Goal: Task Accomplishment & Management: Complete application form

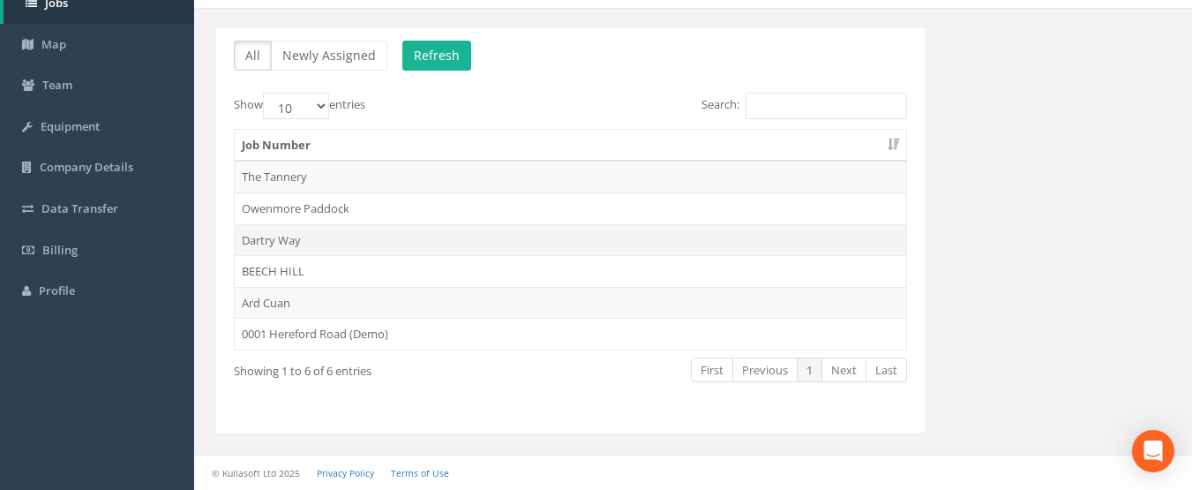
scroll to position [113, 0]
click at [268, 267] on td "BEECH HILL" at bounding box center [571, 271] width 672 height 32
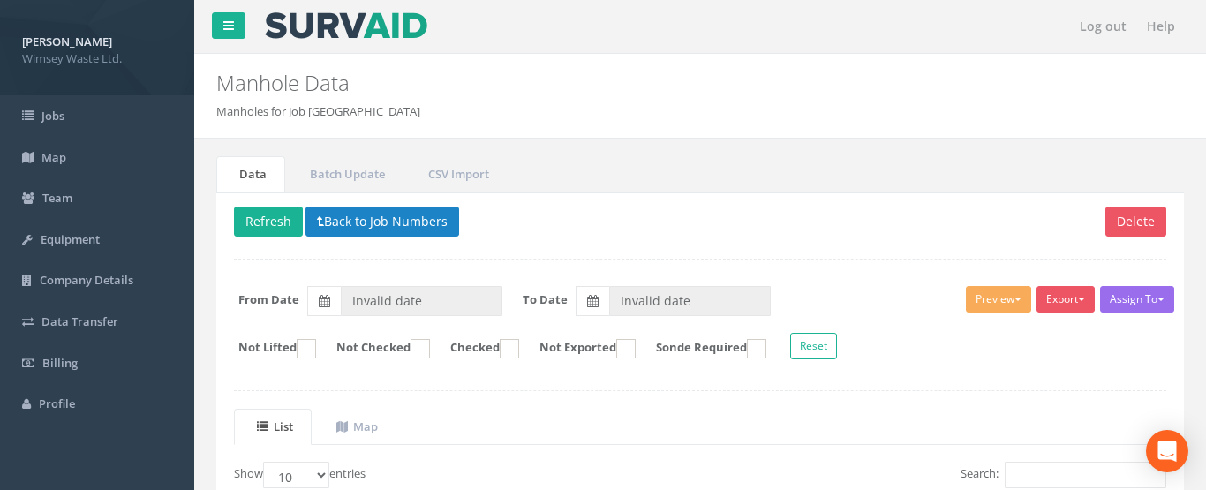
type input "[DATE]"
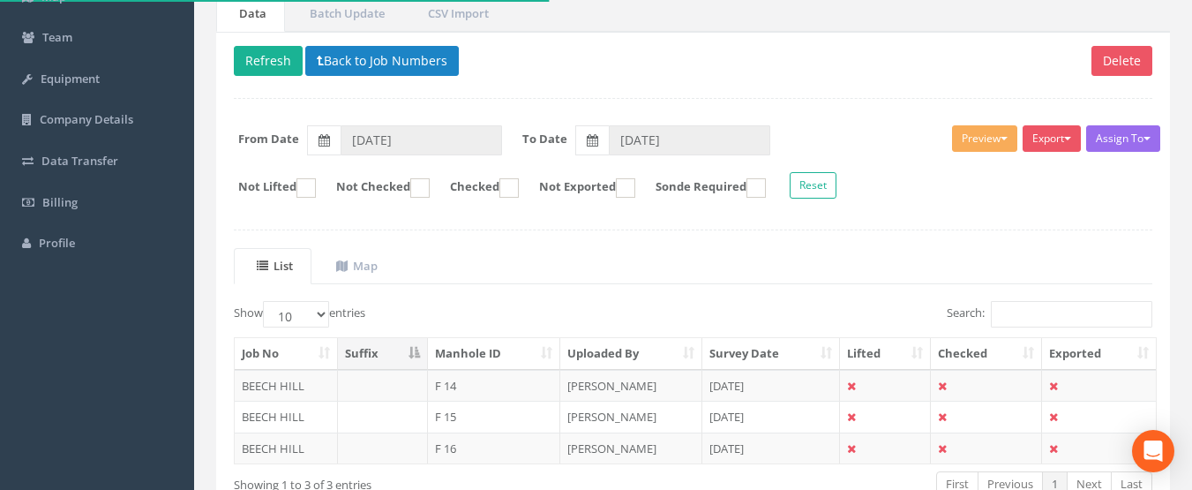
scroll to position [274, 0]
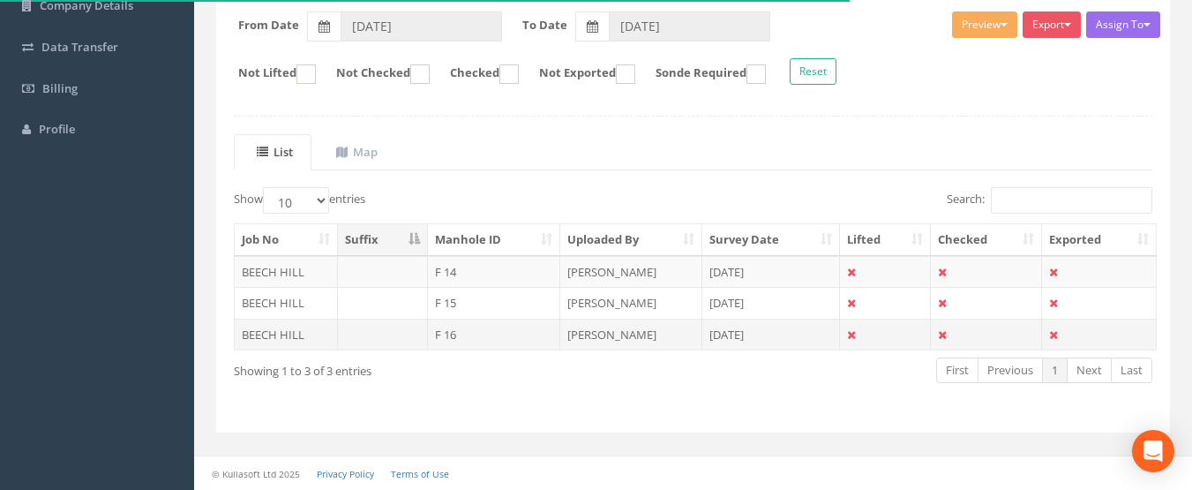
click at [725, 333] on td "[DATE]" at bounding box center [772, 335] width 139 height 32
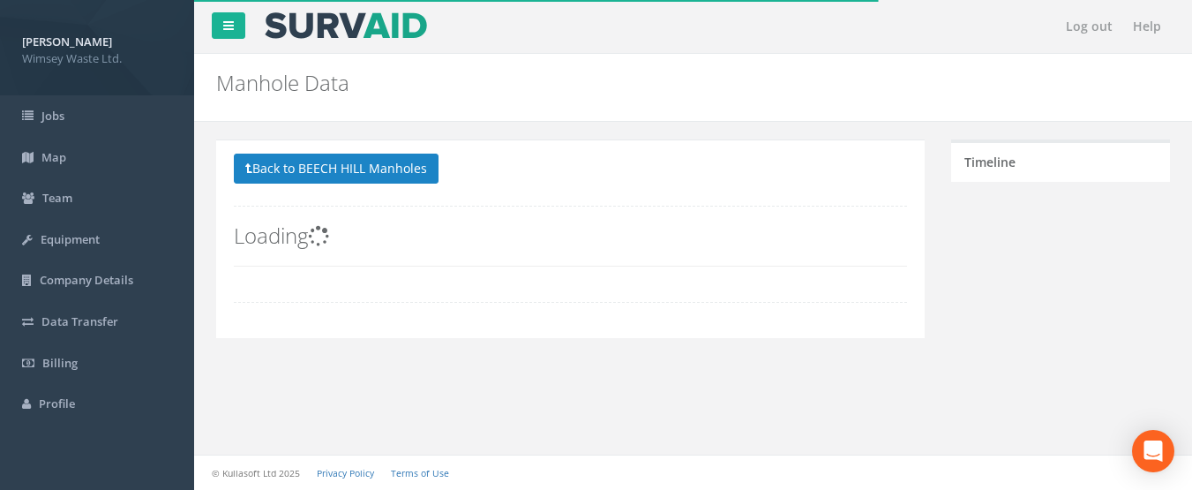
scroll to position [0, 0]
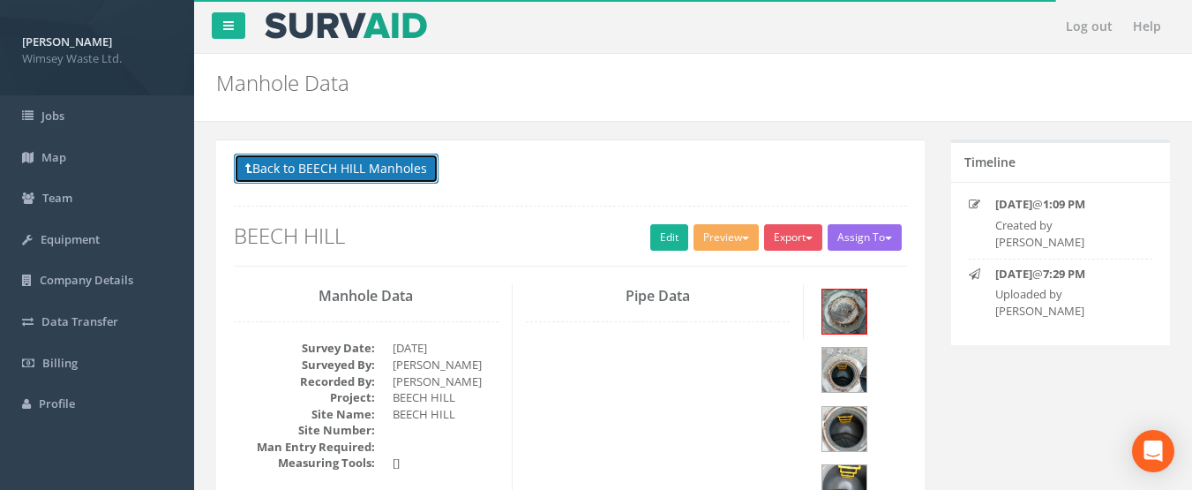
click at [274, 170] on button "Back to BEECH HILL Manholes" at bounding box center [336, 169] width 205 height 30
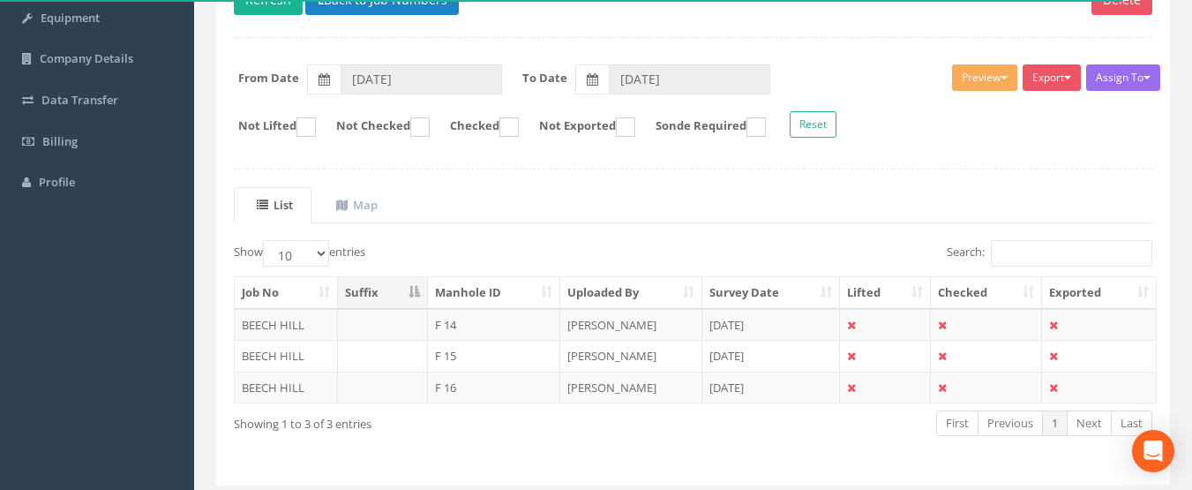
scroll to position [265, 0]
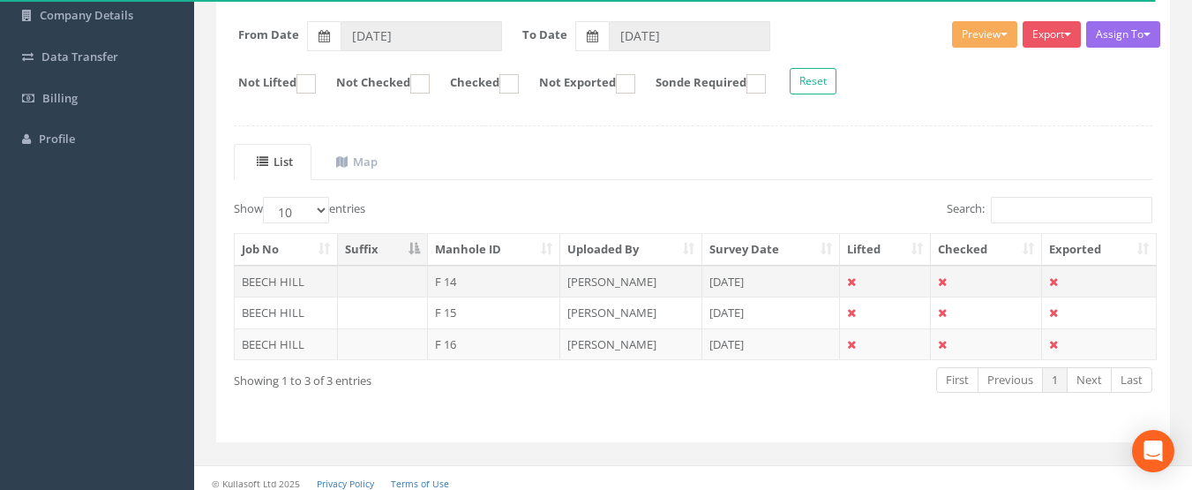
click at [543, 278] on td "F 14" at bounding box center [494, 282] width 133 height 32
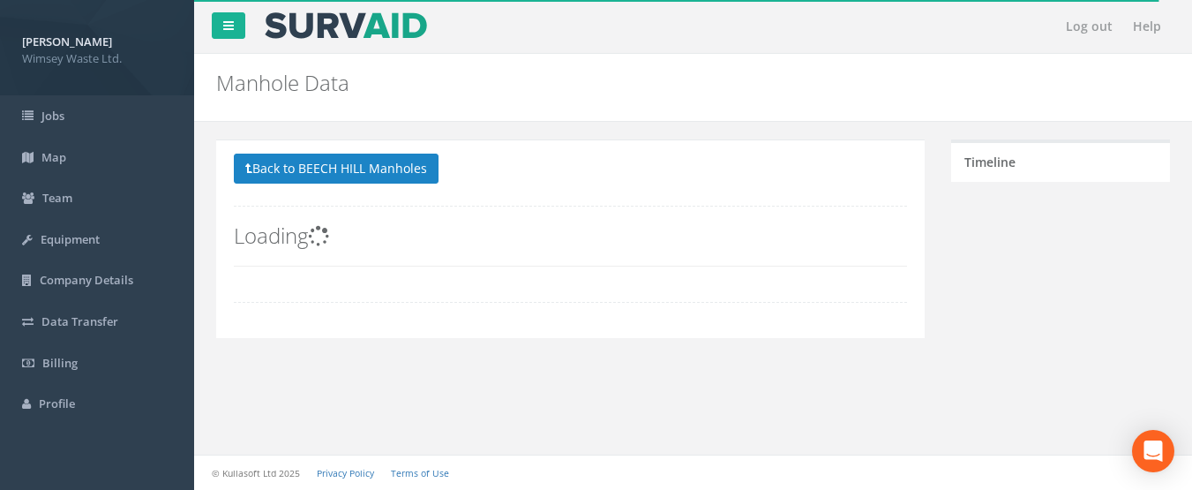
scroll to position [0, 0]
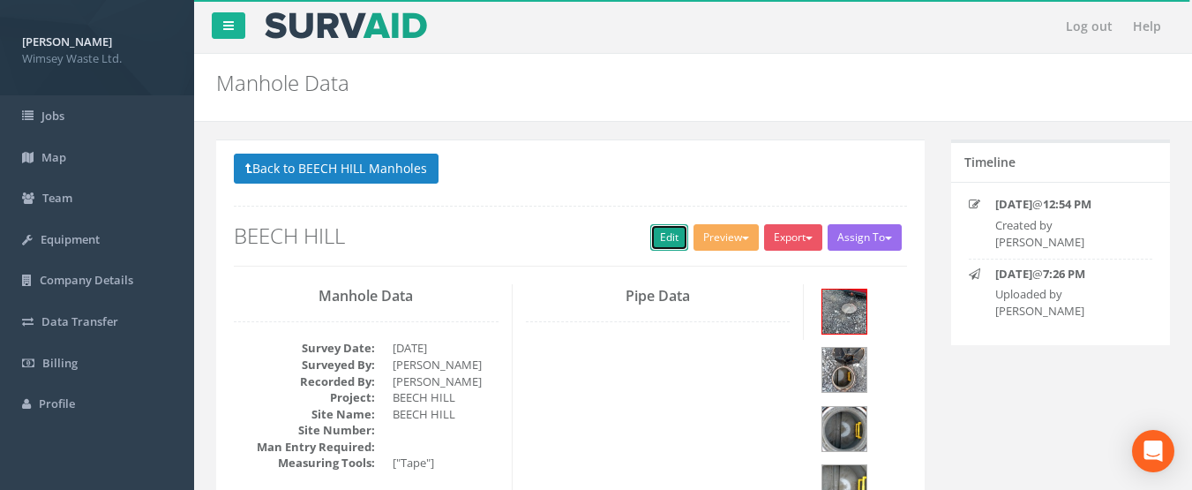
click at [673, 235] on link "Edit" at bounding box center [669, 237] width 38 height 26
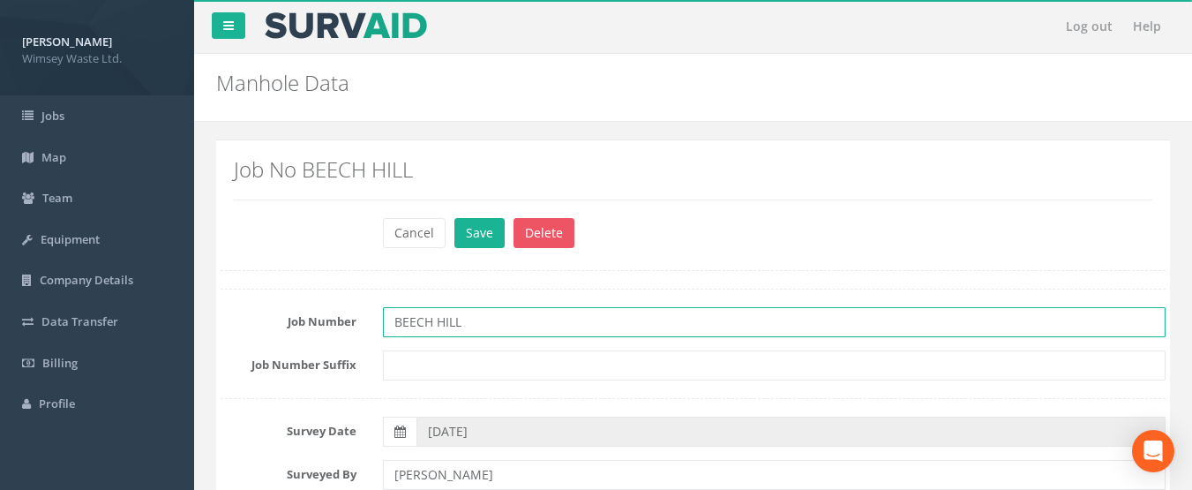
click at [481, 314] on input "BEECH HILL" at bounding box center [775, 322] width 784 height 30
click at [477, 315] on input "BEECH HILL" at bounding box center [775, 322] width 784 height 30
click at [468, 327] on input "BEECH HILL" at bounding box center [775, 322] width 784 height 30
type input "B"
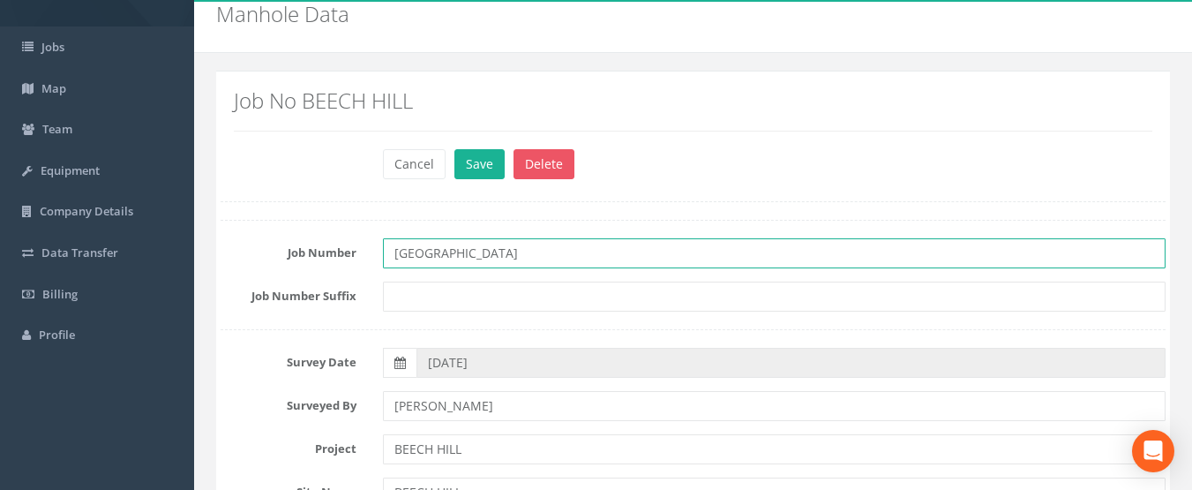
scroll to position [177, 0]
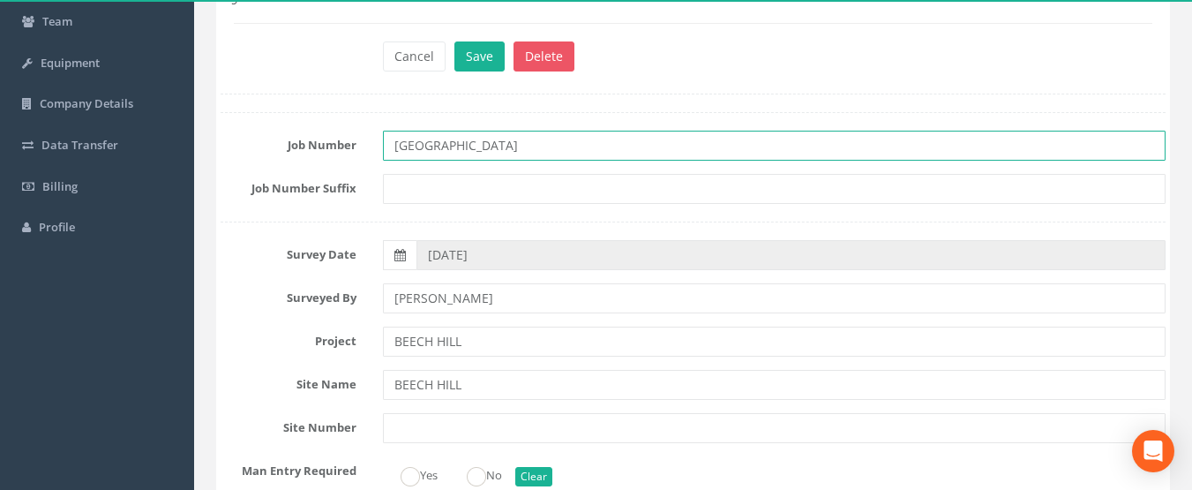
type input "[GEOGRAPHIC_DATA]"
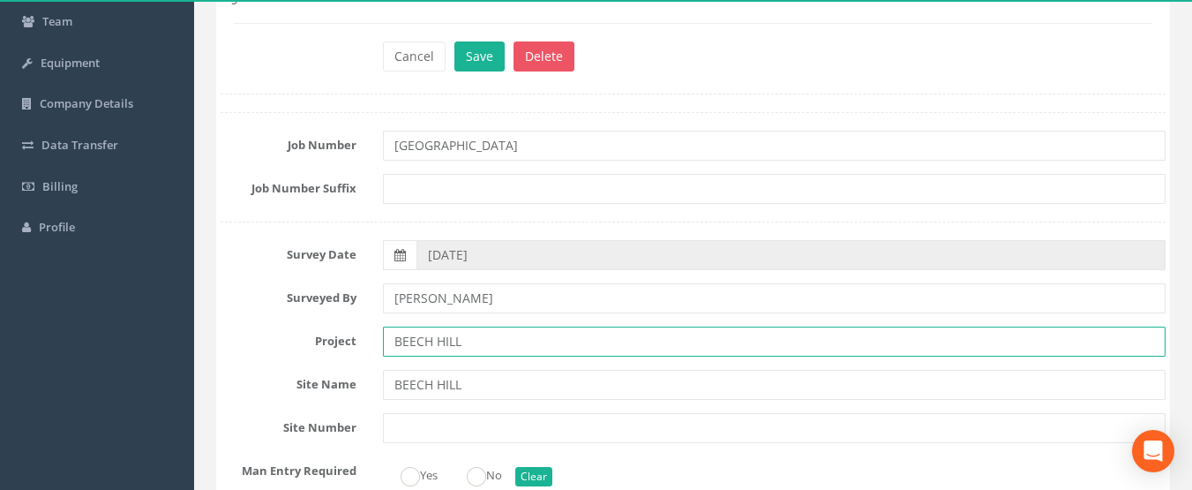
click at [513, 350] on input "BEECH HILL" at bounding box center [775, 342] width 784 height 30
type input "B"
type input "[GEOGRAPHIC_DATA]"
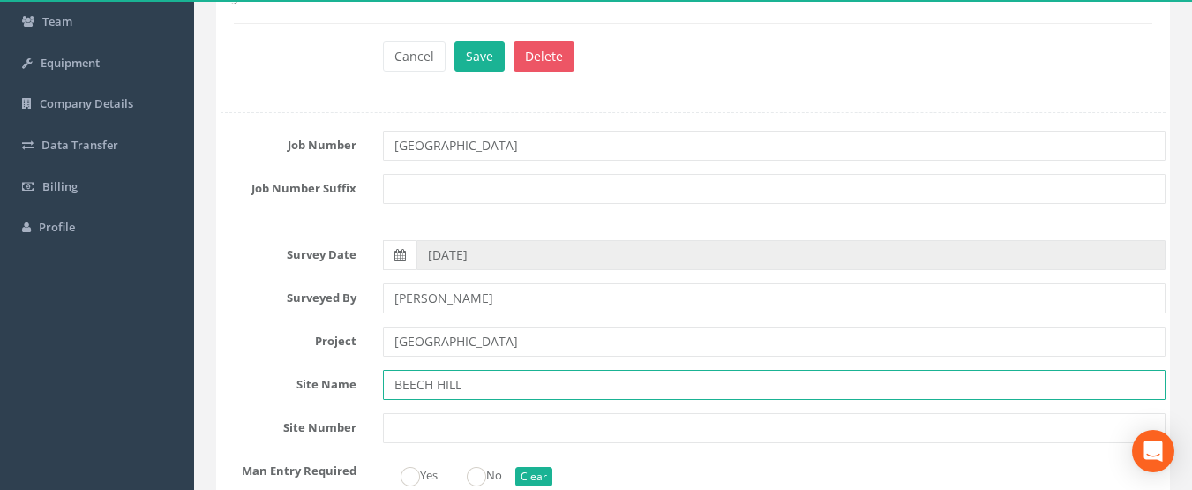
click at [529, 385] on input "BEECH HILL" at bounding box center [775, 385] width 784 height 30
type input "B"
type input "[GEOGRAPHIC_DATA]"
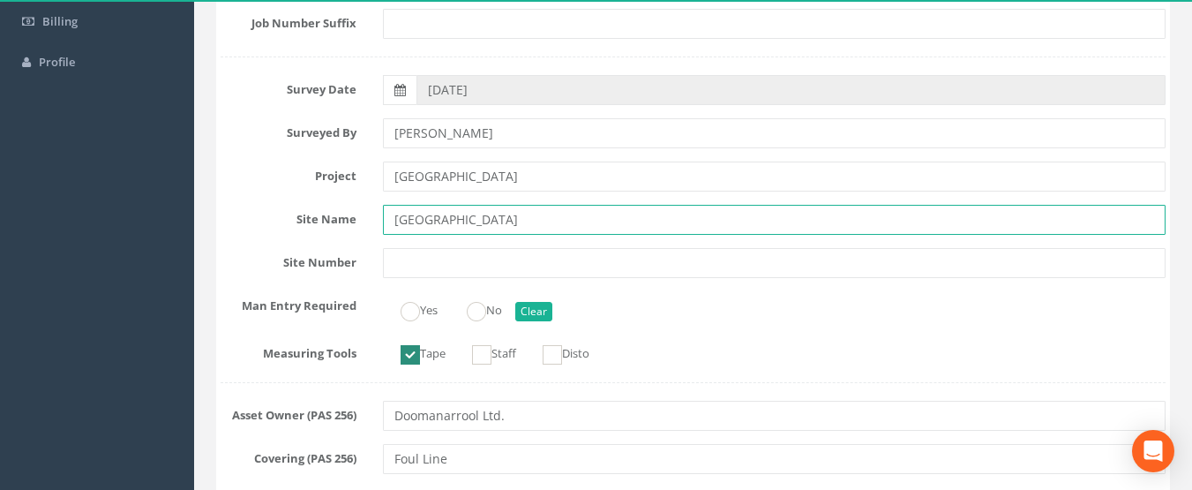
scroll to position [353, 0]
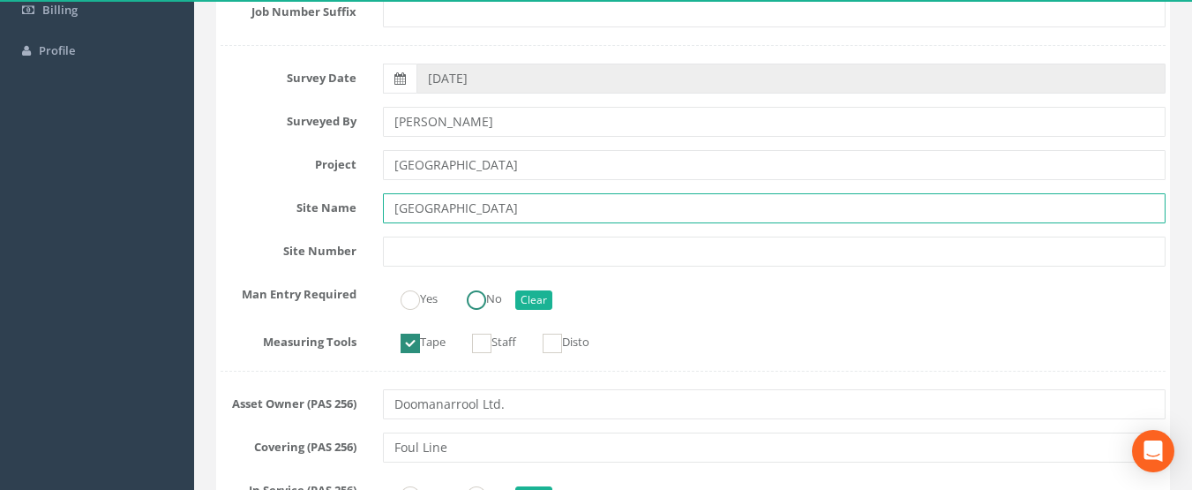
click at [479, 297] on ins at bounding box center [476, 299] width 19 height 19
radio input "true"
type input "[GEOGRAPHIC_DATA]"
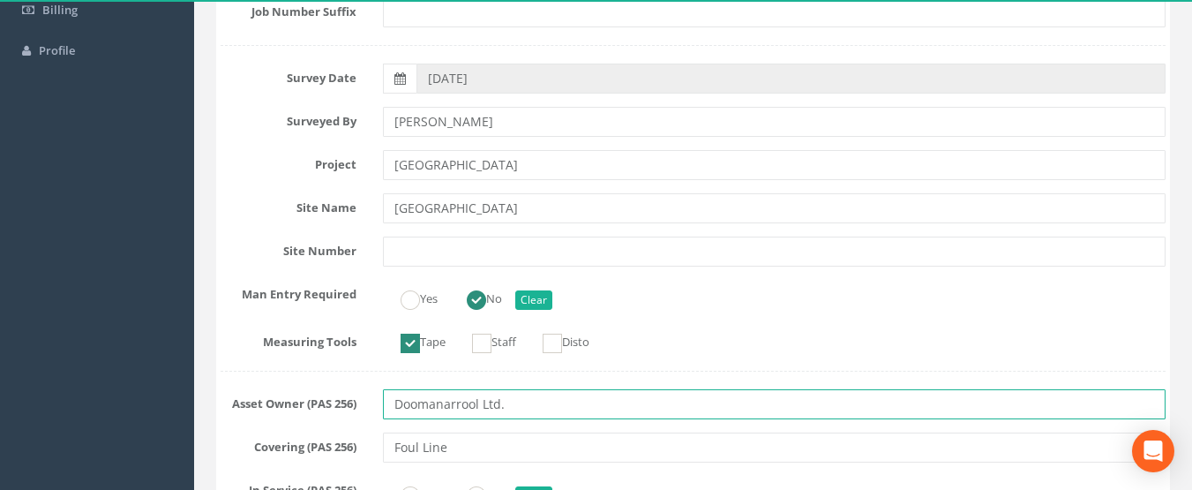
click at [519, 407] on input "Doomanarrool Ltd." at bounding box center [775, 404] width 784 height 30
click at [477, 404] on input "Doomanarrool Ltd." at bounding box center [775, 404] width 784 height 30
click at [477, 402] on input "Doomanarrool Ltd." at bounding box center [775, 404] width 784 height 30
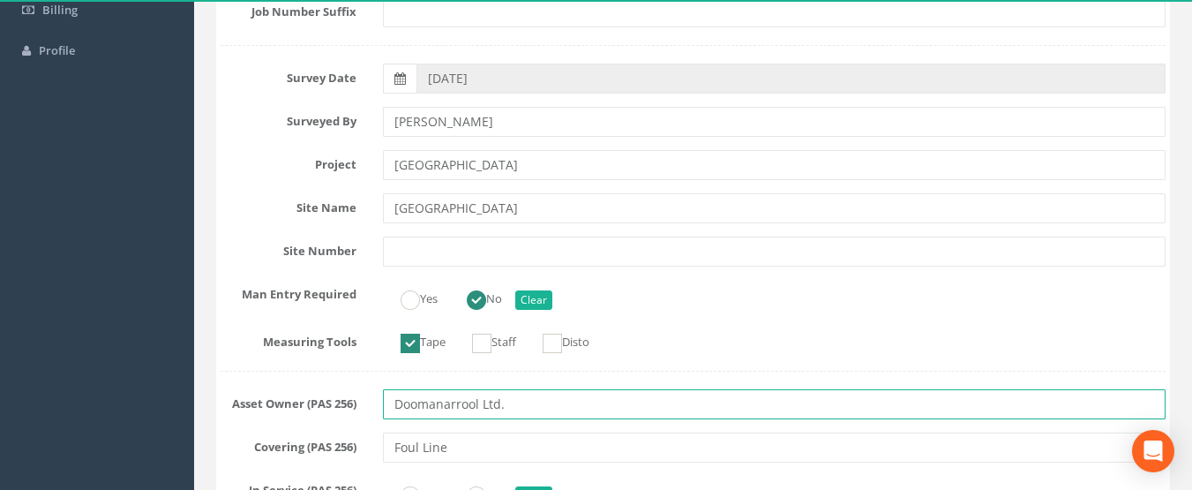
click at [480, 407] on input "Doomanarrool Ltd." at bounding box center [775, 404] width 784 height 30
type input "Doonanarrool Ltd."
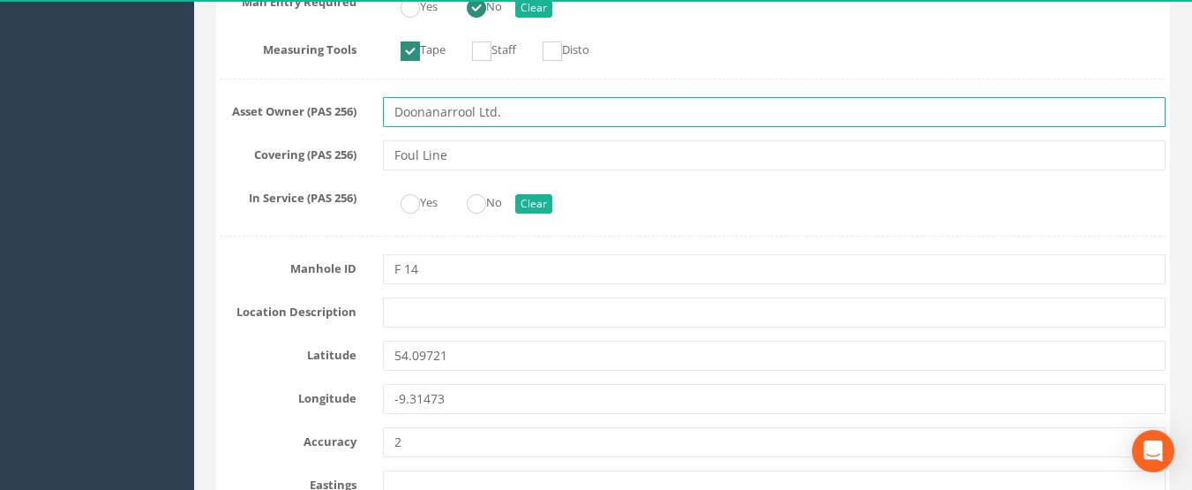
scroll to position [698, 0]
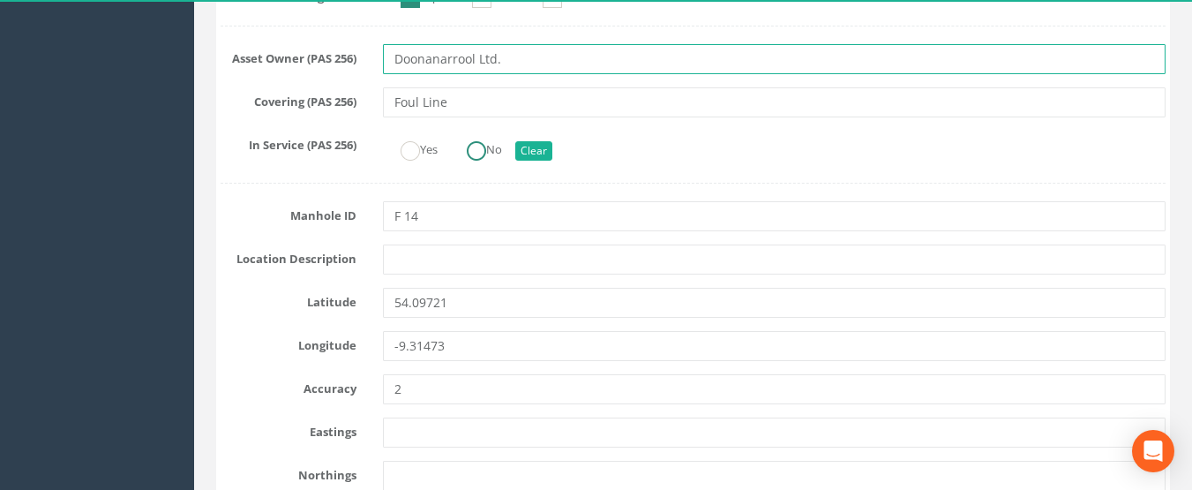
click at [477, 154] on ins at bounding box center [476, 150] width 19 height 19
radio input "true"
type input "Doonanarrool Ltd."
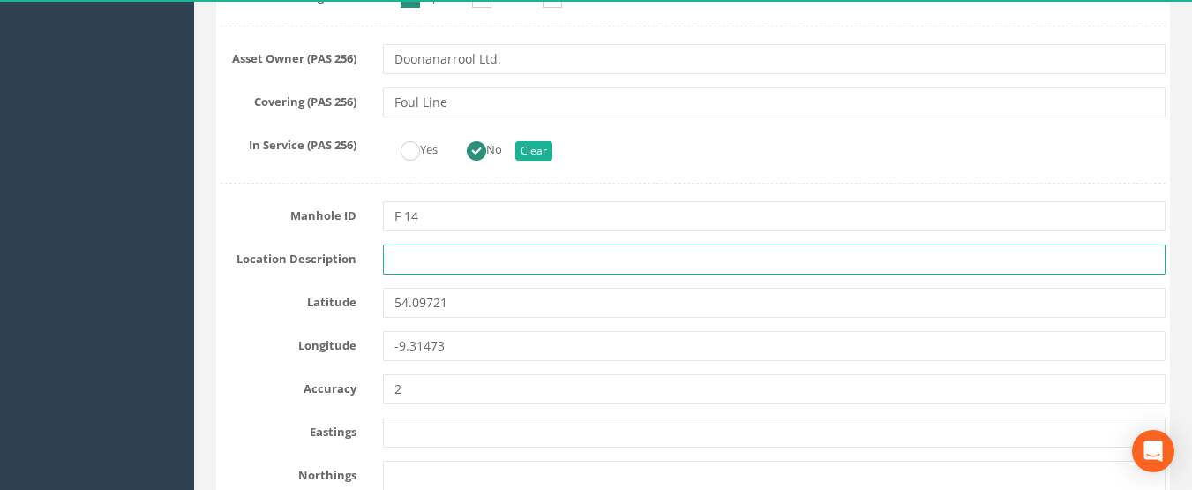
click at [469, 266] on input "text" at bounding box center [775, 259] width 784 height 30
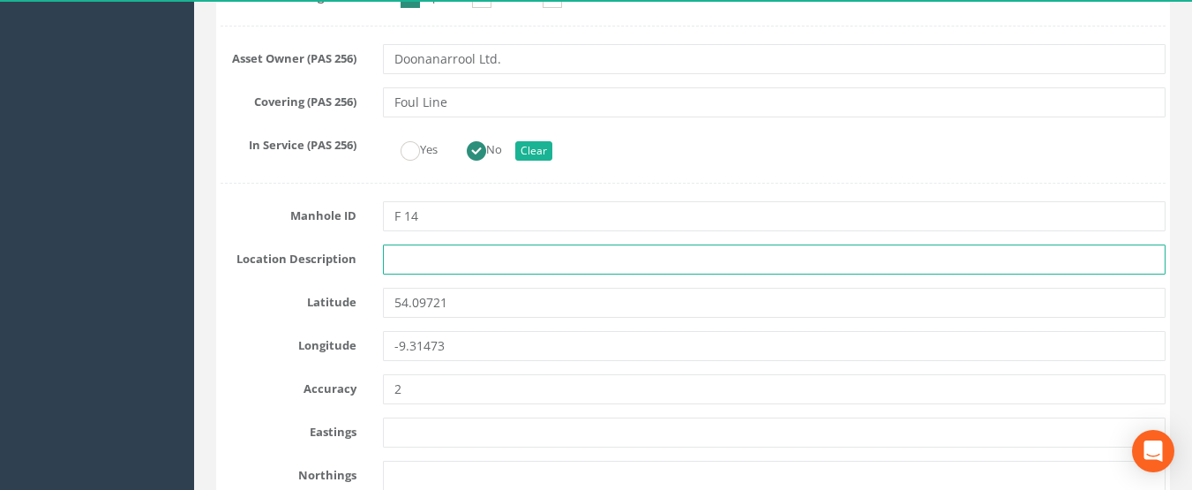
click at [400, 255] on input "text" at bounding box center [775, 259] width 784 height 30
type input "Start Of Line"
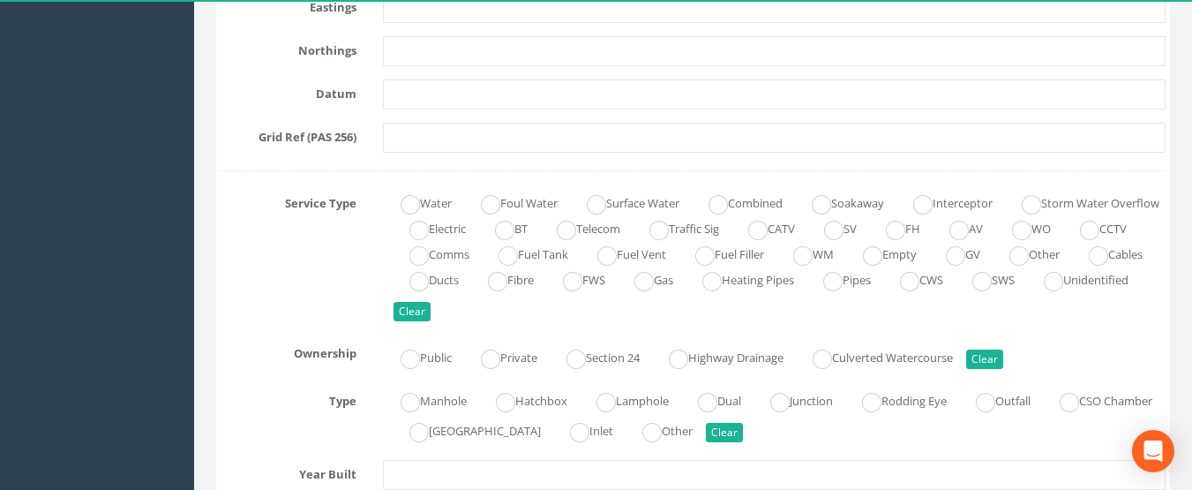
scroll to position [1139, 0]
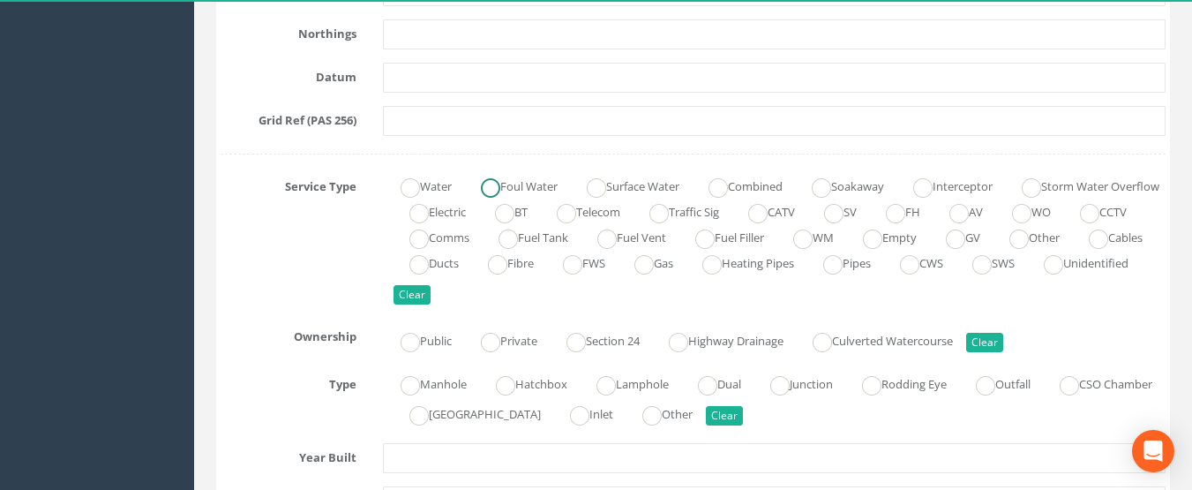
click at [500, 179] on ins at bounding box center [490, 187] width 19 height 19
radio input "true"
type input "Start Of Line"
click at [426, 340] on label "Public" at bounding box center [417, 340] width 69 height 26
radio input "true"
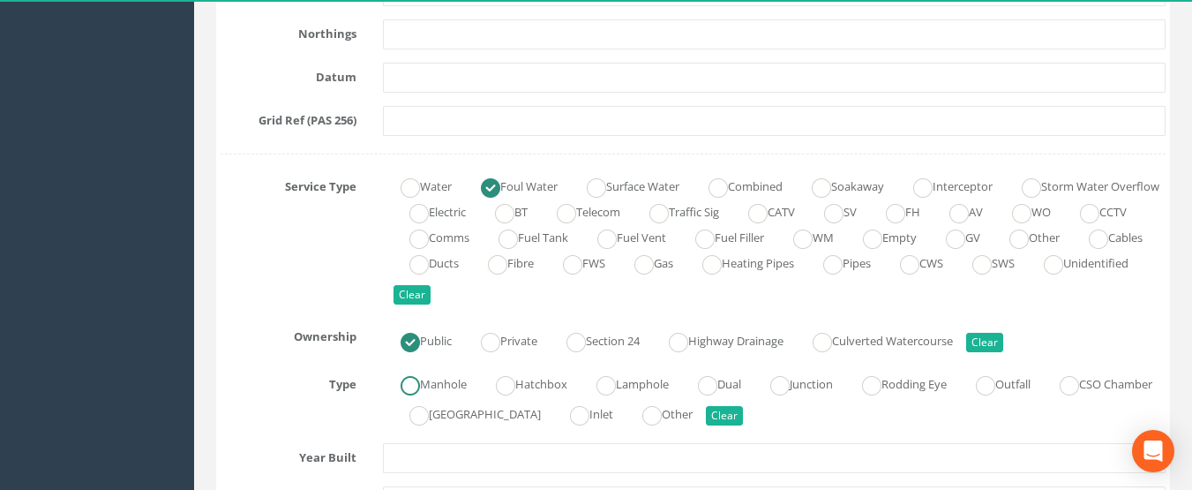
click at [425, 378] on label "Manhole" at bounding box center [425, 383] width 84 height 26
radio input "true"
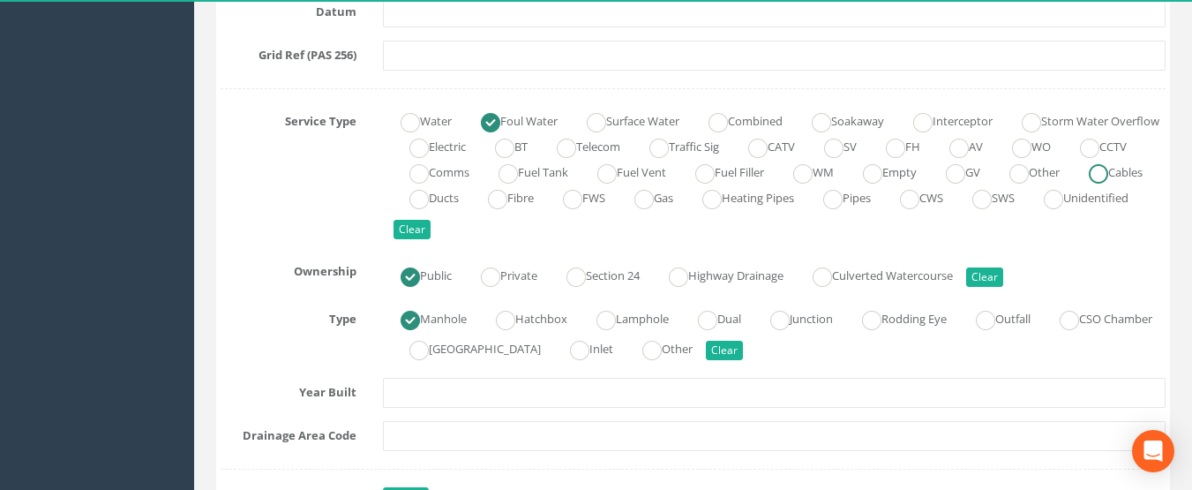
scroll to position [1316, 0]
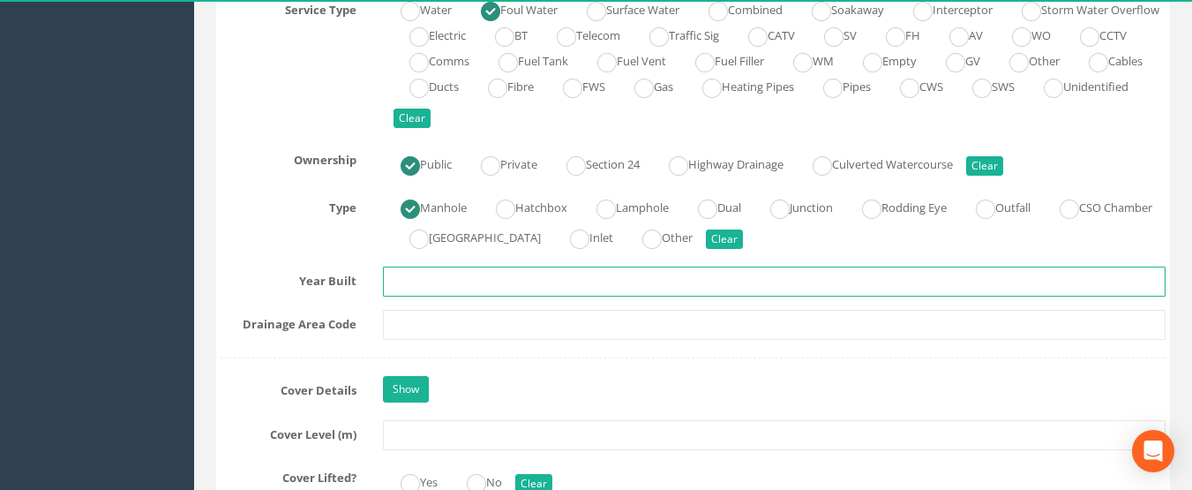
click at [413, 279] on input "text" at bounding box center [775, 282] width 784 height 30
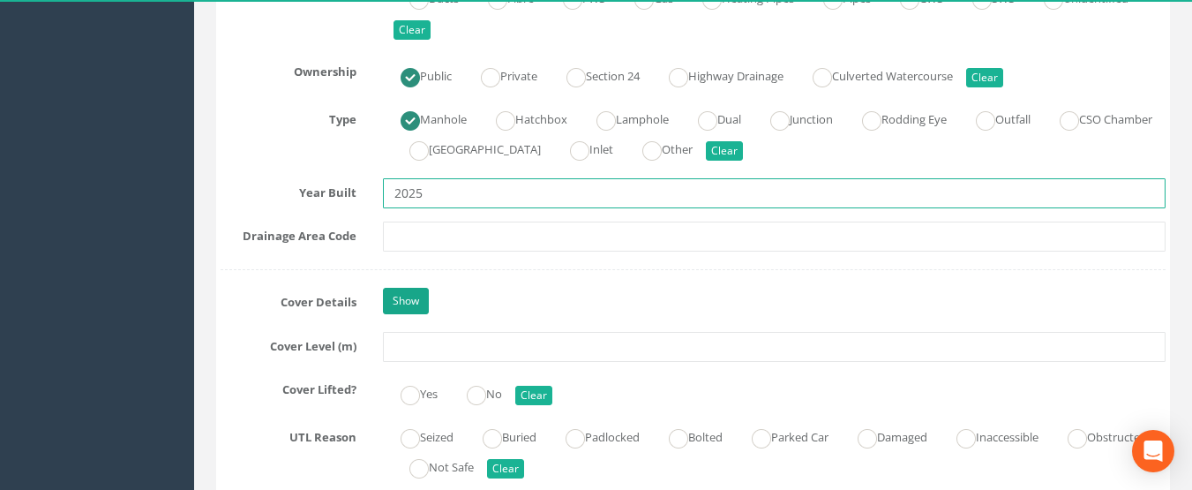
type input "2025"
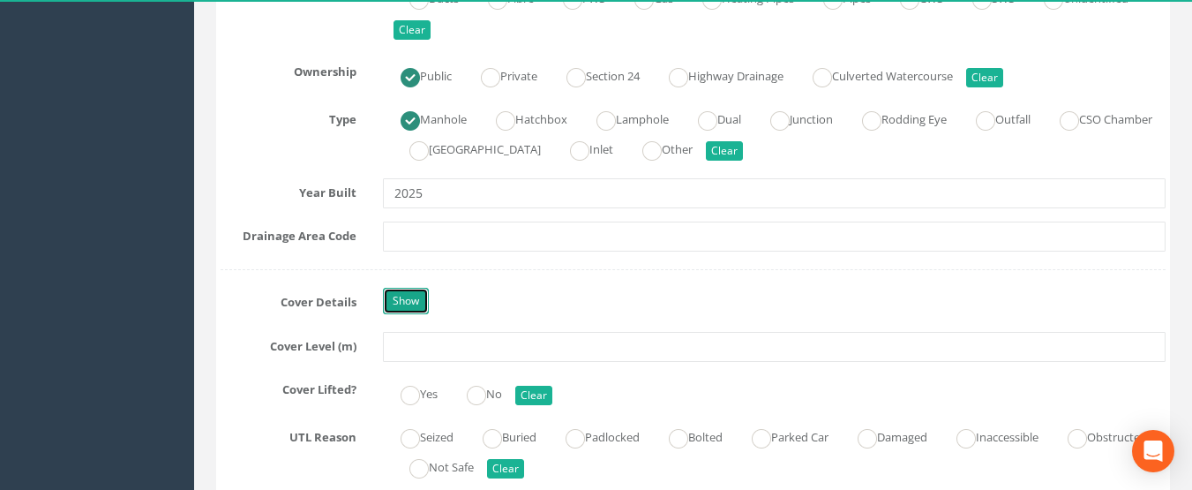
click at [404, 289] on link "Show" at bounding box center [406, 301] width 46 height 26
click at [404, 291] on link "Hide" at bounding box center [404, 301] width 42 height 26
click at [404, 291] on link "Show" at bounding box center [406, 301] width 46 height 26
click at [404, 291] on link "Hide" at bounding box center [404, 301] width 42 height 26
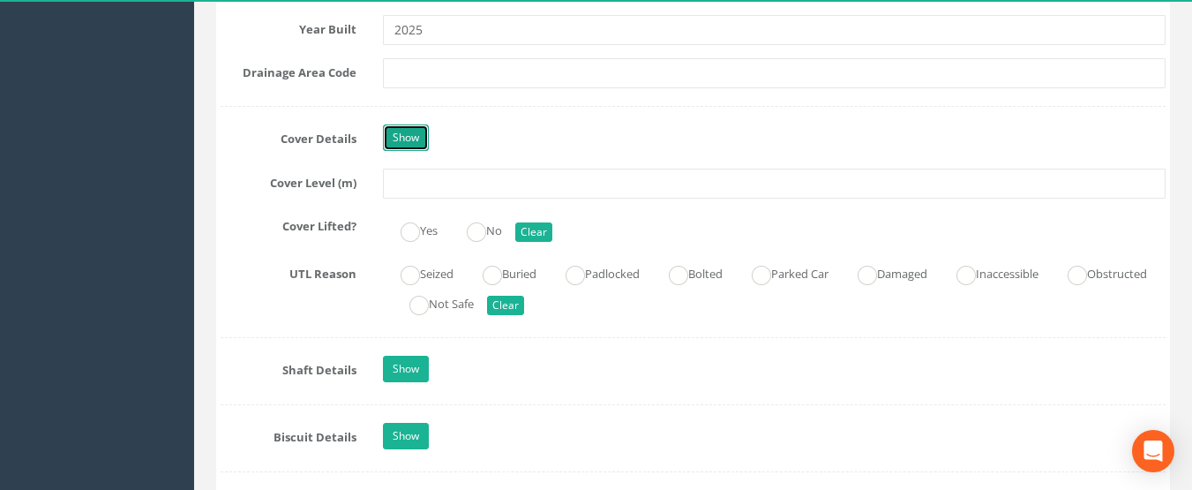
scroll to position [1581, 0]
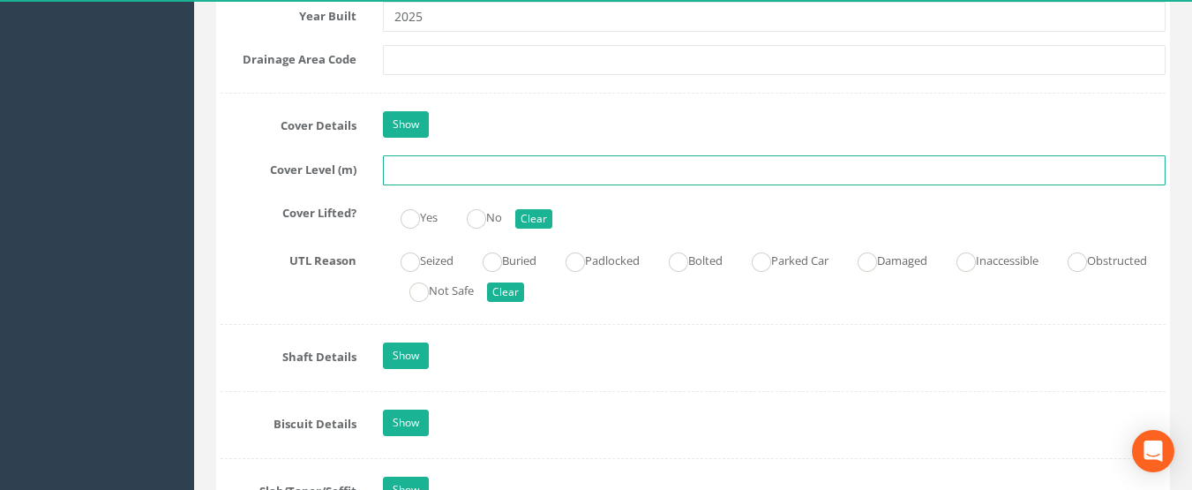
click at [391, 164] on input "text" at bounding box center [775, 170] width 784 height 30
drag, startPoint x: 391, startPoint y: 164, endPoint x: 387, endPoint y: 174, distance: 10.7
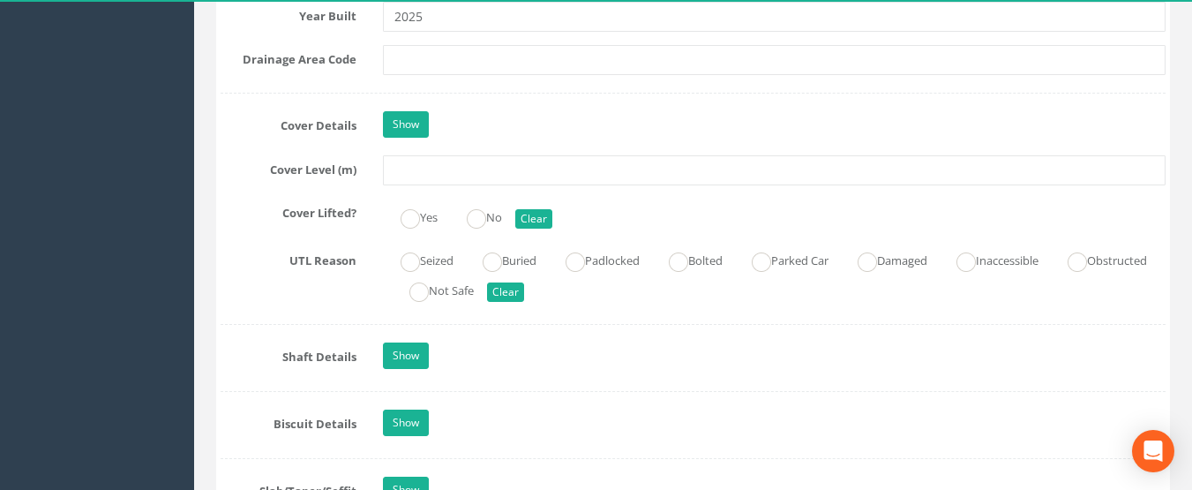
drag, startPoint x: 387, startPoint y: 174, endPoint x: 370, endPoint y: 203, distance: 33.6
drag, startPoint x: 370, startPoint y: 203, endPoint x: 359, endPoint y: 215, distance: 16.3
drag, startPoint x: 359, startPoint y: 215, endPoint x: 462, endPoint y: 326, distance: 151.1
drag, startPoint x: 462, startPoint y: 326, endPoint x: 865, endPoint y: 356, distance: 403.6
click at [865, 356] on div "Show" at bounding box center [775, 357] width 810 height 31
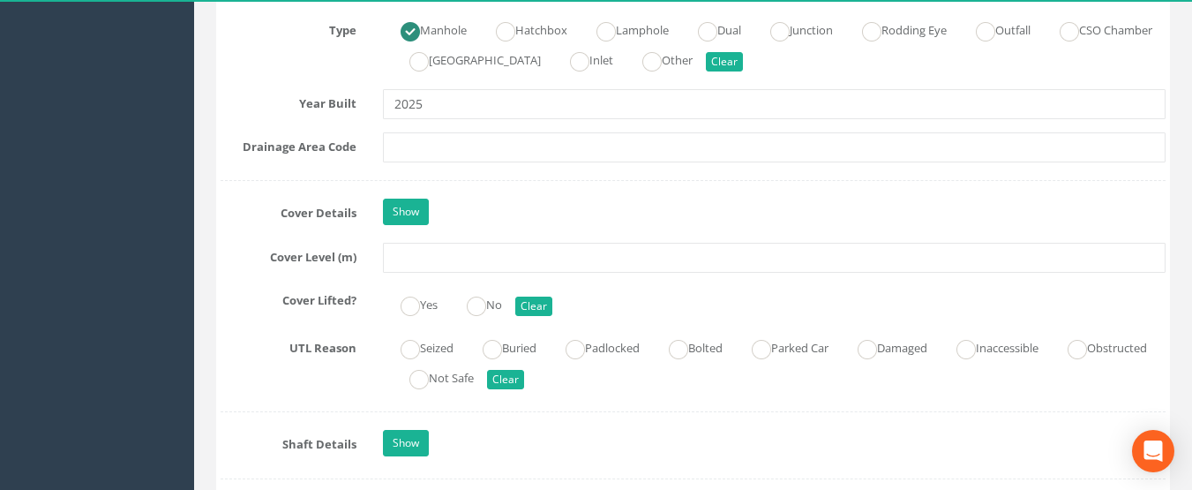
scroll to position [1492, 0]
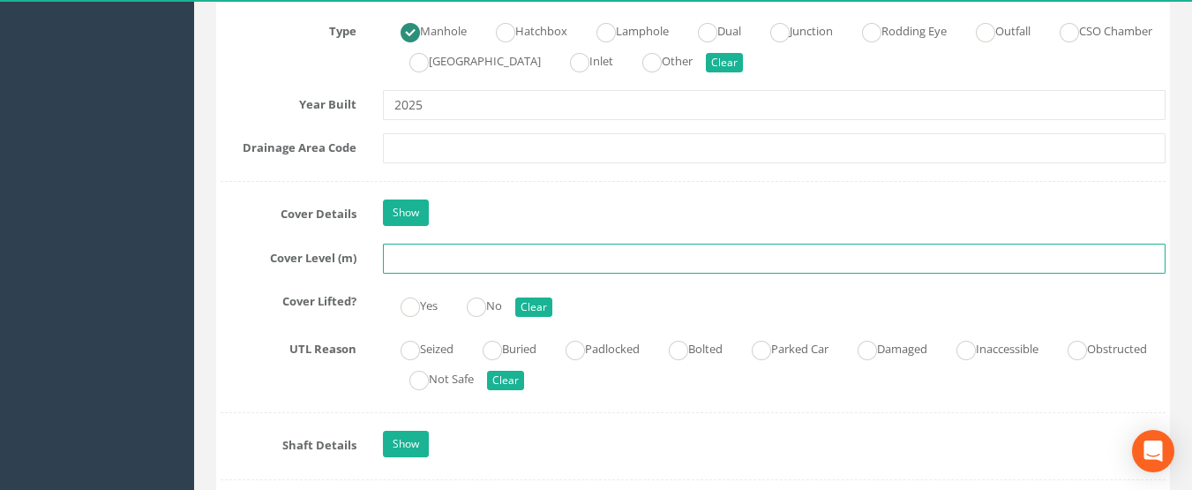
click at [407, 251] on input "text" at bounding box center [775, 259] width 784 height 30
type input "1.1"
click at [414, 312] on ins at bounding box center [410, 306] width 19 height 19
radio input "true"
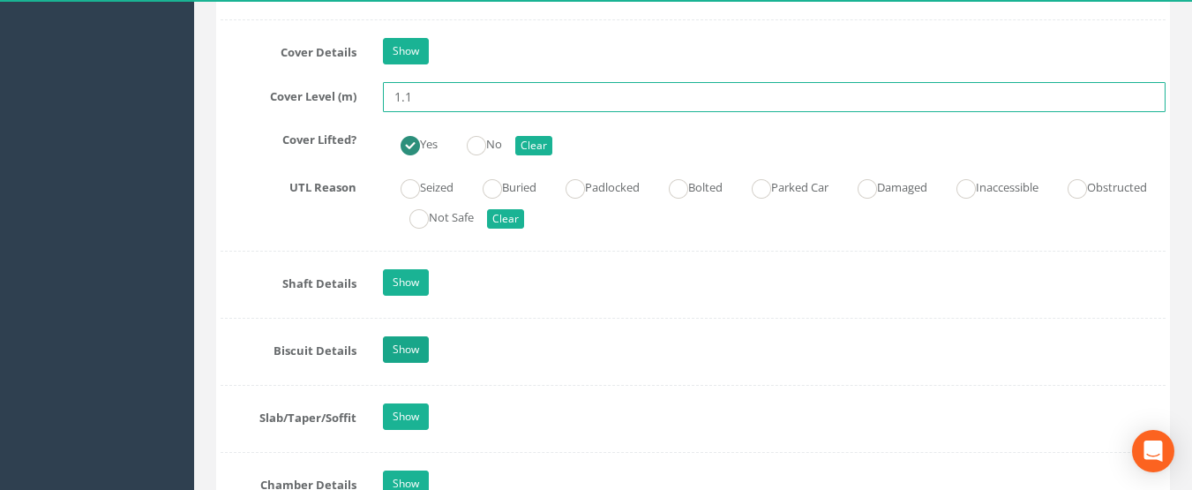
scroll to position [1669, 0]
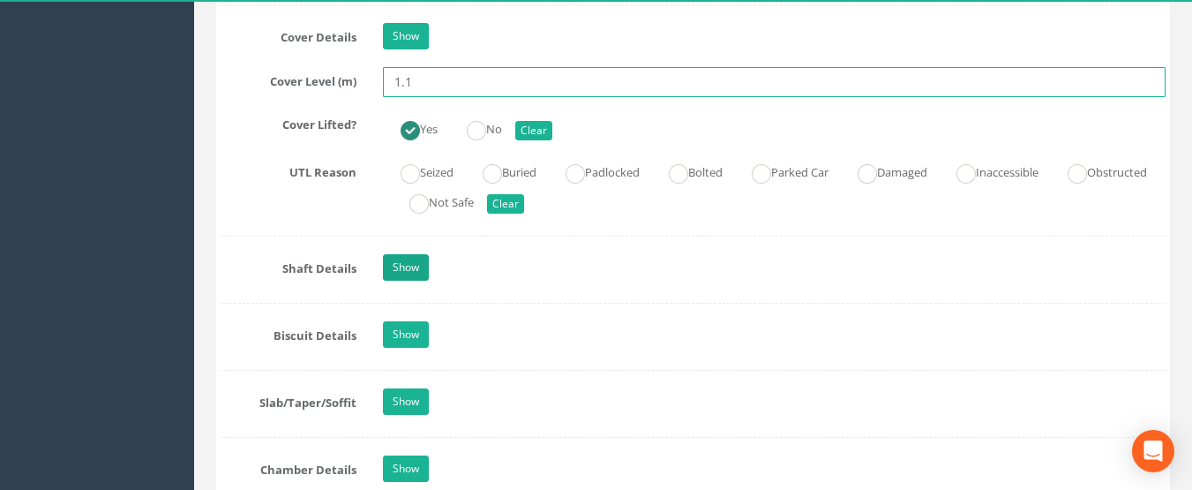
type input "1.1"
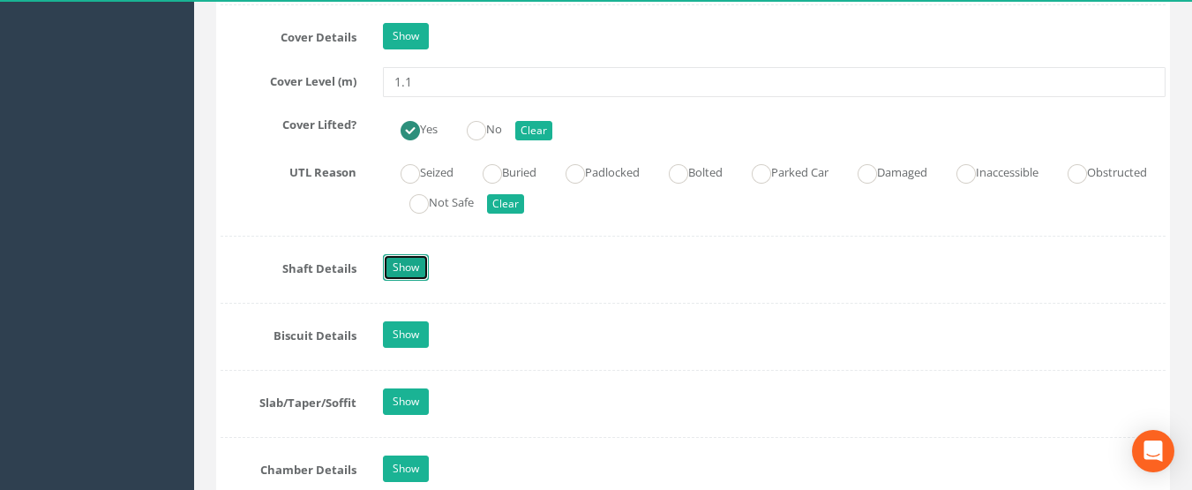
click at [408, 276] on link "Show" at bounding box center [406, 267] width 46 height 26
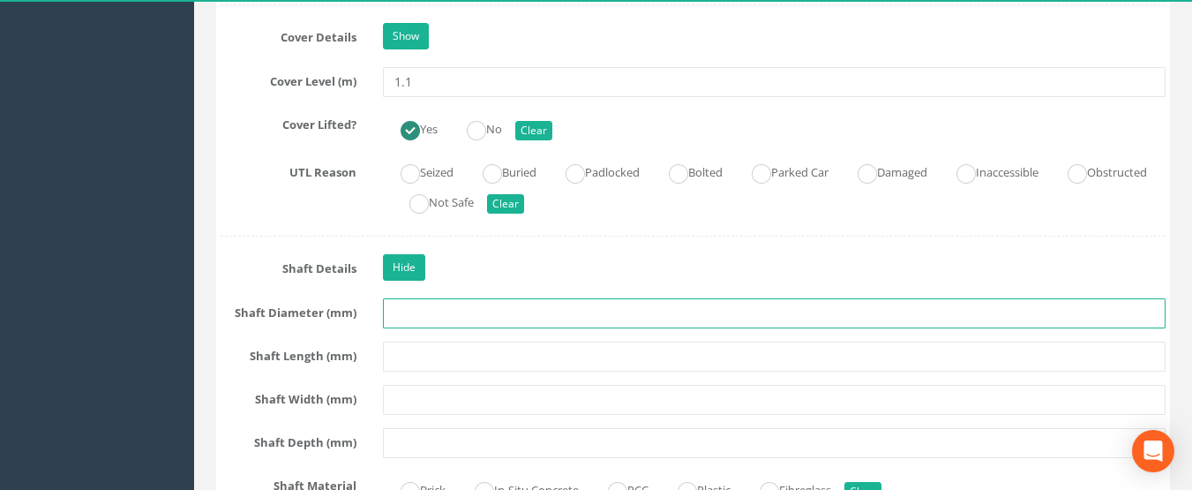
click at [391, 314] on input "text" at bounding box center [775, 313] width 784 height 30
type input "1200"
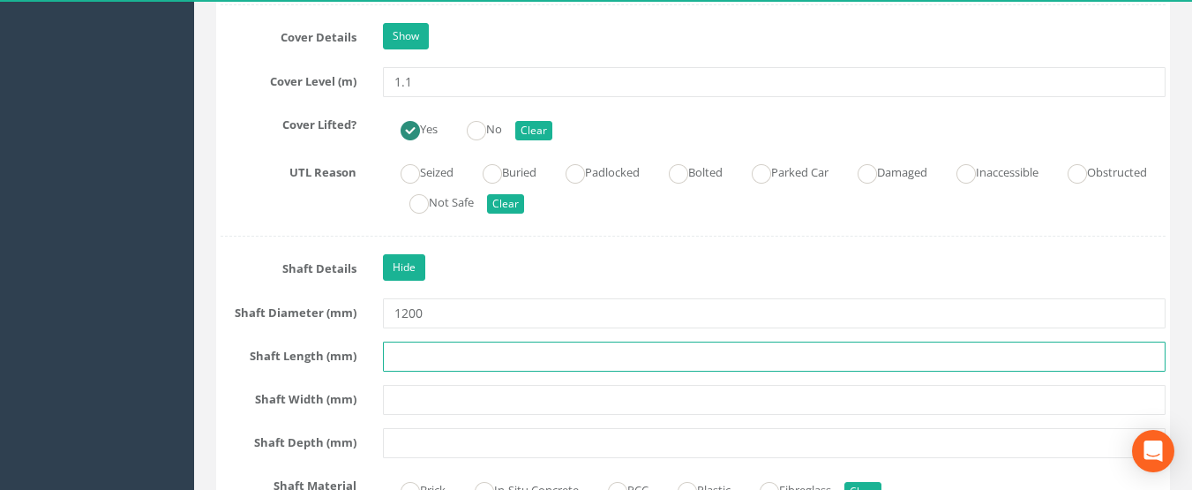
click at [417, 363] on input "text" at bounding box center [775, 357] width 784 height 30
type input "1200"
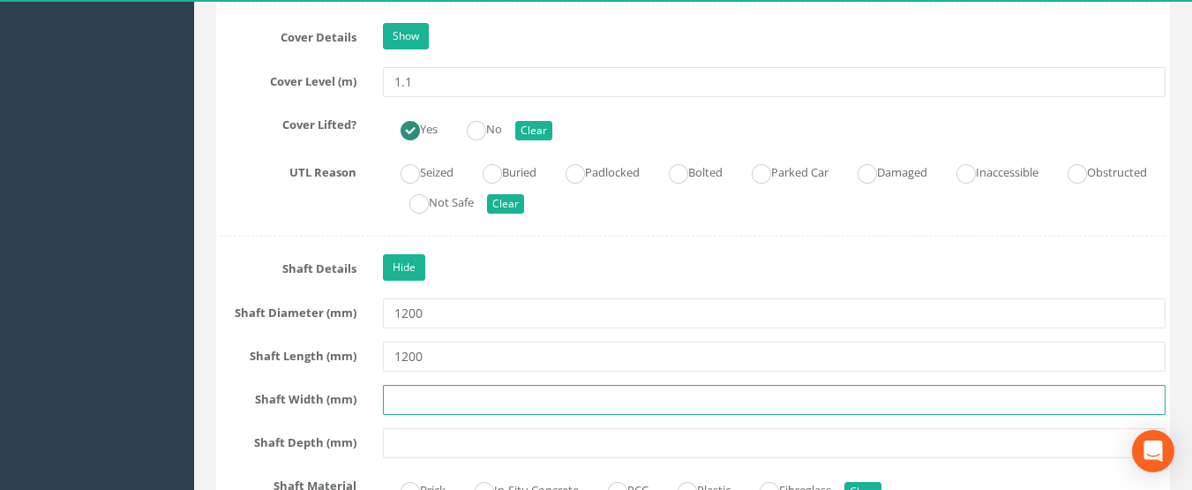
click at [410, 410] on input "text" at bounding box center [775, 400] width 784 height 30
type input "1200"
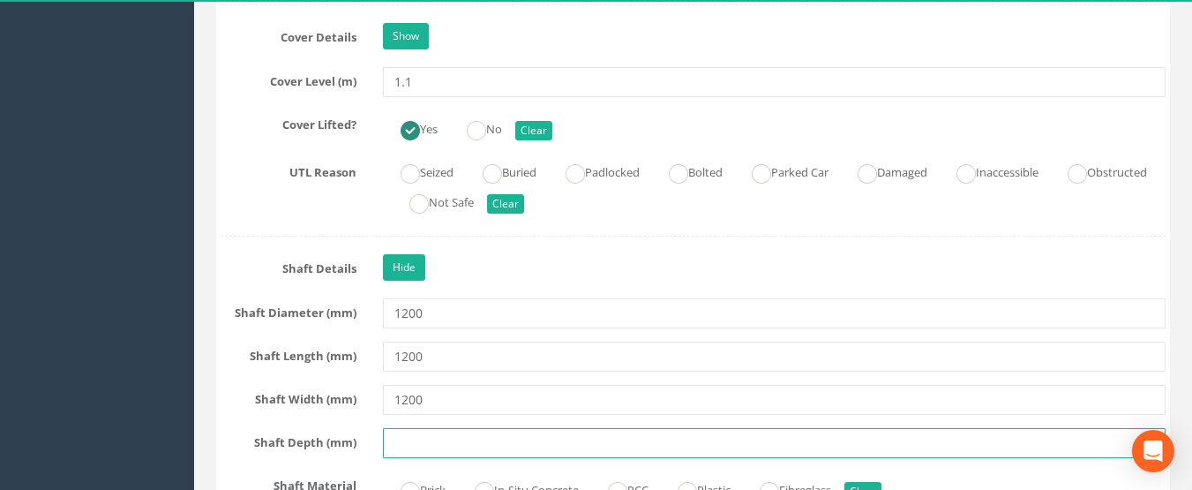
click at [405, 445] on input "text" at bounding box center [775, 443] width 784 height 30
type input "0.95"
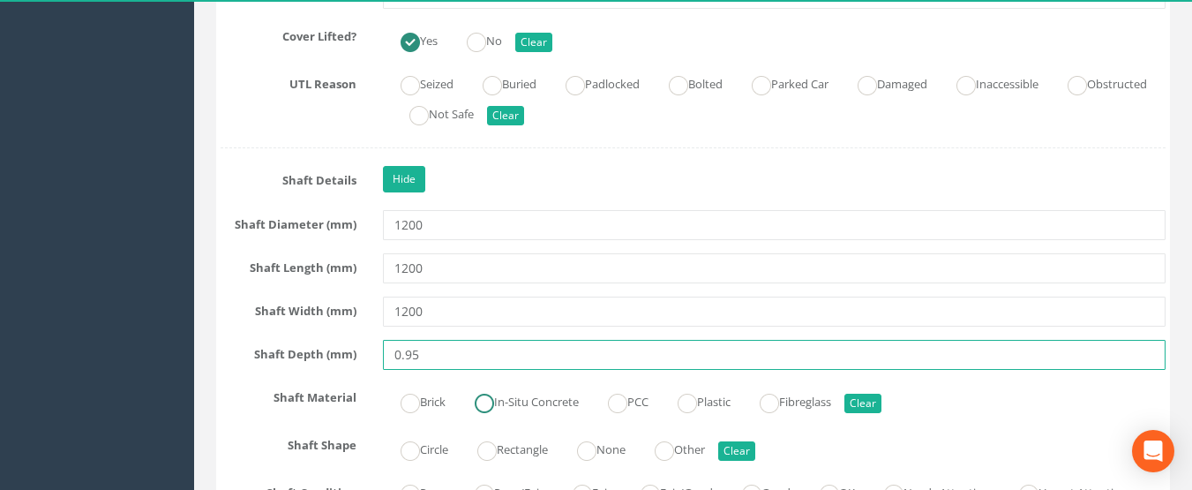
scroll to position [1934, 0]
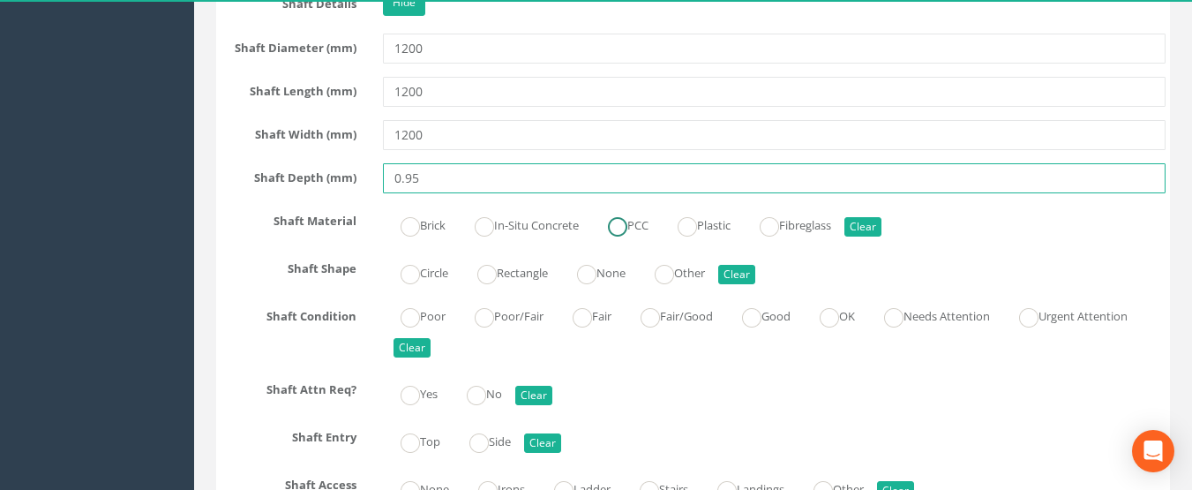
click at [625, 229] on ins at bounding box center [617, 226] width 19 height 19
radio input "true"
type input "0.95"
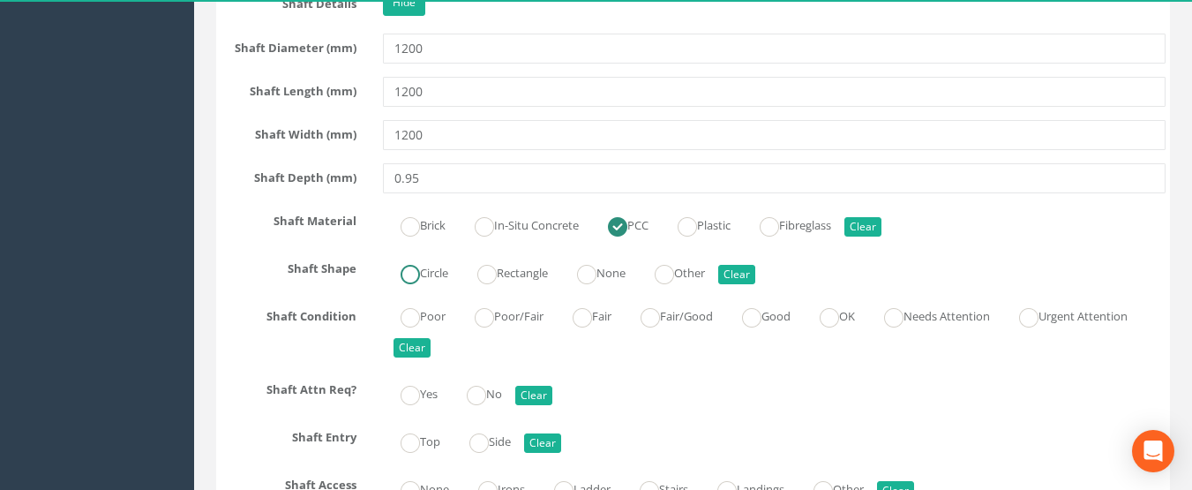
click at [423, 270] on label "Circle" at bounding box center [415, 272] width 65 height 26
radio input "true"
click at [762, 316] on ins at bounding box center [751, 317] width 19 height 19
radio input "true"
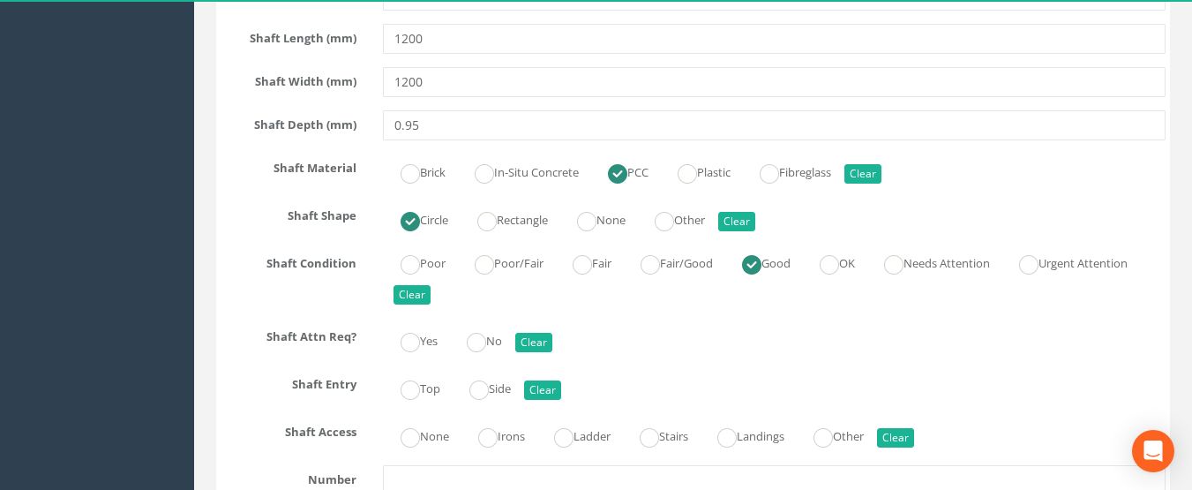
scroll to position [2110, 0]
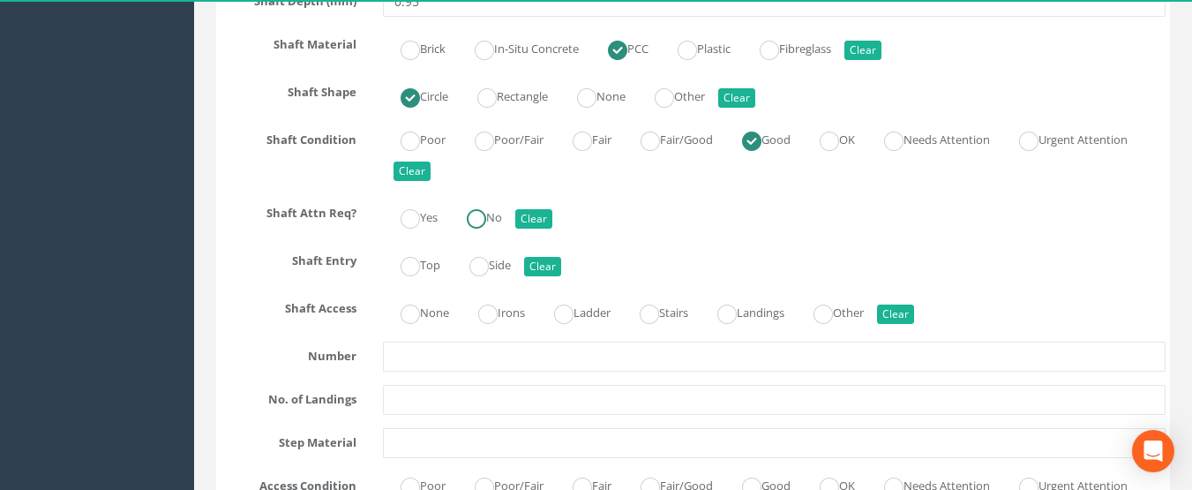
click at [485, 222] on ins at bounding box center [476, 218] width 19 height 19
radio input "true"
click at [421, 267] on label "Top" at bounding box center [411, 264] width 57 height 26
radio input "true"
click at [734, 315] on ins at bounding box center [727, 313] width 19 height 19
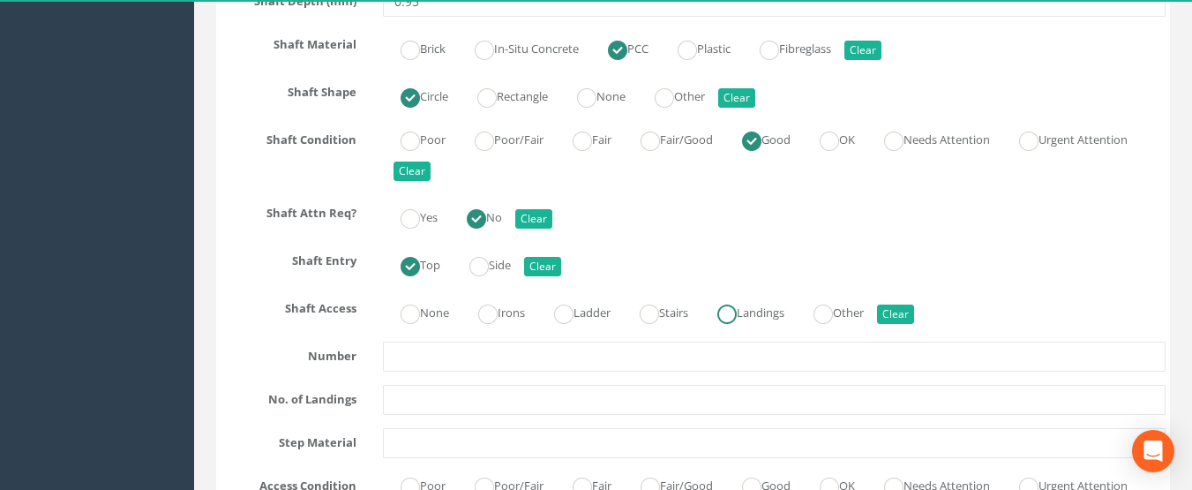
radio input "true"
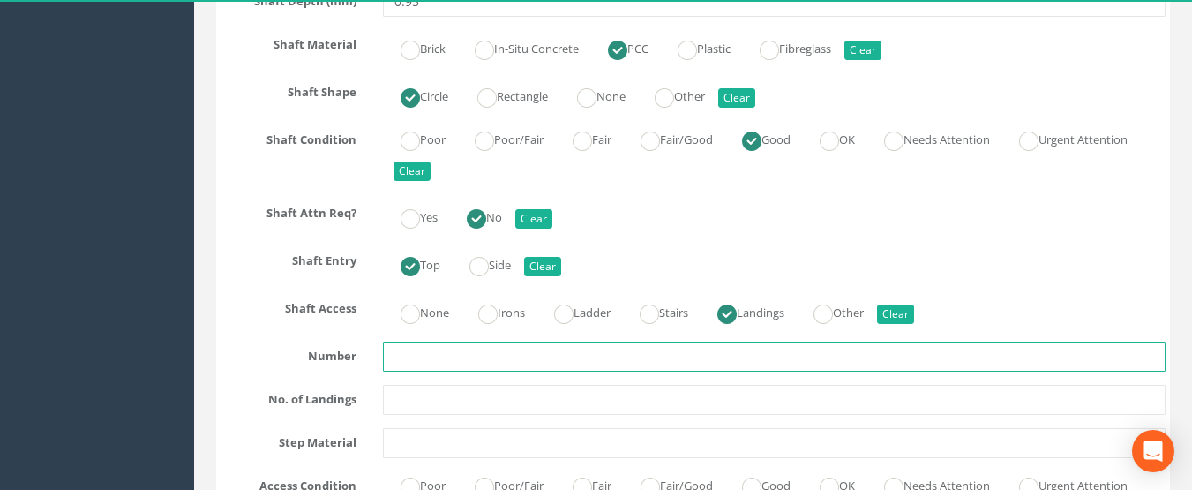
click at [555, 351] on input "text" at bounding box center [775, 357] width 784 height 30
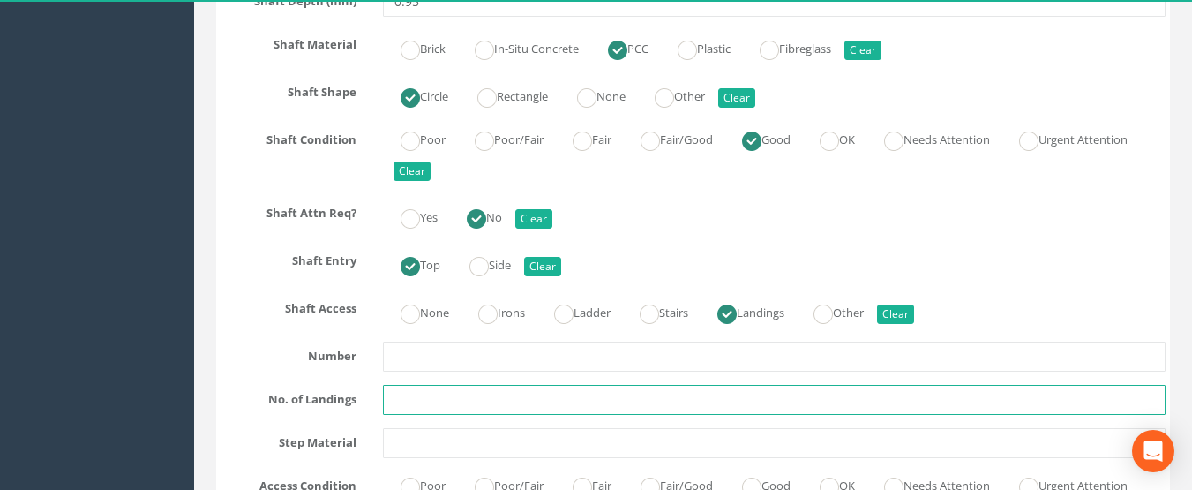
click at [431, 402] on input "text" at bounding box center [775, 400] width 784 height 30
type input "2"
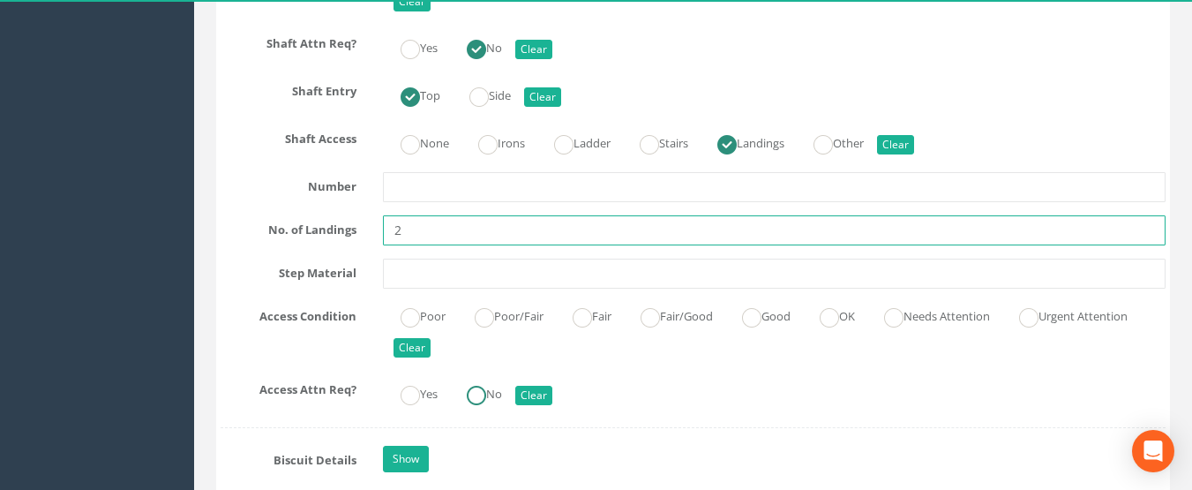
scroll to position [2287, 0]
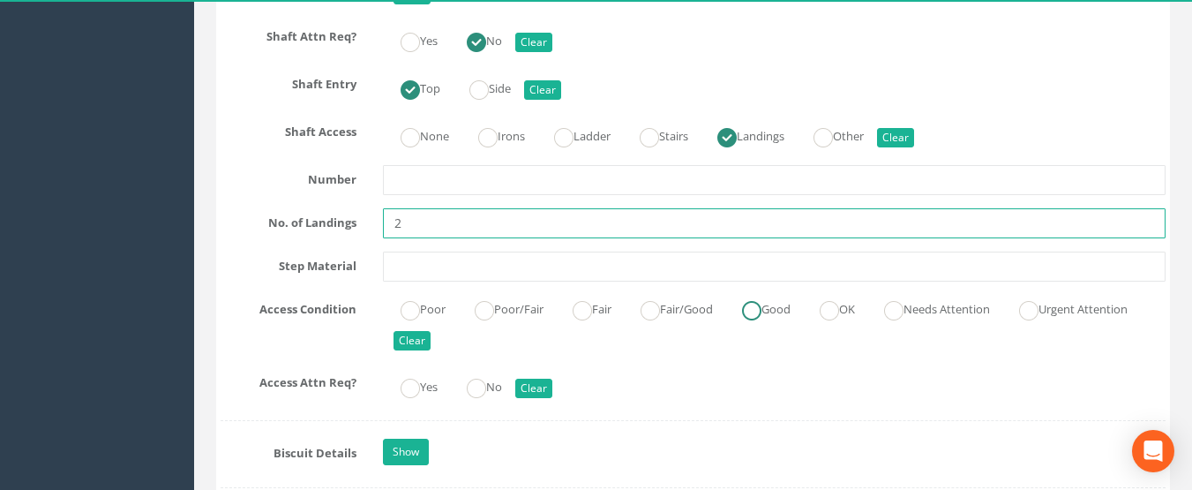
click at [762, 315] on ins at bounding box center [751, 310] width 19 height 19
radio input "true"
click at [484, 392] on ins at bounding box center [476, 388] width 19 height 19
radio input "true"
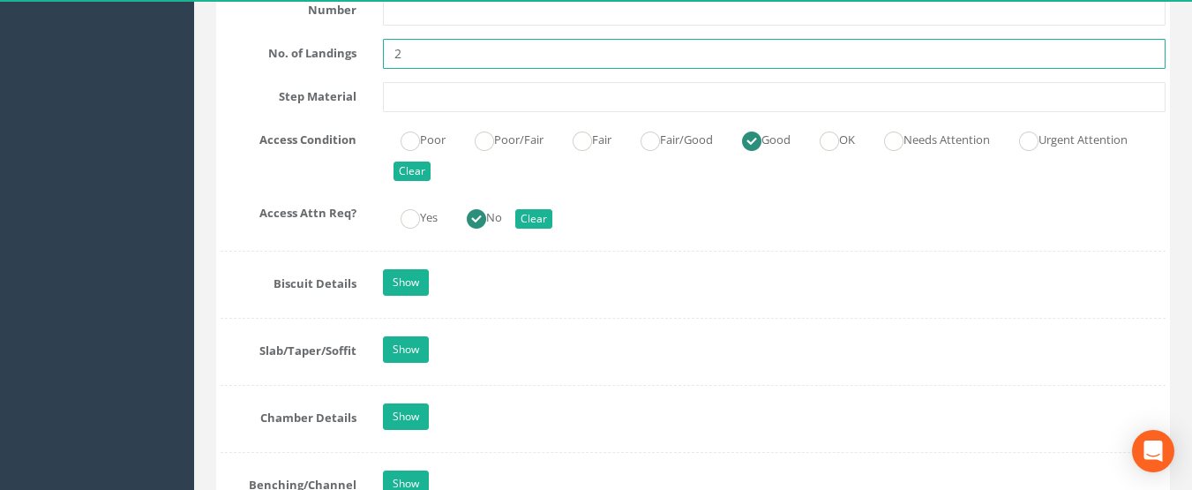
scroll to position [2463, 0]
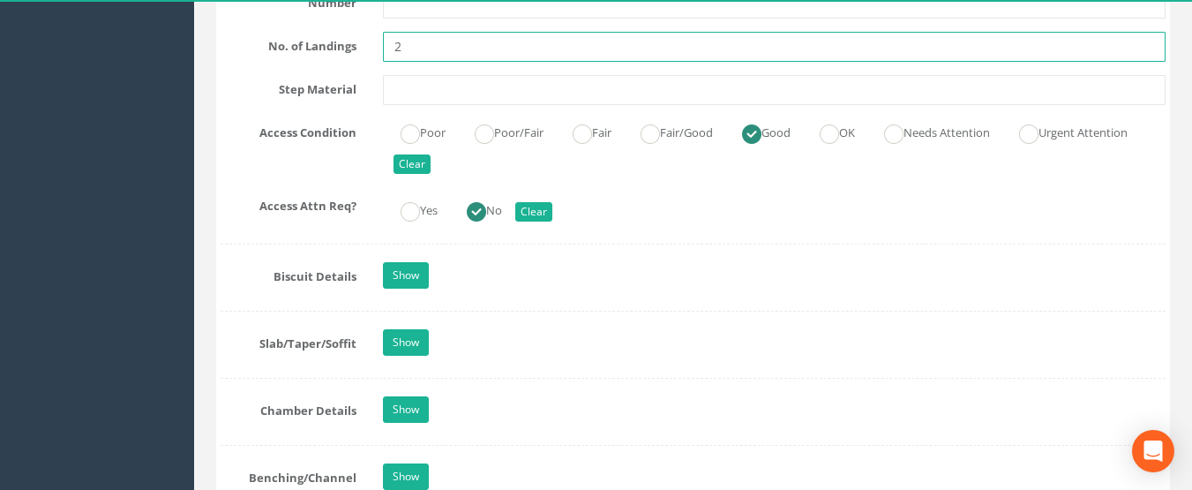
type input "2"
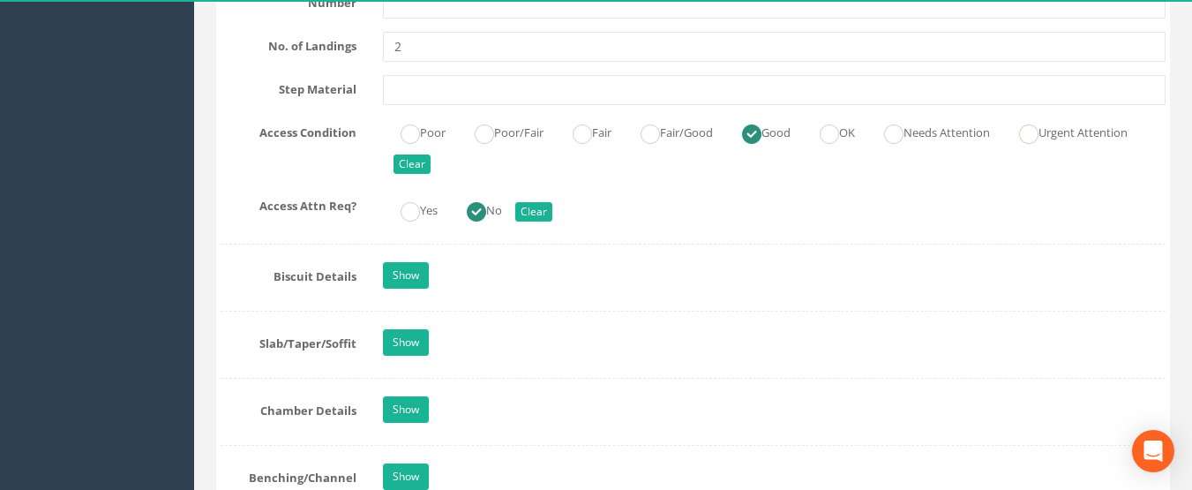
click at [391, 267] on link "Show" at bounding box center [406, 275] width 46 height 26
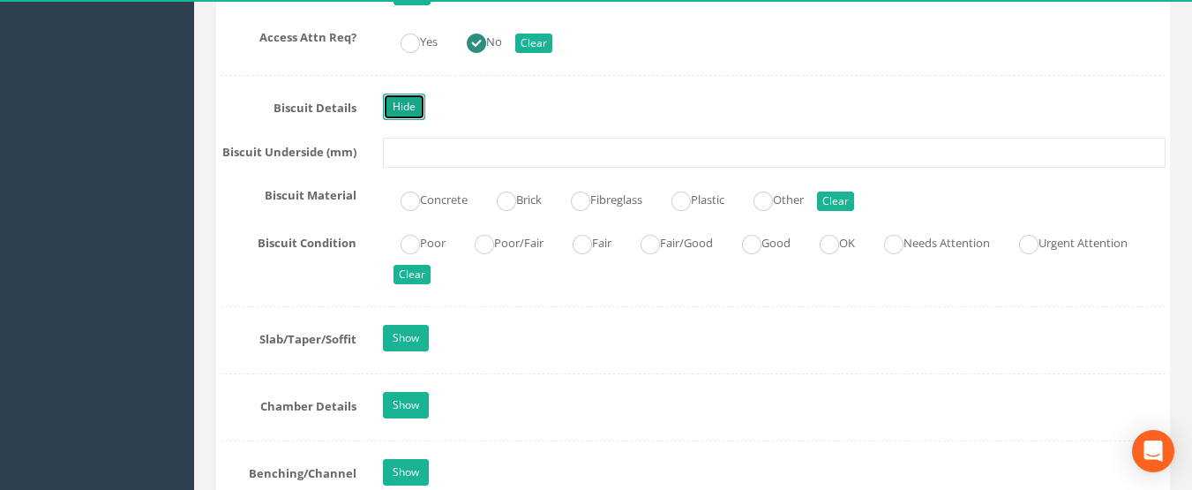
scroll to position [2640, 0]
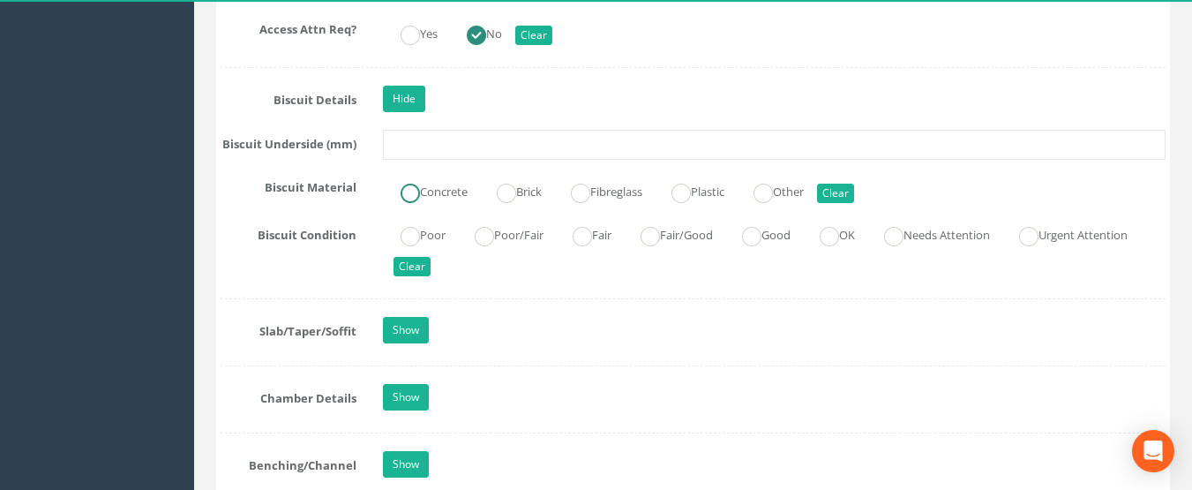
click at [425, 199] on label "Concrete" at bounding box center [425, 190] width 85 height 26
radio input "true"
click at [759, 237] on ins at bounding box center [751, 236] width 19 height 19
radio input "true"
click at [387, 329] on link "Show" at bounding box center [406, 330] width 46 height 26
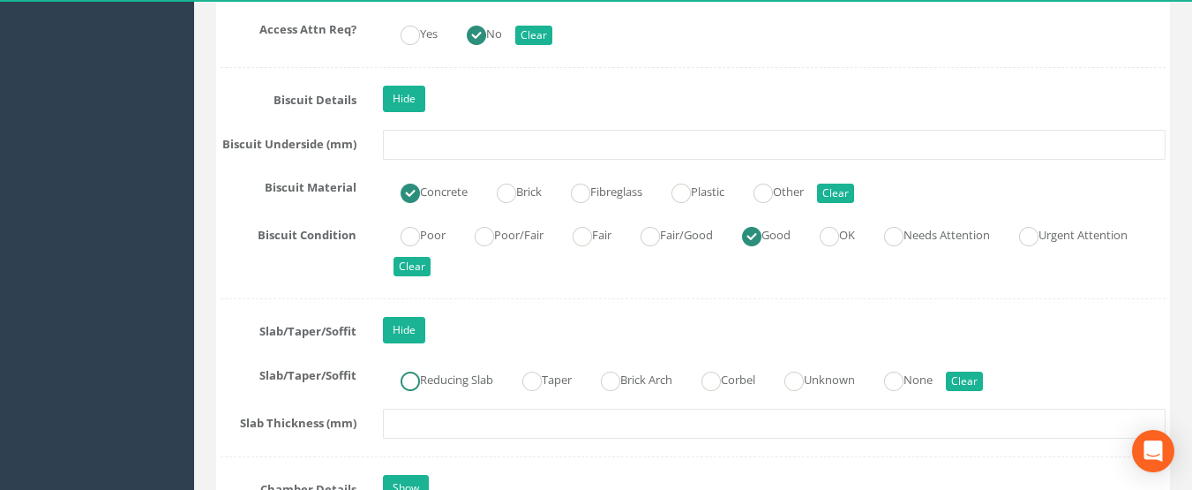
click at [429, 380] on label "Reducing Slab" at bounding box center [438, 378] width 110 height 26
radio input "true"
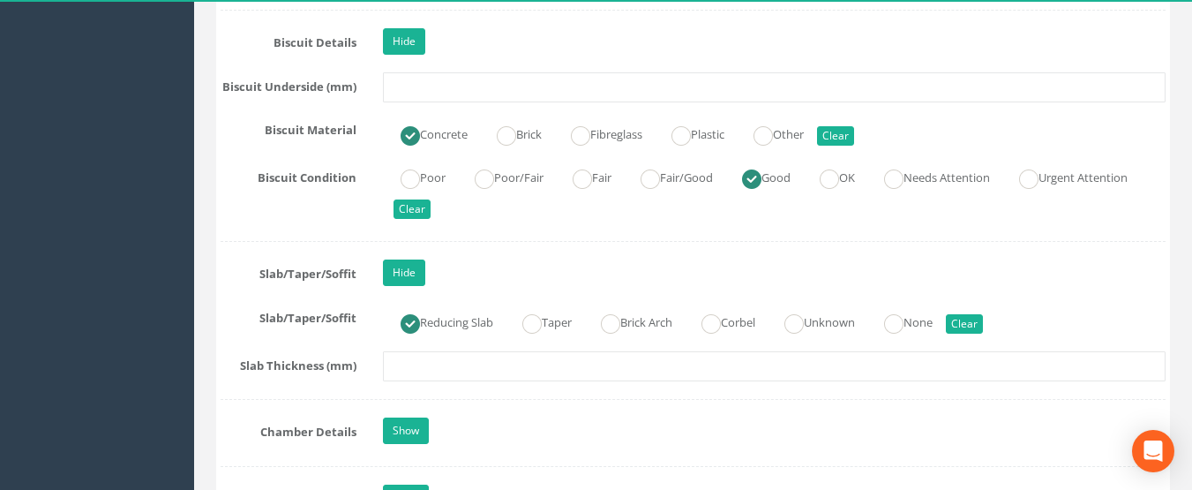
scroll to position [2728, 0]
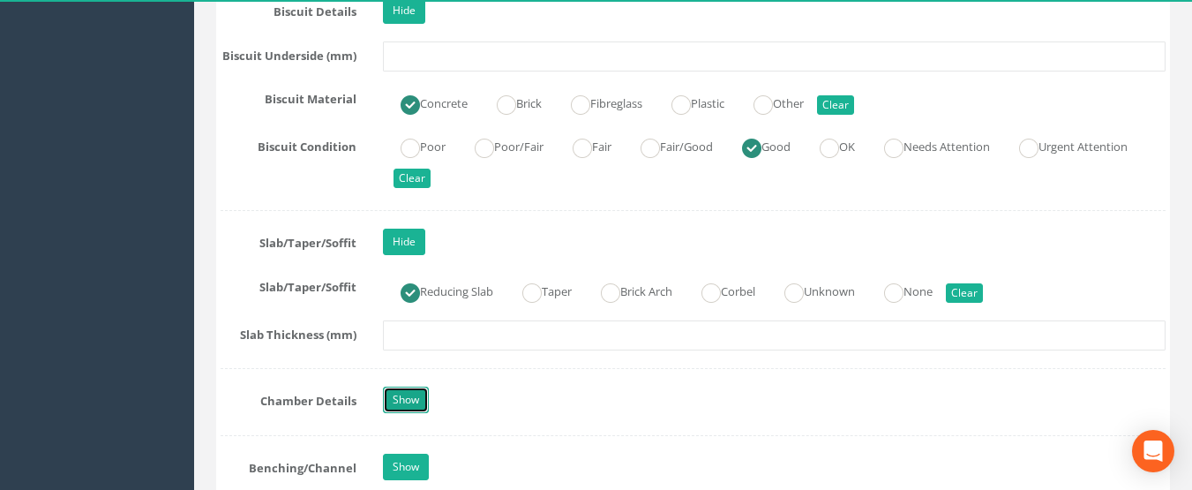
click at [417, 395] on link "Show" at bounding box center [406, 400] width 46 height 26
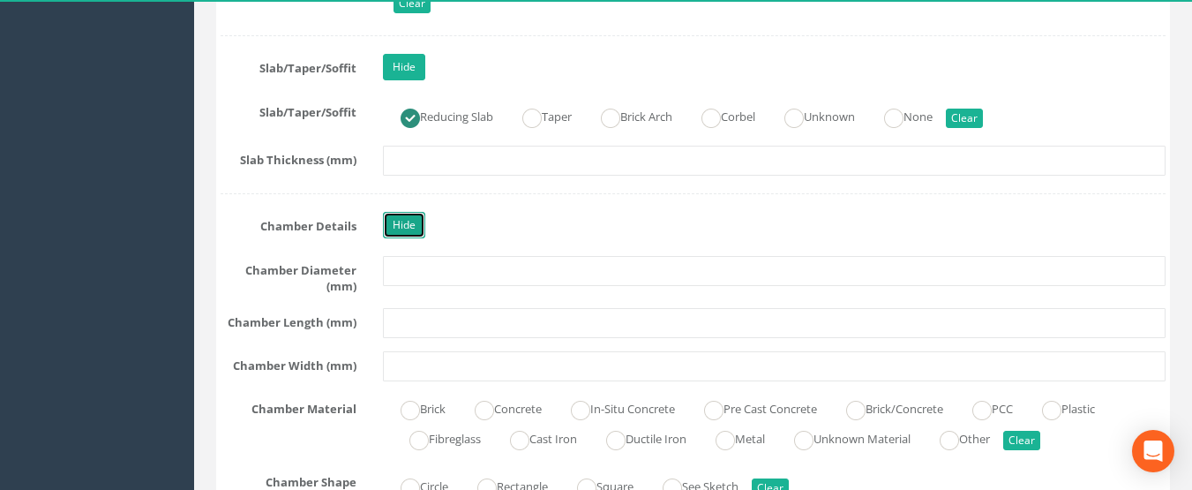
scroll to position [2905, 0]
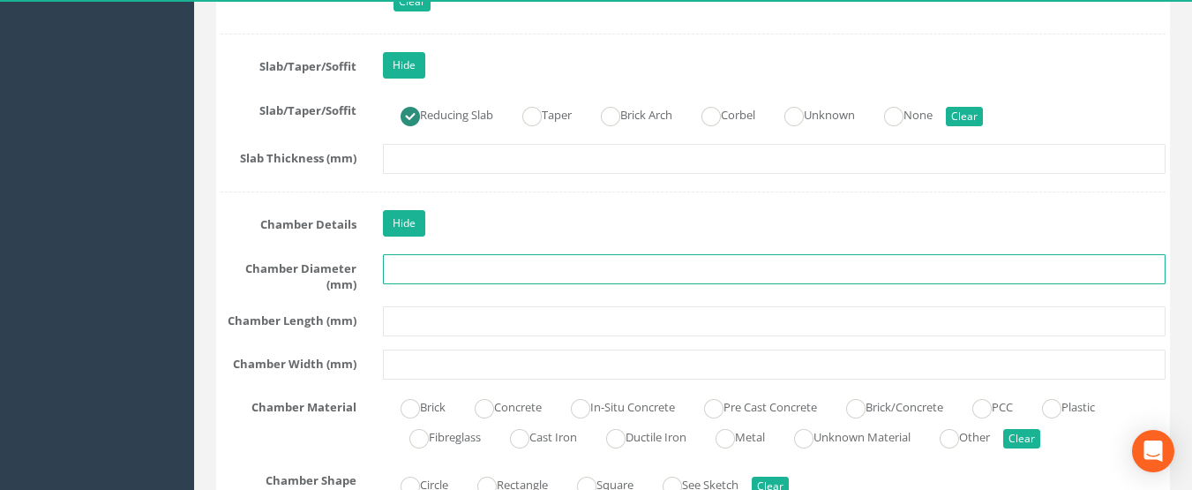
click at [464, 280] on input "text" at bounding box center [775, 269] width 784 height 30
type input "1200"
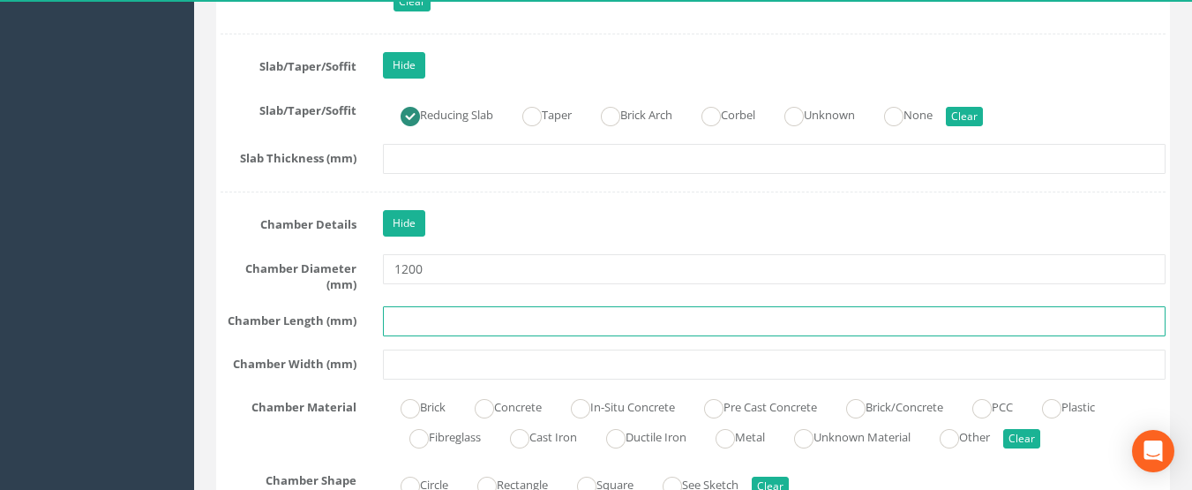
click at [464, 325] on input "text" at bounding box center [775, 321] width 784 height 30
type input "1200"
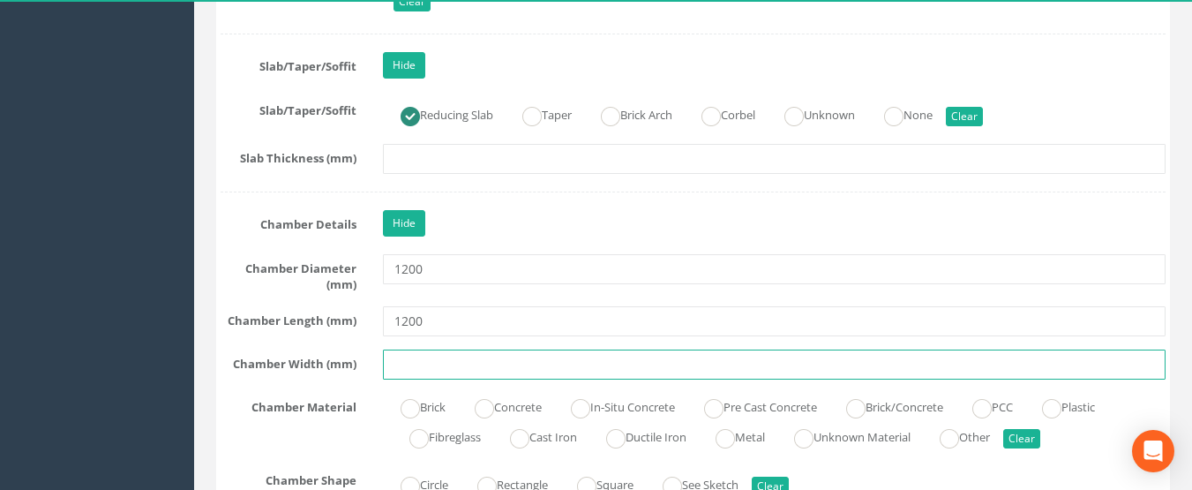
click at [463, 372] on input "text" at bounding box center [775, 365] width 784 height 30
type input "1200"
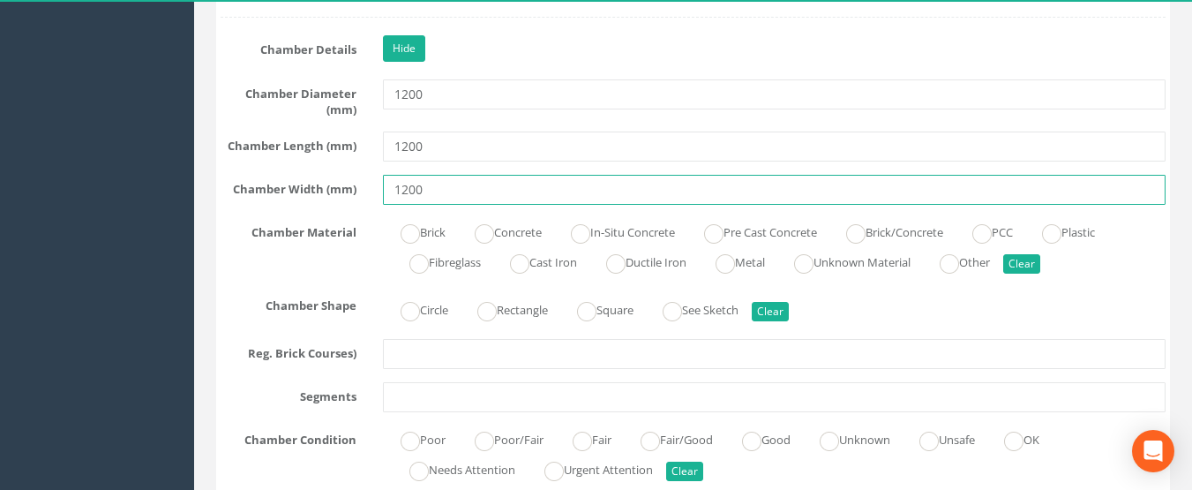
scroll to position [3081, 0]
click at [724, 233] on ins at bounding box center [713, 231] width 19 height 19
radio input "true"
click at [408, 313] on ins at bounding box center [410, 309] width 19 height 19
radio input "true"
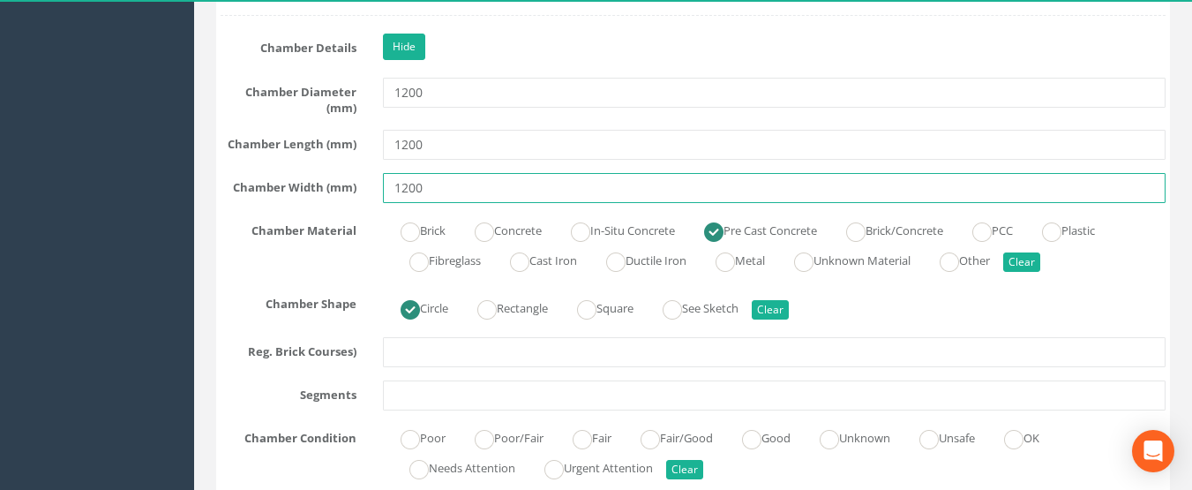
type input "1200"
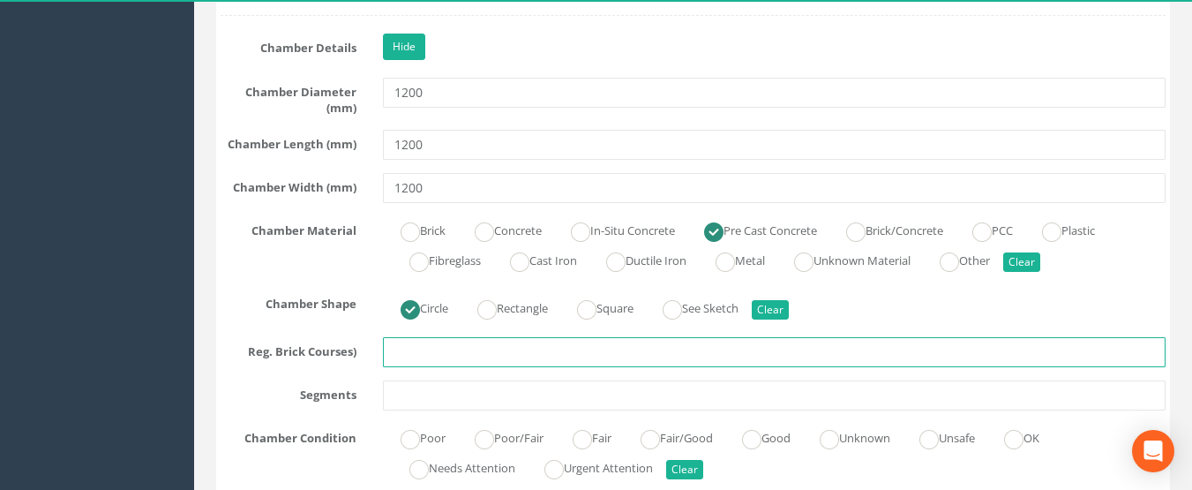
click at [477, 354] on input "text" at bounding box center [775, 352] width 784 height 30
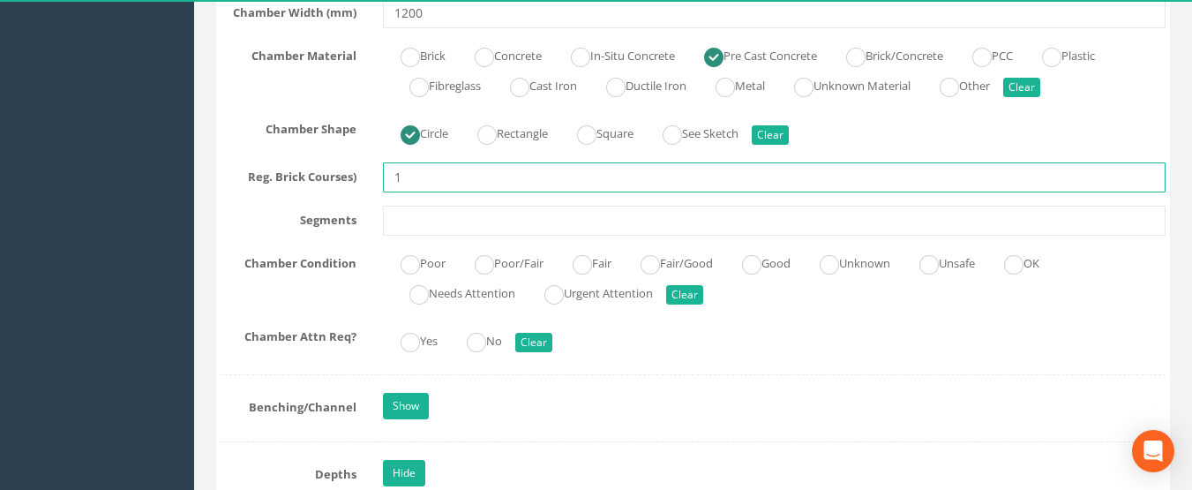
scroll to position [3258, 0]
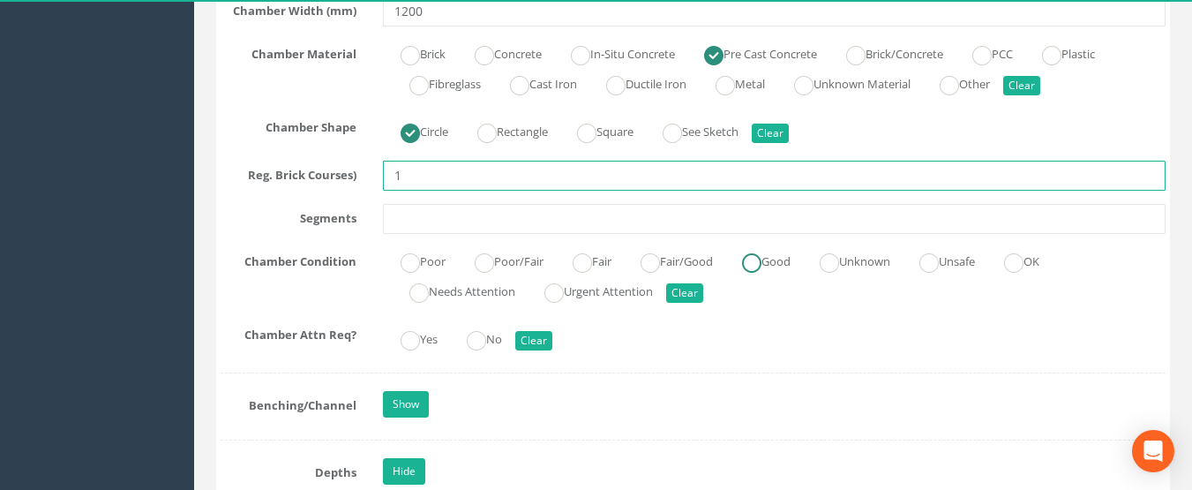
type input "1"
click at [755, 266] on label "Good" at bounding box center [758, 260] width 66 height 26
radio input "true"
click at [479, 341] on ins at bounding box center [476, 340] width 19 height 19
radio input "true"
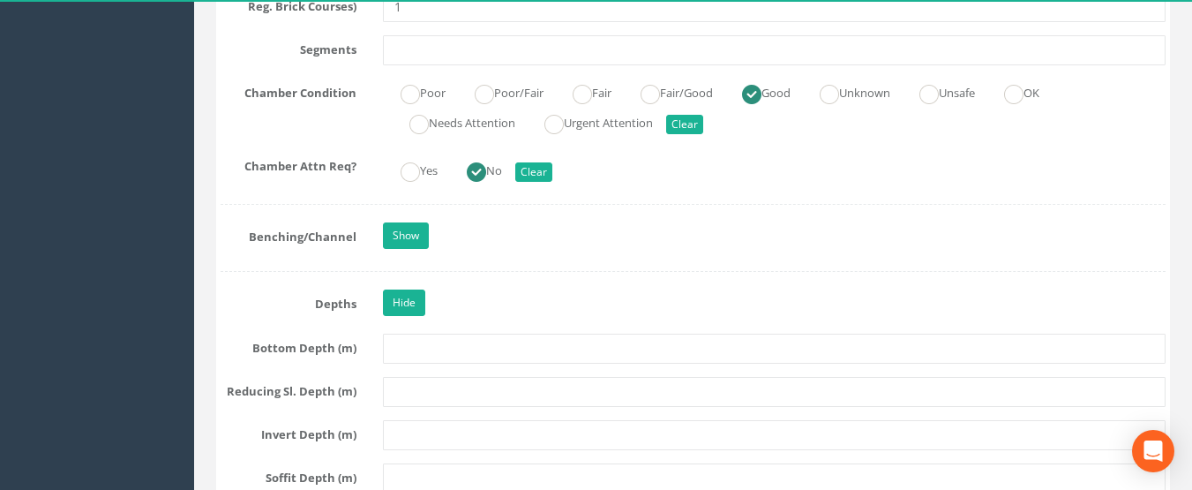
scroll to position [3434, 0]
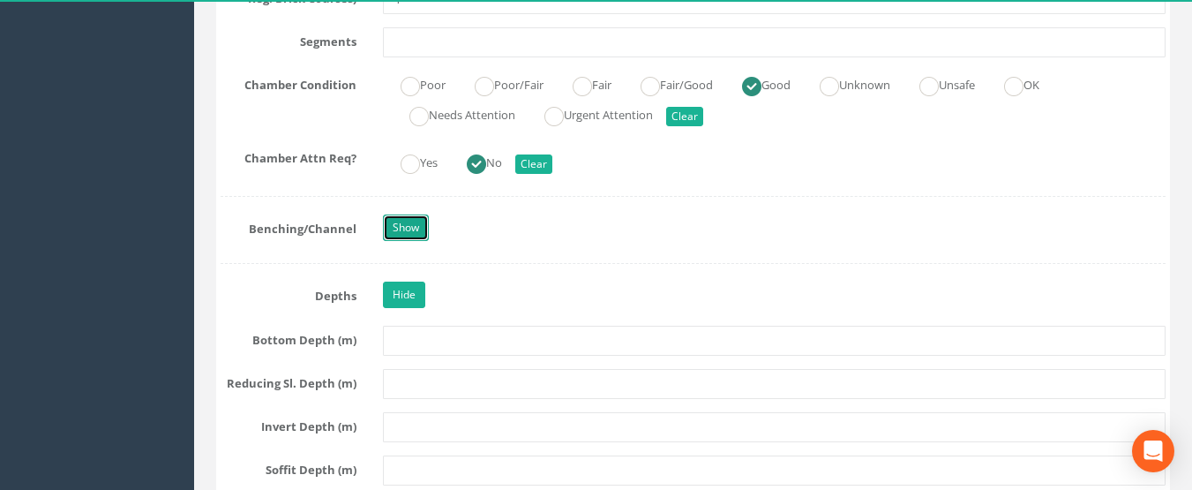
click at [403, 226] on link "Show" at bounding box center [406, 227] width 46 height 26
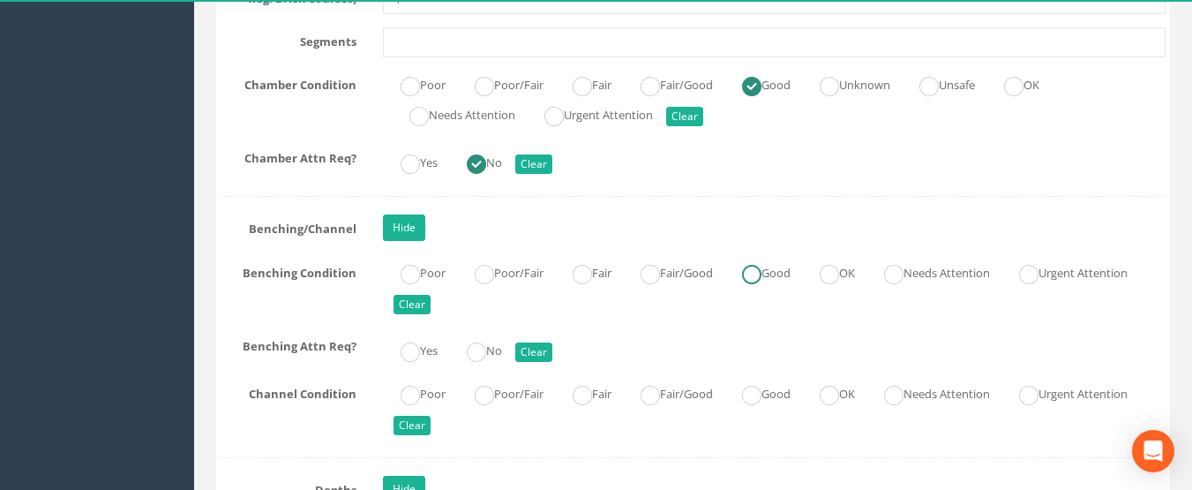
click at [753, 279] on label "Good" at bounding box center [758, 272] width 66 height 26
radio input "true"
click at [486, 352] on ins at bounding box center [476, 351] width 19 height 19
radio input "true"
click at [762, 394] on ins at bounding box center [751, 395] width 19 height 19
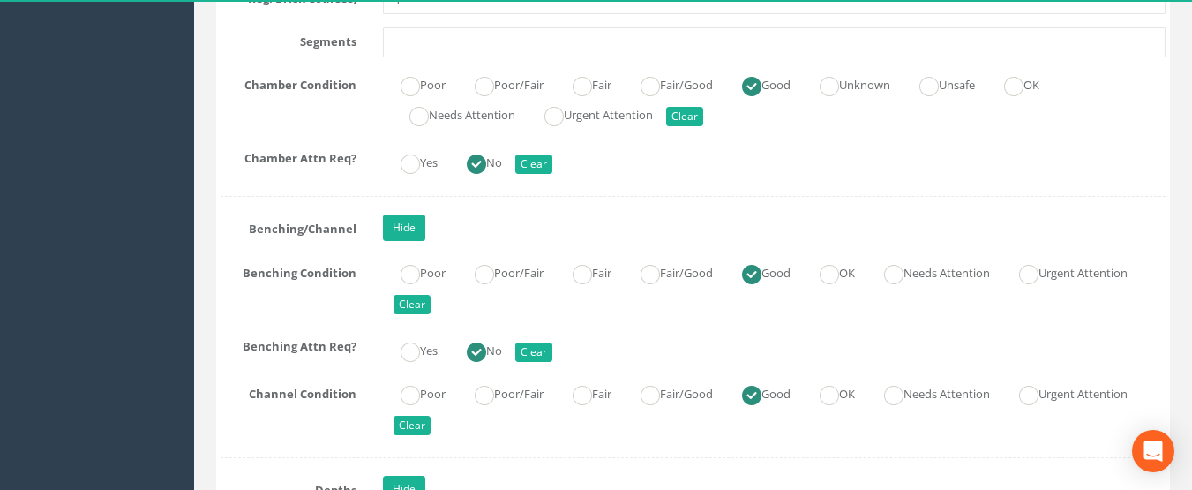
radio input "true"
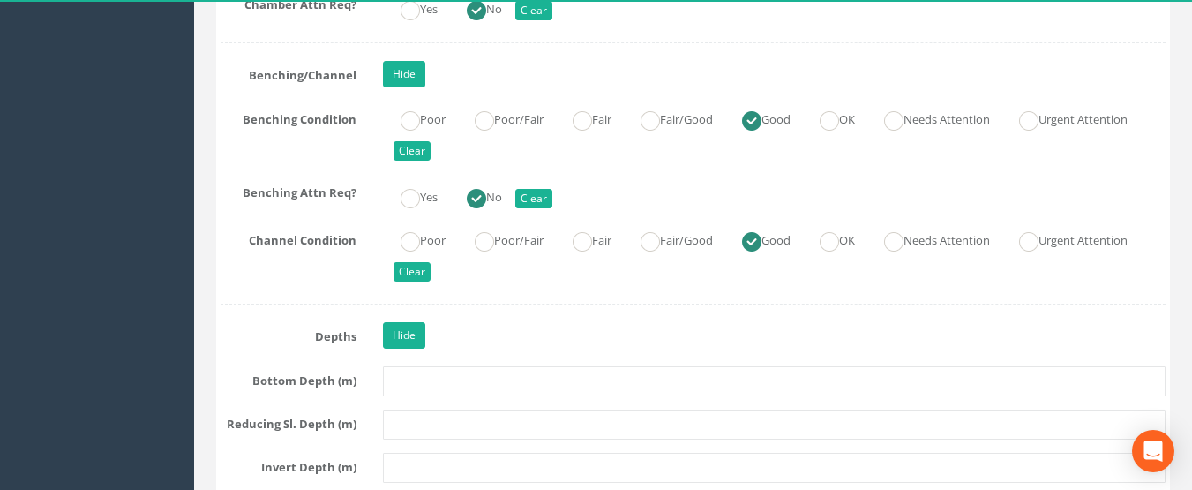
scroll to position [3611, 0]
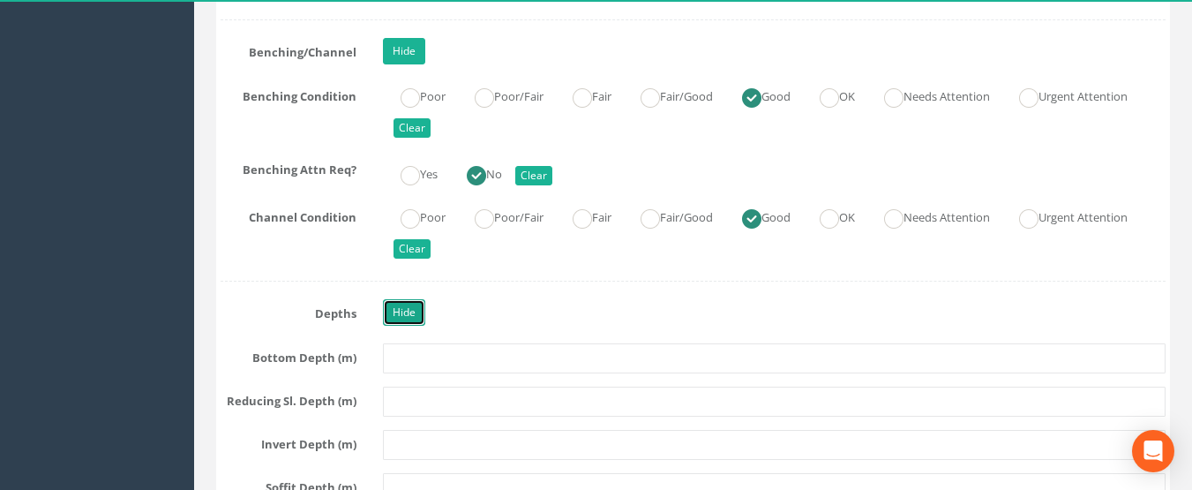
click at [406, 318] on link "Hide" at bounding box center [404, 312] width 42 height 26
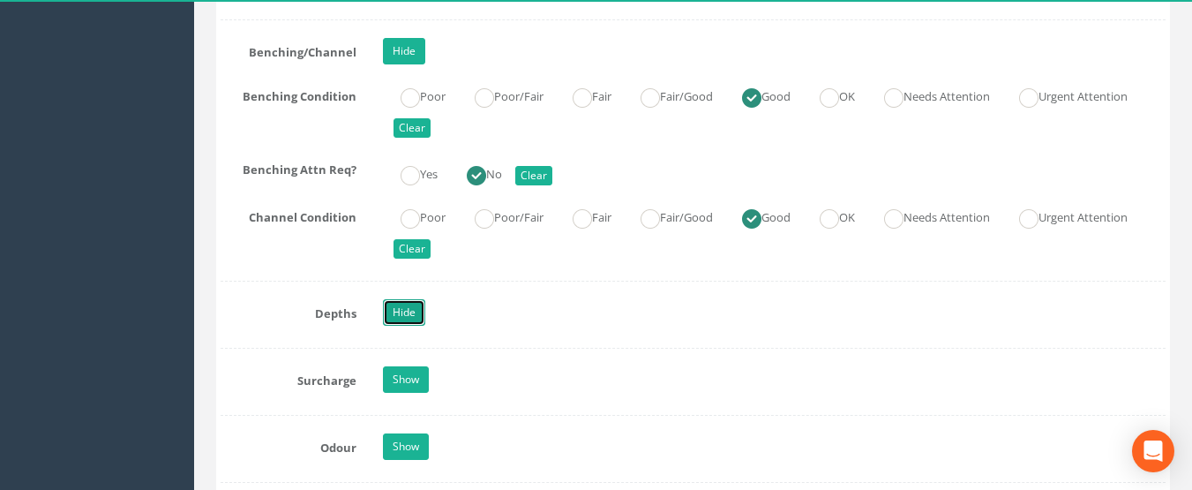
click at [406, 318] on link "Hide" at bounding box center [404, 312] width 42 height 26
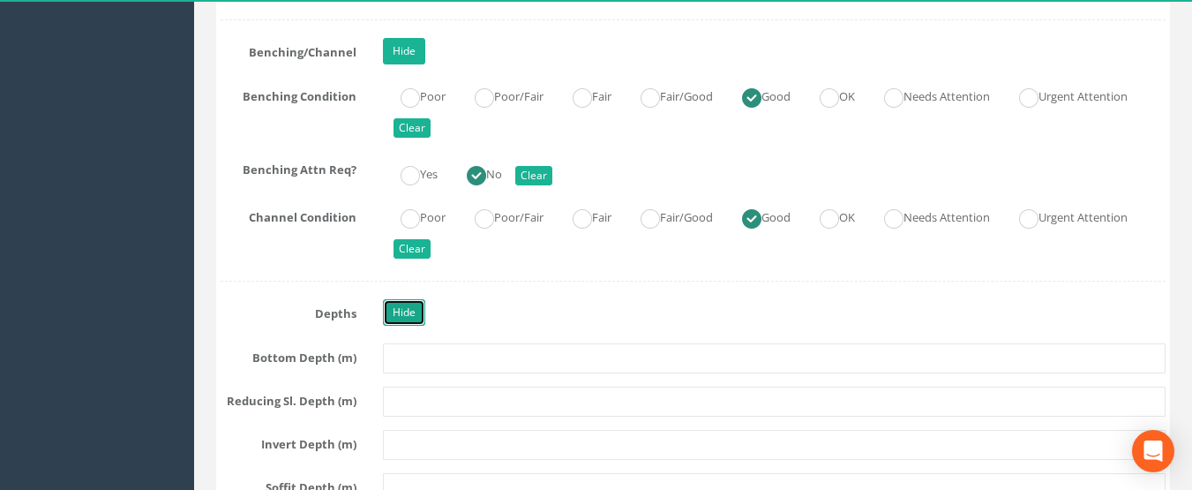
scroll to position [3787, 0]
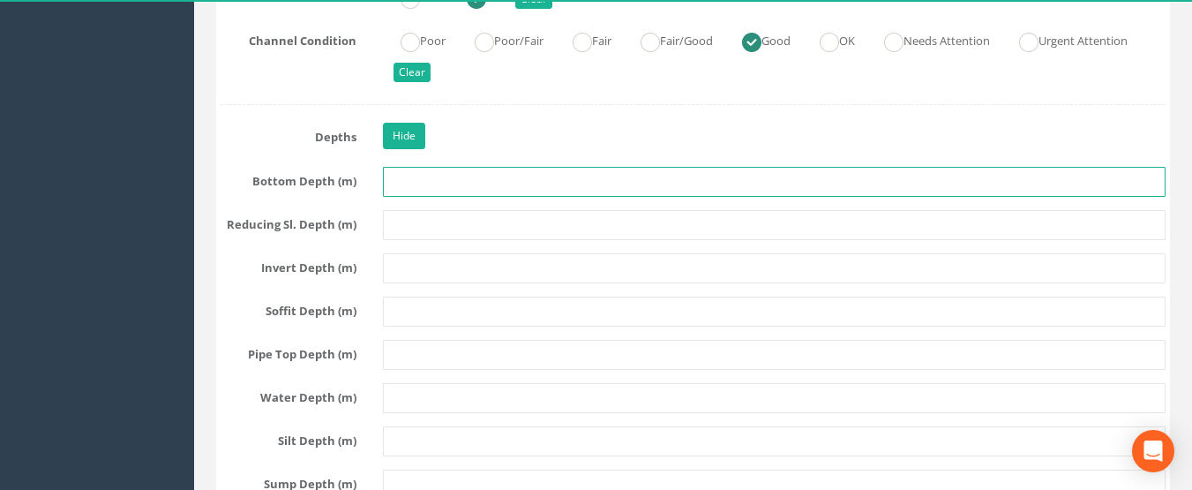
click at [417, 184] on input "text" at bounding box center [775, 182] width 784 height 30
type input "1.1"
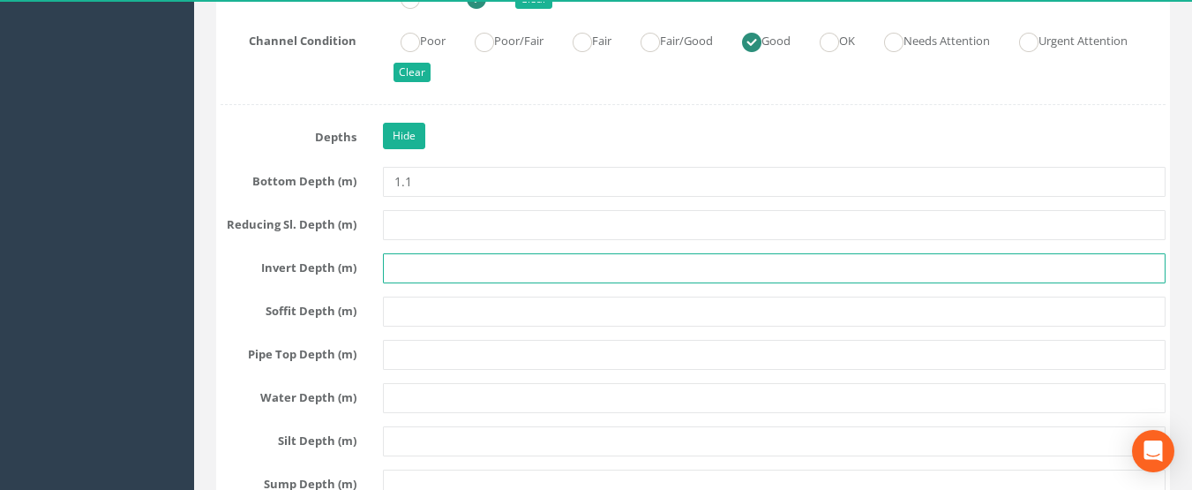
click at [433, 268] on input "text" at bounding box center [775, 268] width 784 height 30
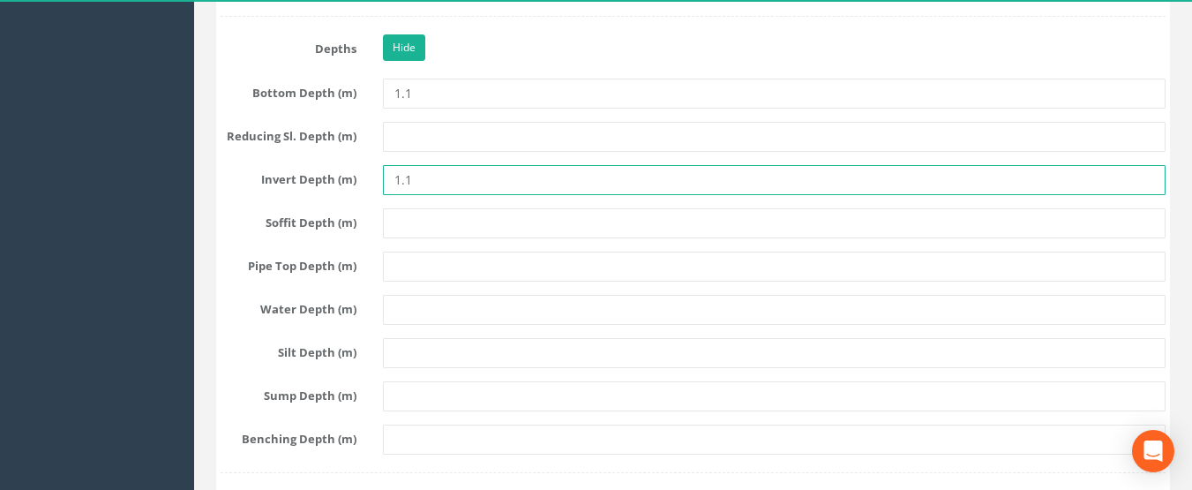
type input "1.1"
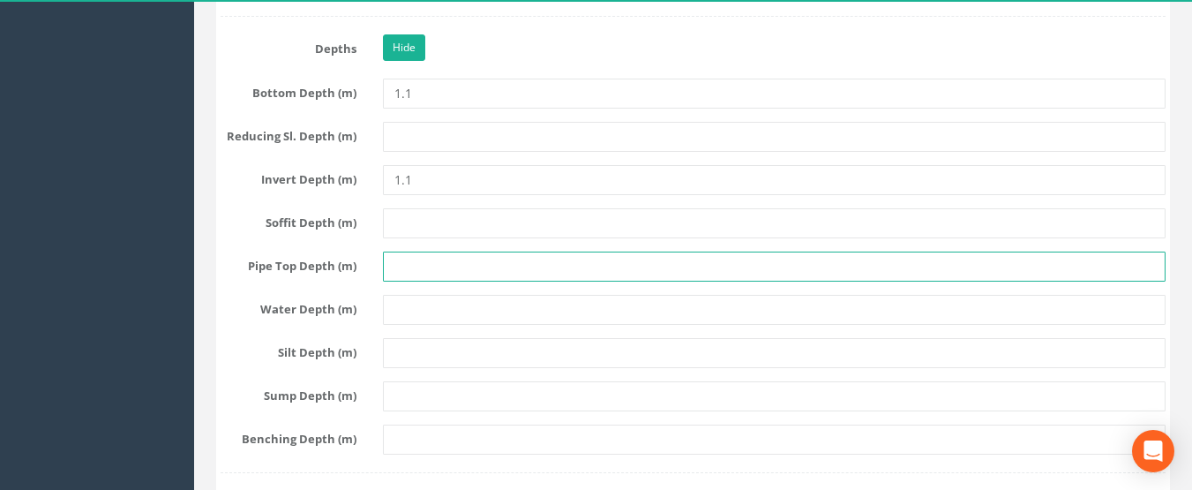
click at [417, 273] on input "text" at bounding box center [775, 267] width 784 height 30
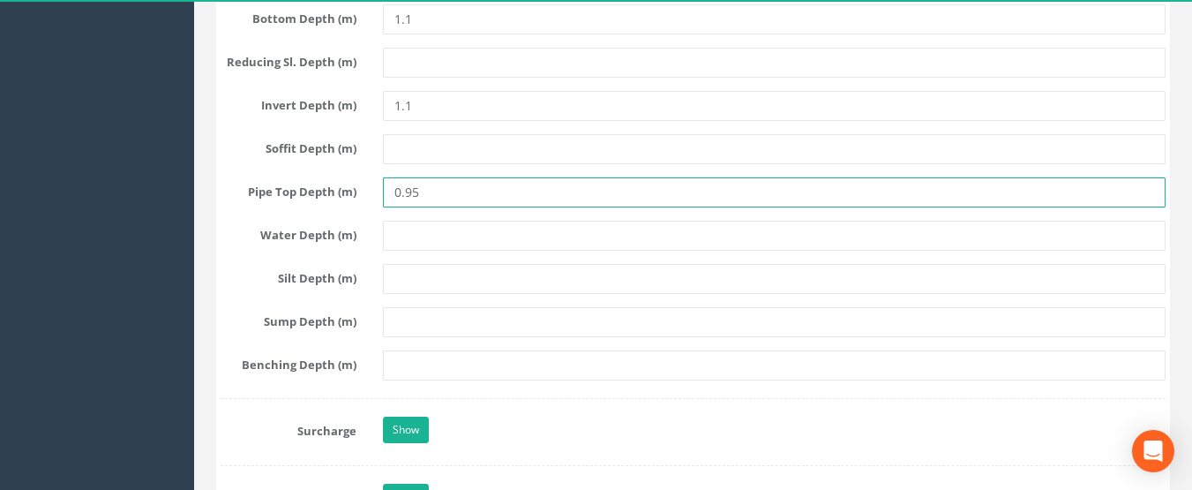
scroll to position [4052, 0]
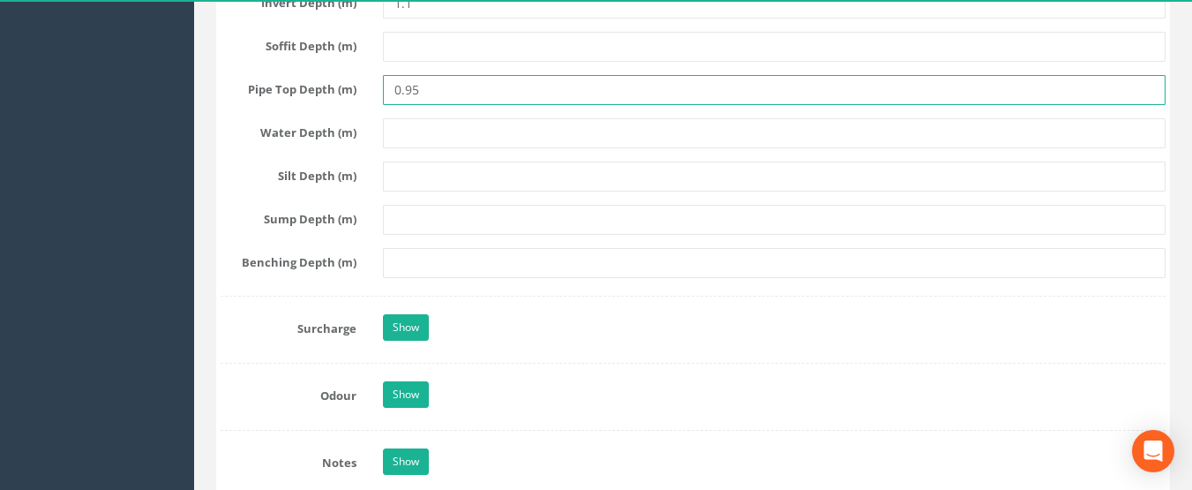
type input "0.95"
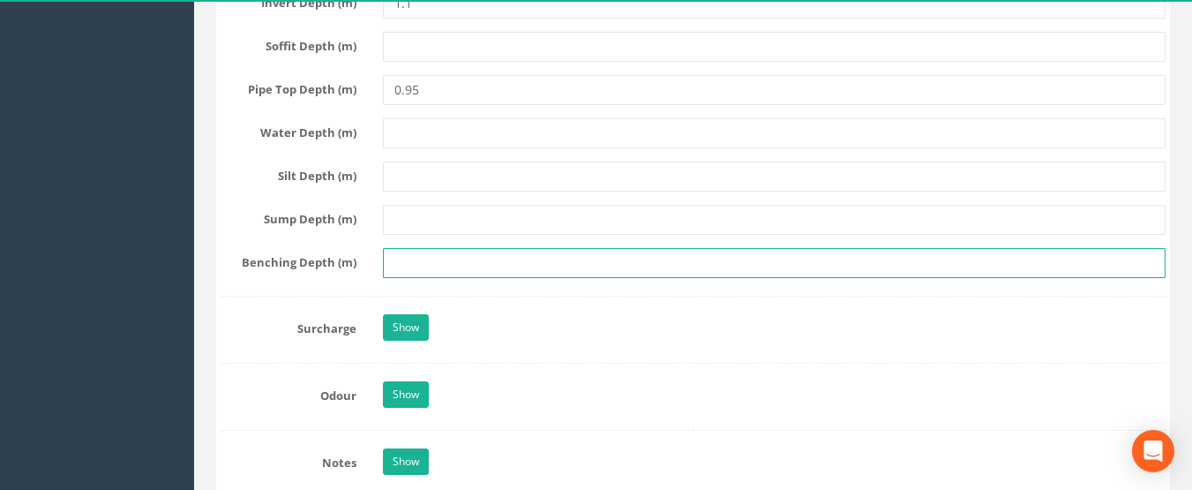
click at [402, 268] on input "text" at bounding box center [775, 263] width 784 height 30
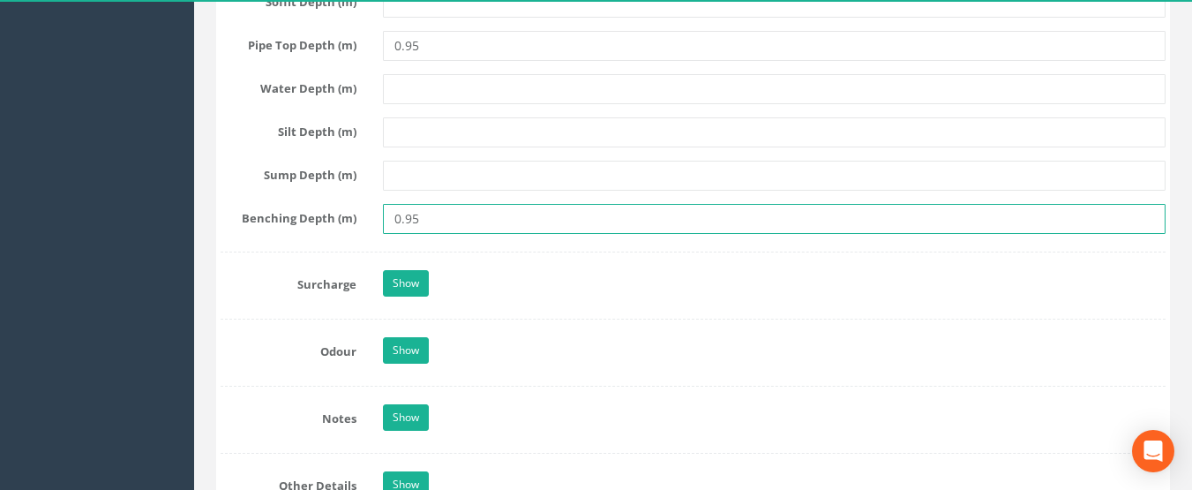
scroll to position [4140, 0]
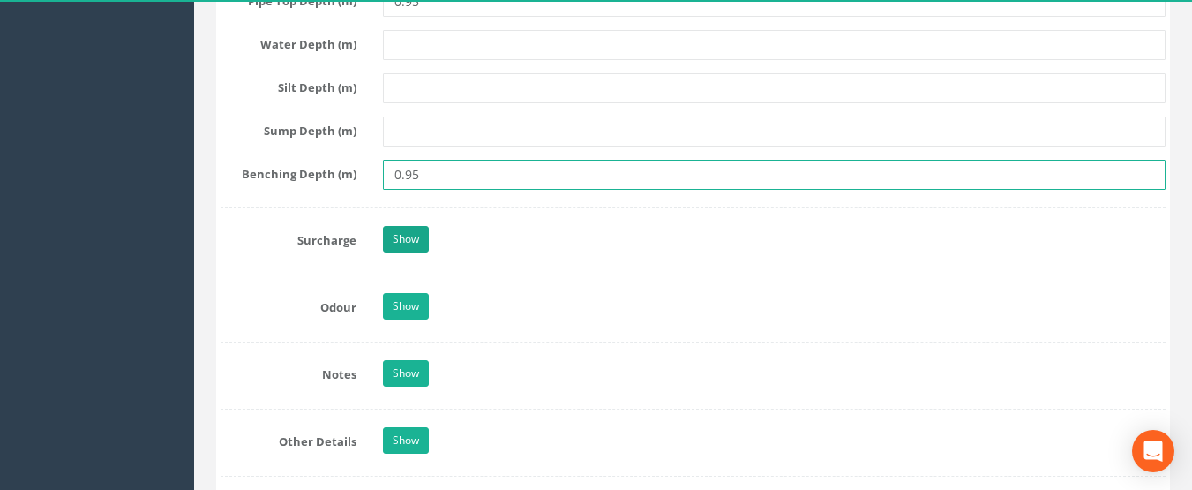
type input "0.95"
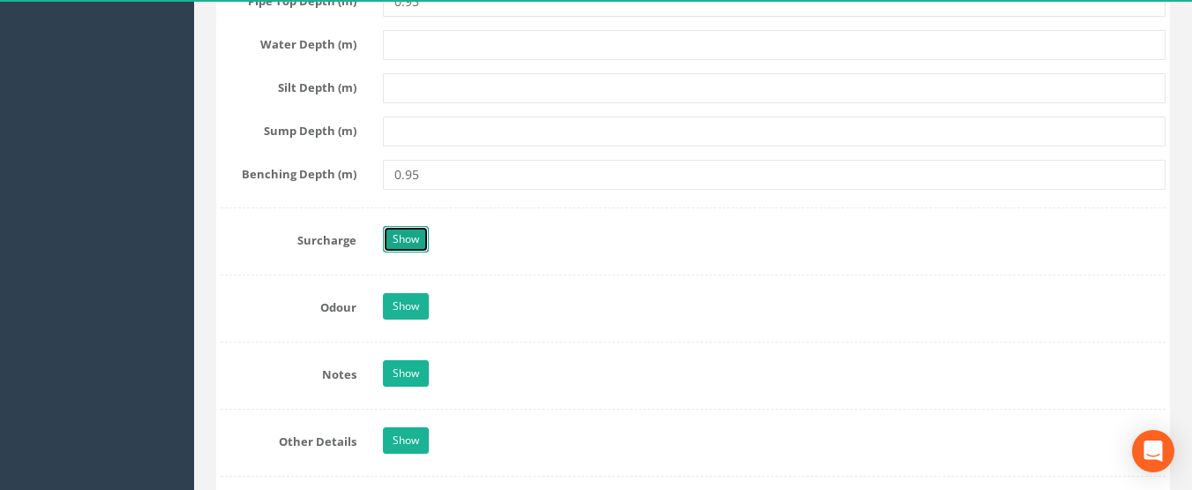
click at [410, 247] on link "Show" at bounding box center [406, 239] width 46 height 26
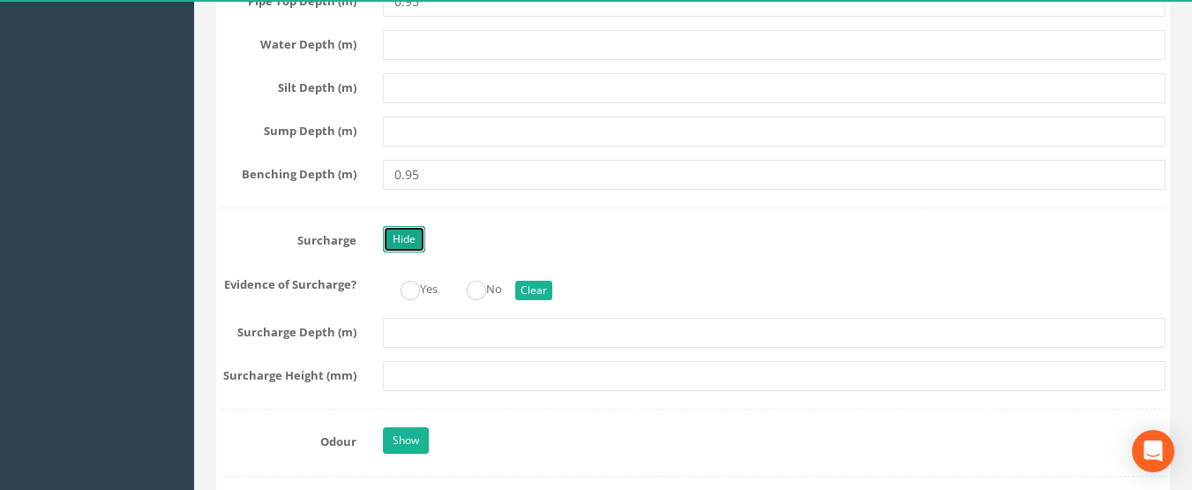
scroll to position [4228, 0]
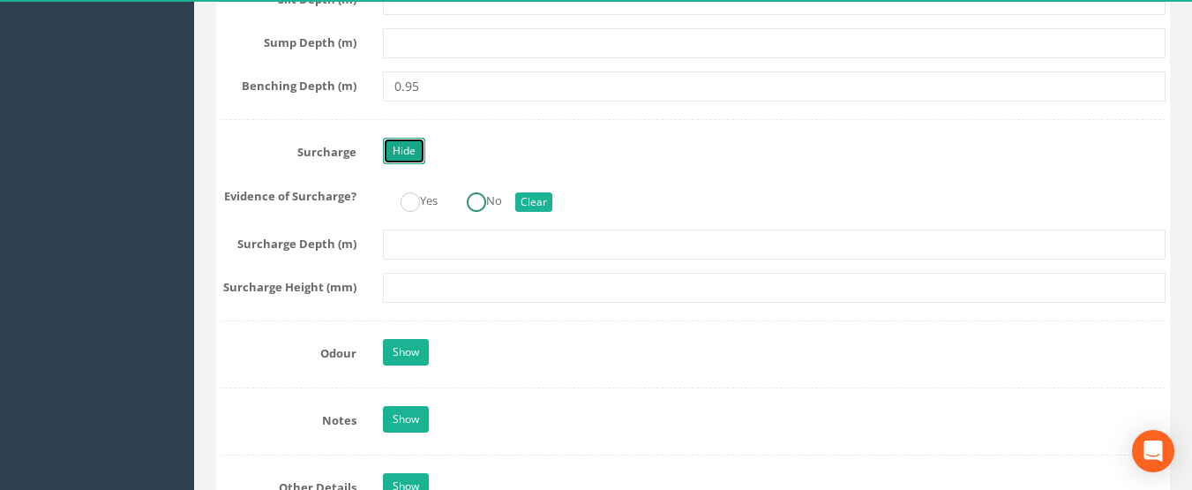
click at [477, 202] on ins at bounding box center [476, 201] width 19 height 19
radio input "true"
click at [410, 346] on link "Show" at bounding box center [406, 352] width 46 height 26
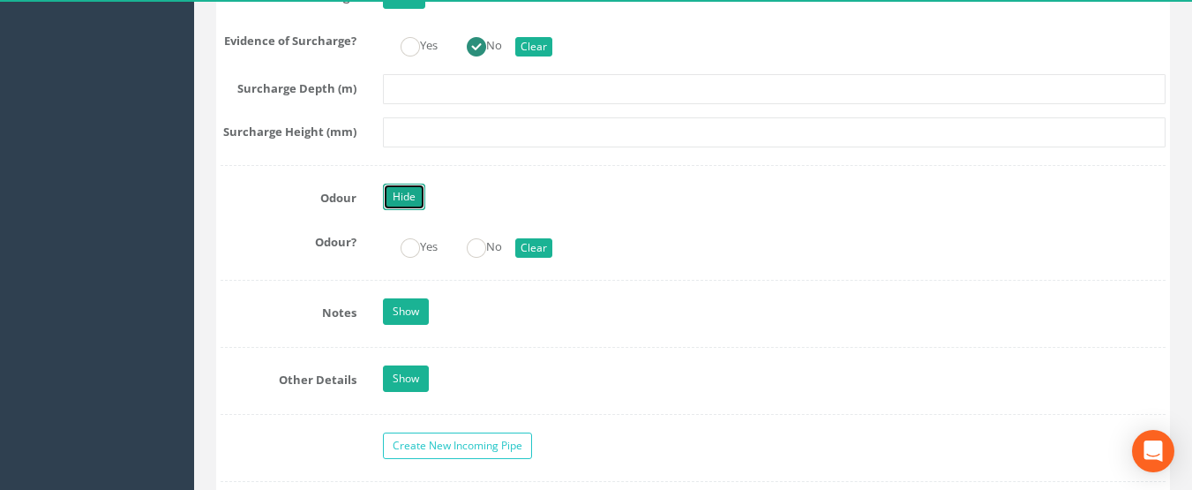
scroll to position [4405, 0]
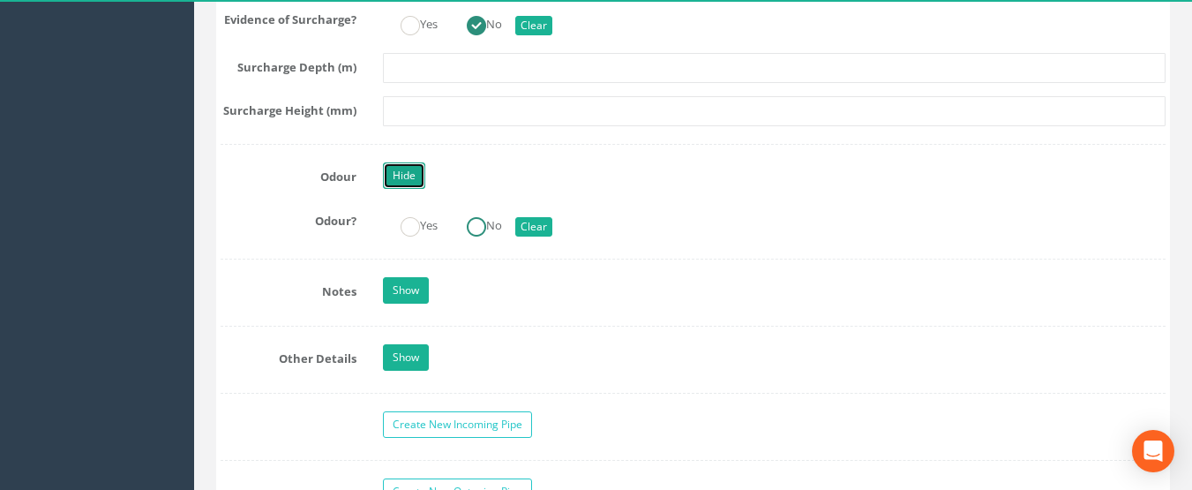
click at [481, 229] on ins at bounding box center [476, 226] width 19 height 19
radio input "true"
click at [402, 295] on link "Show" at bounding box center [406, 290] width 46 height 26
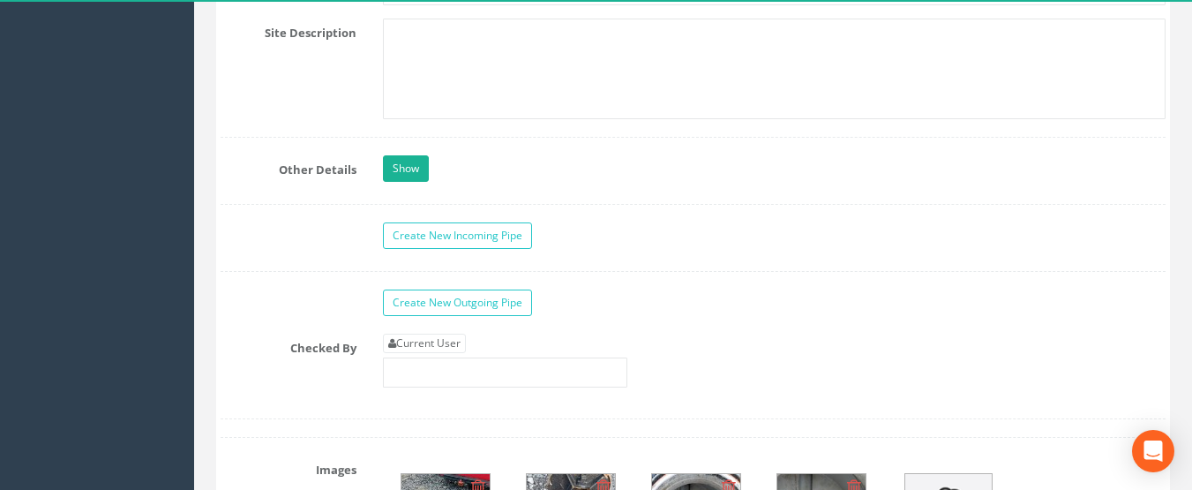
scroll to position [5199, 0]
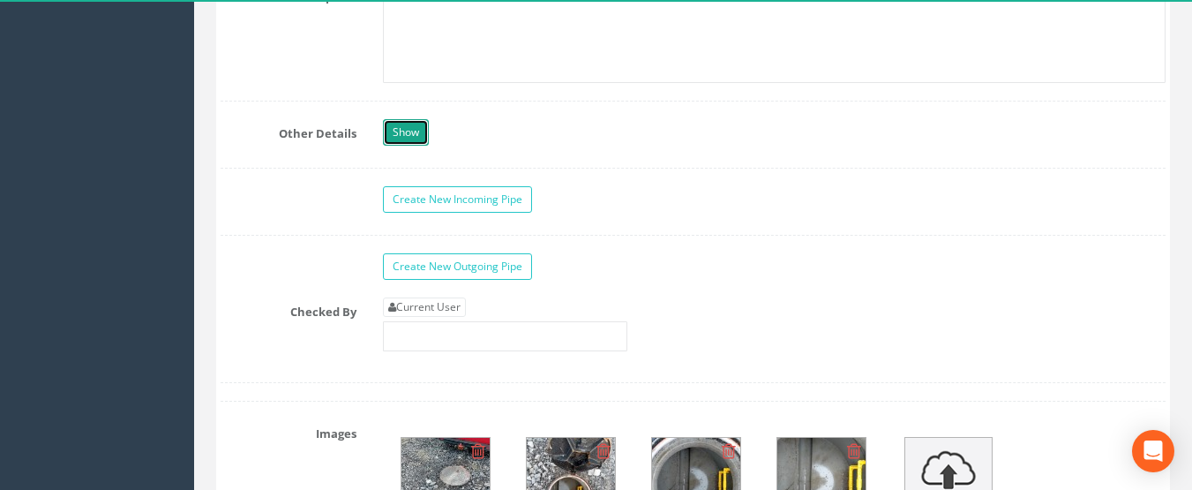
click at [428, 133] on link "Show" at bounding box center [406, 132] width 46 height 26
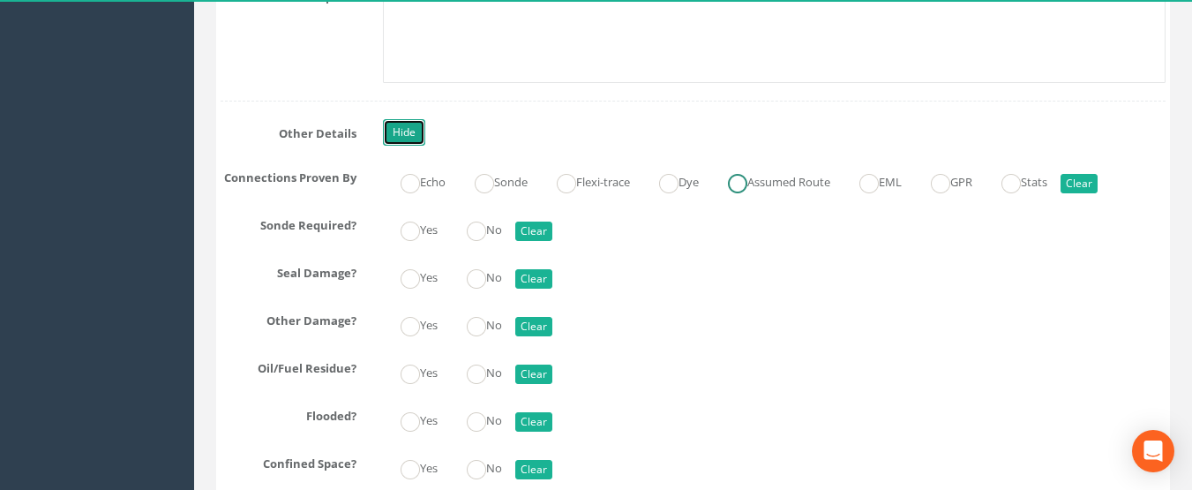
click at [748, 192] on ins at bounding box center [737, 183] width 19 height 19
radio input "true"
click at [484, 237] on ins at bounding box center [476, 231] width 19 height 19
radio input "true"
click at [480, 280] on ins at bounding box center [476, 278] width 19 height 19
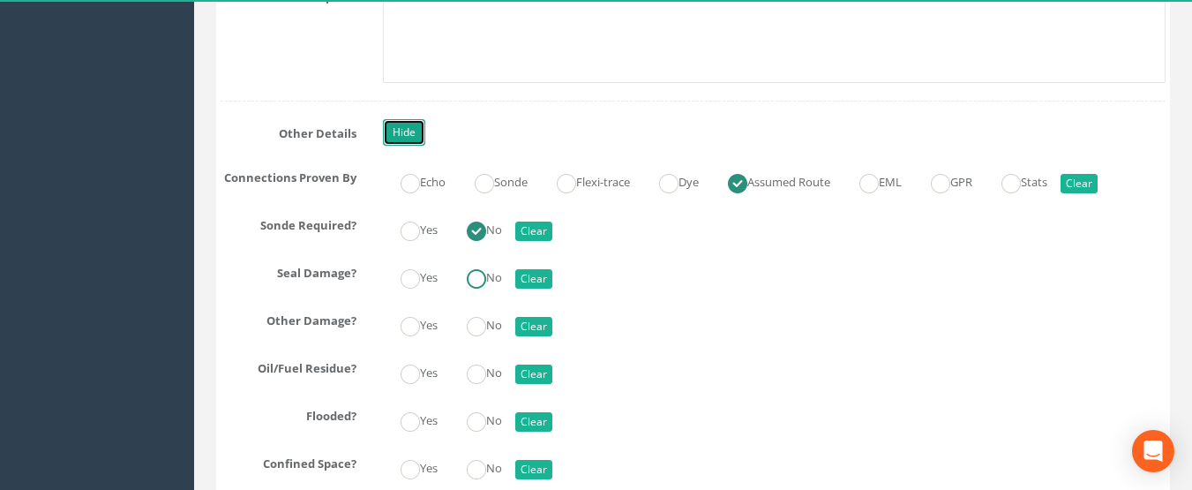
radio input "true"
click at [481, 337] on input "No" at bounding box center [476, 335] width 19 height 30
click at [485, 376] on ins at bounding box center [476, 374] width 19 height 19
radio input "true"
click at [493, 425] on label "No" at bounding box center [475, 419] width 53 height 26
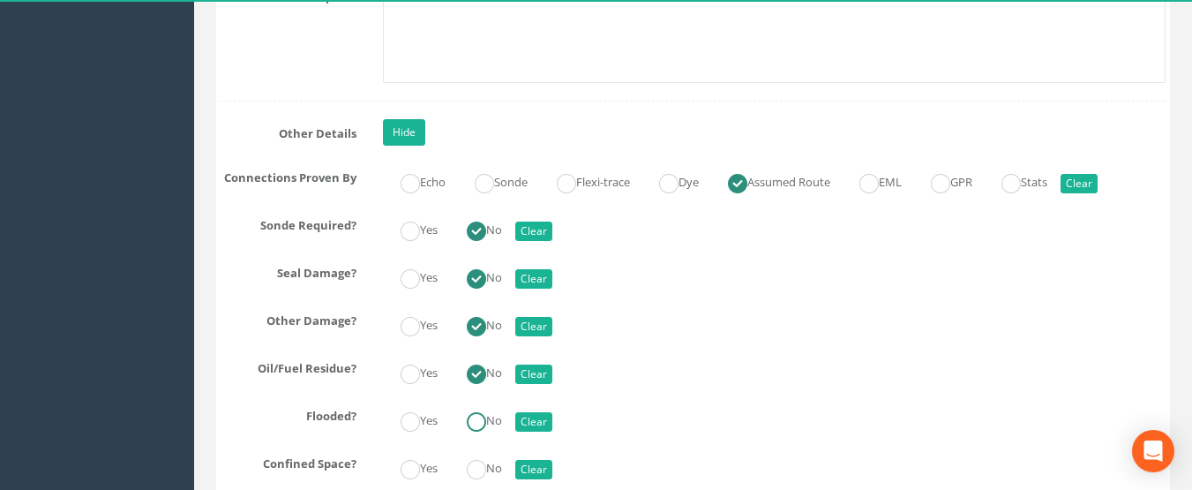
radio input "true"
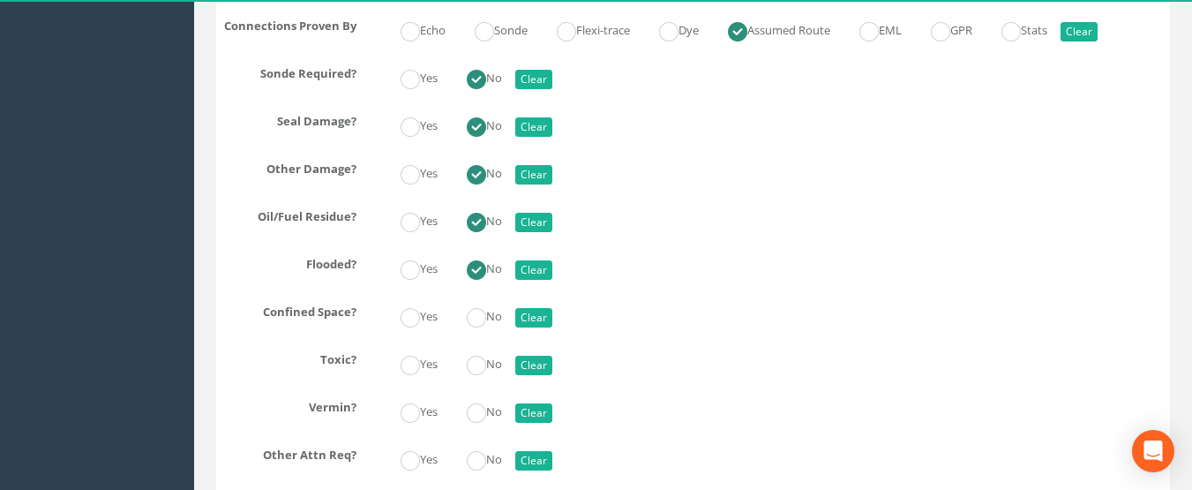
scroll to position [5376, 0]
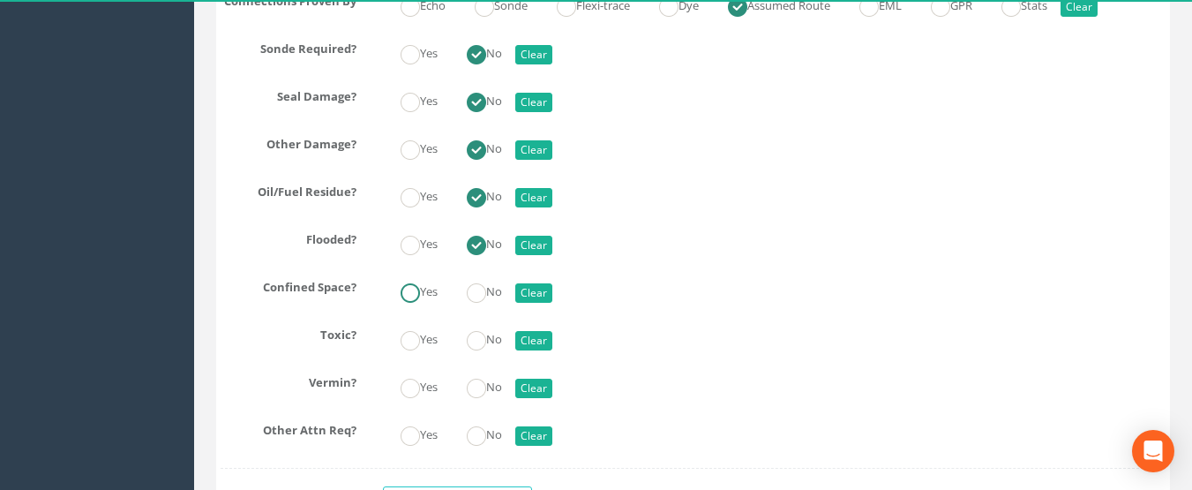
click at [401, 292] on ins at bounding box center [410, 292] width 19 height 19
radio input "true"
click at [479, 351] on input "No" at bounding box center [476, 349] width 19 height 30
click at [481, 395] on ins at bounding box center [476, 388] width 19 height 19
radio input "true"
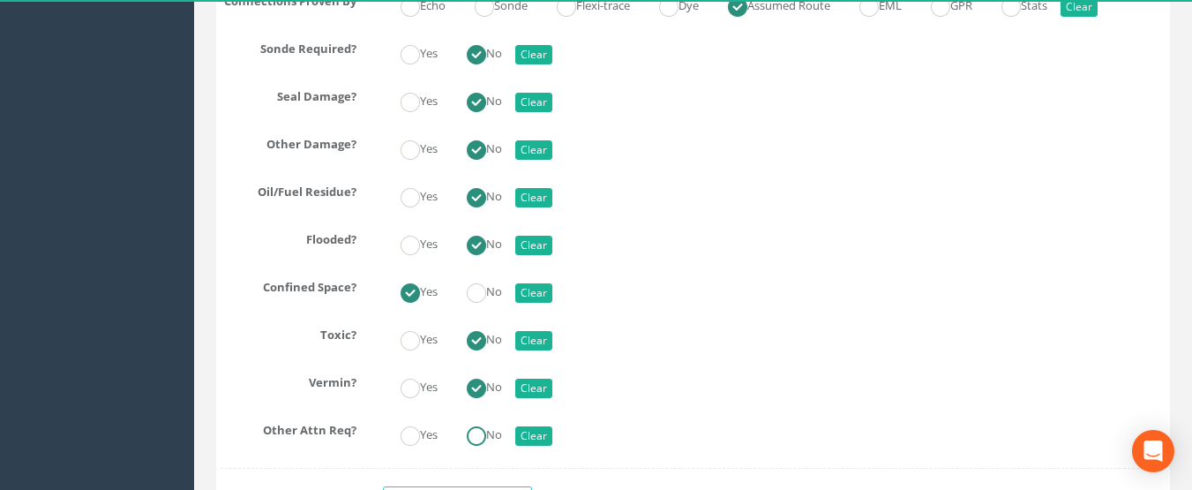
click at [486, 433] on ins at bounding box center [476, 435] width 19 height 19
radio input "true"
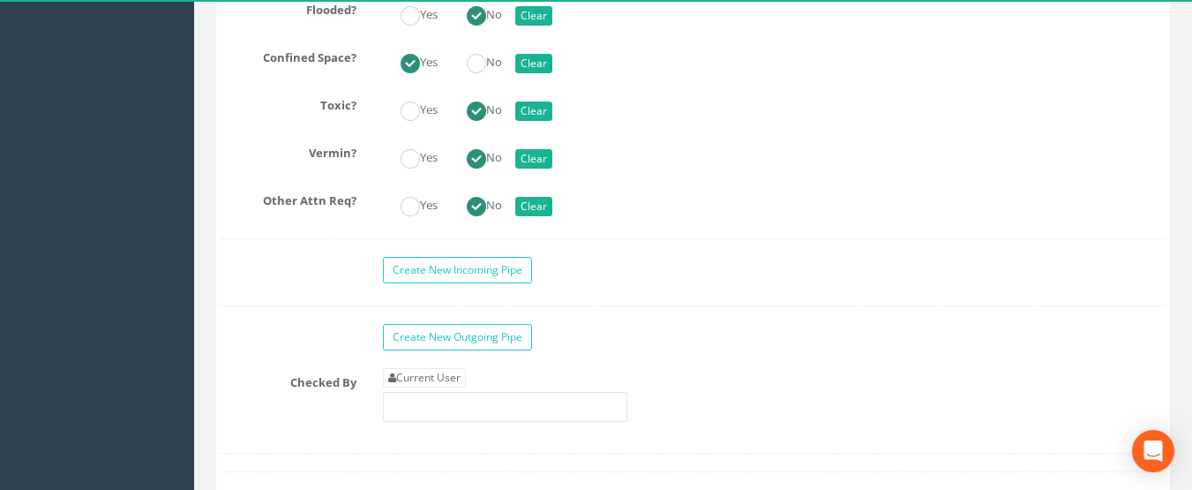
scroll to position [5641, 0]
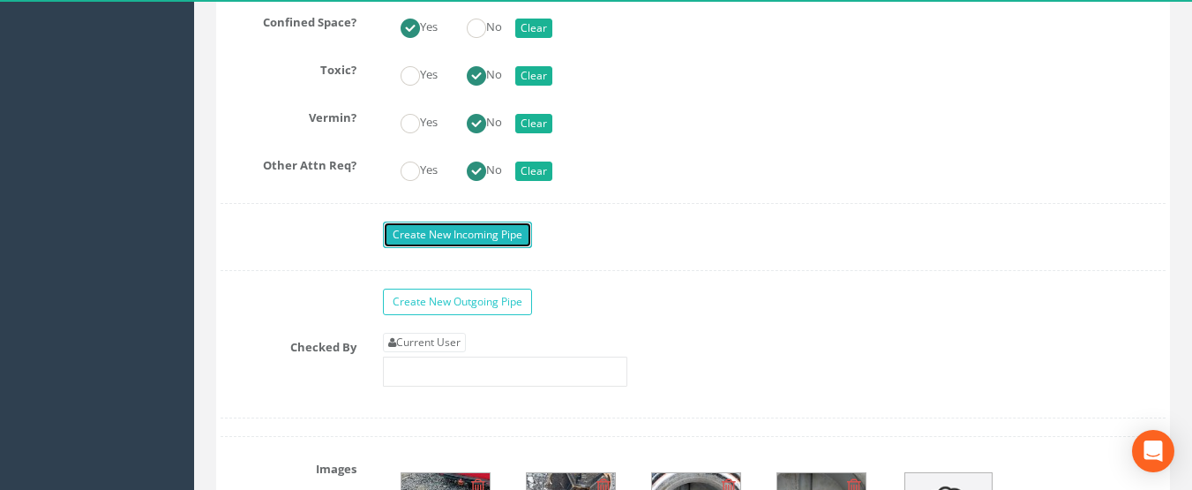
click at [492, 244] on link "Create New Incoming Pipe" at bounding box center [457, 235] width 149 height 26
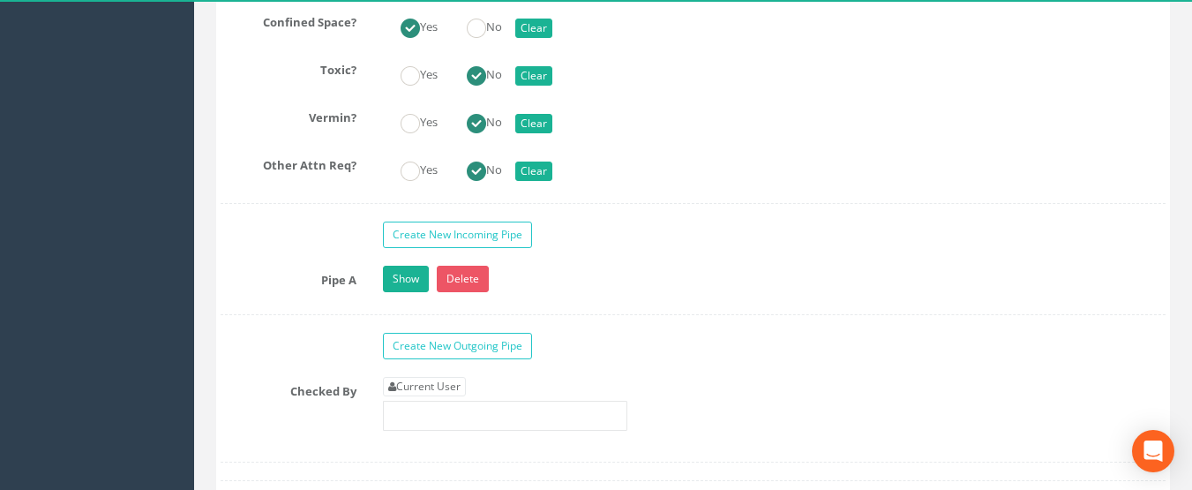
click at [489, 341] on link "Create New Outgoing Pipe" at bounding box center [457, 346] width 149 height 26
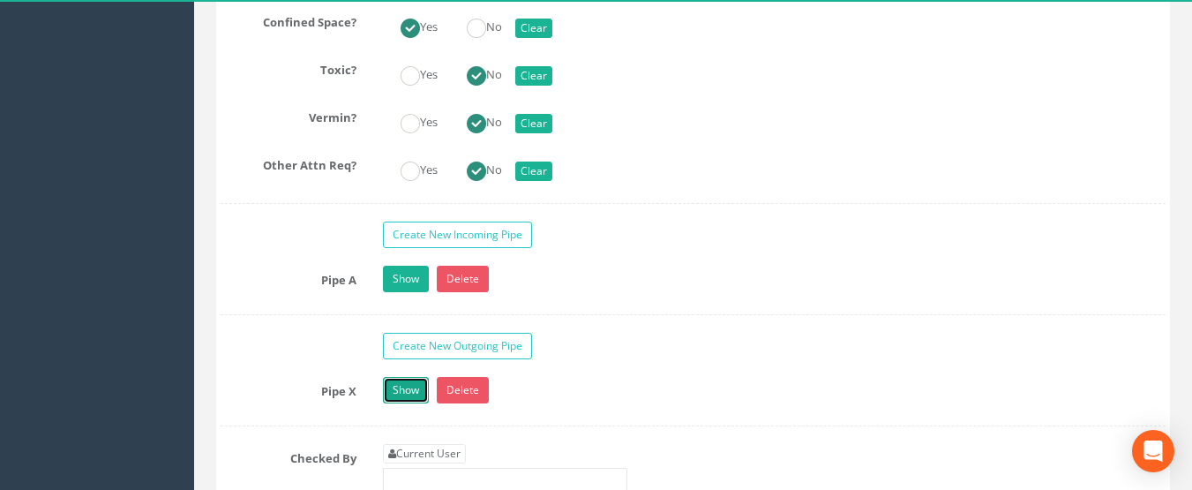
click at [397, 390] on link "Show" at bounding box center [406, 390] width 46 height 26
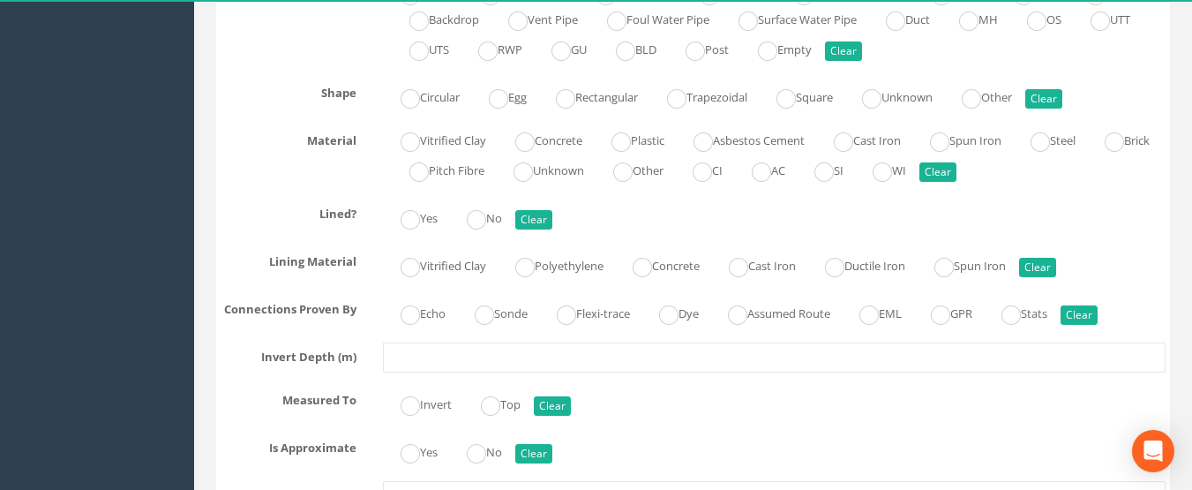
scroll to position [5905, 0]
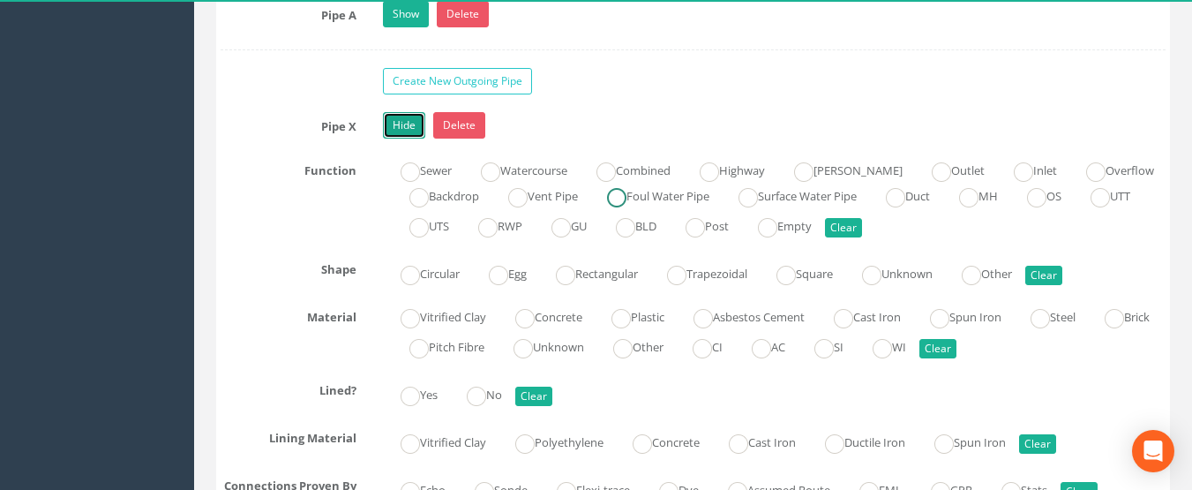
click at [627, 195] on ins at bounding box center [616, 197] width 19 height 19
radio input "true"
click at [424, 282] on label "Circular" at bounding box center [421, 272] width 77 height 26
radio input "true"
click at [631, 313] on ins at bounding box center [621, 318] width 19 height 19
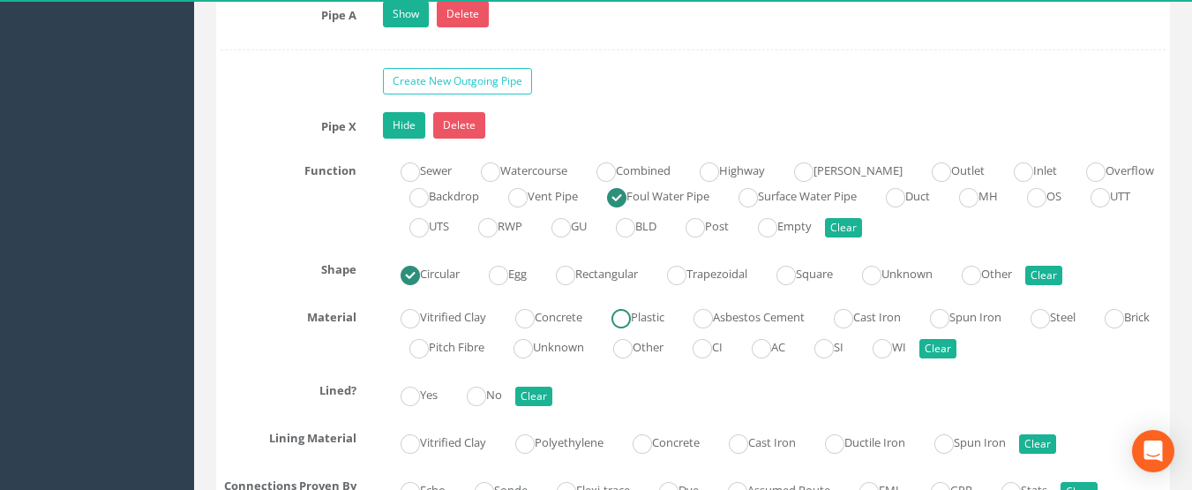
radio input "true"
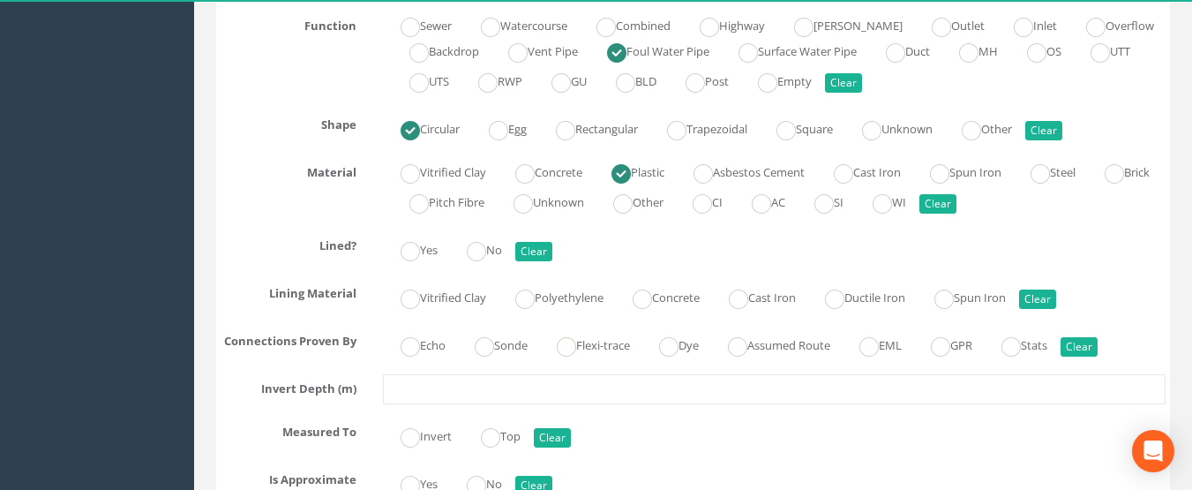
scroll to position [6082, 0]
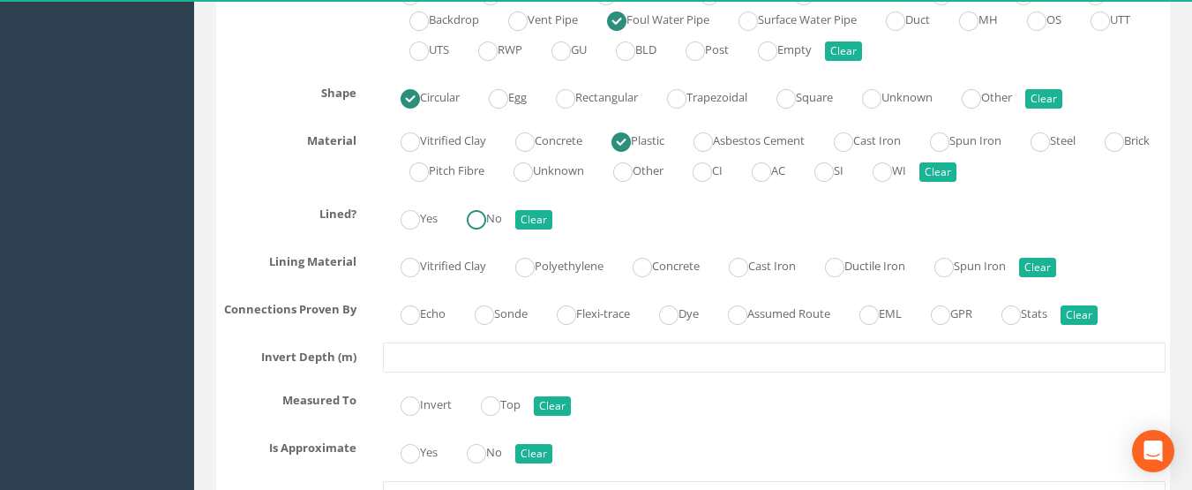
click at [486, 228] on ins at bounding box center [476, 219] width 19 height 19
radio input "true"
click at [766, 316] on label "Assumed Route" at bounding box center [770, 312] width 120 height 26
radio input "true"
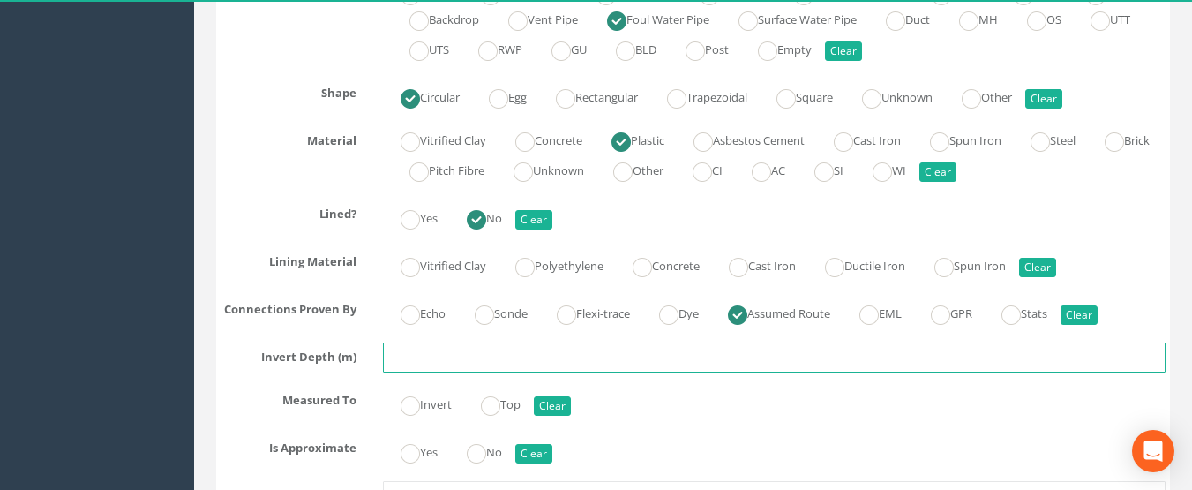
click at [551, 362] on input "text" at bounding box center [775, 357] width 784 height 30
type input "1.1"
click at [405, 414] on ins at bounding box center [410, 405] width 19 height 19
radio input "true"
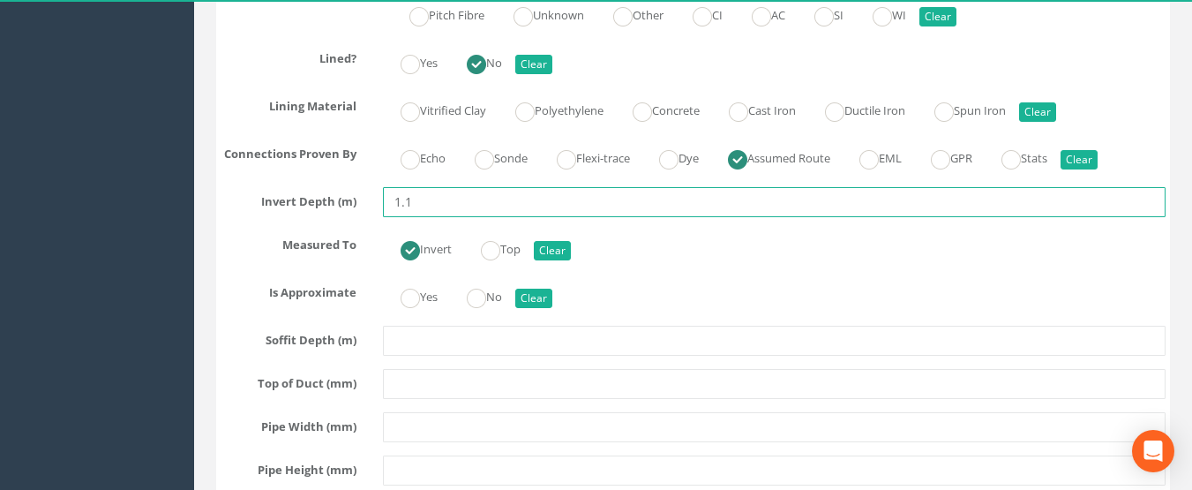
scroll to position [6258, 0]
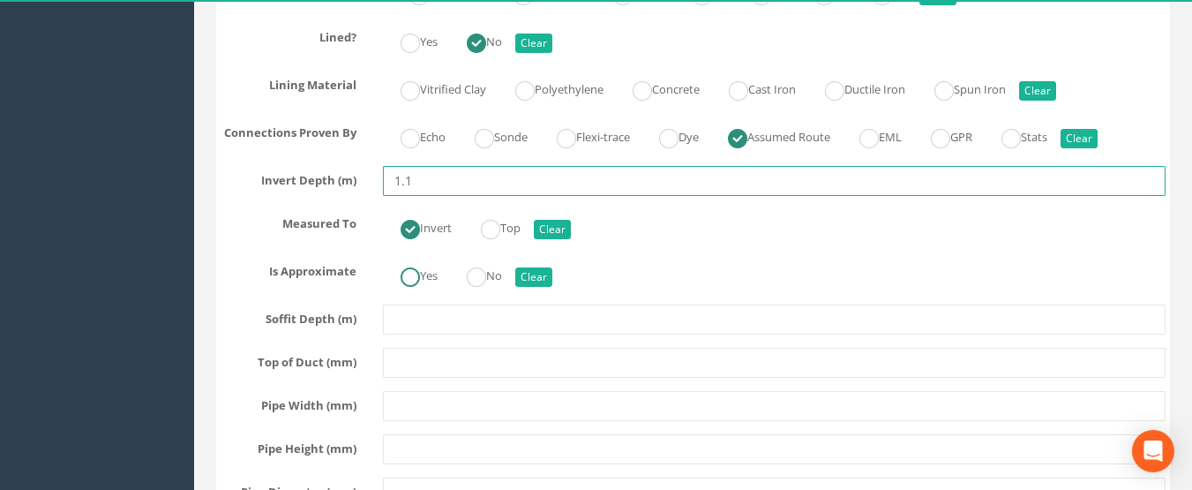
click at [410, 280] on ins at bounding box center [410, 276] width 19 height 19
radio input "true"
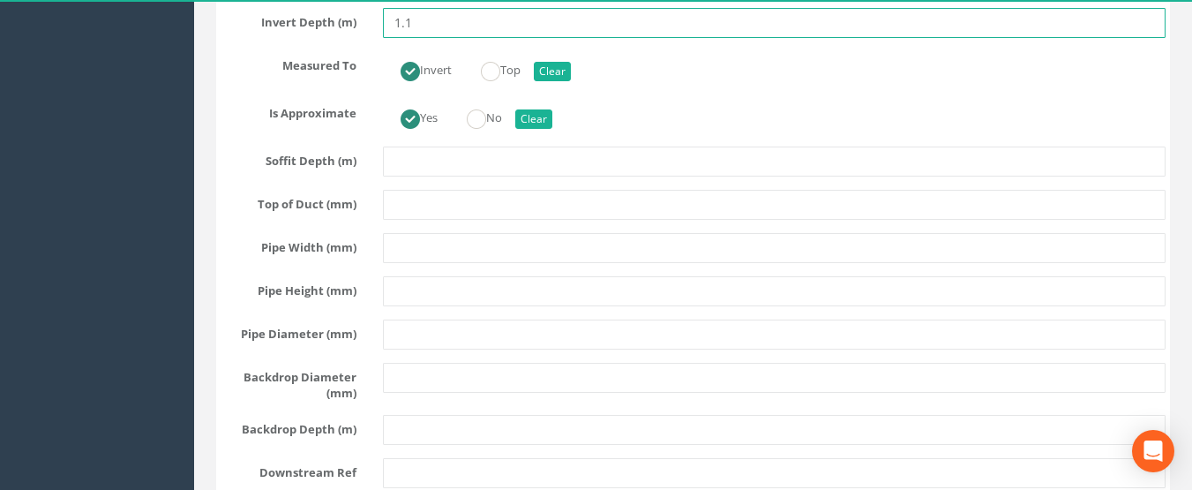
scroll to position [6435, 0]
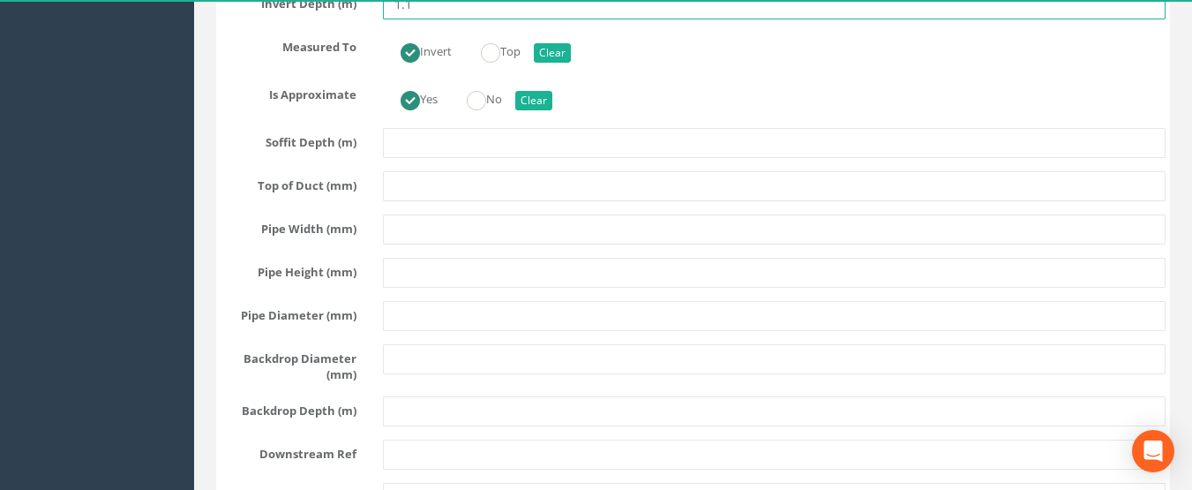
type input "1.1"
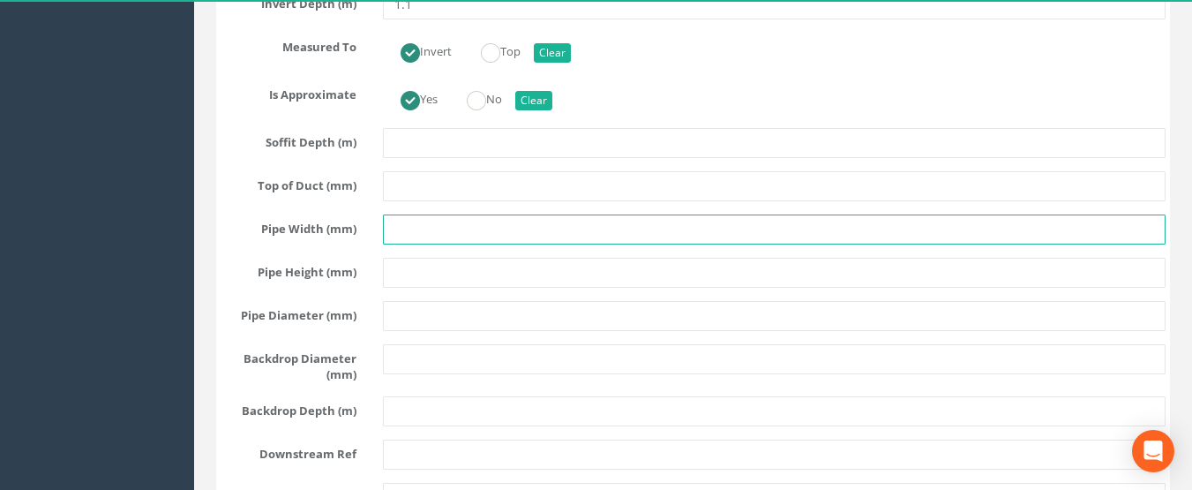
click at [411, 228] on input "text" at bounding box center [775, 229] width 784 height 30
type input "150"
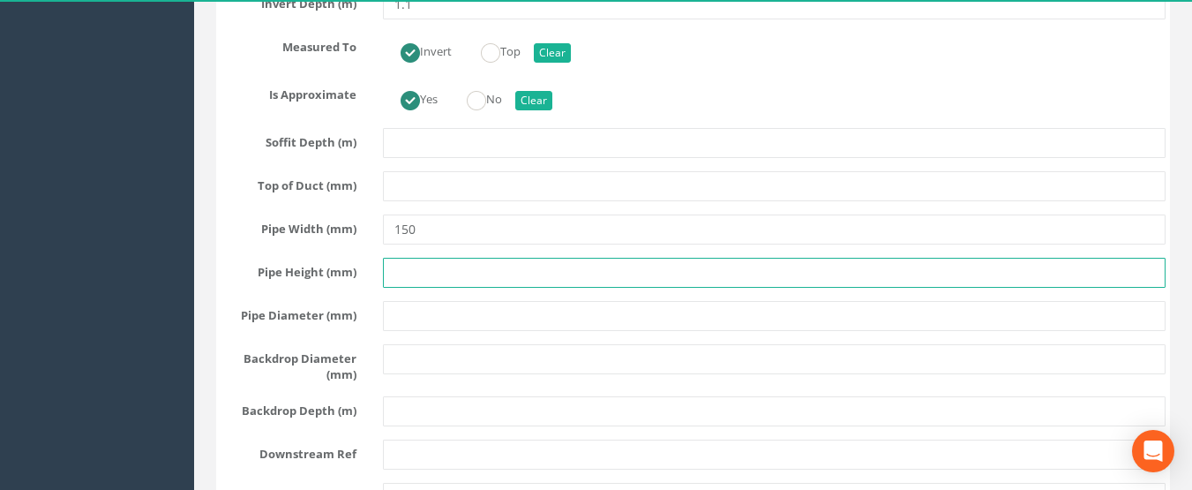
click at [463, 279] on input "text" at bounding box center [775, 273] width 784 height 30
type input "150"
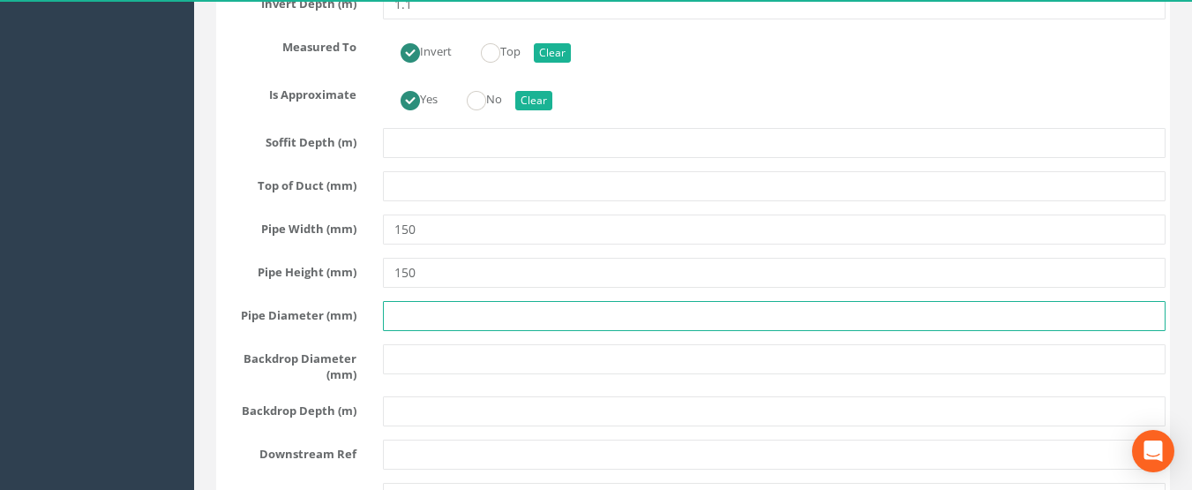
click at [467, 310] on input "text" at bounding box center [775, 316] width 784 height 30
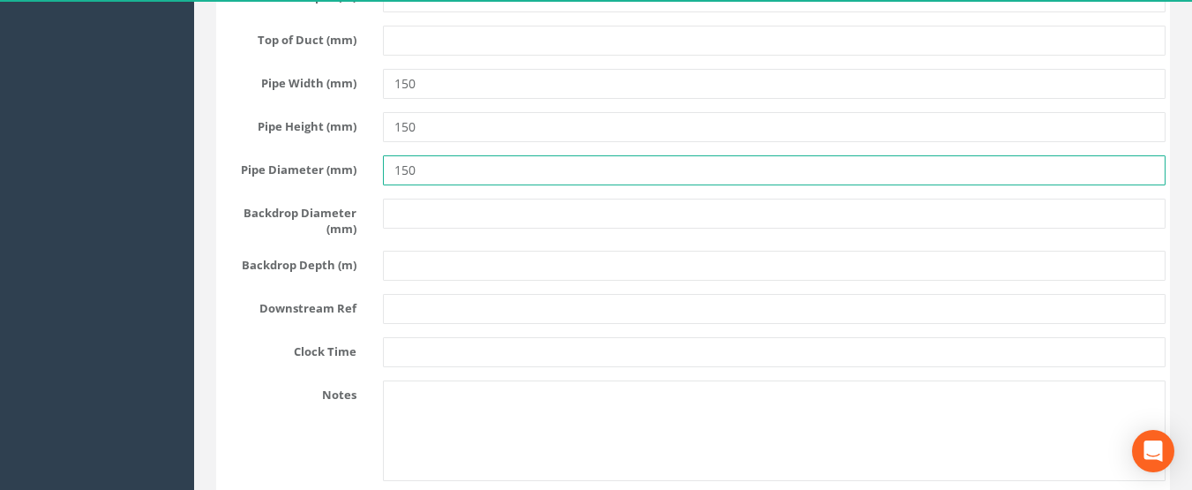
scroll to position [6611, 0]
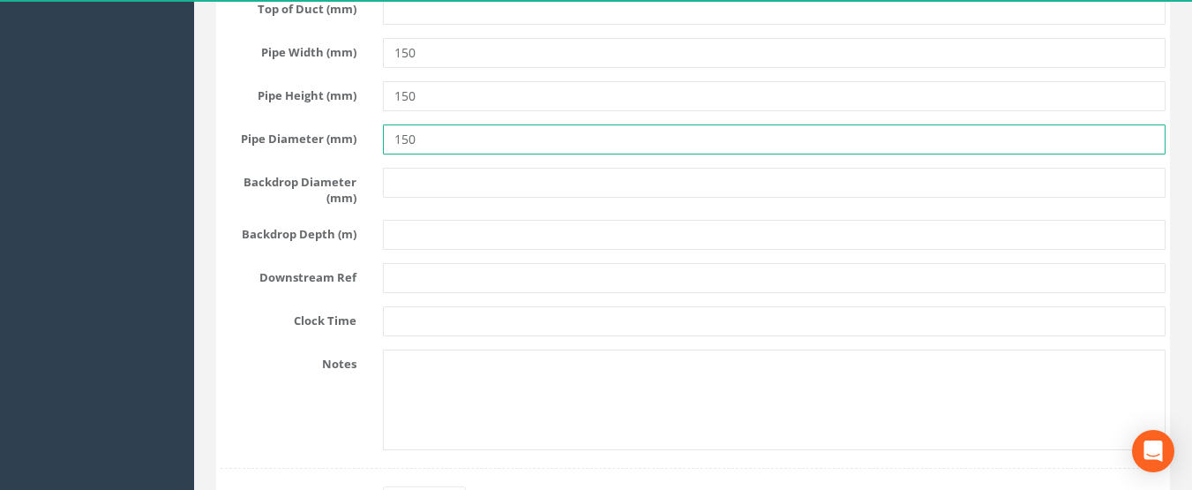
type input "150"
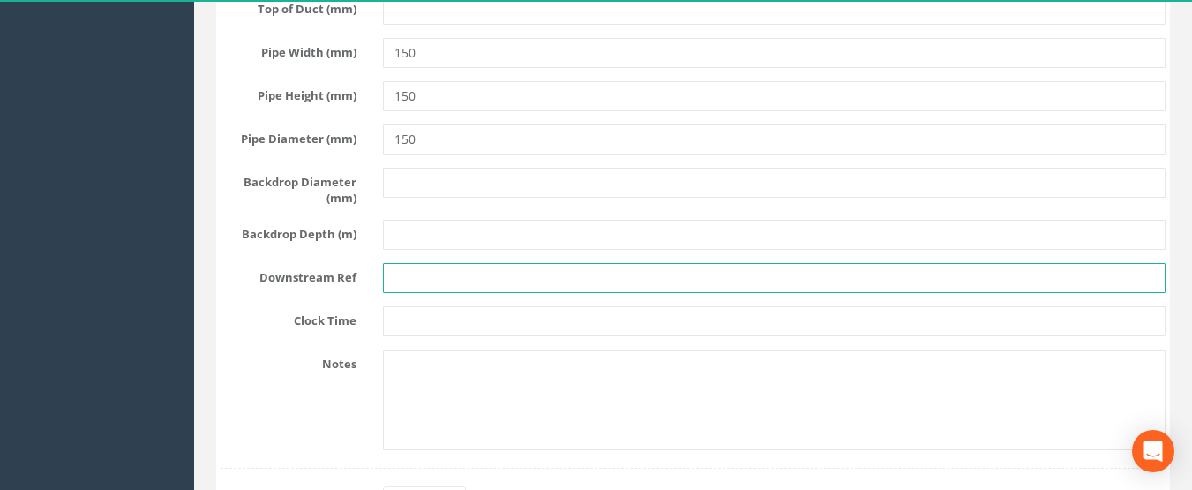
click at [410, 277] on input "text" at bounding box center [775, 278] width 784 height 30
type input "f"
type input "F 15"
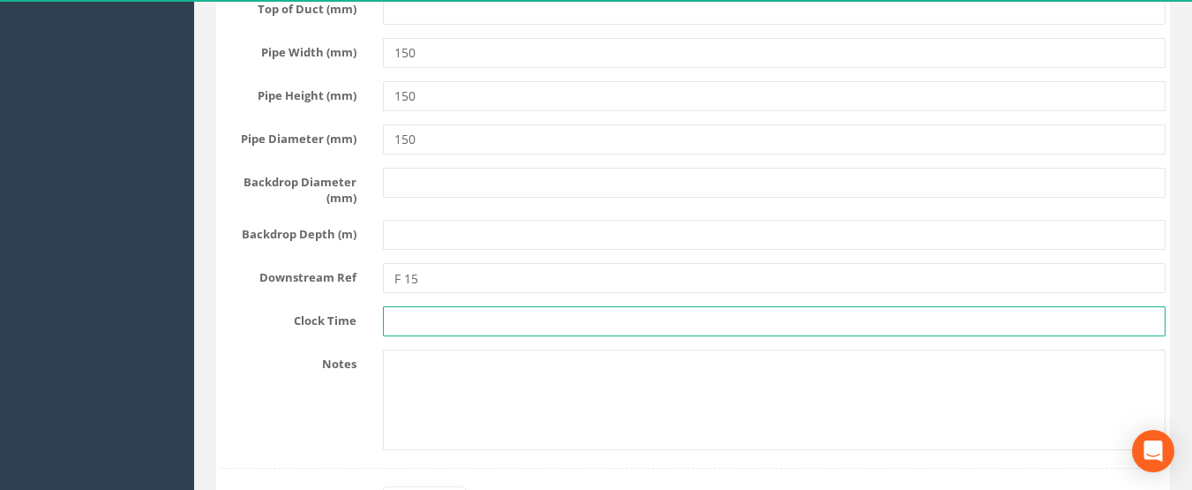
click at [419, 331] on input "text" at bounding box center [775, 321] width 784 height 30
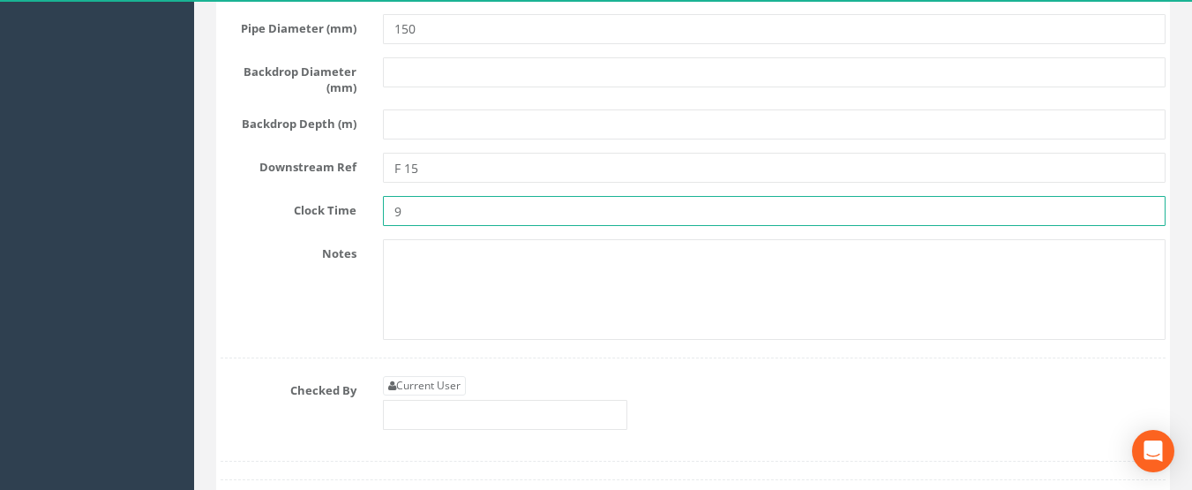
scroll to position [6876, 0]
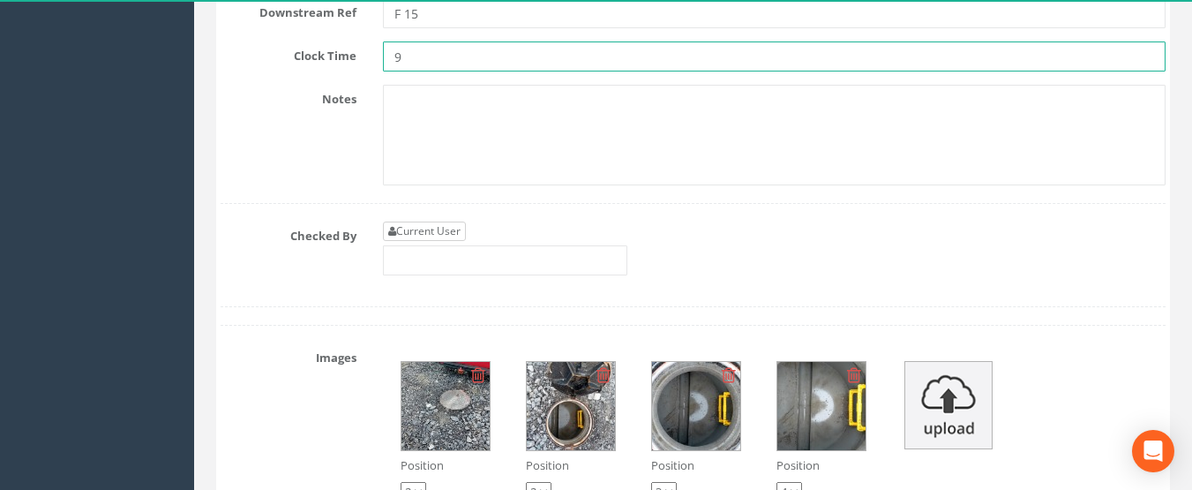
type input "9"
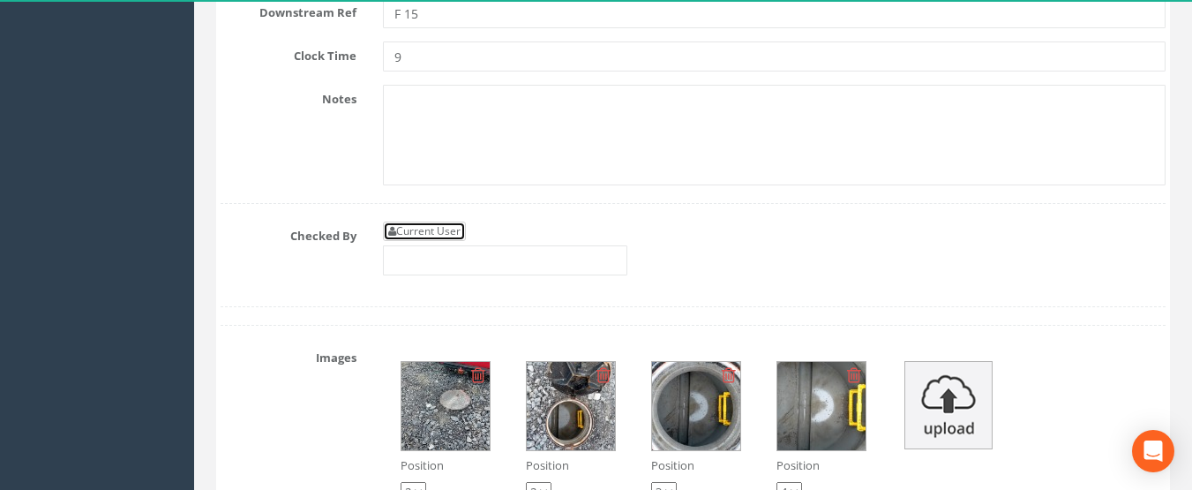
click at [422, 230] on link "Current User" at bounding box center [424, 231] width 83 height 19
type input "[PERSON_NAME]"
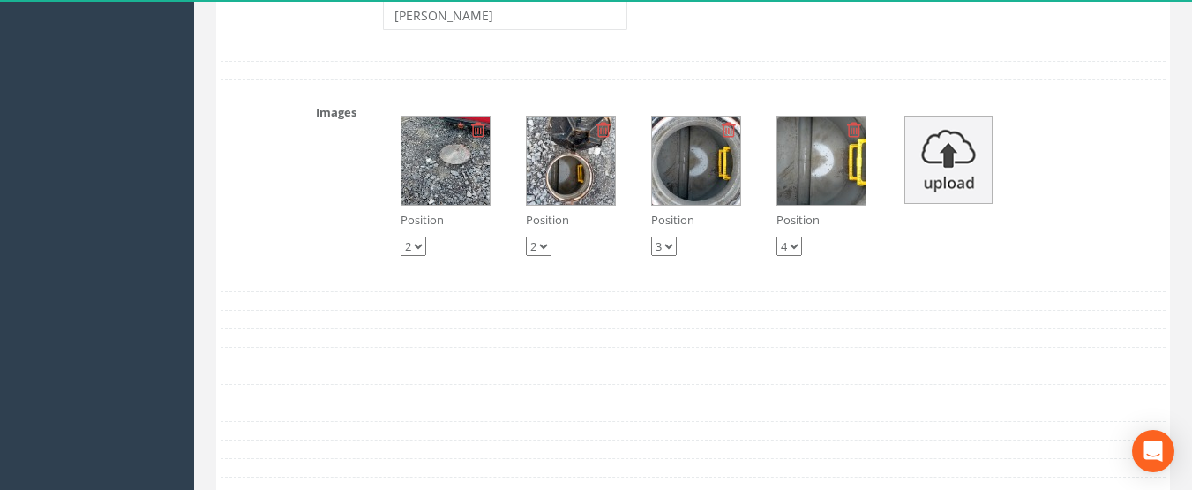
scroll to position [7053, 0]
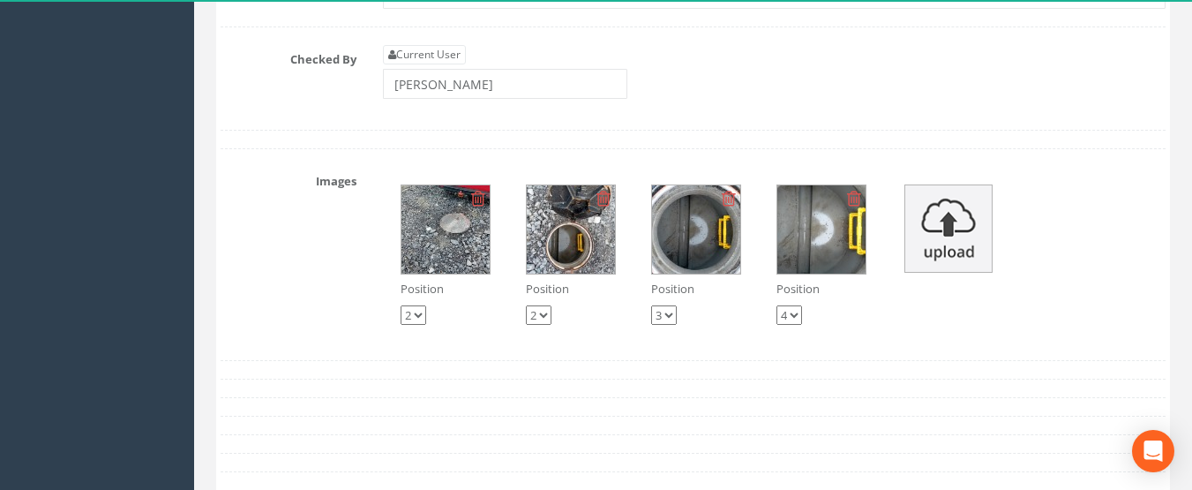
click at [411, 319] on select "1 2 3 4" at bounding box center [414, 314] width 26 height 19
select select "string:1"
click at [401, 305] on select "1 2 3 4" at bounding box center [414, 314] width 26 height 19
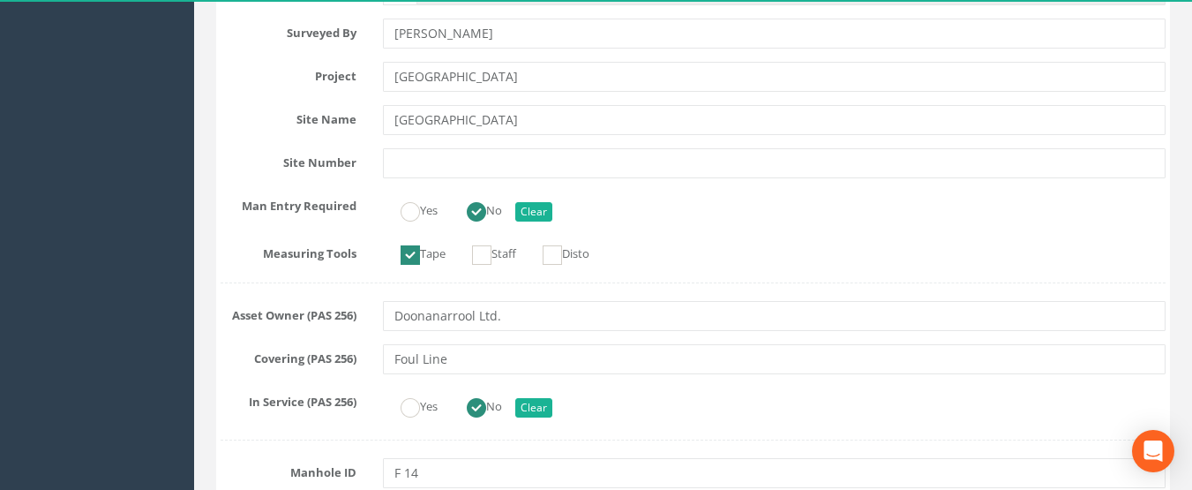
scroll to position [0, 0]
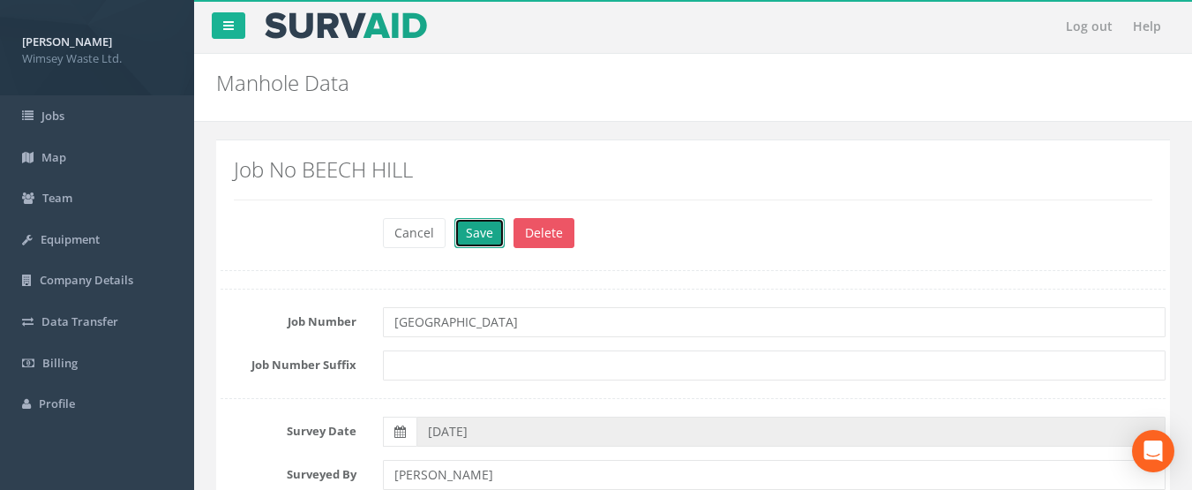
click at [482, 242] on button "Save" at bounding box center [480, 233] width 50 height 30
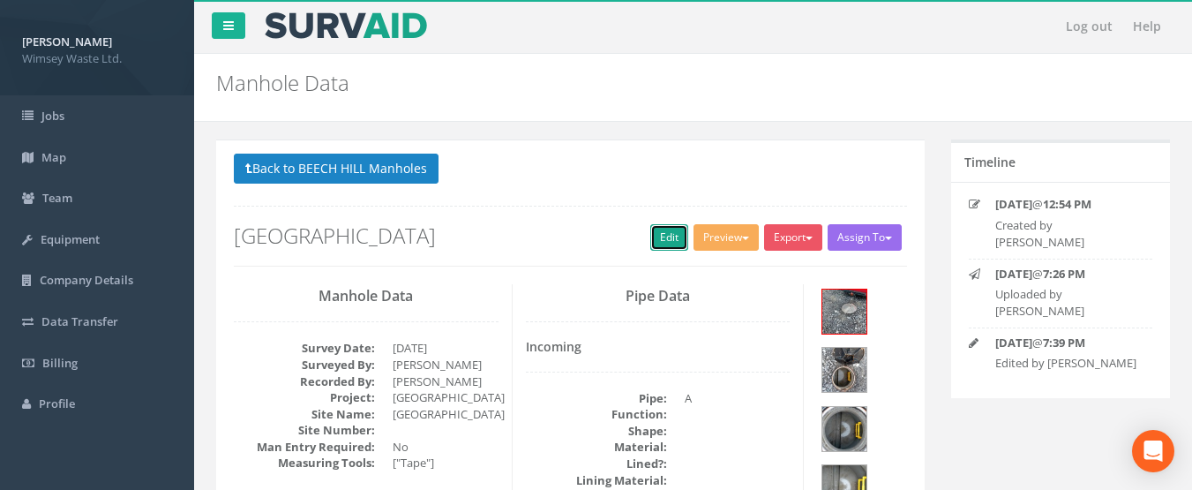
click at [660, 243] on link "Edit" at bounding box center [669, 237] width 38 height 26
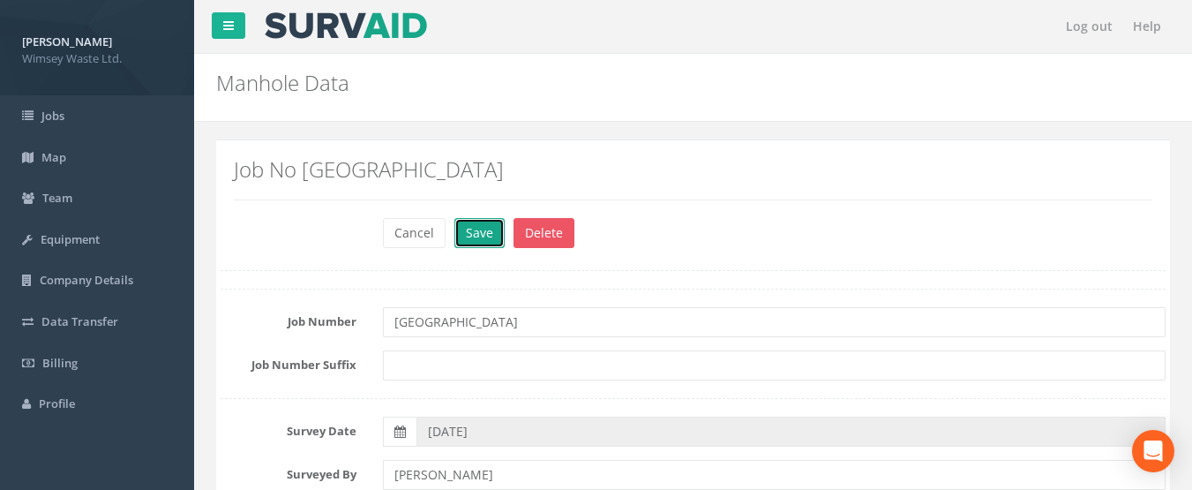
click at [481, 238] on button "Save" at bounding box center [480, 233] width 50 height 30
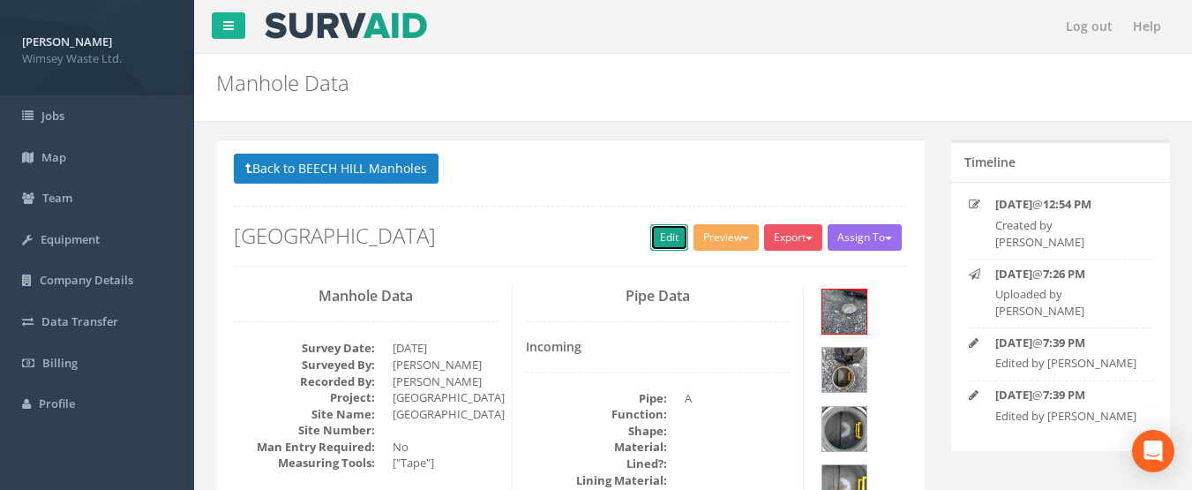
click at [661, 248] on link "Edit" at bounding box center [669, 237] width 38 height 26
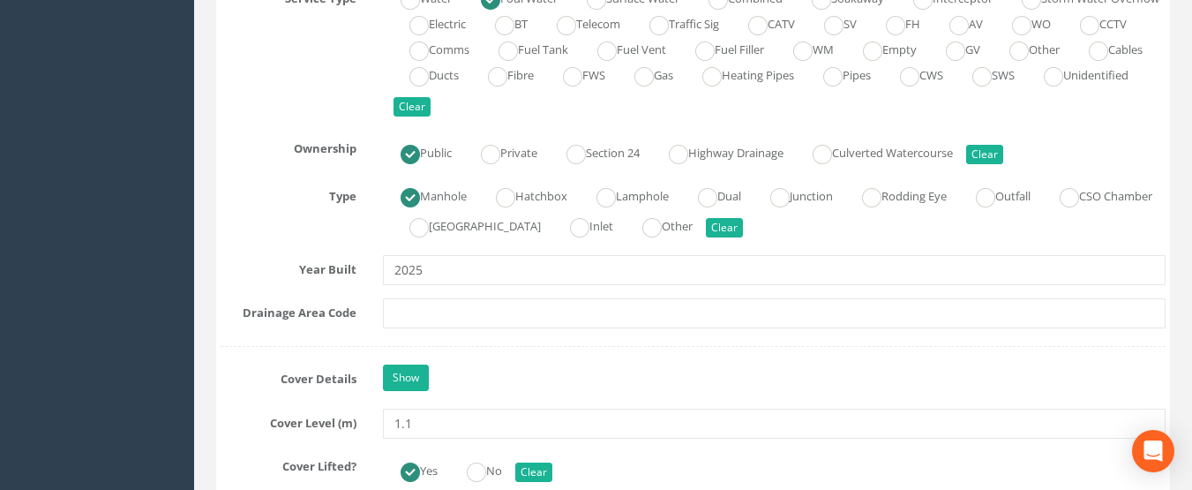
scroll to position [1416, 0]
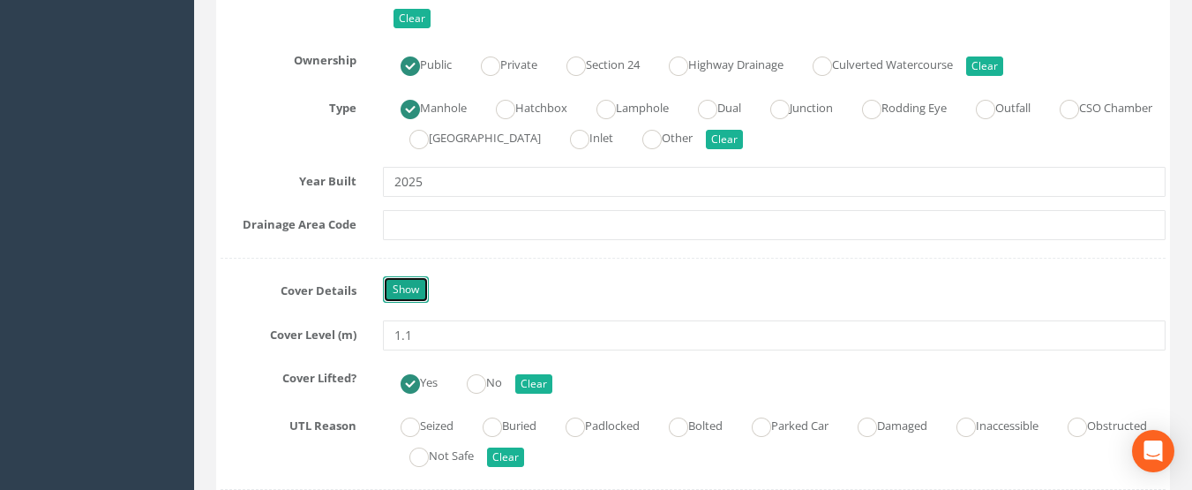
click at [400, 286] on link "Show" at bounding box center [406, 289] width 46 height 26
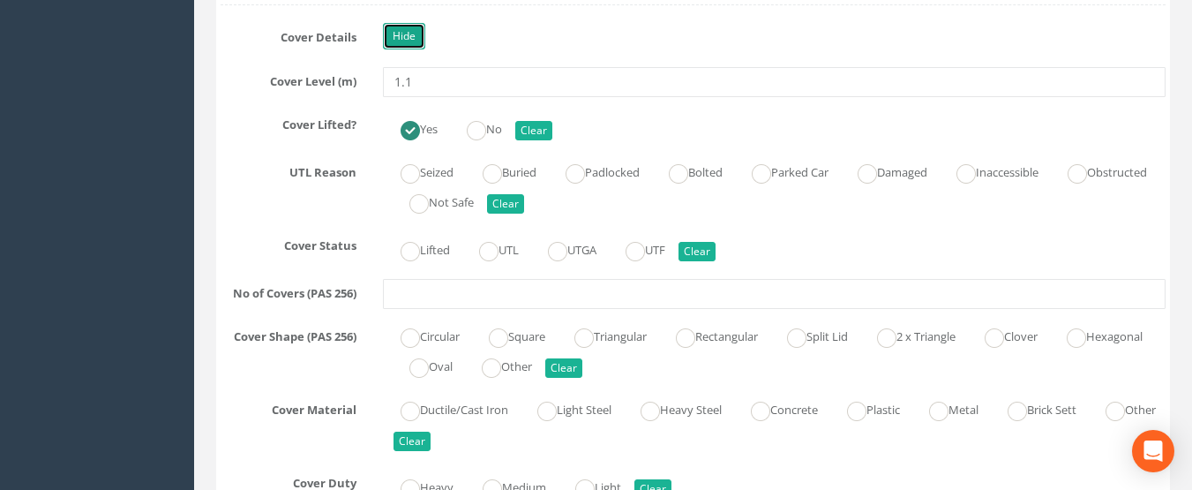
scroll to position [1680, 0]
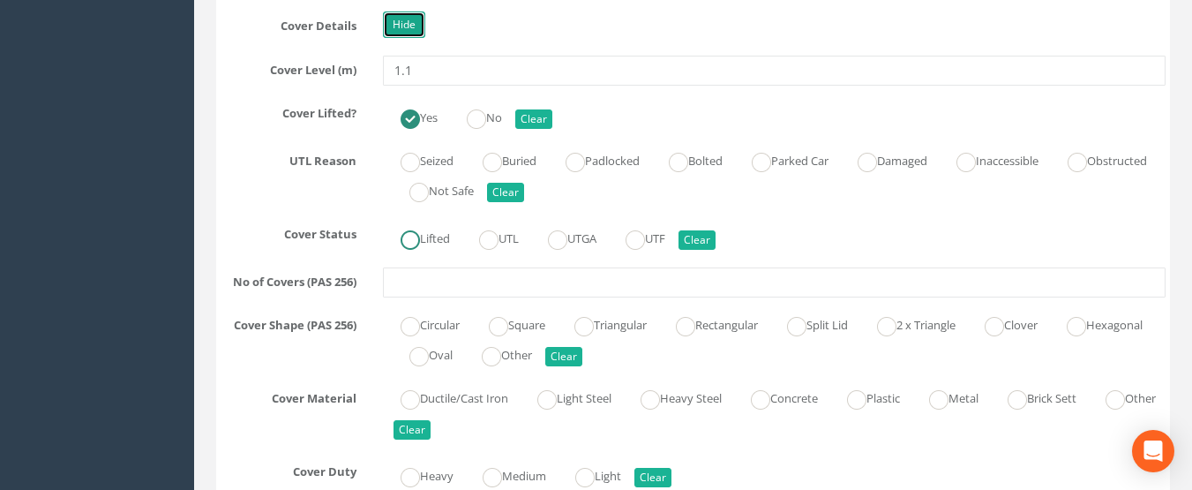
click at [419, 246] on ins at bounding box center [410, 239] width 19 height 19
radio input "true"
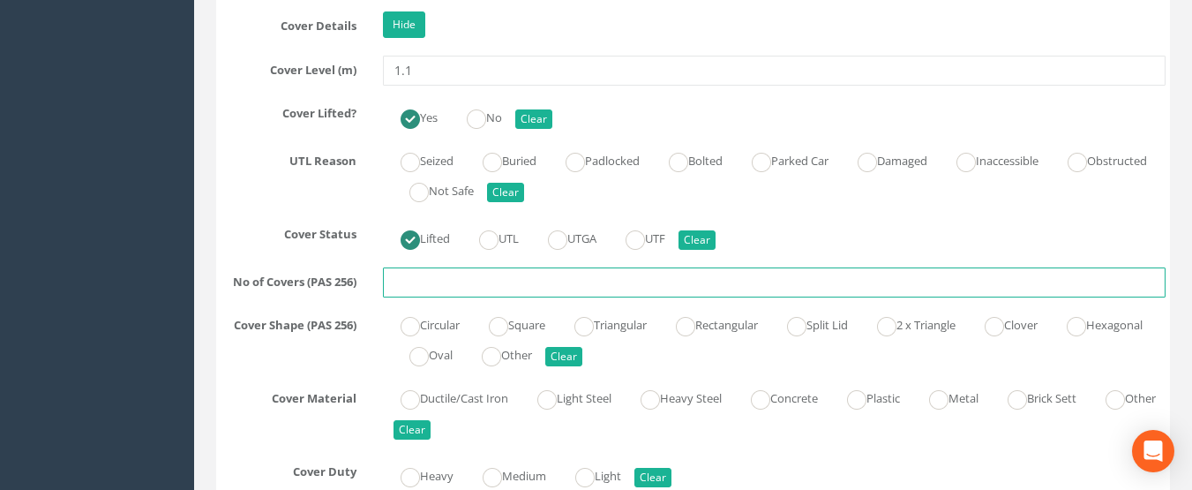
click at [425, 280] on input "text" at bounding box center [775, 282] width 784 height 30
type input "1"
click at [415, 322] on ins at bounding box center [410, 326] width 19 height 19
radio input "true"
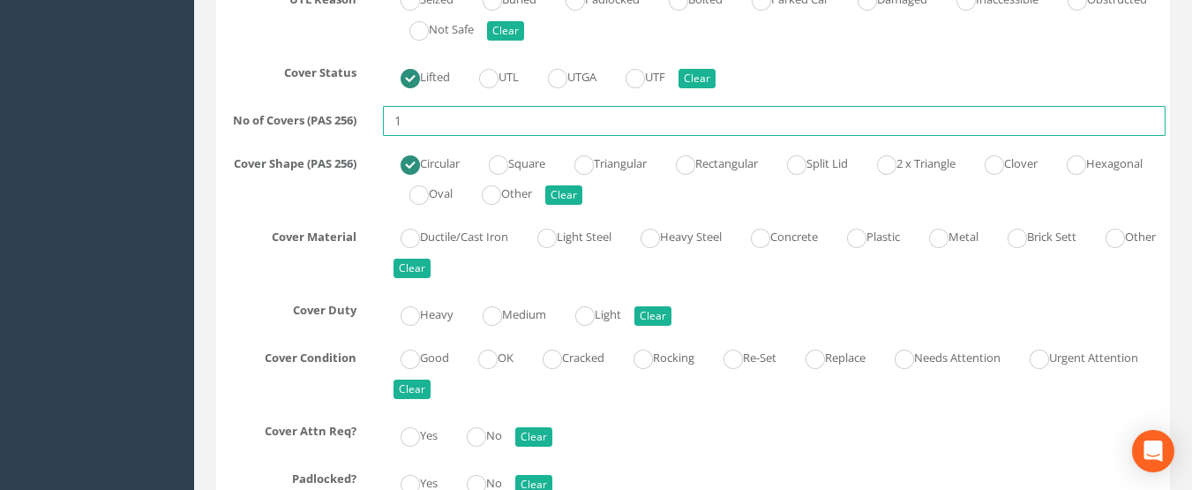
scroll to position [1857, 0]
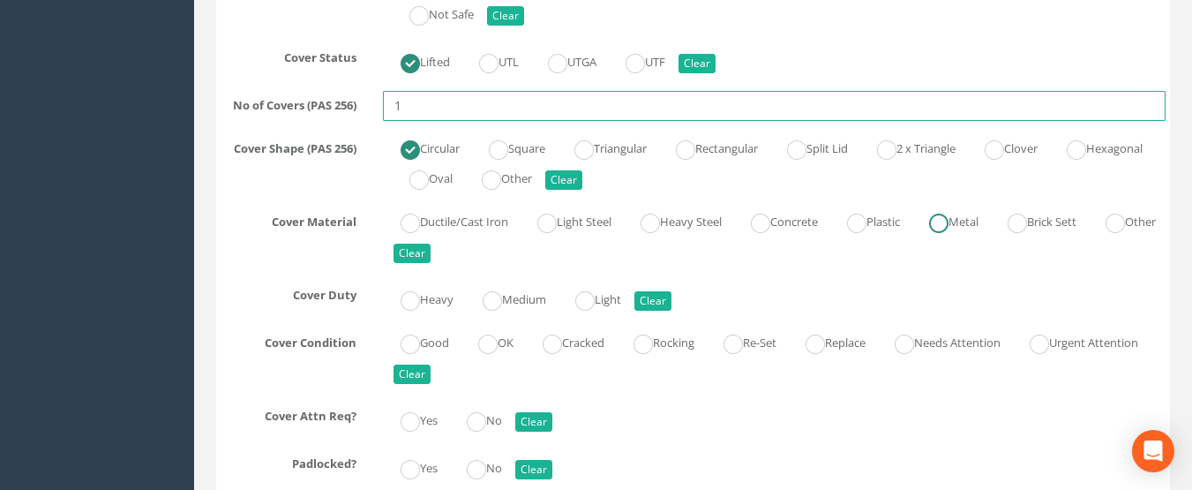
click at [949, 226] on ins at bounding box center [938, 223] width 19 height 19
radio input "true"
type input "1"
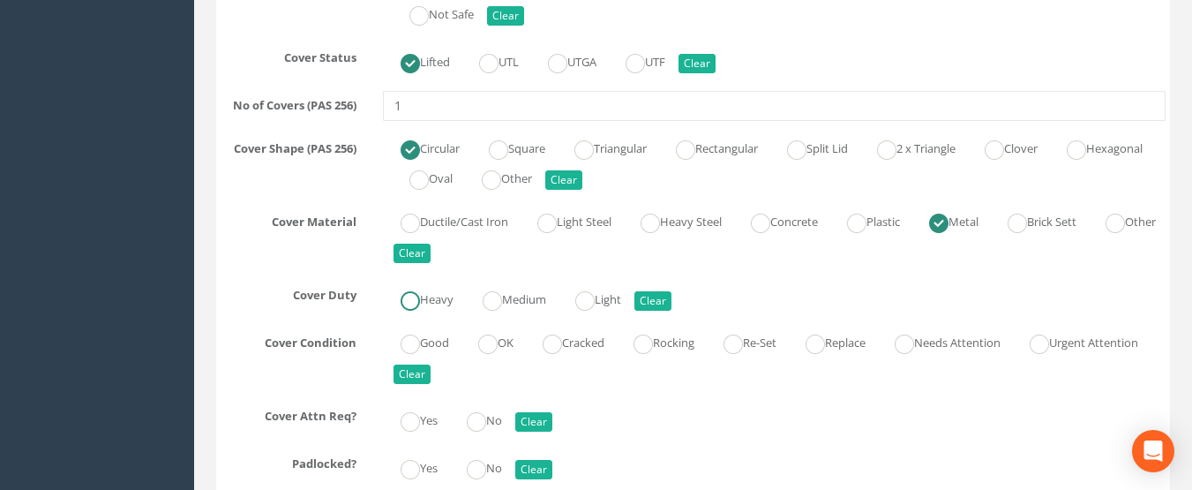
click at [432, 307] on label "Heavy" at bounding box center [418, 298] width 71 height 26
radio input "true"
click at [425, 343] on label "Good" at bounding box center [416, 341] width 66 height 26
radio input "true"
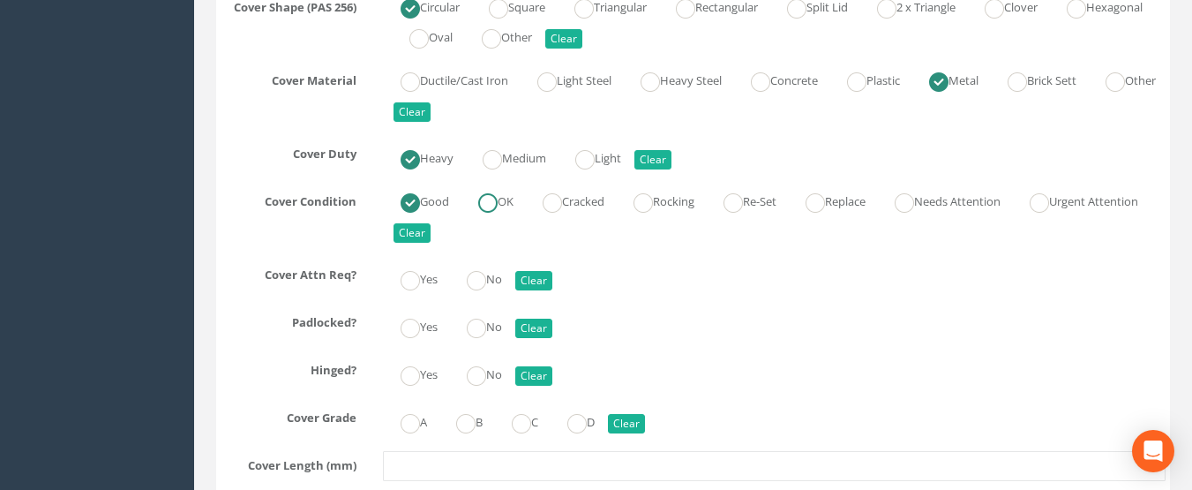
scroll to position [2033, 0]
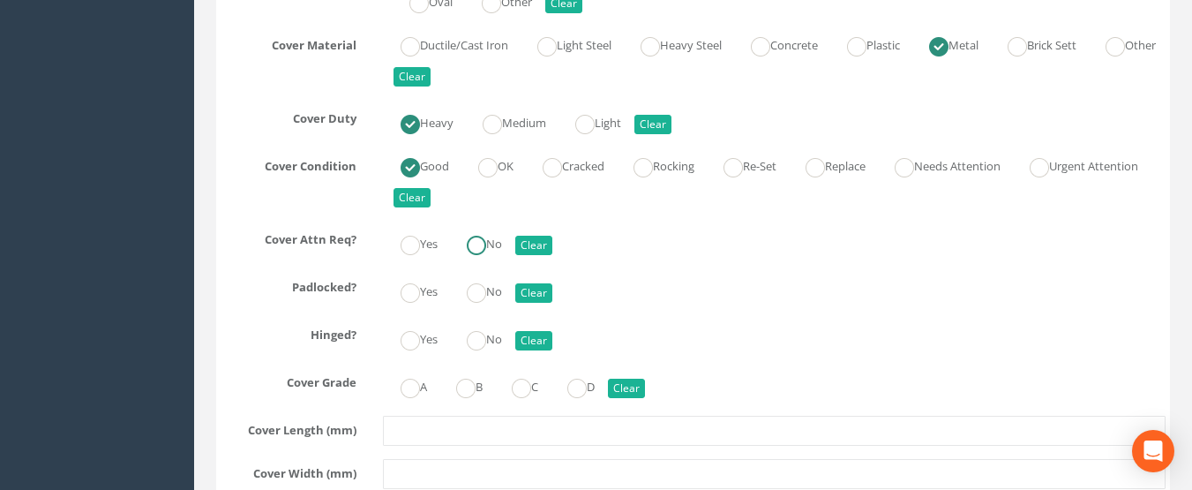
click at [477, 244] on ins at bounding box center [476, 245] width 19 height 19
radio input "true"
click at [474, 294] on ins at bounding box center [476, 292] width 19 height 19
radio input "true"
click at [415, 342] on ins at bounding box center [410, 340] width 19 height 19
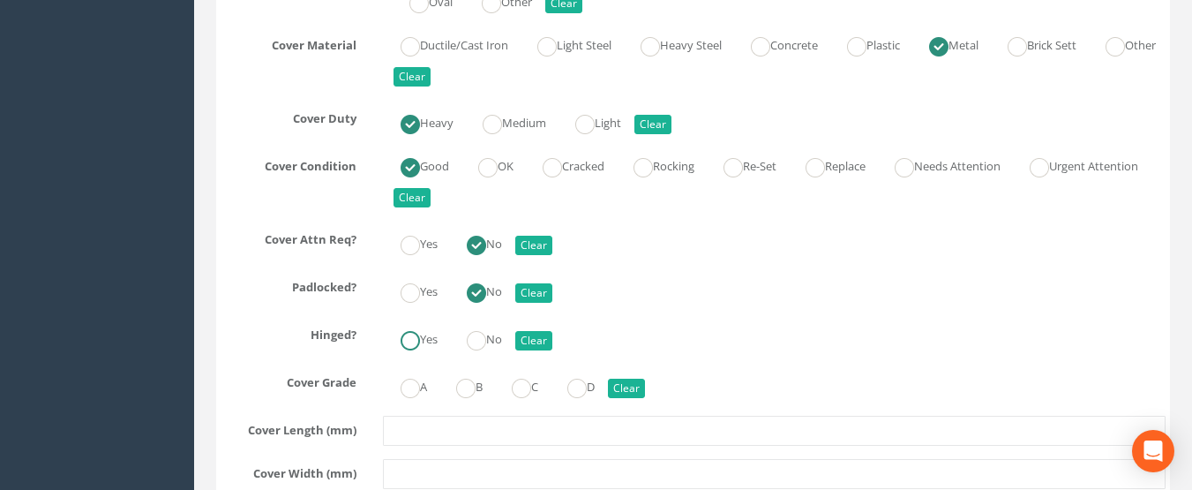
radio input "true"
click at [417, 380] on ins at bounding box center [410, 388] width 19 height 19
radio input "true"
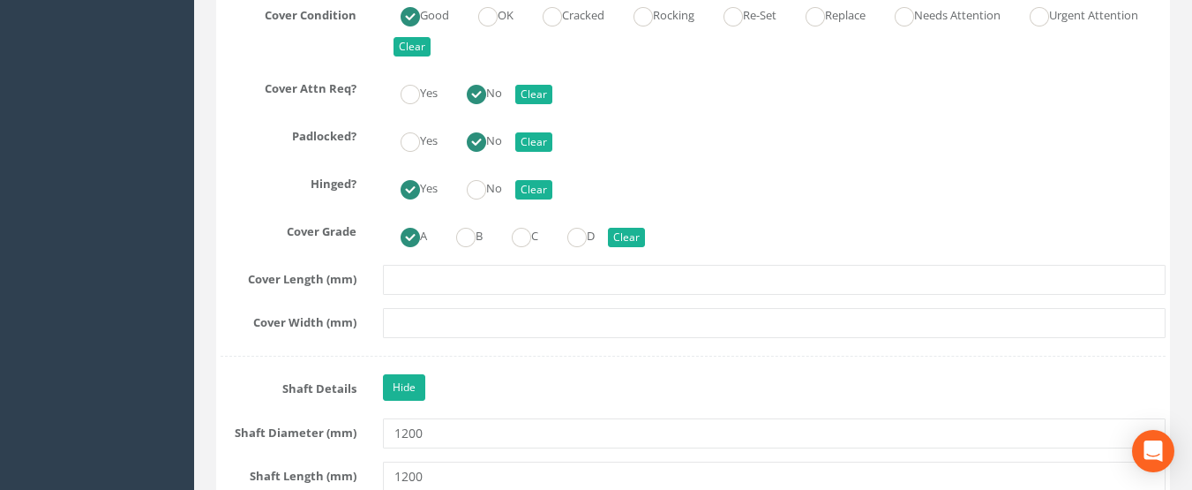
scroll to position [2298, 0]
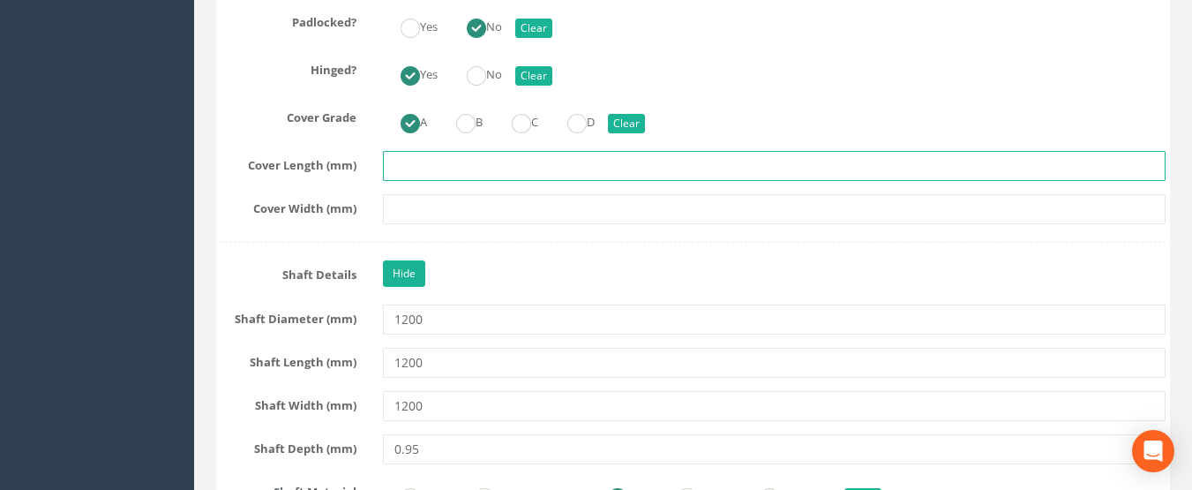
click at [417, 169] on input "text" at bounding box center [775, 166] width 784 height 30
type input "600"
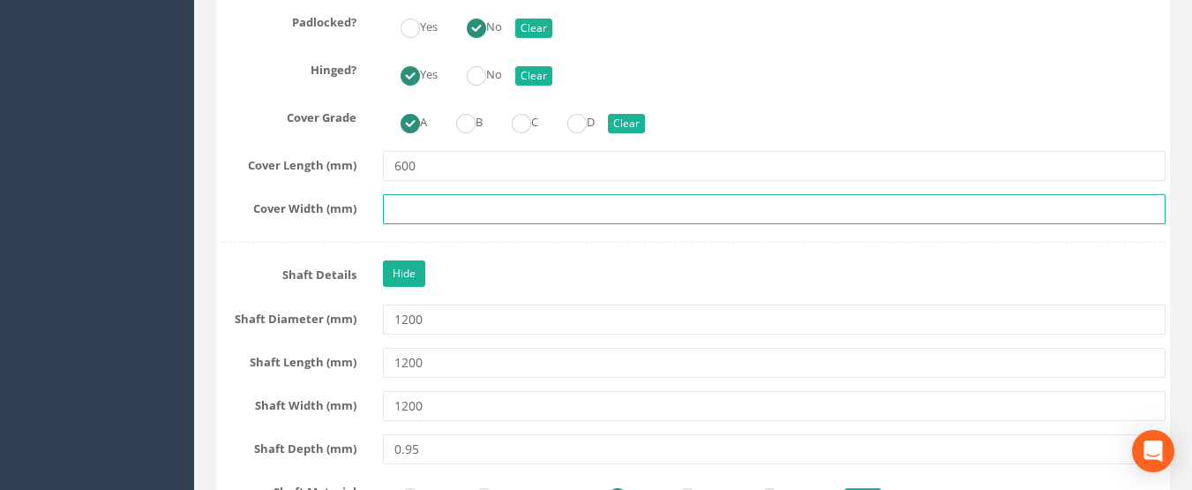
click at [424, 210] on input "text" at bounding box center [775, 209] width 784 height 30
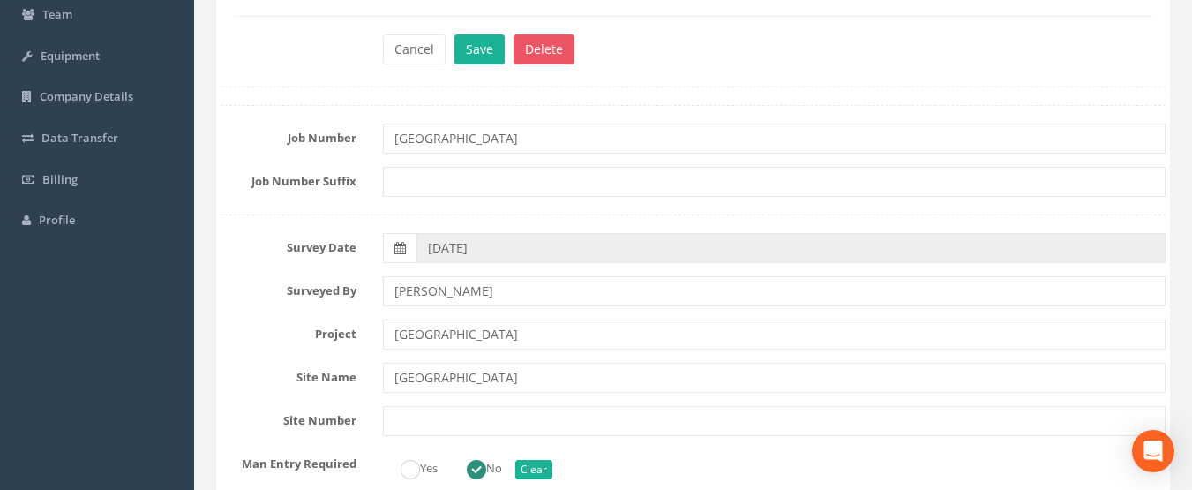
scroll to position [0, 0]
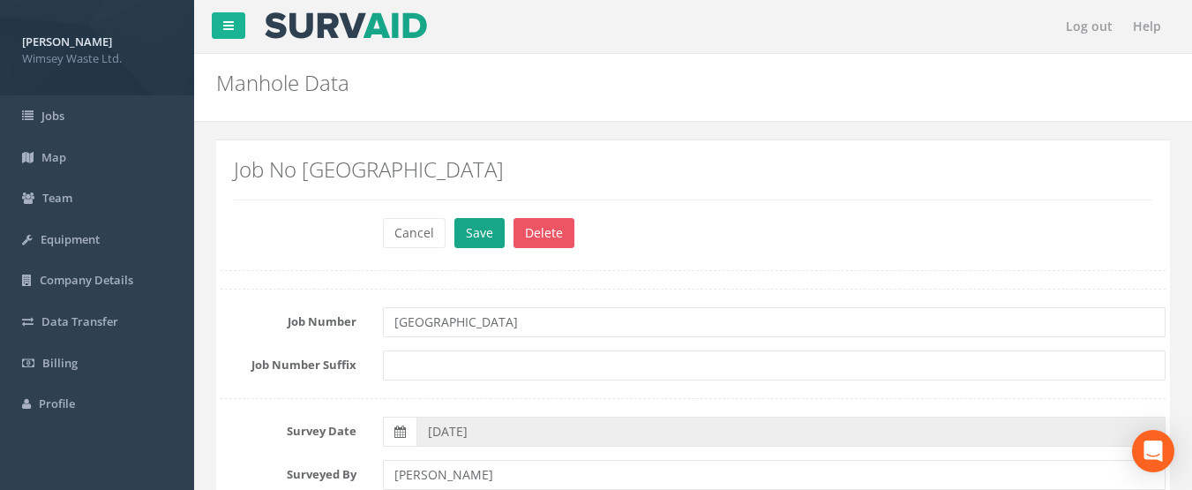
type input "600"
click at [473, 228] on button "Save" at bounding box center [480, 233] width 50 height 30
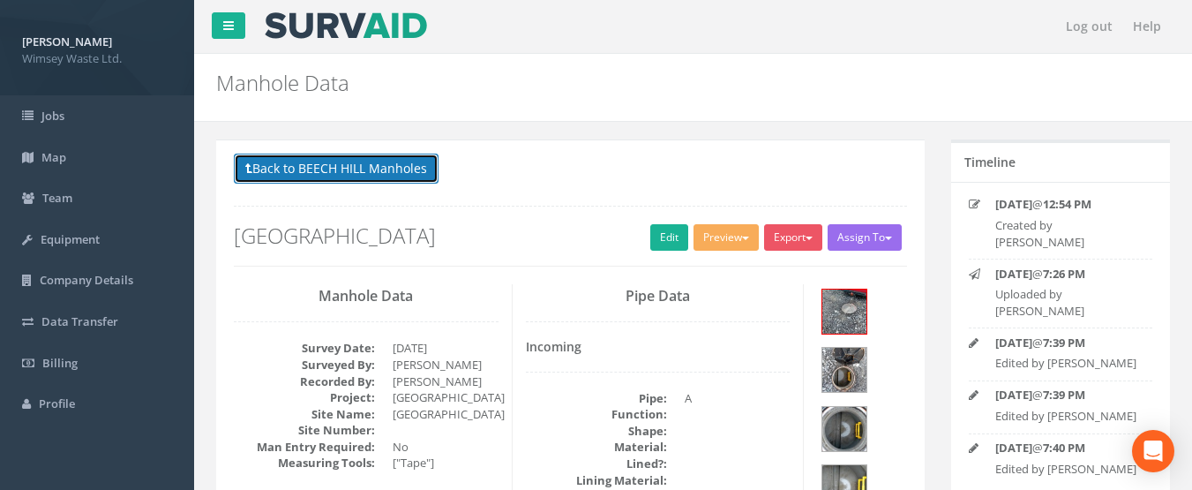
click at [344, 177] on button "Back to BEECH HILL Manholes" at bounding box center [336, 169] width 205 height 30
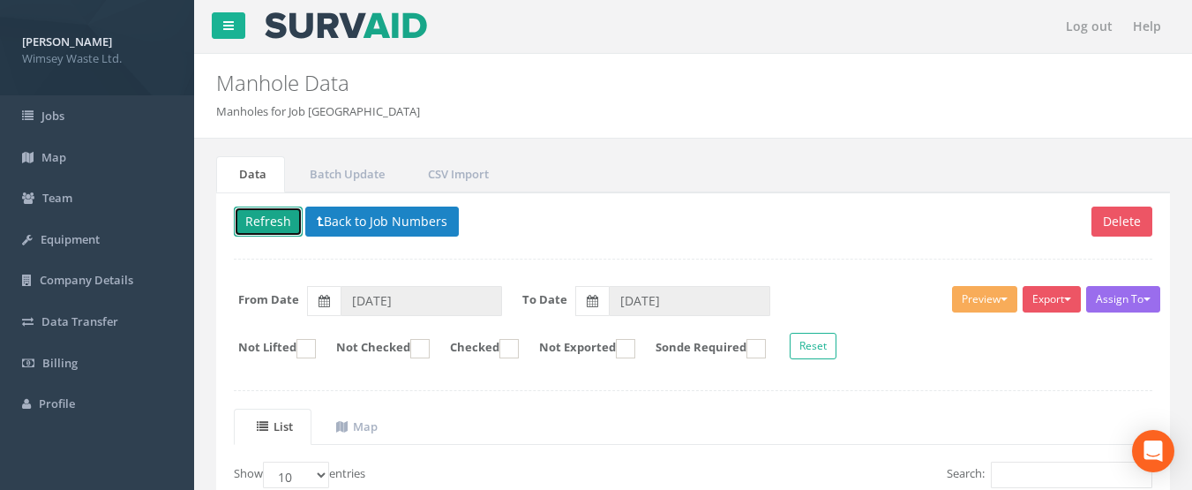
click at [266, 216] on button "Refresh" at bounding box center [268, 222] width 69 height 30
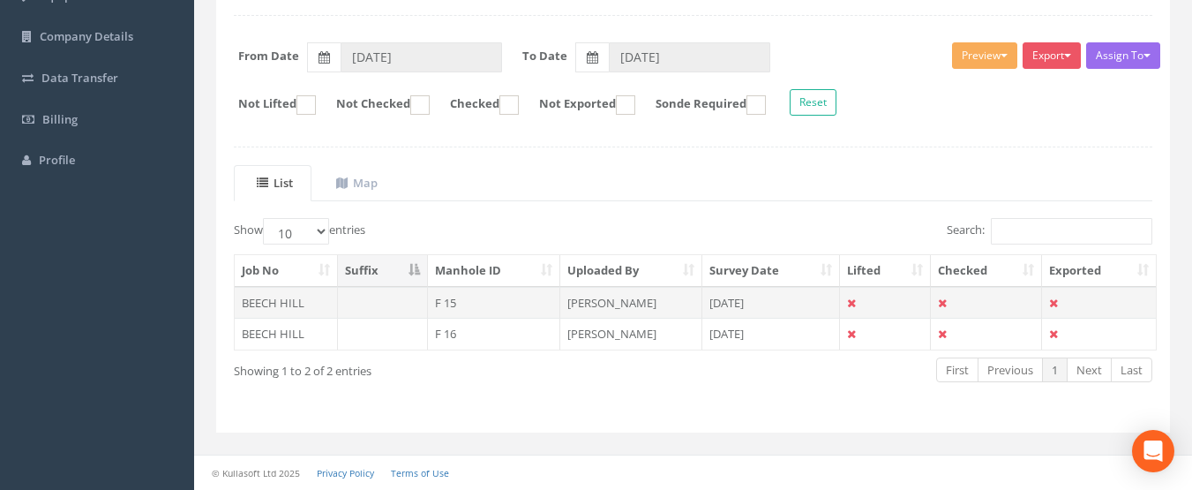
scroll to position [67, 0]
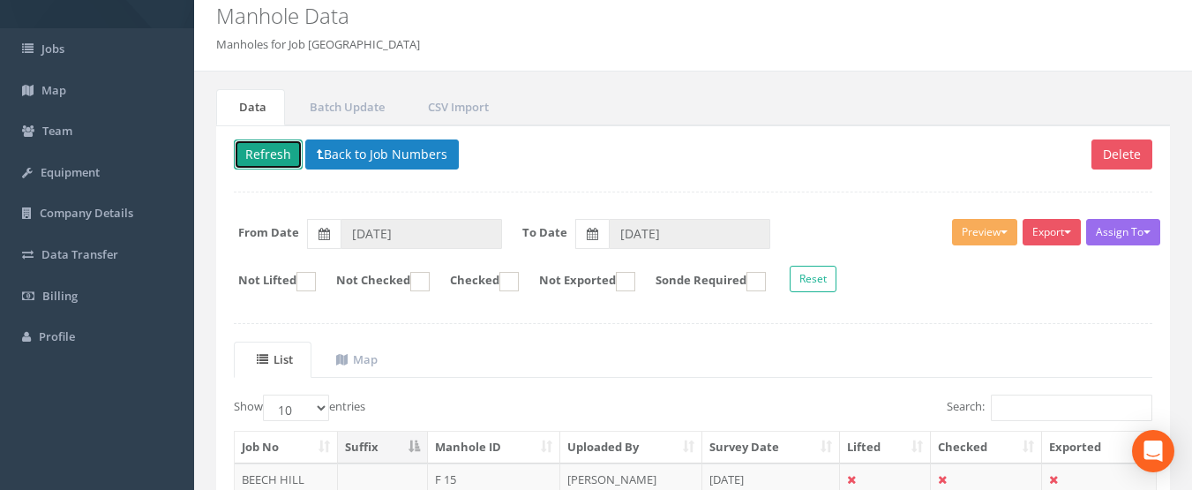
click at [266, 156] on button "Refresh" at bounding box center [268, 154] width 69 height 30
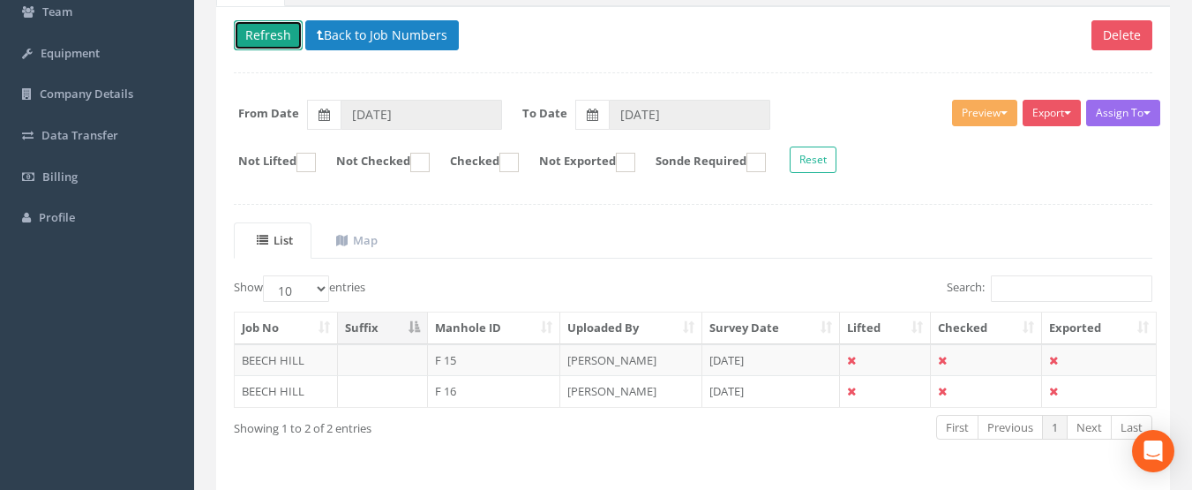
scroll to position [155, 0]
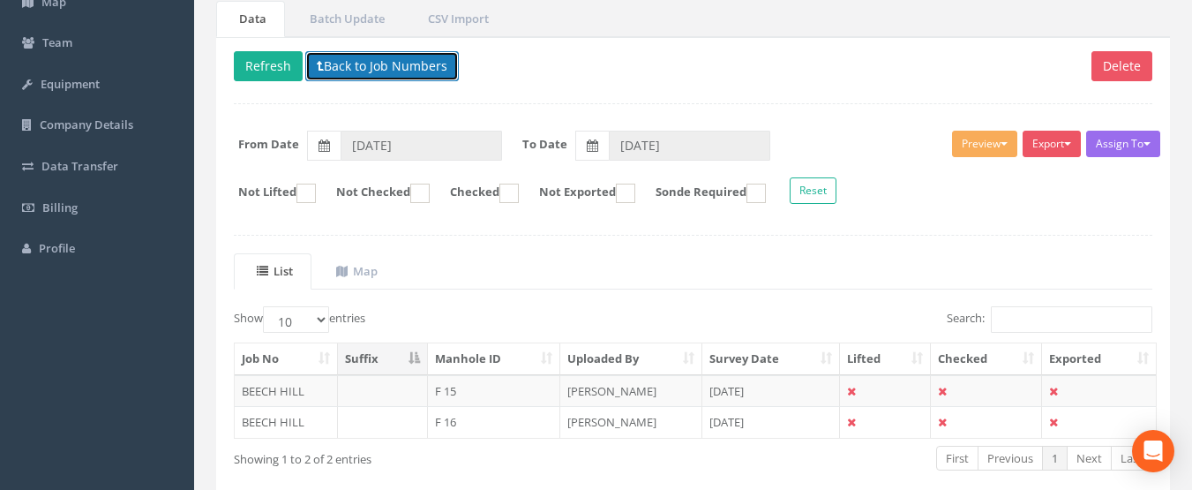
click at [355, 64] on button "Back to Job Numbers" at bounding box center [382, 66] width 154 height 30
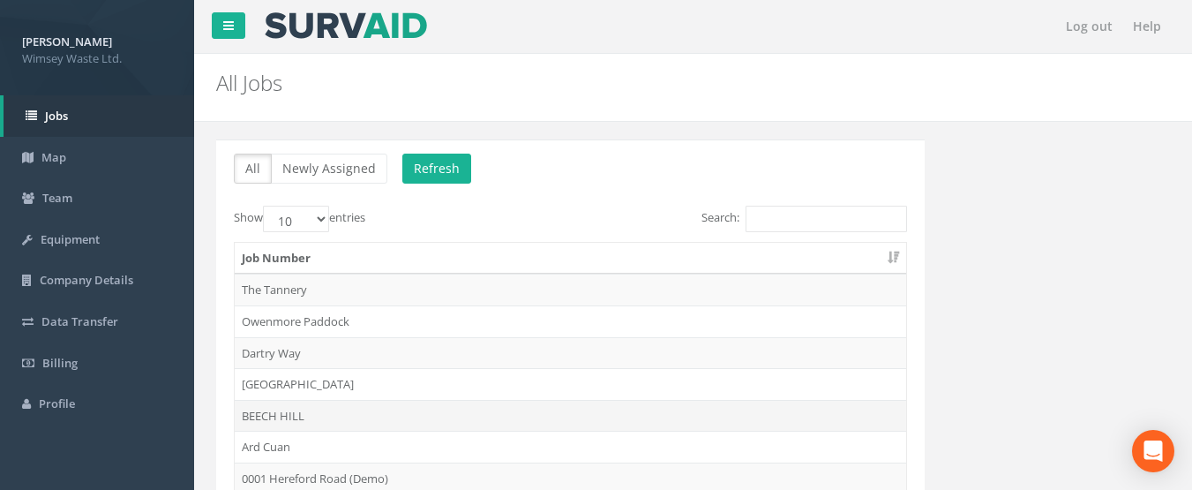
click at [289, 405] on td "BEECH HILL" at bounding box center [571, 416] width 672 height 32
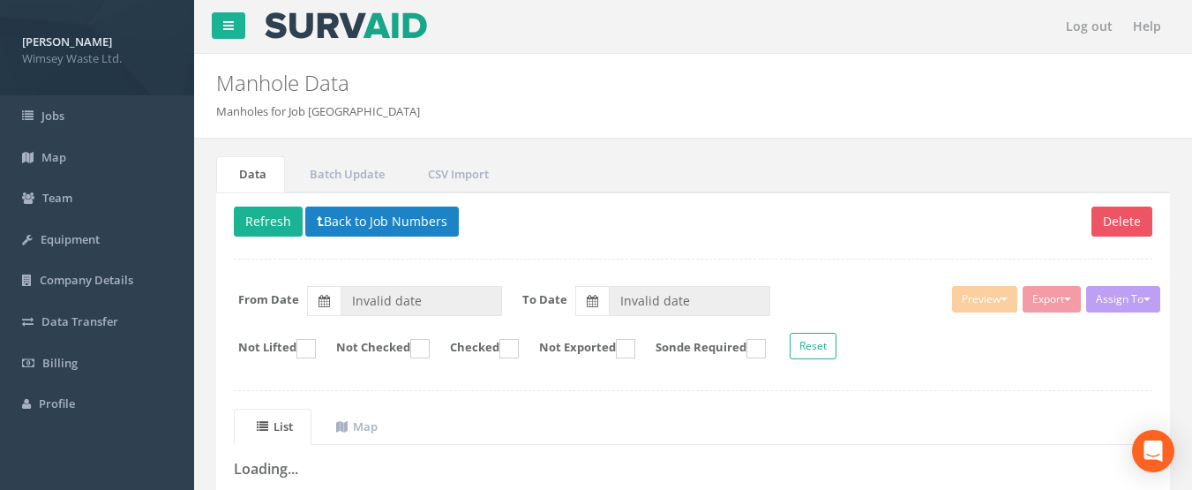
type input "[DATE]"
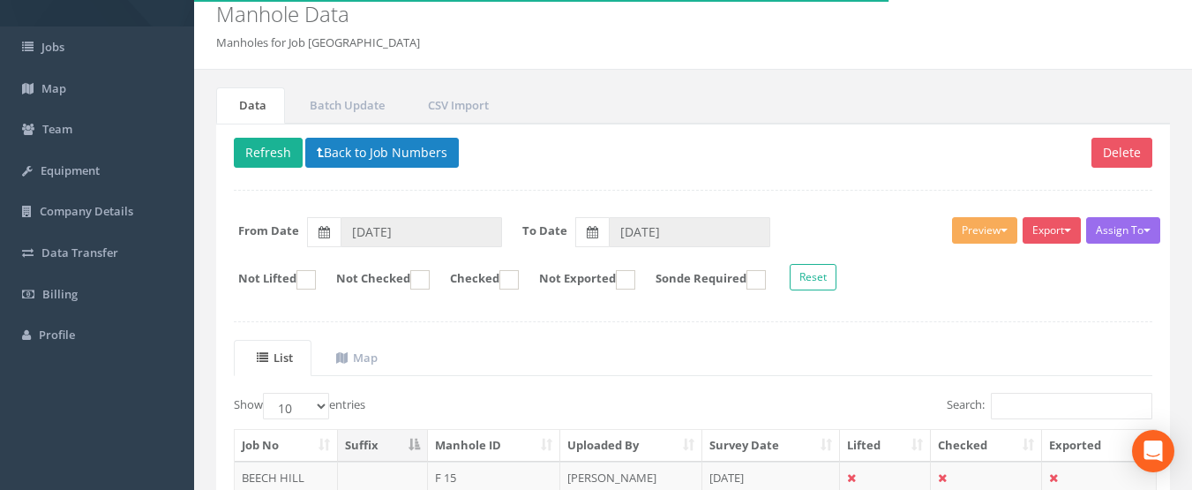
scroll to position [67, 0]
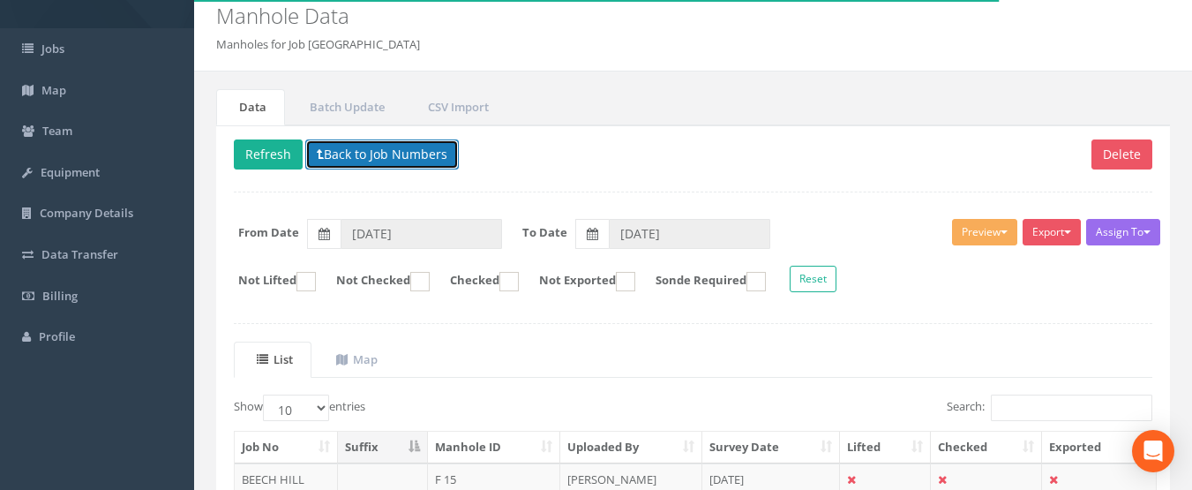
click at [323, 155] on button "Back to Job Numbers" at bounding box center [382, 154] width 154 height 30
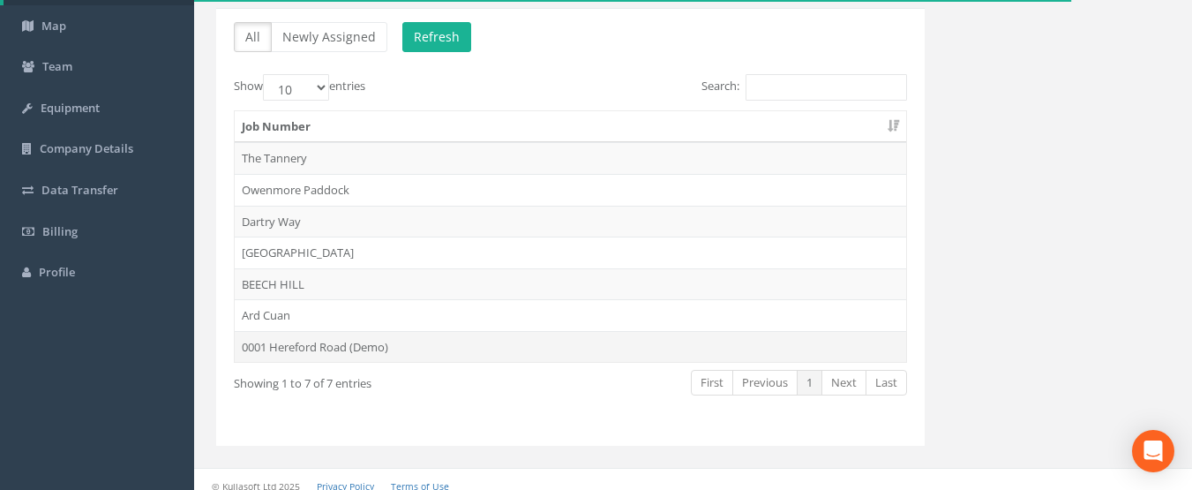
scroll to position [145, 0]
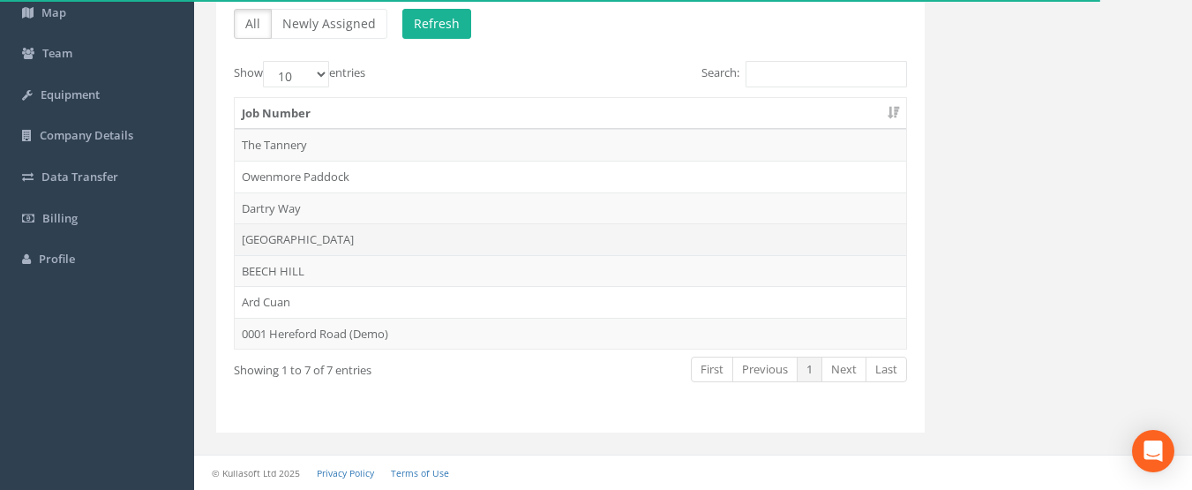
click at [294, 235] on td "[GEOGRAPHIC_DATA]" at bounding box center [571, 239] width 672 height 32
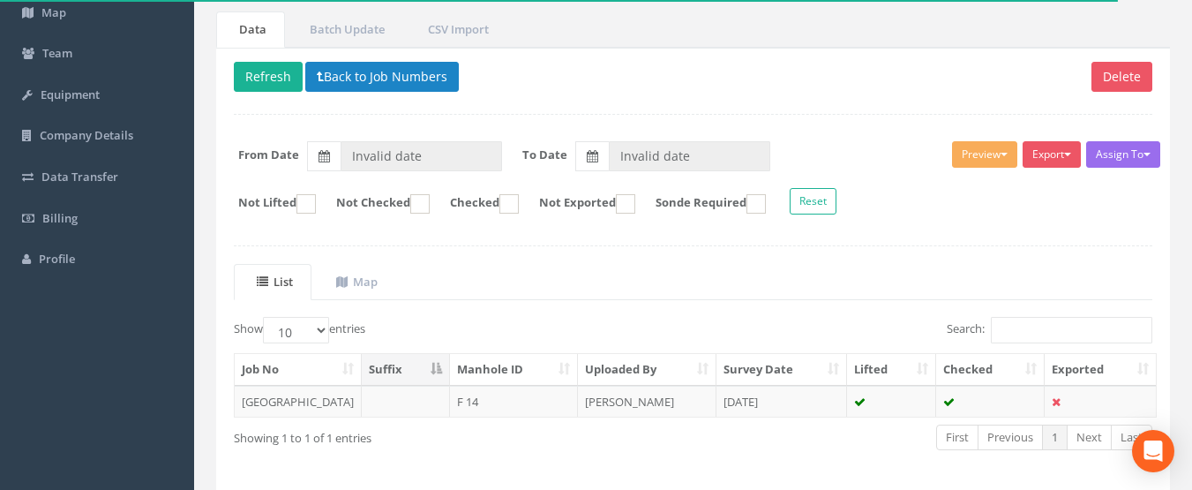
type input "[DATE]"
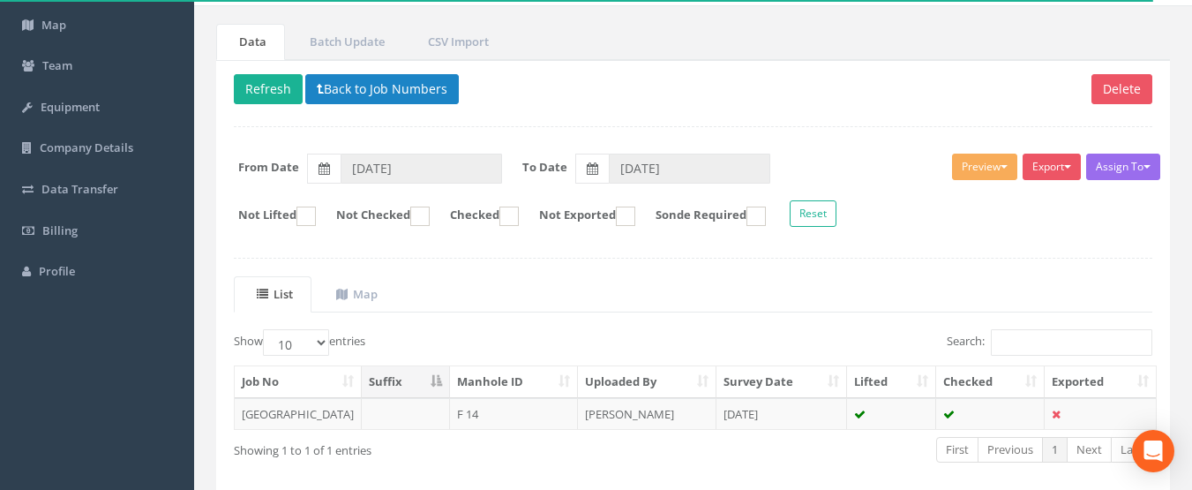
scroll to position [177, 0]
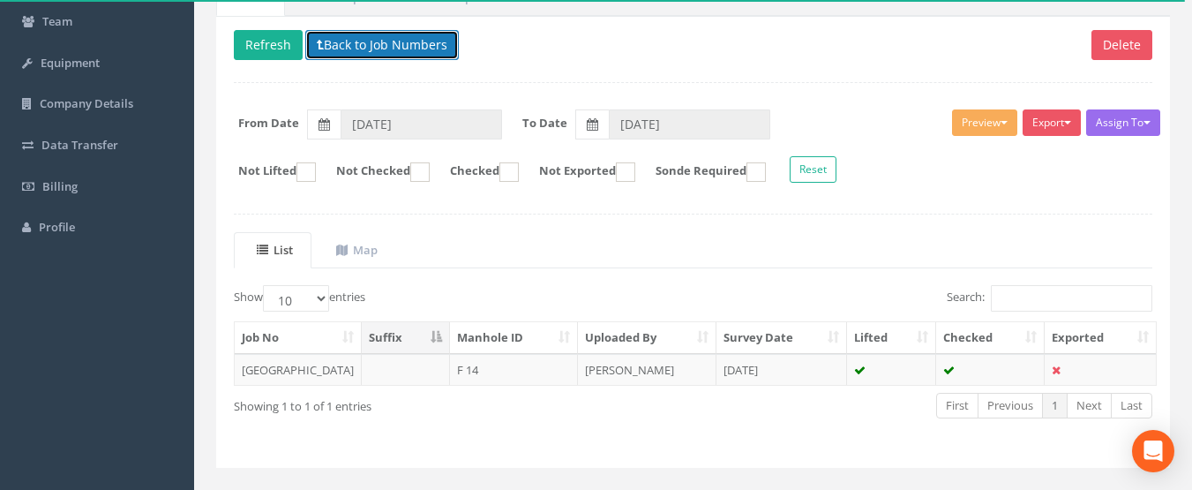
click at [357, 43] on button "Back to Job Numbers" at bounding box center [382, 45] width 154 height 30
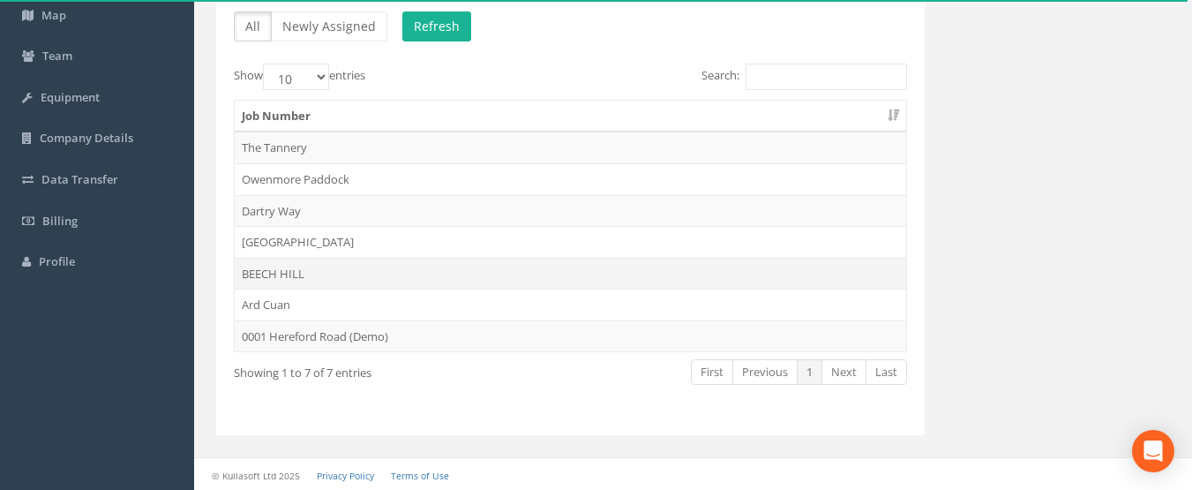
scroll to position [145, 0]
click at [284, 259] on td "BEECH HILL" at bounding box center [571, 271] width 672 height 32
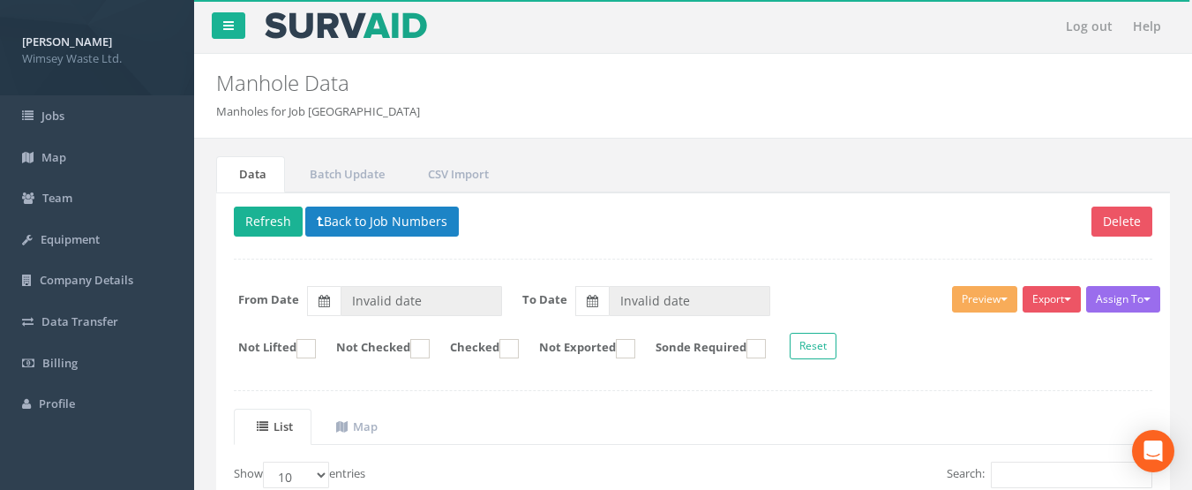
type input "[DATE]"
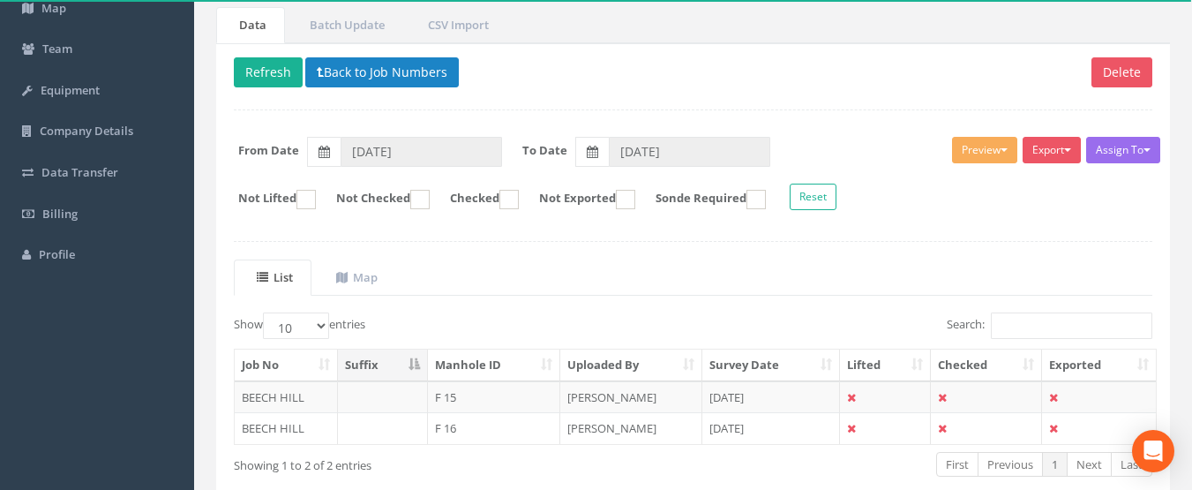
scroll to position [244, 0]
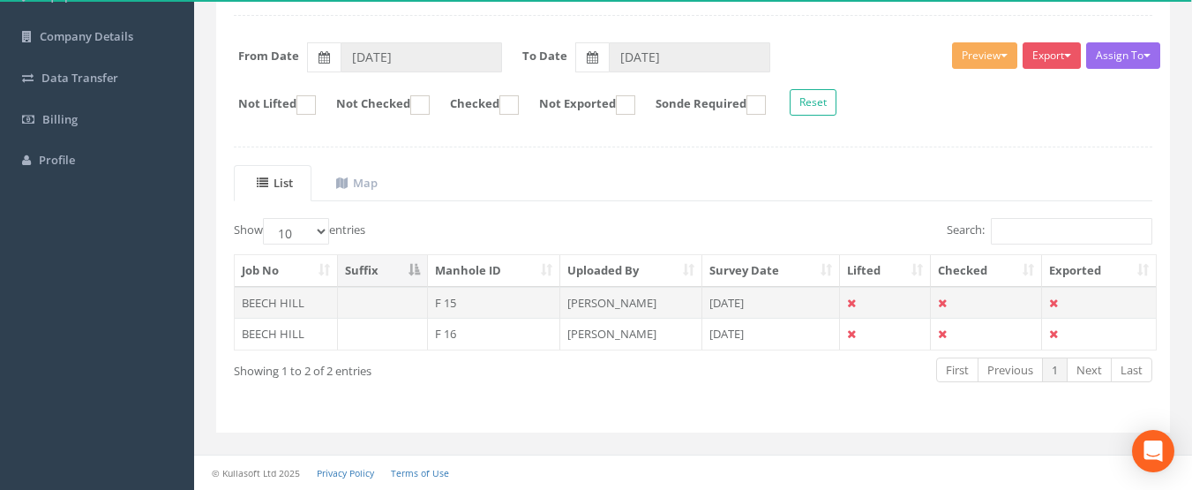
click at [537, 298] on td "F 15" at bounding box center [494, 303] width 133 height 32
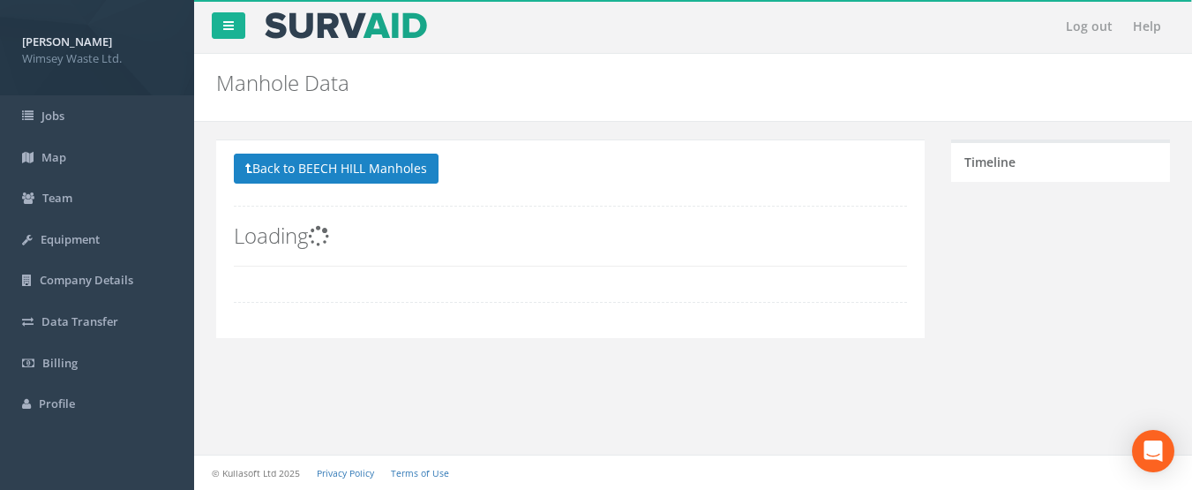
scroll to position [0, 0]
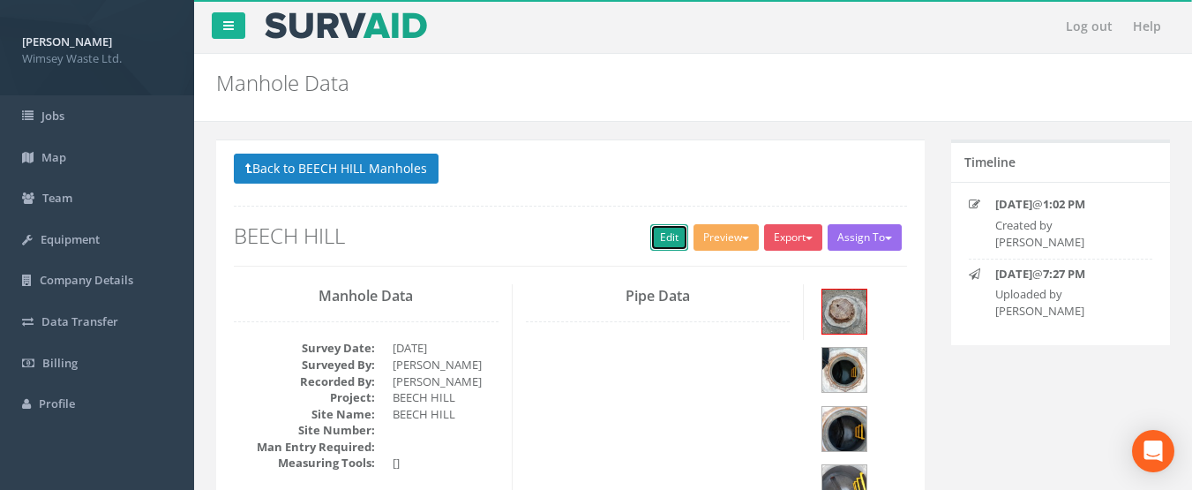
click at [664, 240] on link "Edit" at bounding box center [669, 237] width 38 height 26
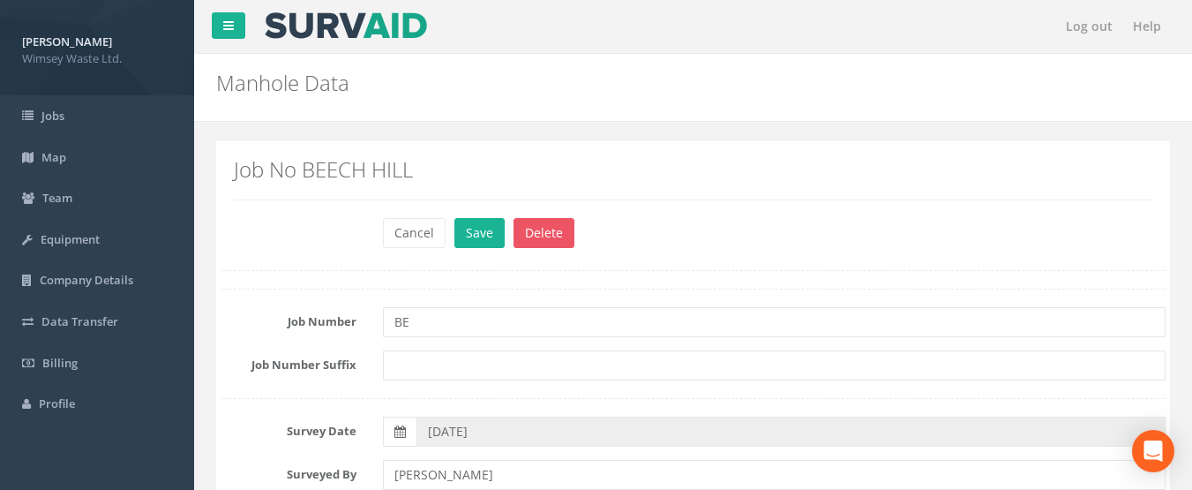
type input "B"
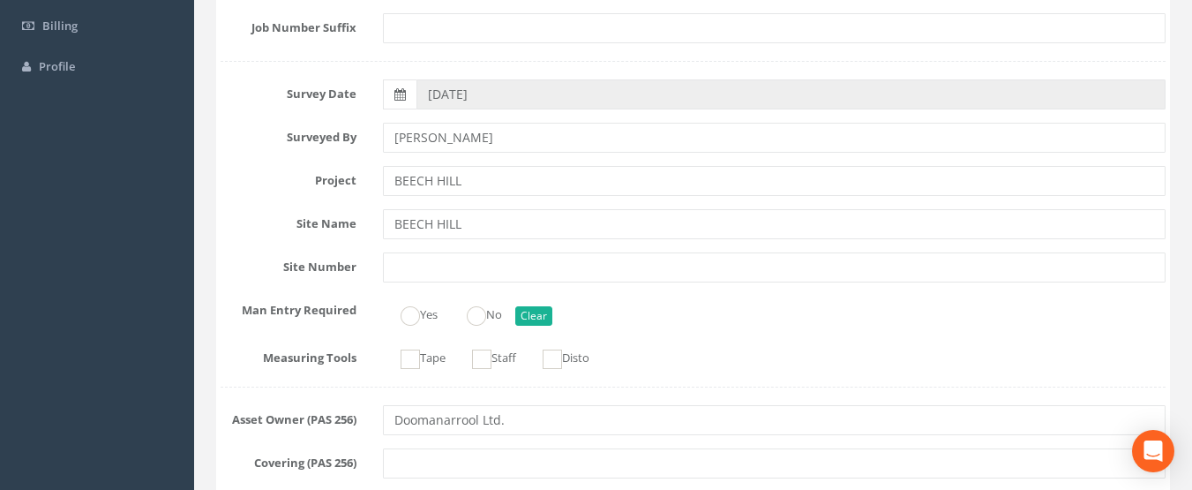
scroll to position [353, 0]
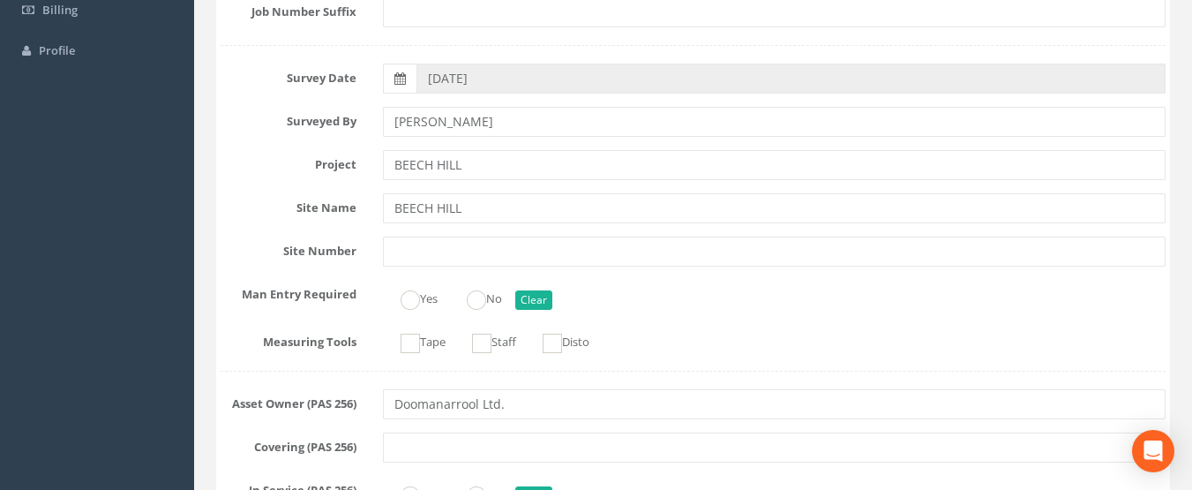
type input "[GEOGRAPHIC_DATA]"
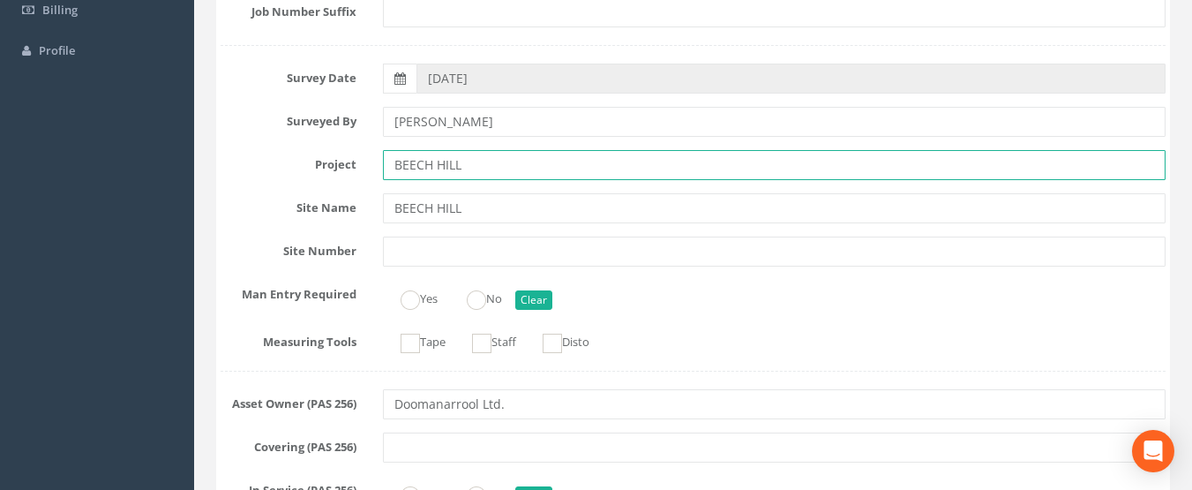
click at [496, 169] on input "BEECH HILL" at bounding box center [775, 165] width 784 height 30
type input "B"
type input "[GEOGRAPHIC_DATA]"
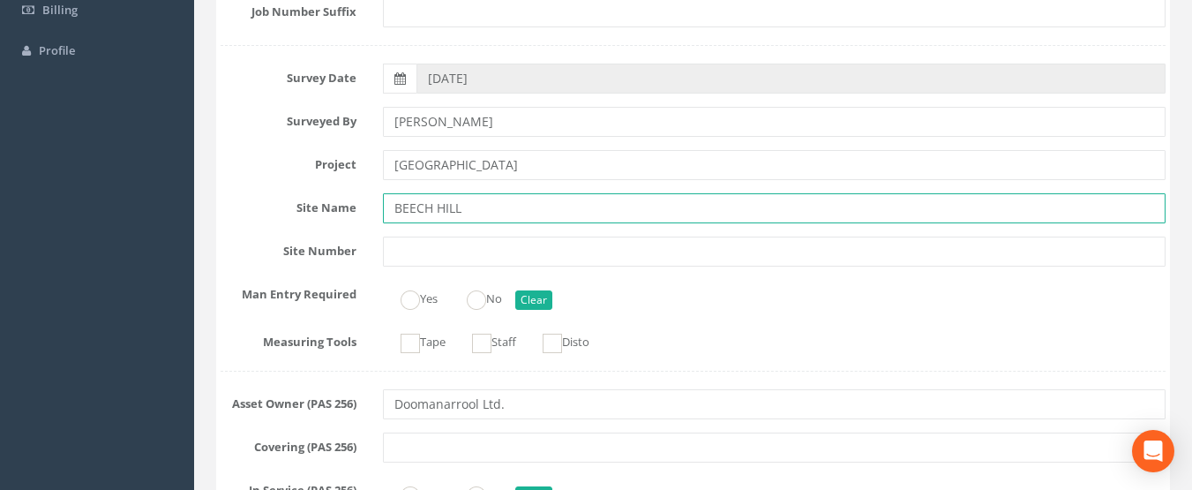
click at [487, 215] on input "BEECH HILL" at bounding box center [775, 208] width 784 height 30
type input "B"
type input "[GEOGRAPHIC_DATA]"
click at [477, 298] on ins at bounding box center [476, 299] width 19 height 19
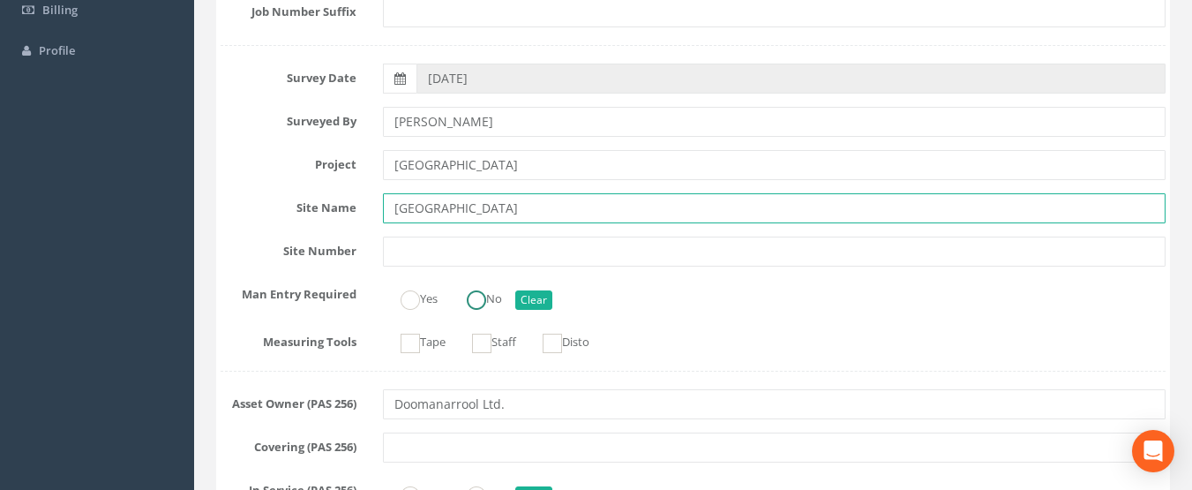
radio input "true"
type input "[GEOGRAPHIC_DATA]"
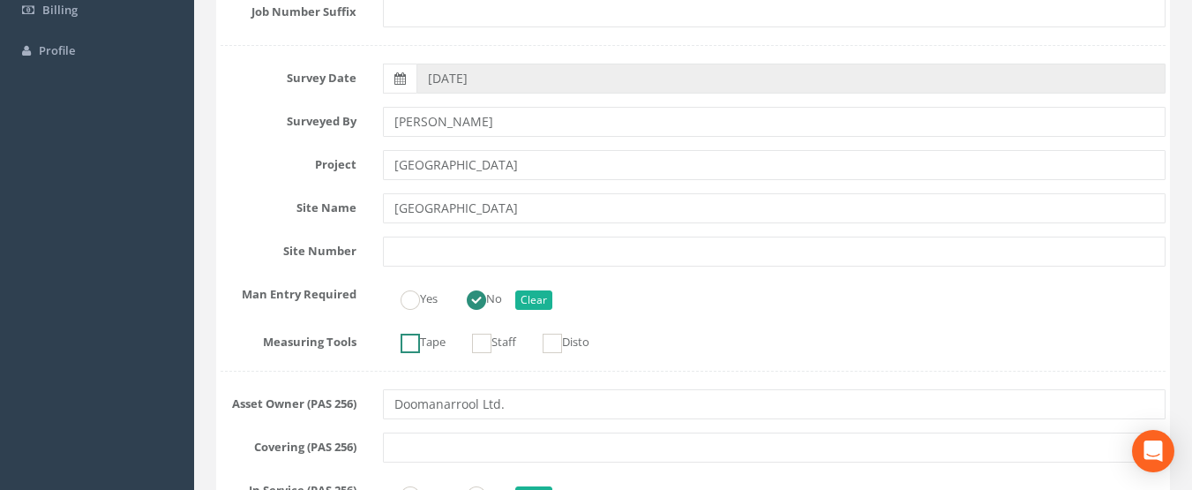
click at [421, 350] on label "Tape" at bounding box center [414, 340] width 63 height 26
checkbox input "true"
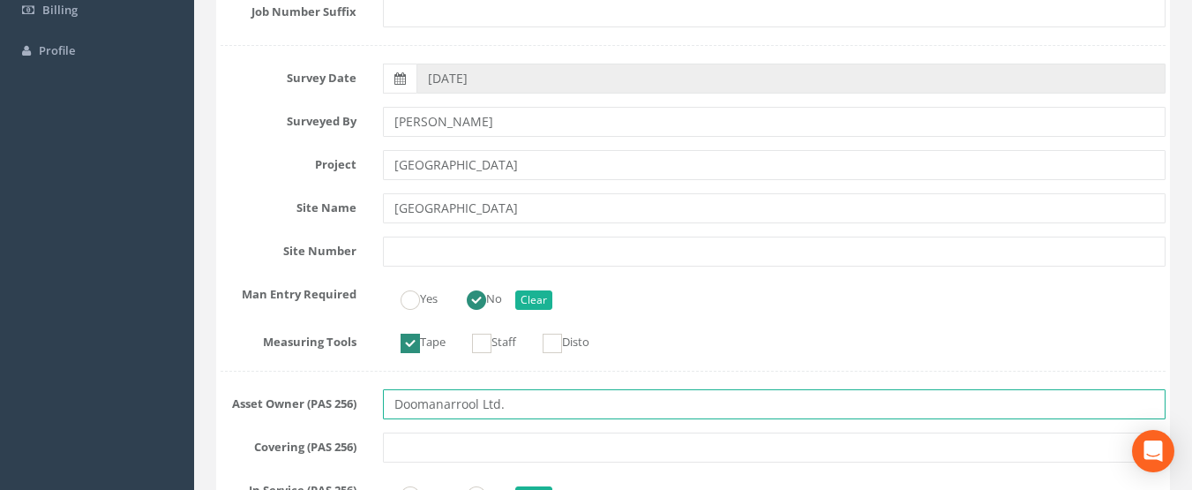
click at [480, 409] on input "Doomanarrool Ltd." at bounding box center [775, 404] width 784 height 30
click at [476, 406] on input "Doomanarrool Ltd." at bounding box center [775, 404] width 784 height 30
click at [477, 406] on input "Doomanarrool Ltd." at bounding box center [775, 404] width 784 height 30
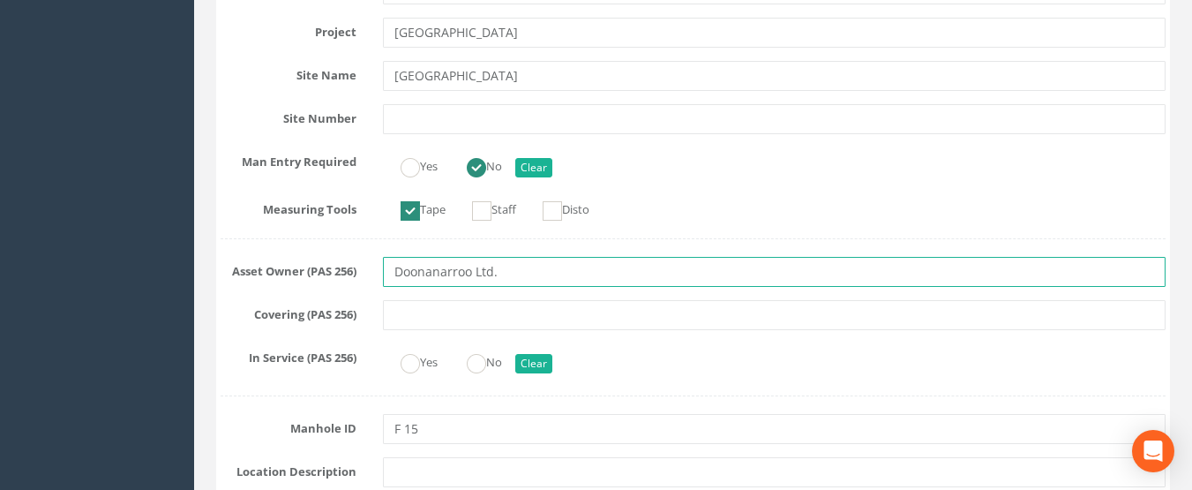
scroll to position [530, 0]
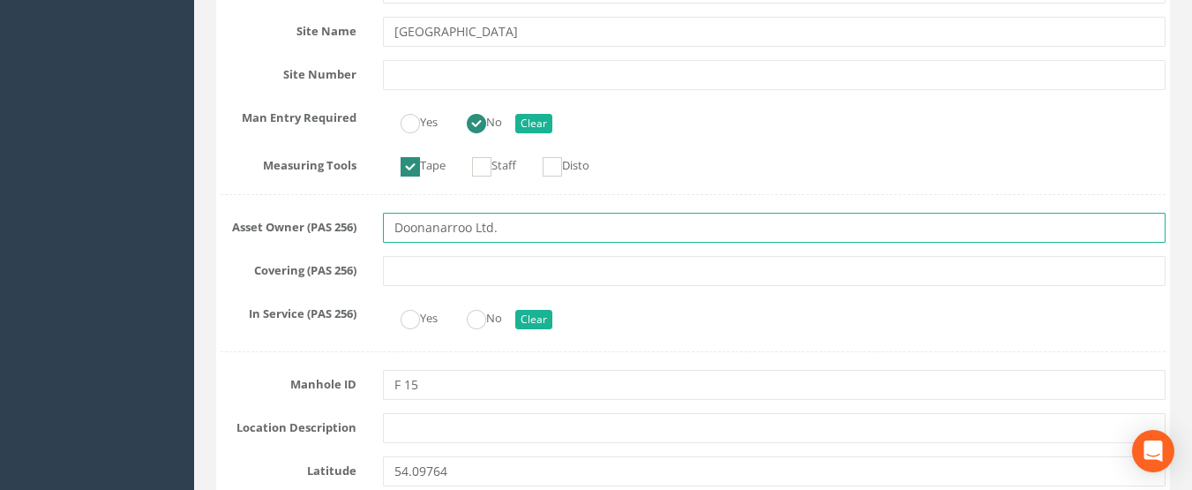
type input "Doonanarroo Ltd."
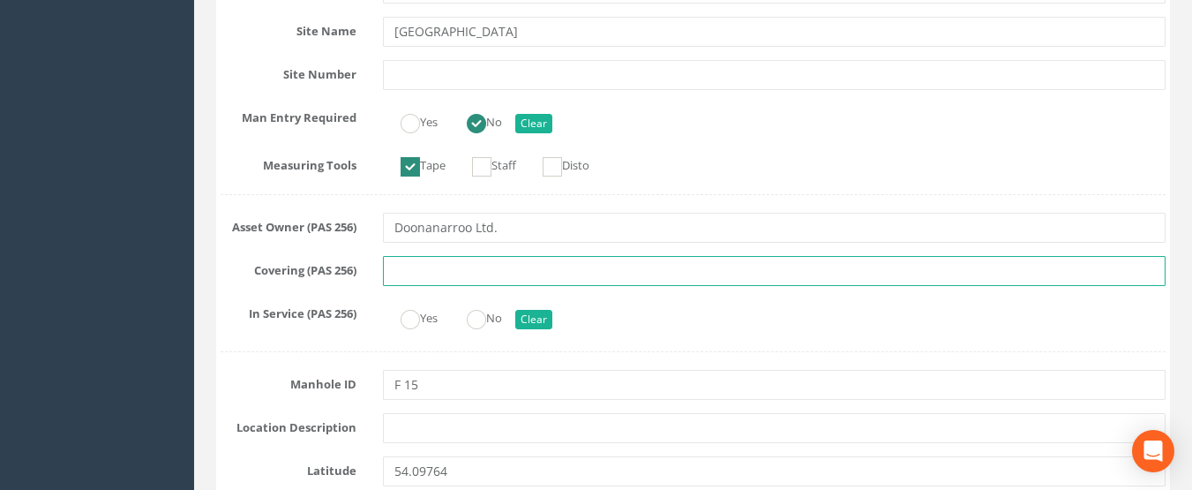
click at [450, 267] on input "text" at bounding box center [775, 271] width 784 height 30
type input "Foul Line"
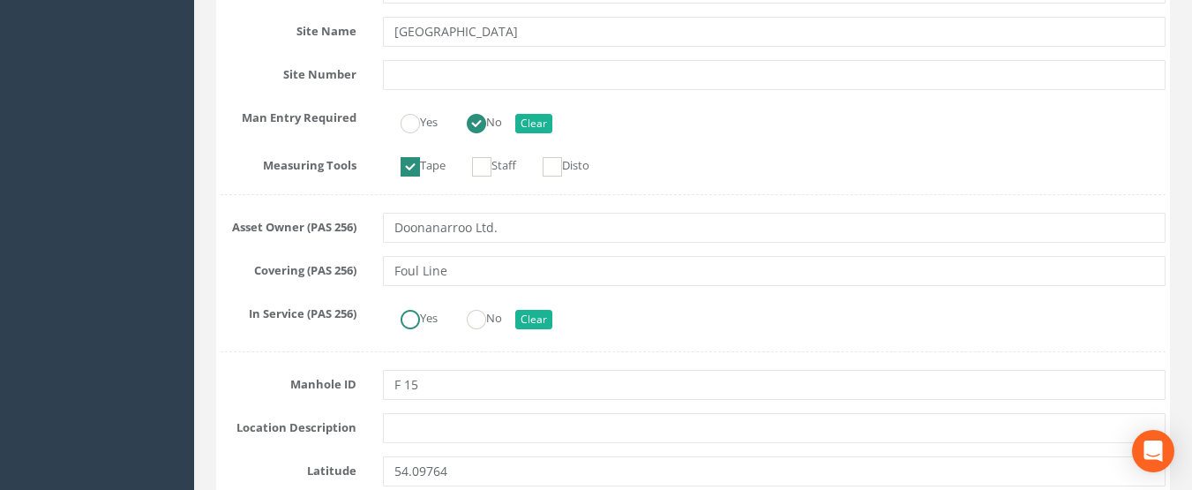
click at [426, 319] on label "Yes" at bounding box center [410, 317] width 55 height 26
radio input "true"
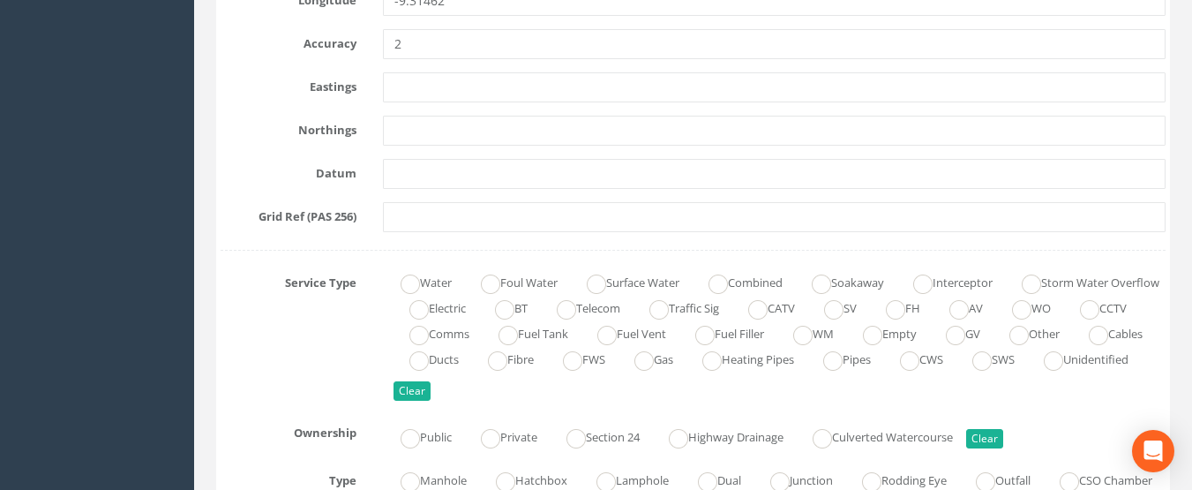
scroll to position [1059, 0]
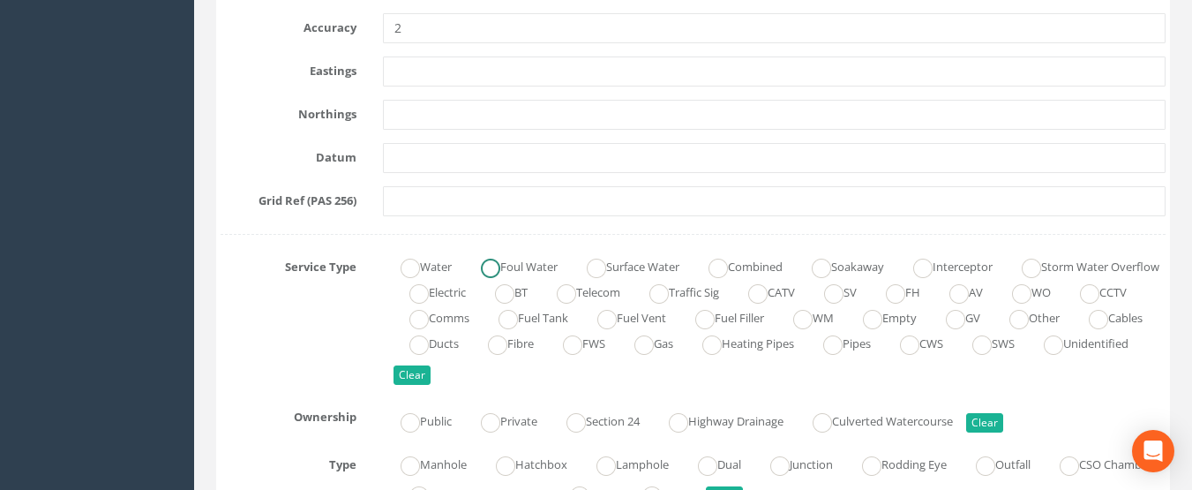
click at [526, 262] on label "Foul Water" at bounding box center [510, 265] width 94 height 26
radio input "true"
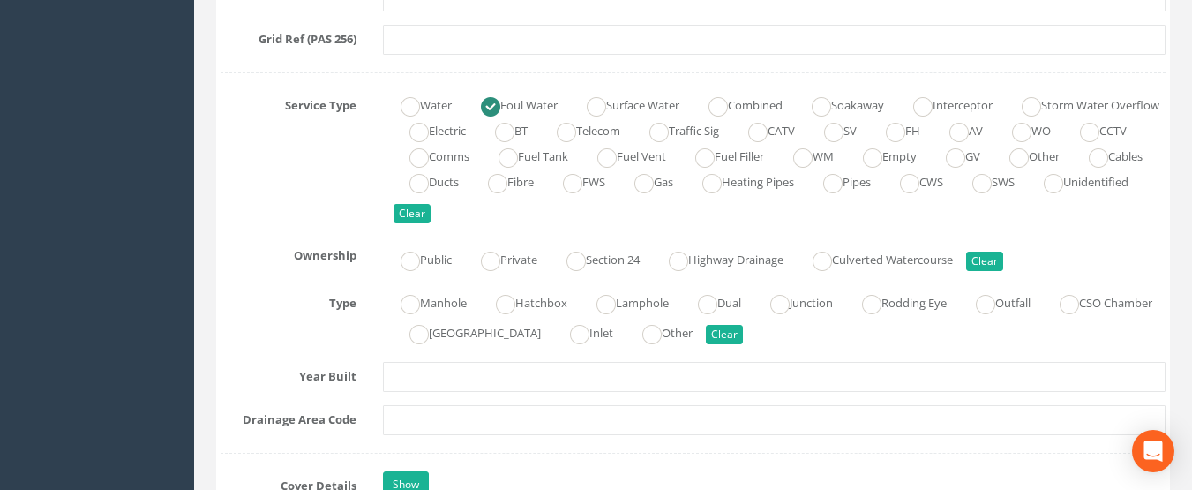
scroll to position [1236, 0]
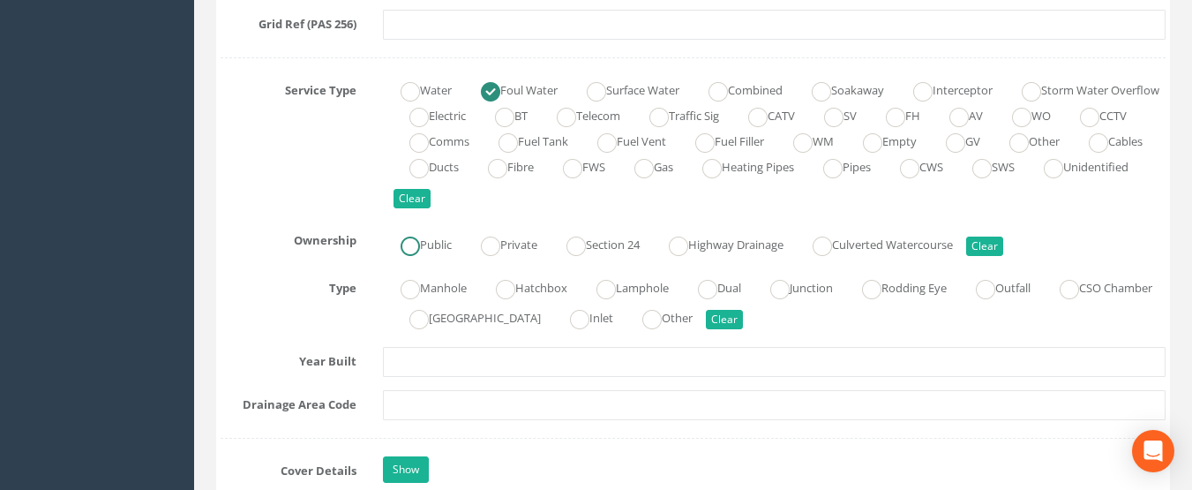
click at [438, 244] on label "Public" at bounding box center [417, 243] width 69 height 26
radio input "true"
click at [408, 282] on ins at bounding box center [410, 289] width 19 height 19
radio input "true"
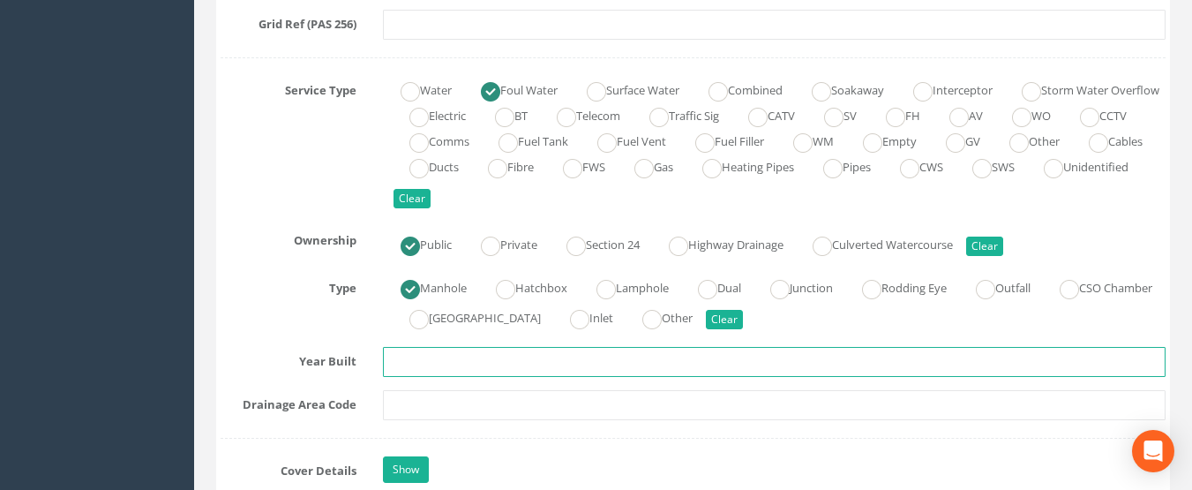
click at [441, 366] on input "text" at bounding box center [775, 362] width 784 height 30
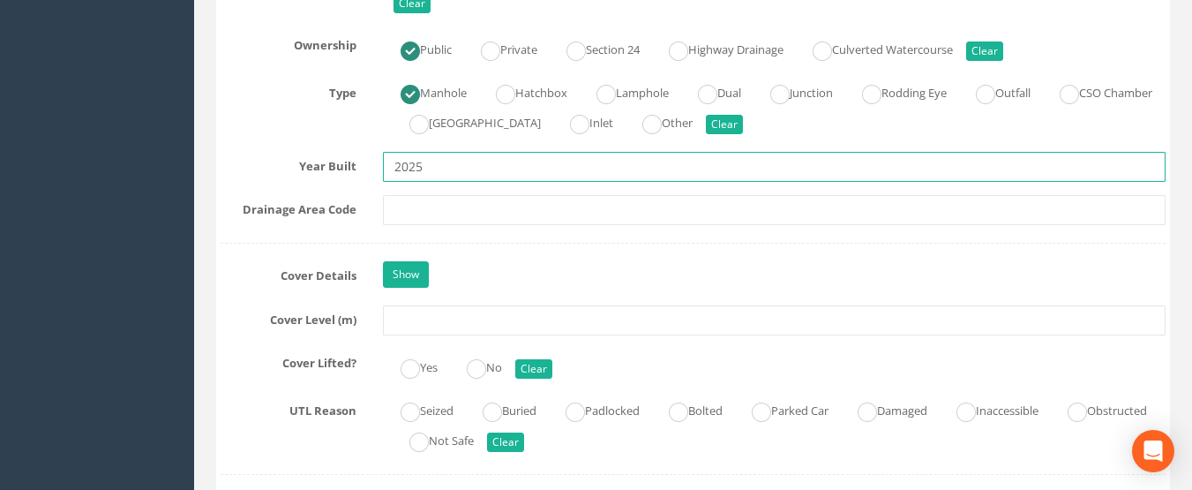
scroll to position [1500, 0]
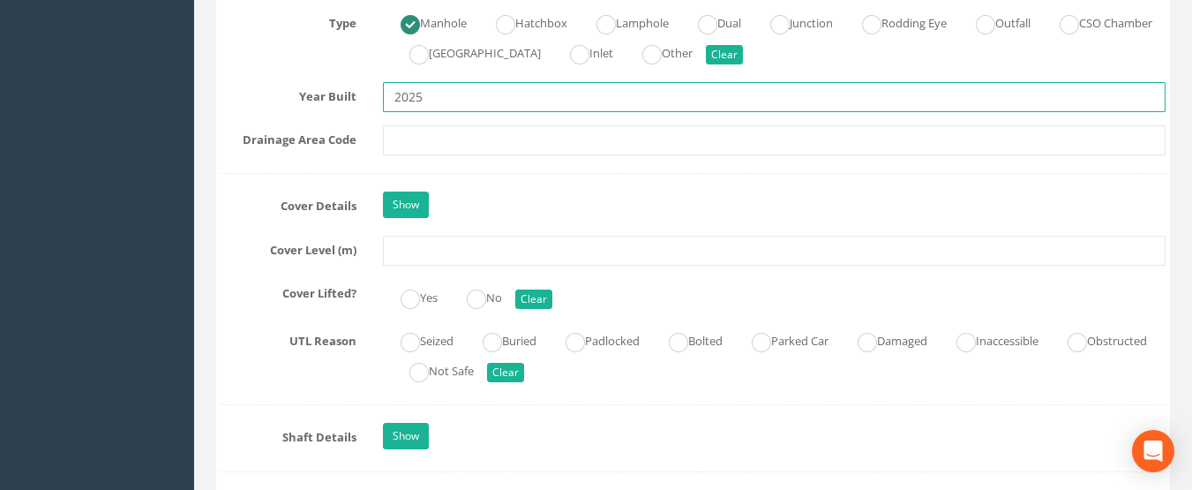
type input "2025"
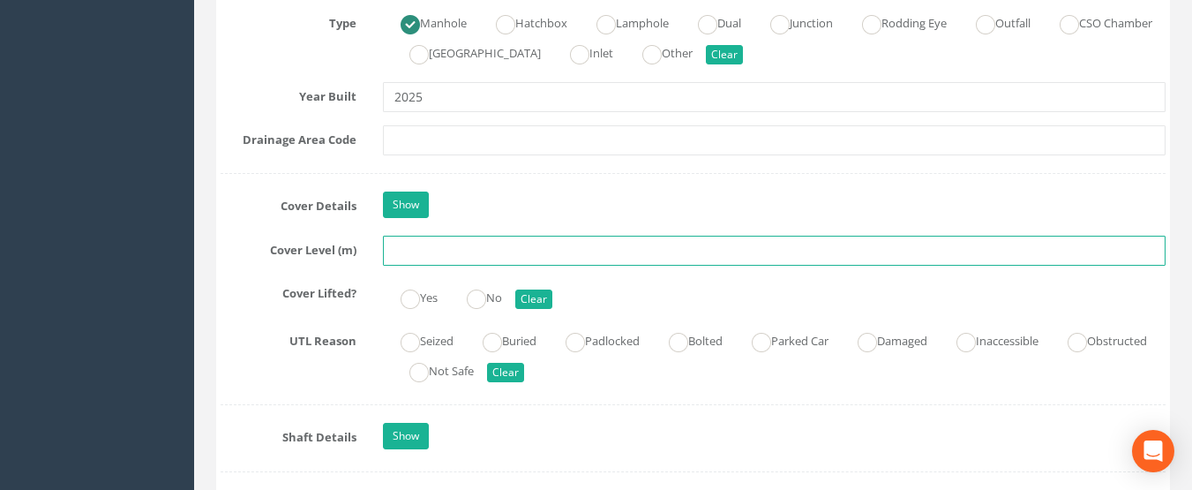
click at [417, 251] on input "text" at bounding box center [775, 251] width 784 height 30
type input "1.45"
click at [417, 296] on ins at bounding box center [410, 298] width 19 height 19
radio input "true"
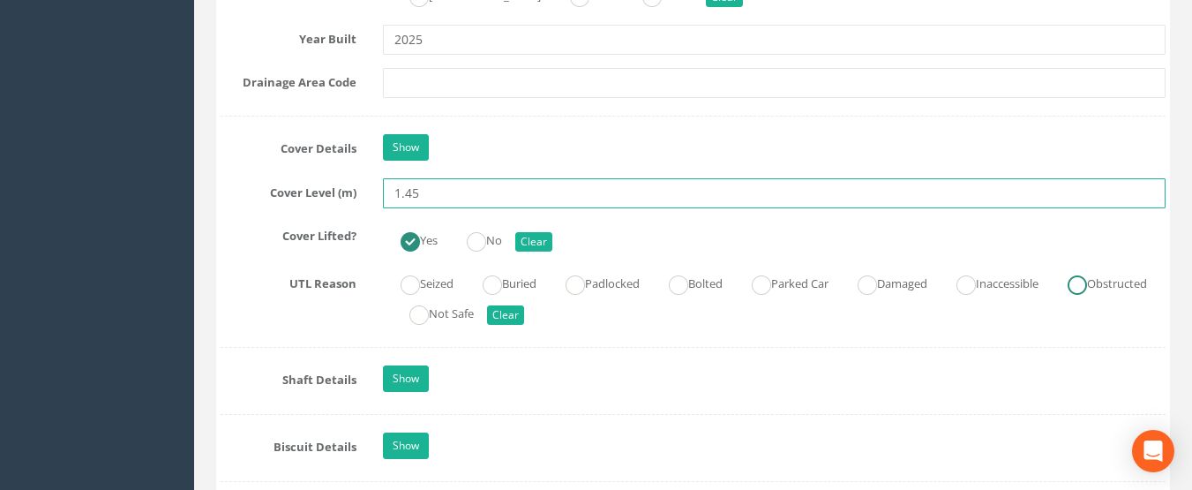
scroll to position [1677, 0]
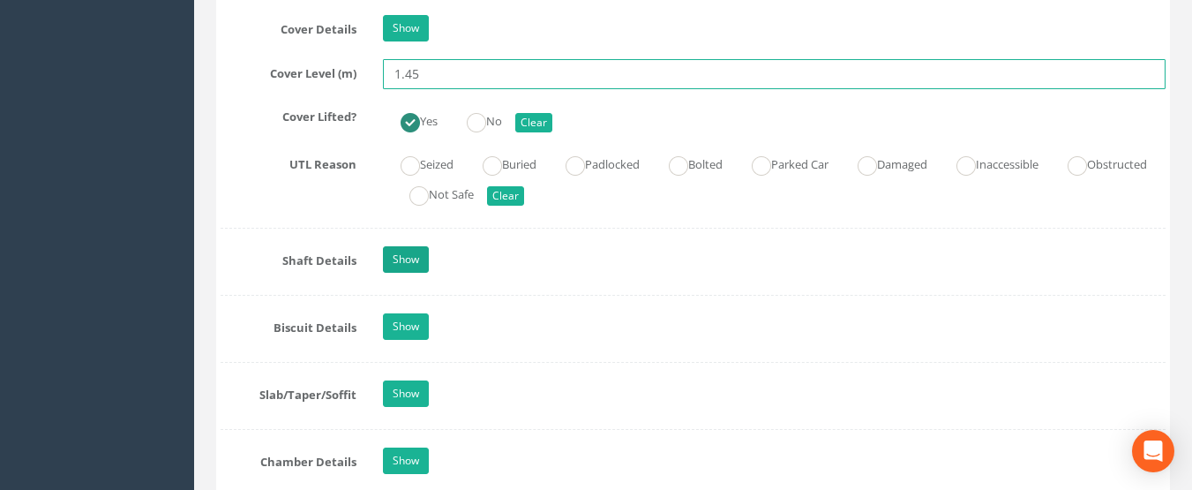
type input "1.45"
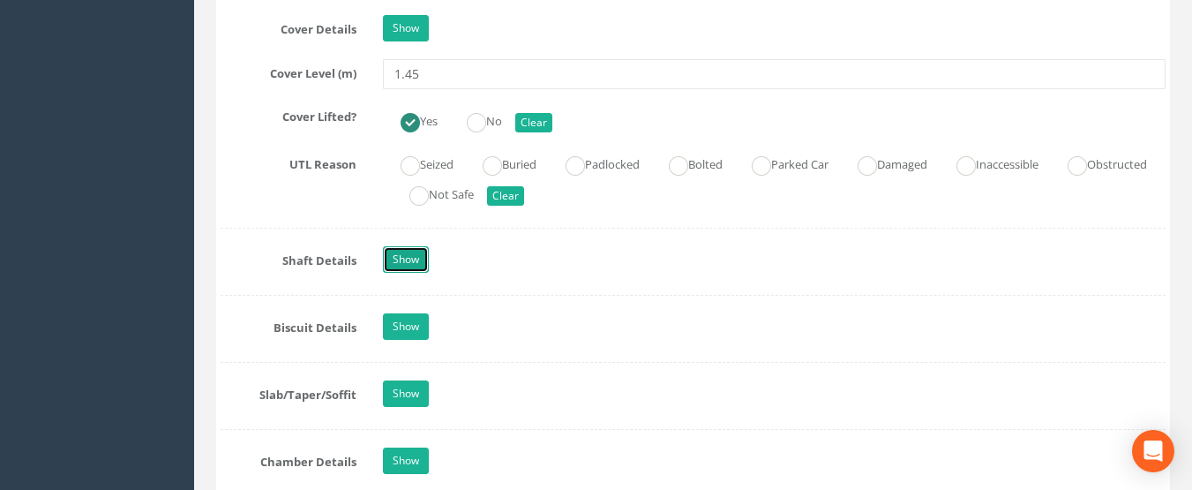
click at [390, 252] on link "Show" at bounding box center [406, 259] width 46 height 26
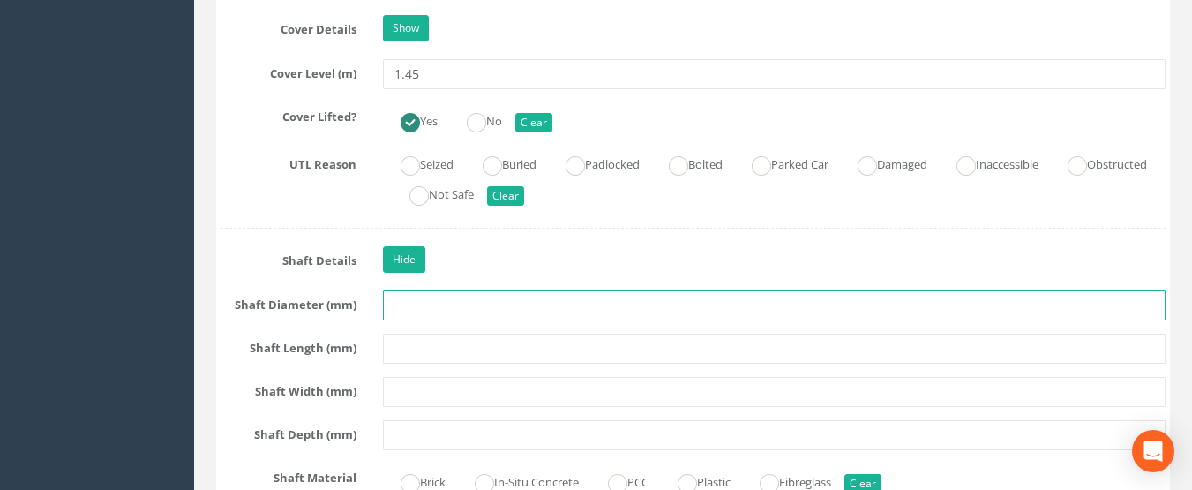
click at [425, 309] on input "text" at bounding box center [775, 305] width 784 height 30
type input "1200"
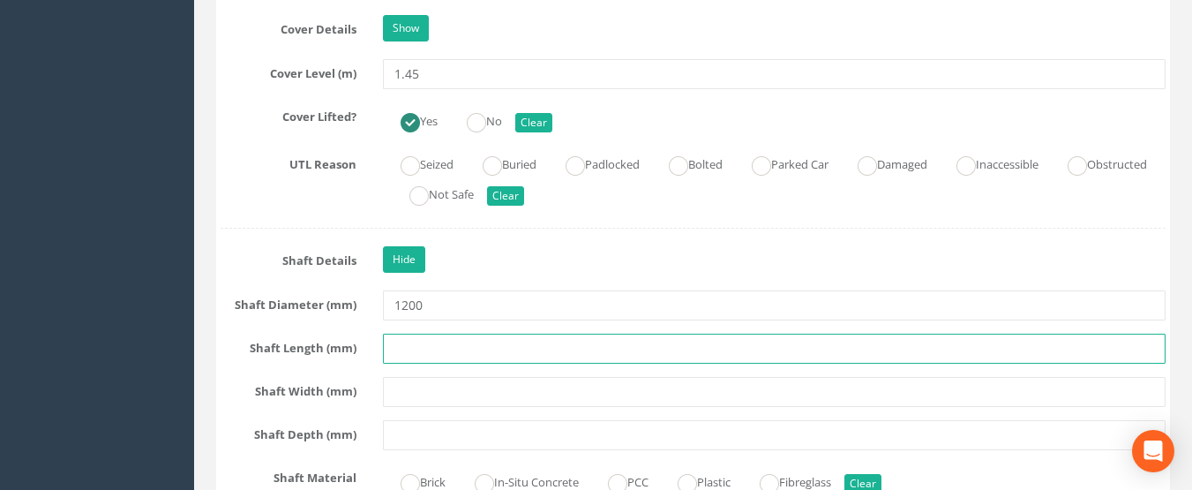
click at [471, 357] on input "text" at bounding box center [775, 349] width 784 height 30
type input "1200"
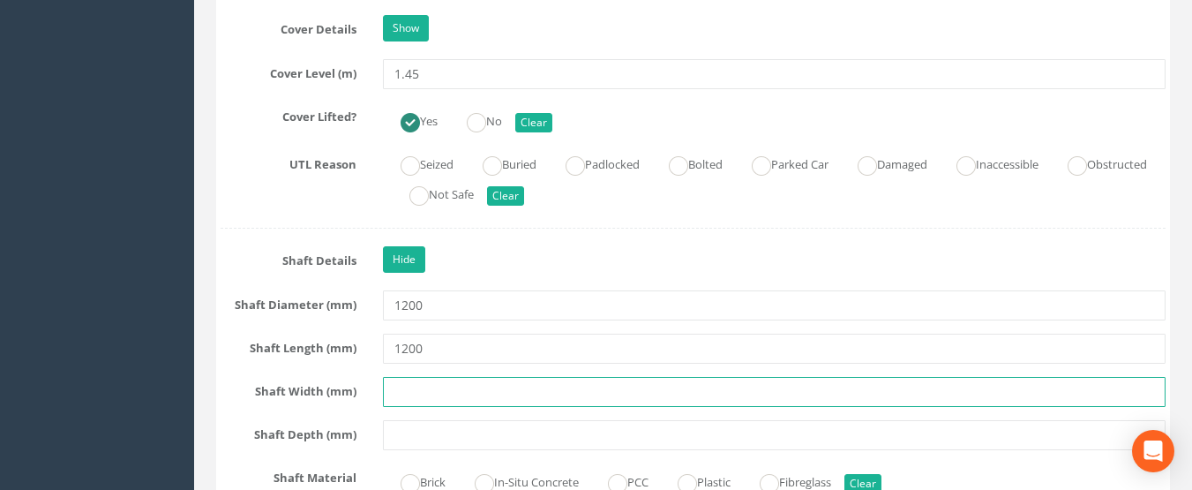
click at [464, 401] on input "text" at bounding box center [775, 392] width 784 height 30
type input "1200"
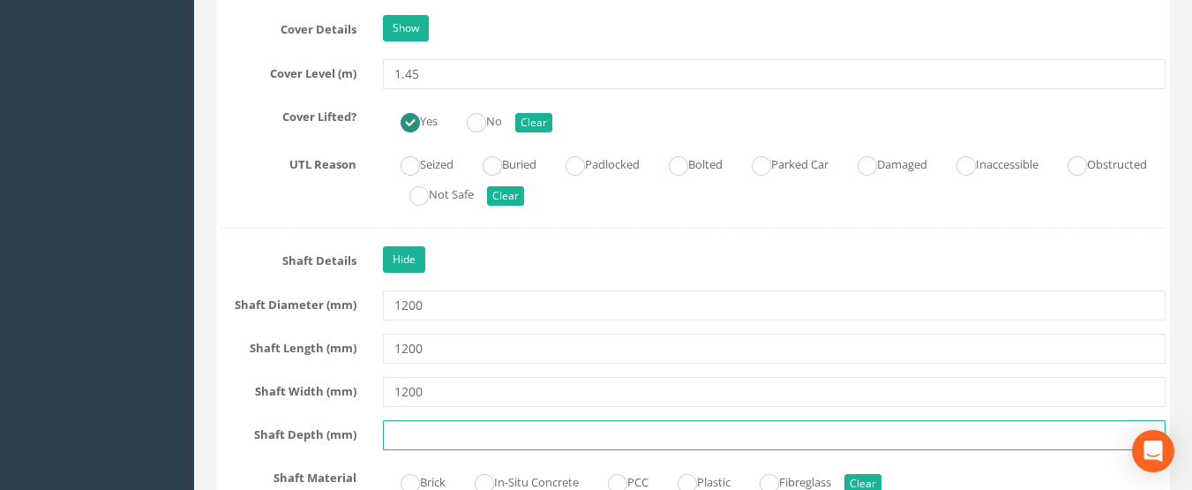
click at [455, 430] on input "text" at bounding box center [775, 435] width 784 height 30
type input "1.3"
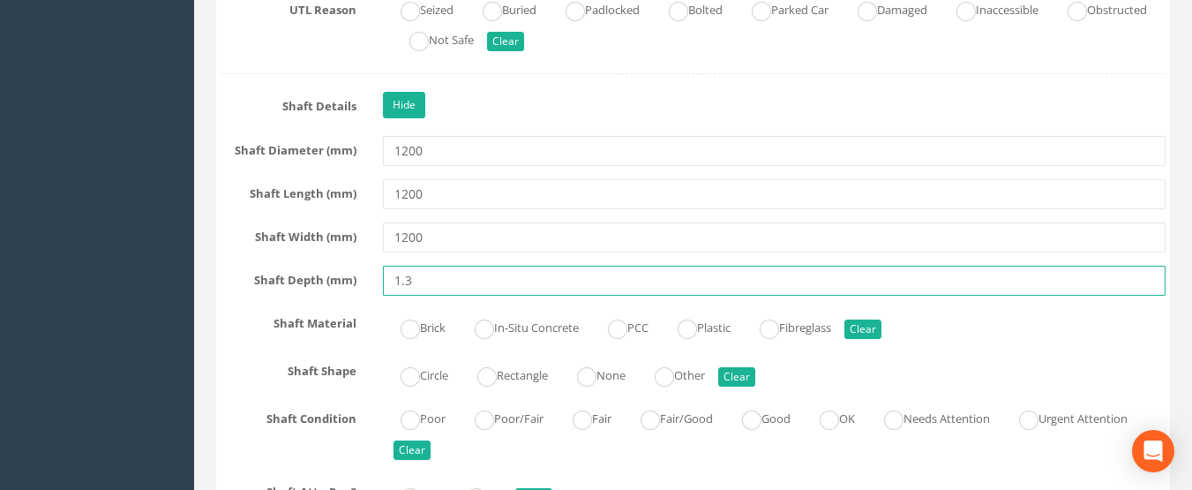
scroll to position [1853, 0]
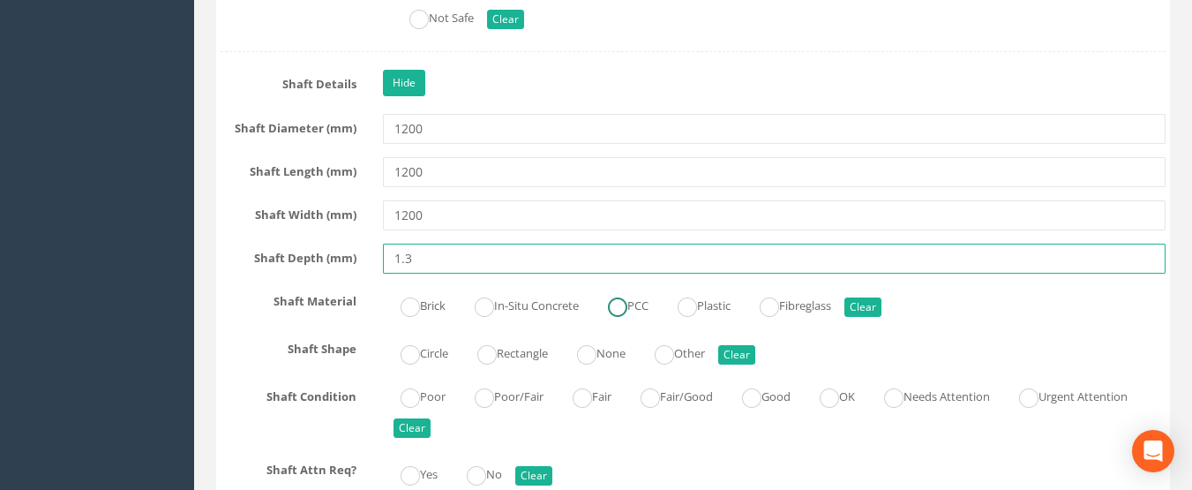
click at [621, 311] on ins at bounding box center [617, 306] width 19 height 19
radio input "true"
type input "1.3"
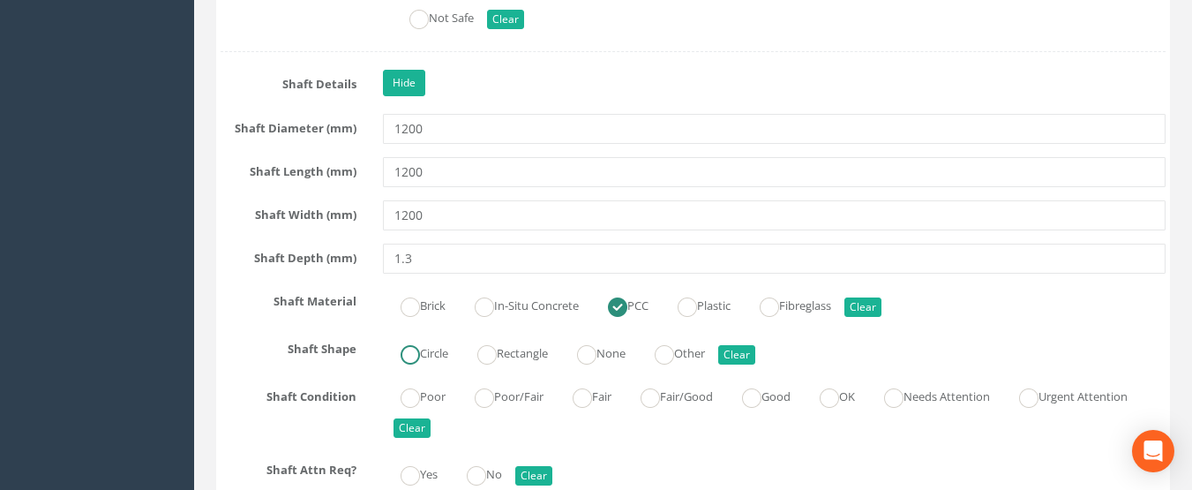
click at [398, 357] on label "Circle" at bounding box center [415, 352] width 65 height 26
radio input "true"
click at [762, 402] on ins at bounding box center [751, 397] width 19 height 19
radio input "true"
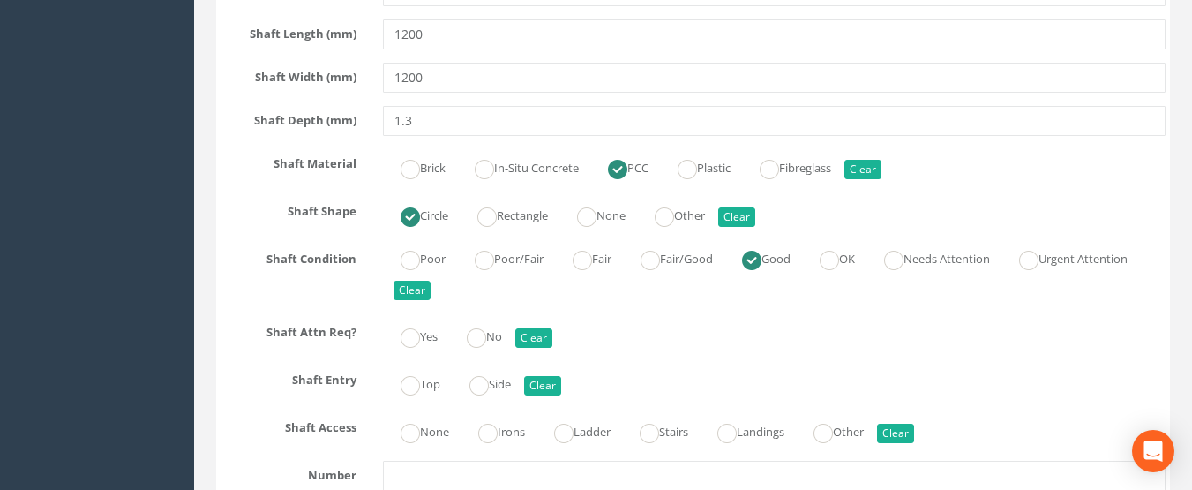
scroll to position [2030, 0]
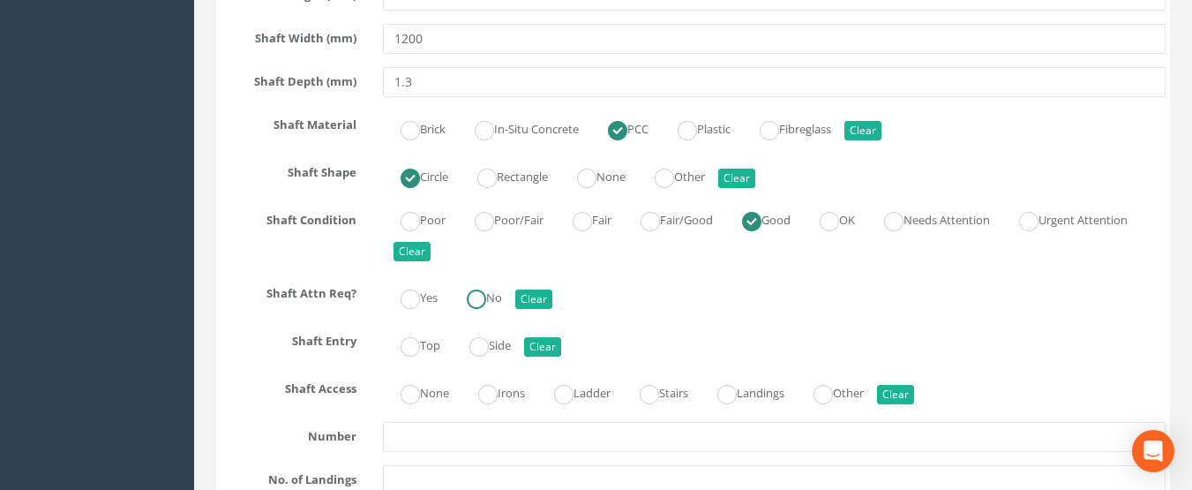
click at [479, 296] on ins at bounding box center [476, 298] width 19 height 19
radio input "true"
click at [416, 346] on ins at bounding box center [410, 346] width 19 height 19
radio input "true"
click at [737, 395] on ins at bounding box center [727, 394] width 19 height 19
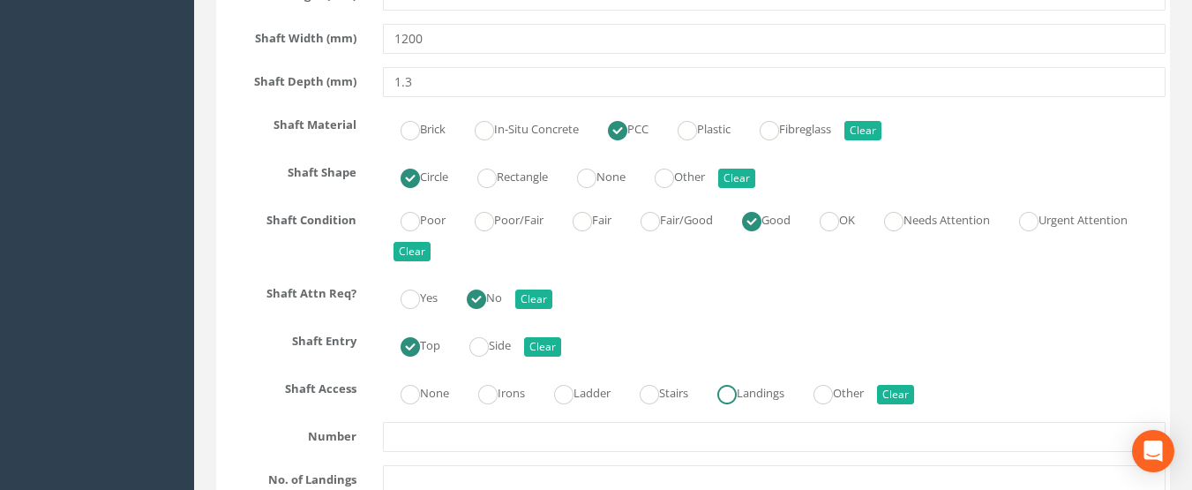
radio input "true"
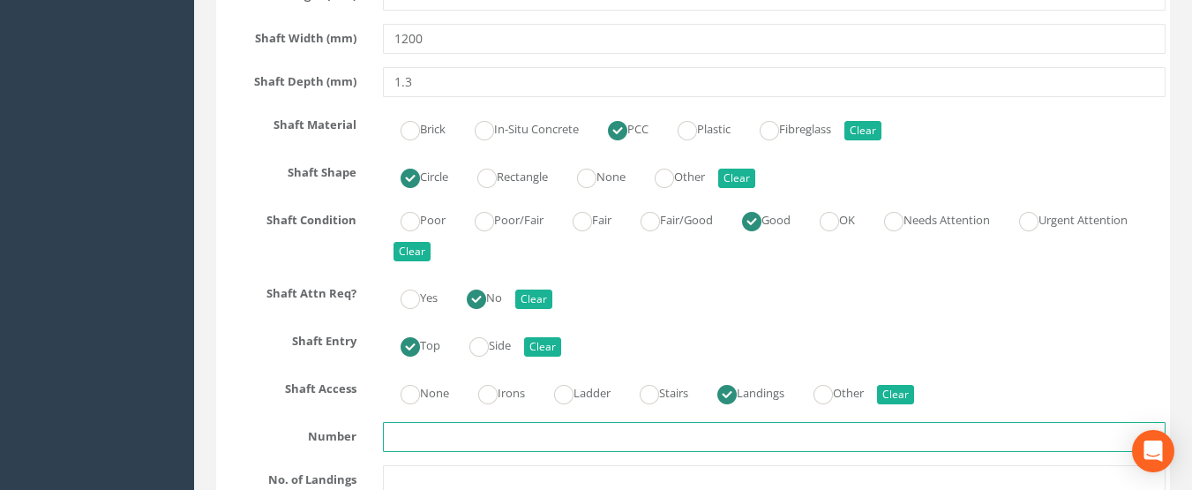
click at [697, 439] on input "text" at bounding box center [775, 437] width 784 height 30
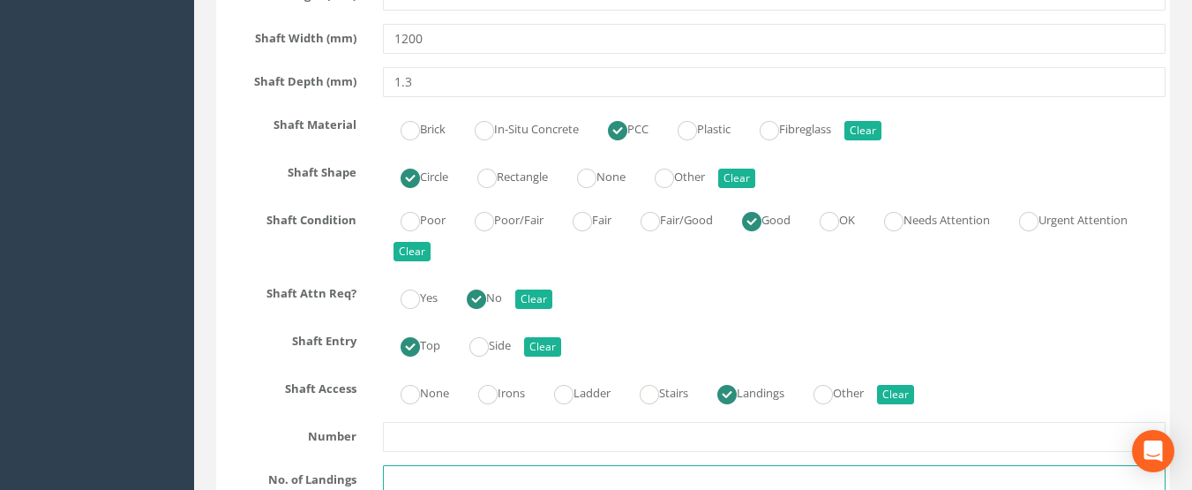
click at [686, 468] on input "text" at bounding box center [775, 480] width 784 height 30
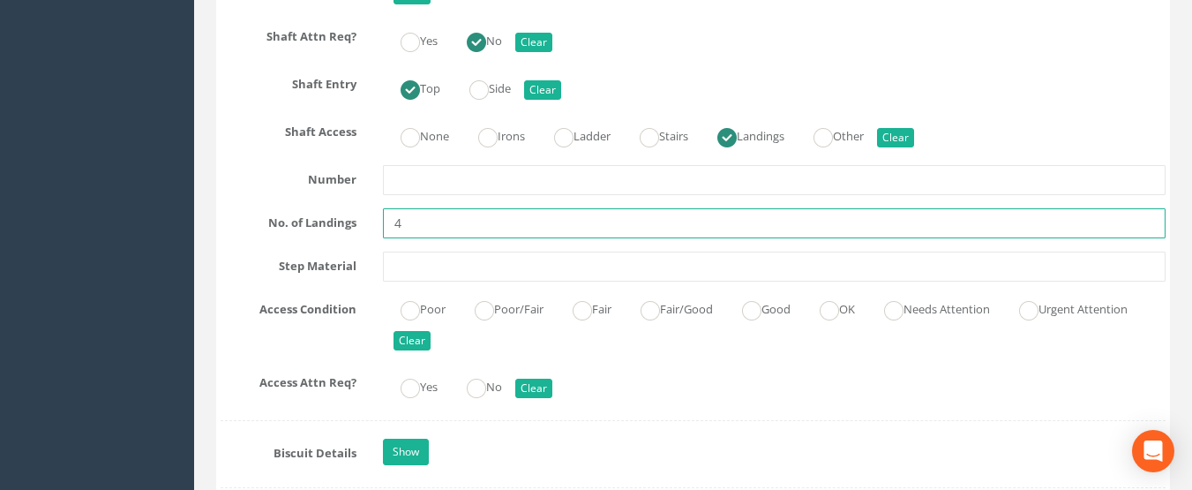
scroll to position [2295, 0]
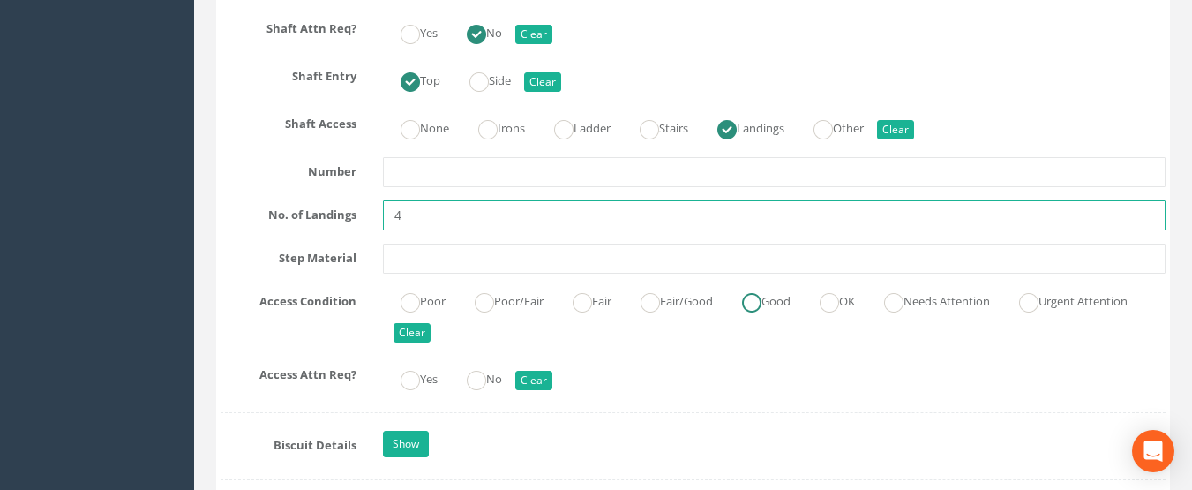
type input "4"
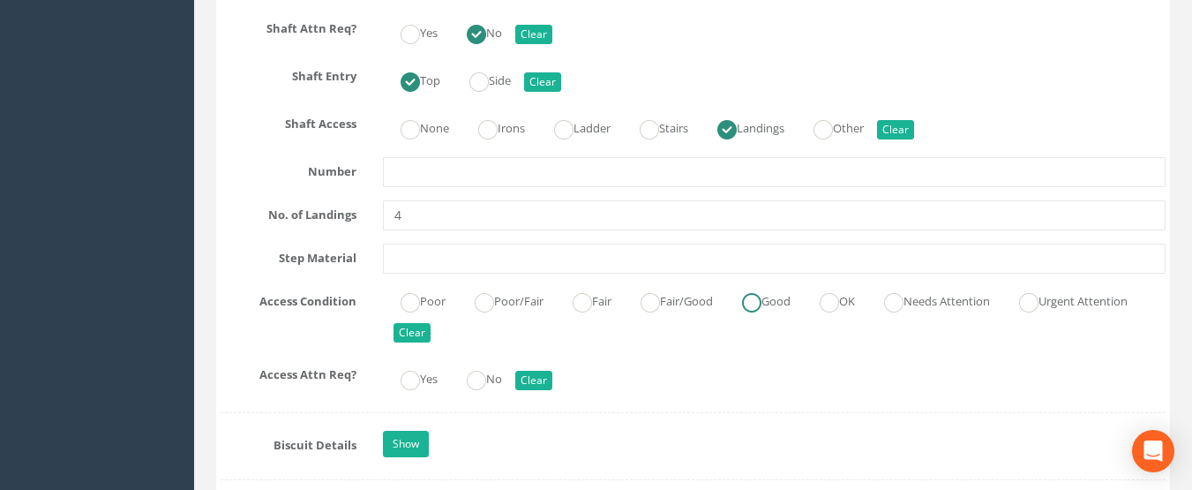
click at [783, 302] on label "Good" at bounding box center [758, 300] width 66 height 26
radio input "true"
click at [491, 382] on label "No" at bounding box center [475, 378] width 53 height 26
radio input "true"
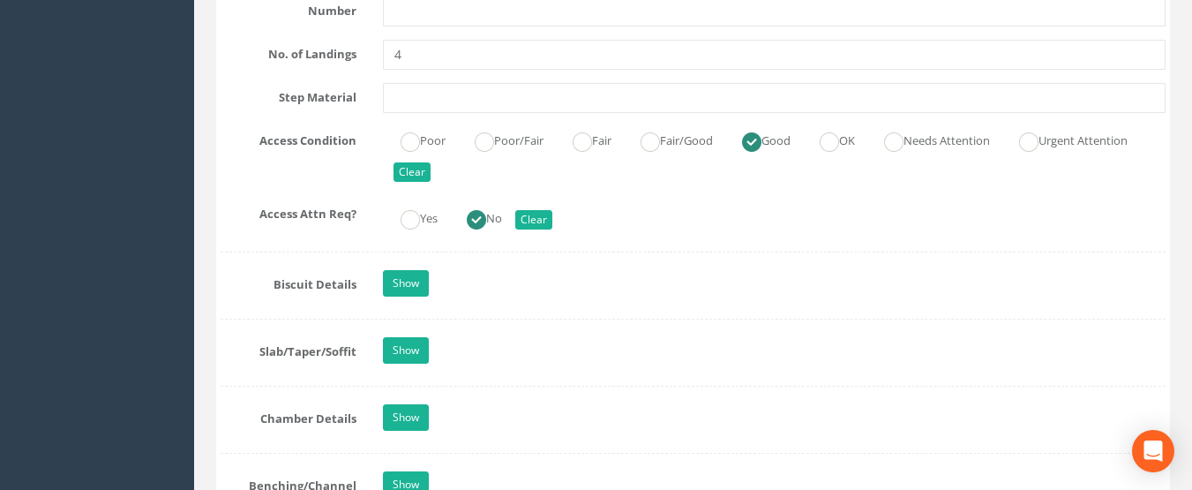
scroll to position [2471, 0]
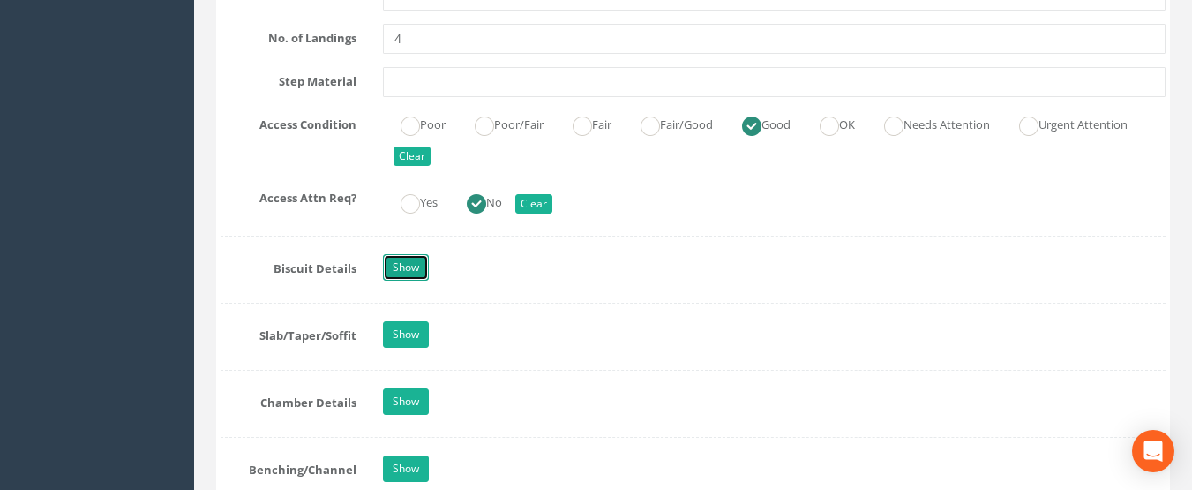
click at [410, 259] on link "Show" at bounding box center [406, 267] width 46 height 26
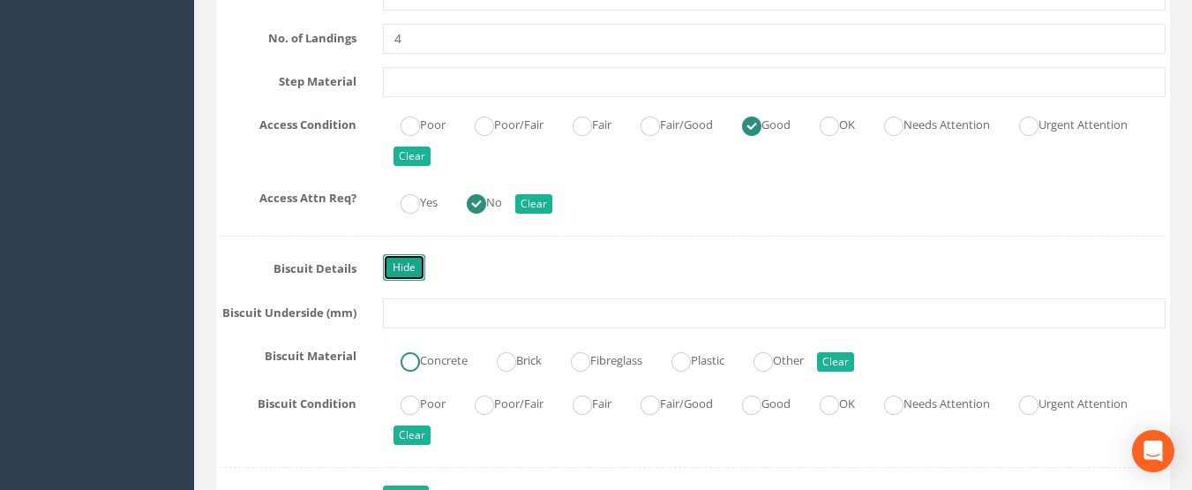
click at [404, 364] on ins at bounding box center [410, 361] width 19 height 19
radio input "true"
click at [762, 407] on ins at bounding box center [751, 404] width 19 height 19
radio input "true"
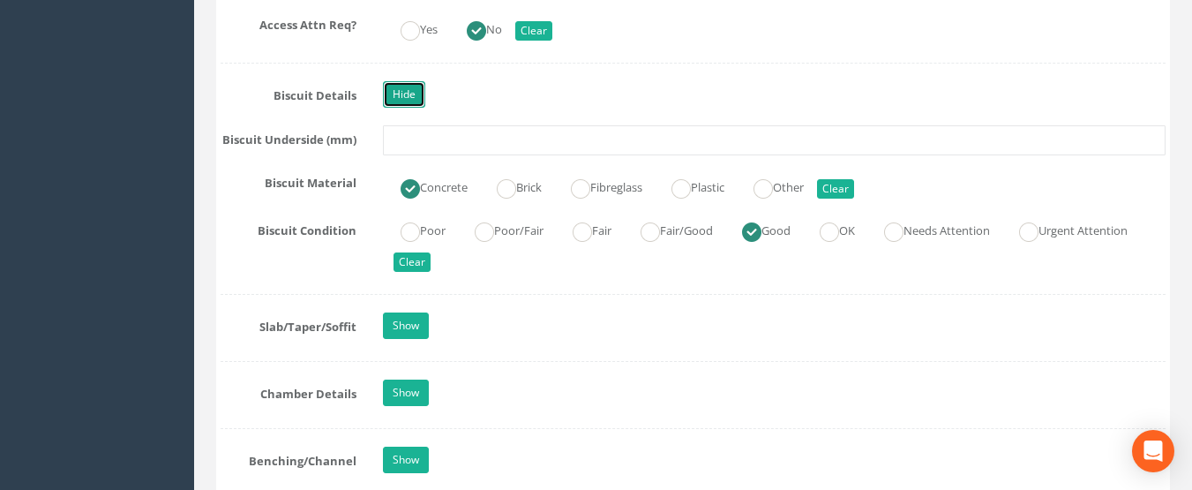
scroll to position [2648, 0]
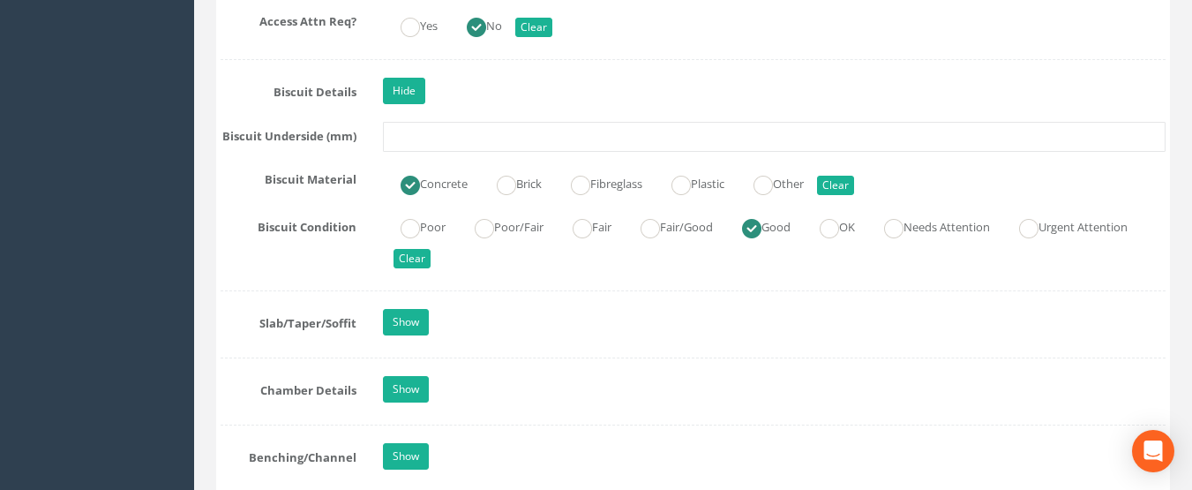
click at [381, 327] on div "Show" at bounding box center [775, 324] width 810 height 31
click at [397, 325] on link "Show" at bounding box center [406, 322] width 46 height 26
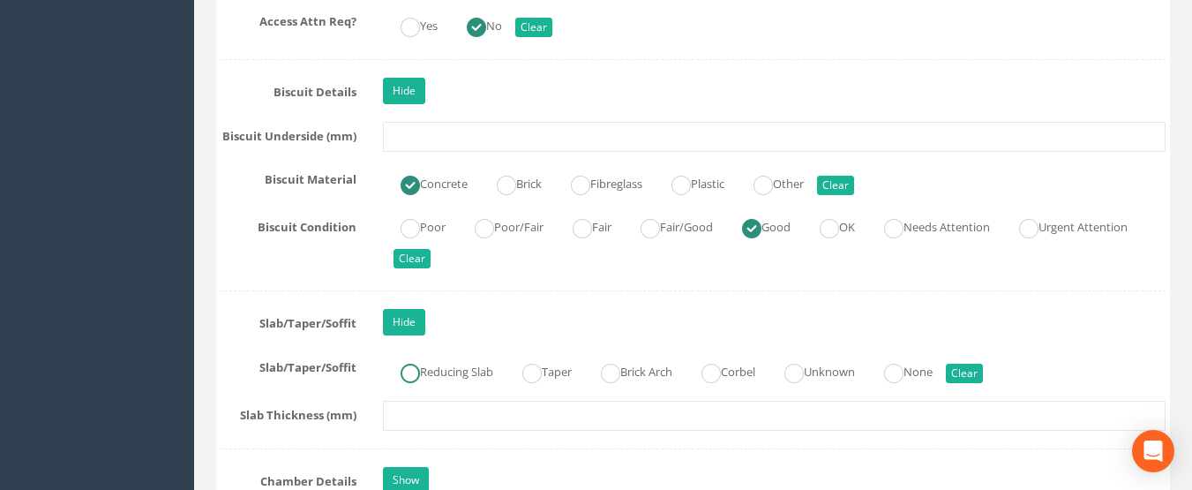
click at [432, 374] on label "Reducing Slab" at bounding box center [438, 370] width 110 height 26
radio input "true"
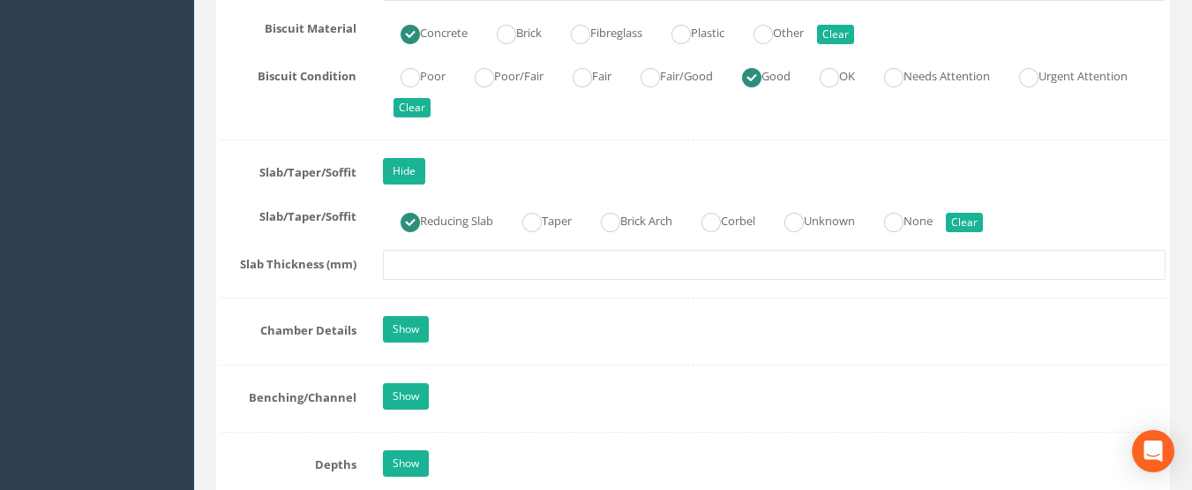
scroll to position [2824, 0]
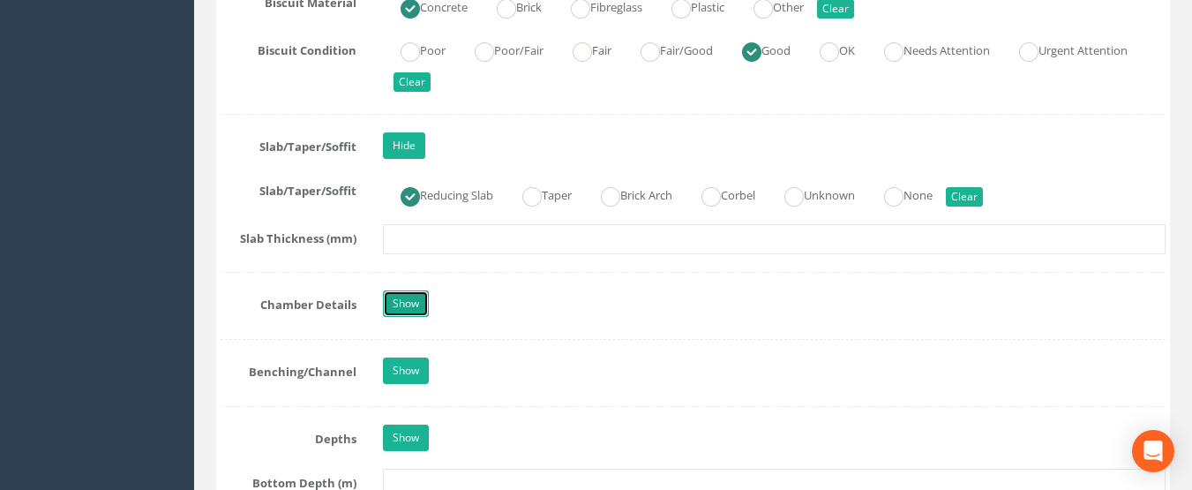
click at [407, 301] on link "Show" at bounding box center [406, 303] width 46 height 26
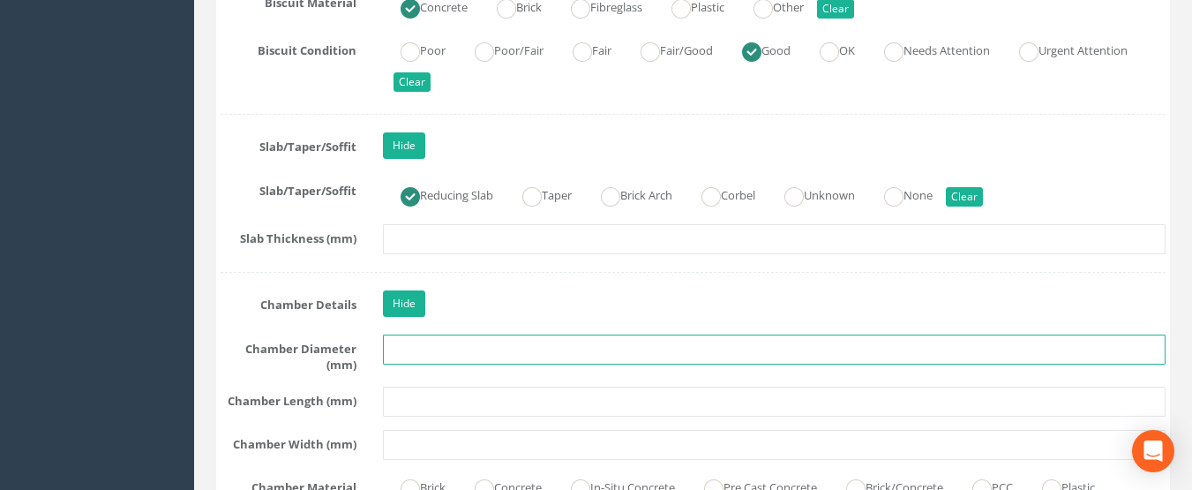
click at [445, 359] on input "text" at bounding box center [775, 349] width 784 height 30
type input "1200"
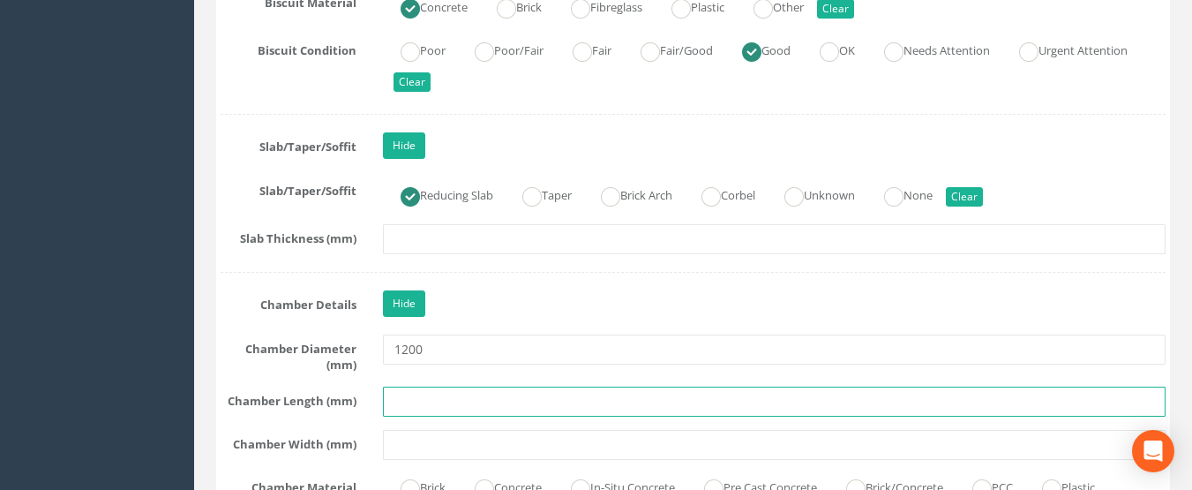
click at [447, 408] on input "text" at bounding box center [775, 402] width 784 height 30
type input "1200"
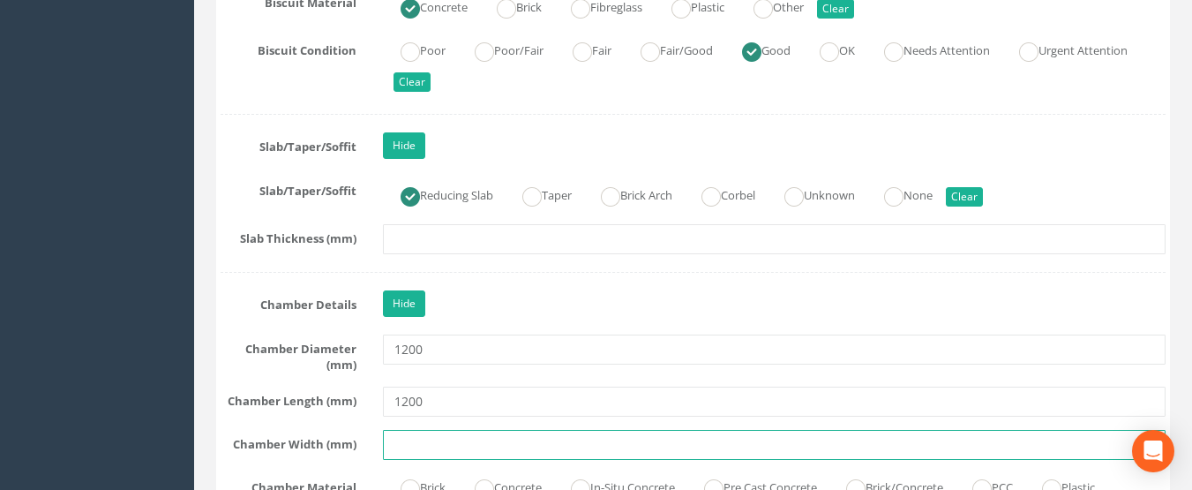
click at [437, 437] on input "text" at bounding box center [775, 445] width 784 height 30
type input "1200"
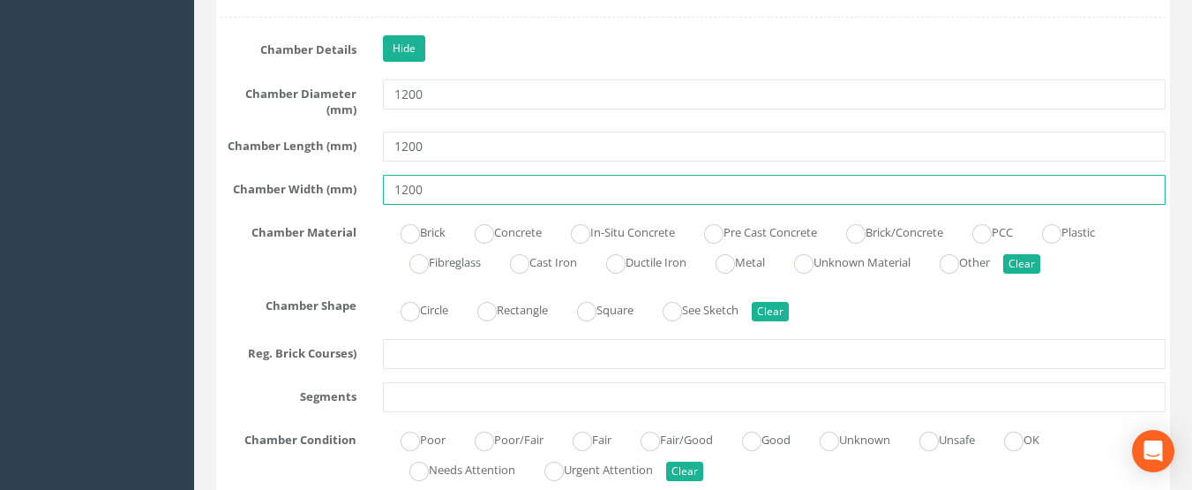
scroll to position [3089, 0]
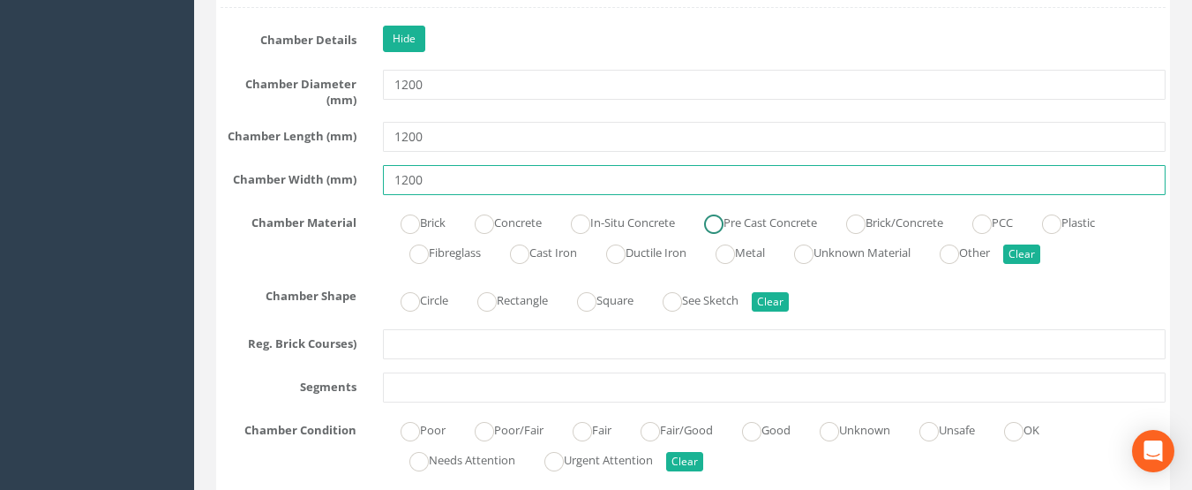
click at [724, 222] on ins at bounding box center [713, 223] width 19 height 19
radio input "true"
type input "1200"
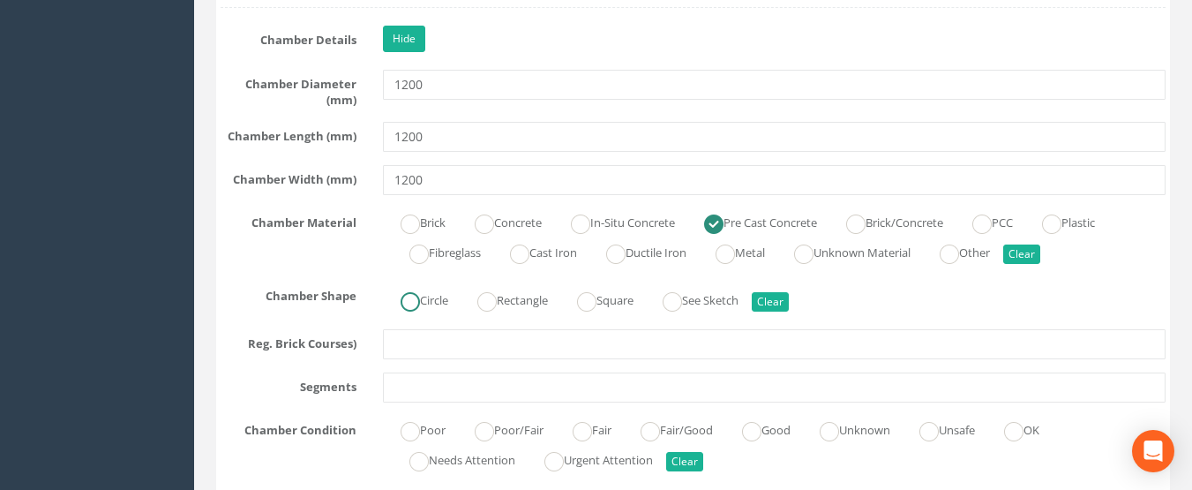
click at [420, 291] on label "Circle" at bounding box center [415, 299] width 65 height 26
radio input "true"
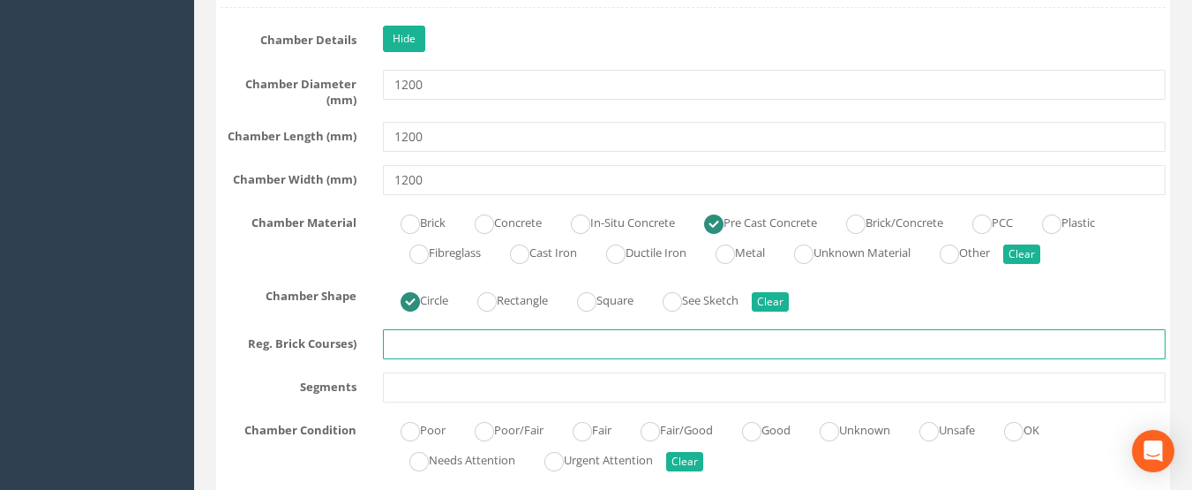
click at [423, 339] on input "text" at bounding box center [775, 344] width 784 height 30
type input "1"
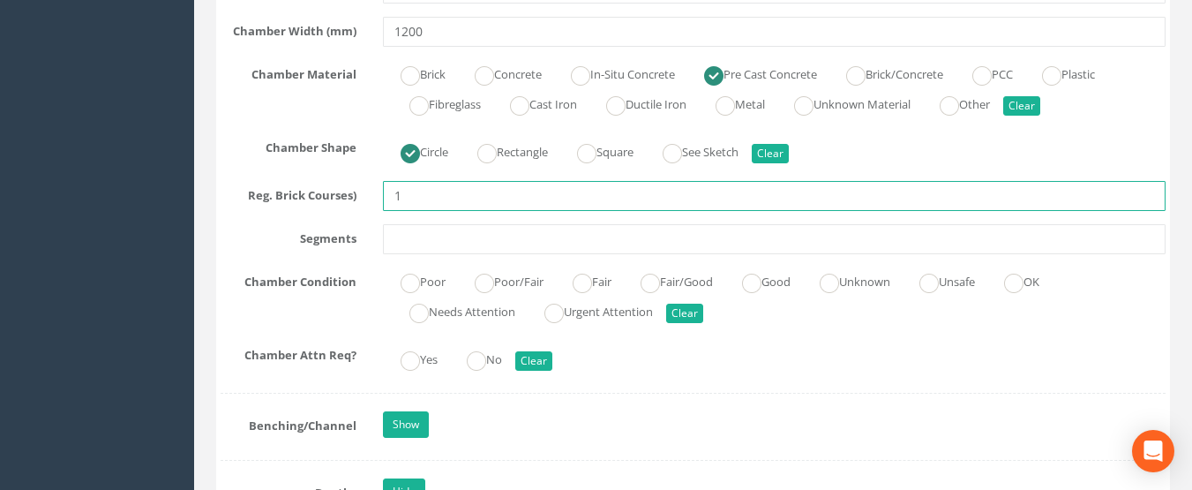
scroll to position [3266, 0]
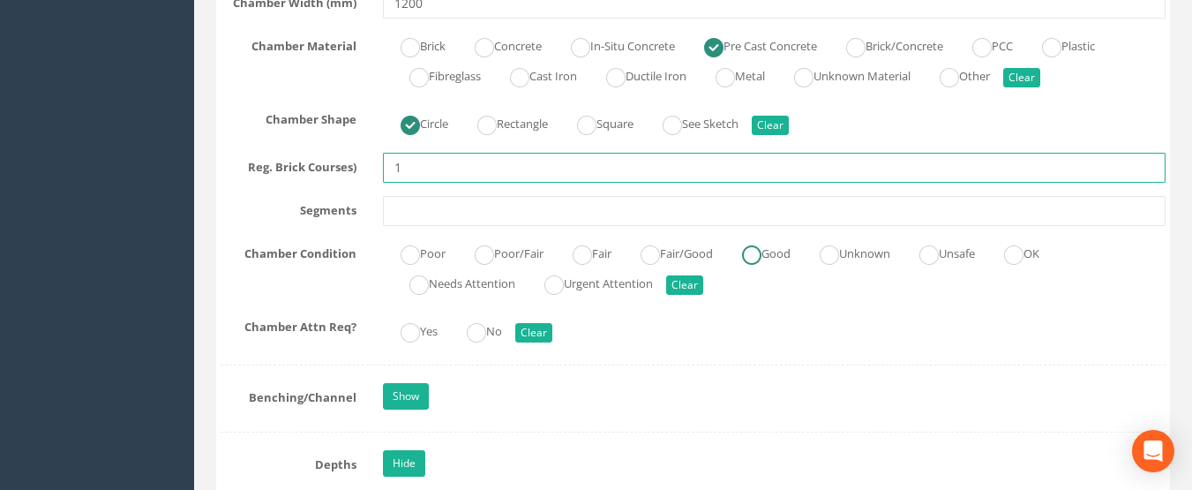
click at [762, 258] on ins at bounding box center [751, 254] width 19 height 19
radio input "true"
click at [476, 336] on ins at bounding box center [476, 332] width 19 height 19
radio input "true"
type input "1"
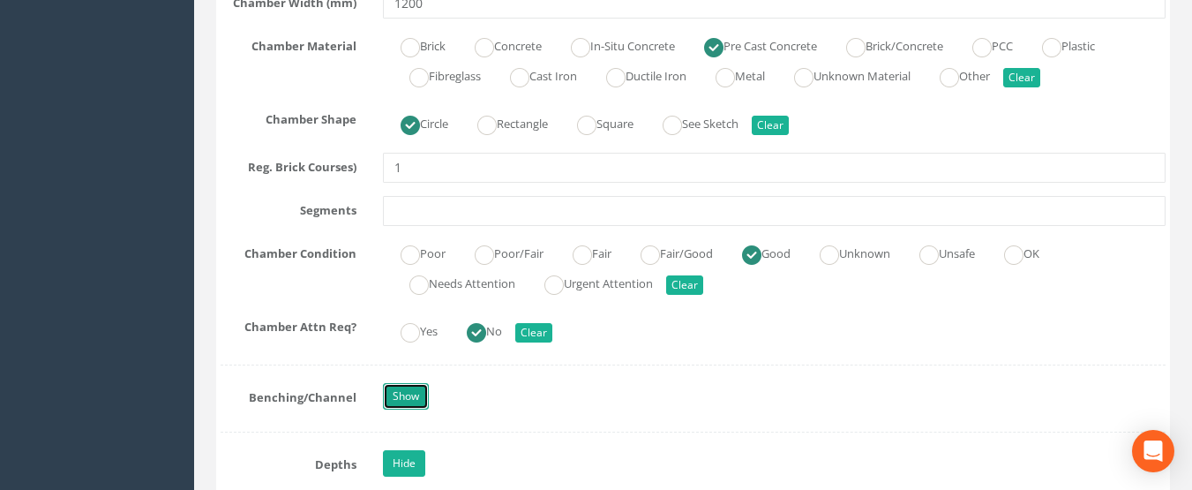
click at [405, 403] on link "Show" at bounding box center [406, 396] width 46 height 26
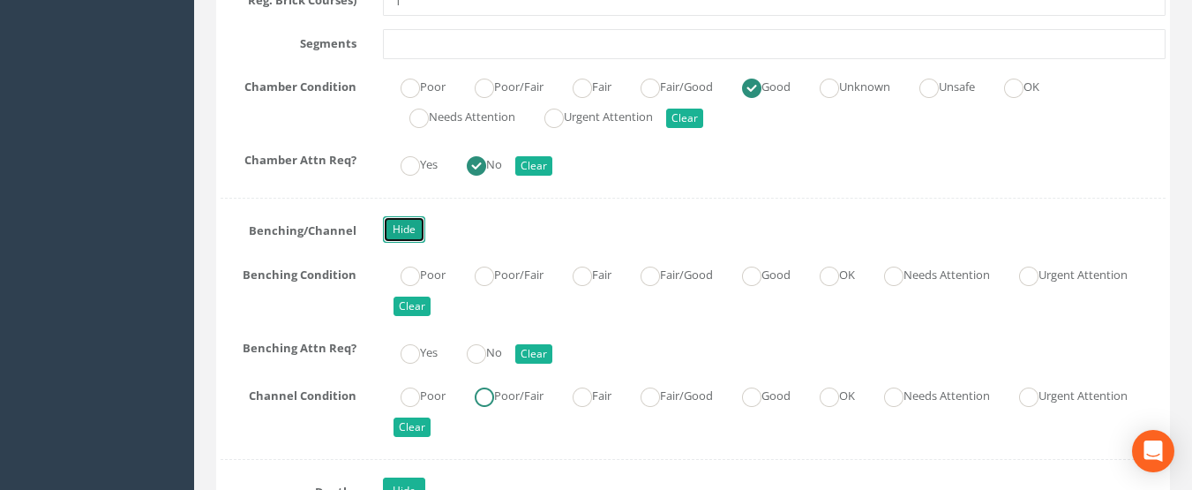
scroll to position [3442, 0]
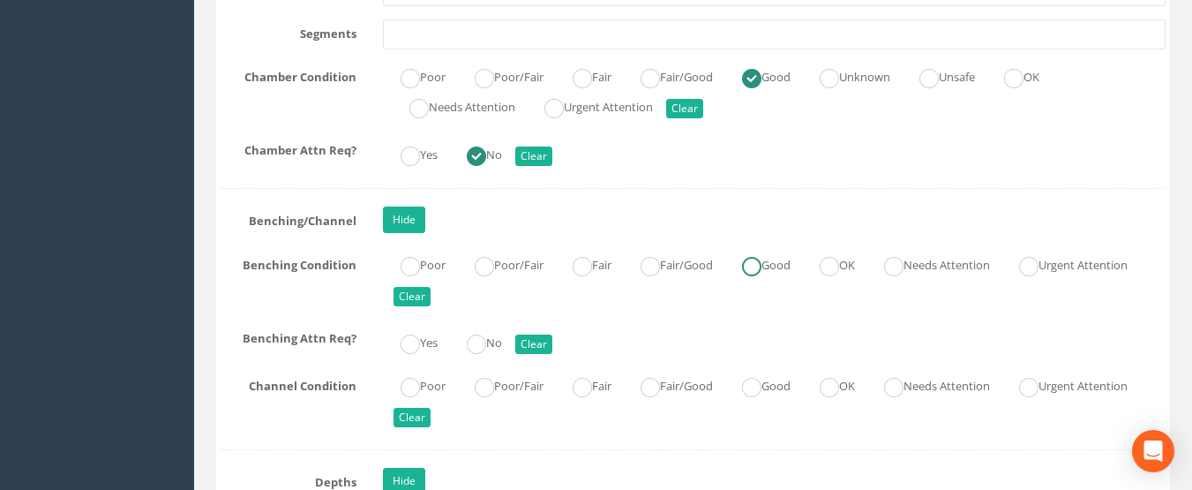
click at [776, 267] on label "Good" at bounding box center [758, 264] width 66 height 26
radio input "true"
click at [492, 340] on label "No" at bounding box center [475, 341] width 53 height 26
radio input "true"
click at [762, 393] on ins at bounding box center [751, 387] width 19 height 19
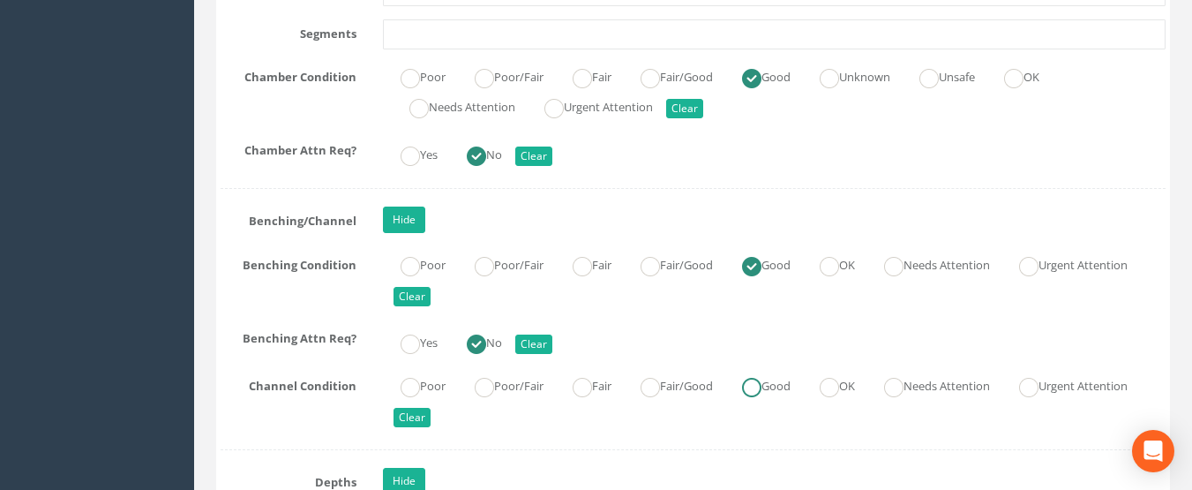
radio input "true"
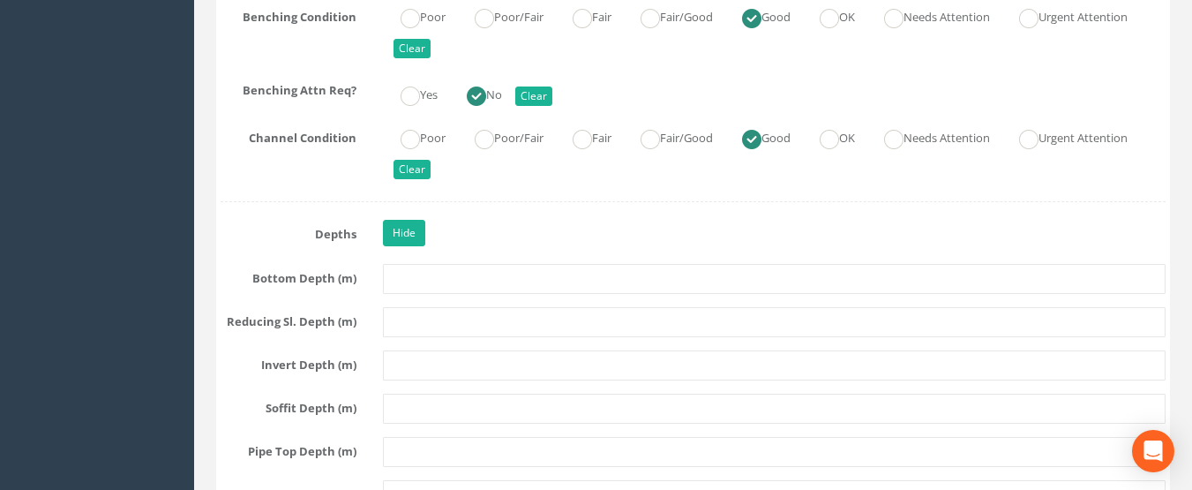
scroll to position [3707, 0]
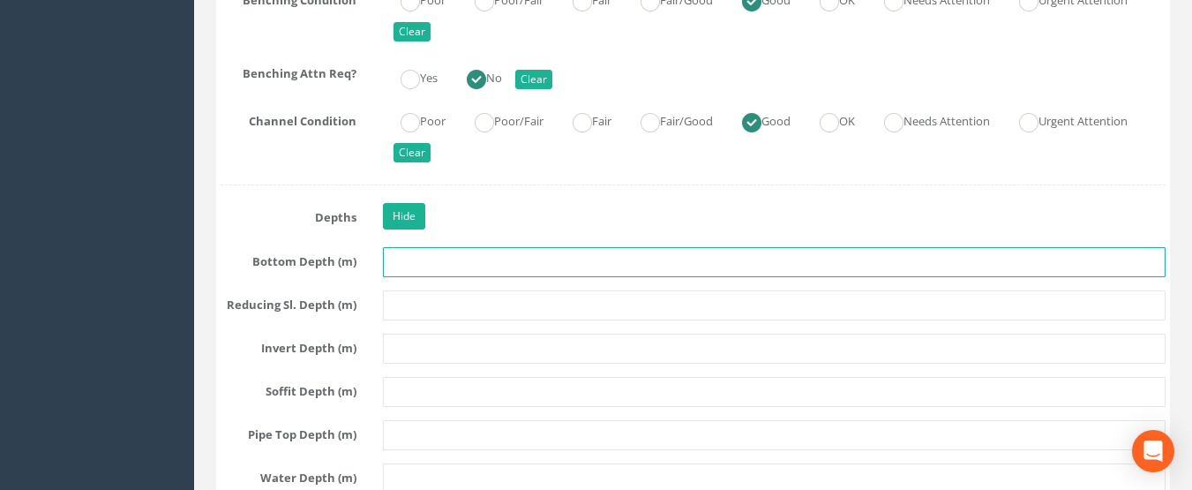
click at [428, 261] on input "text" at bounding box center [775, 262] width 784 height 30
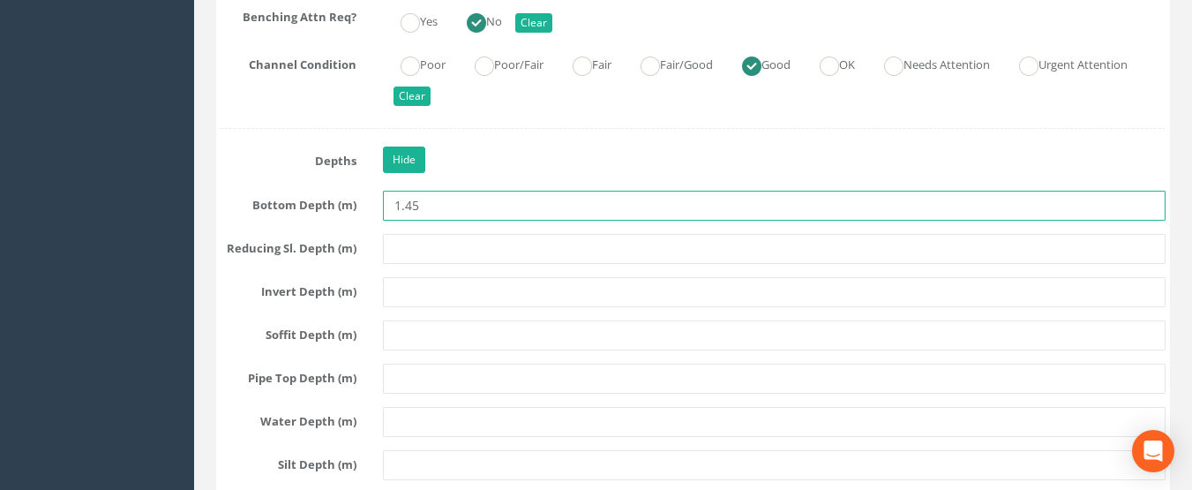
scroll to position [3795, 0]
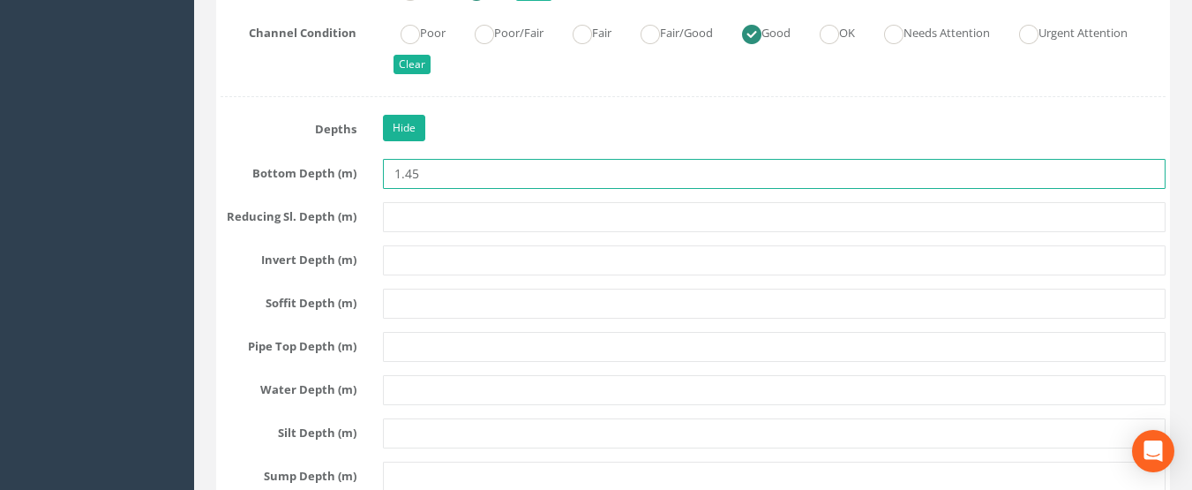
type input "1.45"
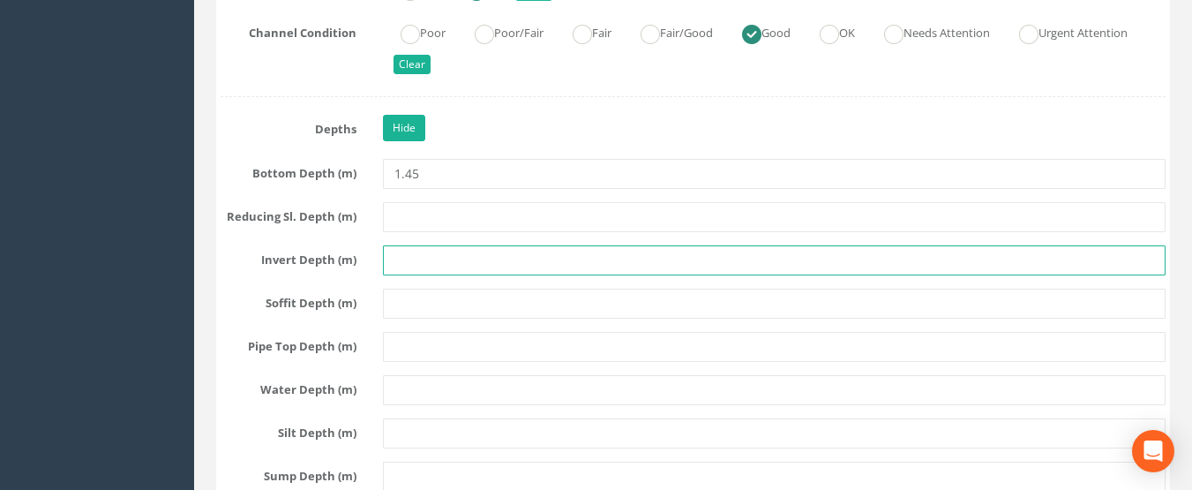
click at [417, 258] on input "text" at bounding box center [775, 260] width 784 height 30
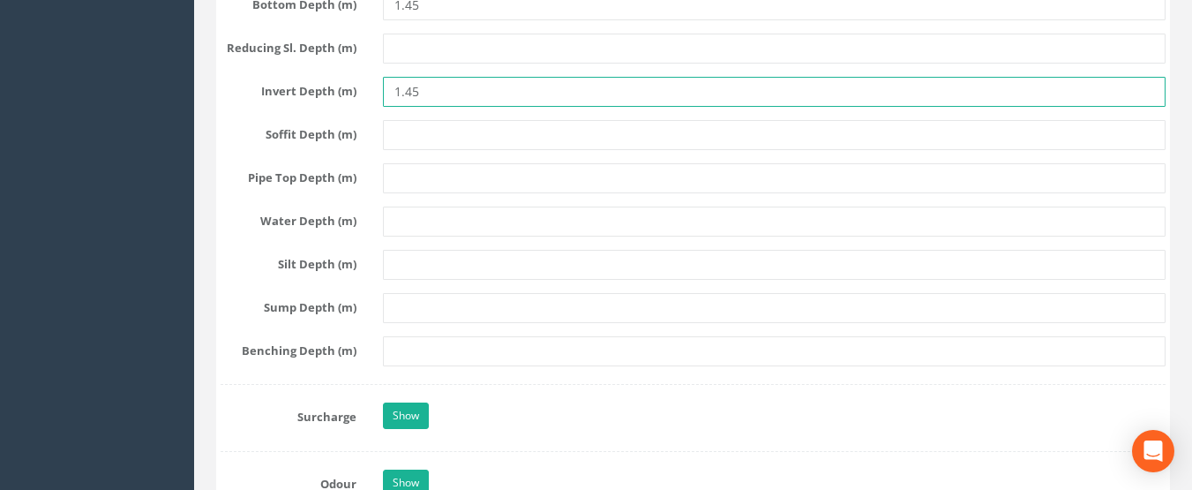
scroll to position [3972, 0]
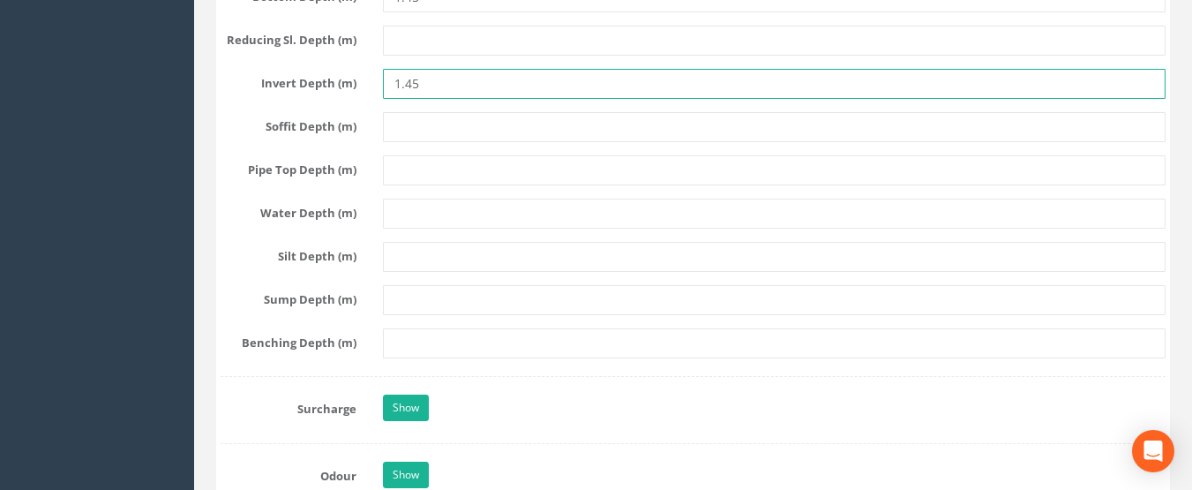
type input "1.45"
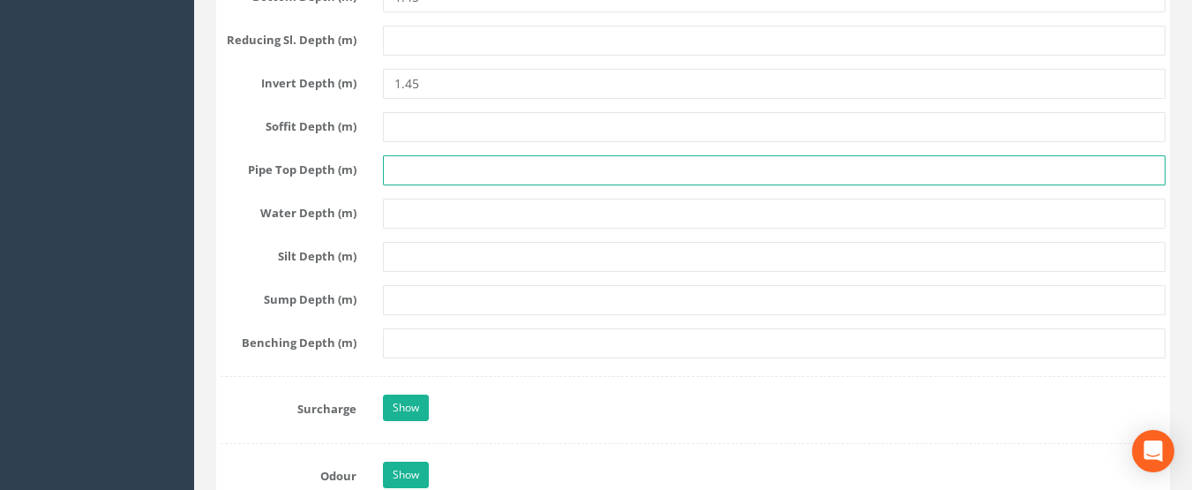
click at [432, 177] on input "text" at bounding box center [775, 170] width 784 height 30
type input "1.3"
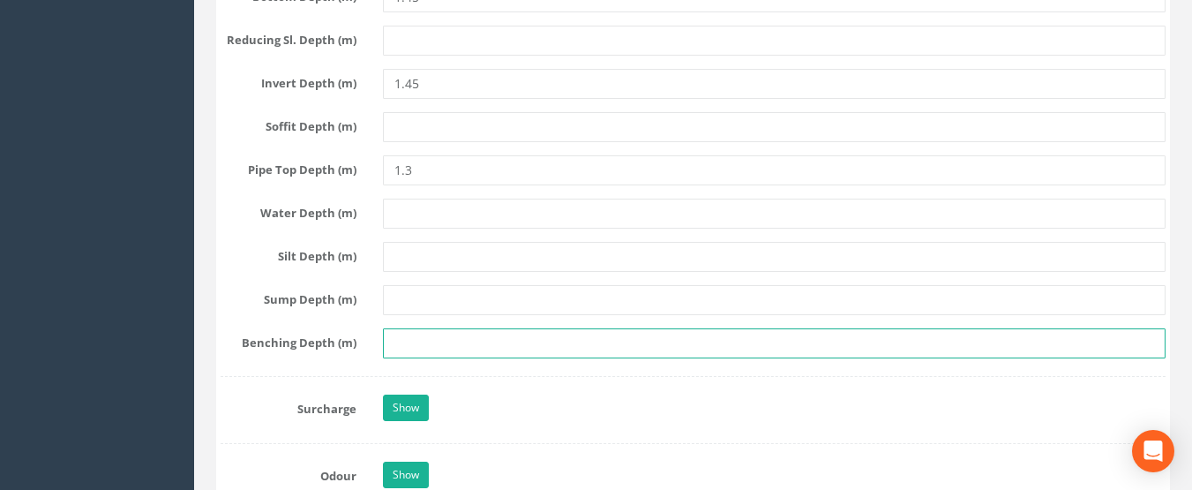
click at [466, 344] on input "text" at bounding box center [775, 343] width 784 height 30
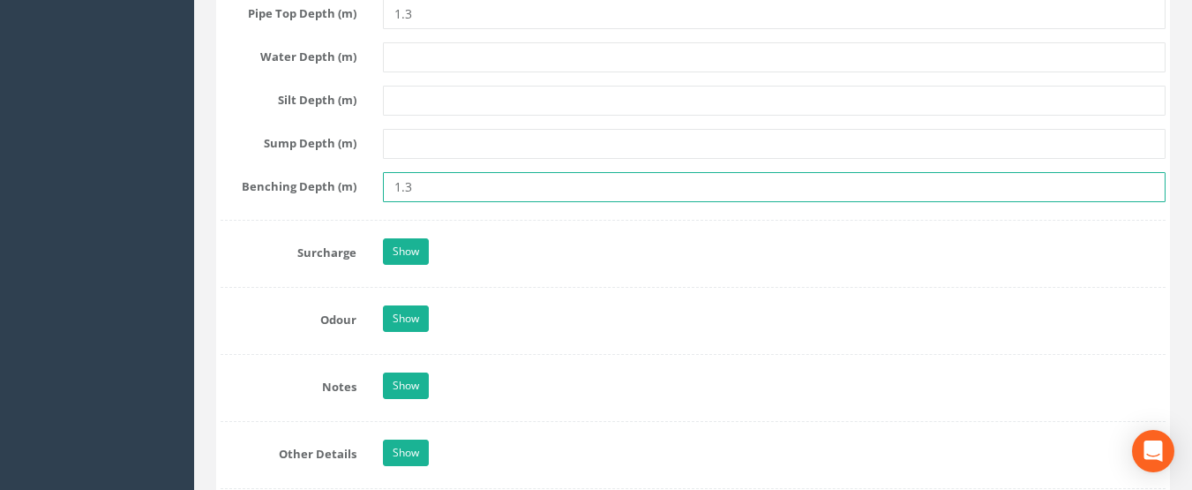
scroll to position [4236, 0]
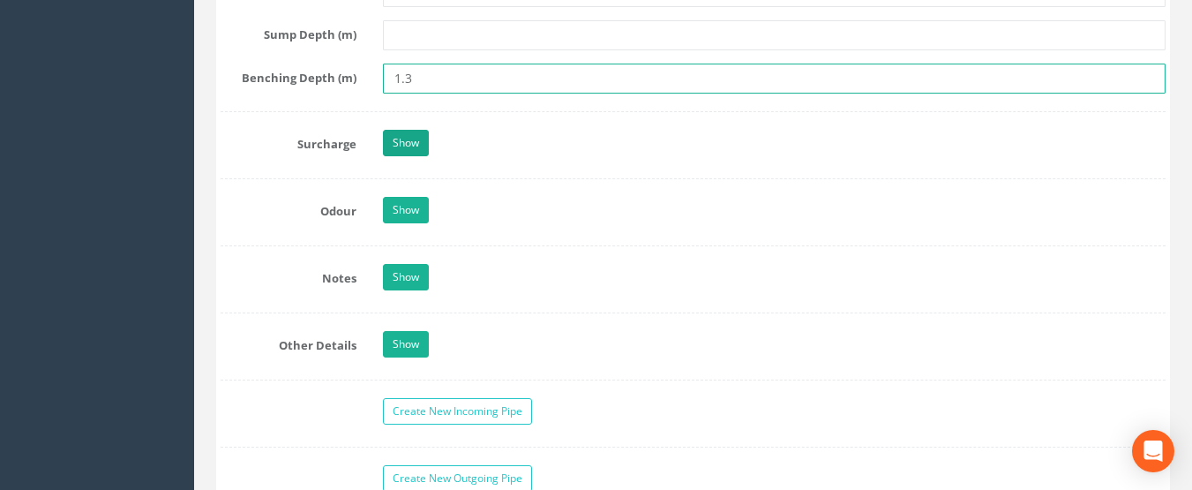
type input "1.3"
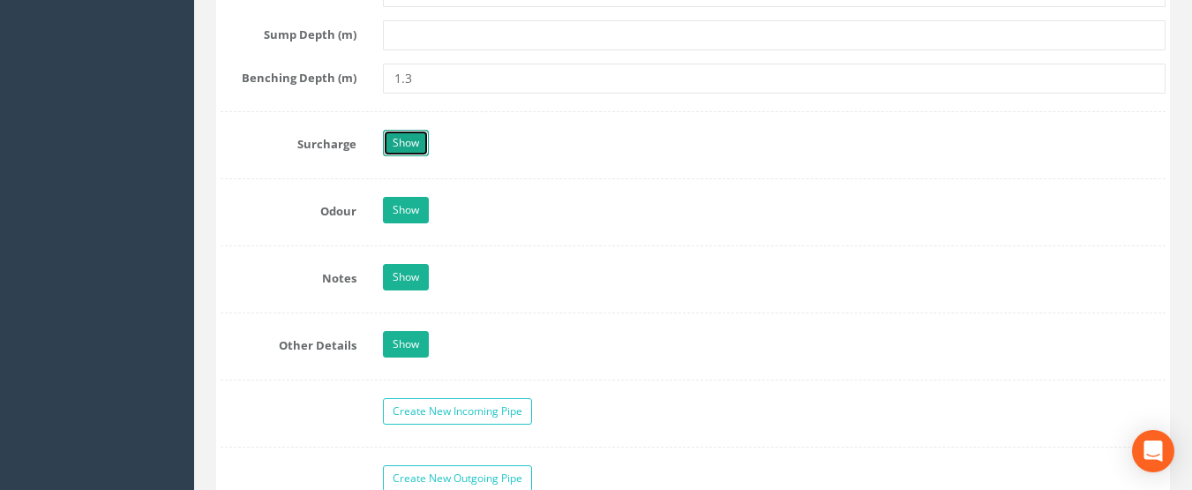
click at [405, 146] on link "Show" at bounding box center [406, 143] width 46 height 26
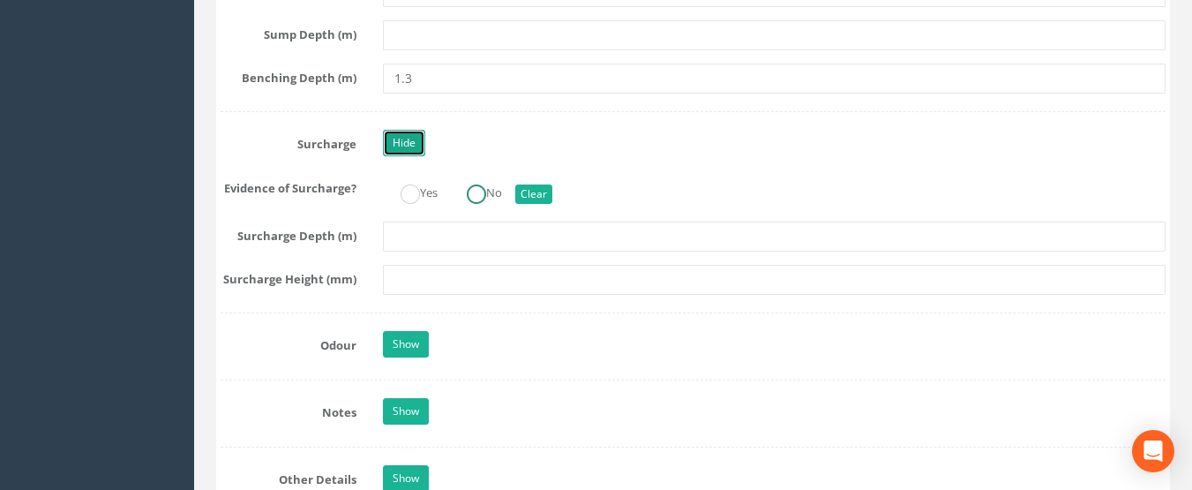
click at [482, 202] on ins at bounding box center [476, 193] width 19 height 19
radio input "true"
click at [427, 344] on link "Show" at bounding box center [406, 344] width 46 height 26
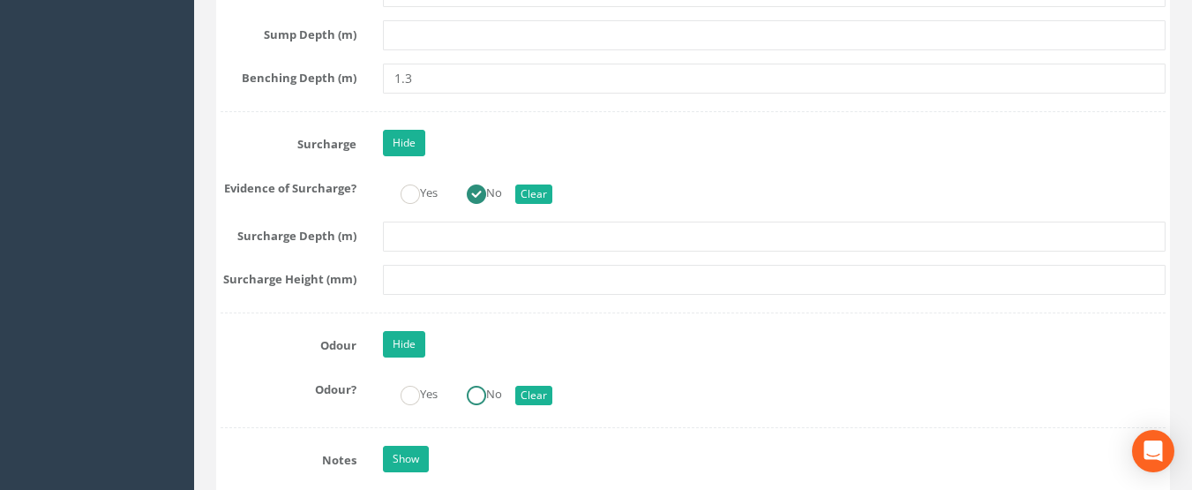
click at [485, 406] on input "No" at bounding box center [476, 404] width 19 height 30
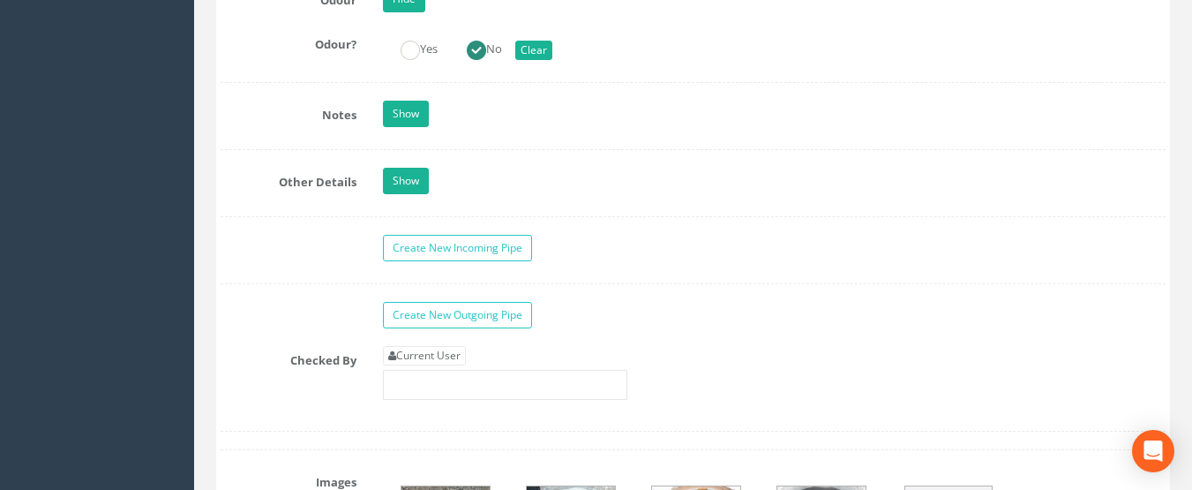
scroll to position [4589, 0]
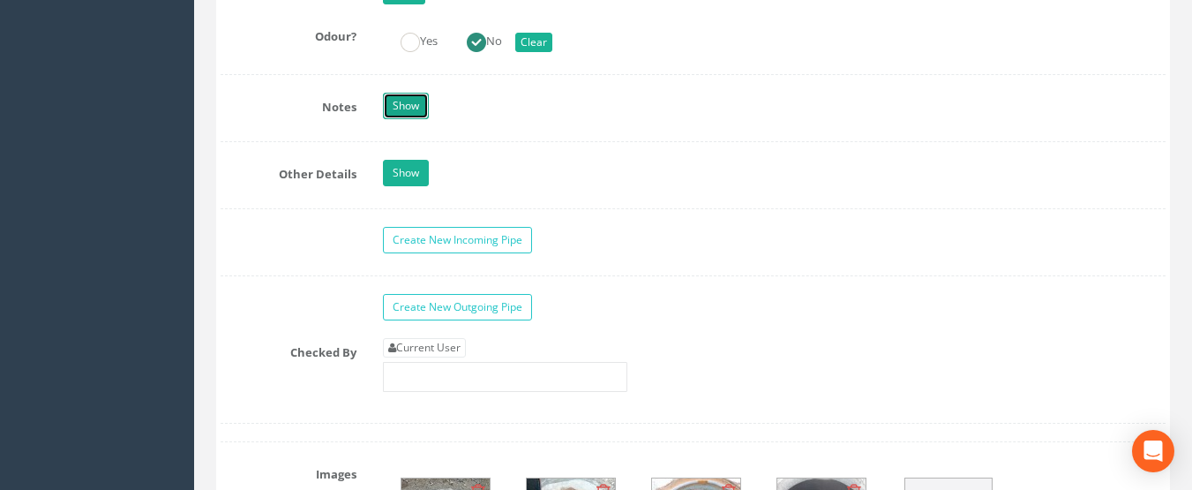
click at [418, 101] on link "Show" at bounding box center [406, 106] width 46 height 26
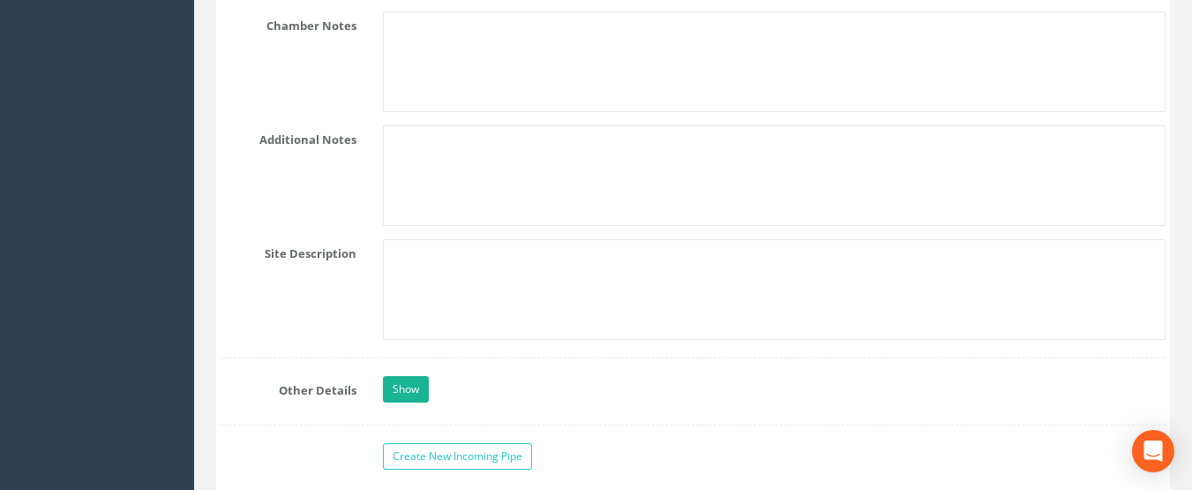
scroll to position [5031, 0]
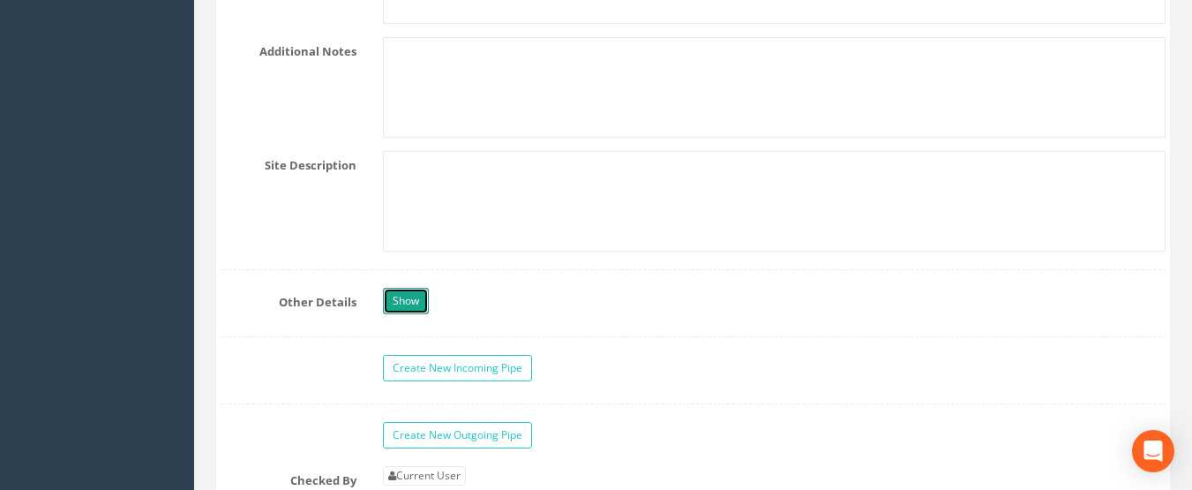
click at [413, 307] on link "Show" at bounding box center [406, 301] width 46 height 26
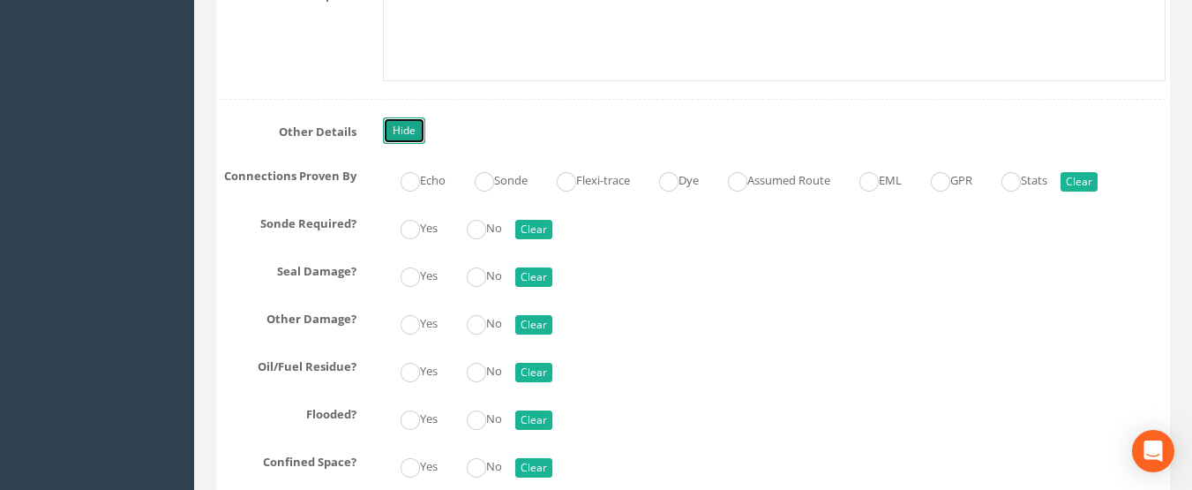
scroll to position [5207, 0]
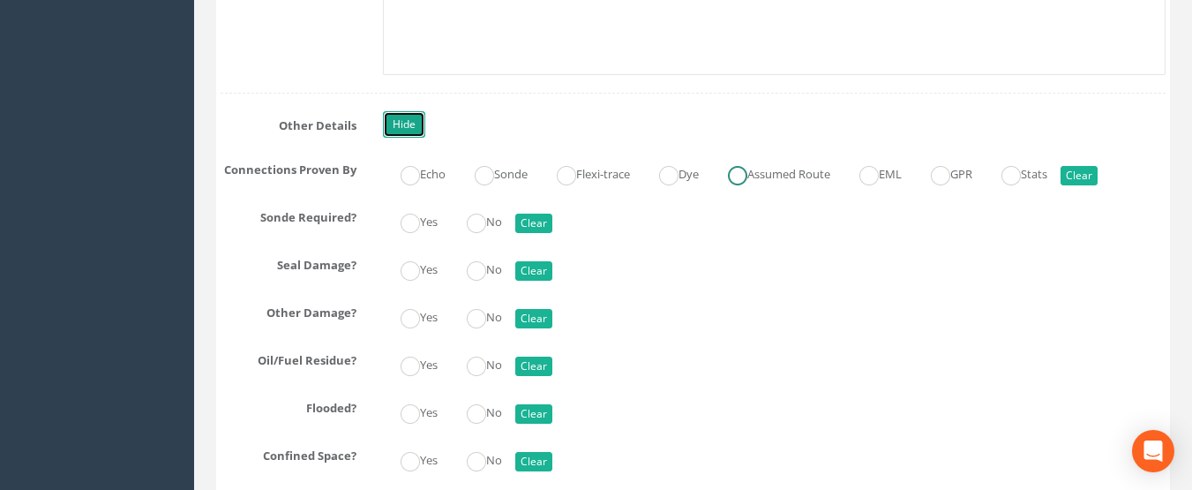
click at [748, 169] on ins at bounding box center [737, 175] width 19 height 19
radio input "true"
click at [486, 226] on ins at bounding box center [476, 223] width 19 height 19
radio input "true"
click at [486, 266] on ins at bounding box center [476, 270] width 19 height 19
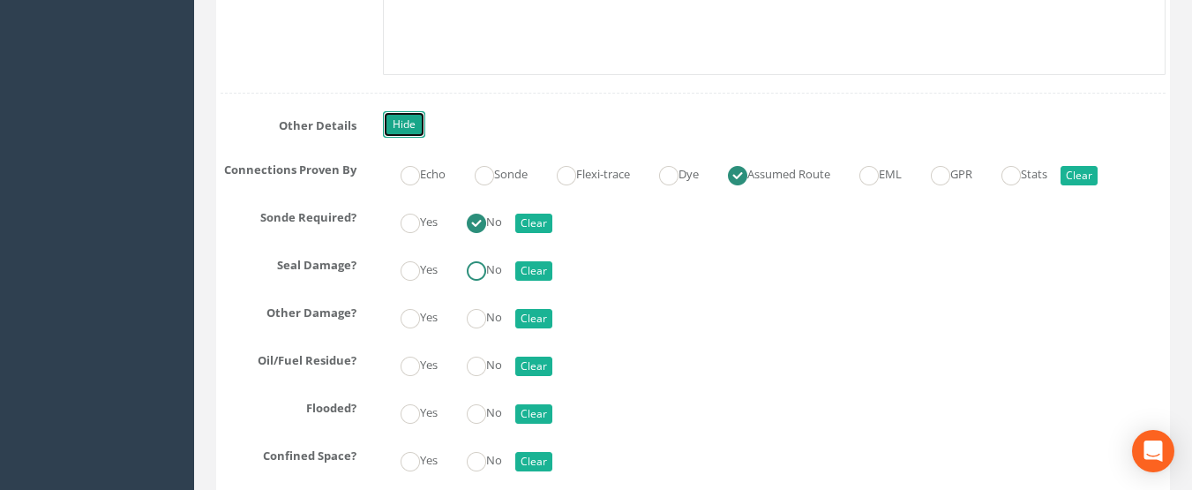
radio input "true"
click at [486, 321] on ins at bounding box center [476, 318] width 19 height 19
radio input "true"
click at [486, 358] on ins at bounding box center [476, 366] width 19 height 19
radio input "true"
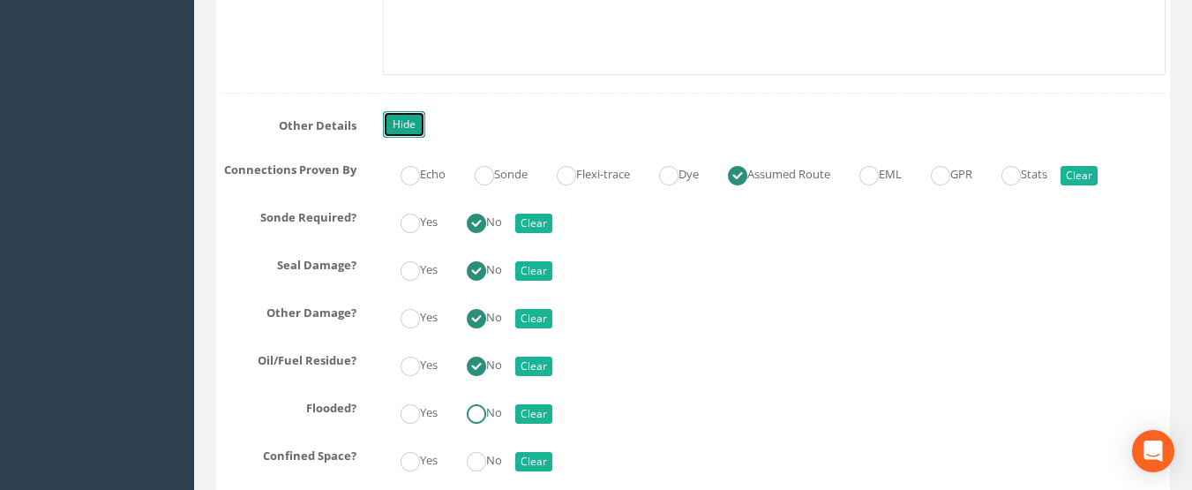
click at [475, 417] on ins at bounding box center [476, 413] width 19 height 19
radio input "true"
click at [404, 467] on ins at bounding box center [410, 461] width 19 height 19
radio input "true"
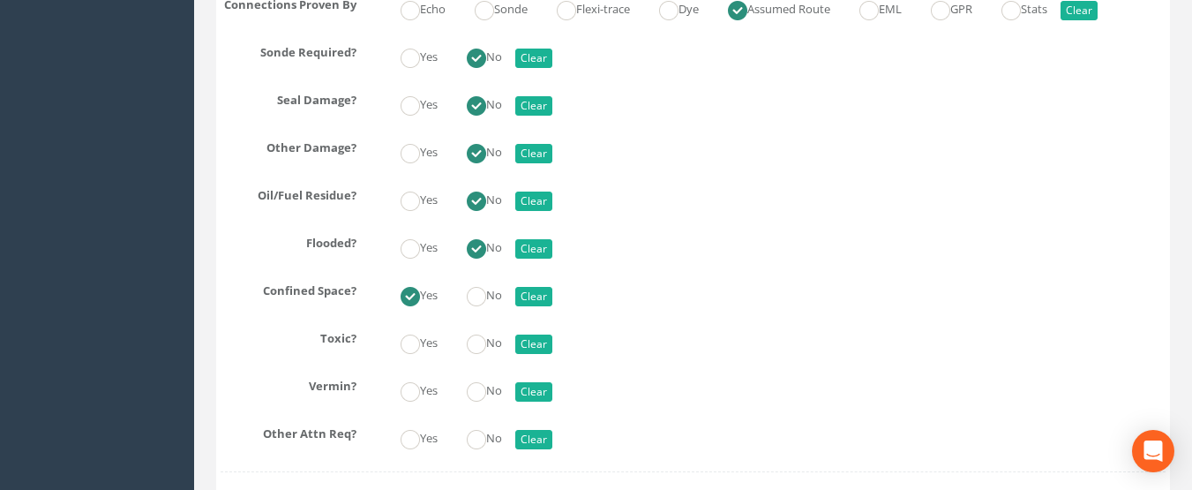
scroll to position [5384, 0]
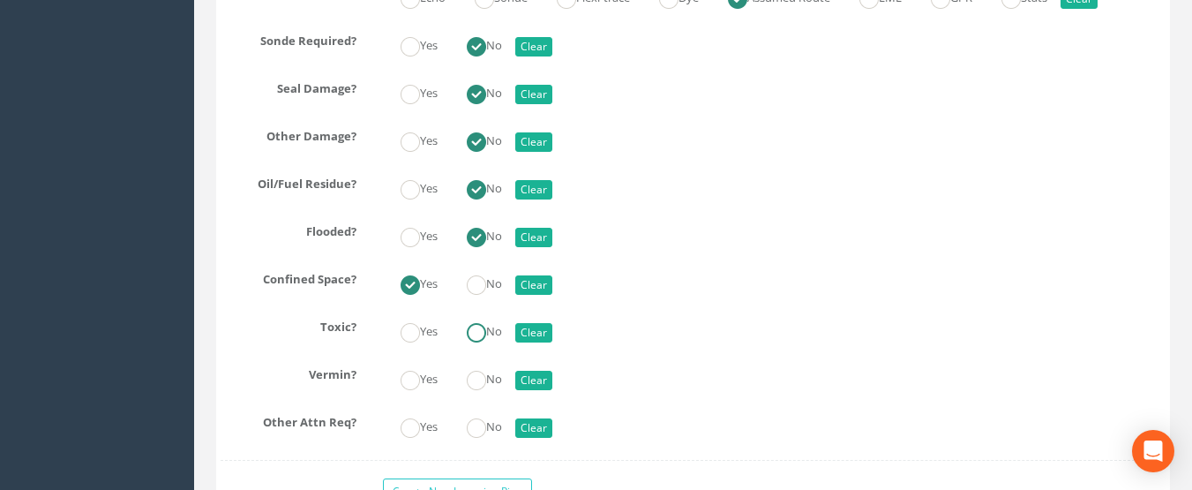
click at [482, 330] on ins at bounding box center [476, 332] width 19 height 19
radio input "true"
click at [482, 371] on ins at bounding box center [476, 380] width 19 height 19
radio input "true"
click at [478, 425] on ins at bounding box center [476, 427] width 19 height 19
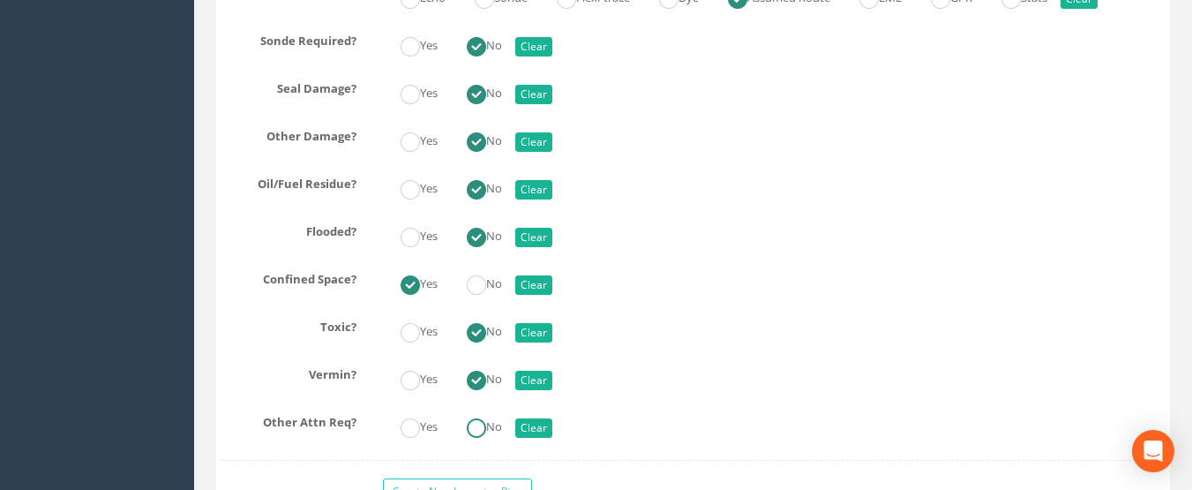
radio input "true"
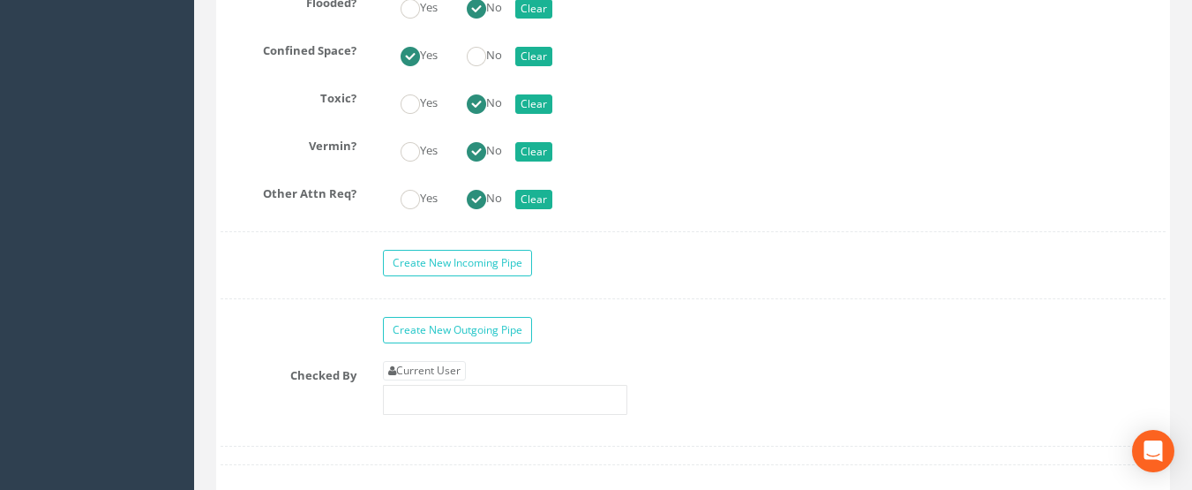
scroll to position [5649, 0]
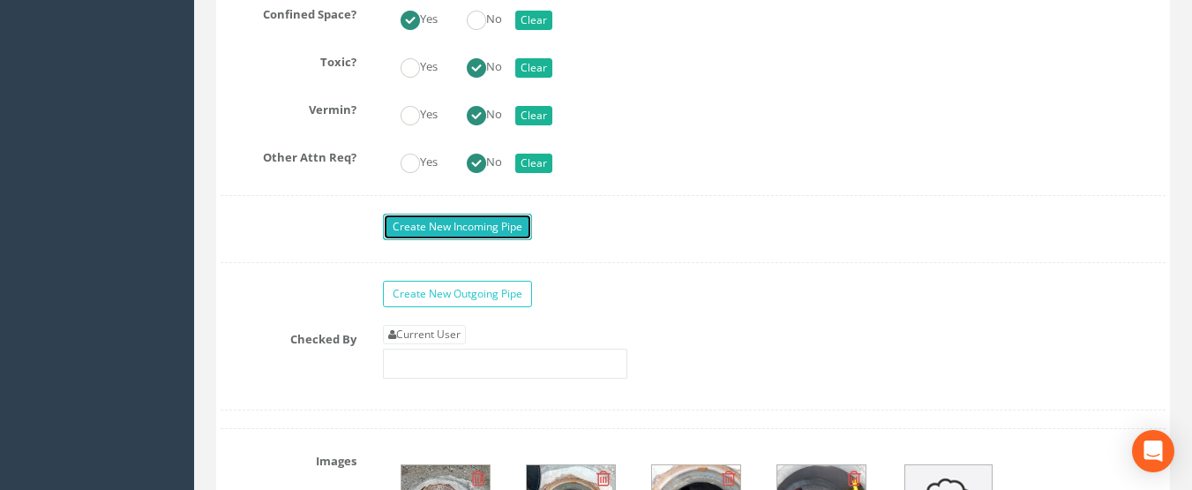
click at [473, 222] on link "Create New Incoming Pipe" at bounding box center [457, 227] width 149 height 26
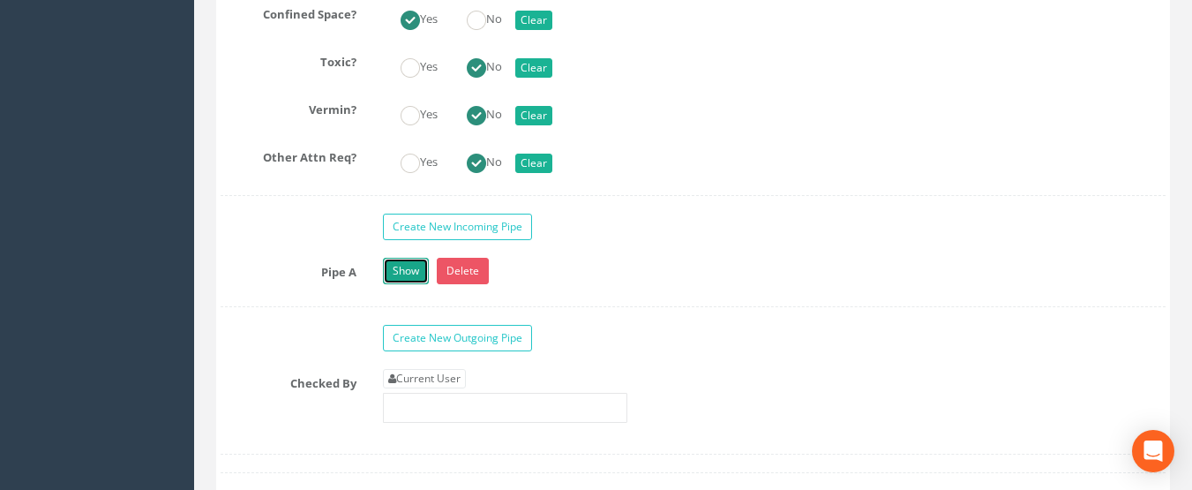
click at [419, 262] on link "Show" at bounding box center [406, 271] width 46 height 26
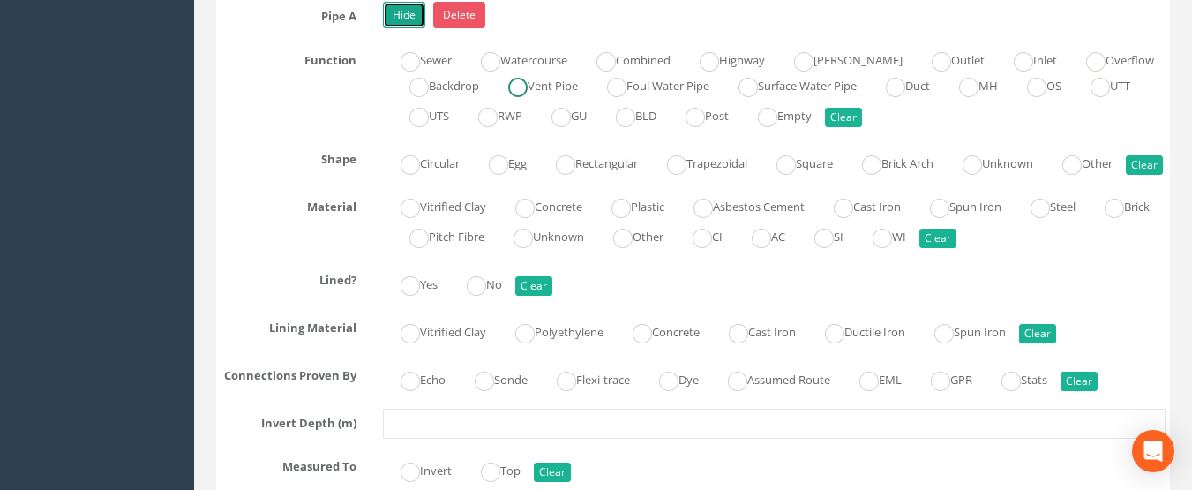
scroll to position [5913, 0]
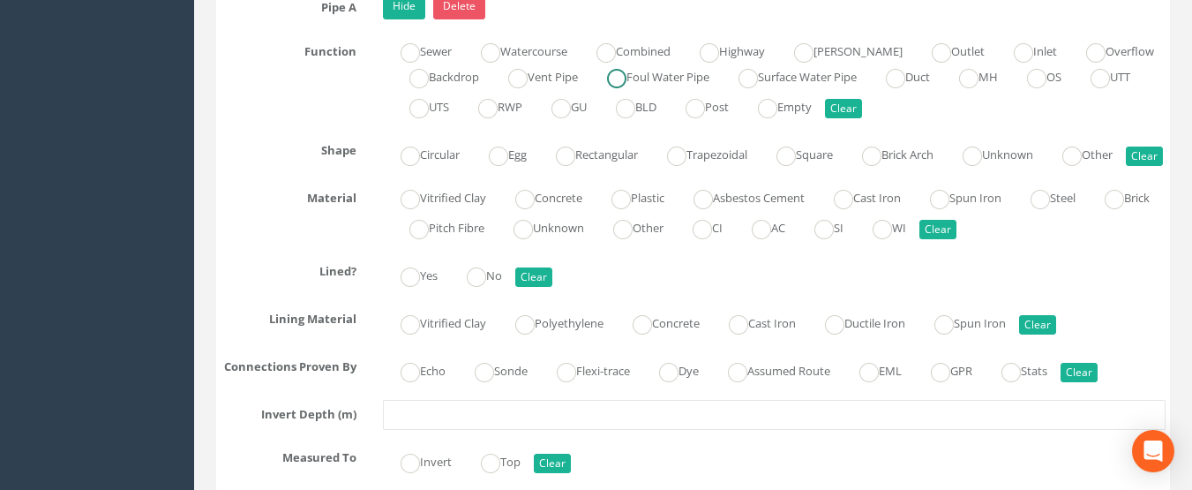
click at [673, 76] on label "Foul Water Pipe" at bounding box center [650, 76] width 120 height 26
radio input "true"
click at [415, 155] on ins at bounding box center [410, 156] width 19 height 19
radio input "true"
click at [625, 209] on ins at bounding box center [621, 199] width 19 height 19
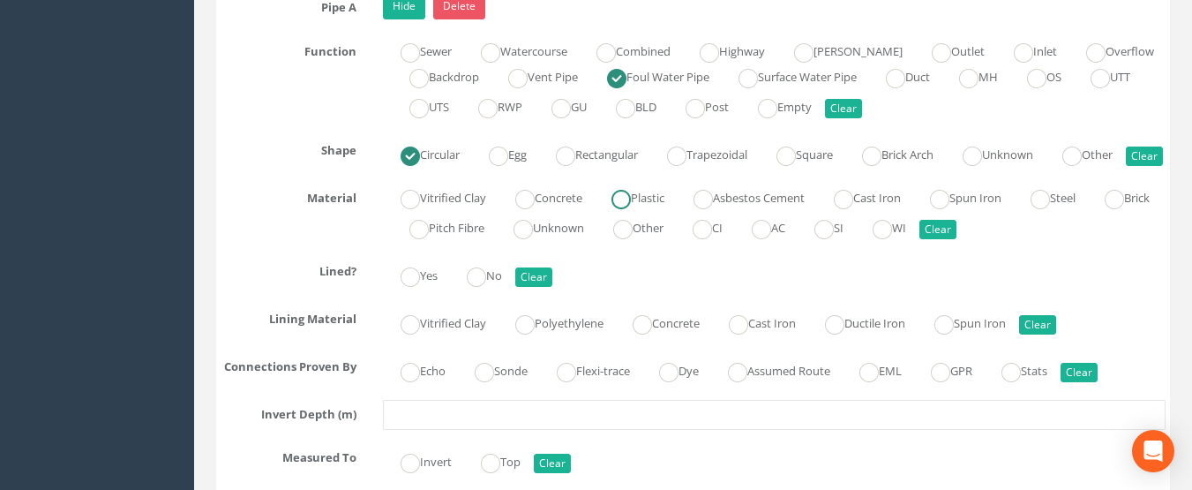
radio input "true"
click at [477, 287] on ins at bounding box center [476, 276] width 19 height 19
radio input "true"
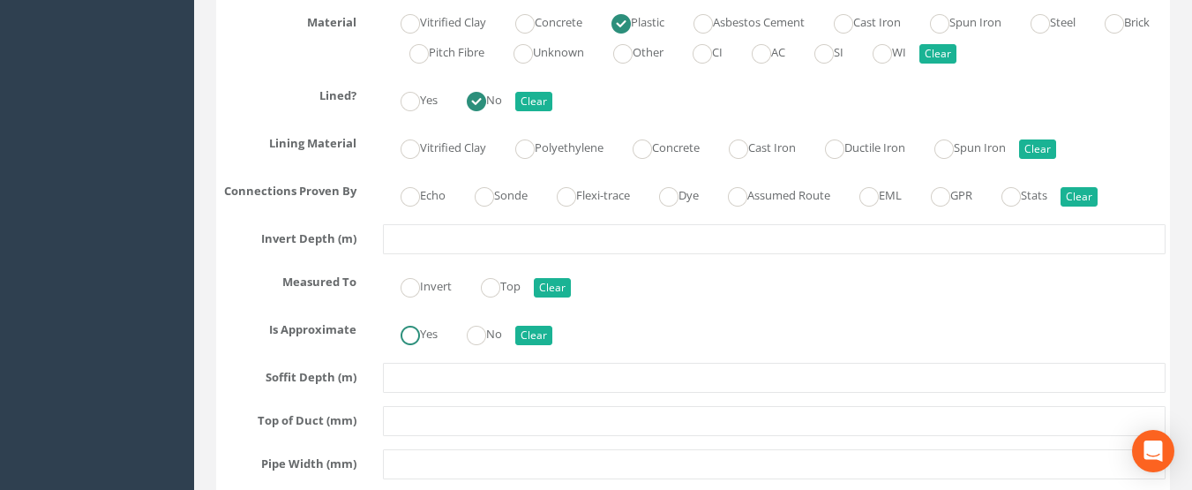
scroll to position [6090, 0]
click at [799, 206] on label "Assumed Route" at bounding box center [770, 193] width 120 height 26
radio input "true"
click at [456, 283] on div "Pipe A Hide Delete Function Sewer Watercourse Combined Highway [PERSON_NAME] Ou…" at bounding box center [693, 347] width 945 height 1063
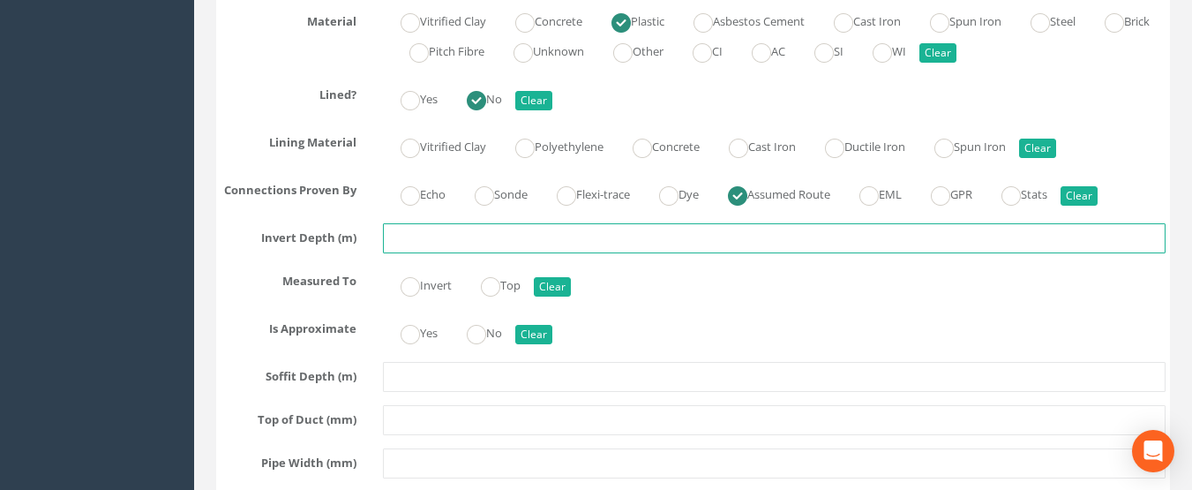
click at [455, 253] on input "text" at bounding box center [775, 238] width 784 height 30
type input "1.45"
click at [405, 311] on input "Invert" at bounding box center [410, 296] width 19 height 30
click at [417, 344] on ins at bounding box center [410, 334] width 19 height 19
radio input "true"
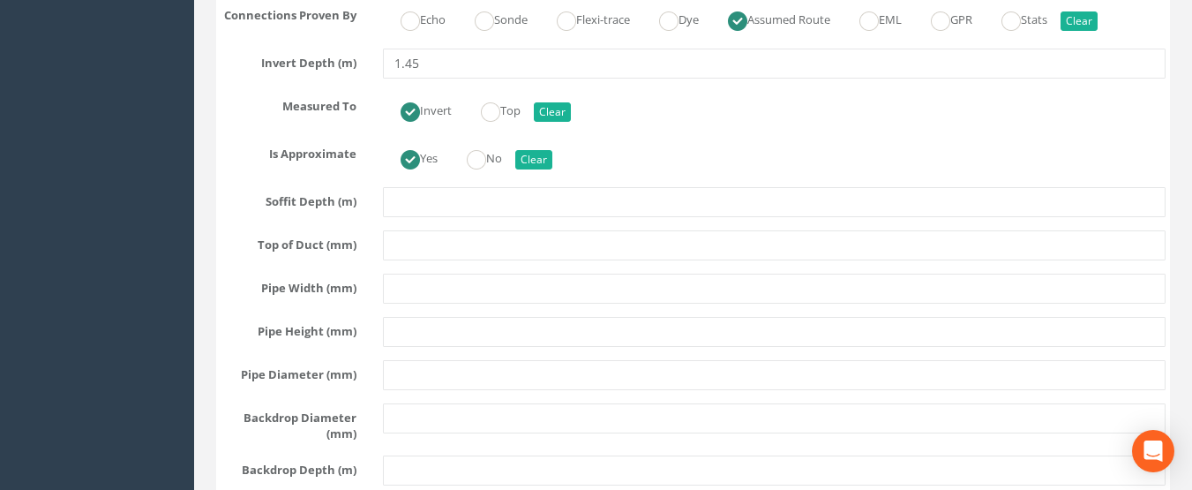
scroll to position [6266, 0]
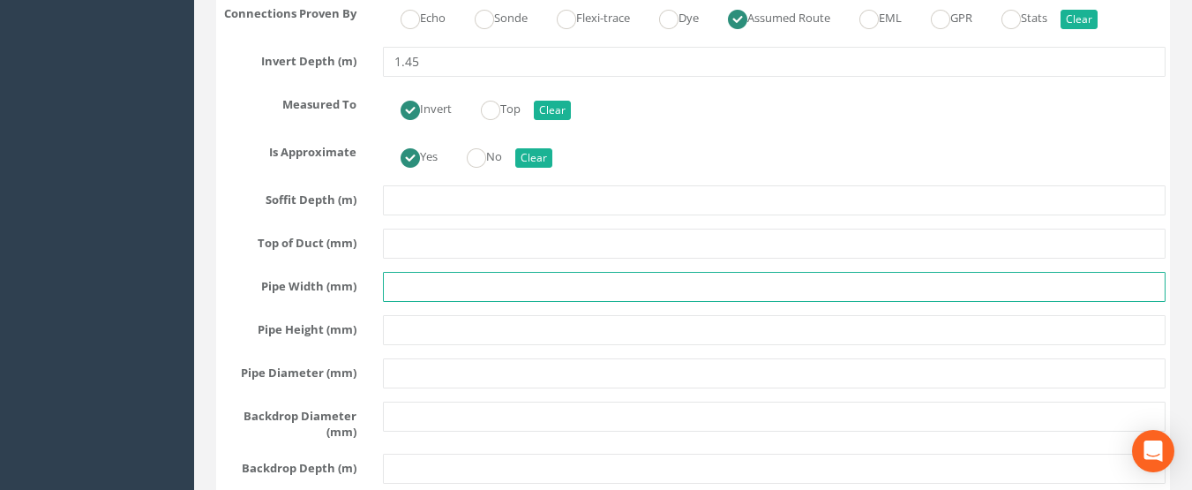
click at [406, 302] on input "text" at bounding box center [775, 287] width 784 height 30
type input "150"
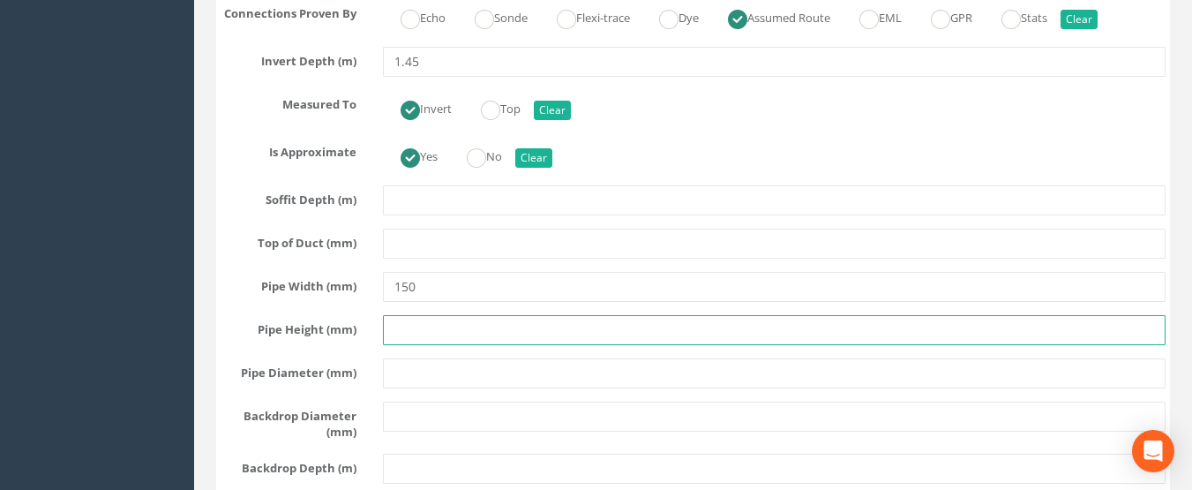
click at [413, 345] on input "text" at bounding box center [775, 330] width 784 height 30
type input "150"
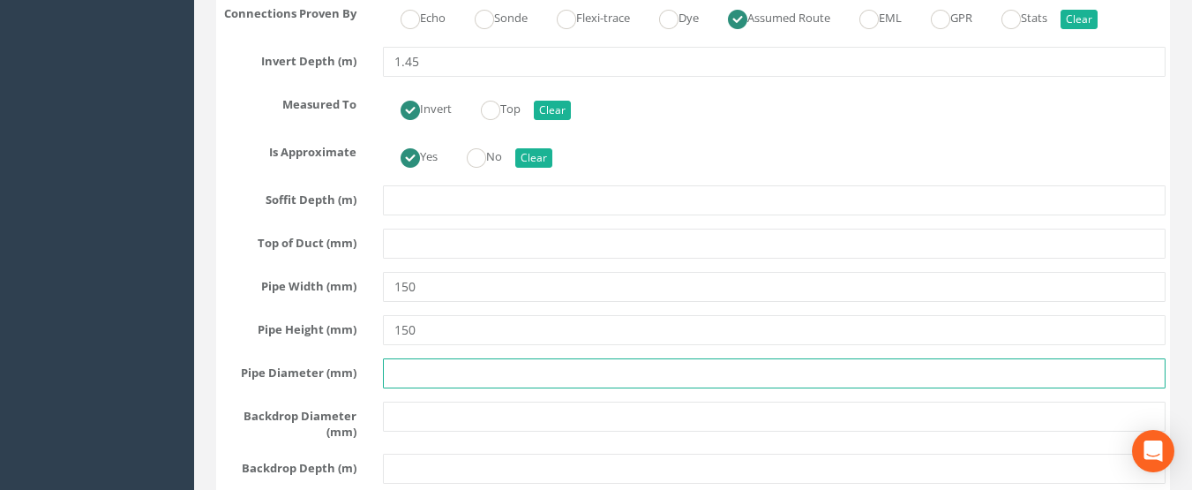
click at [416, 388] on input "text" at bounding box center [775, 373] width 784 height 30
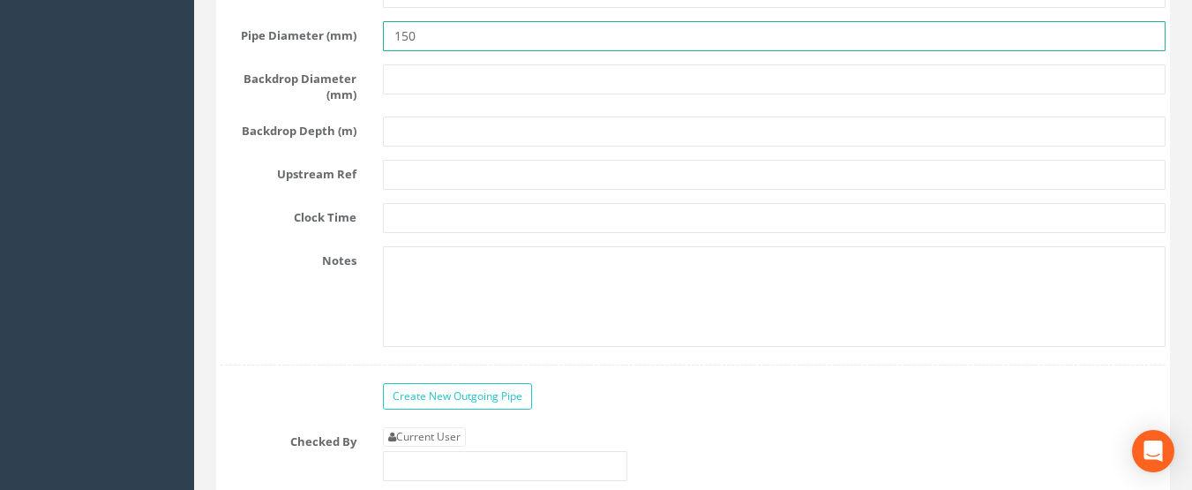
scroll to position [6619, 0]
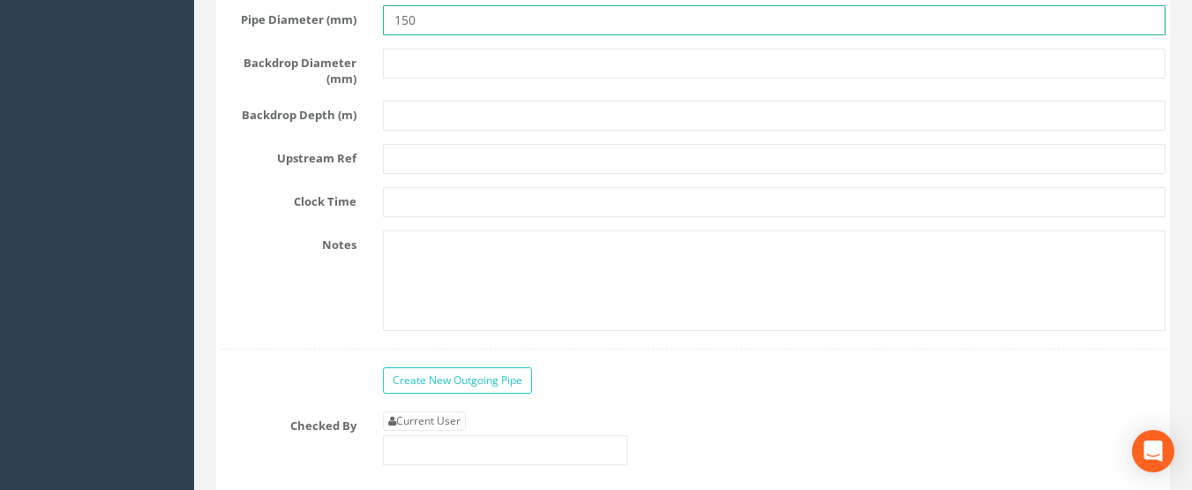
type input "150"
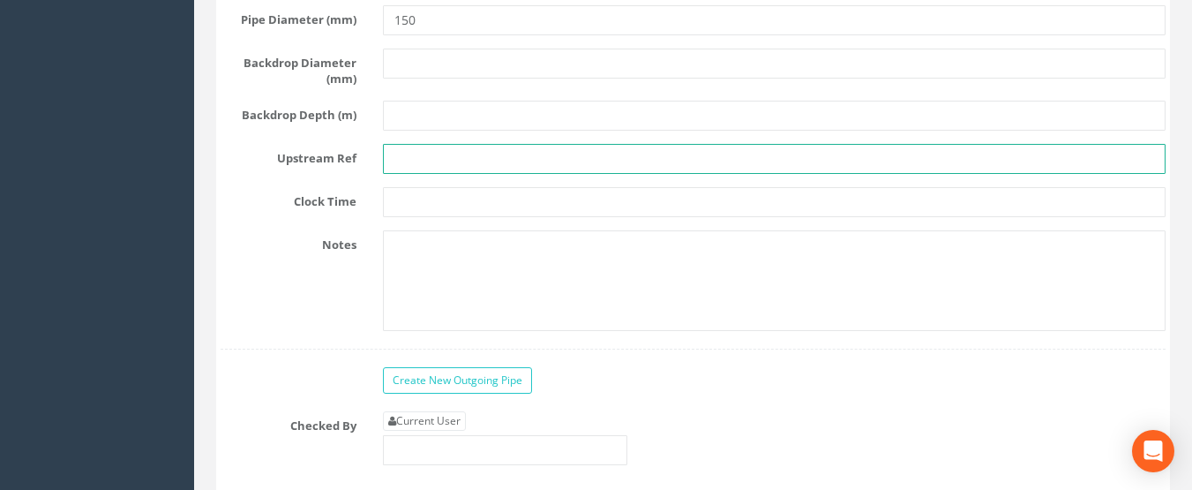
click at [435, 174] on input "text" at bounding box center [775, 159] width 784 height 30
type input "F 14"
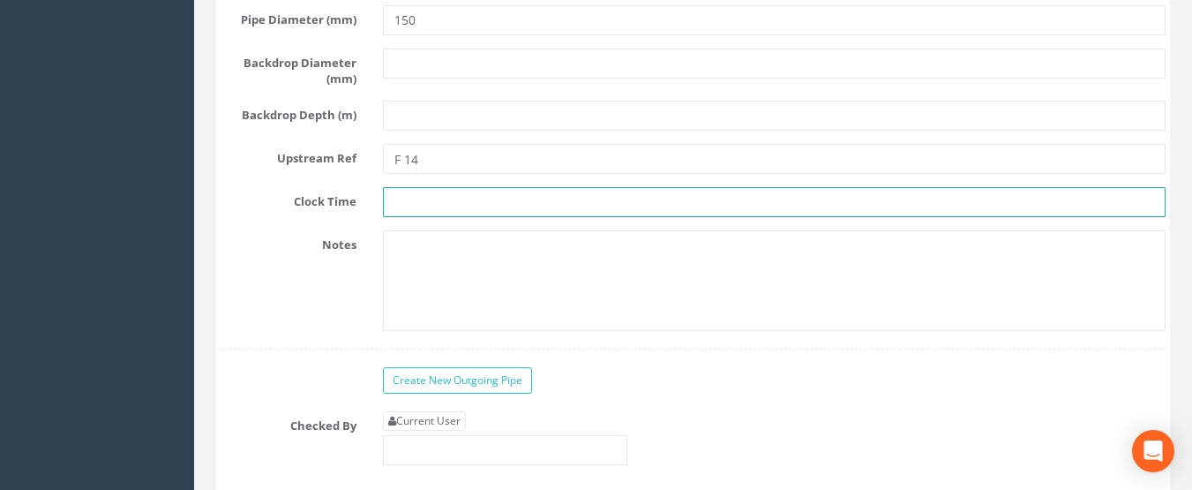
click at [432, 217] on input "text" at bounding box center [775, 202] width 784 height 30
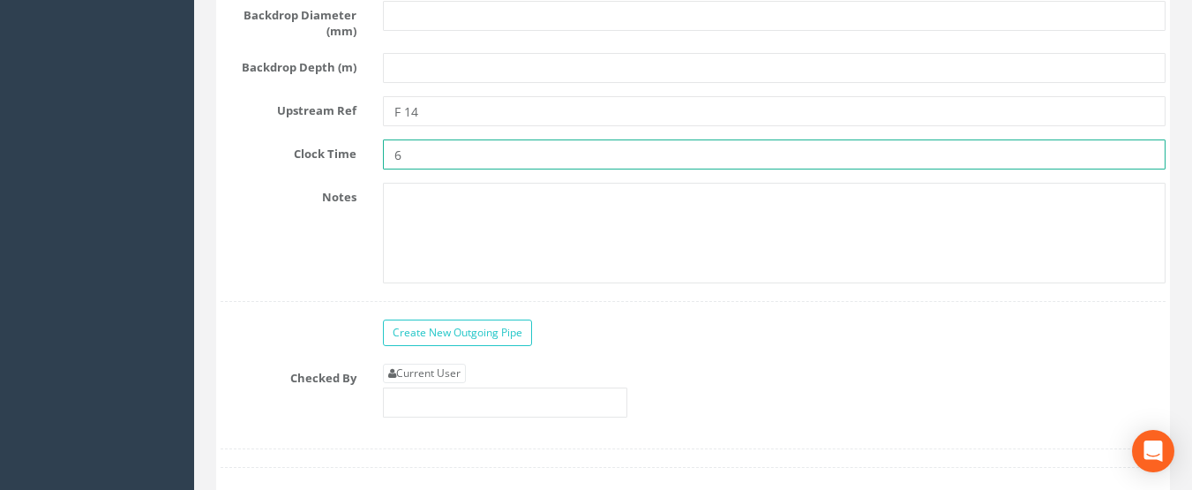
scroll to position [6708, 0]
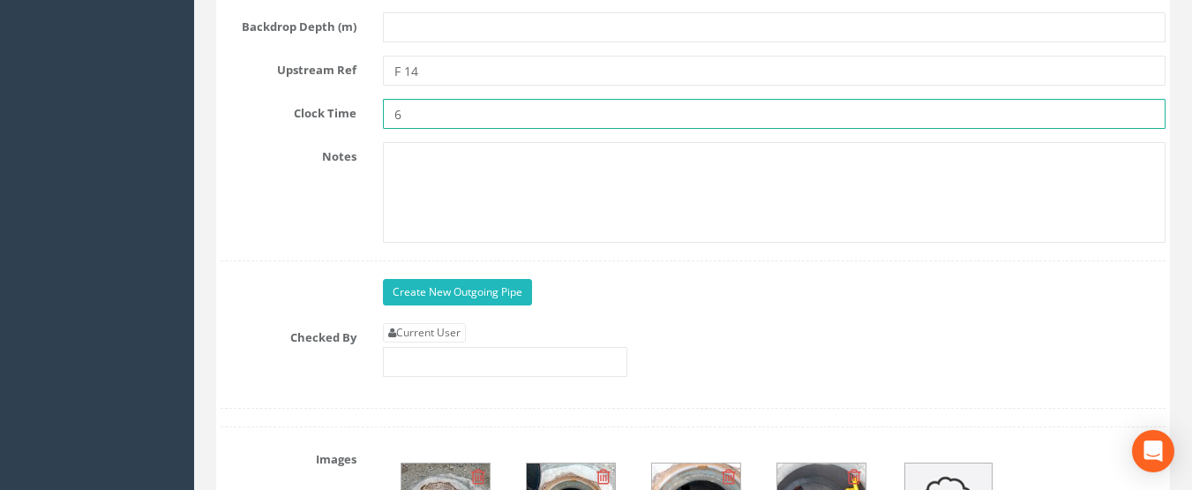
type input "6"
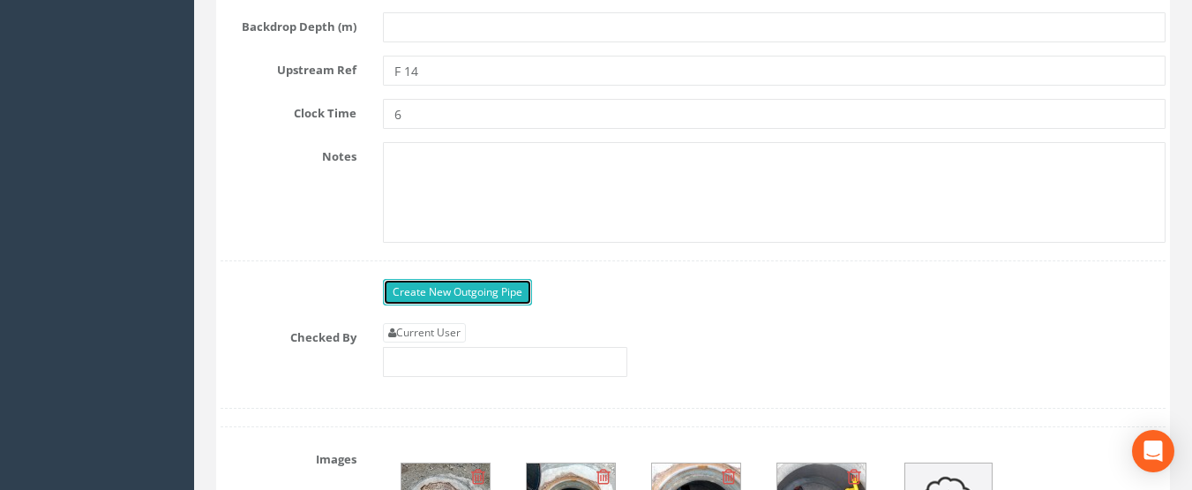
click at [444, 305] on link "Create New Outgoing Pipe" at bounding box center [457, 292] width 149 height 26
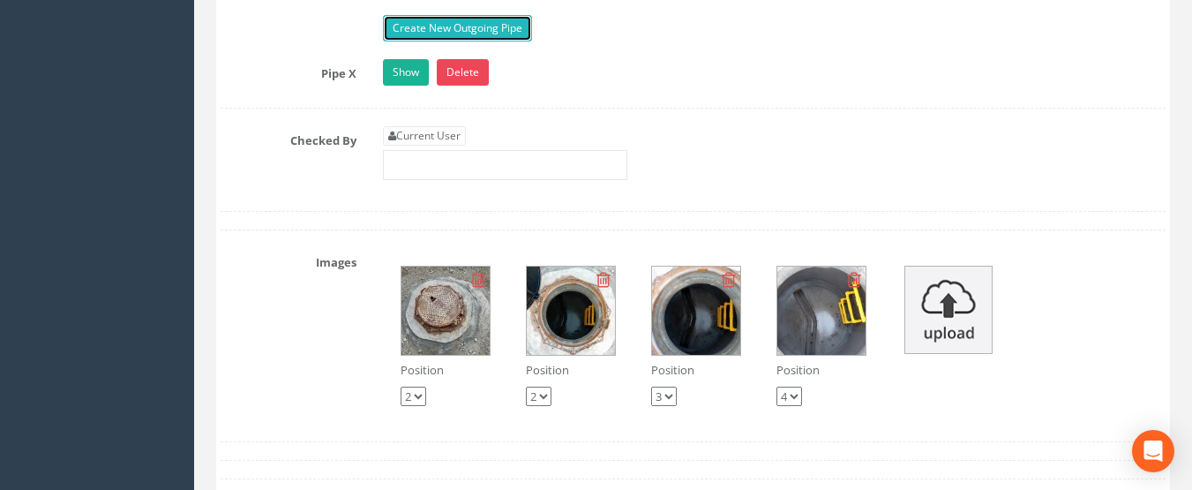
scroll to position [6972, 0]
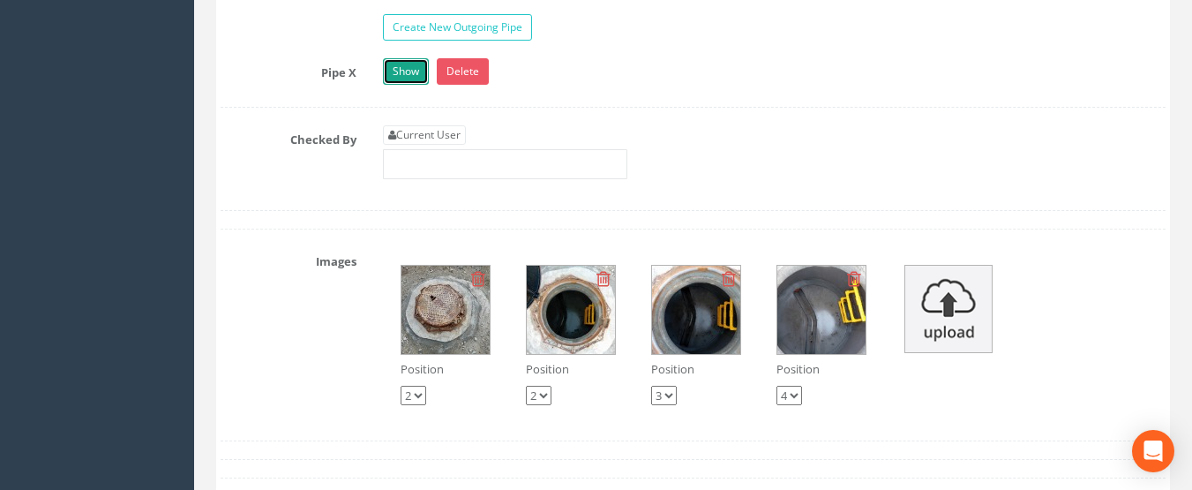
click at [428, 85] on link "Show" at bounding box center [406, 71] width 46 height 26
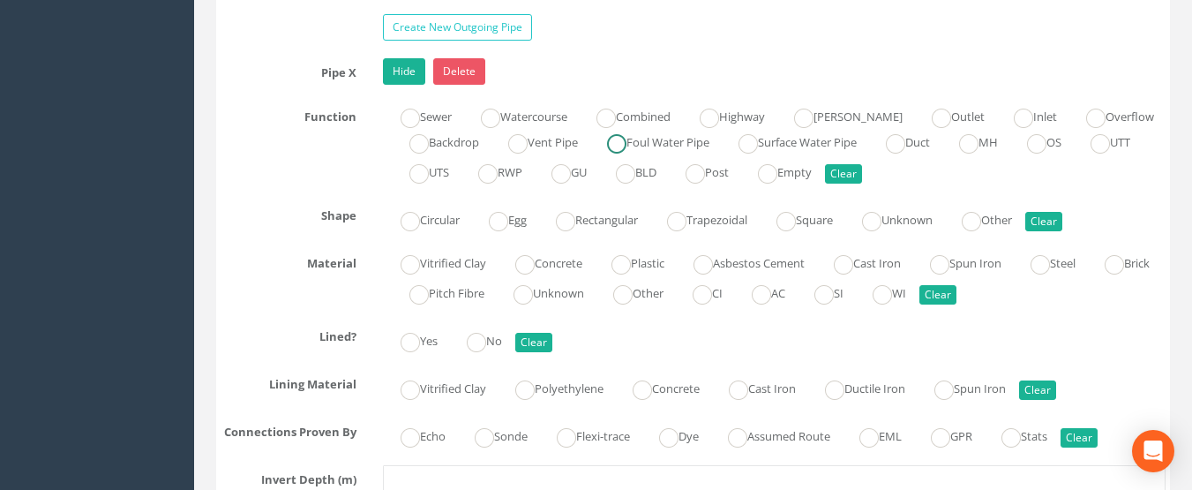
click at [644, 154] on label "Foul Water Pipe" at bounding box center [650, 141] width 120 height 26
radio input "true"
click at [425, 231] on label "Circular" at bounding box center [421, 219] width 77 height 26
radio input "true"
click at [665, 274] on label "Plastic" at bounding box center [629, 262] width 71 height 26
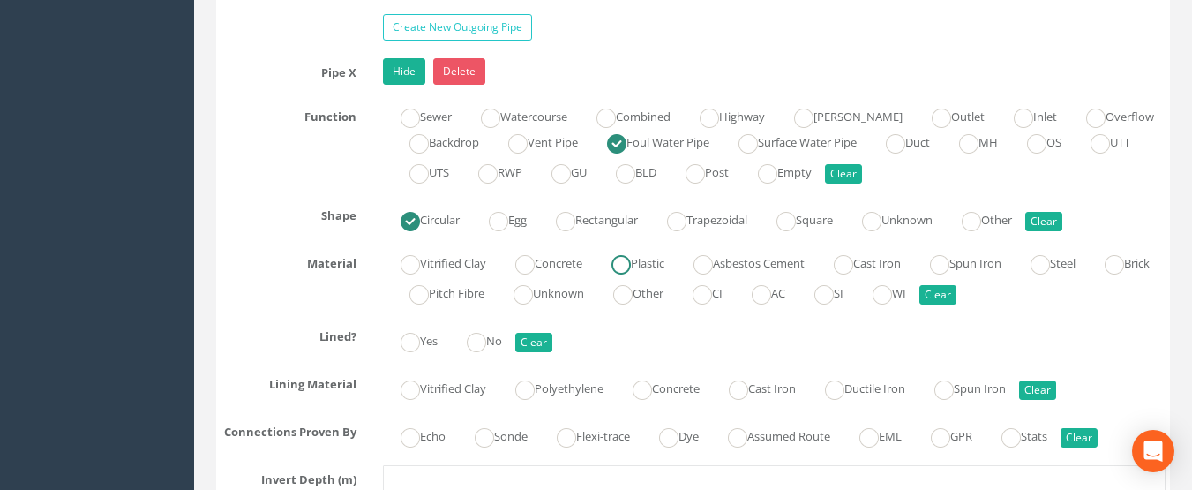
radio input "true"
click at [471, 352] on ins at bounding box center [476, 342] width 19 height 19
radio input "true"
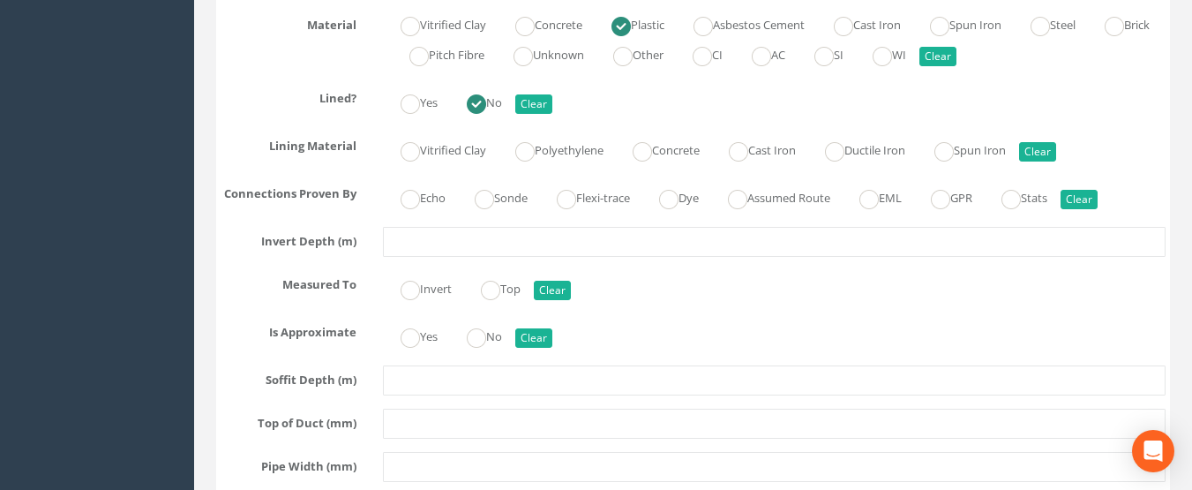
scroll to position [7237, 0]
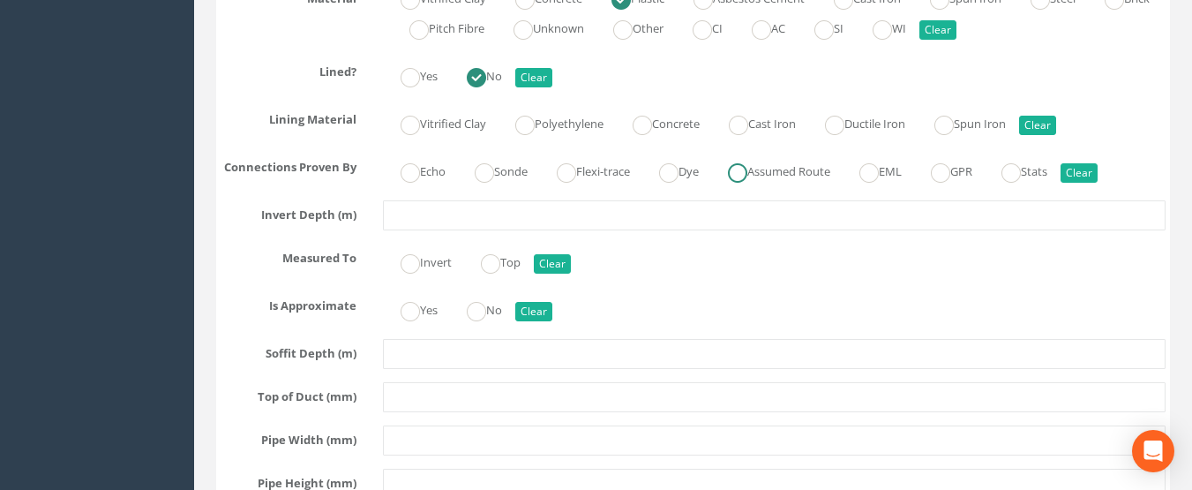
click at [740, 183] on label "Assumed Route" at bounding box center [770, 170] width 120 height 26
radio input "true"
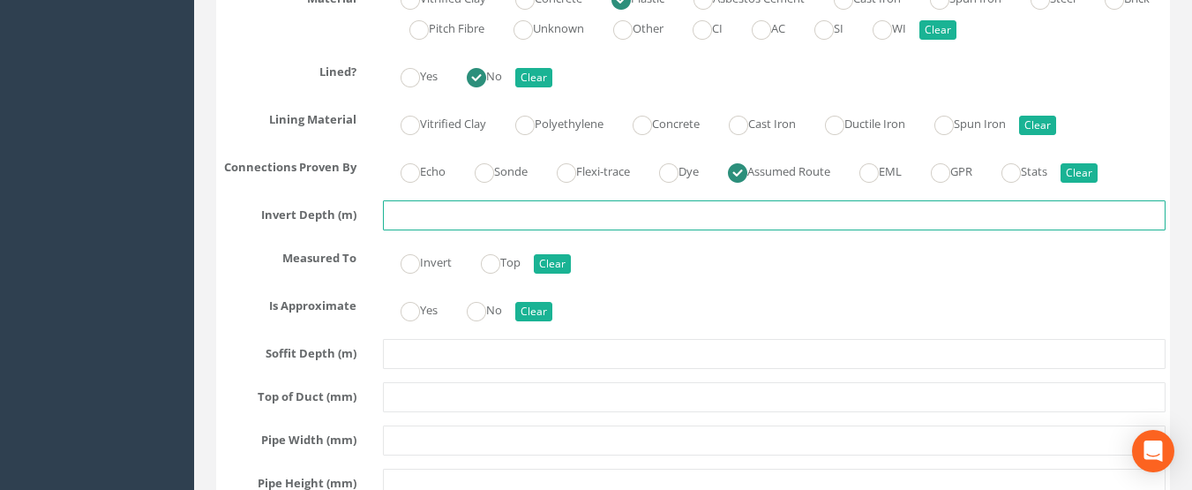
click at [480, 230] on input "text" at bounding box center [775, 215] width 784 height 30
type input "1.45"
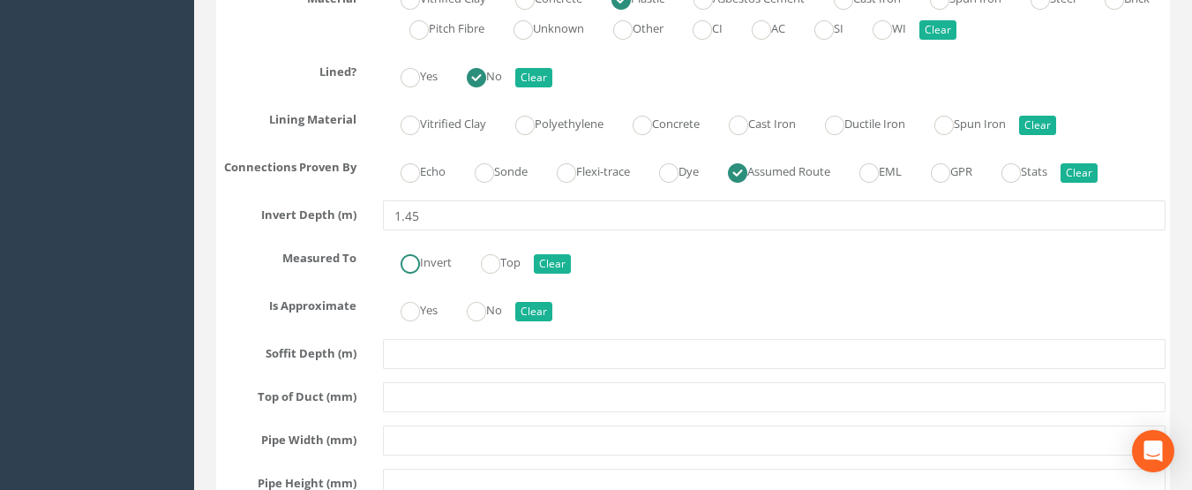
click at [431, 274] on label "Invert" at bounding box center [417, 261] width 69 height 26
radio input "true"
click at [423, 321] on label "Yes" at bounding box center [410, 309] width 55 height 26
radio input "true"
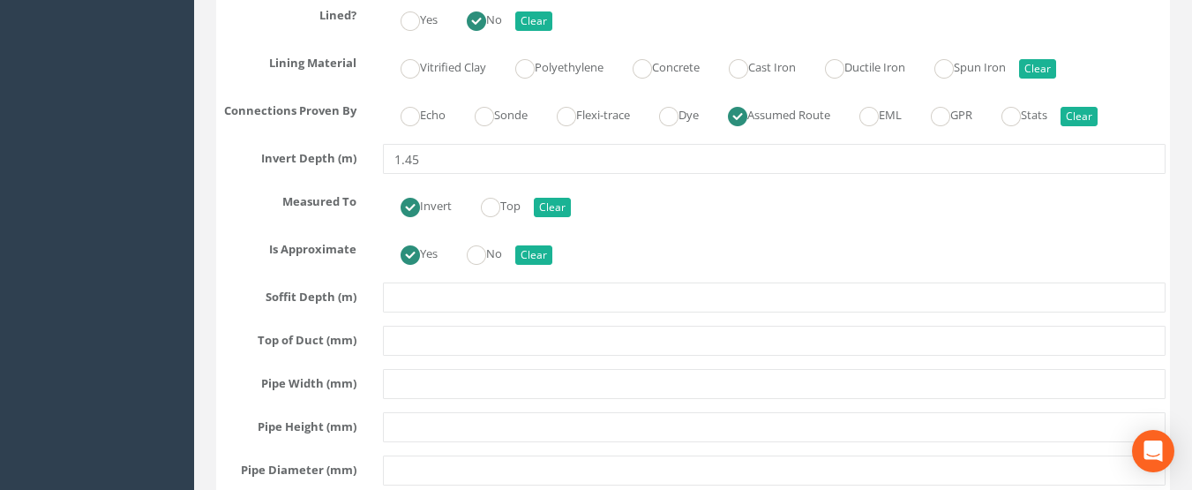
scroll to position [7325, 0]
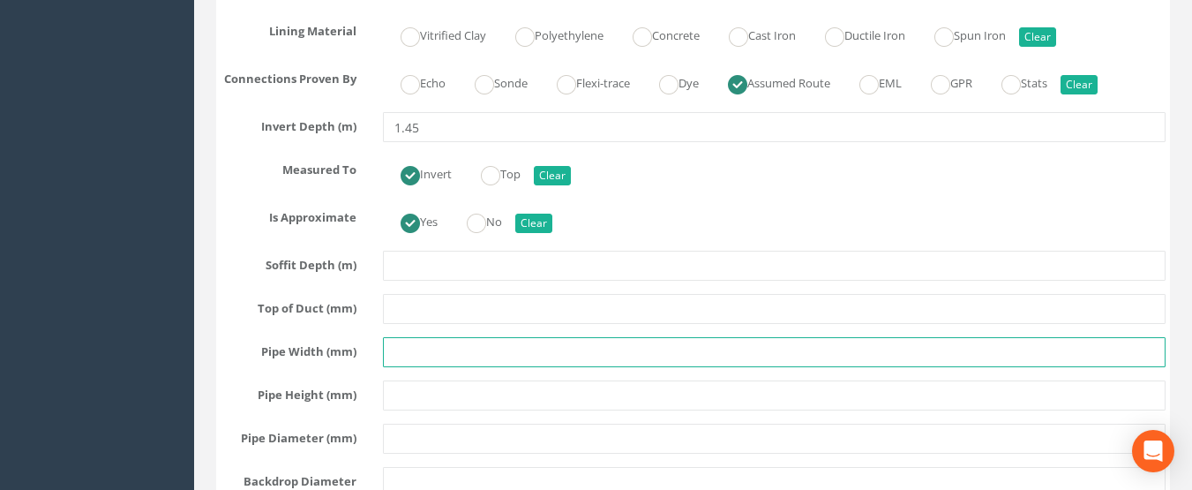
click at [431, 367] on input "text" at bounding box center [775, 352] width 784 height 30
type input "150"
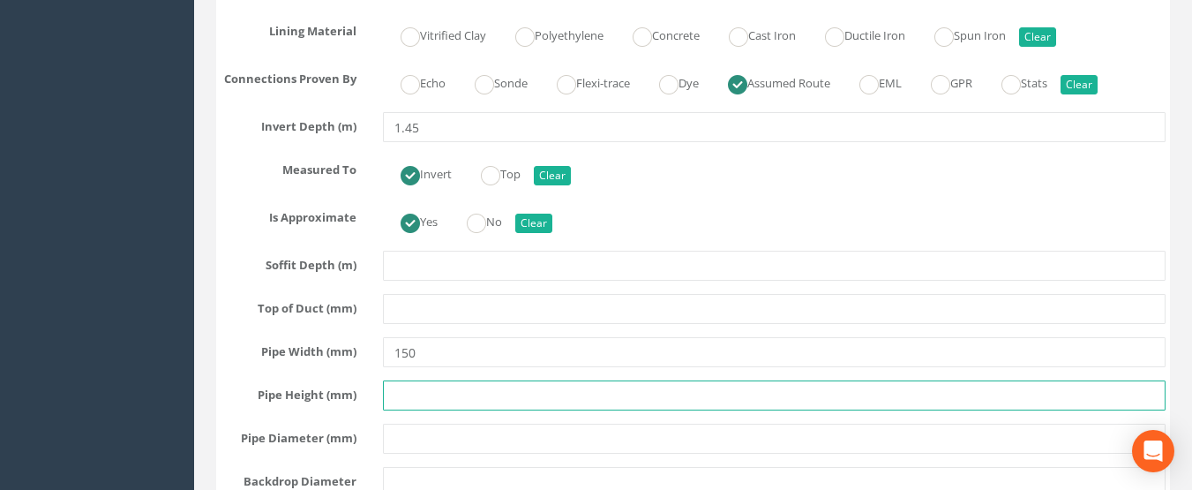
click at [417, 410] on input "text" at bounding box center [775, 395] width 784 height 30
type input "150"
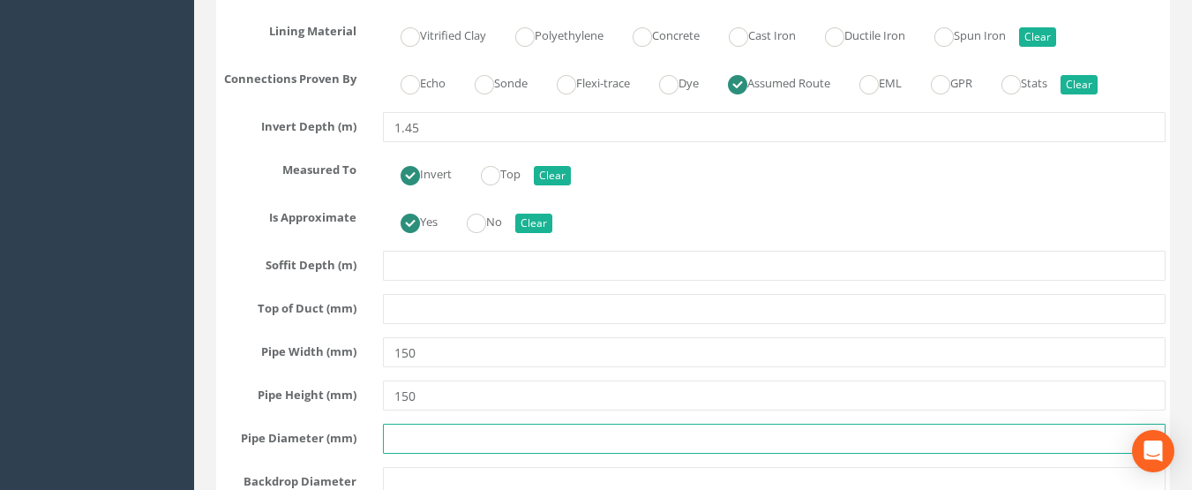
click at [425, 454] on input "text" at bounding box center [775, 439] width 784 height 30
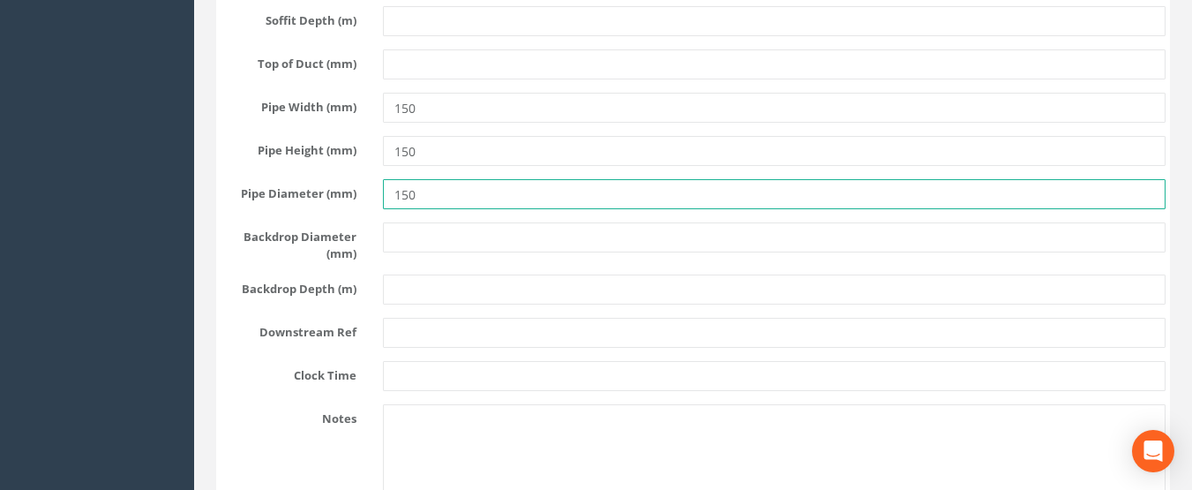
scroll to position [7590, 0]
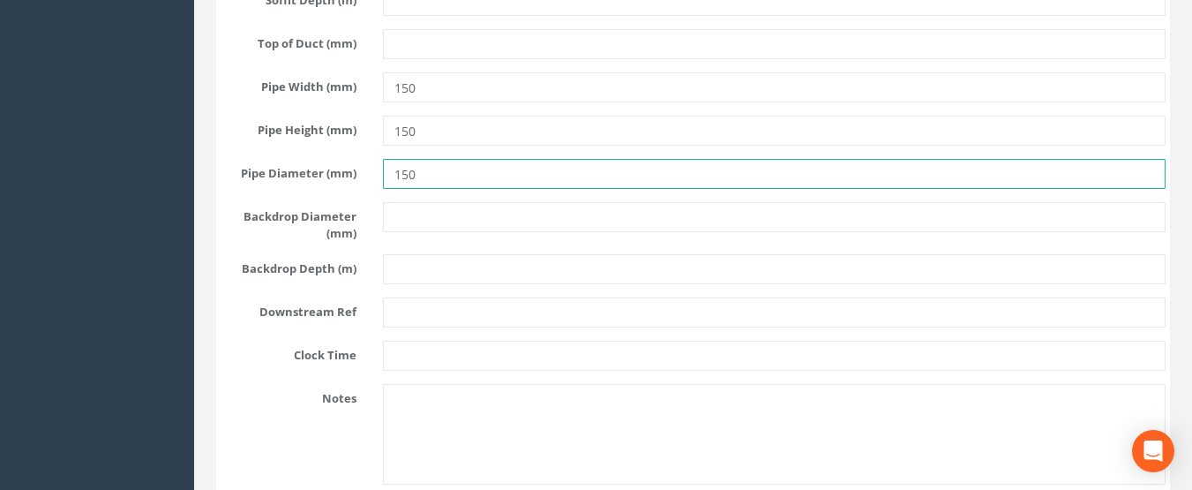
type input "150"
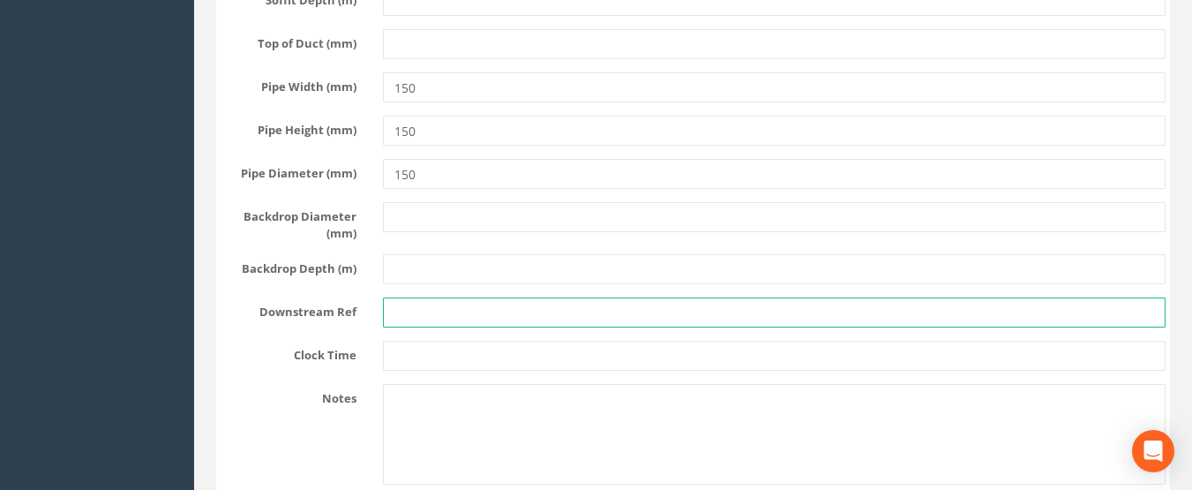
click at [417, 327] on input "text" at bounding box center [775, 312] width 784 height 30
type input "F 16"
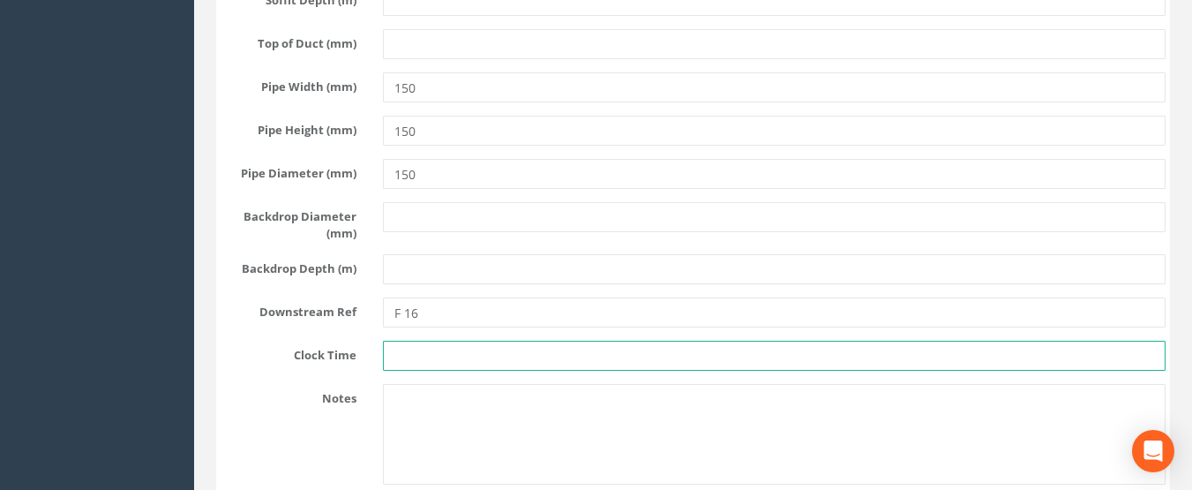
click at [482, 371] on input "text" at bounding box center [775, 356] width 784 height 30
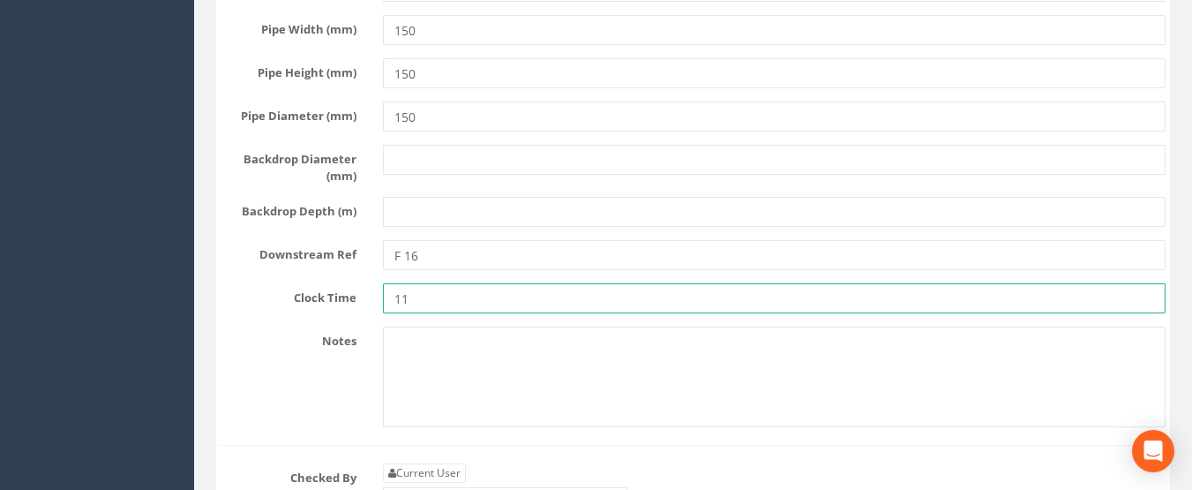
scroll to position [7767, 0]
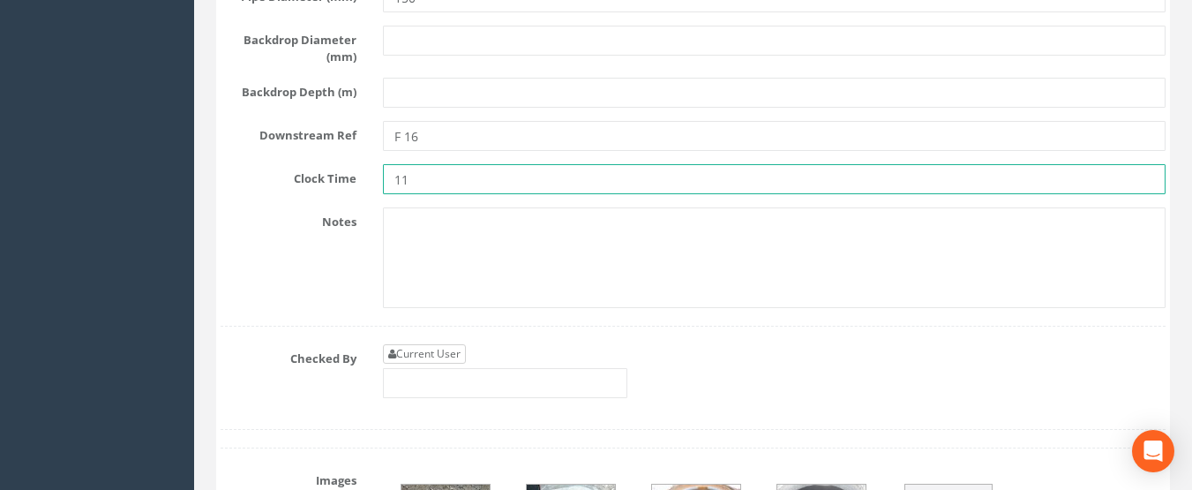
type input "11"
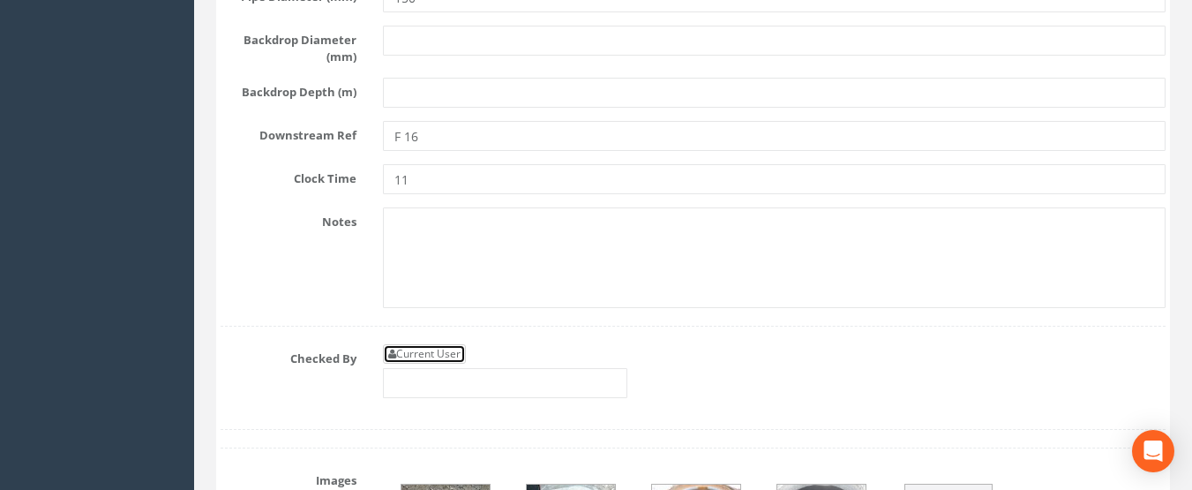
click at [429, 364] on link "Current User" at bounding box center [424, 353] width 83 height 19
type input "[PERSON_NAME]"
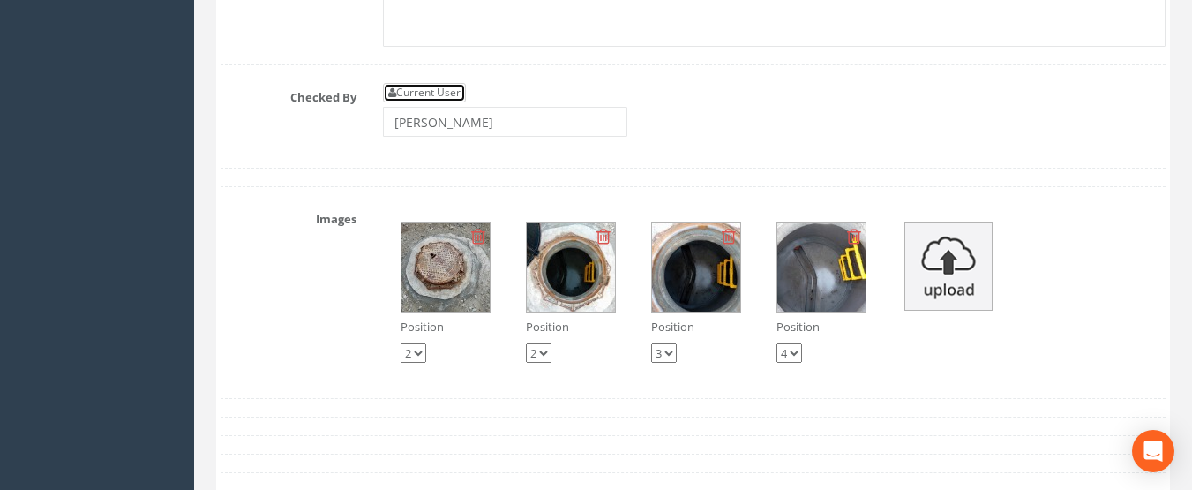
scroll to position [8031, 0]
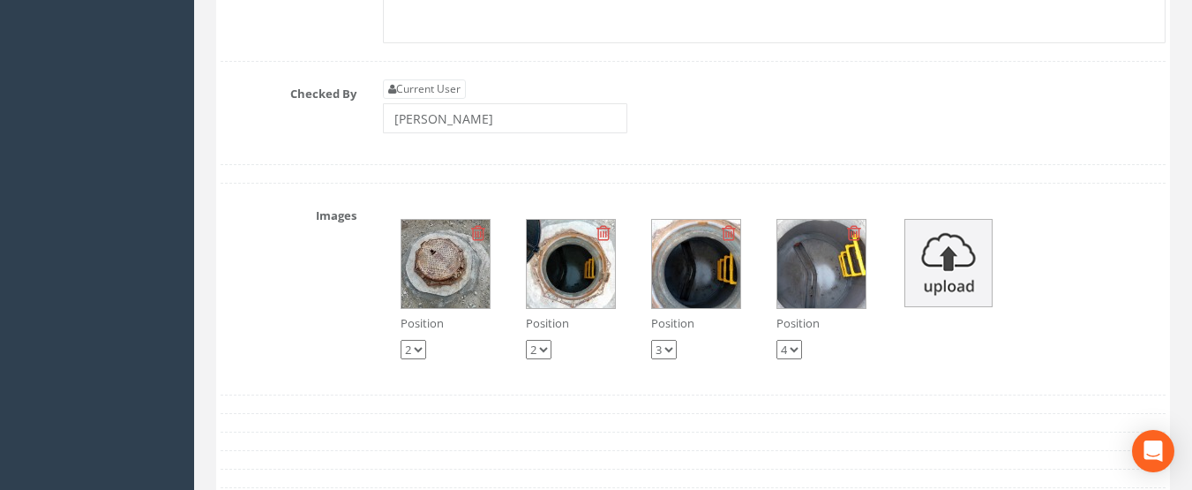
click at [417, 359] on select "1 2 3 4" at bounding box center [414, 349] width 26 height 19
select select "string:1"
click at [401, 359] on select "1 2 3 4" at bounding box center [414, 349] width 26 height 19
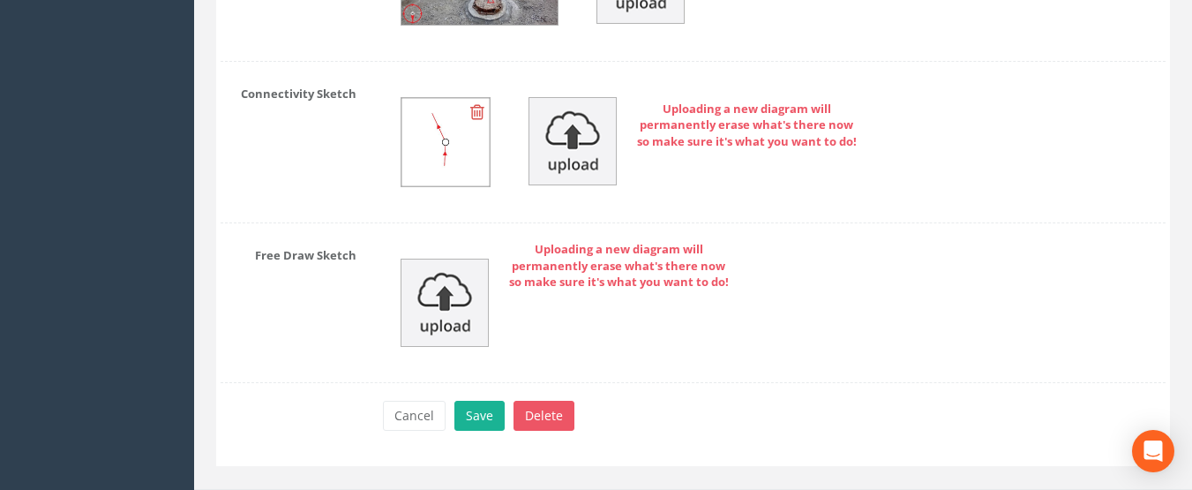
scroll to position [9091, 0]
click at [472, 429] on button "Save" at bounding box center [480, 414] width 50 height 30
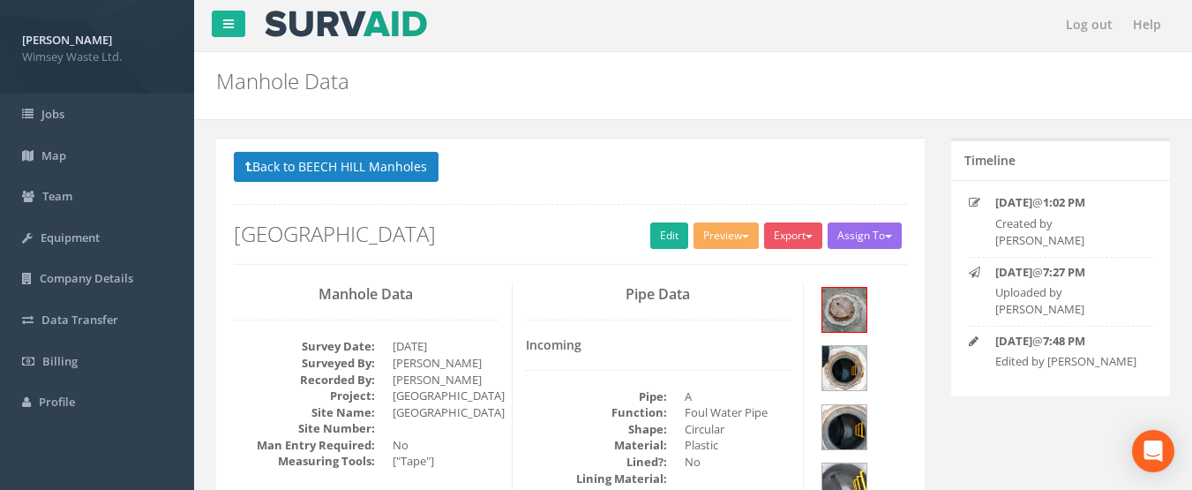
scroll to position [0, 0]
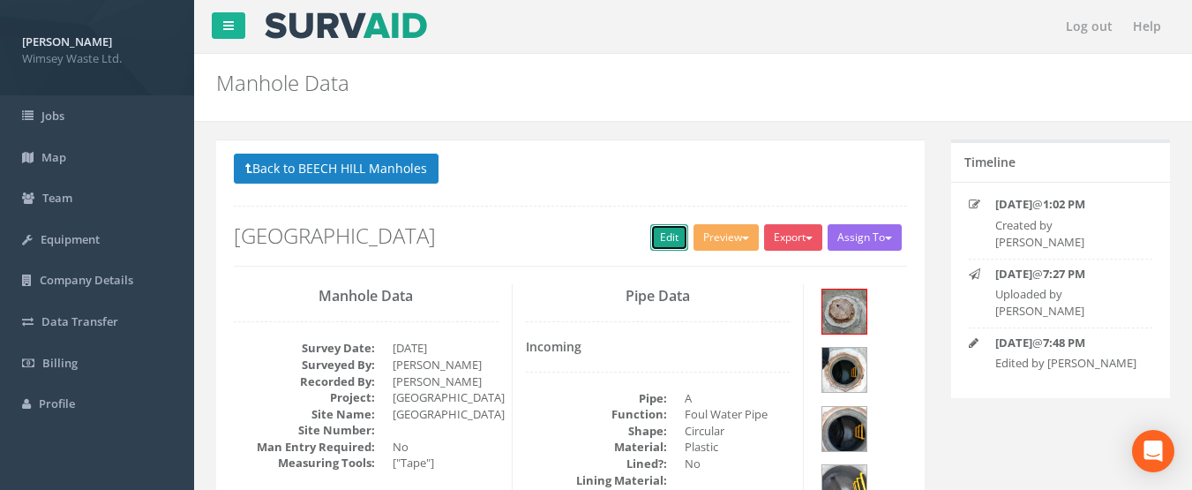
click at [650, 247] on link "Edit" at bounding box center [669, 237] width 38 height 26
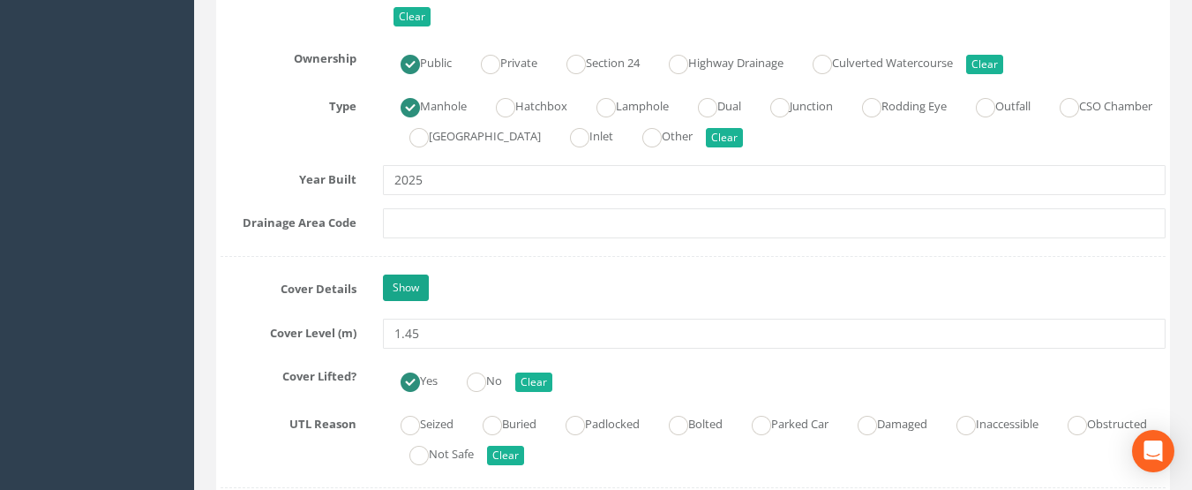
scroll to position [1416, 0]
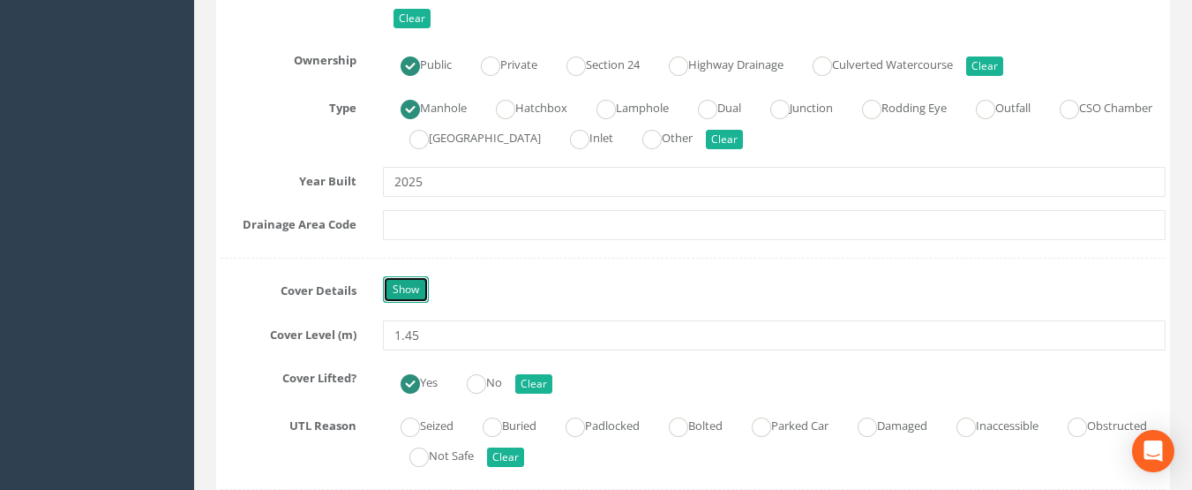
click at [417, 294] on link "Show" at bounding box center [406, 289] width 46 height 26
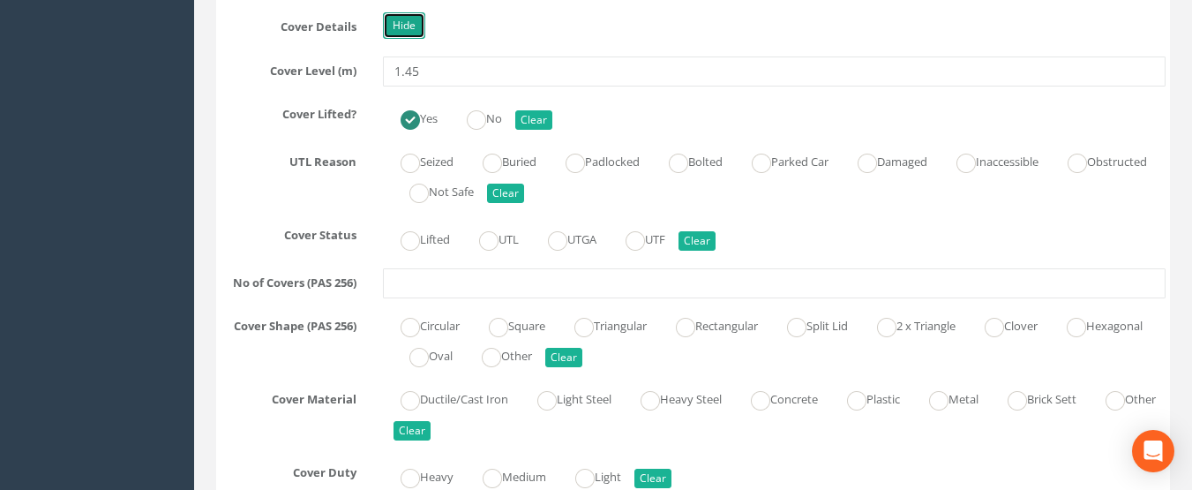
scroll to position [1680, 0]
click at [414, 249] on ins at bounding box center [410, 239] width 19 height 19
radio input "true"
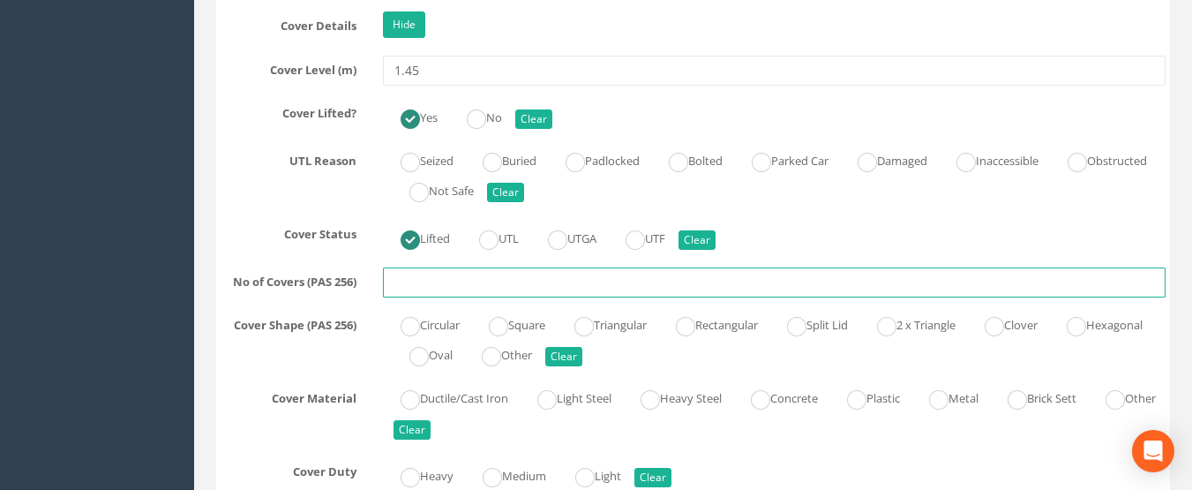
click at [414, 278] on input "text" at bounding box center [775, 282] width 784 height 30
type input "1"
click at [413, 326] on ins at bounding box center [410, 326] width 19 height 19
radio input "true"
click at [949, 404] on ins at bounding box center [938, 399] width 19 height 19
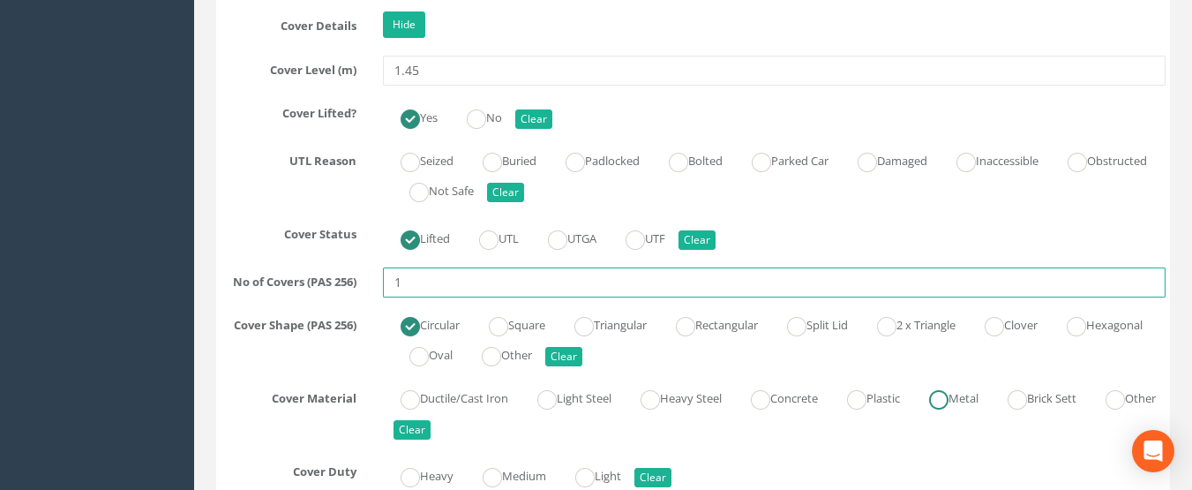
radio input "true"
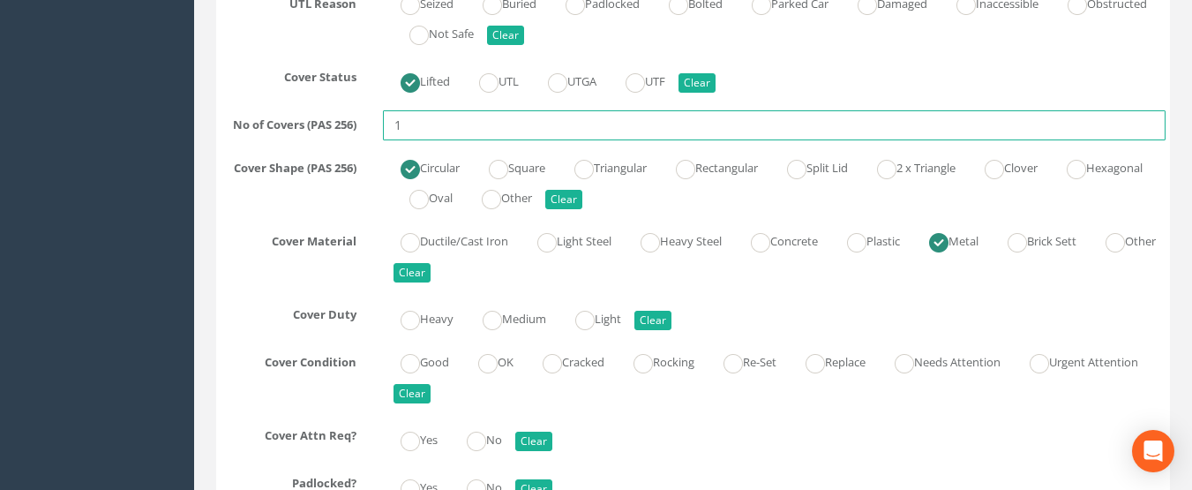
scroll to position [1857, 0]
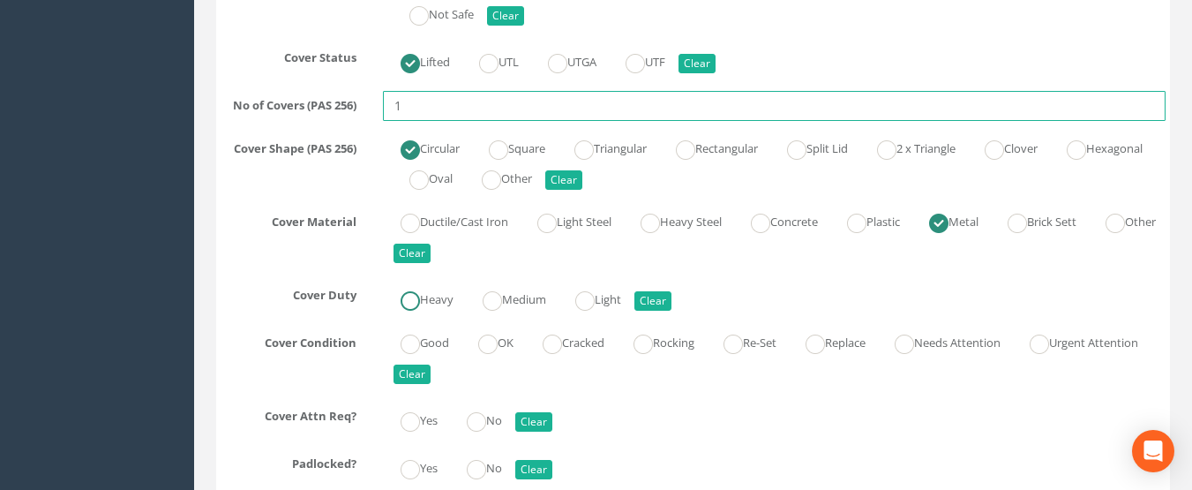
click at [413, 307] on ins at bounding box center [410, 300] width 19 height 19
radio input "true"
click at [415, 334] on ins at bounding box center [410, 343] width 19 height 19
radio input "true"
type input "1"
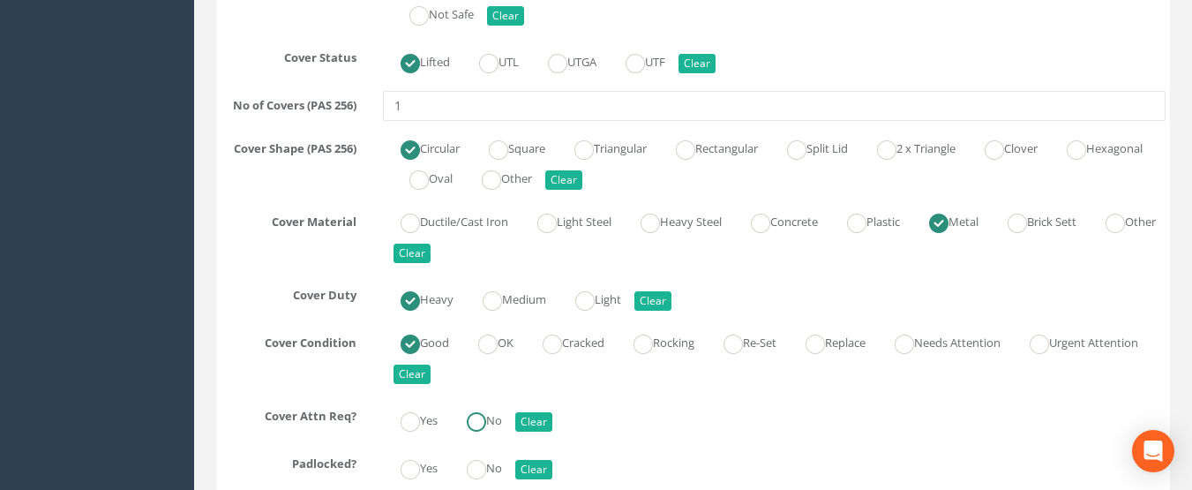
click at [494, 425] on label "No" at bounding box center [475, 419] width 53 height 26
click at [484, 463] on ins at bounding box center [476, 469] width 19 height 19
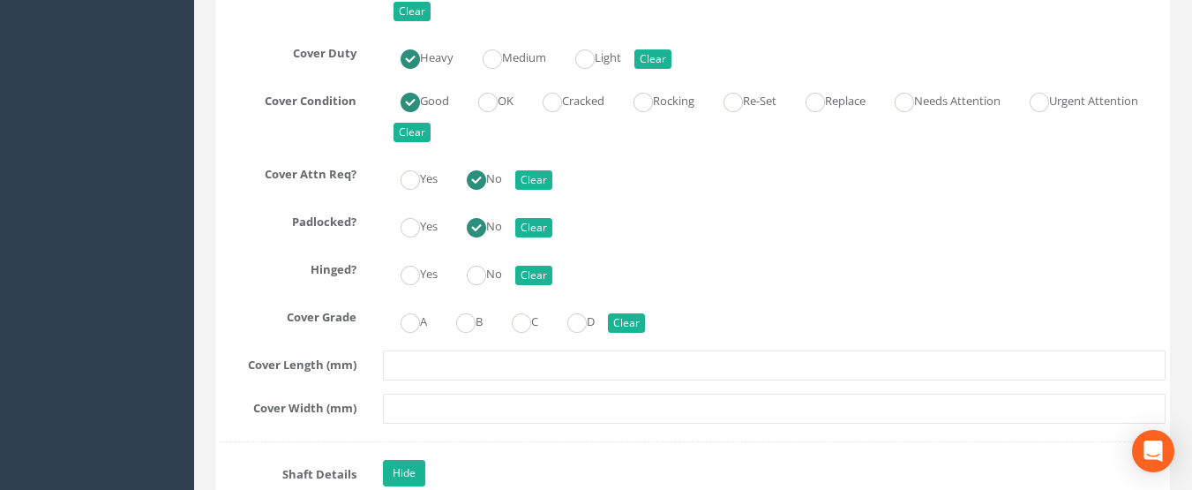
scroll to position [2122, 0]
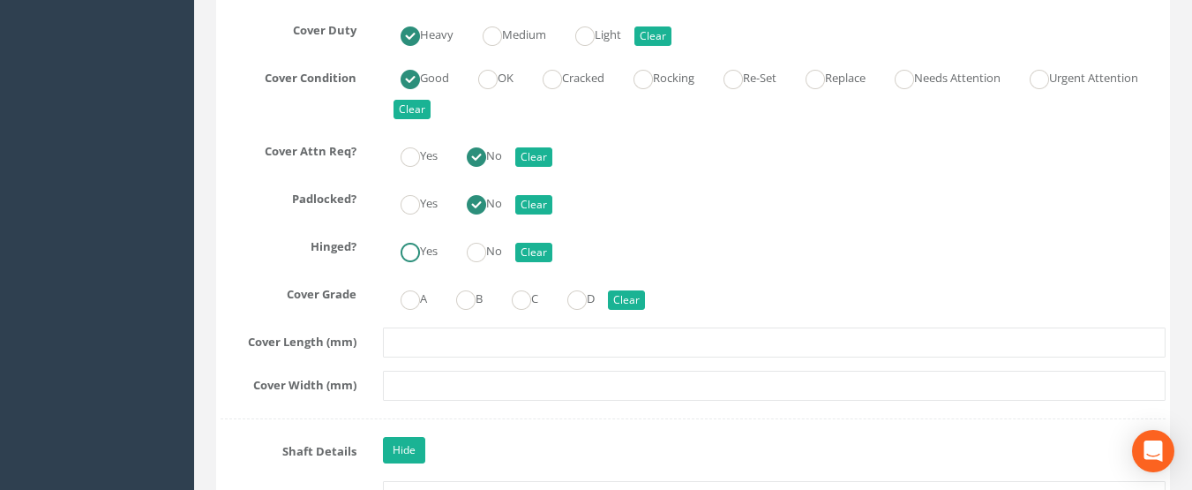
click at [418, 256] on ins at bounding box center [410, 252] width 19 height 19
click at [417, 297] on ins at bounding box center [410, 299] width 19 height 19
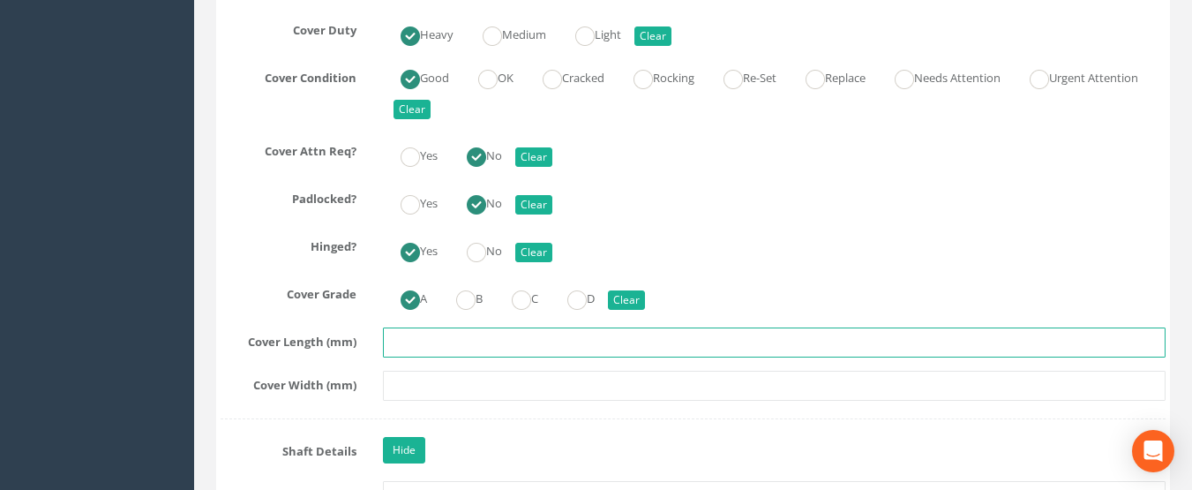
click at [425, 343] on input "text" at bounding box center [775, 342] width 784 height 30
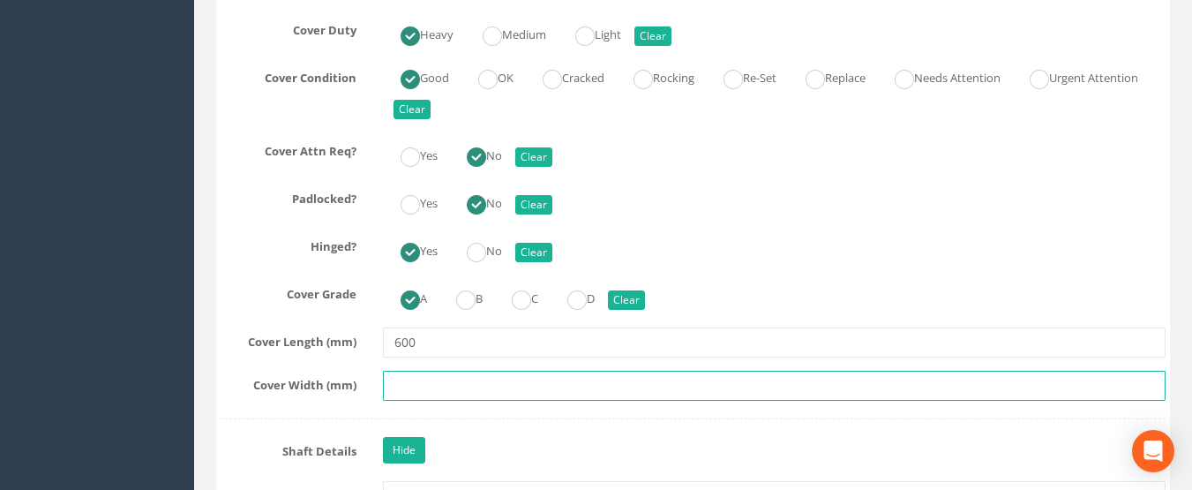
click at [424, 387] on input "text" at bounding box center [775, 386] width 784 height 30
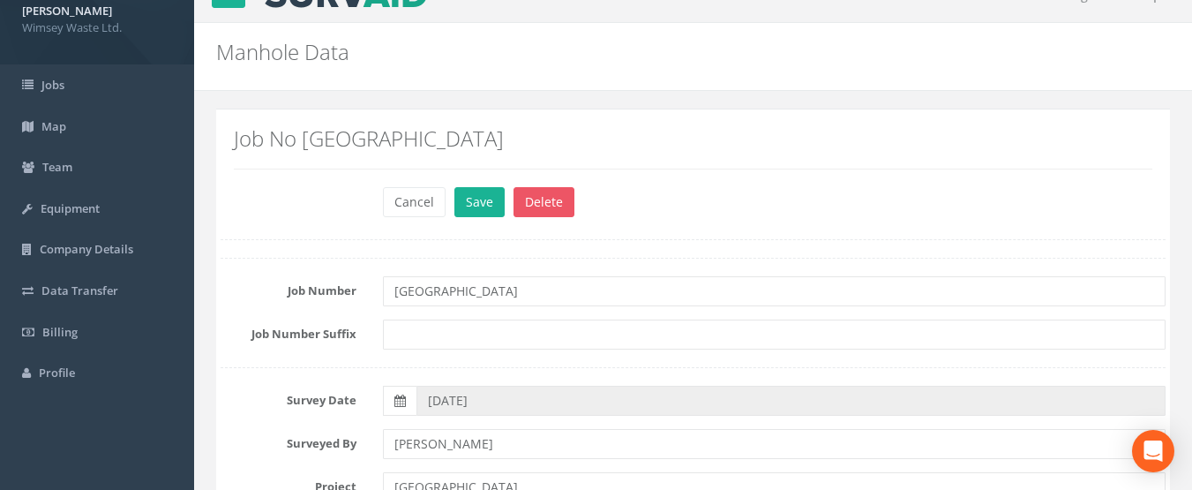
scroll to position [0, 0]
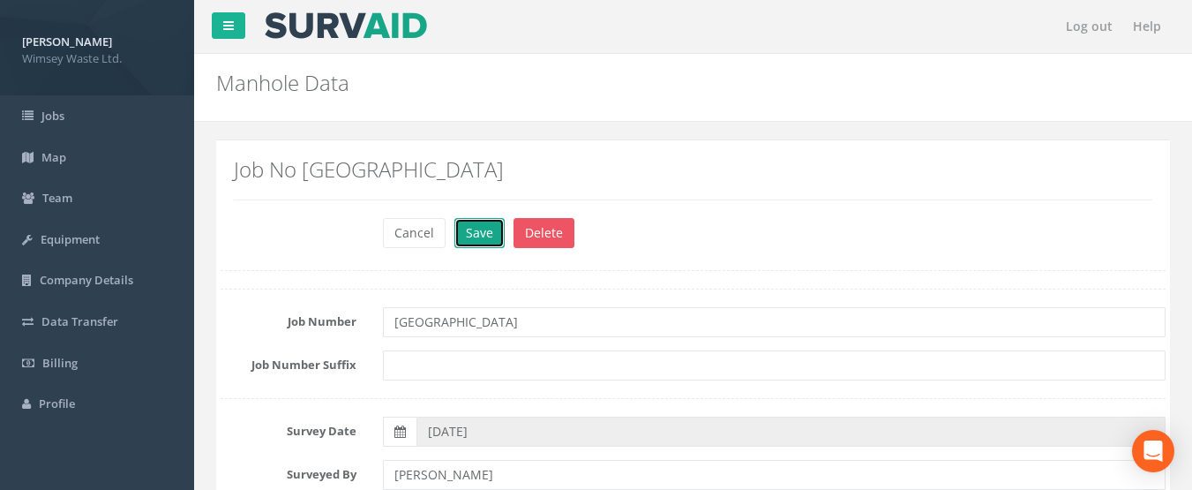
click at [479, 231] on button "Save" at bounding box center [480, 233] width 50 height 30
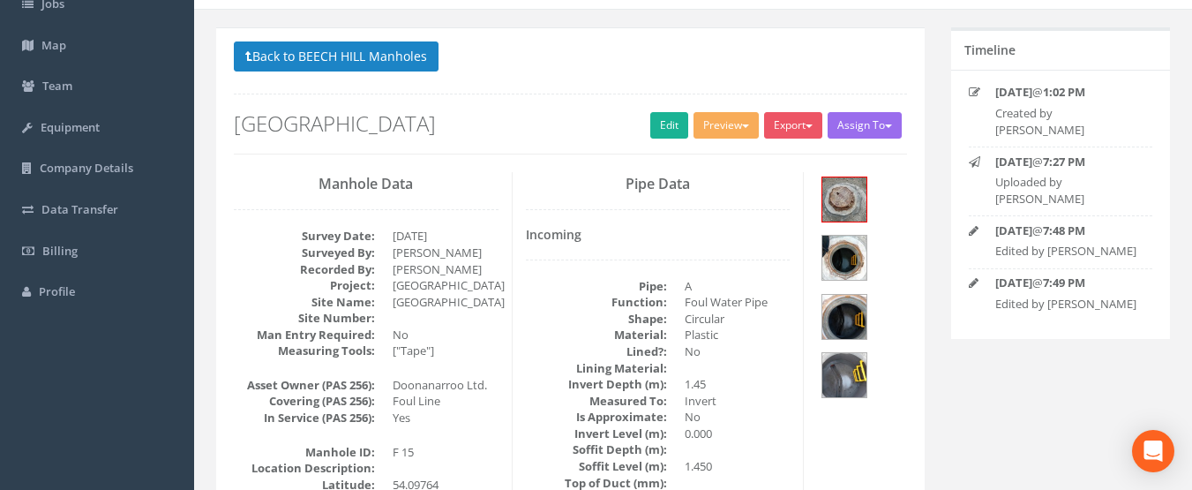
scroll to position [88, 0]
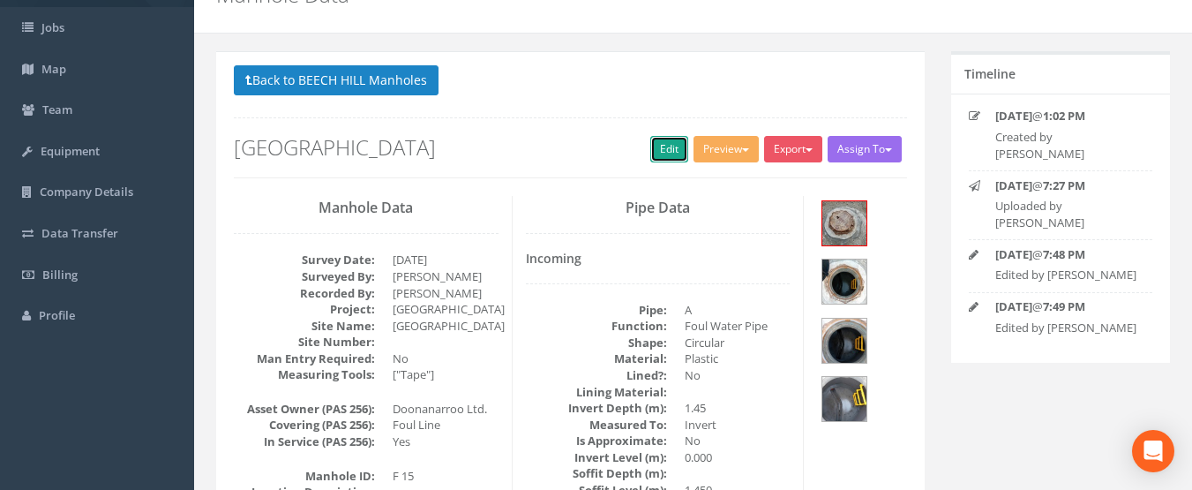
click at [664, 151] on link "Edit" at bounding box center [669, 149] width 38 height 26
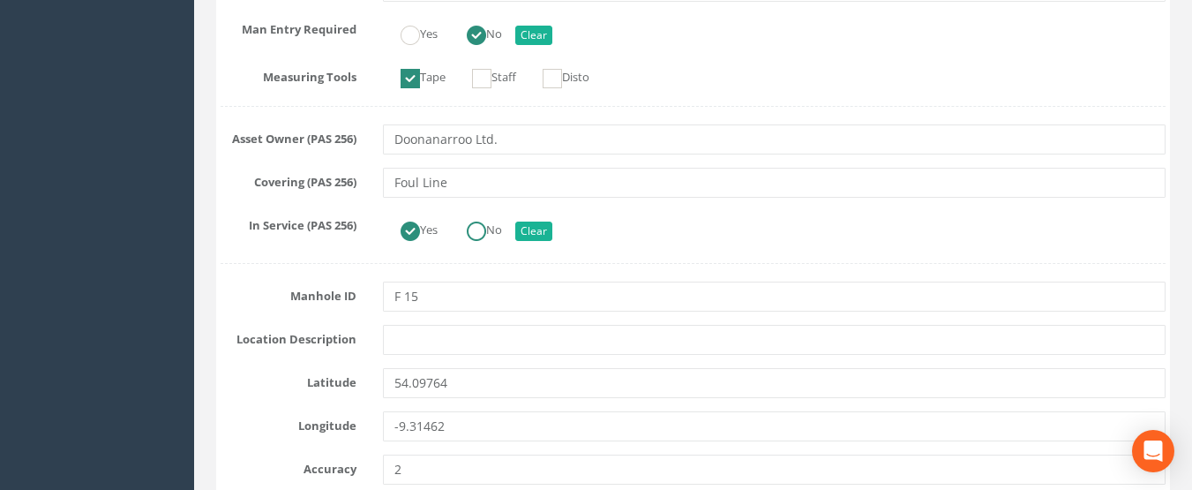
click at [484, 230] on ins at bounding box center [476, 231] width 19 height 19
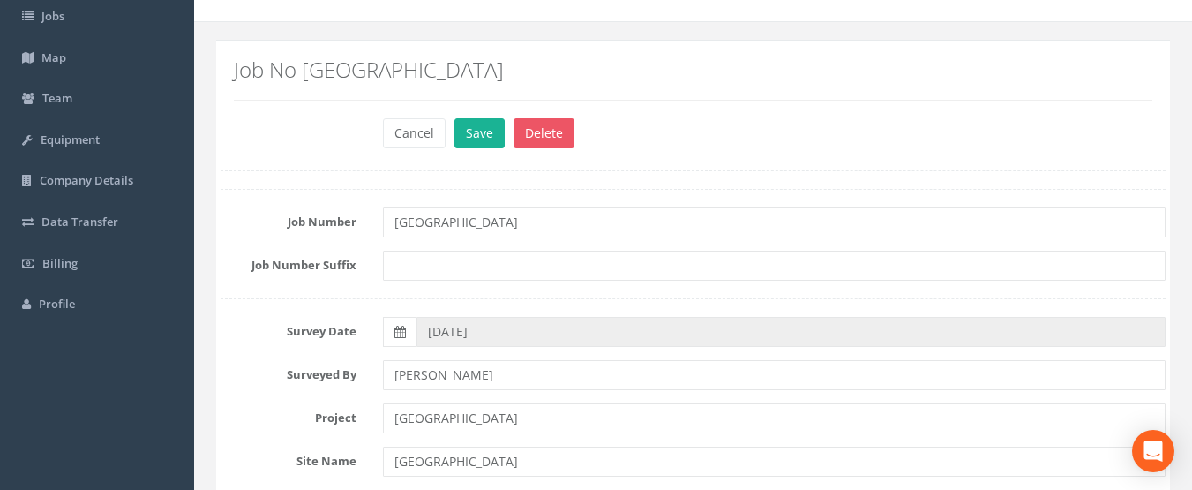
scroll to position [0, 0]
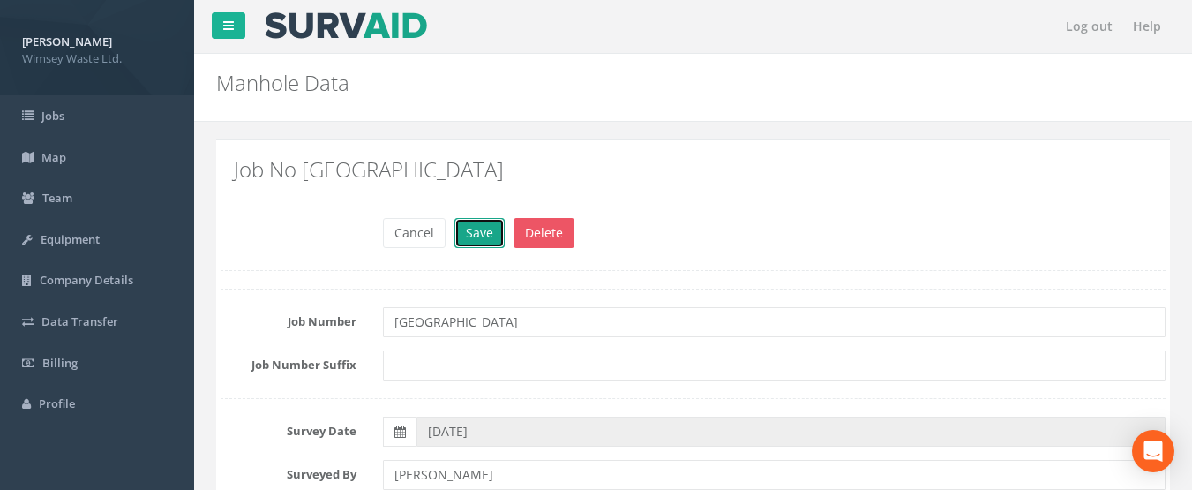
click at [480, 241] on button "Save" at bounding box center [480, 233] width 50 height 30
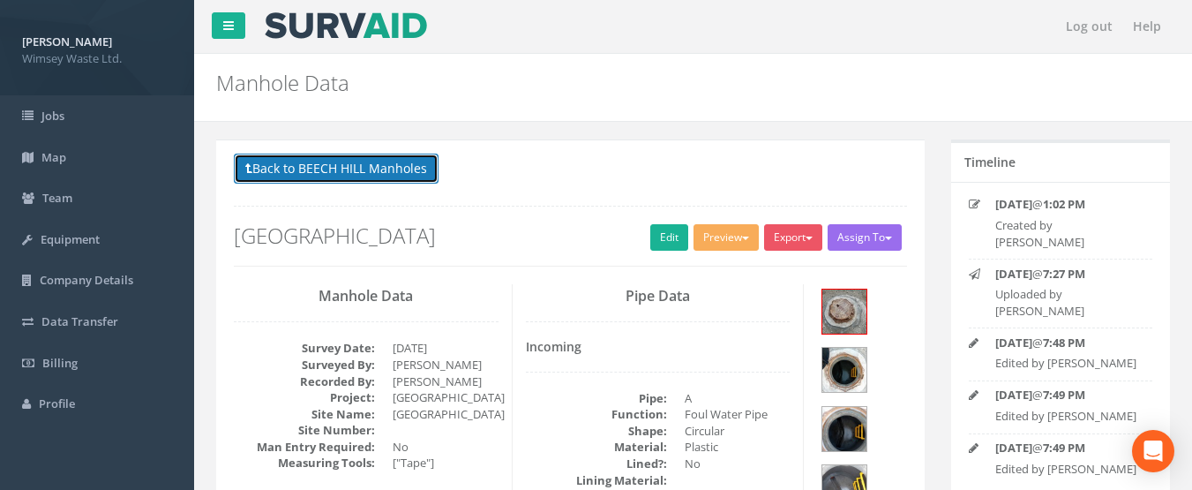
click at [341, 177] on button "Back to BEECH HILL Manholes" at bounding box center [336, 169] width 205 height 30
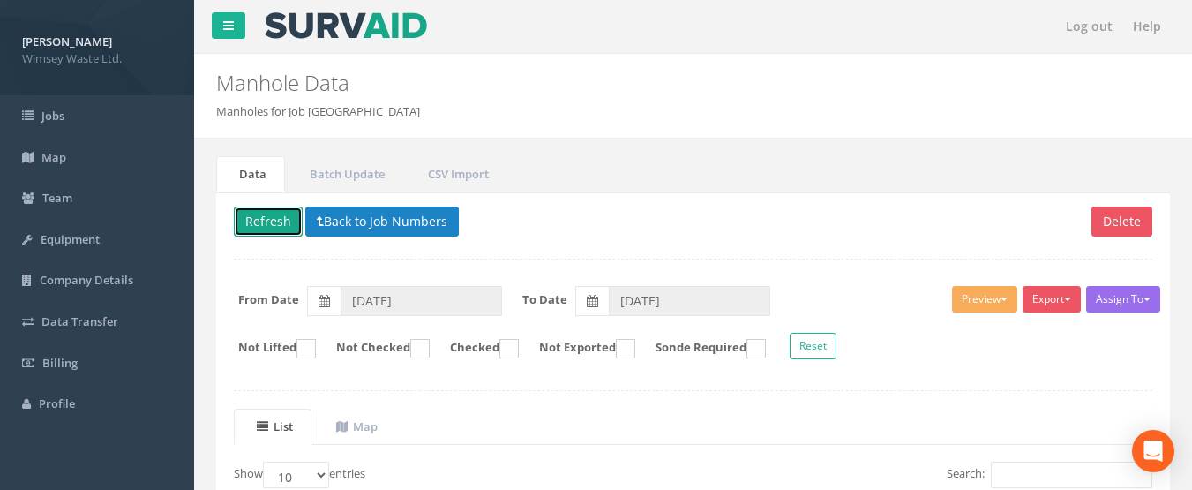
click at [279, 221] on button "Refresh" at bounding box center [268, 222] width 69 height 30
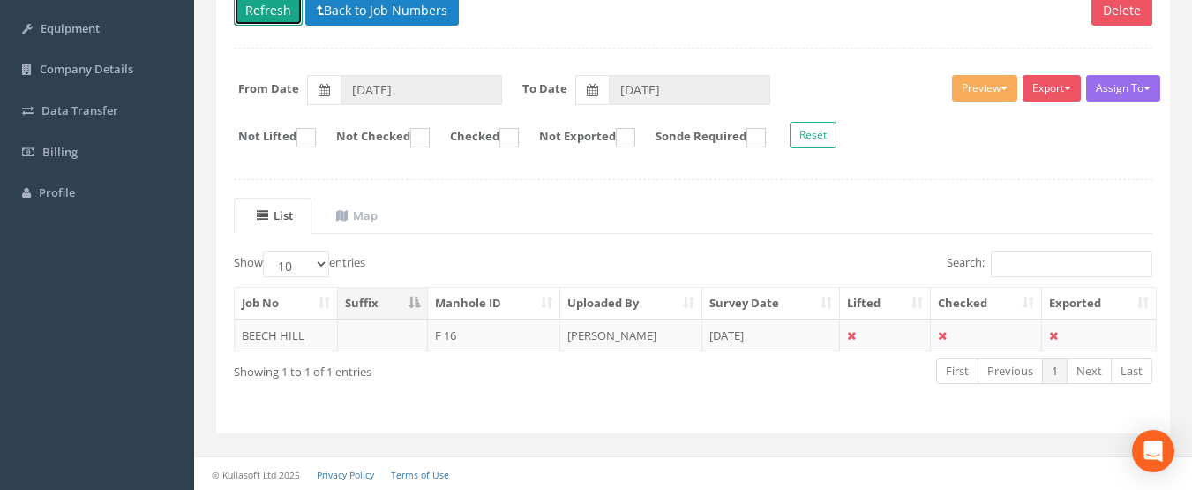
scroll to position [212, 0]
drag, startPoint x: 361, startPoint y: 16, endPoint x: 350, endPoint y: 36, distance: 22.9
click at [363, 16] on button "Back to Job Numbers" at bounding box center [382, 10] width 154 height 30
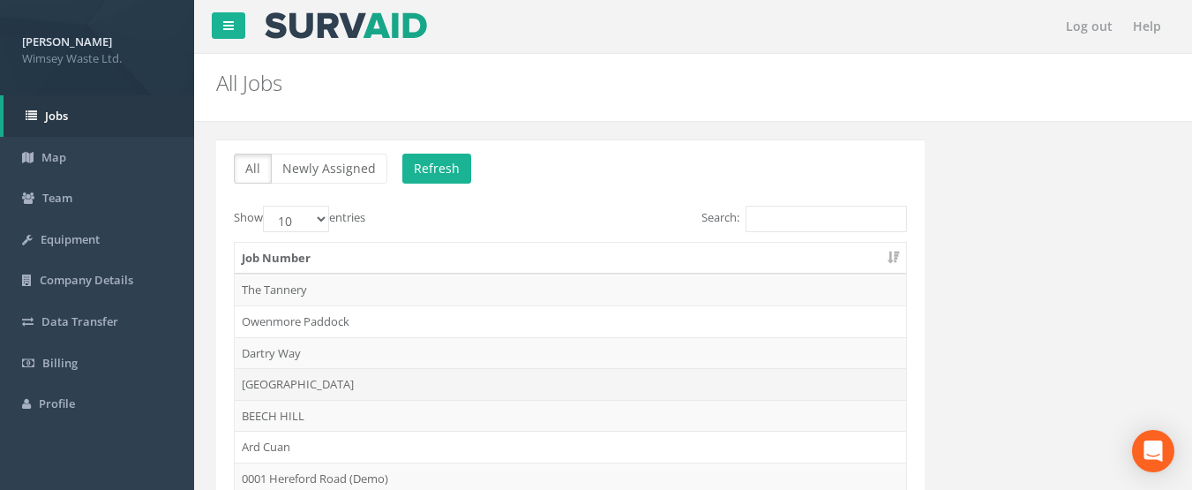
click at [303, 386] on td "[GEOGRAPHIC_DATA]" at bounding box center [571, 384] width 672 height 32
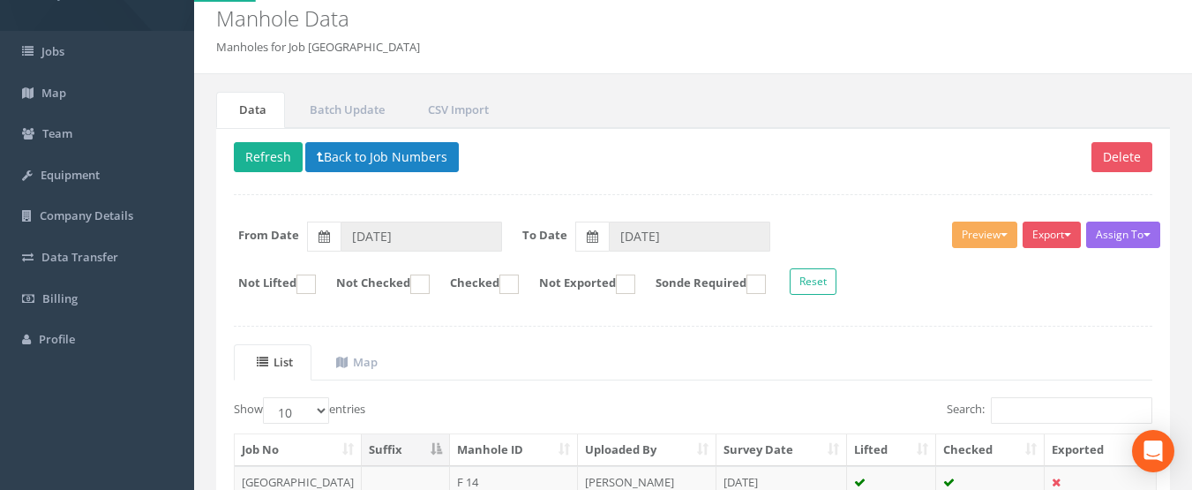
scroll to position [177, 0]
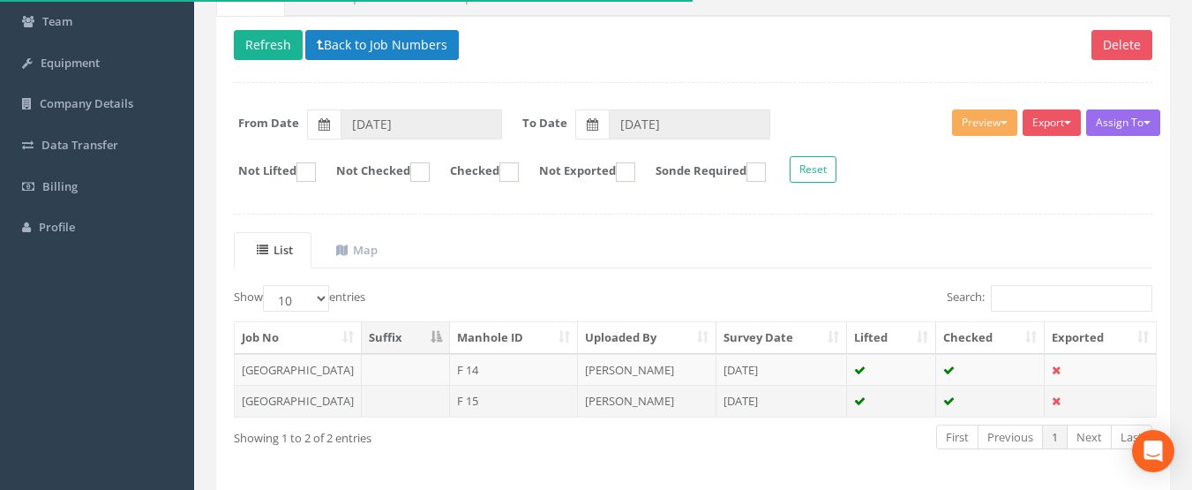
click at [518, 407] on td "F 15" at bounding box center [514, 401] width 128 height 32
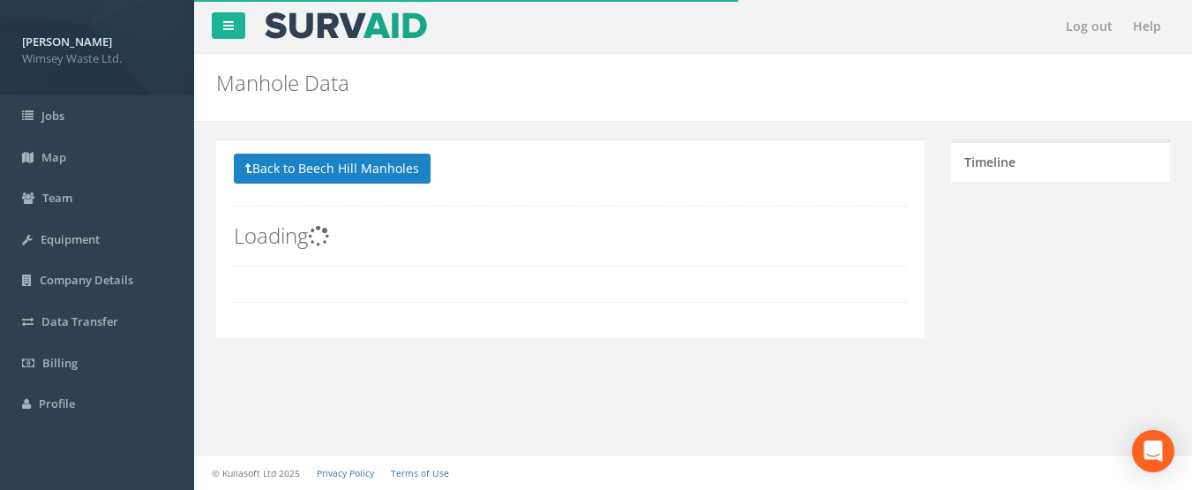
scroll to position [0, 0]
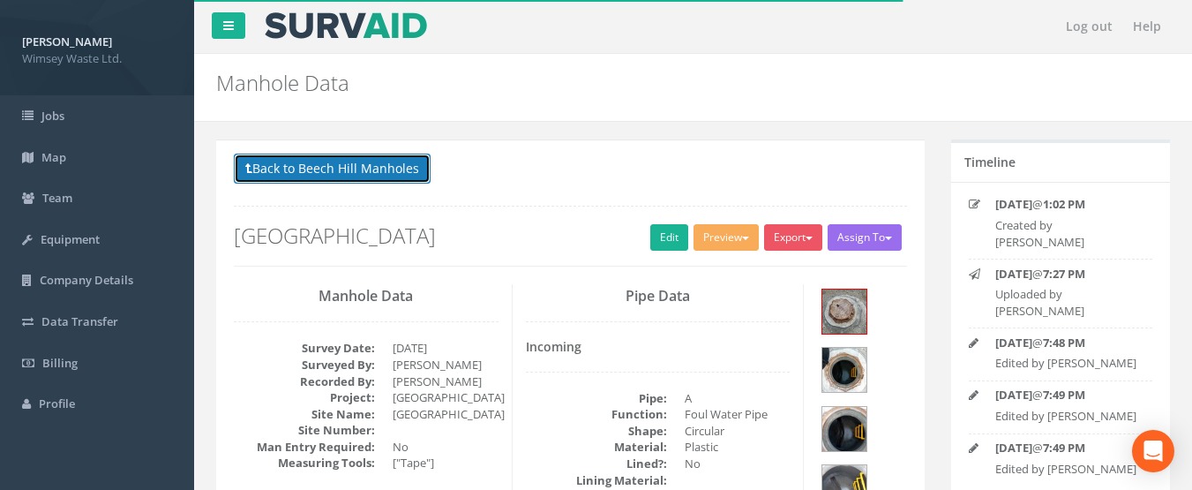
click at [332, 177] on button "Back to Beech Hill Manholes" at bounding box center [332, 169] width 197 height 30
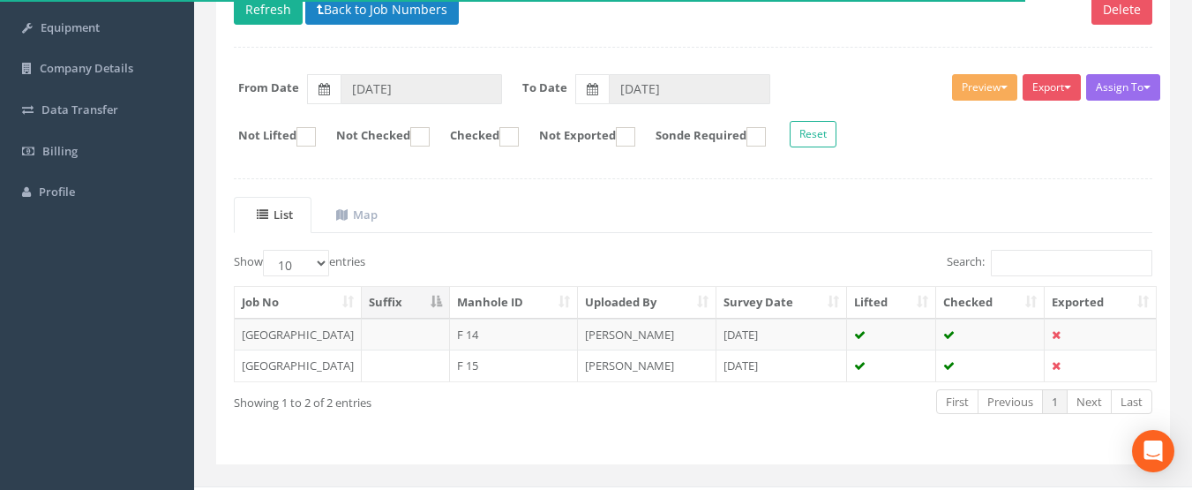
scroll to position [244, 0]
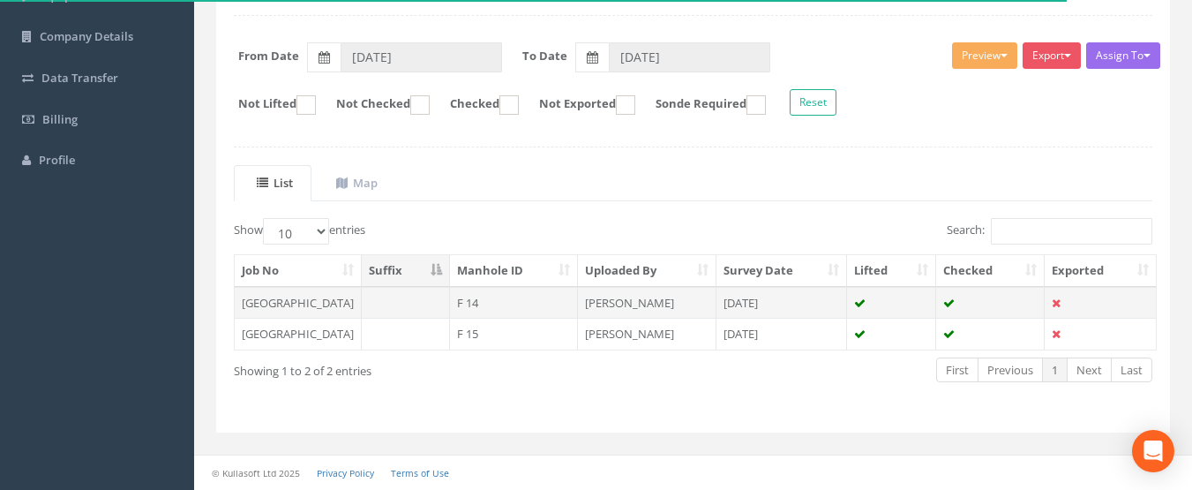
click at [450, 308] on td "F 14" at bounding box center [514, 303] width 128 height 32
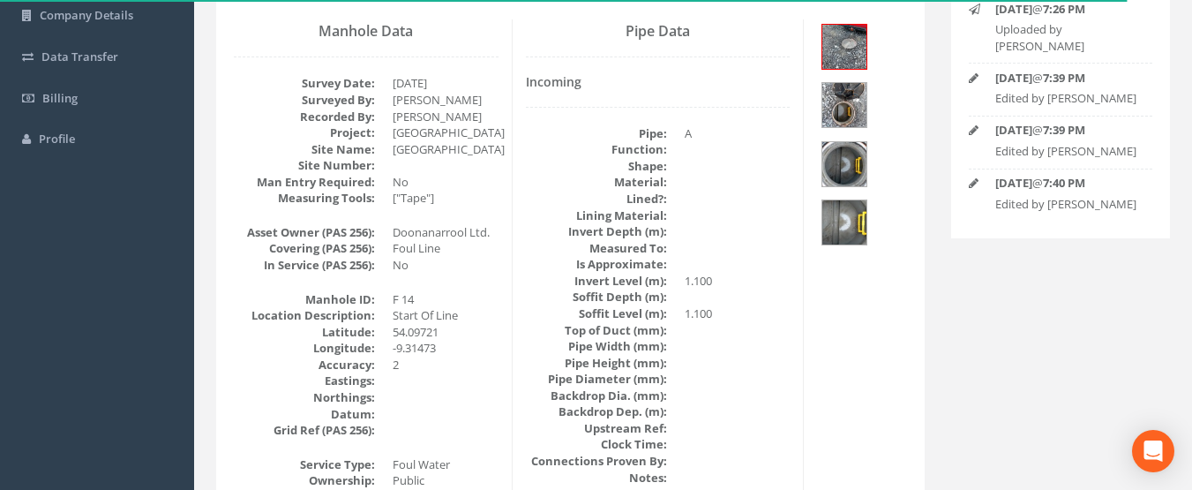
scroll to position [88, 0]
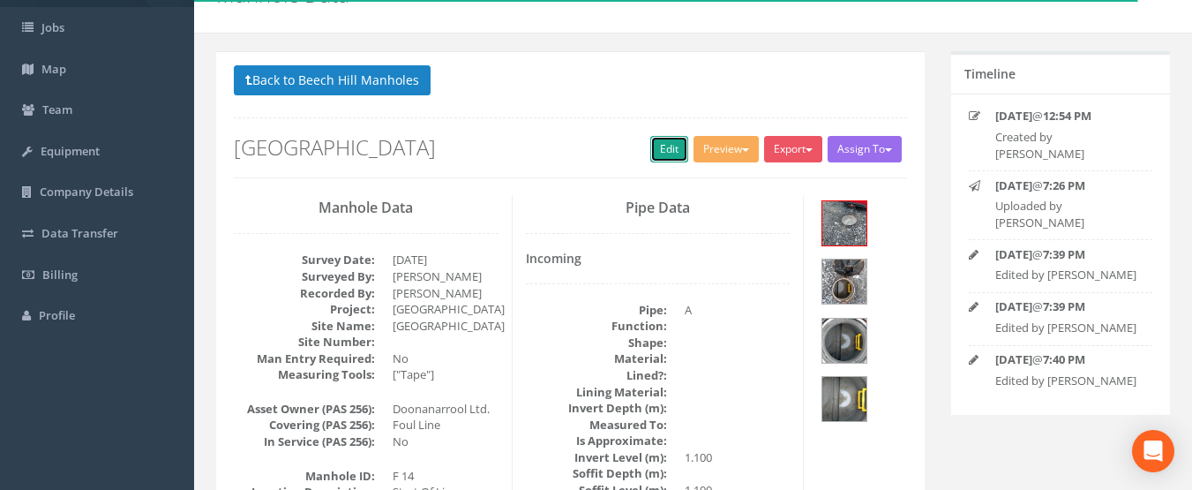
click at [669, 142] on link "Edit" at bounding box center [669, 149] width 38 height 26
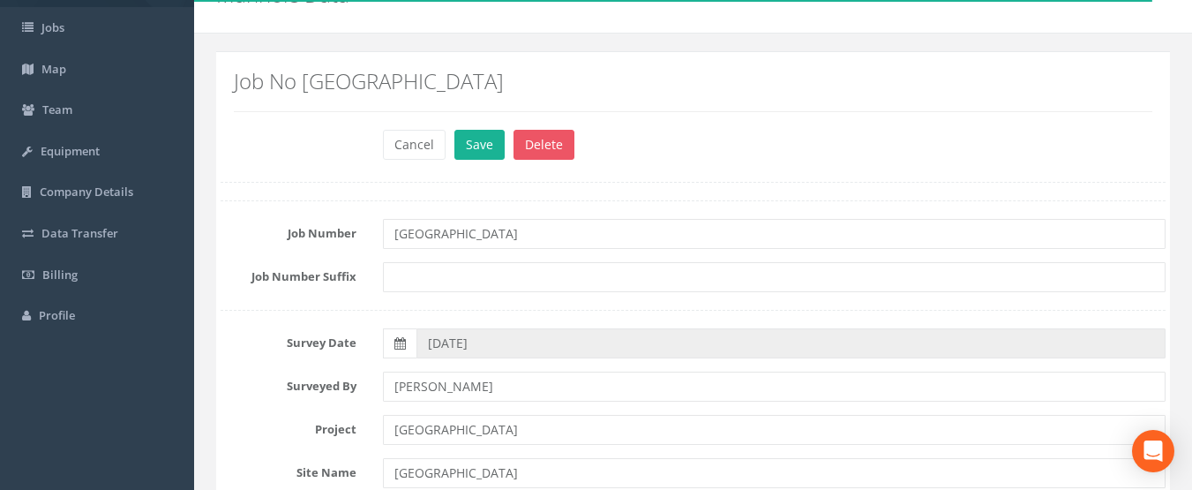
scroll to position [618, 0]
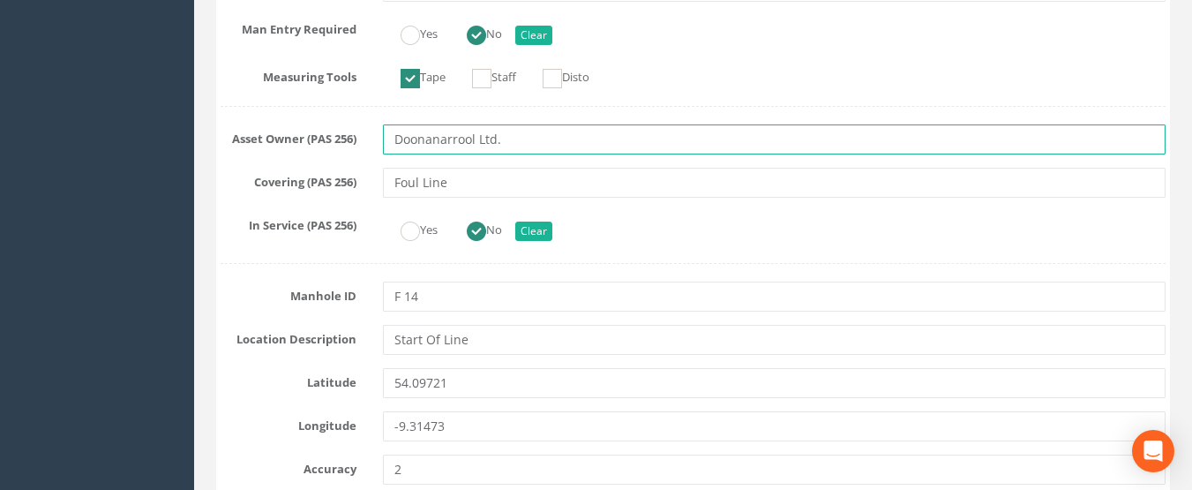
click at [474, 139] on input "Doonanarrool Ltd." at bounding box center [775, 139] width 784 height 30
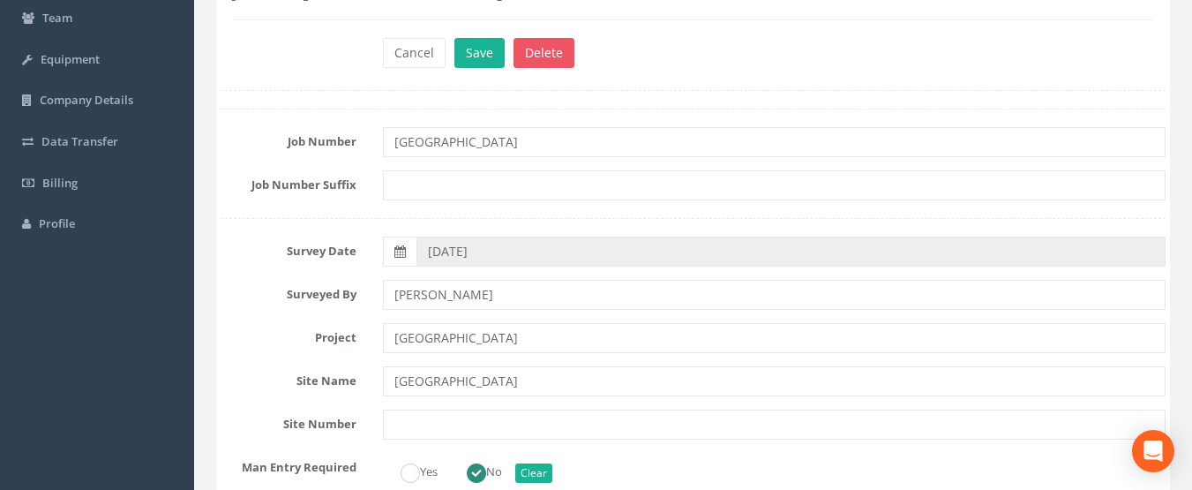
scroll to position [0, 0]
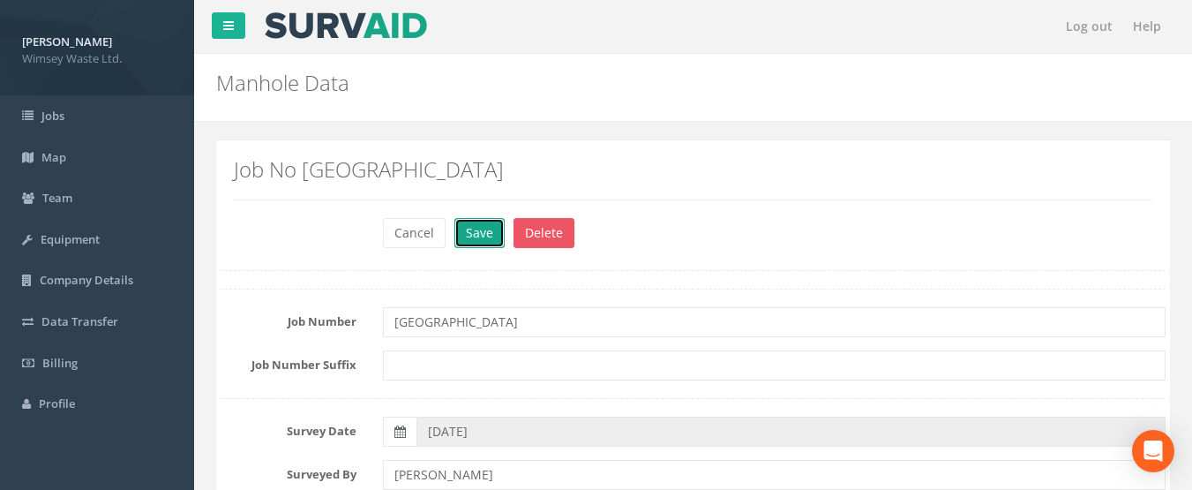
click at [460, 239] on button "Save" at bounding box center [480, 233] width 50 height 30
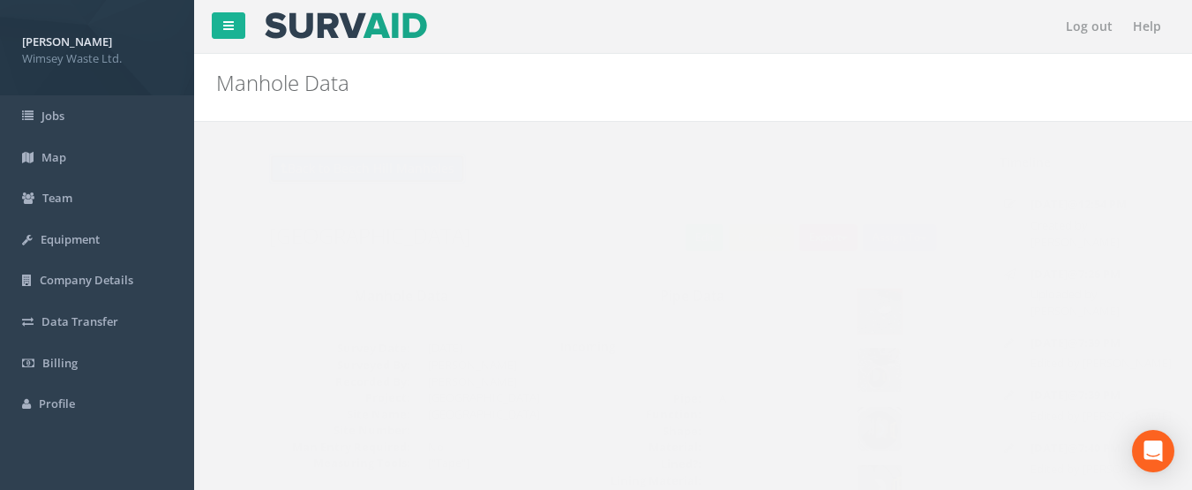
click at [295, 165] on button "Back to Beech Hill Manholes" at bounding box center [332, 169] width 197 height 30
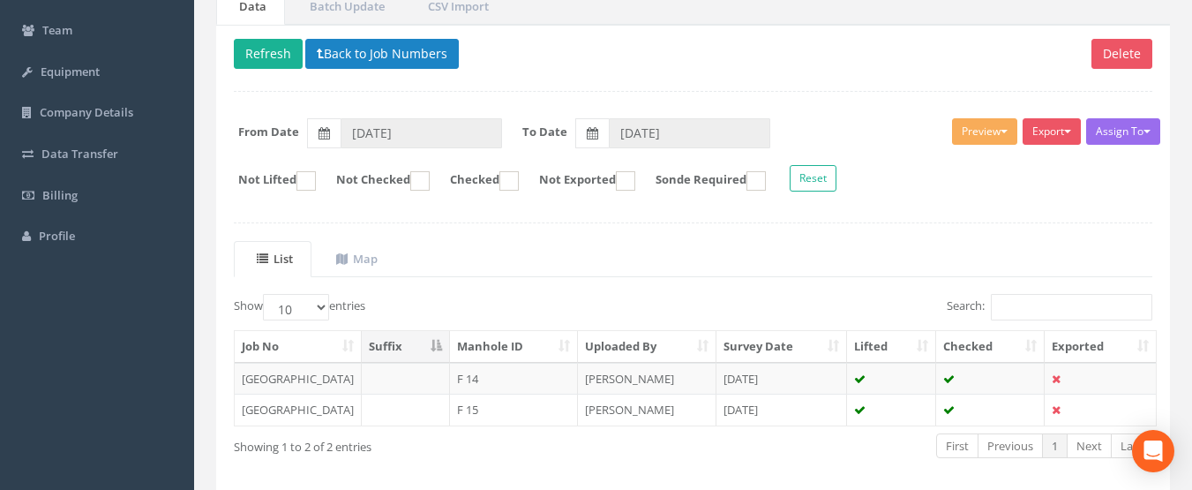
scroll to position [67, 0]
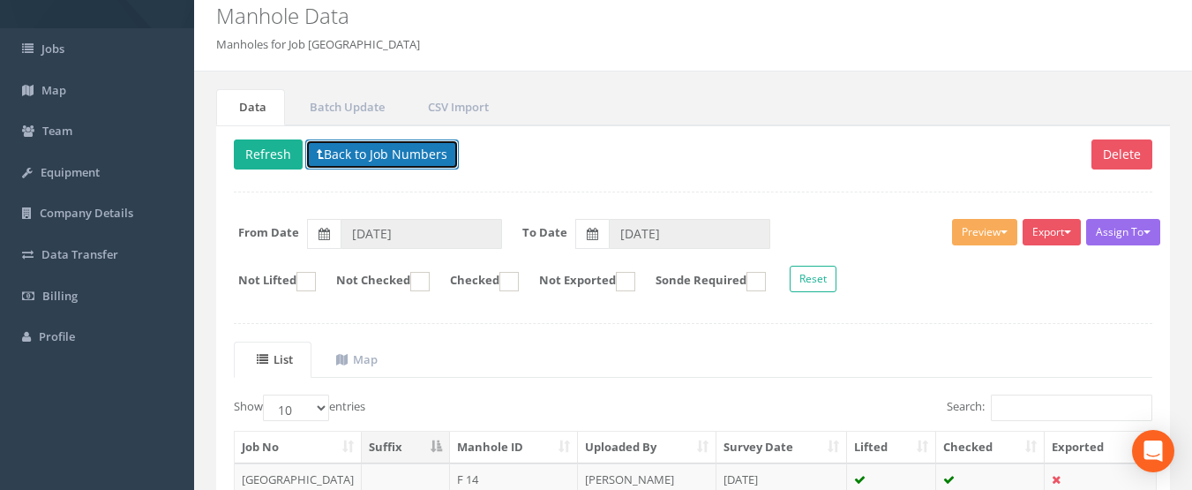
click at [334, 154] on button "Back to Job Numbers" at bounding box center [382, 154] width 154 height 30
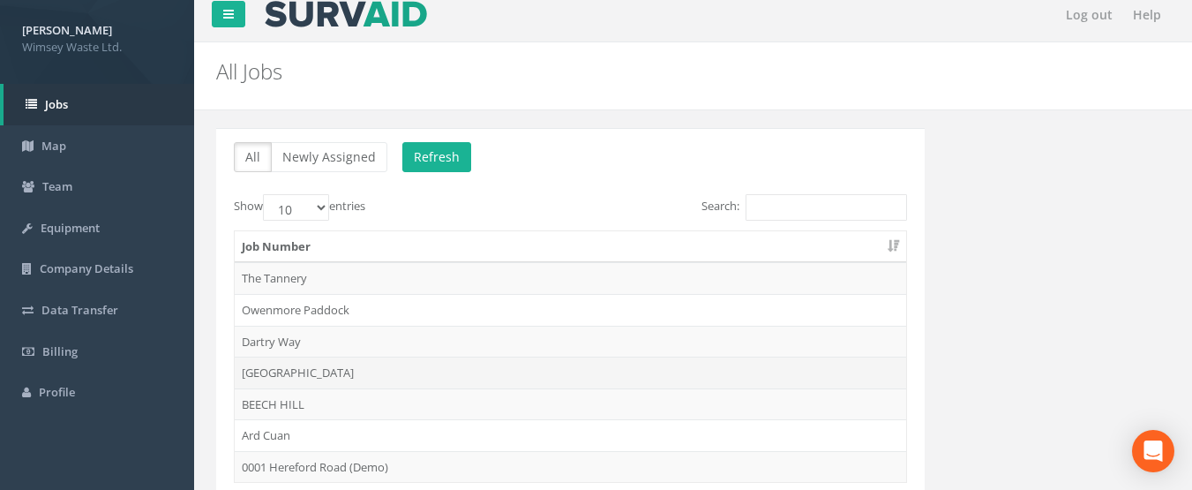
scroll to position [145, 0]
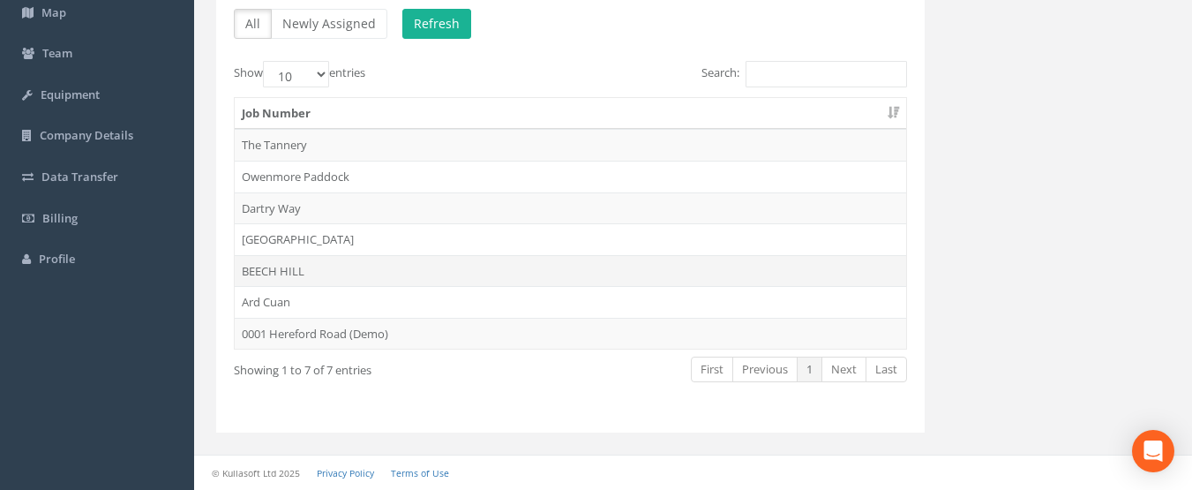
click at [271, 271] on td "BEECH HILL" at bounding box center [571, 271] width 672 height 32
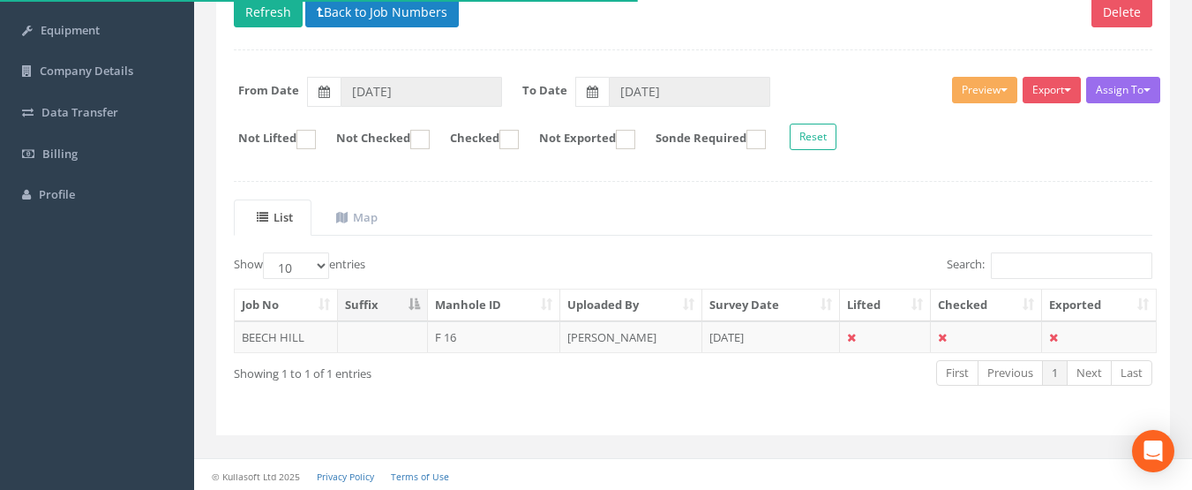
scroll to position [212, 0]
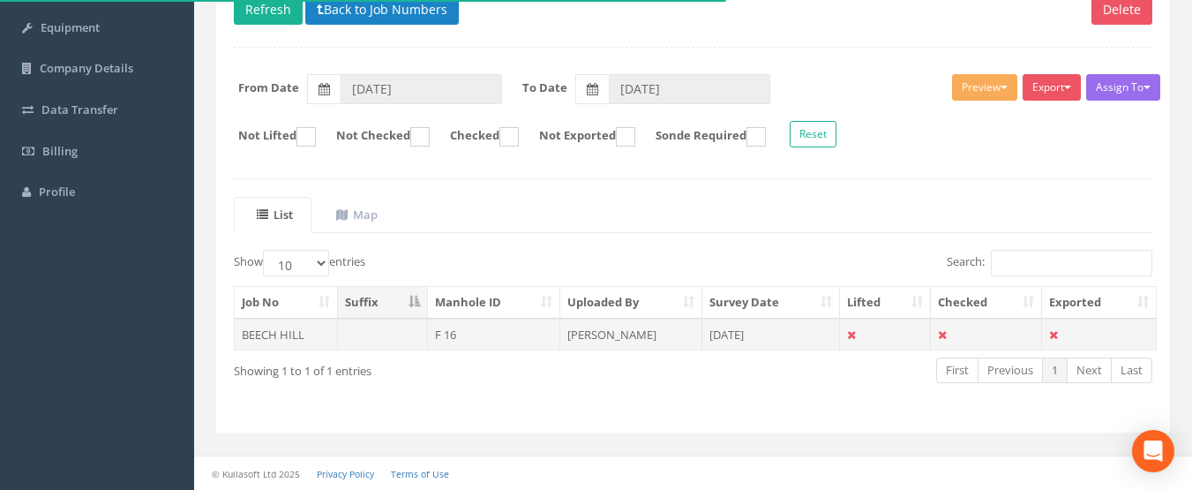
click at [413, 341] on td at bounding box center [383, 335] width 90 height 32
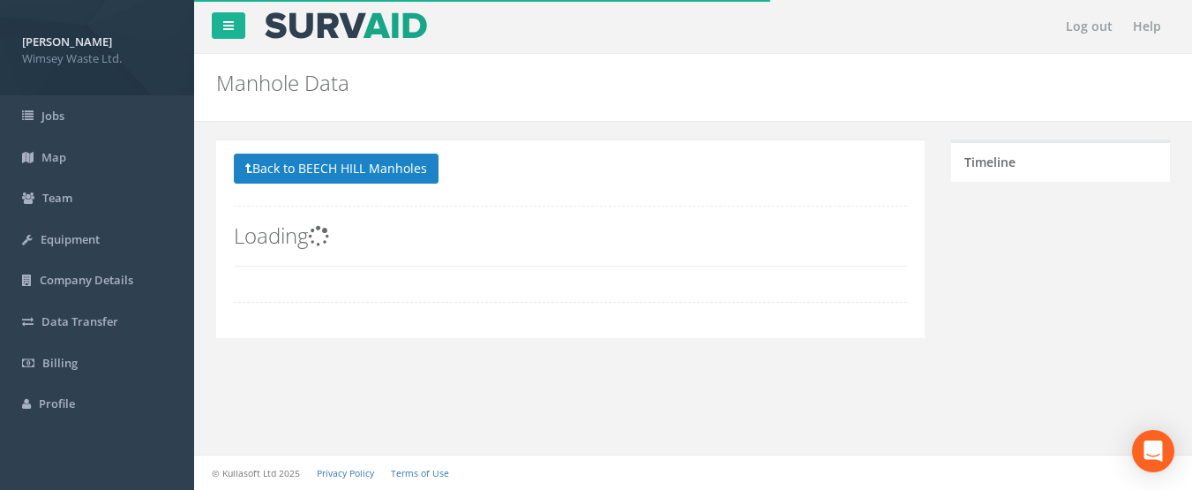
scroll to position [0, 0]
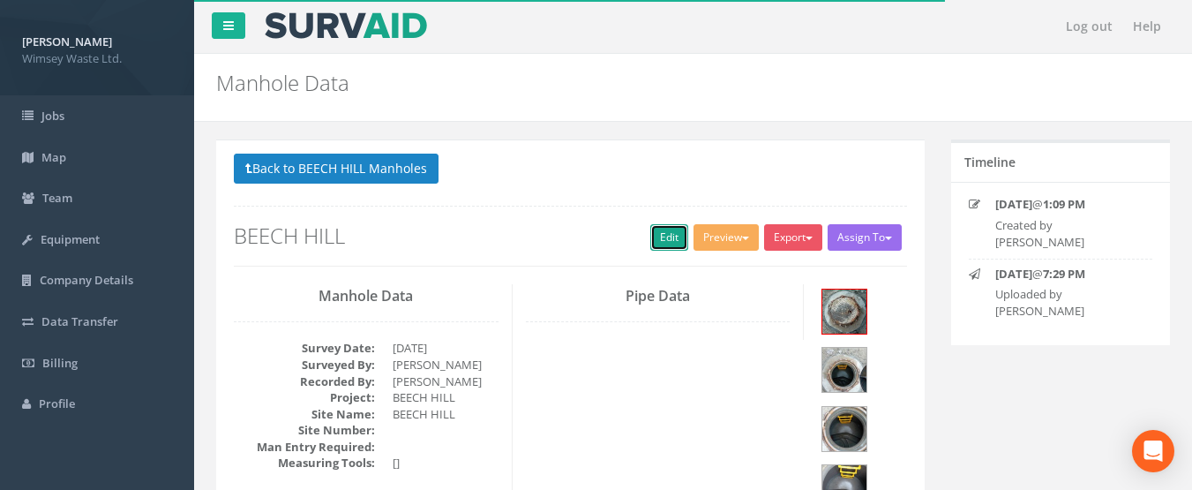
click at [656, 244] on link "Edit" at bounding box center [669, 237] width 38 height 26
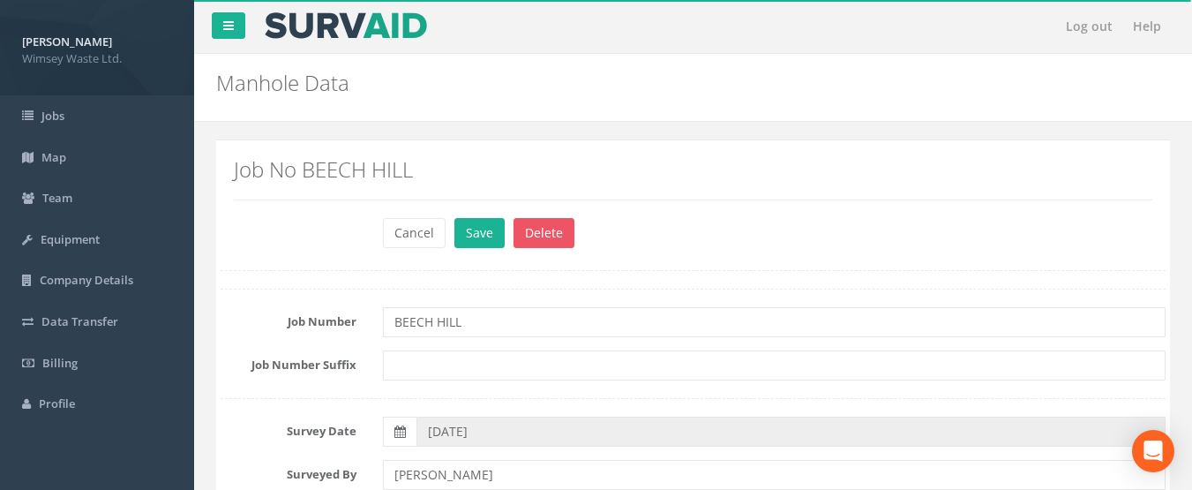
scroll to position [177, 0]
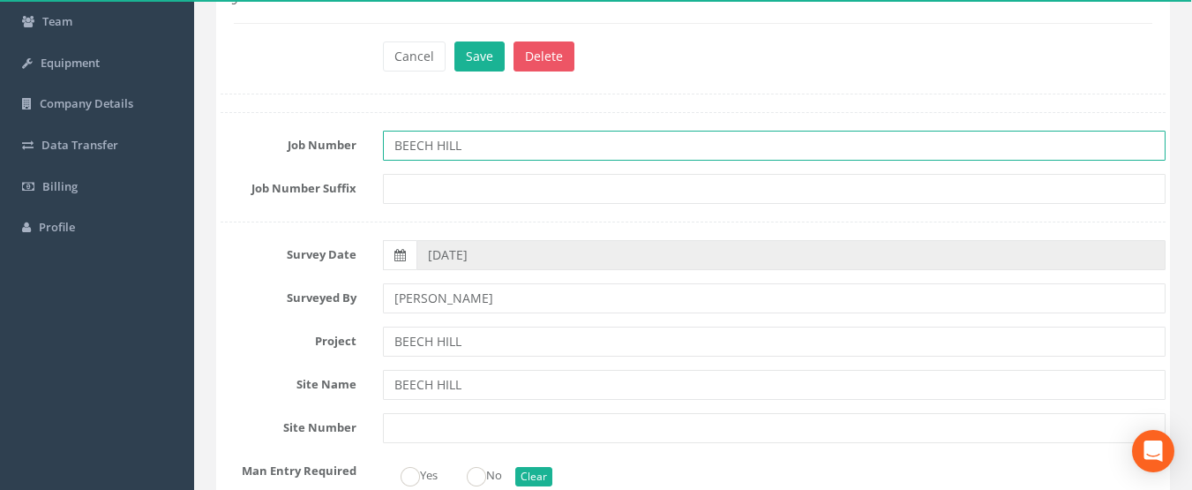
click at [539, 139] on input "BEECH HILL" at bounding box center [775, 146] width 784 height 30
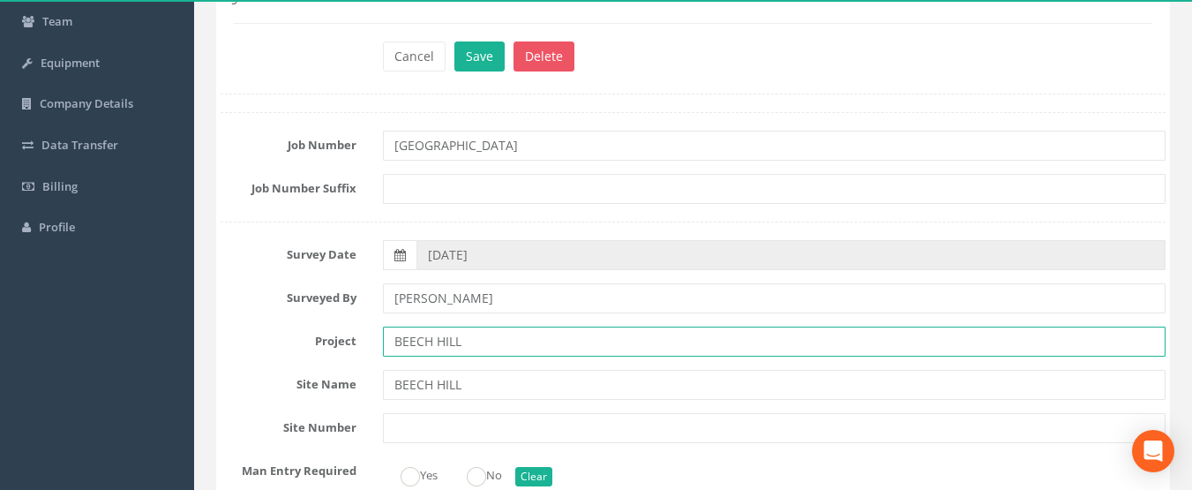
click at [481, 342] on input "BEECH HILL" at bounding box center [775, 342] width 784 height 30
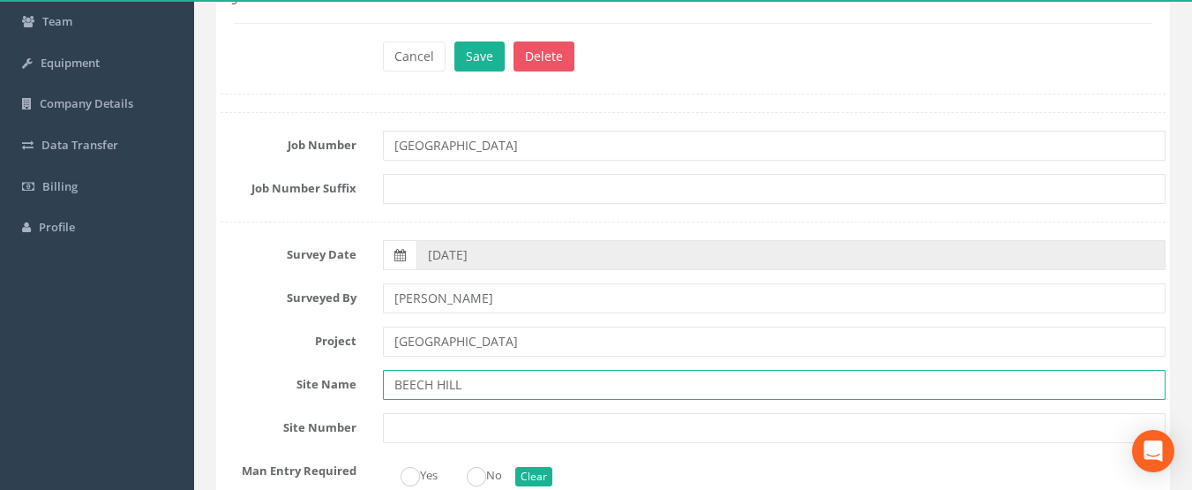
click at [483, 394] on input "BEECH HILL" at bounding box center [775, 385] width 784 height 30
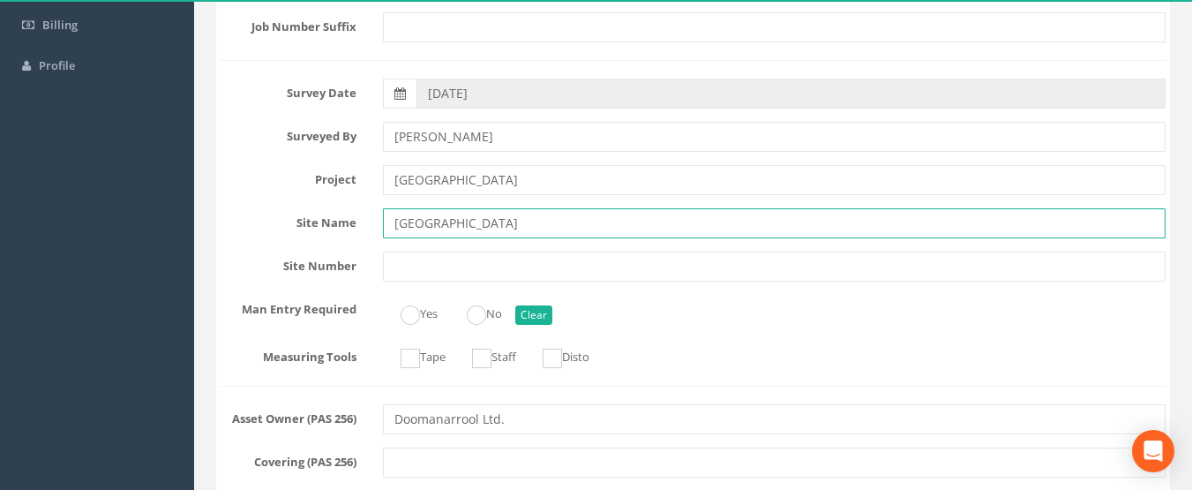
scroll to position [353, 0]
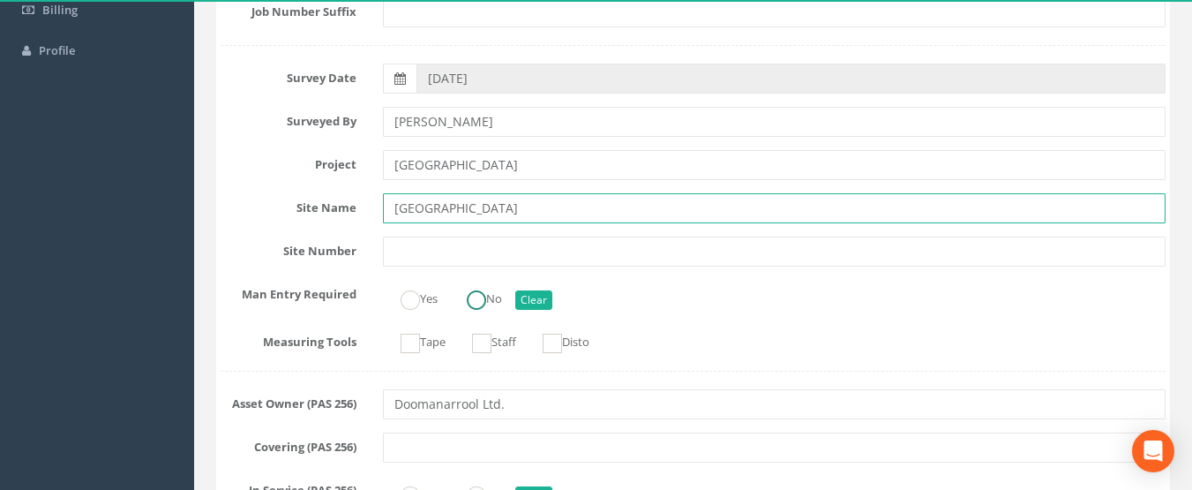
drag, startPoint x: 480, startPoint y: 301, endPoint x: 480, endPoint y: 312, distance: 11.5
click at [480, 301] on ins at bounding box center [476, 299] width 19 height 19
click at [417, 345] on ins at bounding box center [410, 343] width 19 height 19
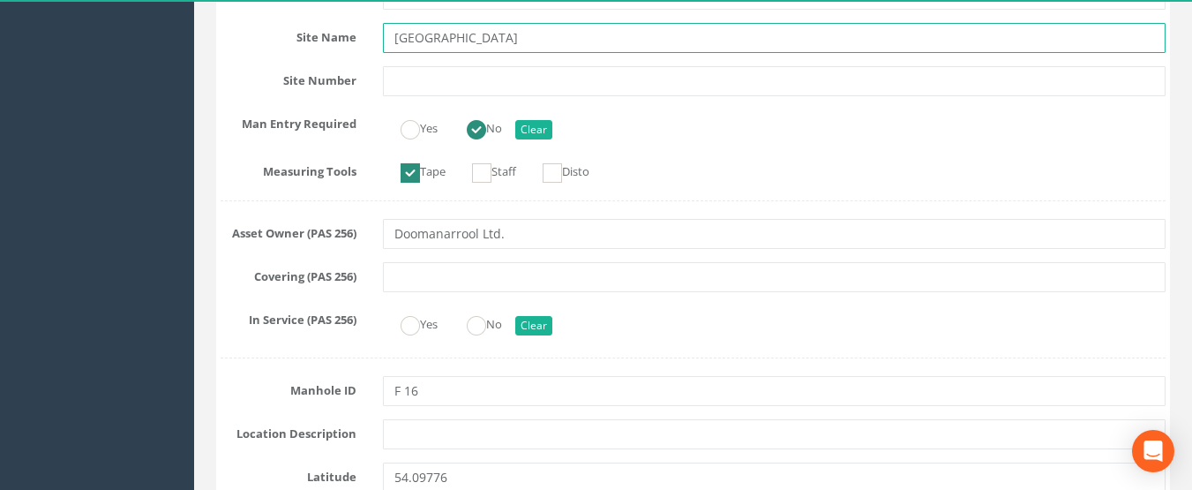
scroll to position [530, 0]
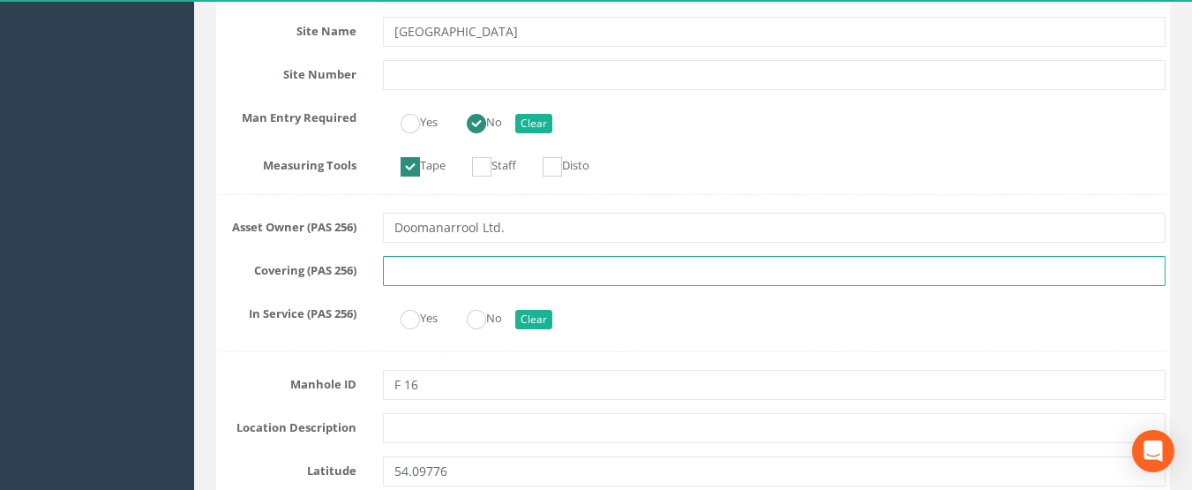
click at [474, 281] on input "text" at bounding box center [775, 271] width 784 height 30
click at [482, 327] on ins at bounding box center [476, 319] width 19 height 19
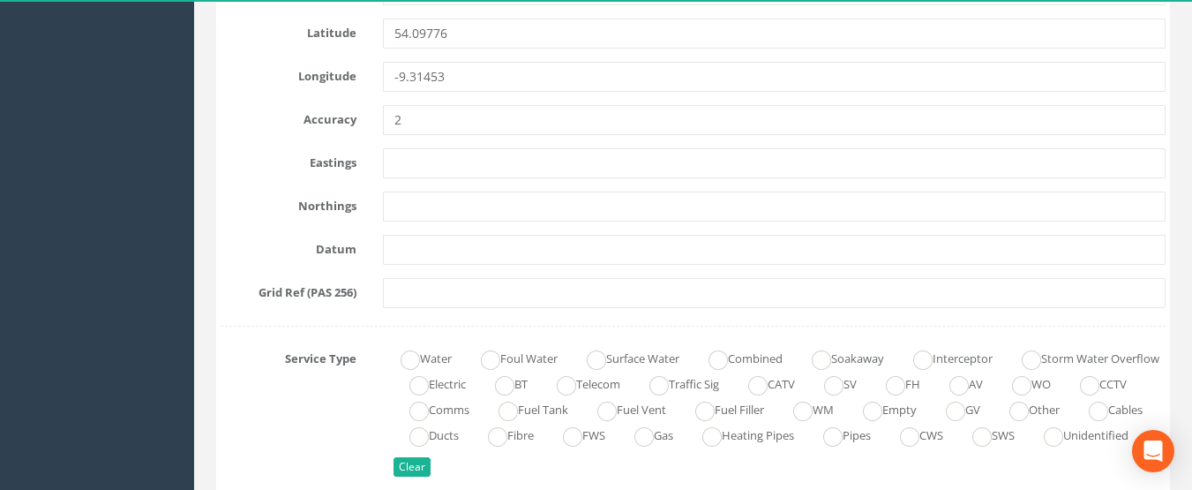
scroll to position [971, 0]
click at [558, 359] on label "Foul Water" at bounding box center [510, 354] width 94 height 26
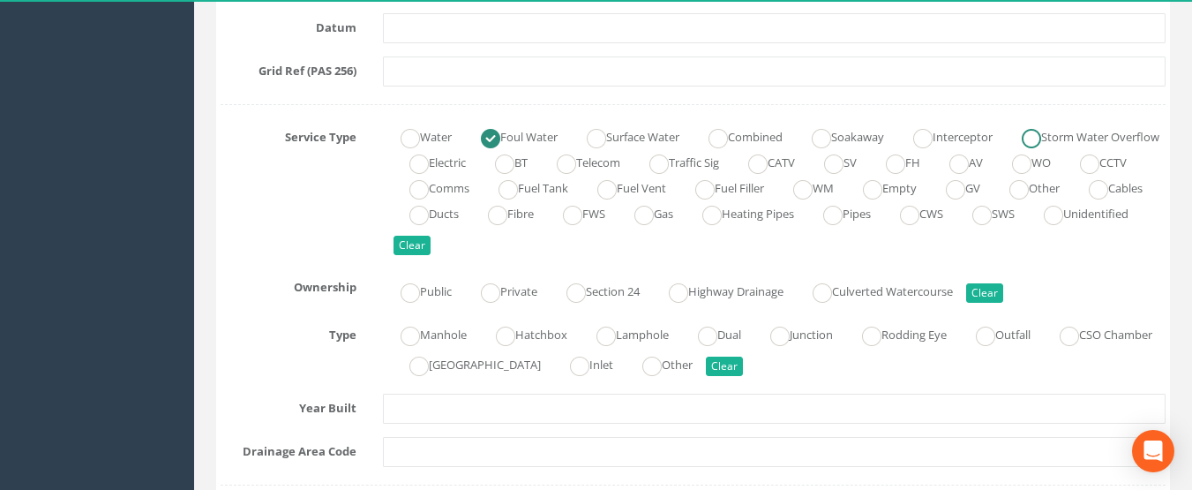
scroll to position [1236, 0]
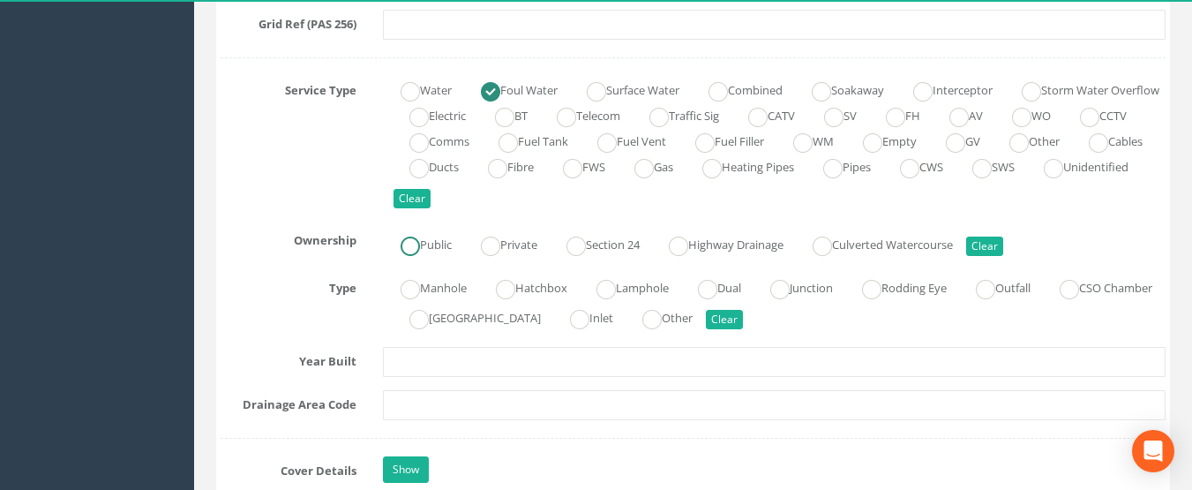
click at [419, 241] on ins at bounding box center [410, 246] width 19 height 19
click at [423, 287] on label "Manhole" at bounding box center [425, 287] width 84 height 26
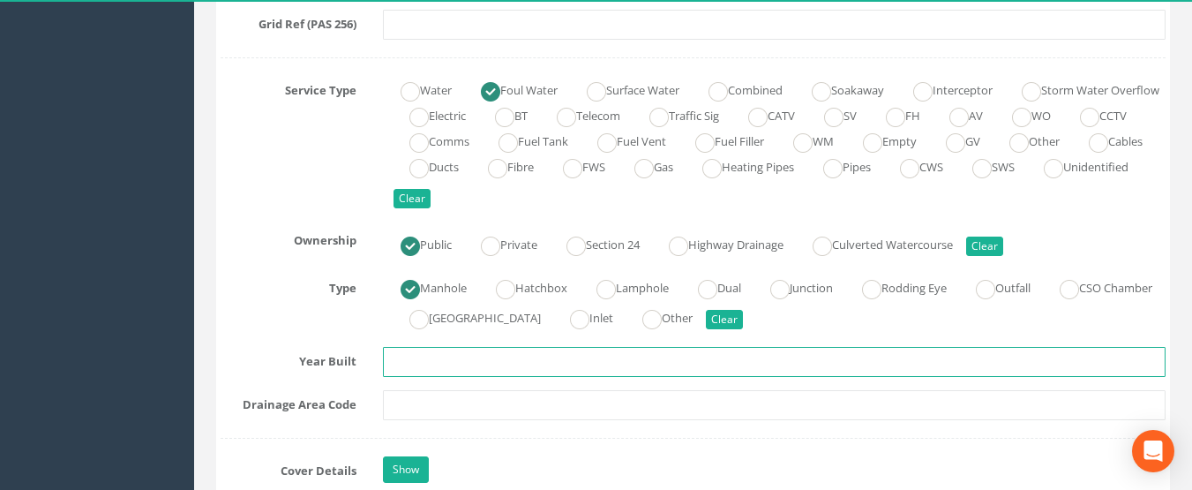
click at [426, 367] on input "text" at bounding box center [775, 362] width 784 height 30
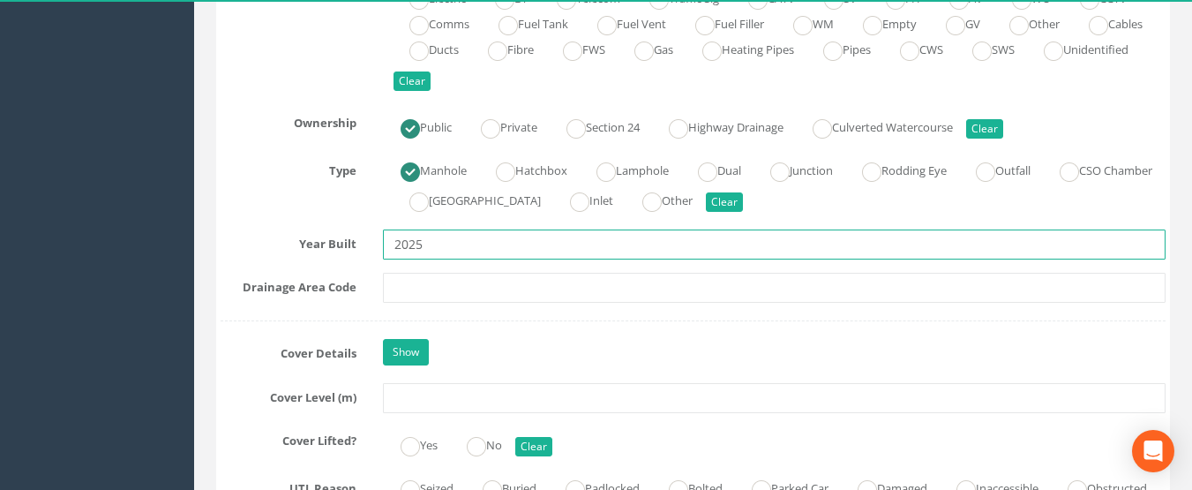
scroll to position [1412, 0]
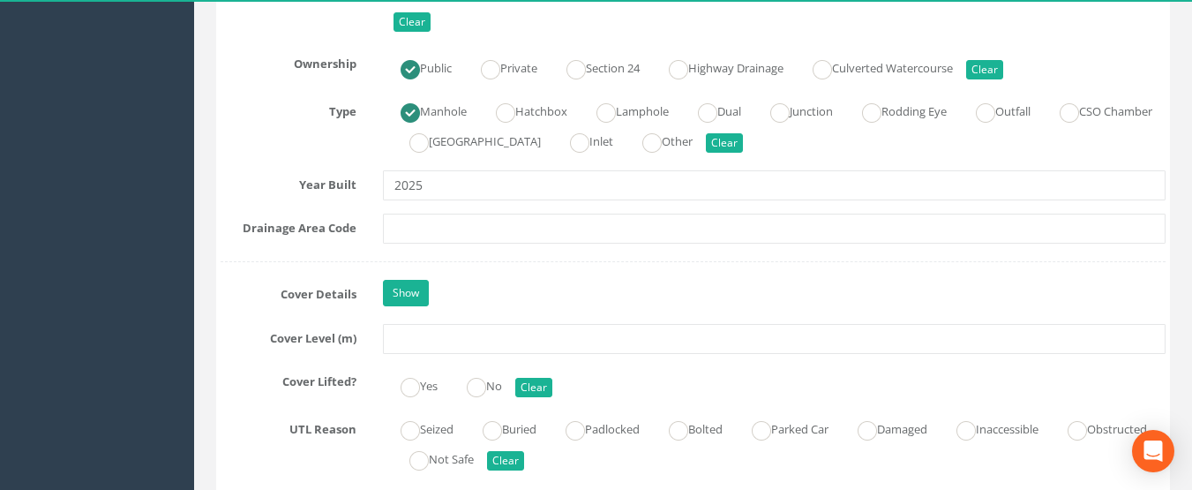
click at [430, 298] on div "Show" at bounding box center [775, 295] width 810 height 31
click at [418, 297] on link "Show" at bounding box center [406, 293] width 46 height 26
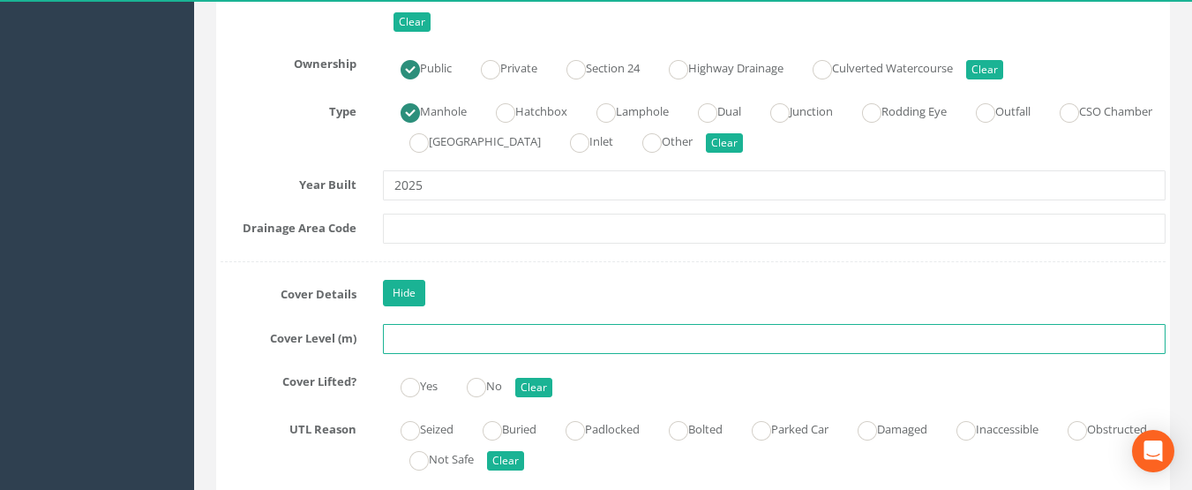
click at [418, 346] on input "text" at bounding box center [775, 339] width 784 height 30
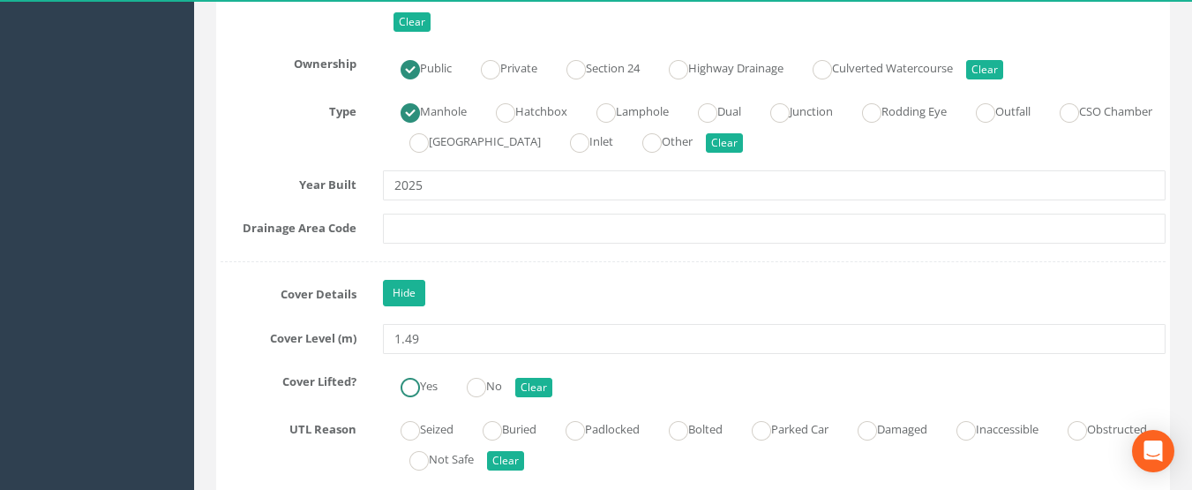
click at [424, 380] on label "Yes" at bounding box center [410, 385] width 55 height 26
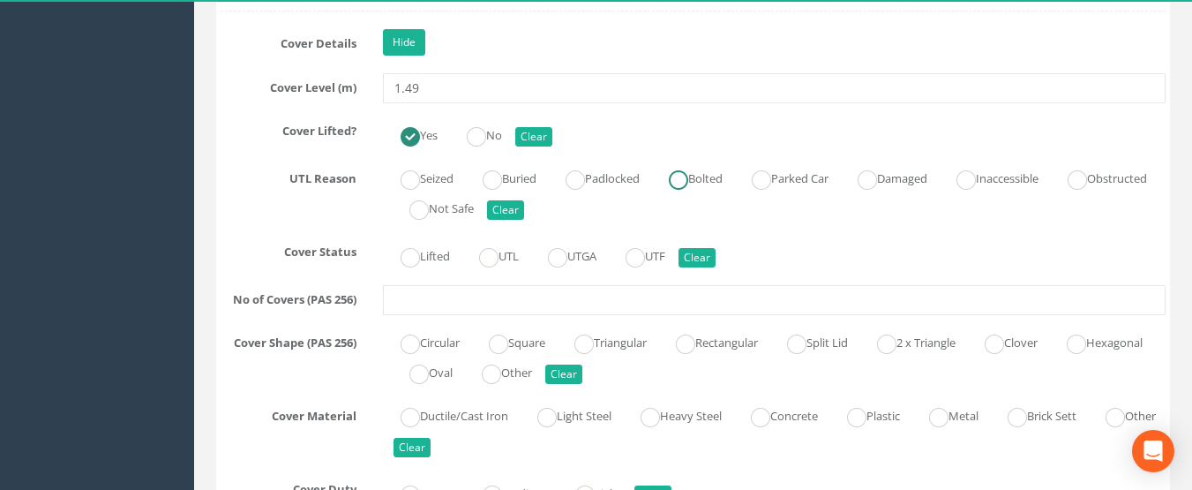
scroll to position [1677, 0]
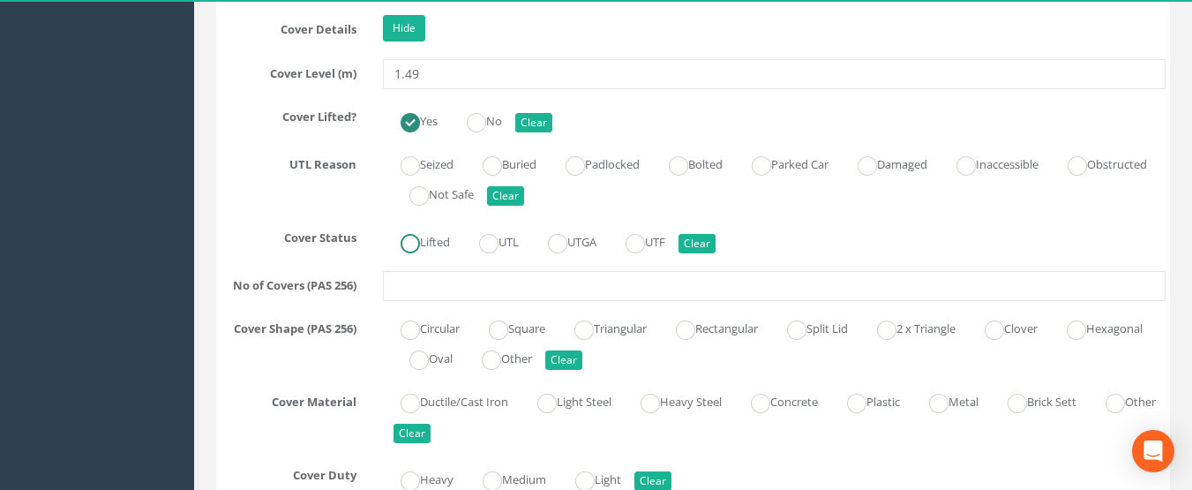
click at [428, 241] on label "Lifted" at bounding box center [416, 241] width 67 height 26
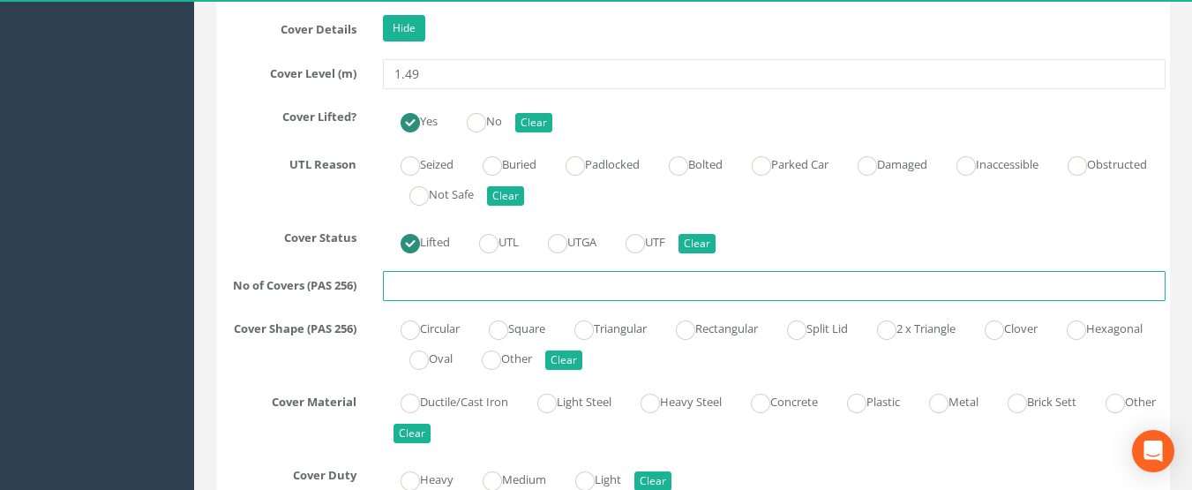
click at [422, 280] on input "text" at bounding box center [775, 286] width 784 height 30
click at [407, 321] on ins at bounding box center [410, 329] width 19 height 19
click at [949, 404] on ins at bounding box center [938, 403] width 19 height 19
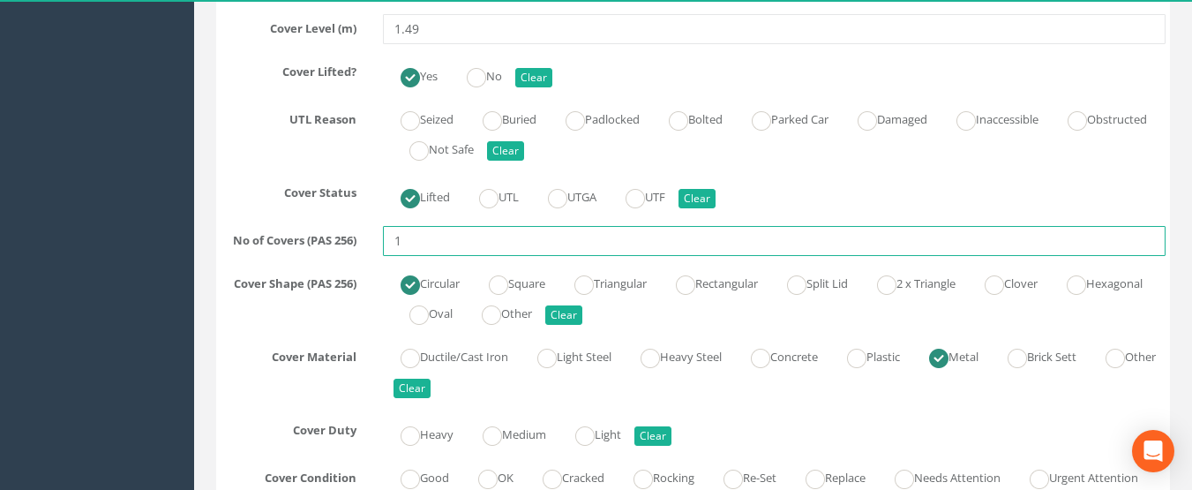
scroll to position [1765, 0]
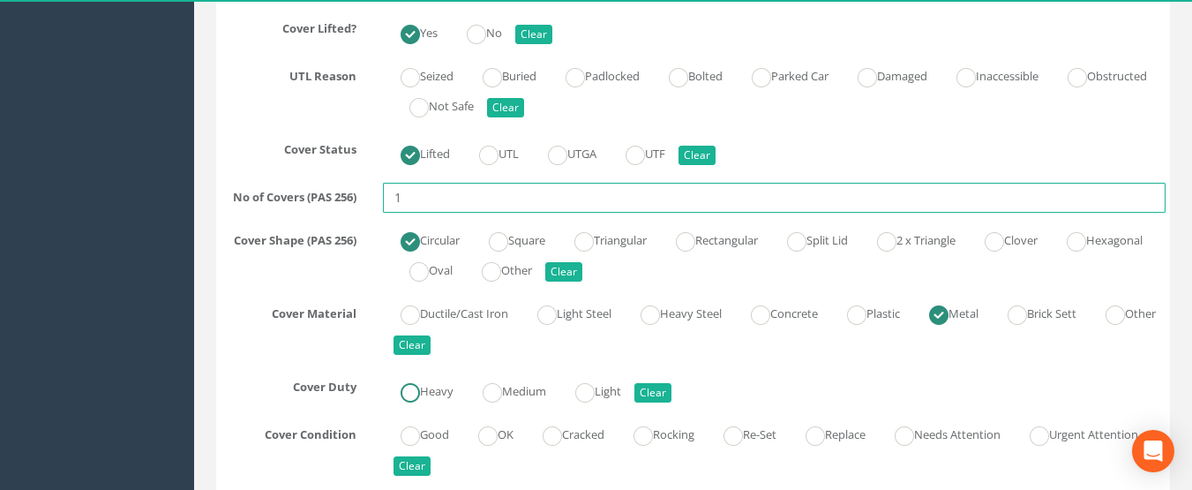
click at [417, 392] on ins at bounding box center [410, 392] width 19 height 19
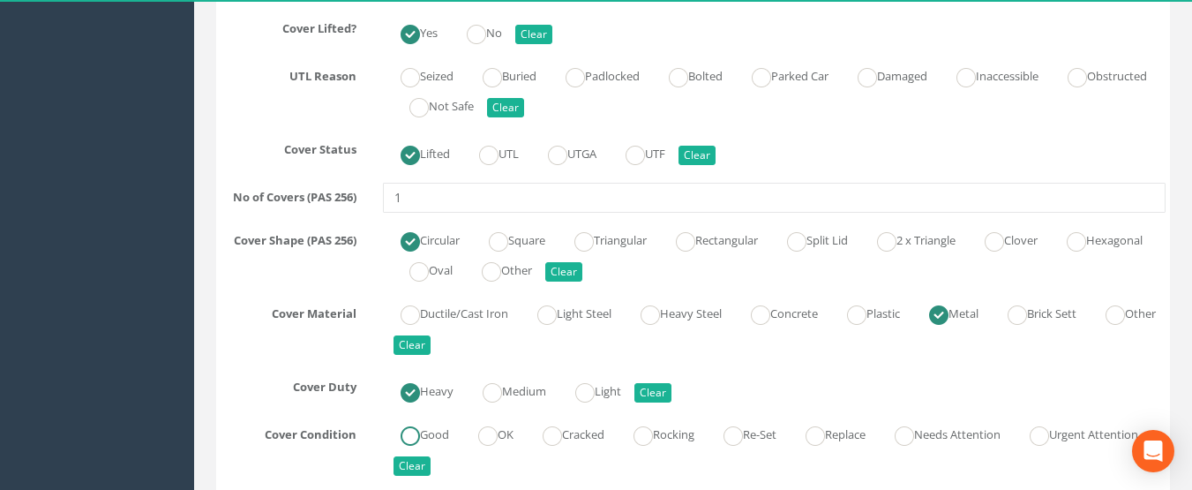
click at [424, 434] on label "Good" at bounding box center [416, 433] width 66 height 26
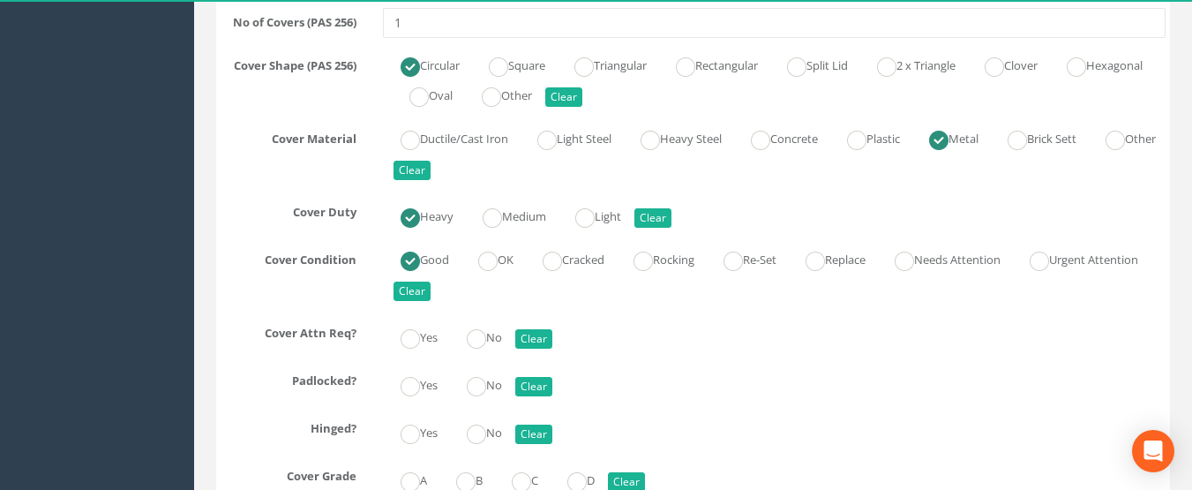
scroll to position [1942, 0]
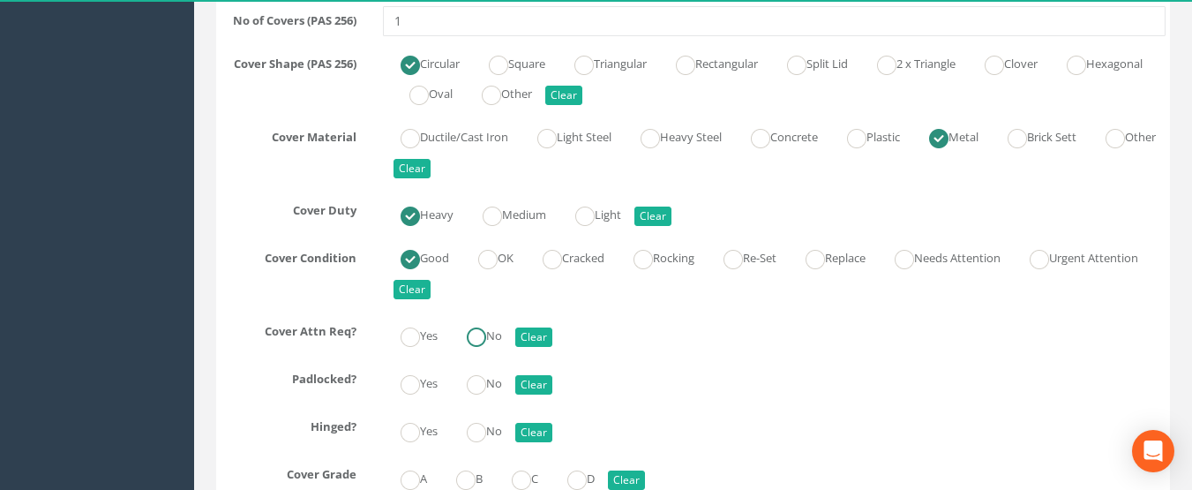
click at [486, 329] on ins at bounding box center [476, 336] width 19 height 19
click at [483, 375] on ins at bounding box center [476, 384] width 19 height 19
click at [410, 442] on input "Yes" at bounding box center [410, 441] width 19 height 30
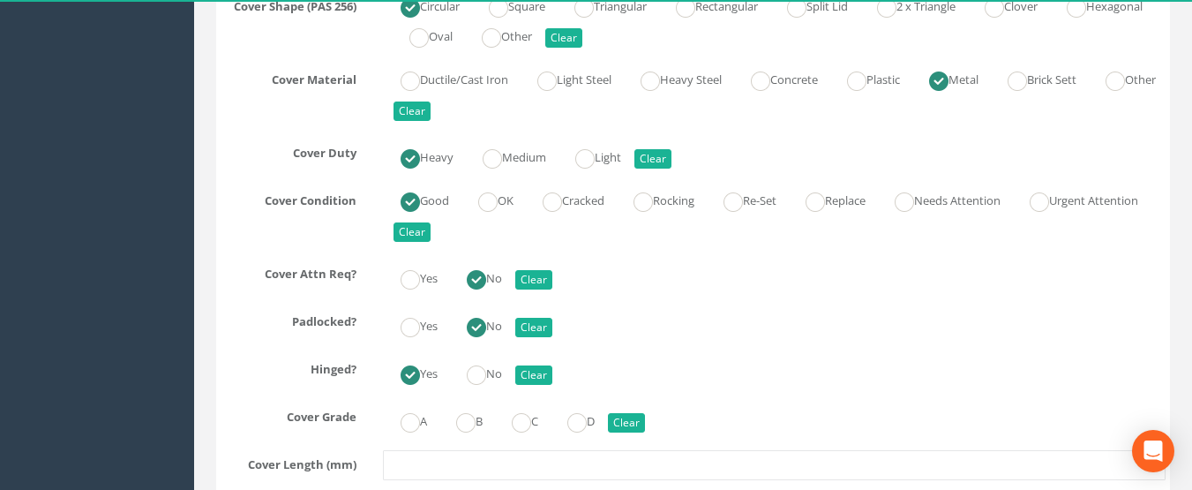
scroll to position [2030, 0]
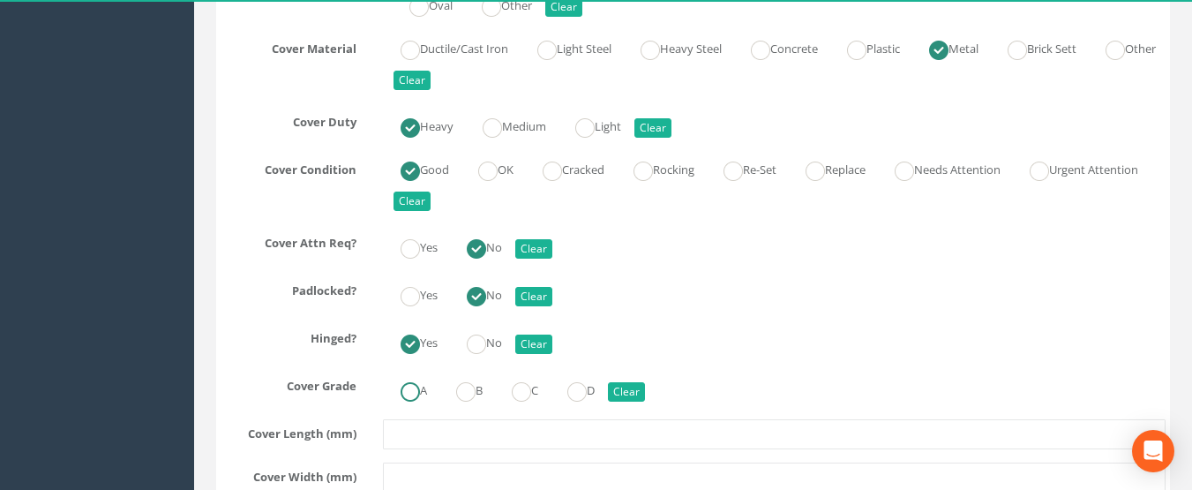
click at [414, 395] on ins at bounding box center [410, 391] width 19 height 19
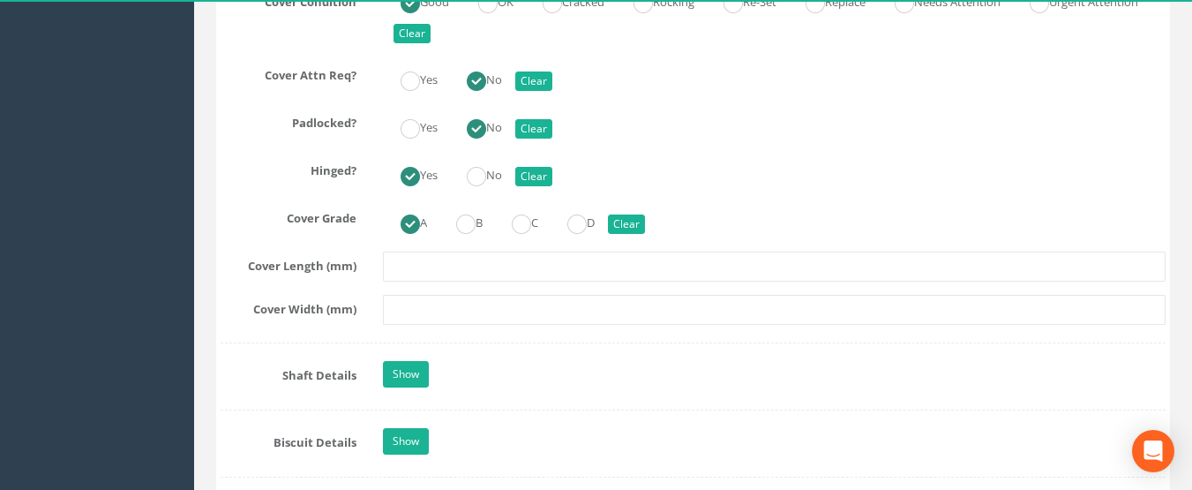
scroll to position [2206, 0]
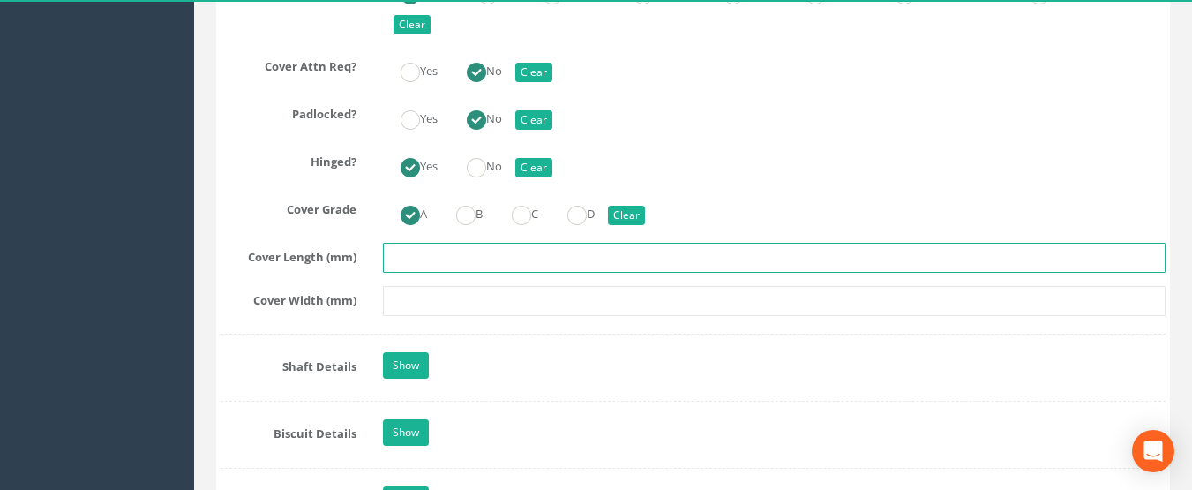
click at [463, 261] on input "text" at bounding box center [775, 258] width 784 height 30
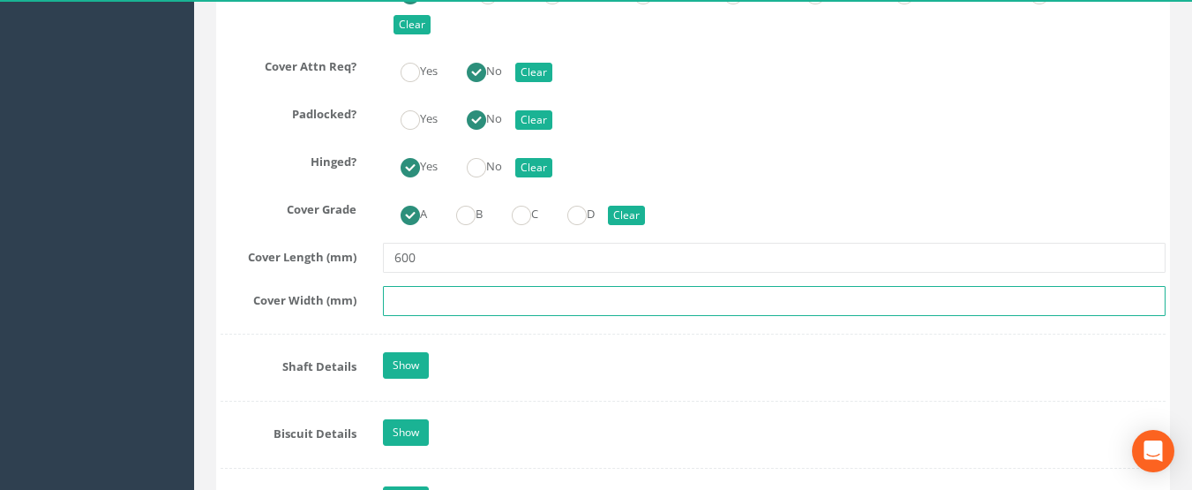
click at [458, 306] on input "text" at bounding box center [775, 301] width 784 height 30
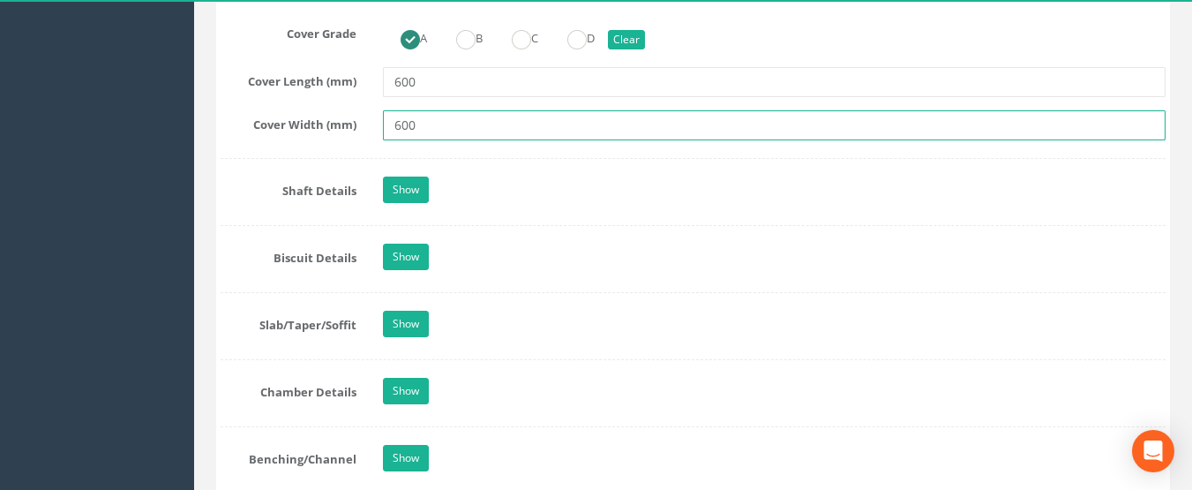
scroll to position [2383, 0]
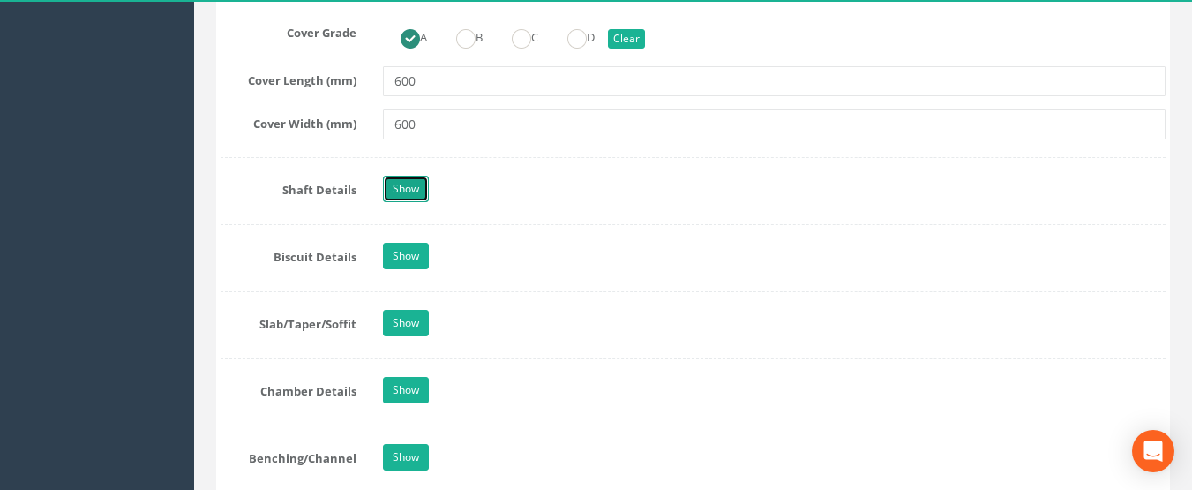
click at [403, 177] on link "Show" at bounding box center [406, 189] width 46 height 26
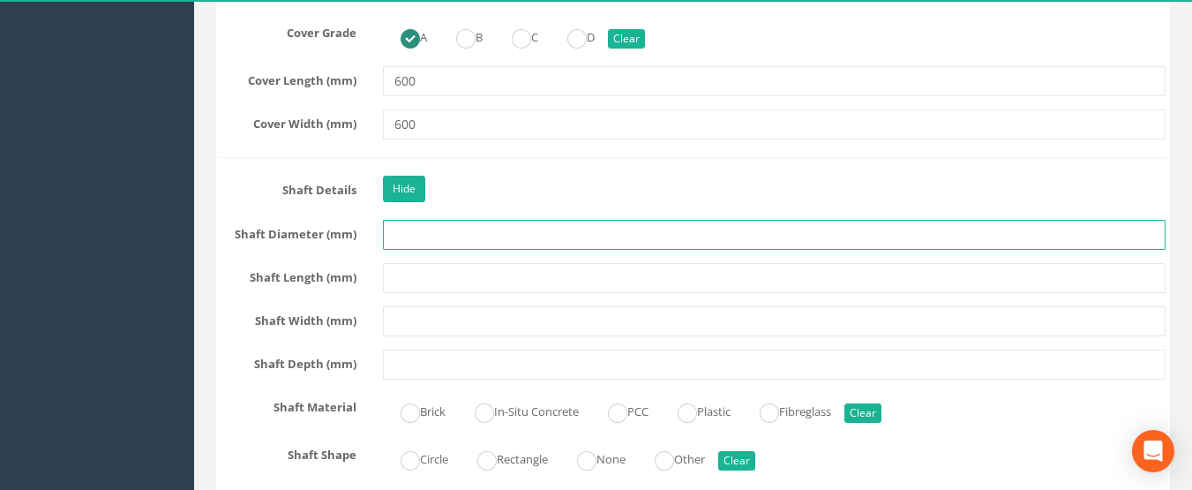
click at [440, 237] on input "text" at bounding box center [775, 235] width 784 height 30
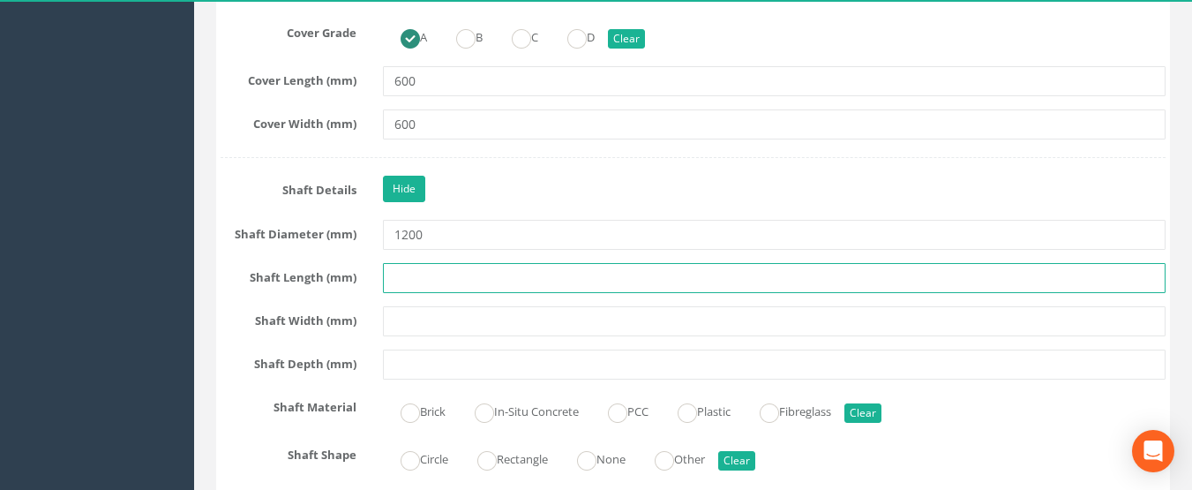
click at [440, 281] on input "text" at bounding box center [775, 278] width 784 height 30
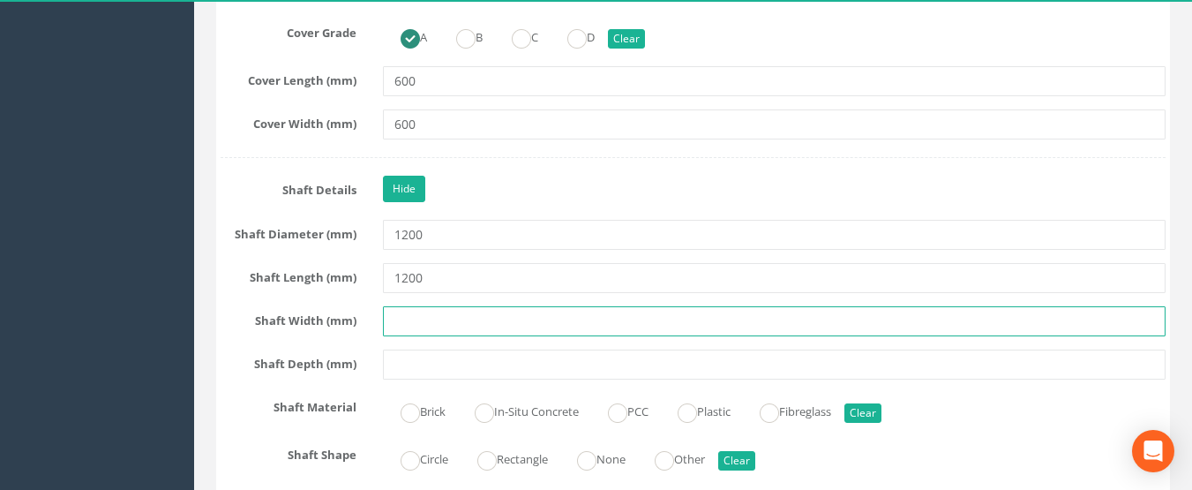
click at [449, 308] on input "text" at bounding box center [775, 321] width 784 height 30
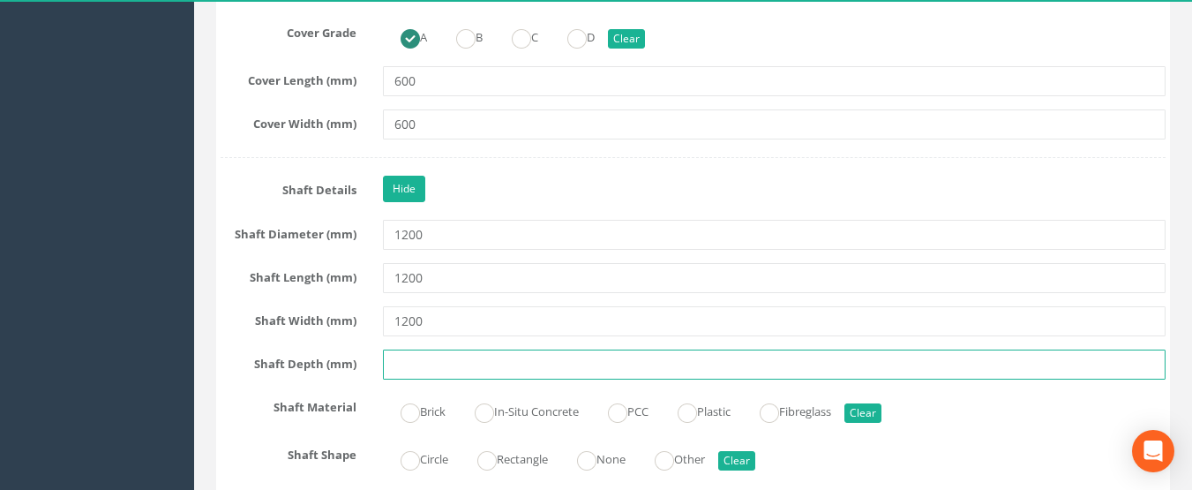
click at [440, 357] on input "text" at bounding box center [775, 365] width 784 height 30
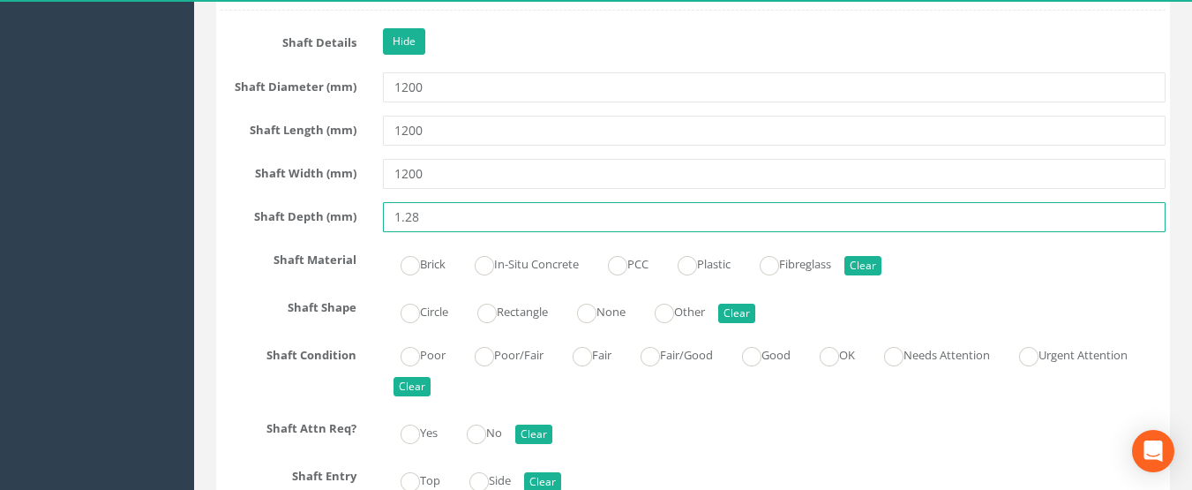
scroll to position [2559, 0]
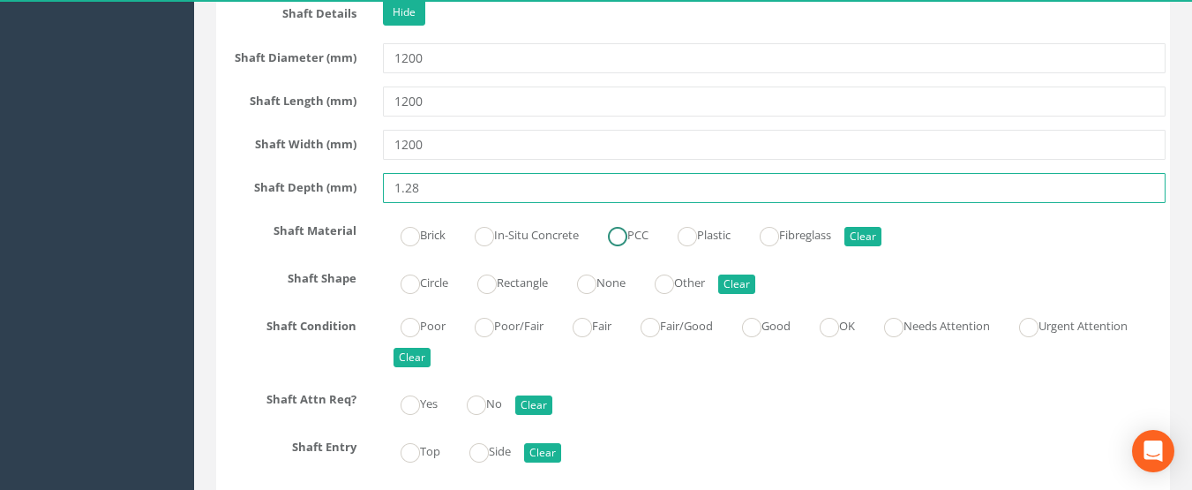
click at [621, 242] on ins at bounding box center [617, 236] width 19 height 19
click at [412, 286] on ins at bounding box center [410, 283] width 19 height 19
click at [779, 327] on label "Good" at bounding box center [758, 325] width 66 height 26
click at [486, 406] on ins at bounding box center [476, 404] width 19 height 19
click at [426, 451] on label "Top" at bounding box center [411, 450] width 57 height 26
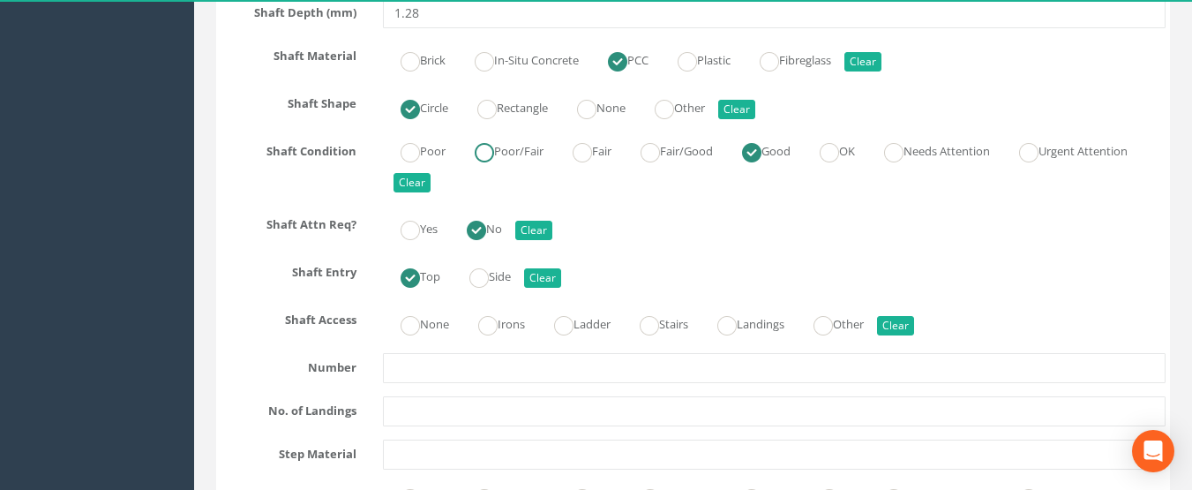
scroll to position [2736, 0]
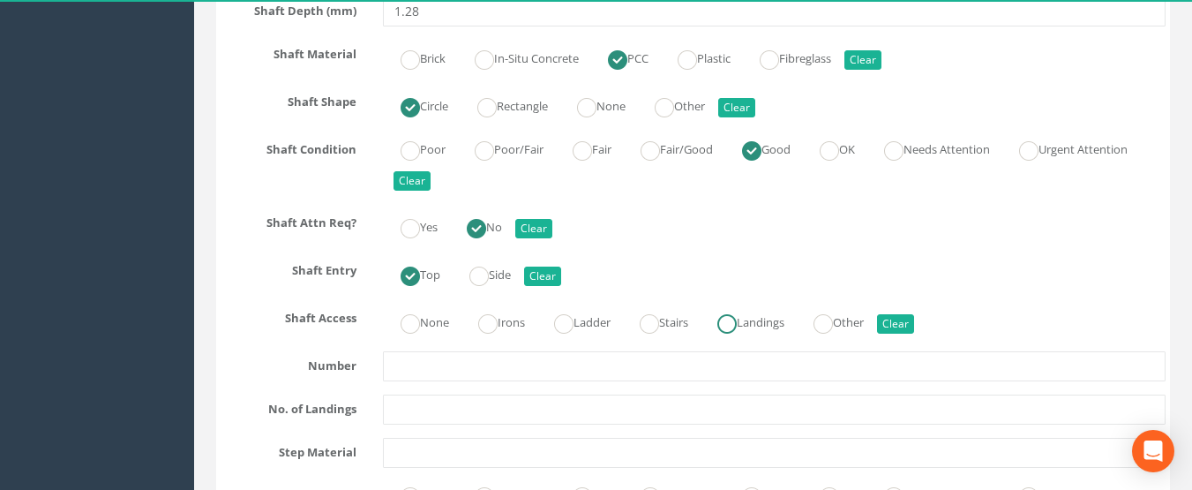
click at [737, 330] on ins at bounding box center [727, 323] width 19 height 19
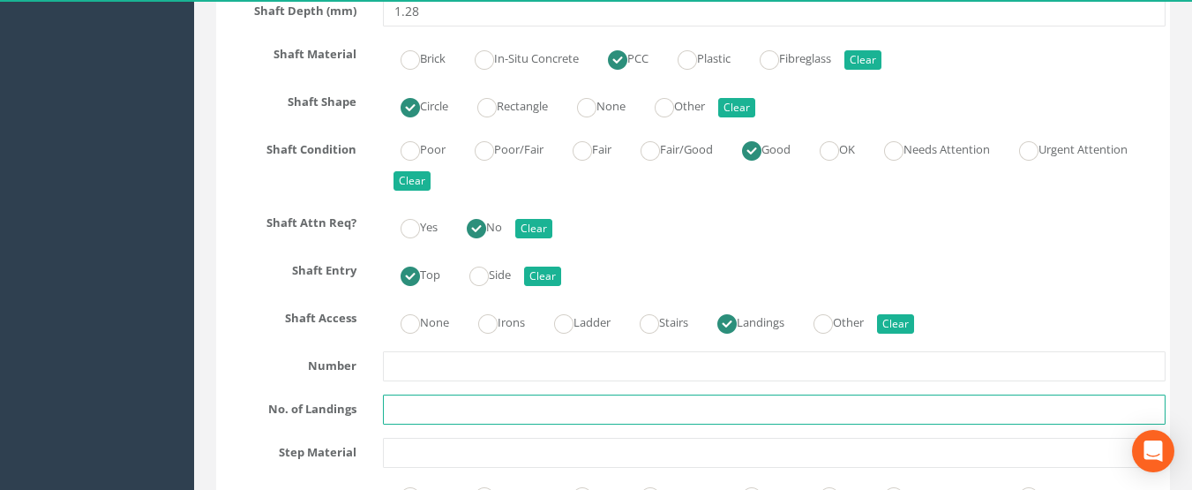
click at [476, 410] on input "text" at bounding box center [775, 410] width 784 height 30
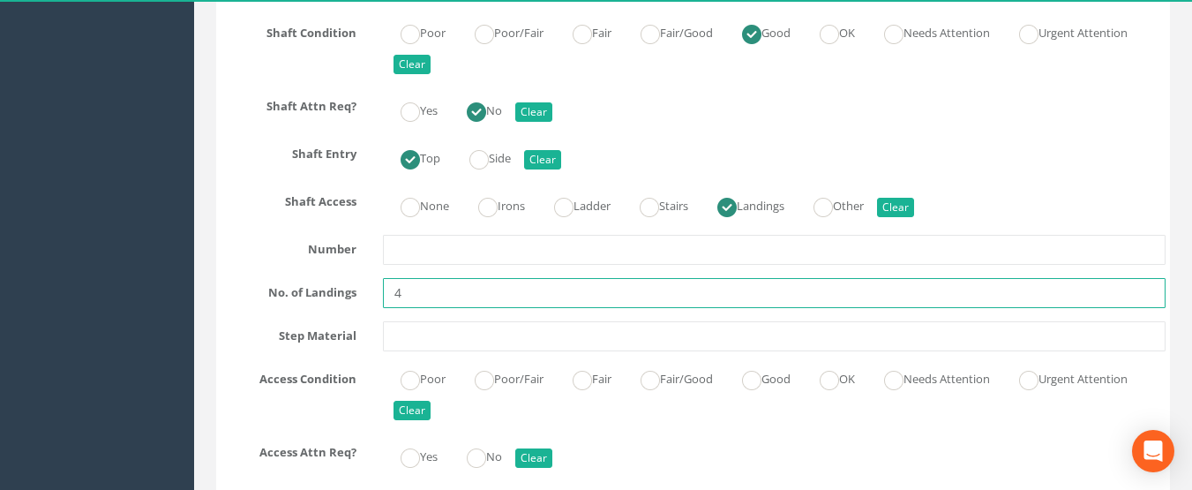
scroll to position [2913, 0]
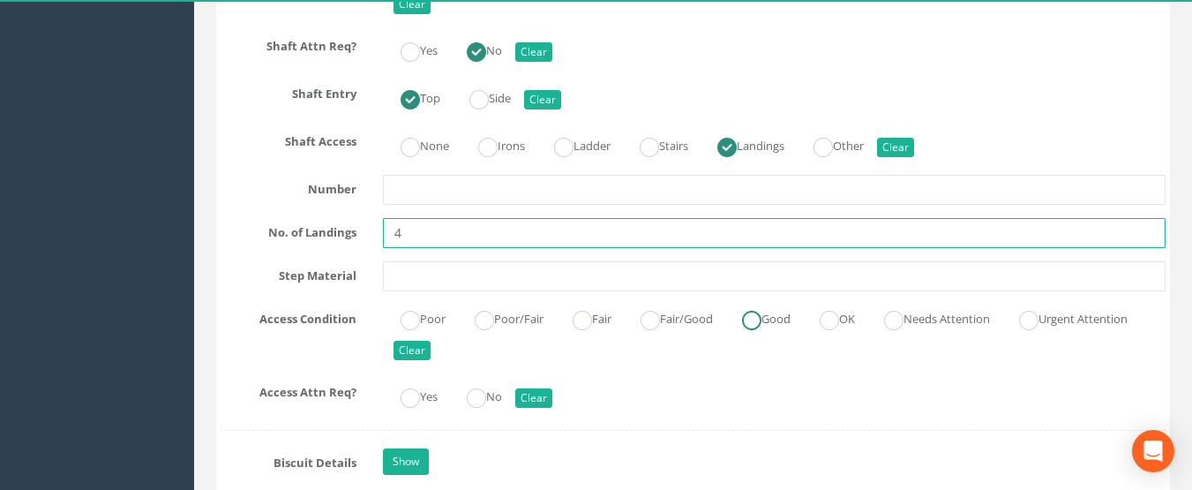
click at [760, 323] on ins at bounding box center [751, 320] width 19 height 19
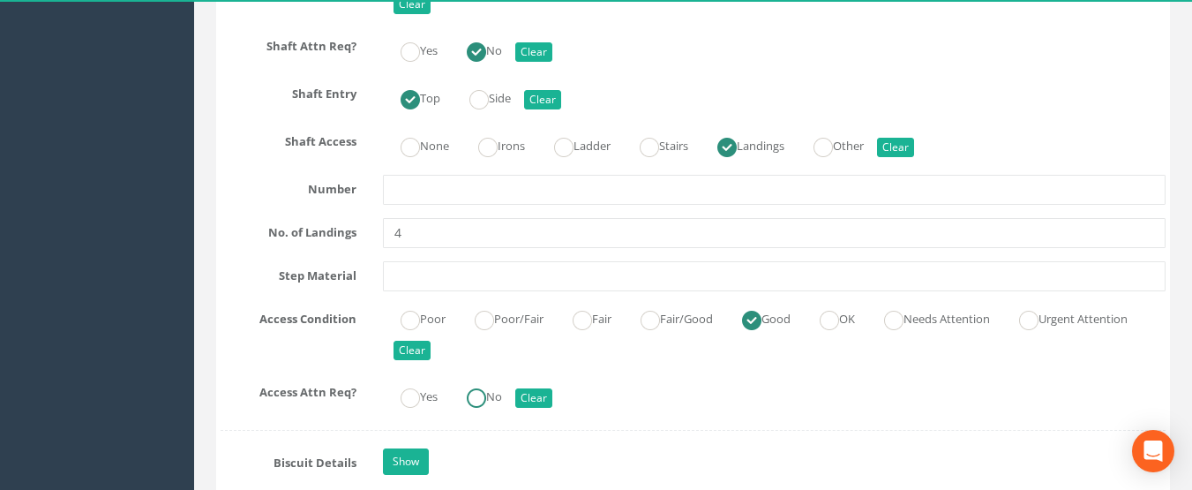
click at [495, 397] on label "No" at bounding box center [475, 395] width 53 height 26
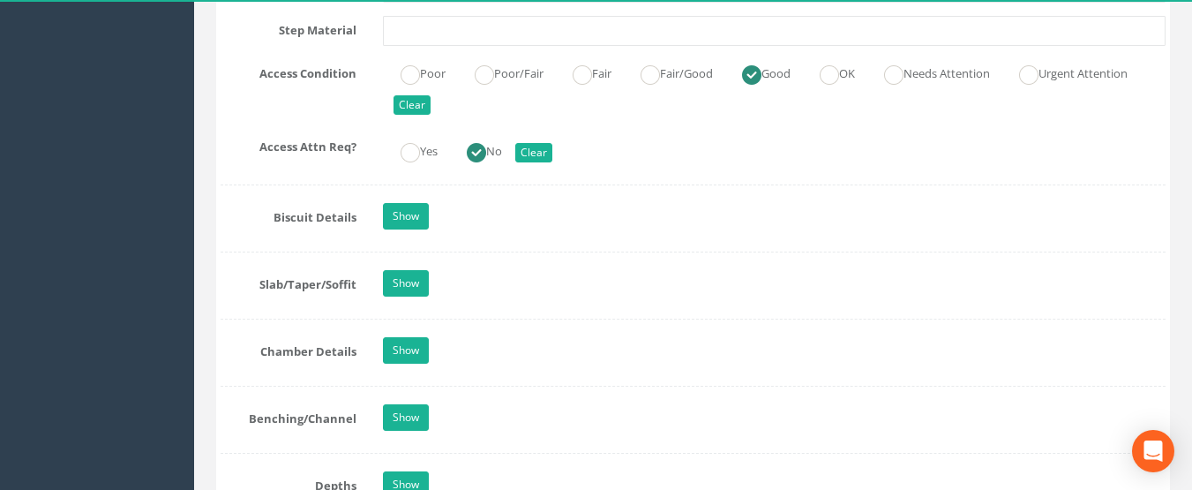
scroll to position [3177, 0]
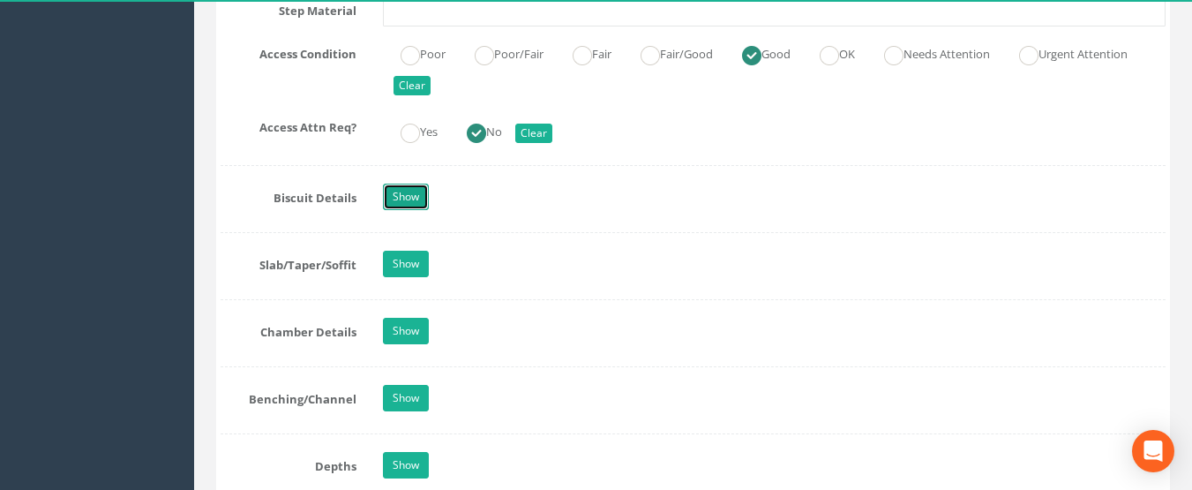
click at [412, 201] on link "Show" at bounding box center [406, 197] width 46 height 26
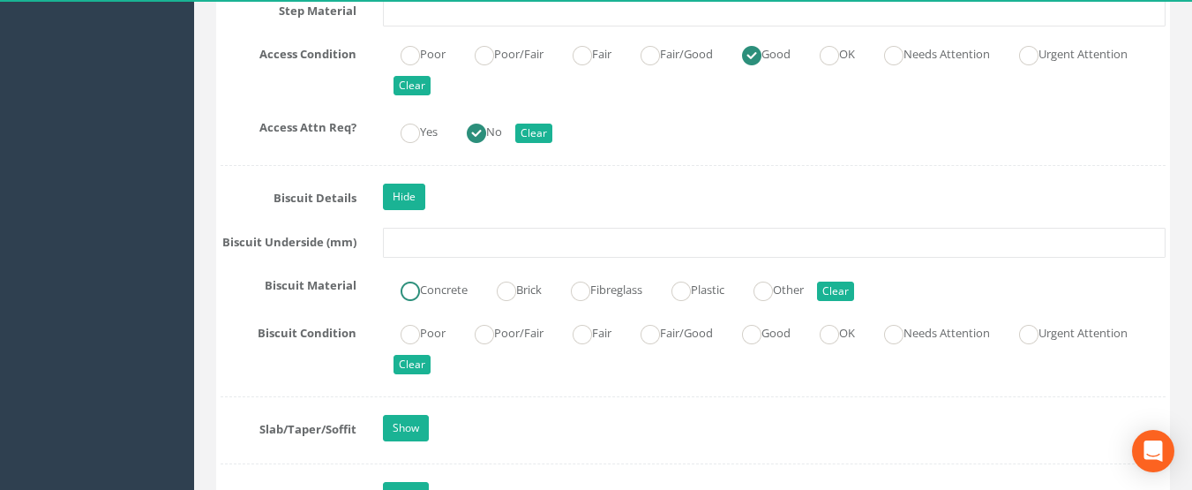
click at [451, 297] on label "Concrete" at bounding box center [425, 288] width 85 height 26
drag, startPoint x: 800, startPoint y: 332, endPoint x: 585, endPoint y: 371, distance: 218.0
click at [791, 332] on label "Good" at bounding box center [758, 332] width 66 height 26
click at [384, 425] on div "Show" at bounding box center [775, 430] width 810 height 31
click at [384, 425] on link "Show" at bounding box center [406, 428] width 46 height 26
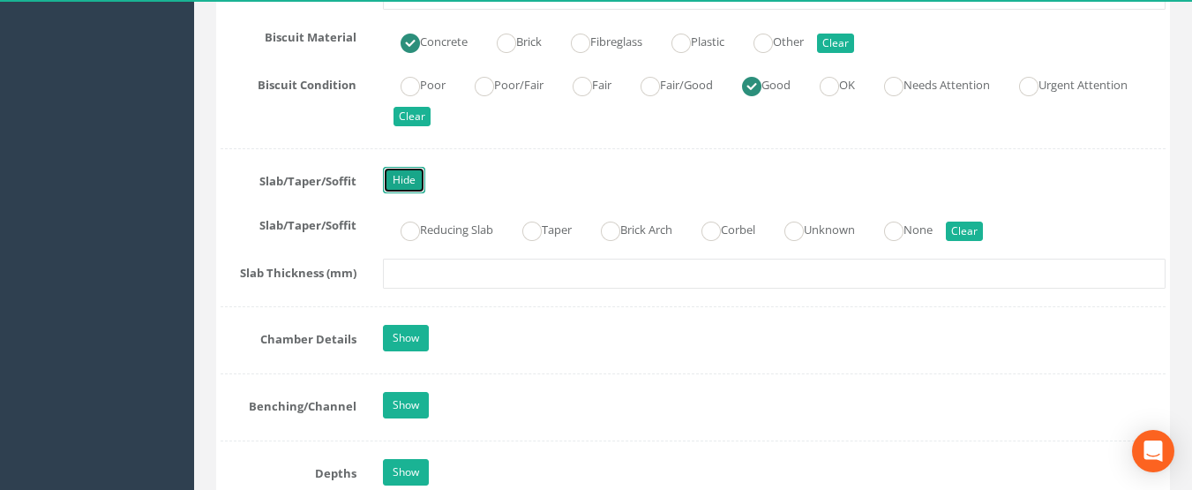
scroll to position [3442, 0]
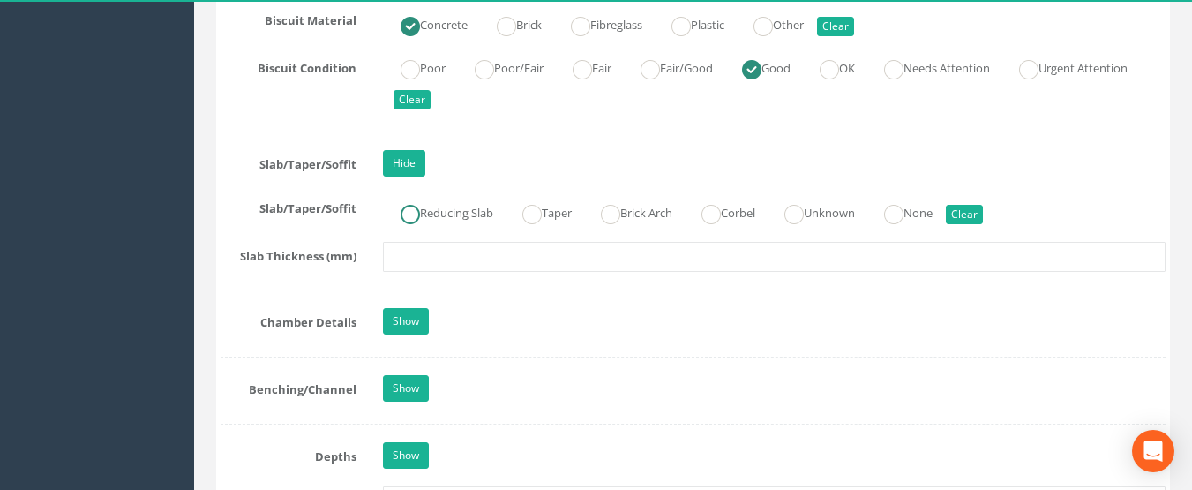
click at [422, 208] on label "Reducing Slab" at bounding box center [438, 212] width 110 height 26
click at [399, 334] on div "Show" at bounding box center [775, 323] width 810 height 31
click at [405, 327] on link "Show" at bounding box center [406, 321] width 46 height 26
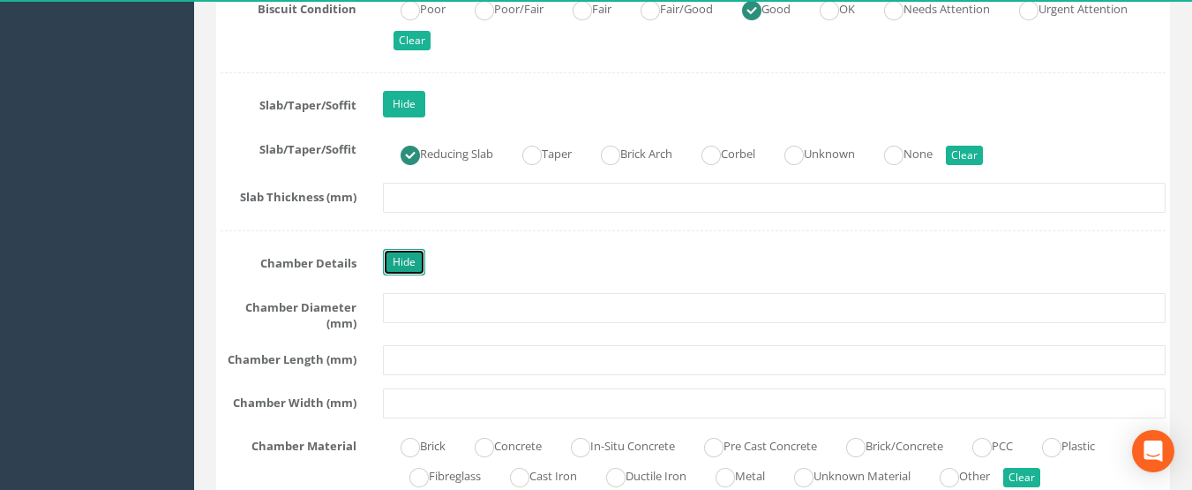
scroll to position [3619, 0]
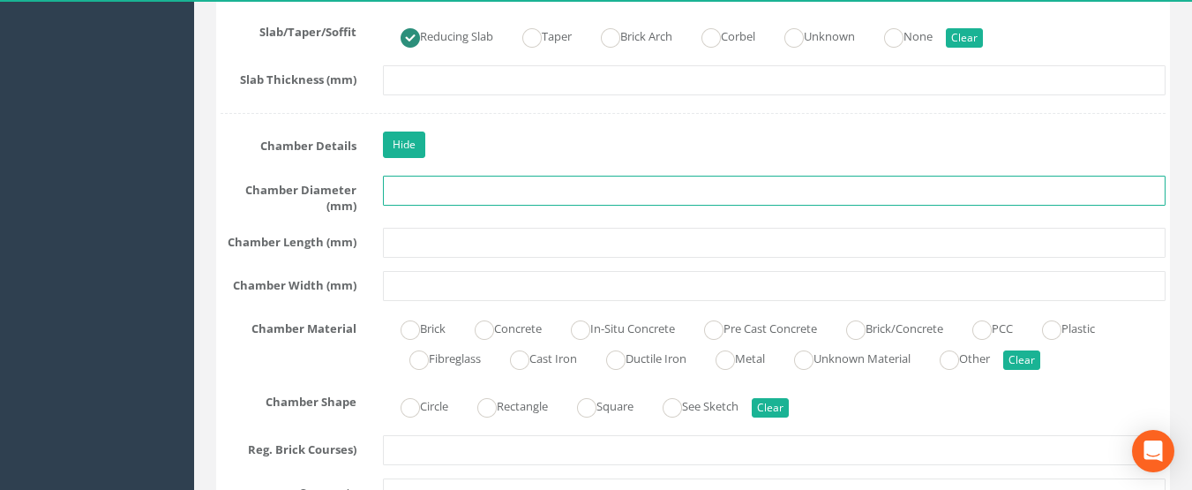
click at [415, 189] on input "text" at bounding box center [775, 191] width 784 height 30
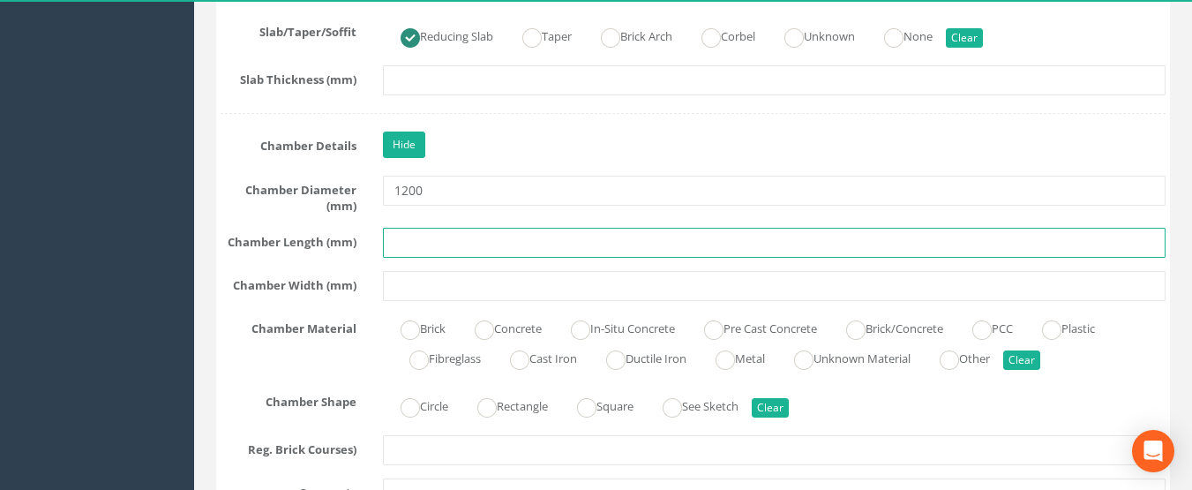
click at [438, 246] on input "text" at bounding box center [775, 243] width 784 height 30
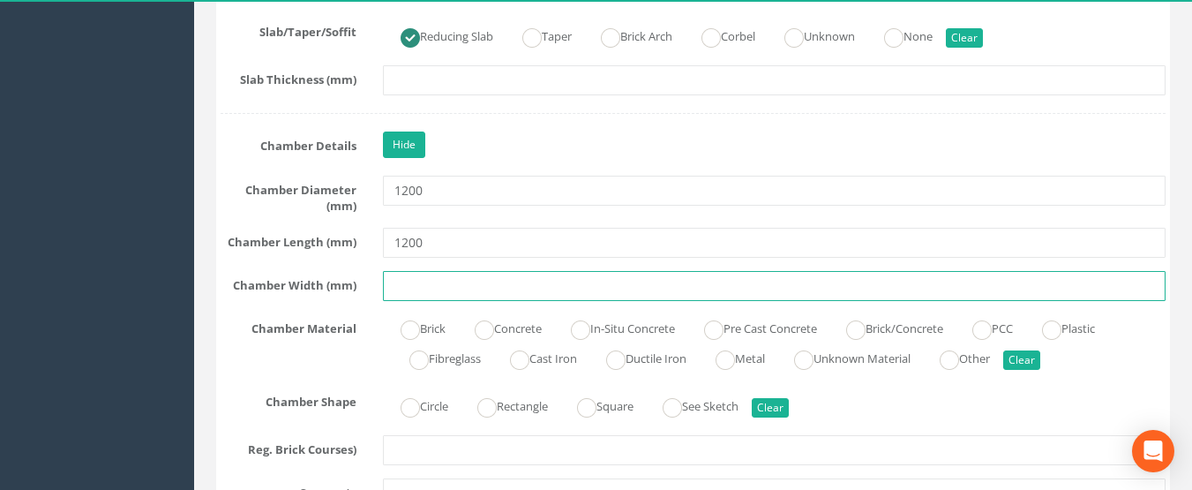
click at [439, 285] on input "text" at bounding box center [775, 286] width 784 height 30
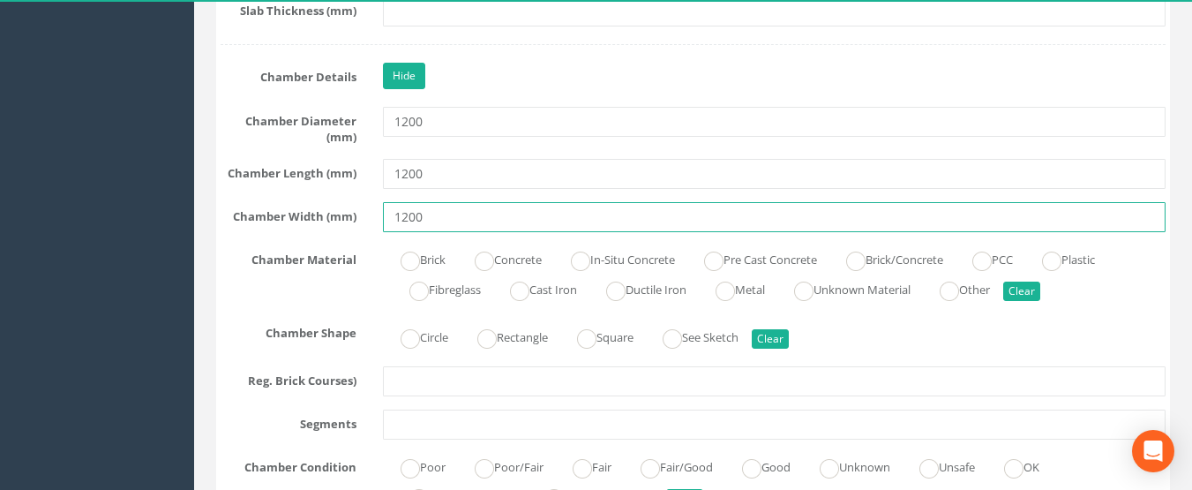
scroll to position [3707, 0]
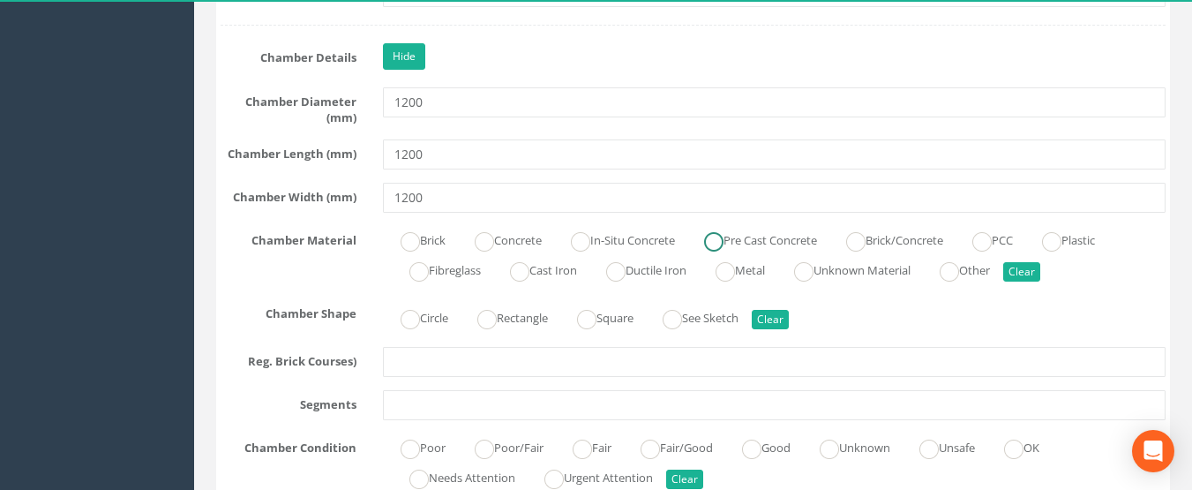
click at [770, 238] on label "Pre Cast Concrete" at bounding box center [752, 239] width 131 height 26
click at [401, 322] on ins at bounding box center [410, 319] width 19 height 19
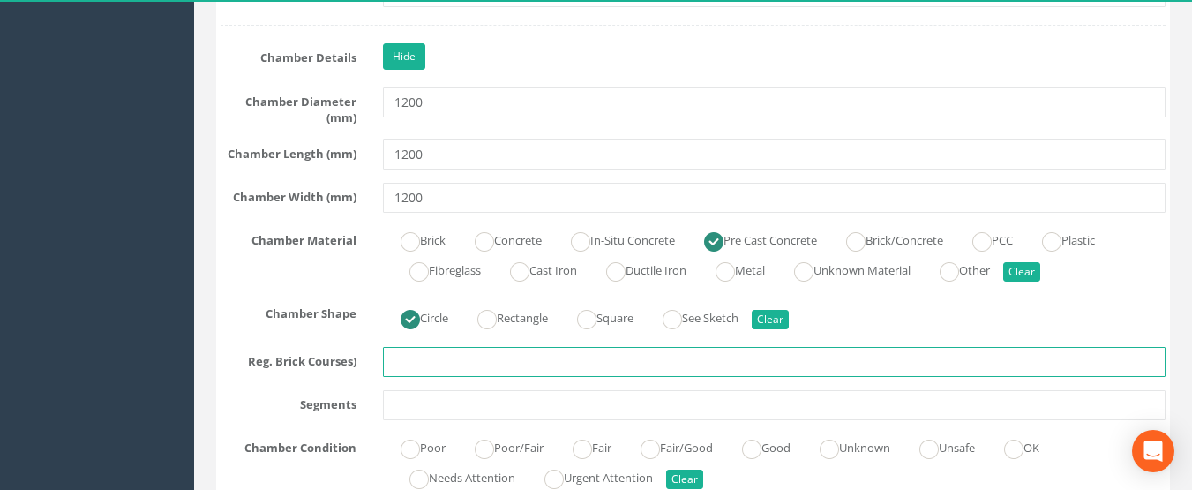
click at [412, 363] on input "text" at bounding box center [775, 362] width 784 height 30
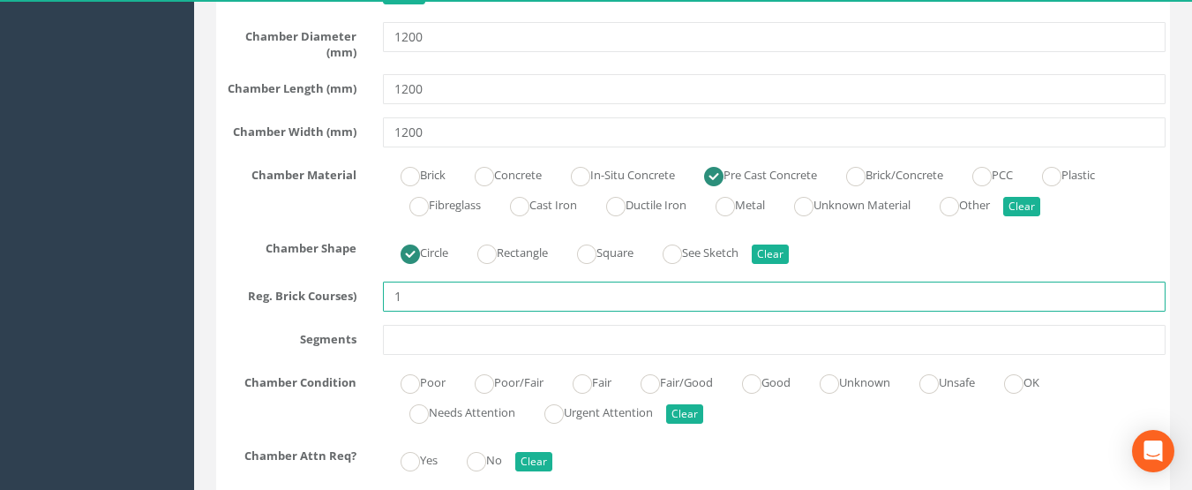
scroll to position [3883, 0]
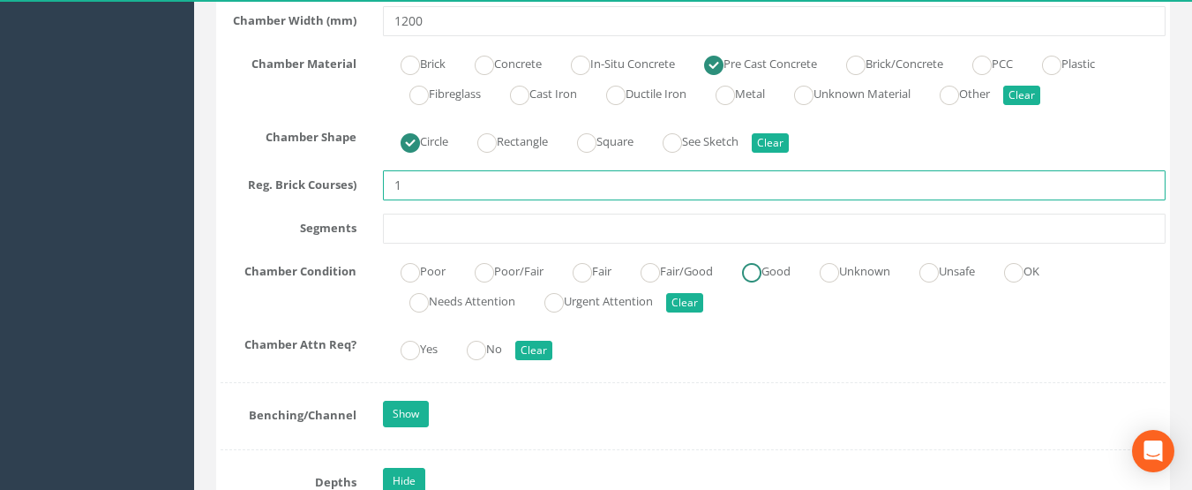
click at [762, 274] on ins at bounding box center [751, 272] width 19 height 19
click at [477, 351] on ins at bounding box center [476, 350] width 19 height 19
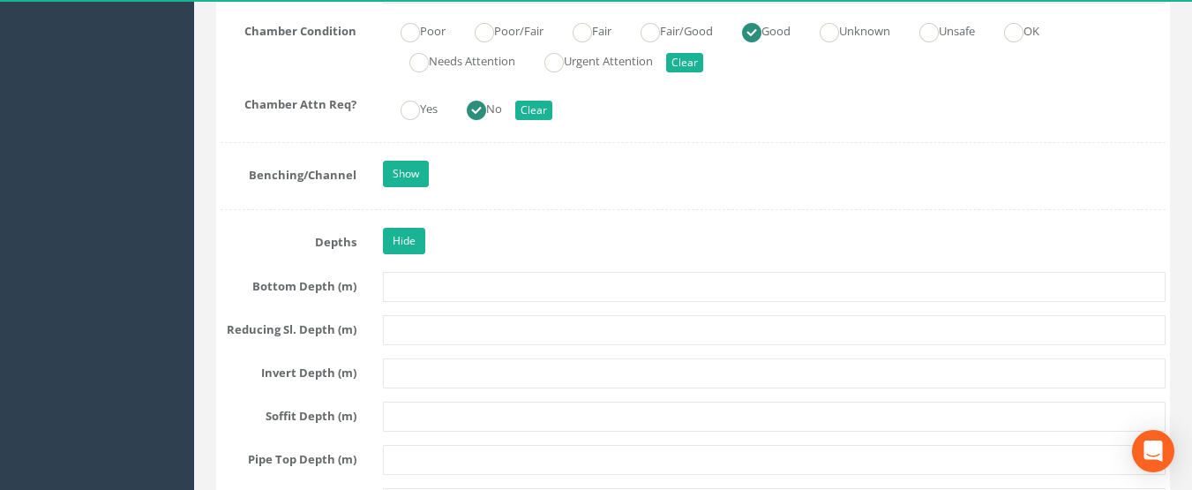
scroll to position [4148, 0]
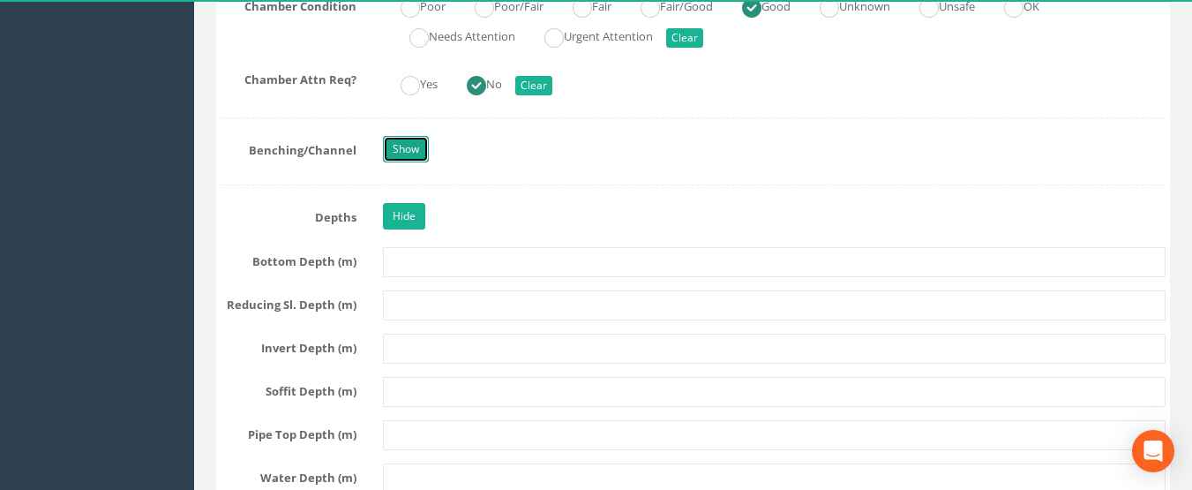
click at [402, 148] on link "Show" at bounding box center [406, 149] width 46 height 26
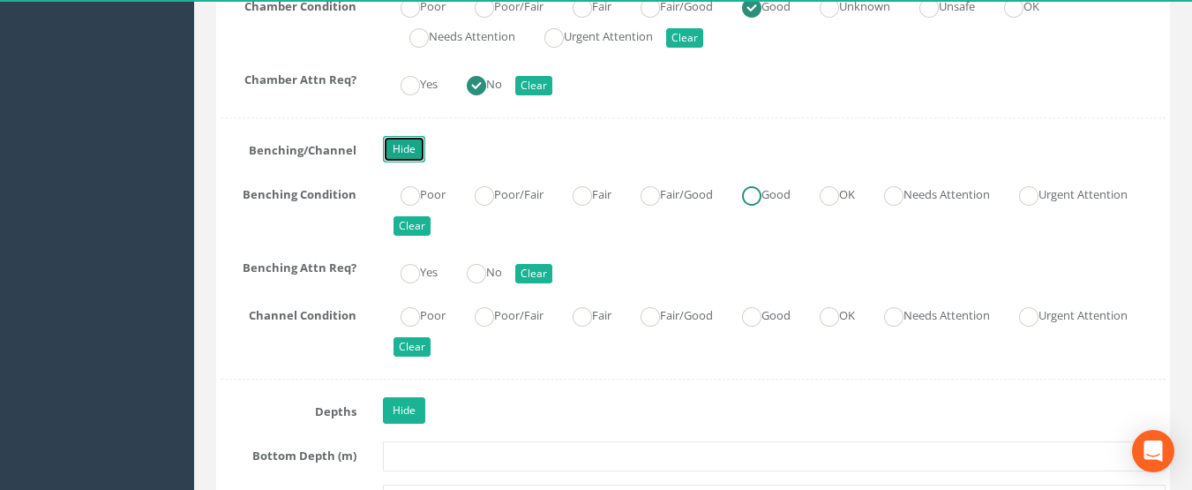
click at [760, 198] on ins at bounding box center [751, 195] width 19 height 19
click at [485, 275] on ins at bounding box center [476, 273] width 19 height 19
click at [762, 311] on ins at bounding box center [751, 316] width 19 height 19
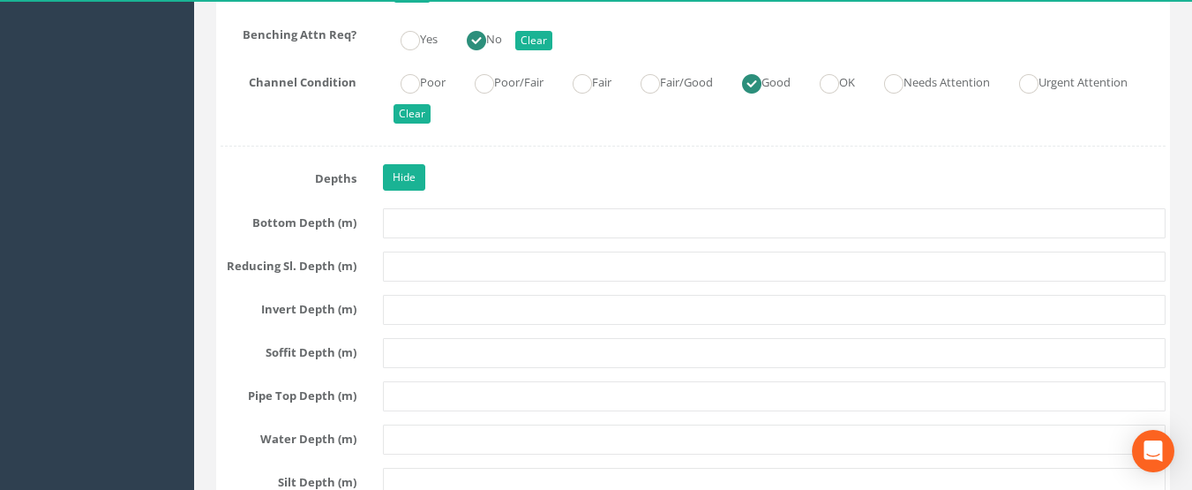
scroll to position [4413, 0]
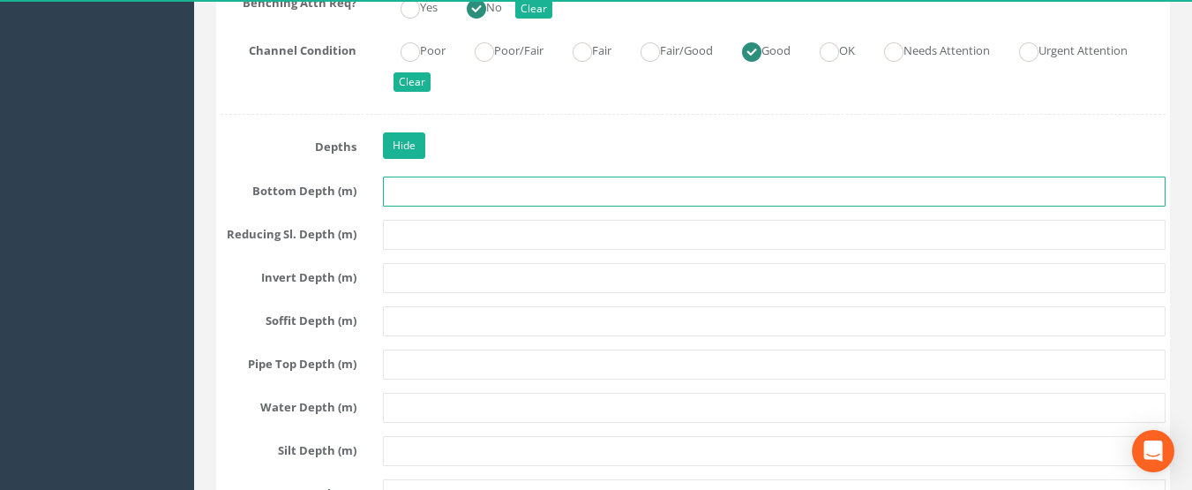
click at [430, 191] on input "text" at bounding box center [775, 192] width 784 height 30
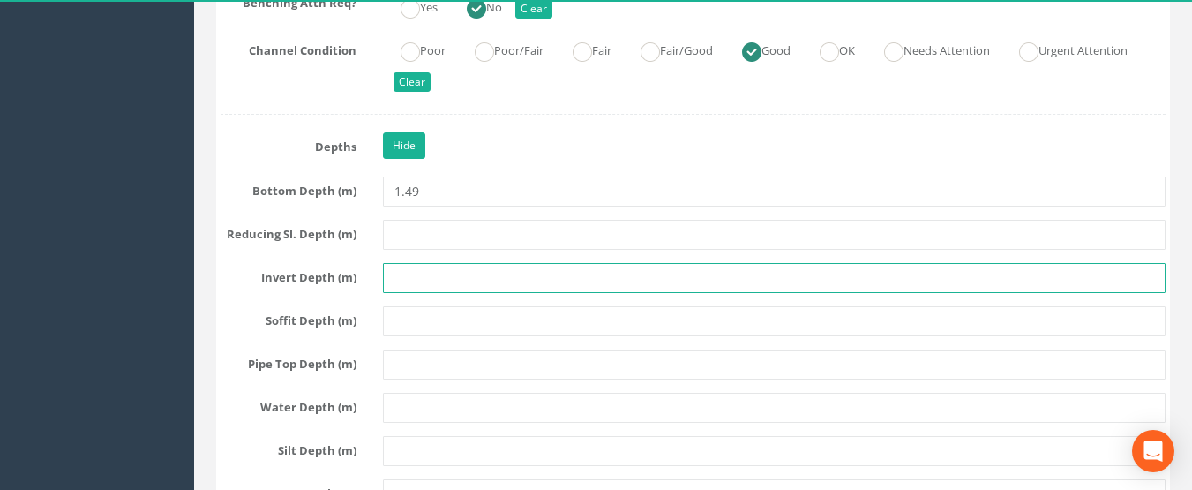
click at [409, 286] on input "text" at bounding box center [775, 278] width 784 height 30
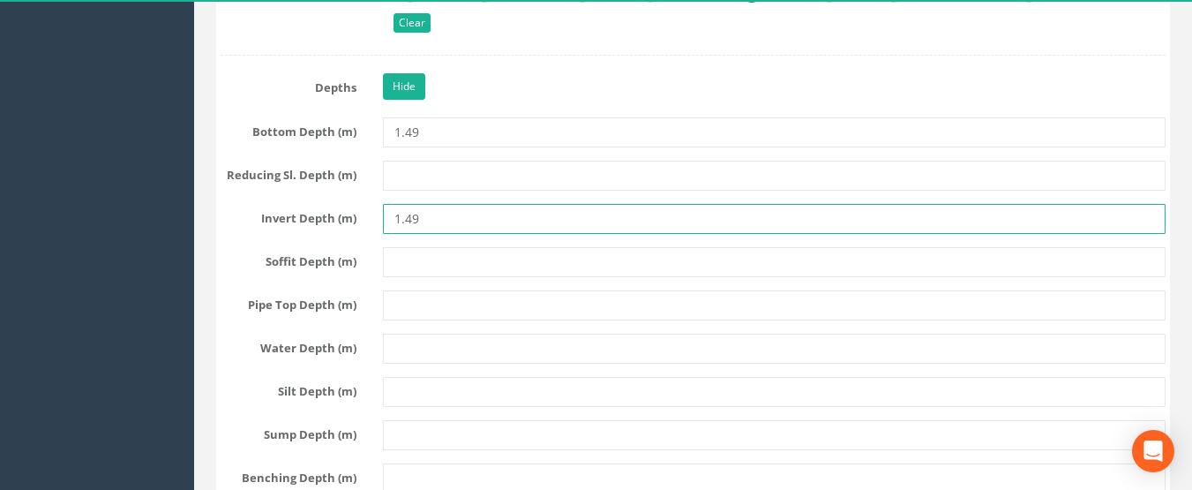
scroll to position [4501, 0]
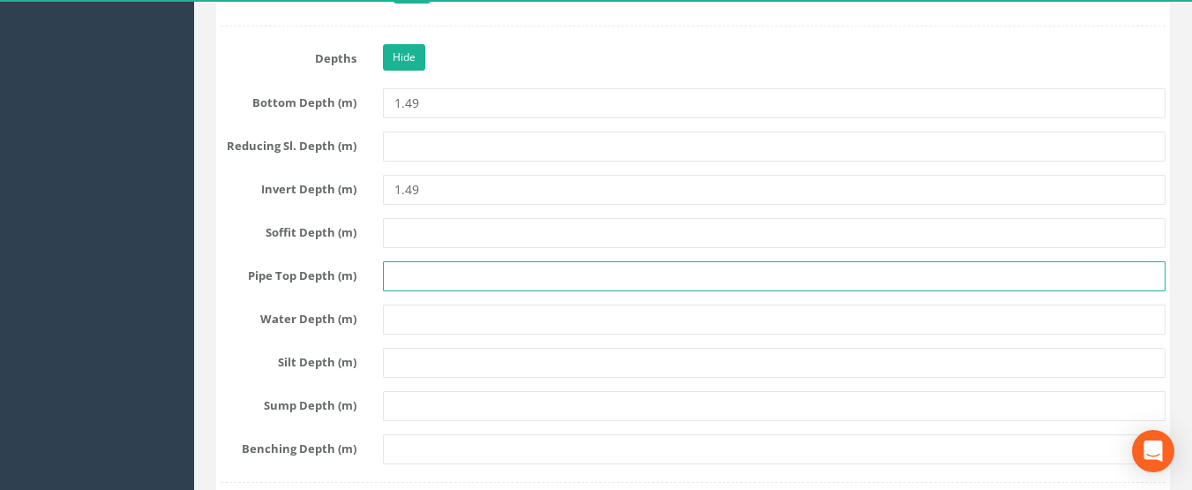
click at [421, 277] on input "text" at bounding box center [775, 276] width 784 height 30
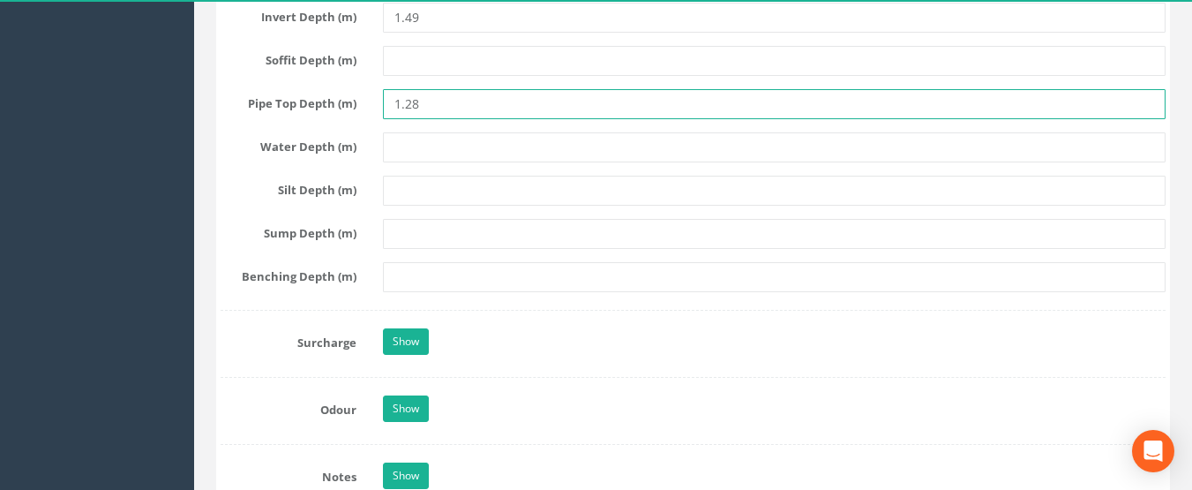
scroll to position [4678, 0]
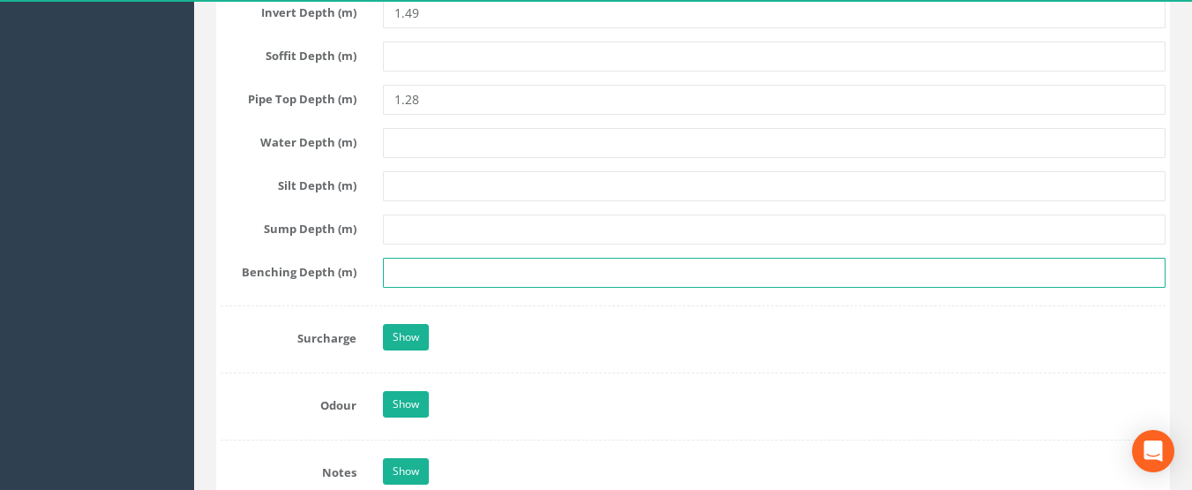
click at [419, 276] on input "text" at bounding box center [775, 273] width 784 height 30
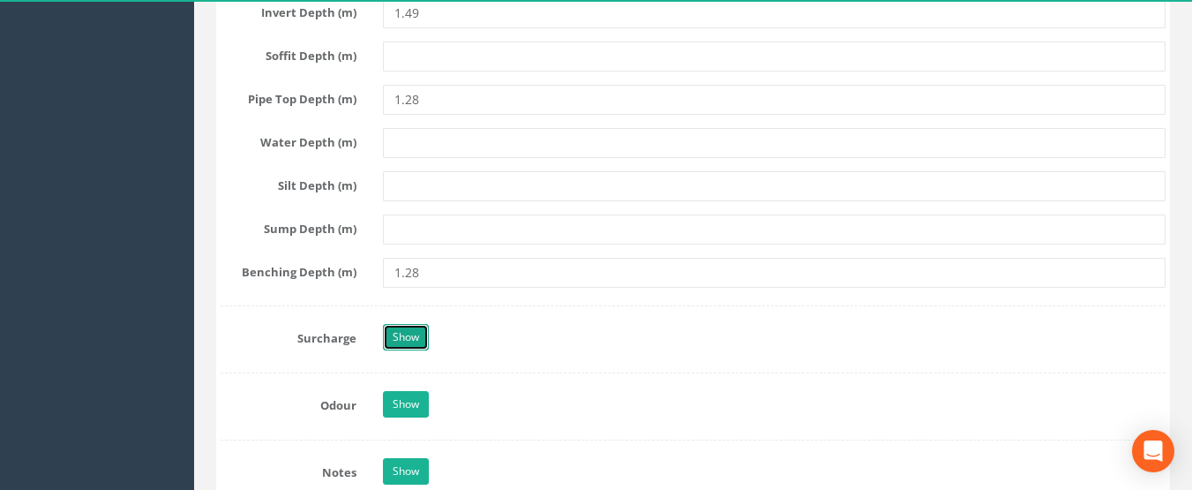
click at [405, 340] on link "Show" at bounding box center [406, 337] width 46 height 26
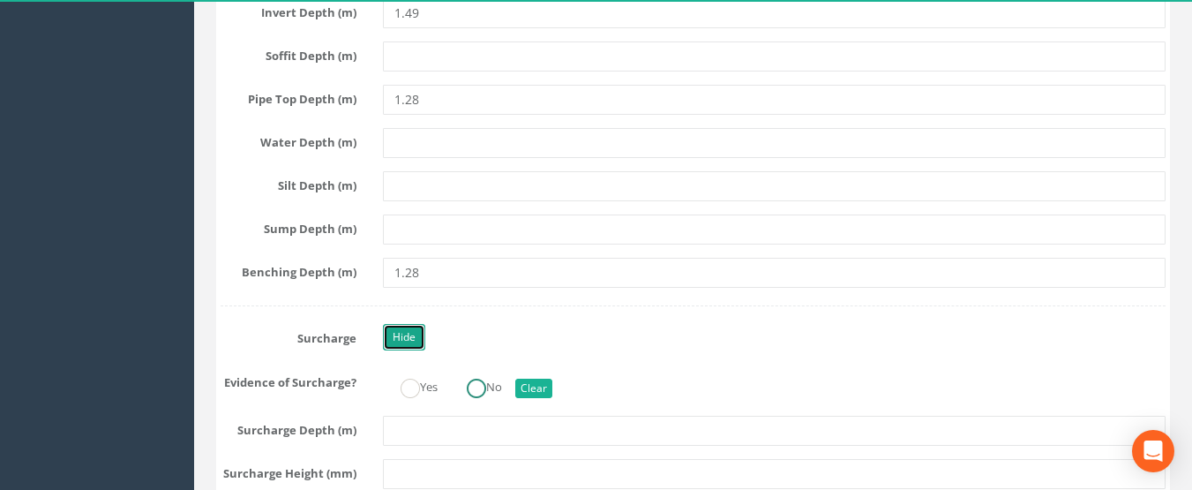
click at [482, 383] on ins at bounding box center [476, 388] width 19 height 19
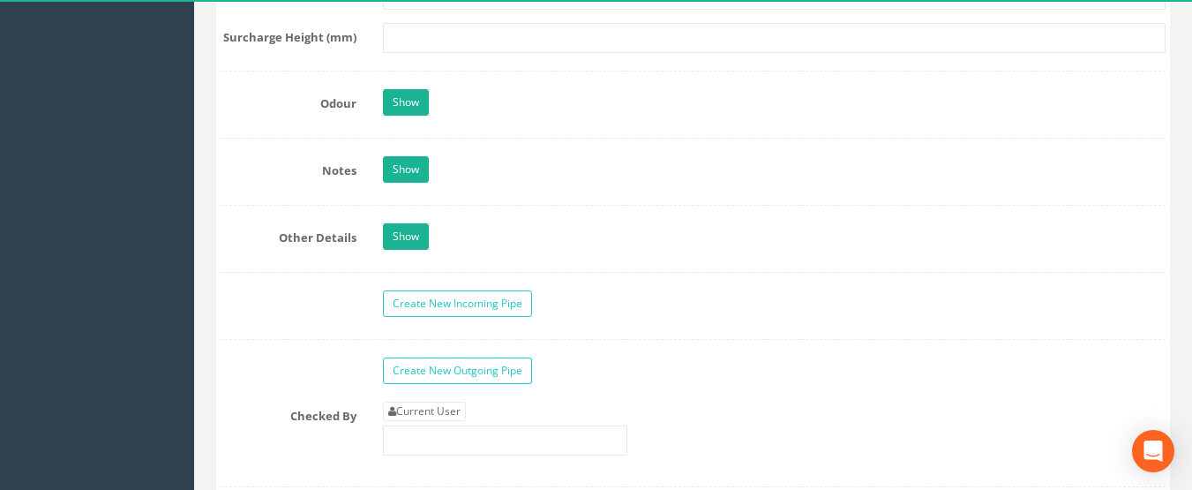
scroll to position [5119, 0]
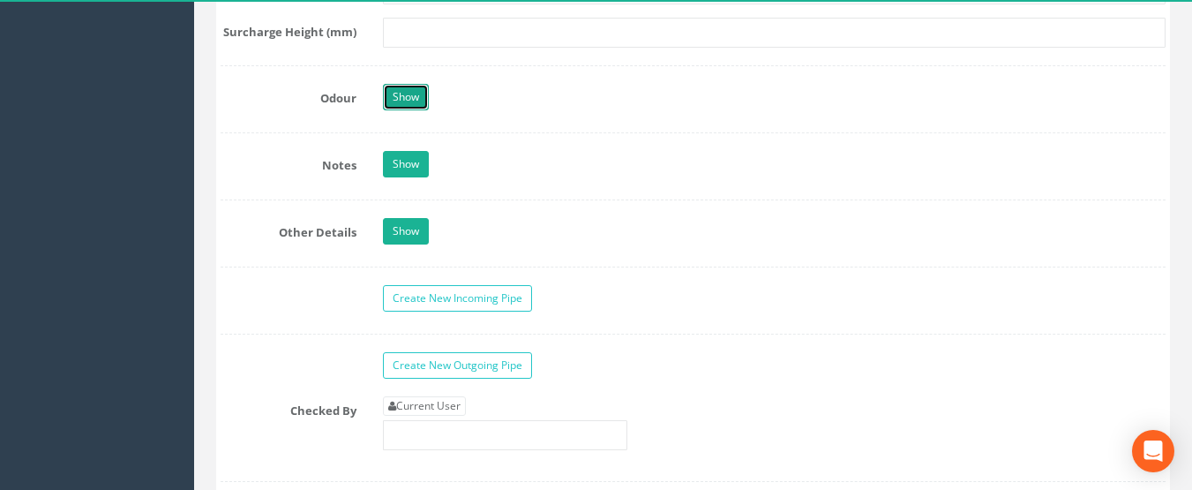
click at [422, 101] on link "Show" at bounding box center [406, 97] width 46 height 26
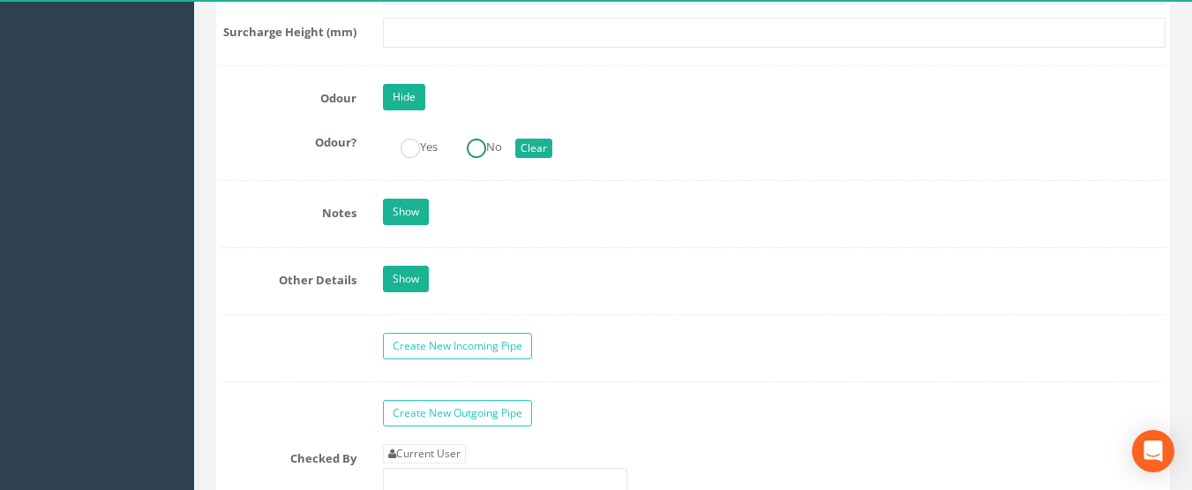
click at [491, 142] on label "No" at bounding box center [475, 145] width 53 height 26
click at [403, 221] on link "Show" at bounding box center [406, 212] width 46 height 26
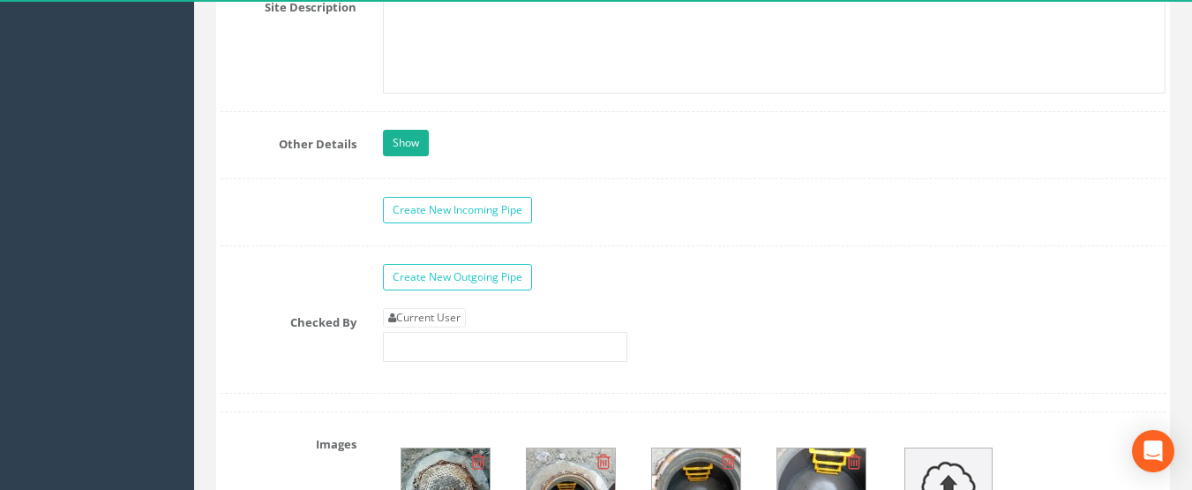
scroll to position [5825, 0]
click at [405, 134] on link "Show" at bounding box center [406, 142] width 46 height 26
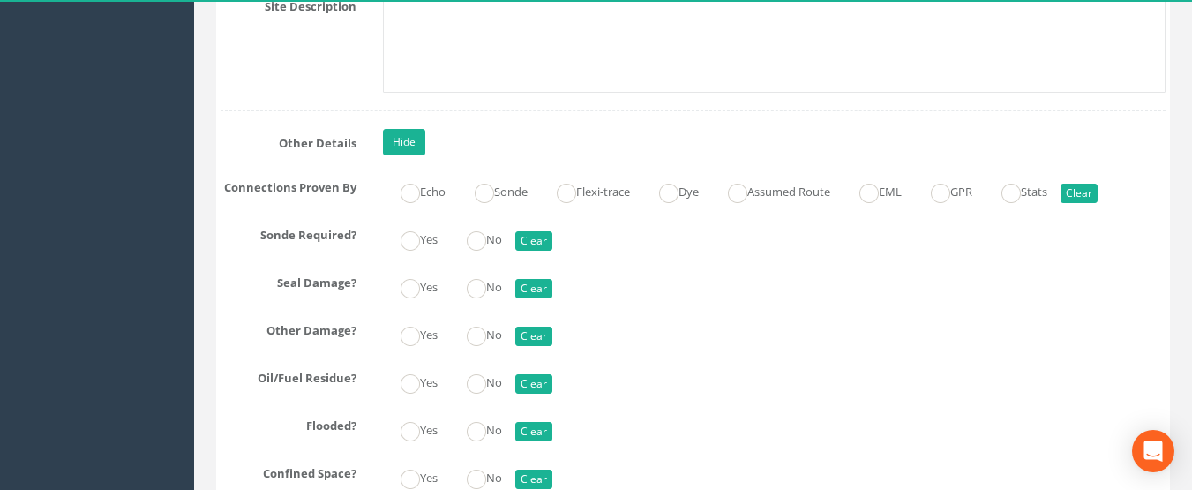
click at [794, 205] on div "Echo Sonde Flexi-trace Dye Assumed Route EML GPR Stats Clear" at bounding box center [775, 190] width 810 height 34
click at [774, 194] on label "Assumed Route" at bounding box center [770, 190] width 120 height 26
click at [474, 235] on ins at bounding box center [476, 240] width 19 height 19
drag, startPoint x: 492, startPoint y: 286, endPoint x: 485, endPoint y: 326, distance: 40.5
click at [492, 286] on label "No" at bounding box center [475, 286] width 53 height 26
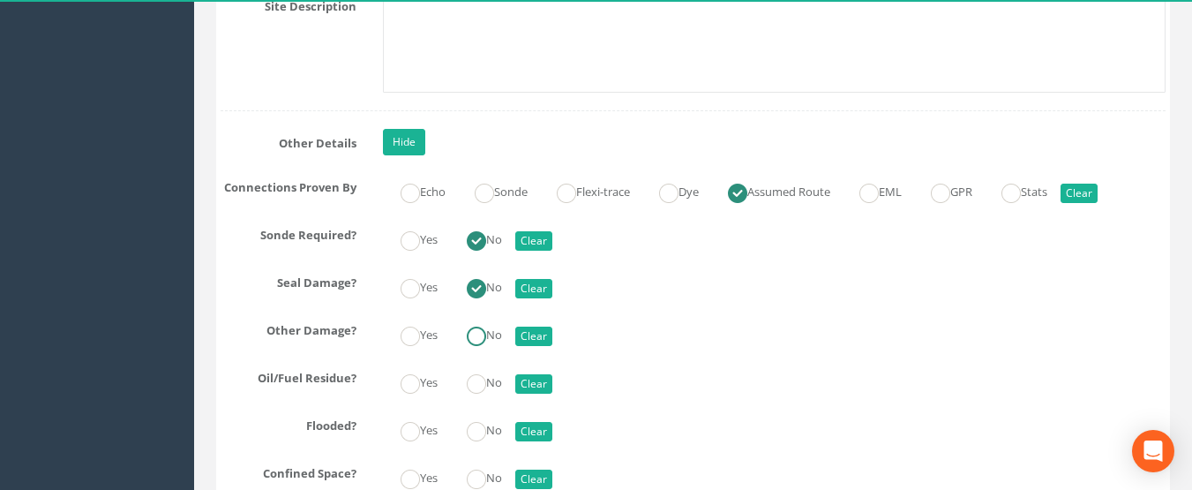
click at [485, 341] on ins at bounding box center [476, 336] width 19 height 19
click at [485, 387] on ins at bounding box center [476, 383] width 19 height 19
click at [486, 425] on ins at bounding box center [476, 431] width 19 height 19
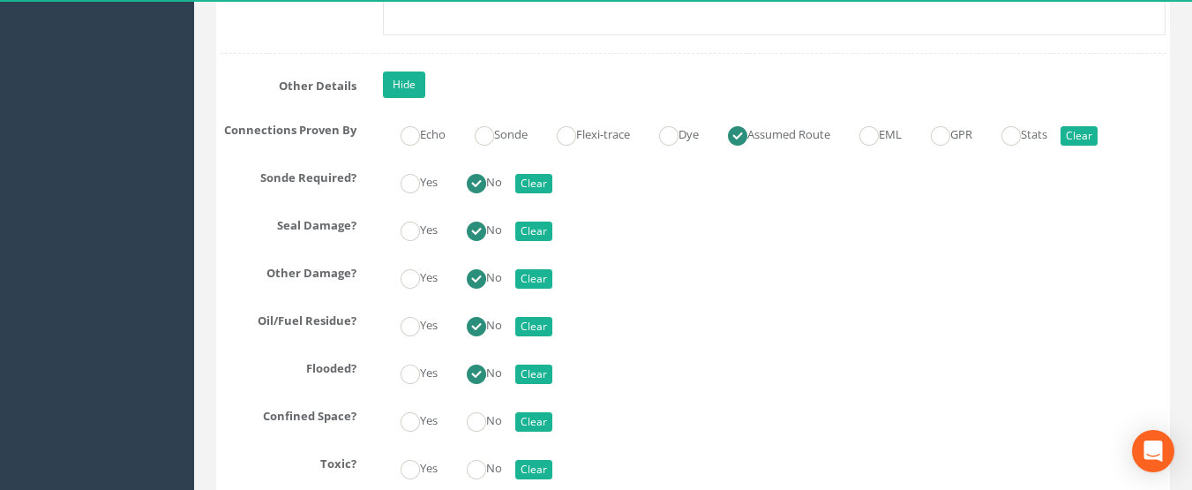
scroll to position [5913, 0]
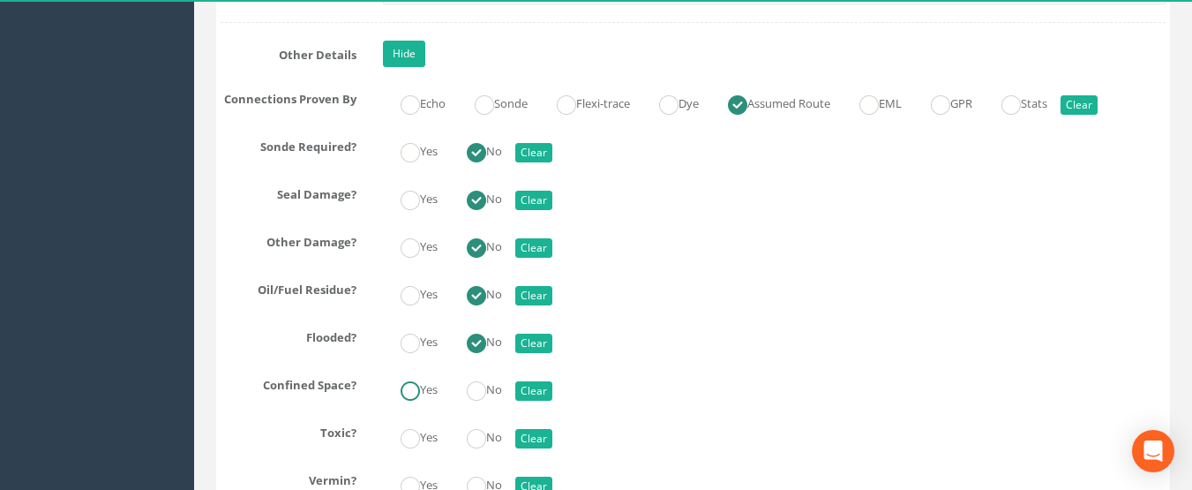
click at [427, 389] on label "Yes" at bounding box center [410, 388] width 55 height 26
click at [477, 429] on ins at bounding box center [476, 438] width 19 height 19
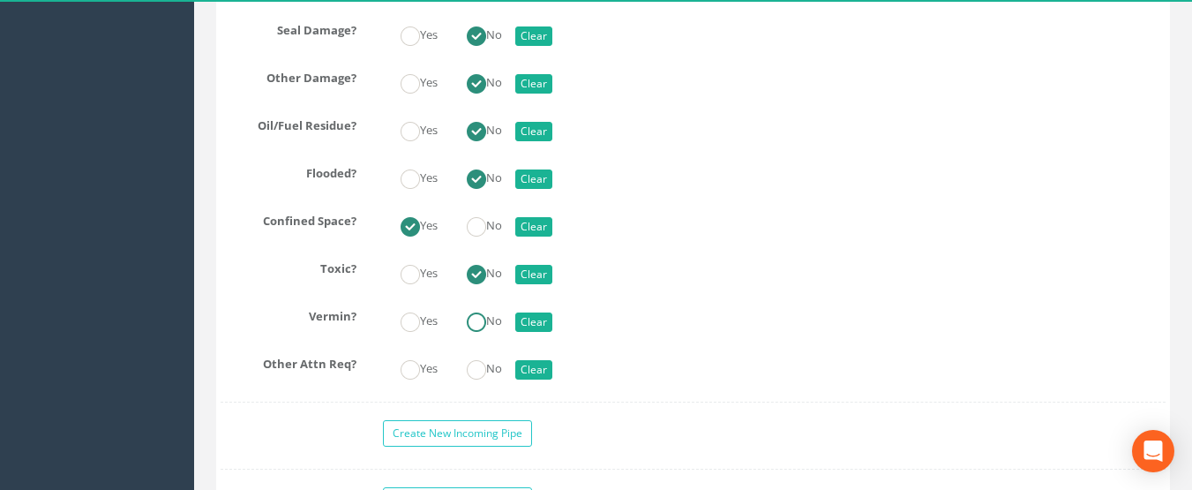
scroll to position [6090, 0]
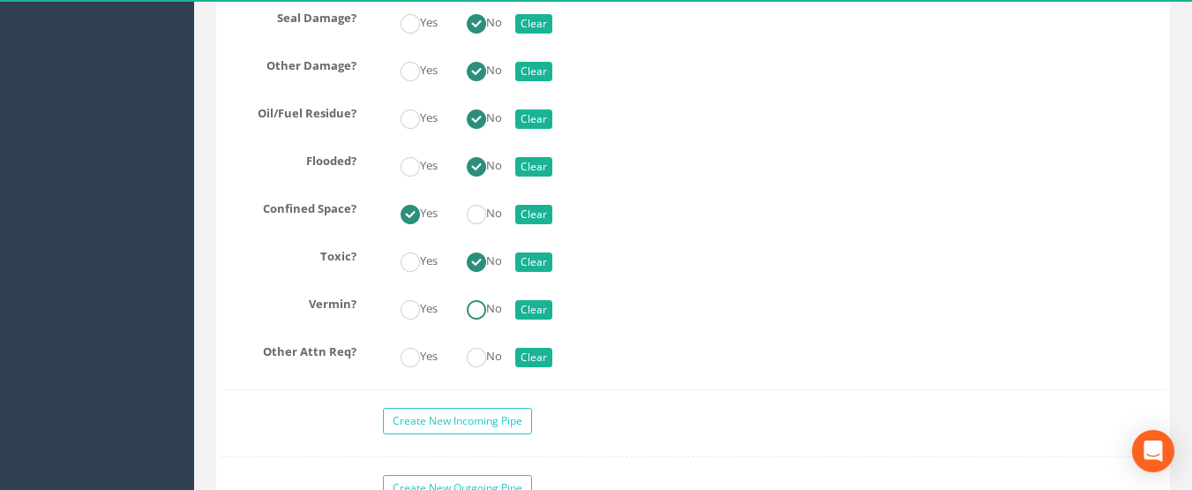
click at [483, 315] on ins at bounding box center [476, 309] width 19 height 19
click at [486, 348] on ins at bounding box center [476, 357] width 19 height 19
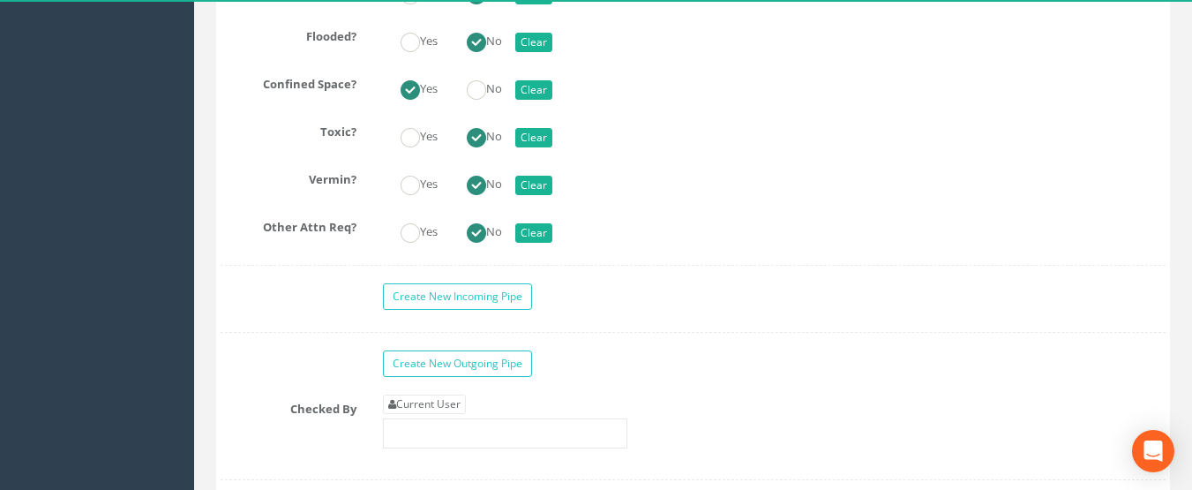
scroll to position [6355, 0]
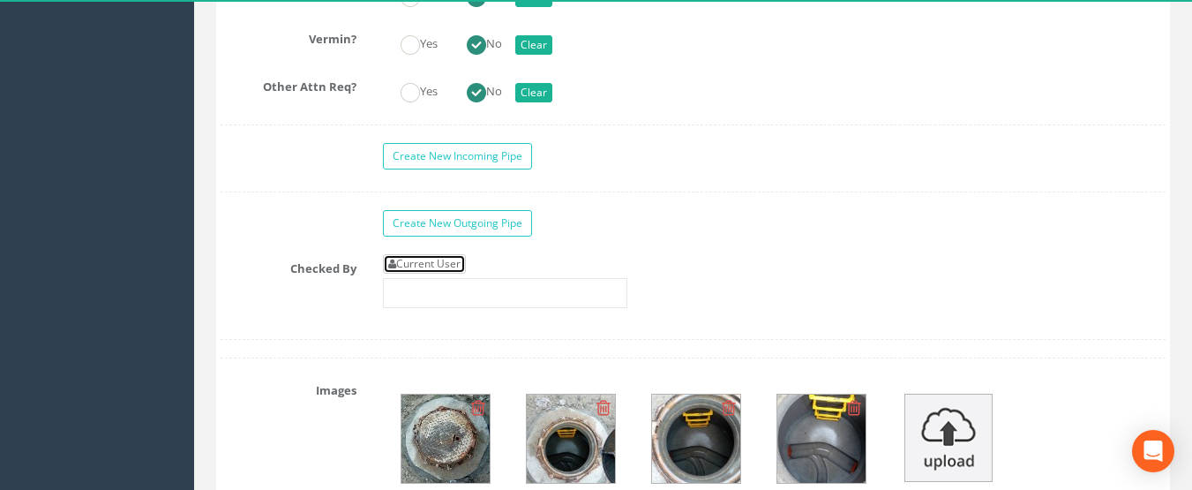
click at [439, 263] on link "Current User" at bounding box center [424, 263] width 83 height 19
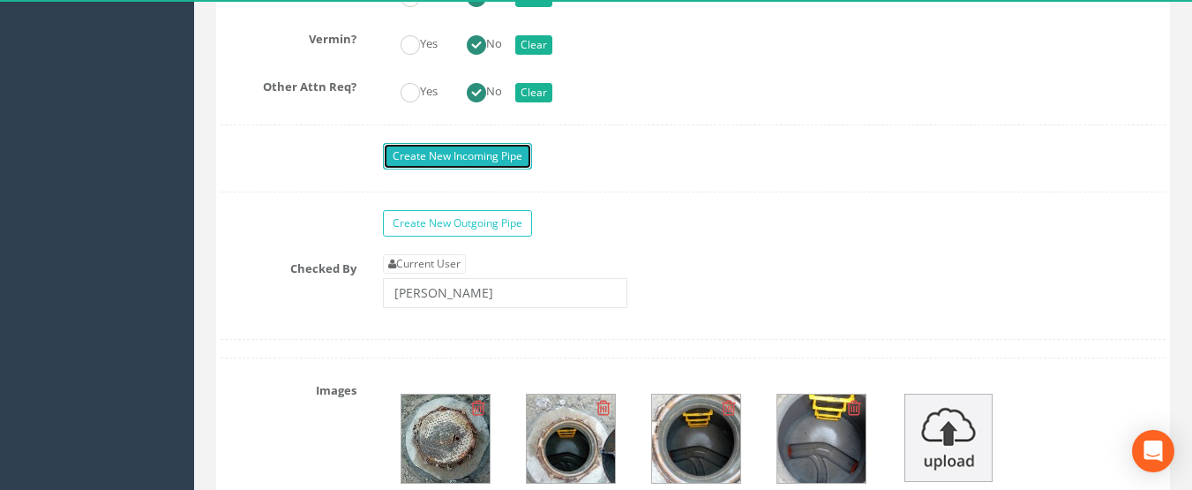
click at [470, 159] on link "Create New Incoming Pipe" at bounding box center [457, 156] width 149 height 26
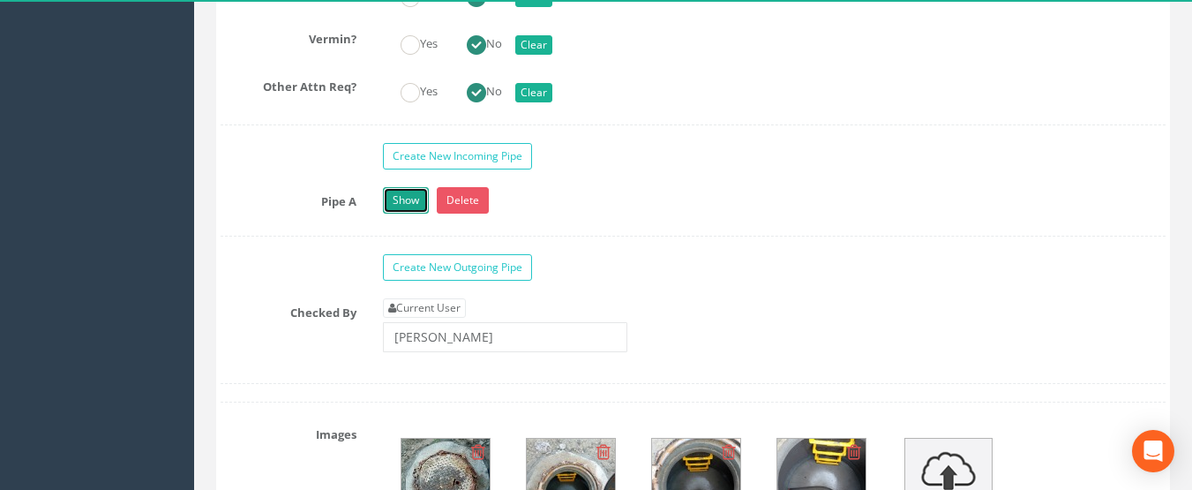
click at [417, 196] on link "Show" at bounding box center [406, 200] width 46 height 26
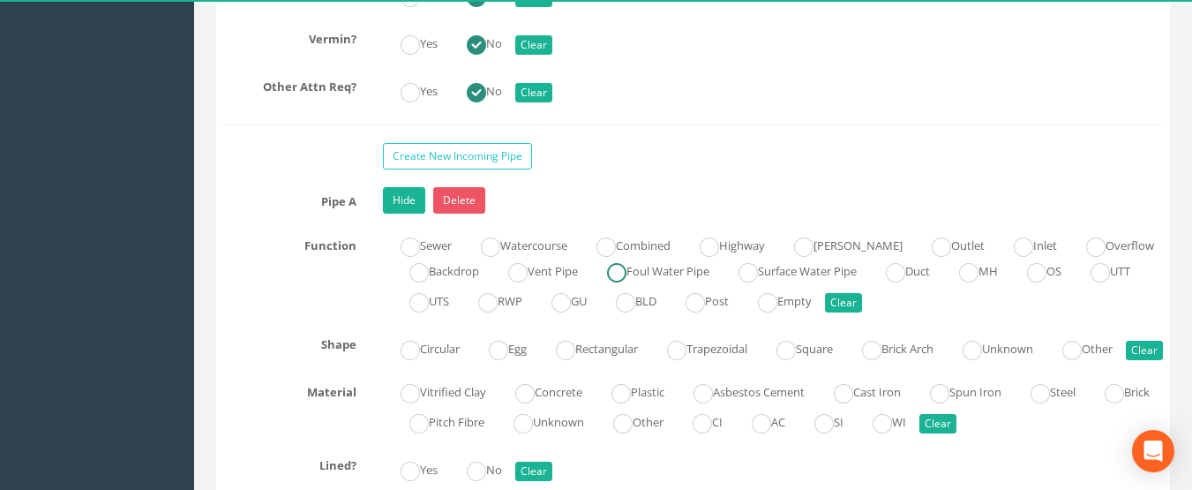
click at [664, 277] on label "Foul Water Pipe" at bounding box center [650, 270] width 120 height 26
click at [445, 342] on label "Circular" at bounding box center [421, 347] width 77 height 26
click at [631, 403] on ins at bounding box center [621, 393] width 19 height 19
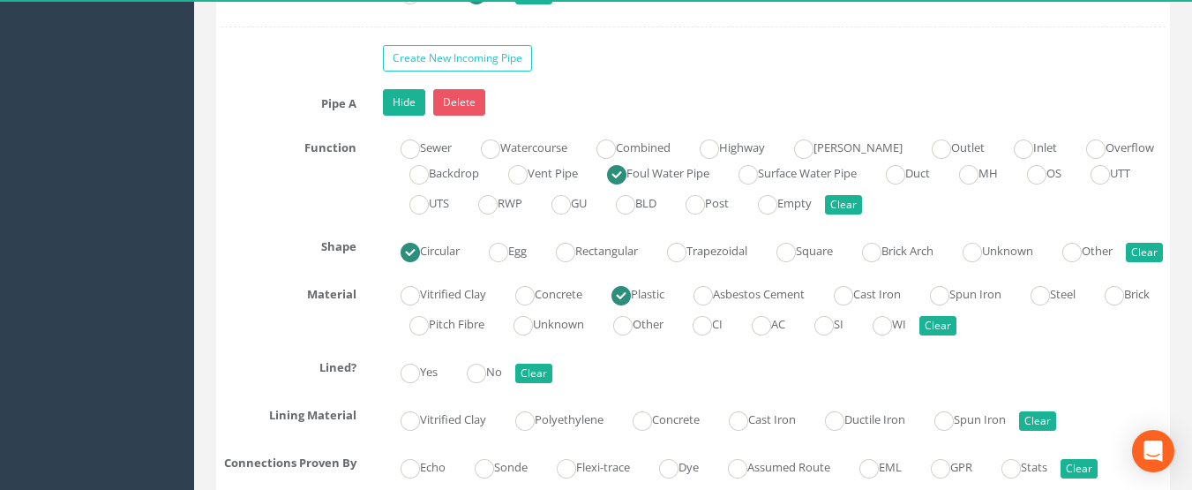
scroll to position [6531, 0]
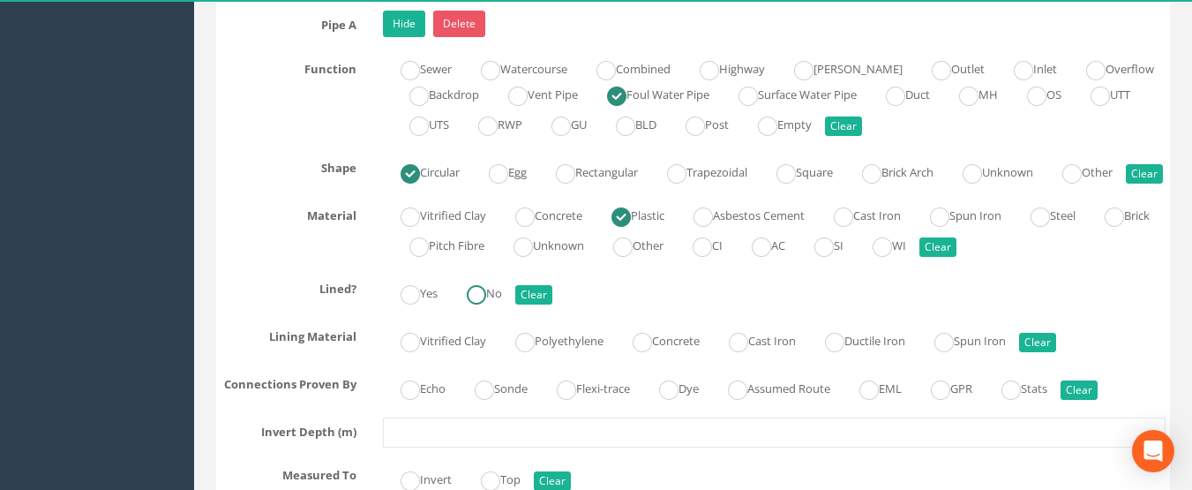
click at [477, 304] on ins at bounding box center [476, 294] width 19 height 19
click at [748, 400] on ins at bounding box center [737, 389] width 19 height 19
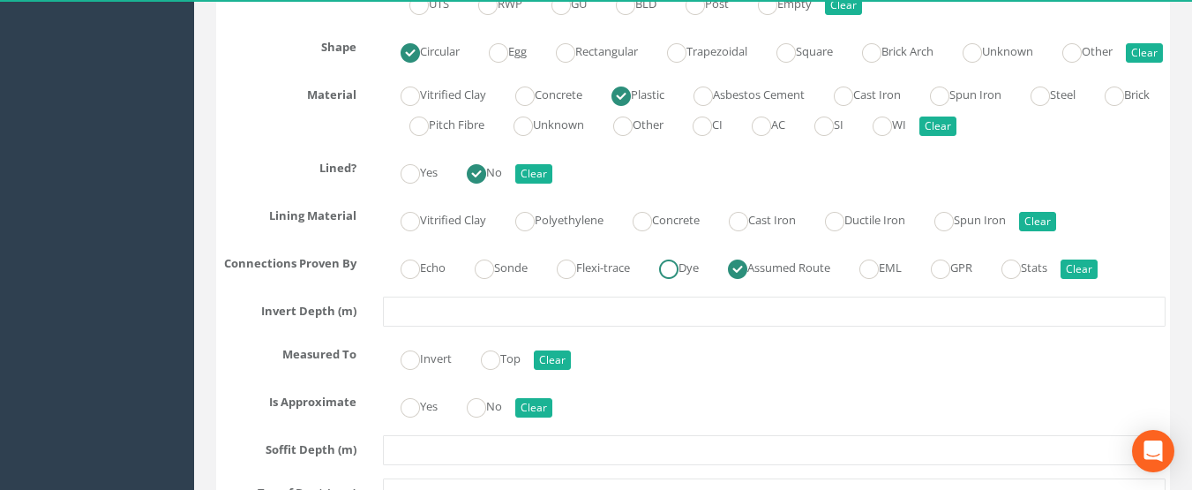
scroll to position [6796, 0]
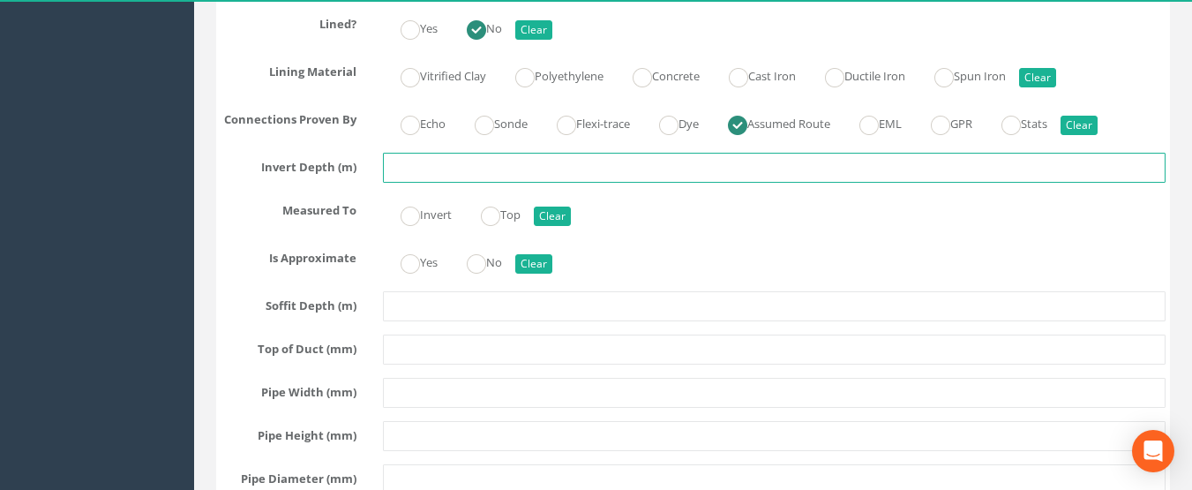
click at [401, 183] on input "text" at bounding box center [775, 168] width 784 height 30
click at [419, 226] on ins at bounding box center [410, 216] width 19 height 19
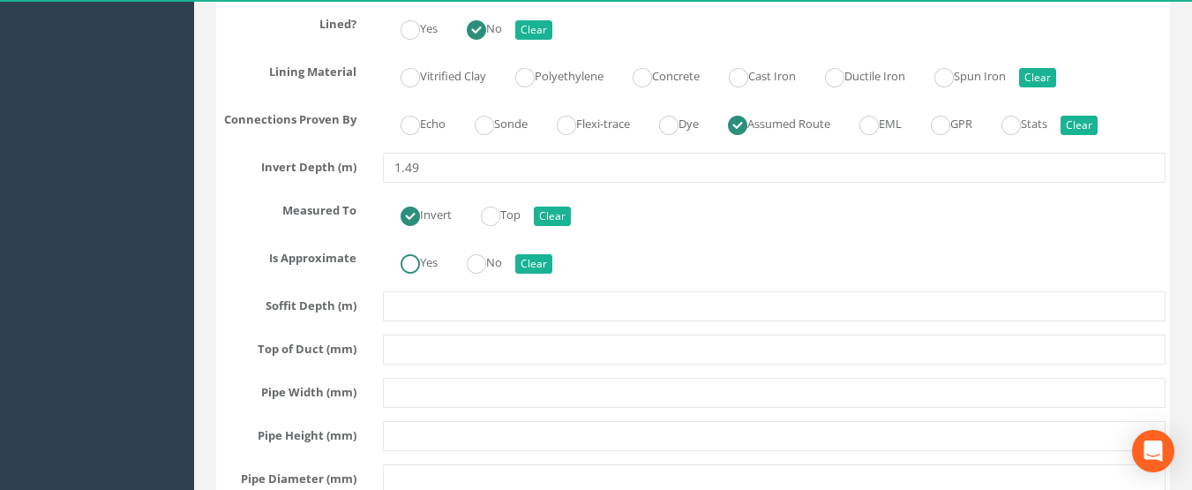
click at [425, 274] on label "Yes" at bounding box center [410, 261] width 55 height 26
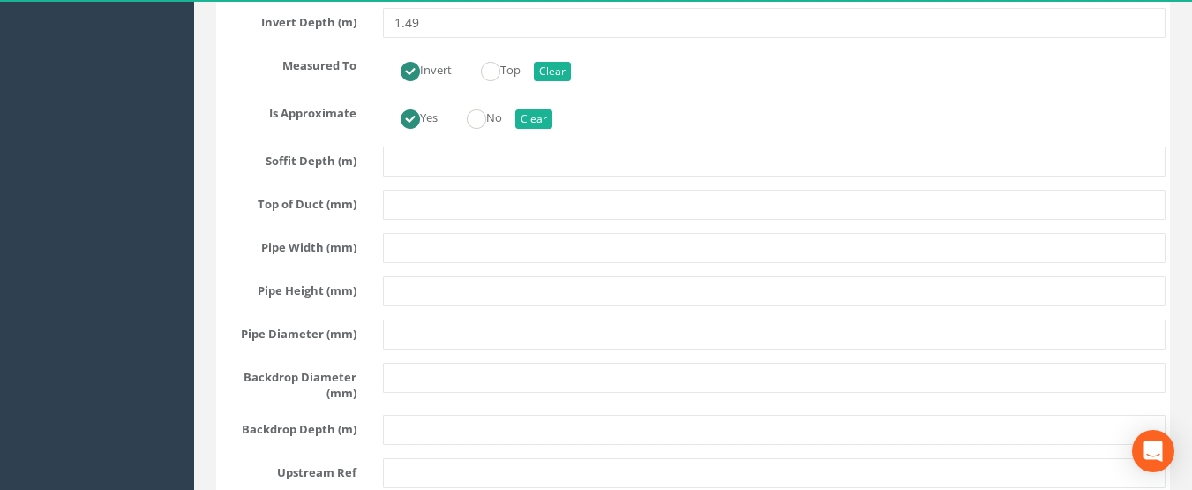
scroll to position [6972, 0]
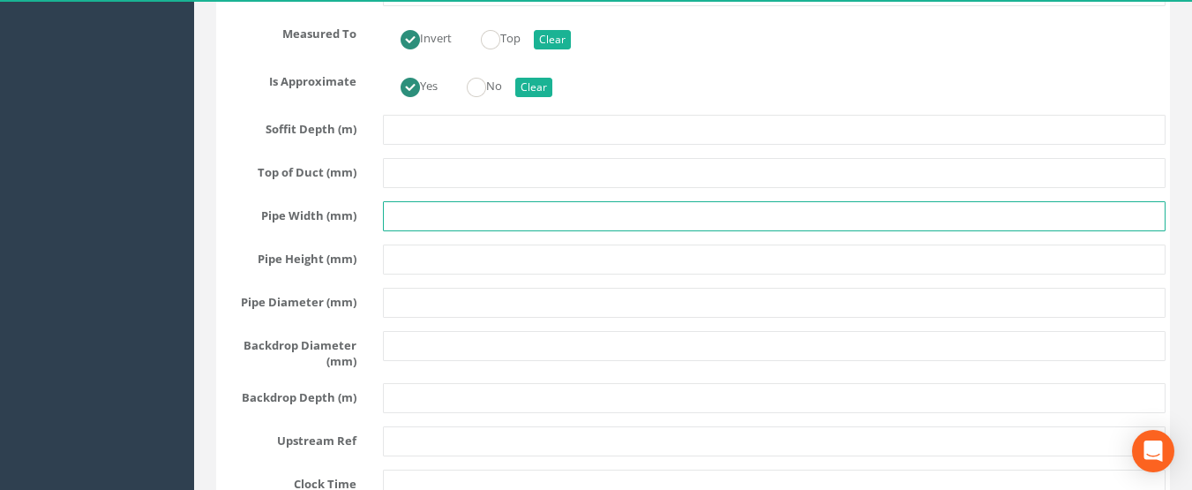
click at [398, 231] on input "text" at bounding box center [775, 216] width 784 height 30
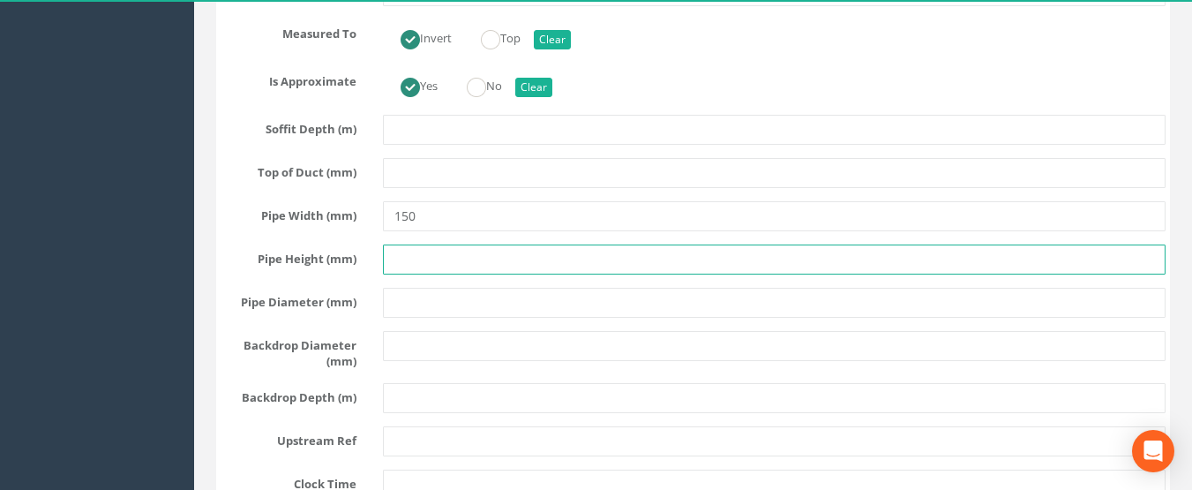
click at [429, 274] on input "text" at bounding box center [775, 259] width 784 height 30
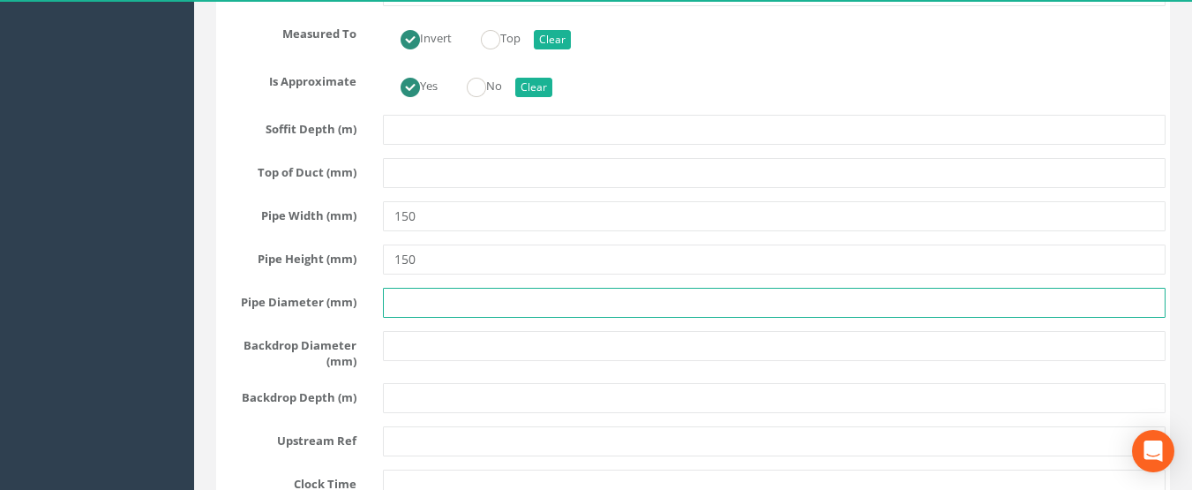
click at [431, 318] on input "text" at bounding box center [775, 303] width 784 height 30
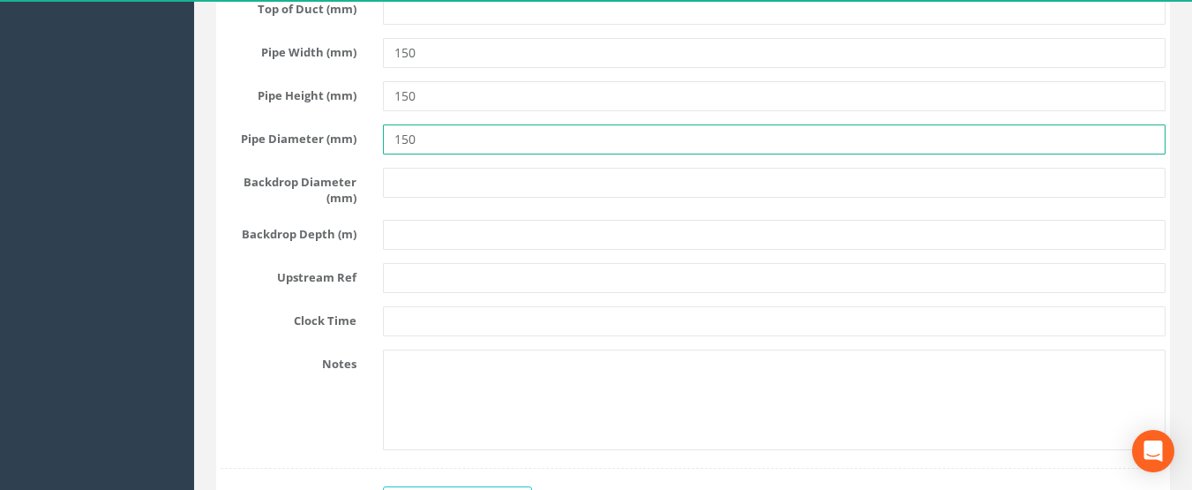
scroll to position [7149, 0]
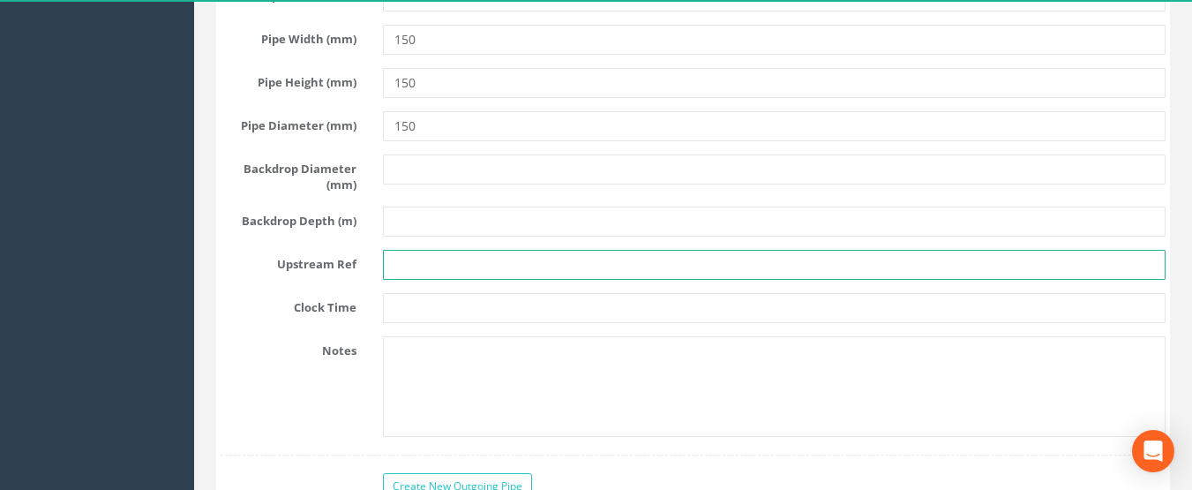
click at [425, 280] on input "text" at bounding box center [775, 265] width 784 height 30
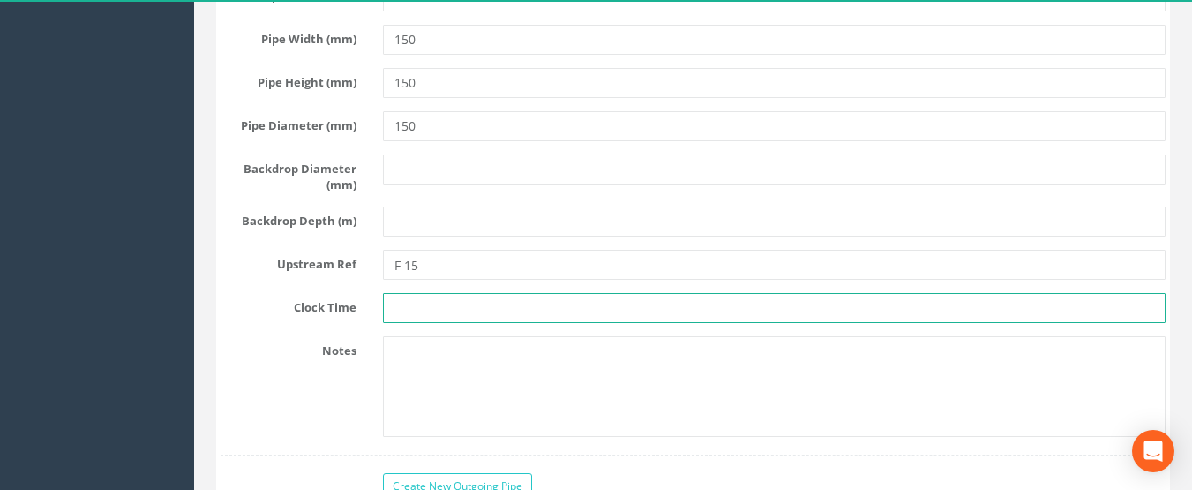
click at [457, 323] on input "text" at bounding box center [775, 308] width 784 height 30
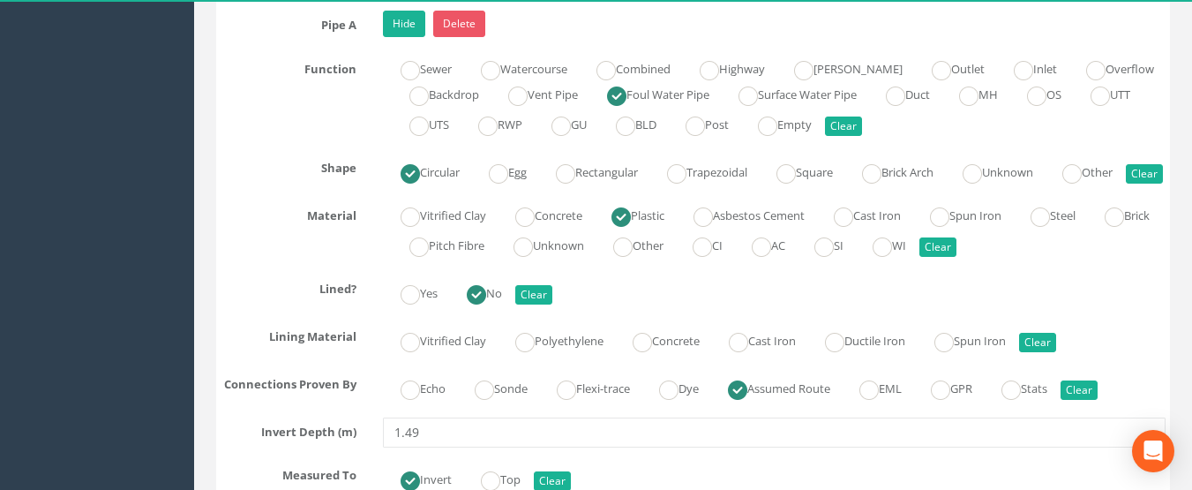
scroll to position [6355, 0]
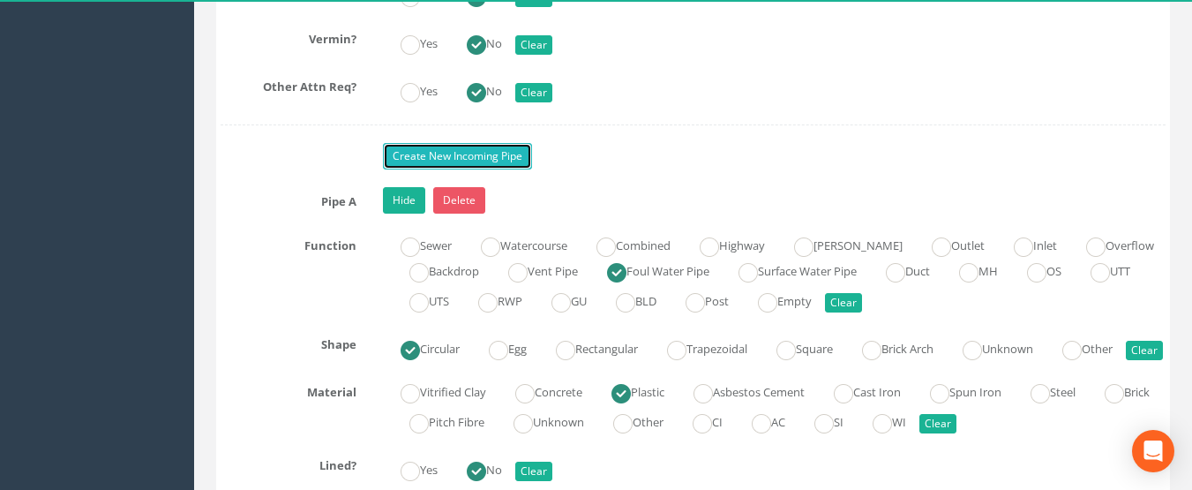
click at [447, 162] on link "Create New Incoming Pipe" at bounding box center [457, 156] width 149 height 26
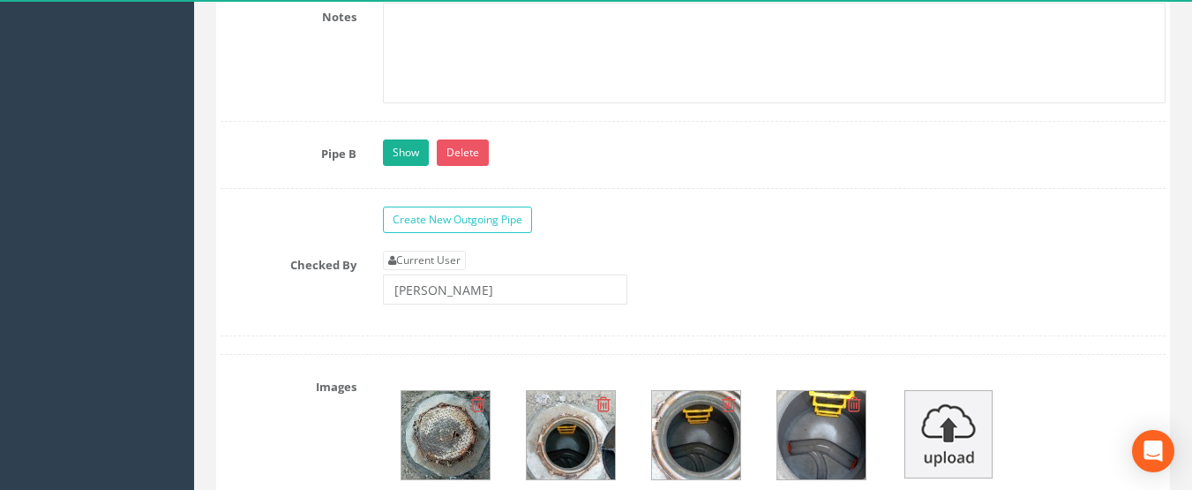
scroll to position [7502, 0]
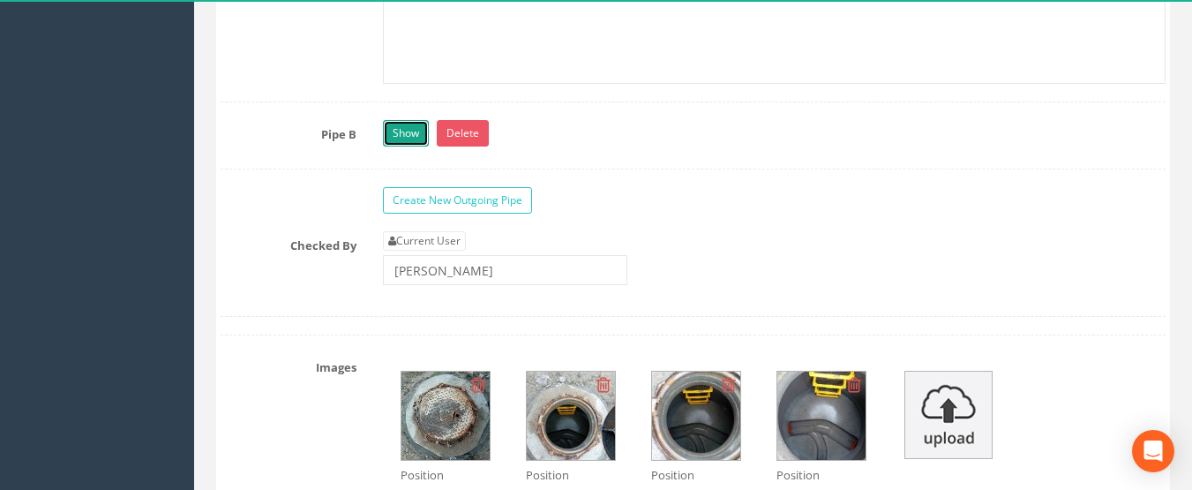
click at [412, 147] on link "Show" at bounding box center [406, 133] width 46 height 26
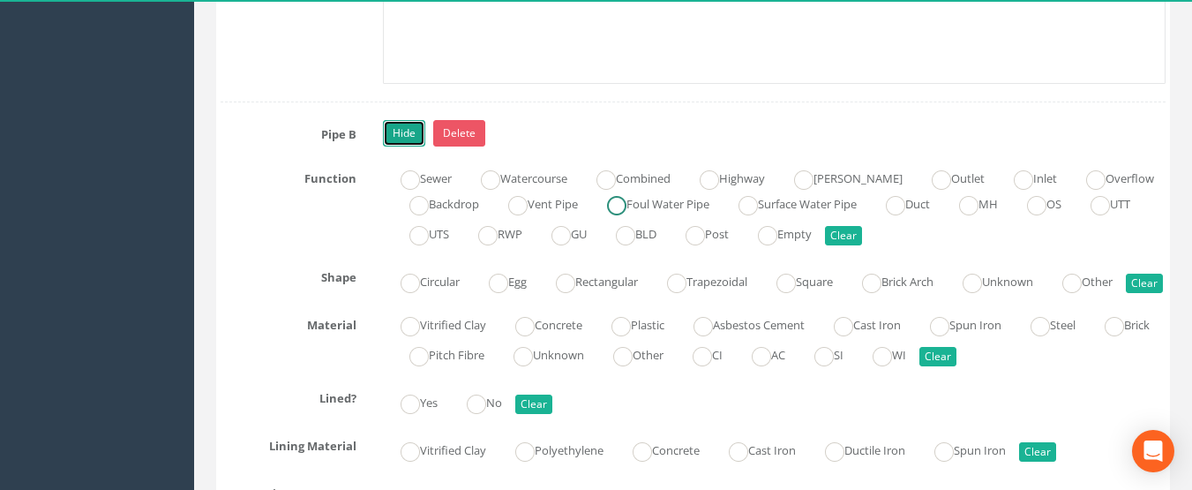
click at [627, 215] on ins at bounding box center [616, 205] width 19 height 19
click at [418, 293] on ins at bounding box center [410, 283] width 19 height 19
click at [664, 336] on label "Plastic" at bounding box center [629, 324] width 71 height 26
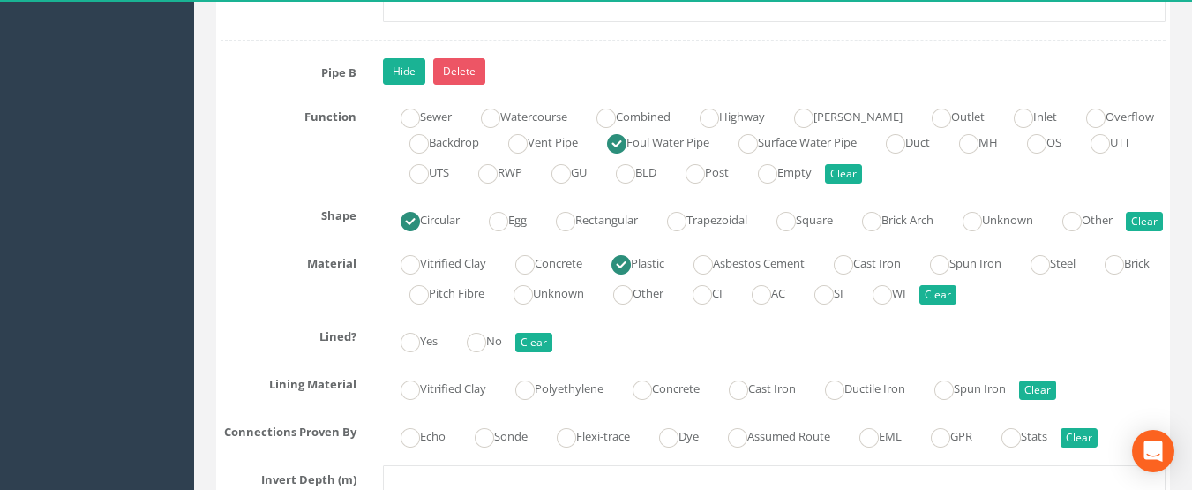
scroll to position [7678, 0]
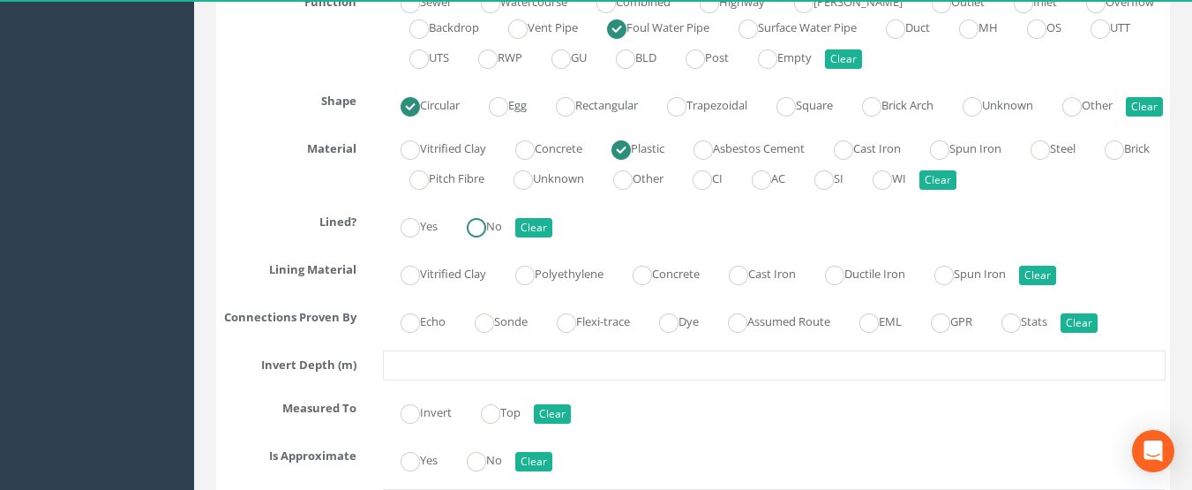
click at [476, 237] on ins at bounding box center [476, 227] width 19 height 19
click at [748, 333] on ins at bounding box center [737, 322] width 19 height 19
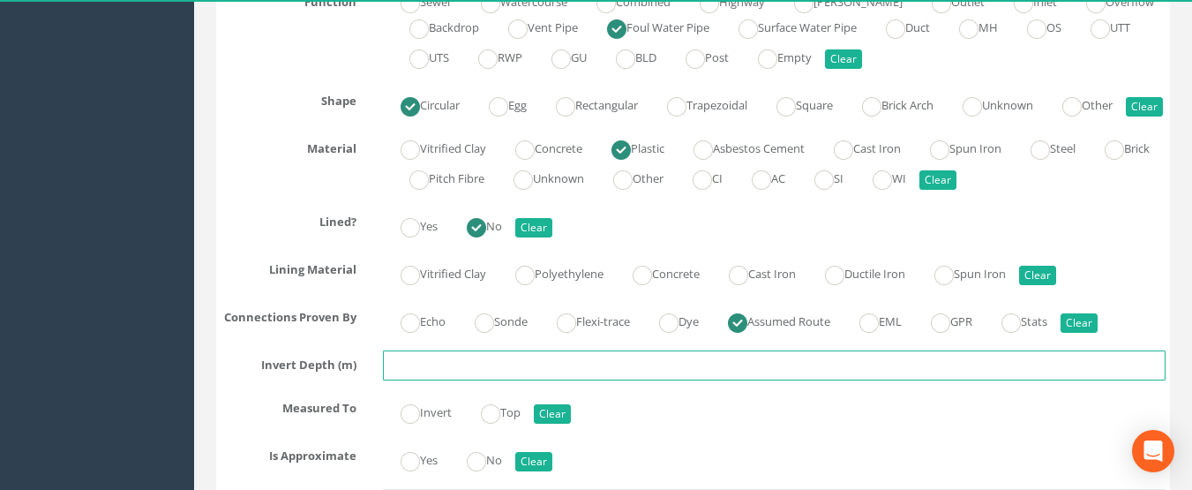
click at [575, 380] on input "text" at bounding box center [775, 365] width 784 height 30
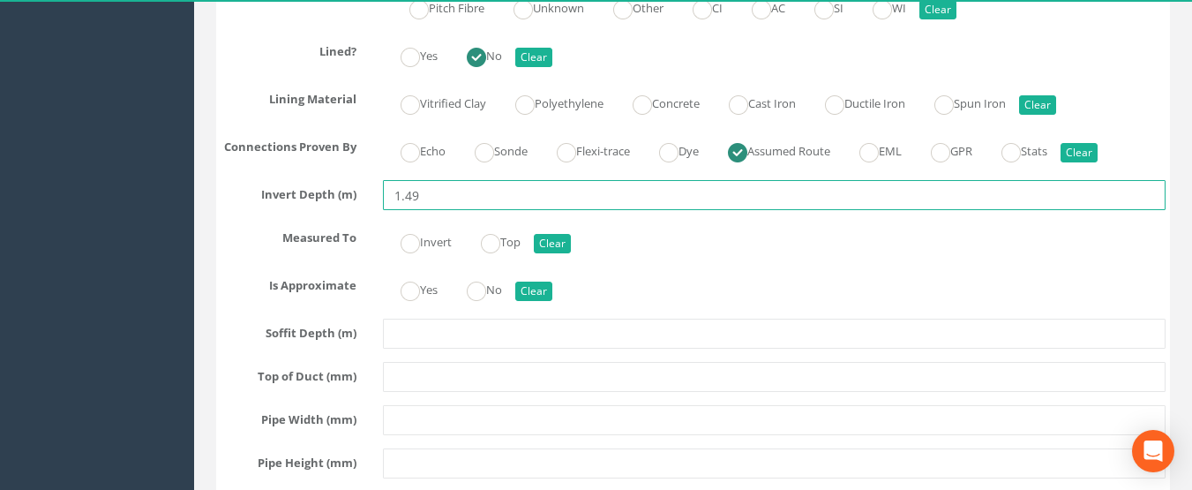
scroll to position [7855, 0]
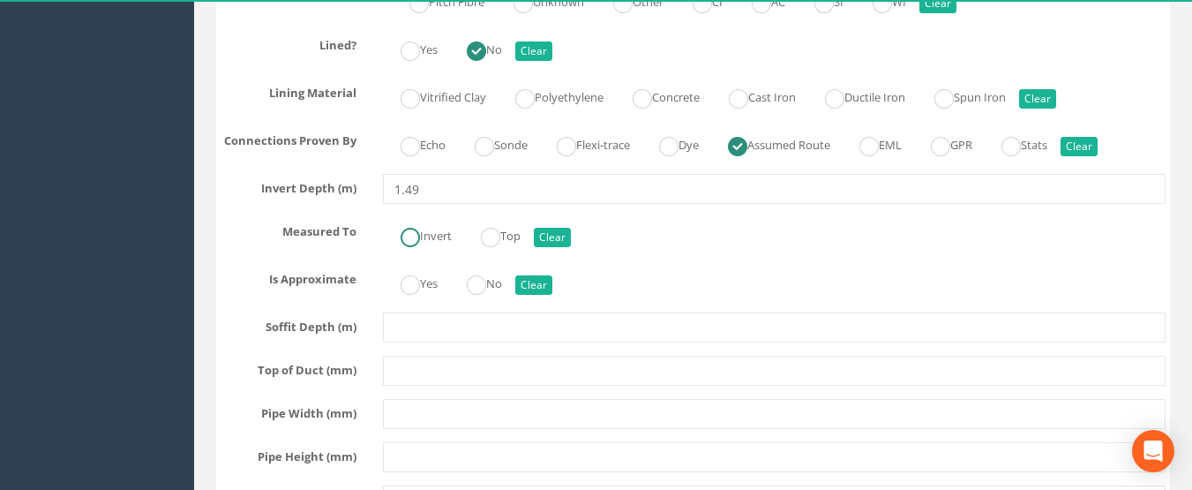
click at [405, 261] on input "Invert" at bounding box center [410, 246] width 19 height 30
click at [427, 295] on label "Yes" at bounding box center [410, 282] width 55 height 26
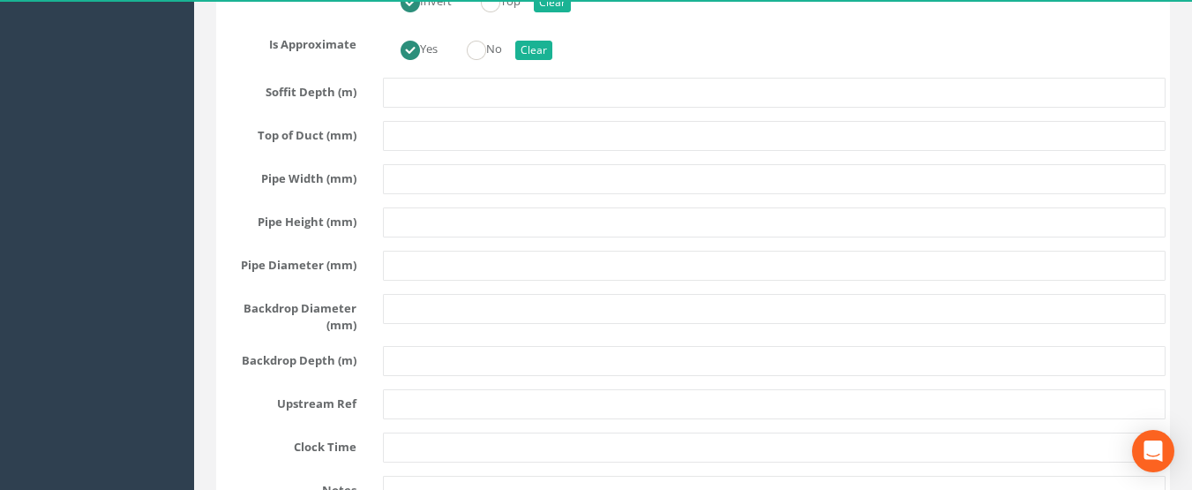
scroll to position [8120, 0]
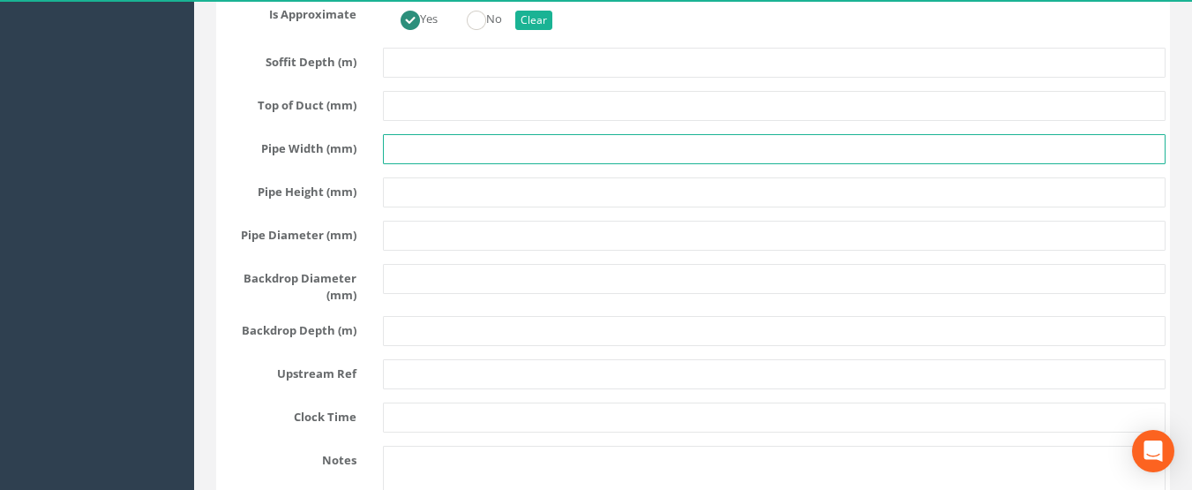
click at [423, 164] on input "text" at bounding box center [775, 149] width 784 height 30
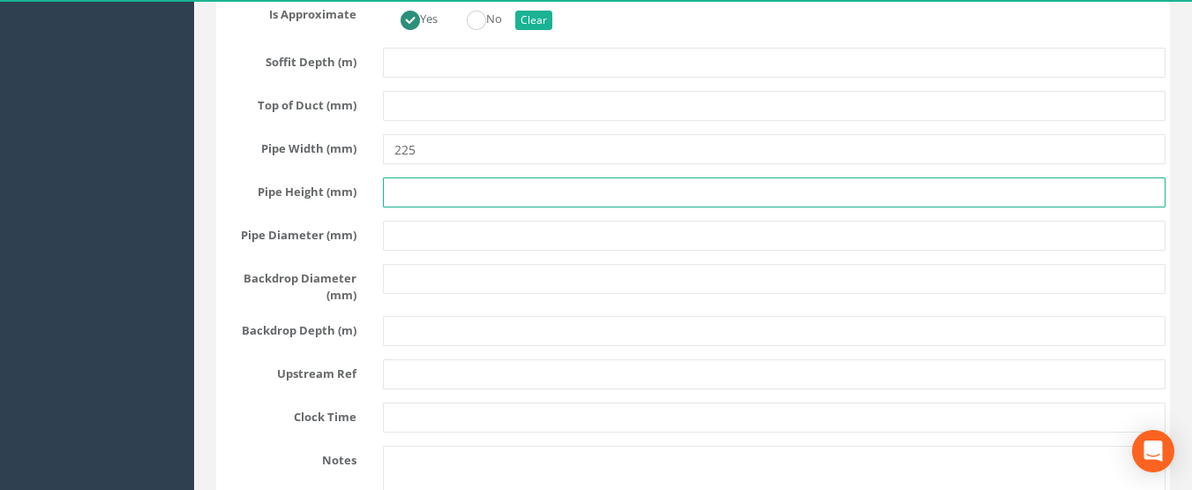
click at [426, 207] on input "text" at bounding box center [775, 192] width 784 height 30
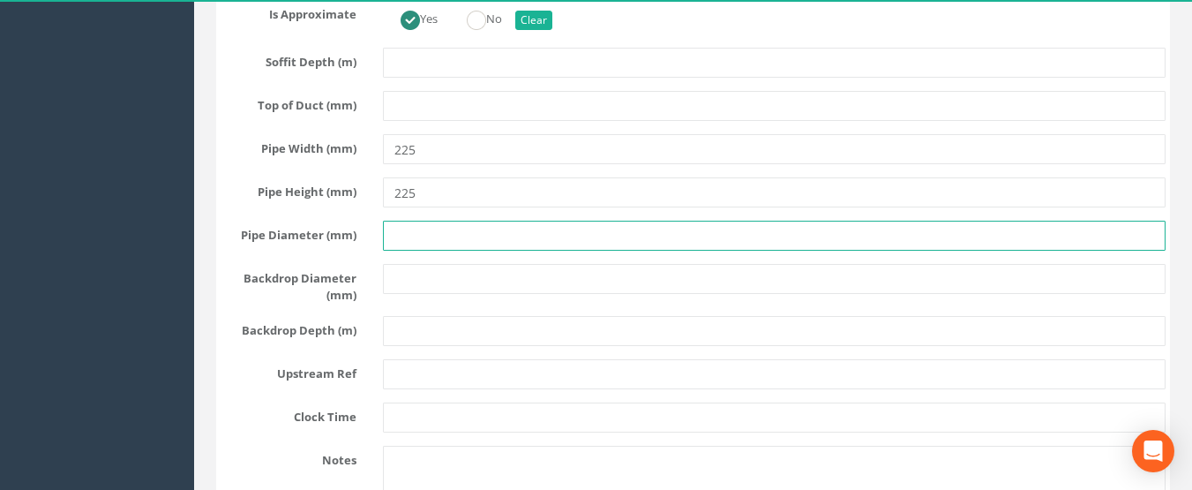
click at [417, 251] on input "text" at bounding box center [775, 236] width 784 height 30
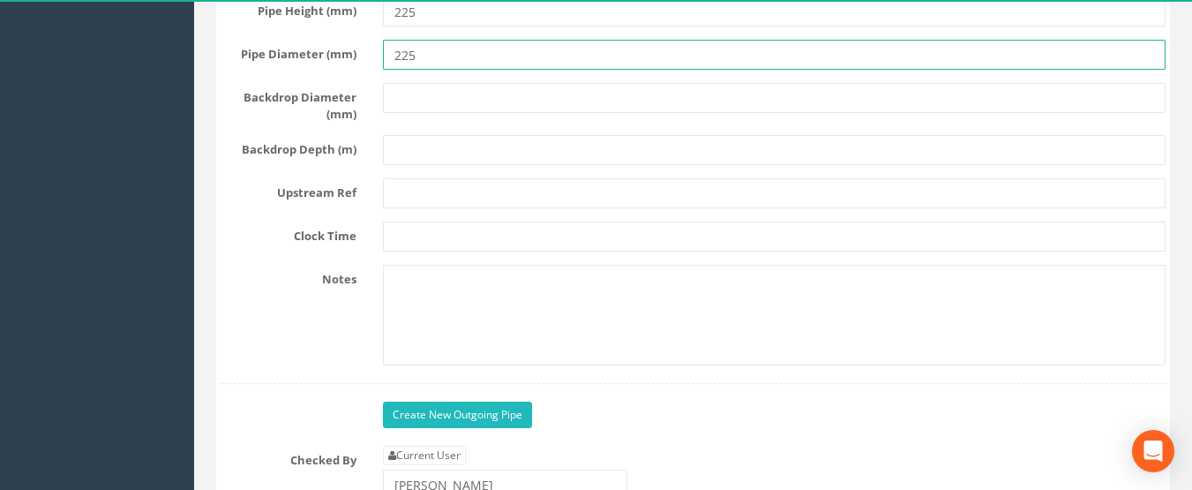
scroll to position [8296, 0]
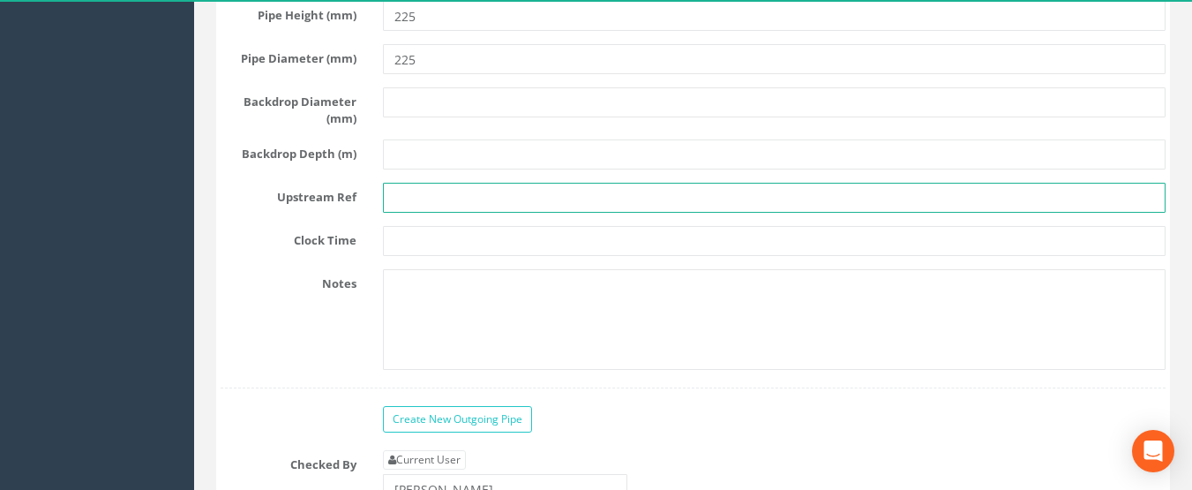
click at [428, 213] on input "text" at bounding box center [775, 198] width 784 height 30
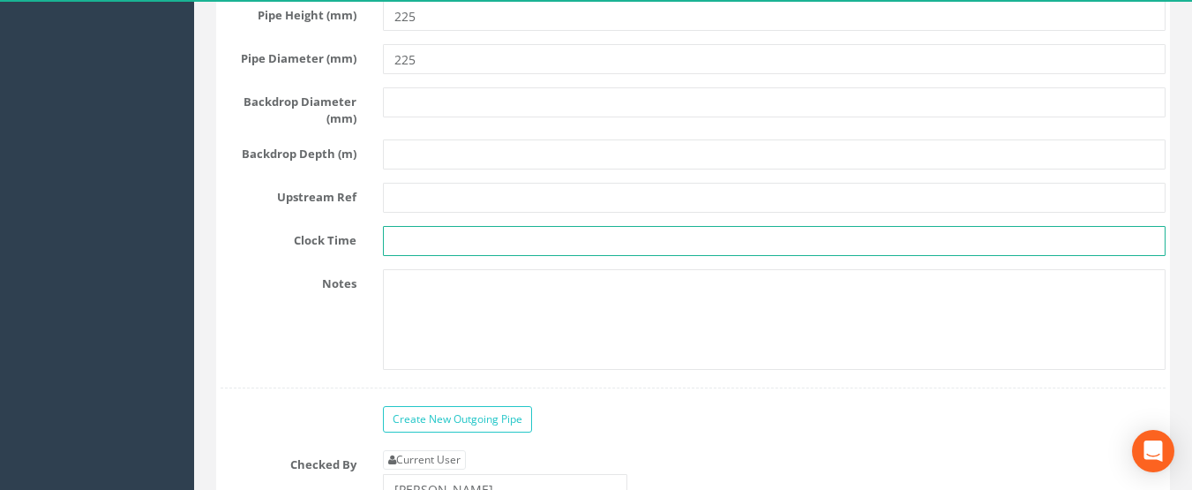
click at [442, 256] on input "text" at bounding box center [775, 241] width 784 height 30
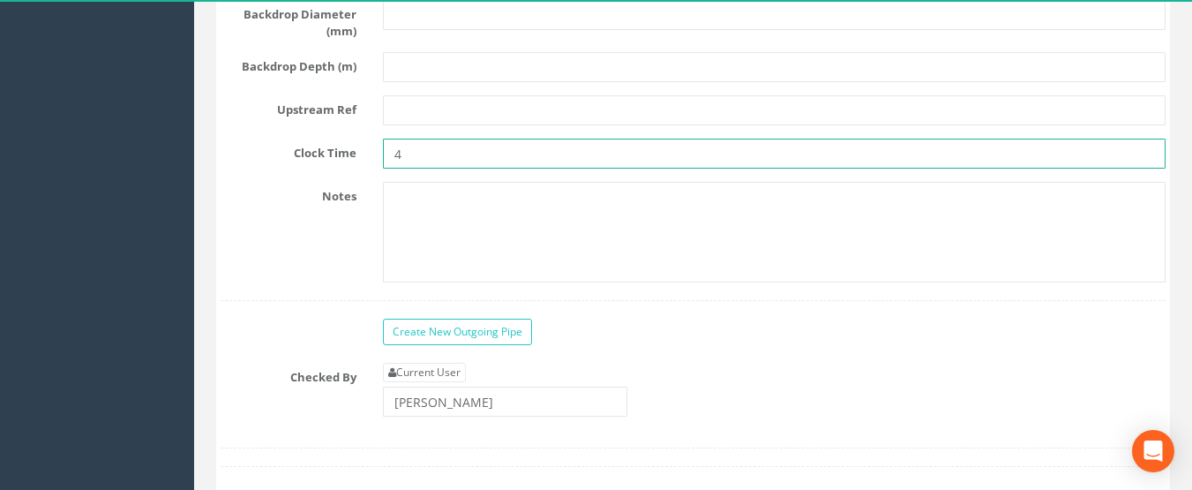
scroll to position [8473, 0]
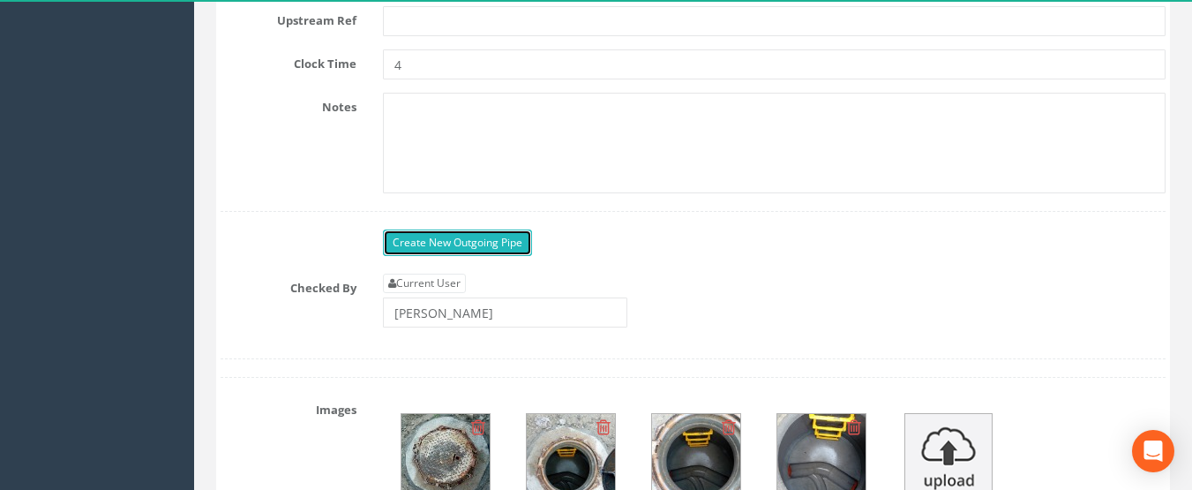
click at [515, 256] on link "Create New Outgoing Pipe" at bounding box center [457, 242] width 149 height 26
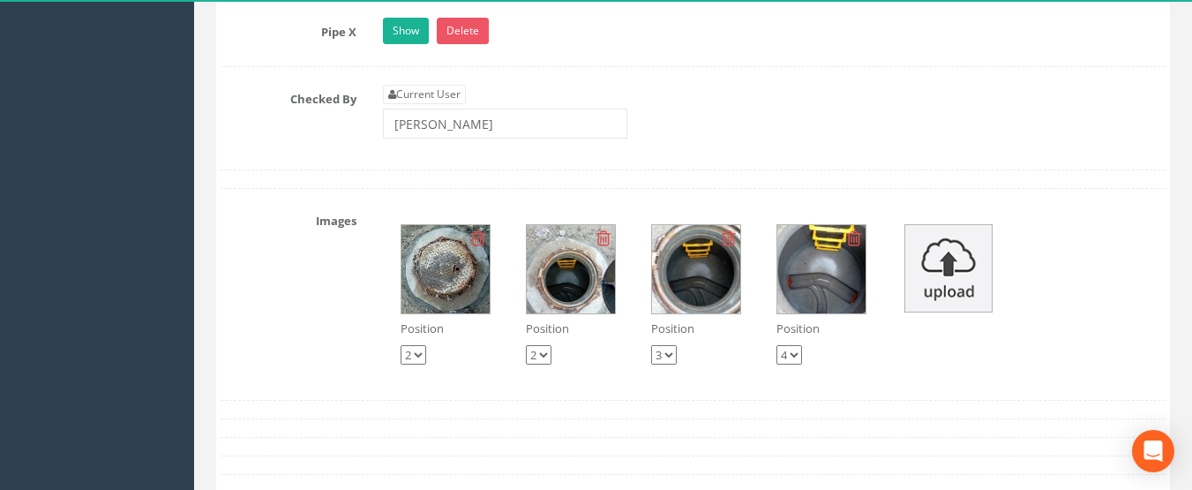
scroll to position [8738, 0]
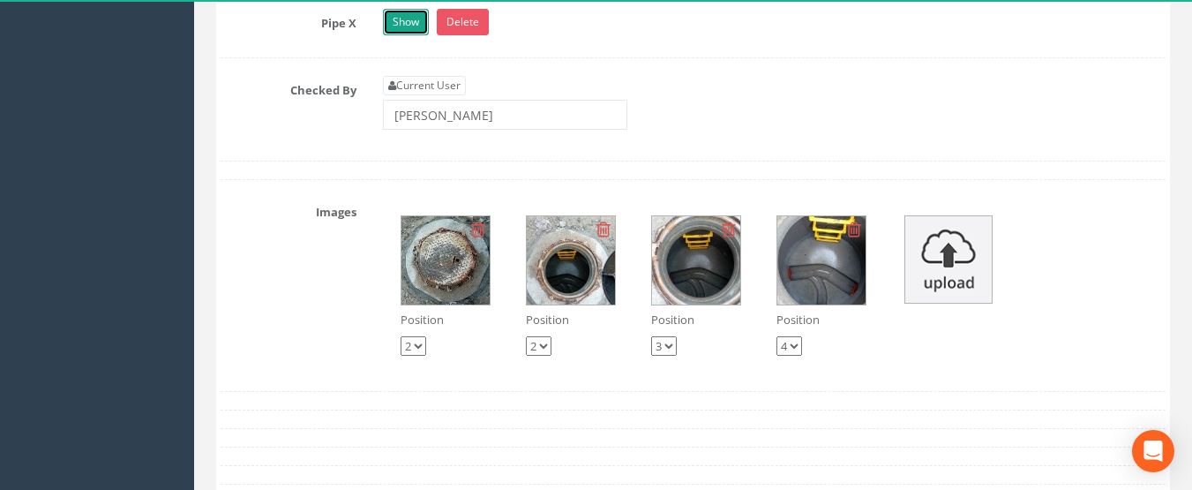
click at [400, 35] on link "Show" at bounding box center [406, 22] width 46 height 26
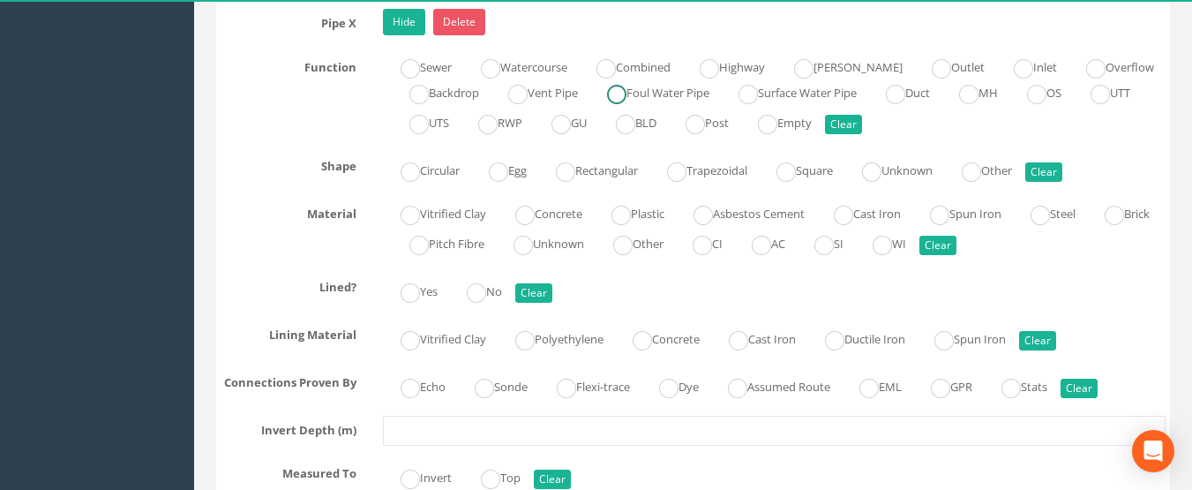
click at [662, 104] on label "Foul Water Pipe" at bounding box center [650, 92] width 120 height 26
click at [411, 182] on ins at bounding box center [410, 171] width 19 height 19
click at [655, 225] on label "Plastic" at bounding box center [629, 212] width 71 height 26
click at [478, 303] on ins at bounding box center [476, 292] width 19 height 19
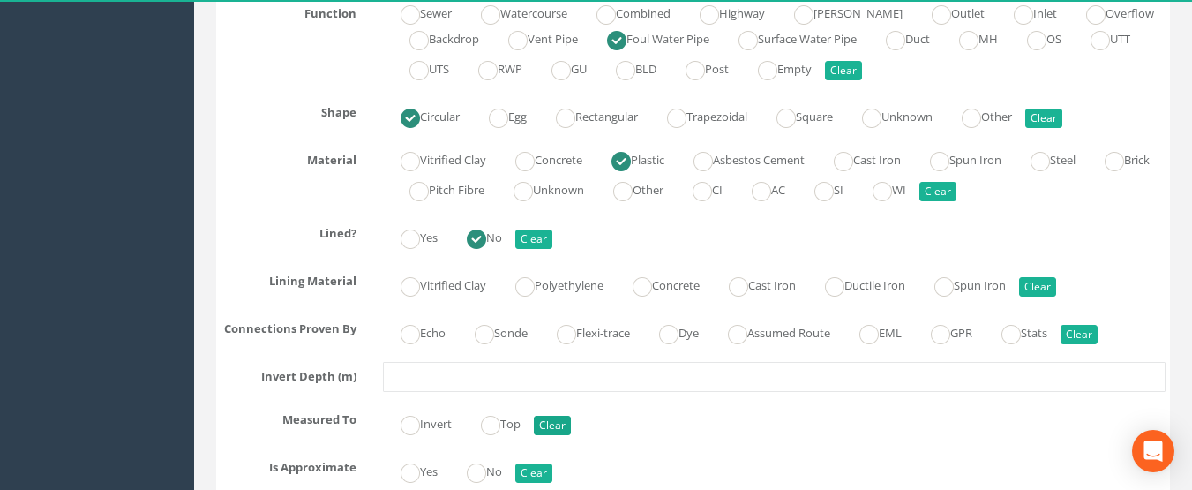
scroll to position [8914, 0]
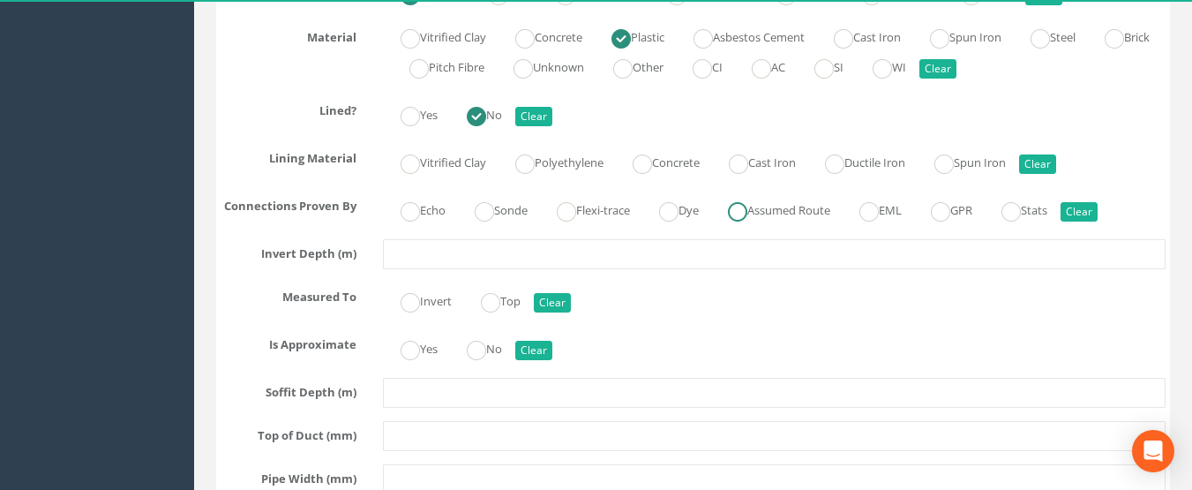
click at [748, 222] on ins at bounding box center [737, 211] width 19 height 19
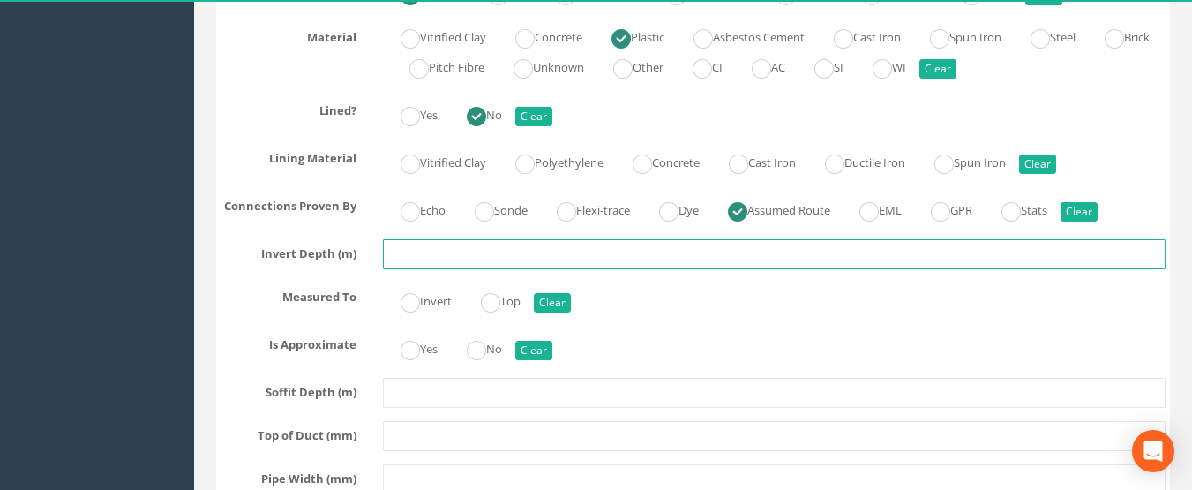
click at [655, 269] on input "text" at bounding box center [775, 254] width 784 height 30
click at [416, 312] on ins at bounding box center [410, 302] width 19 height 19
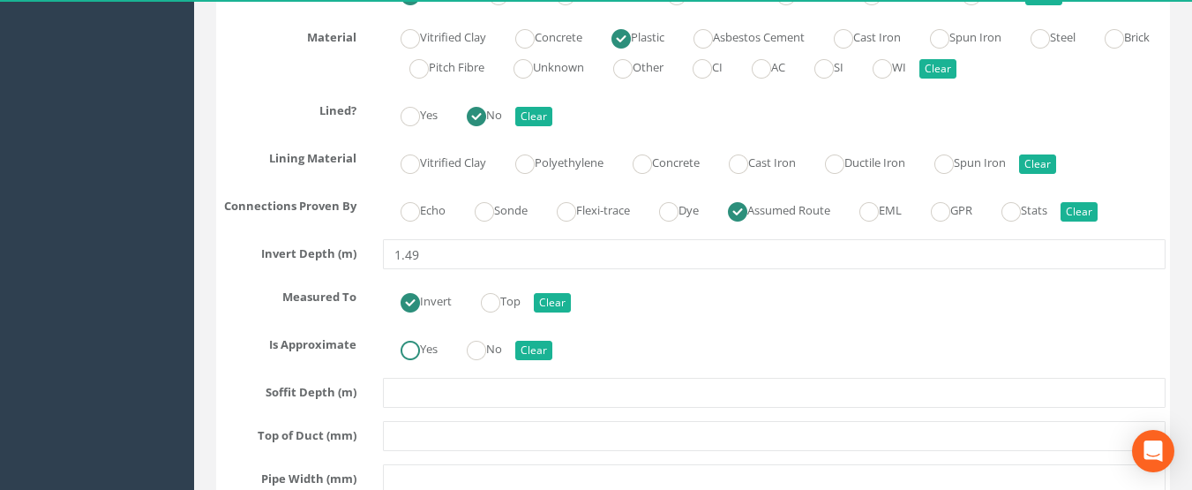
click at [423, 360] on label "Yes" at bounding box center [410, 347] width 55 height 26
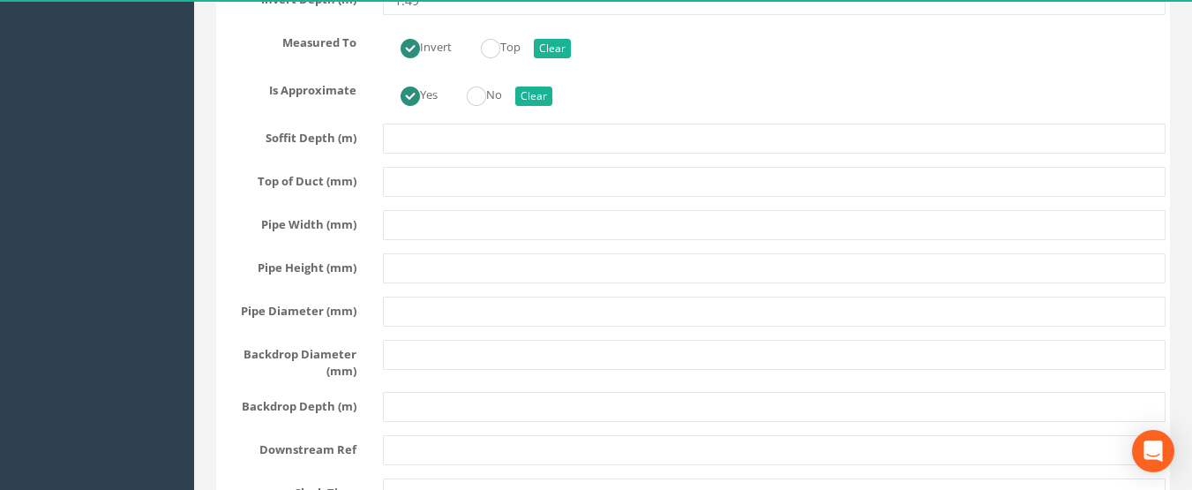
scroll to position [9179, 0]
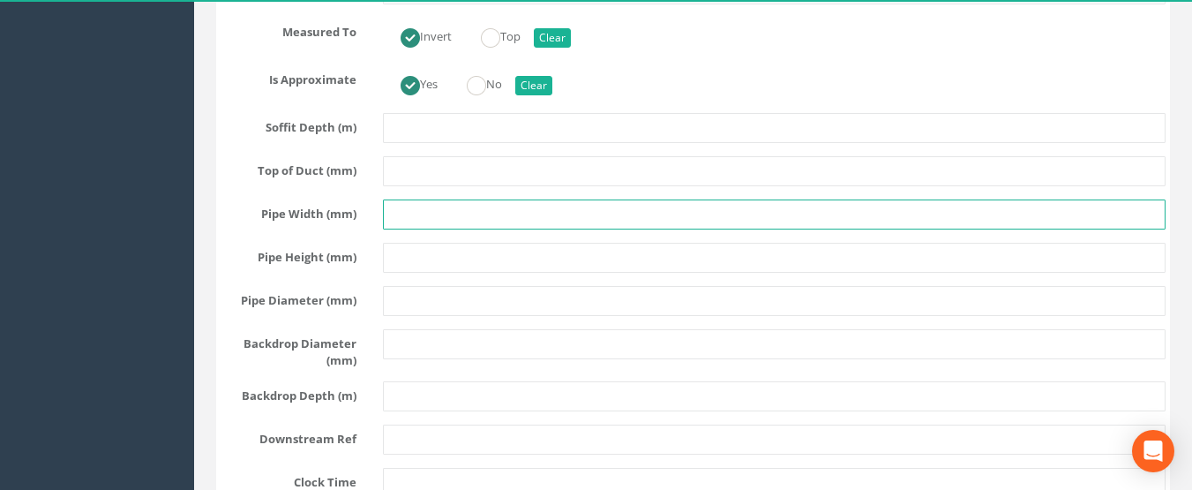
click at [408, 229] on input "text" at bounding box center [775, 214] width 784 height 30
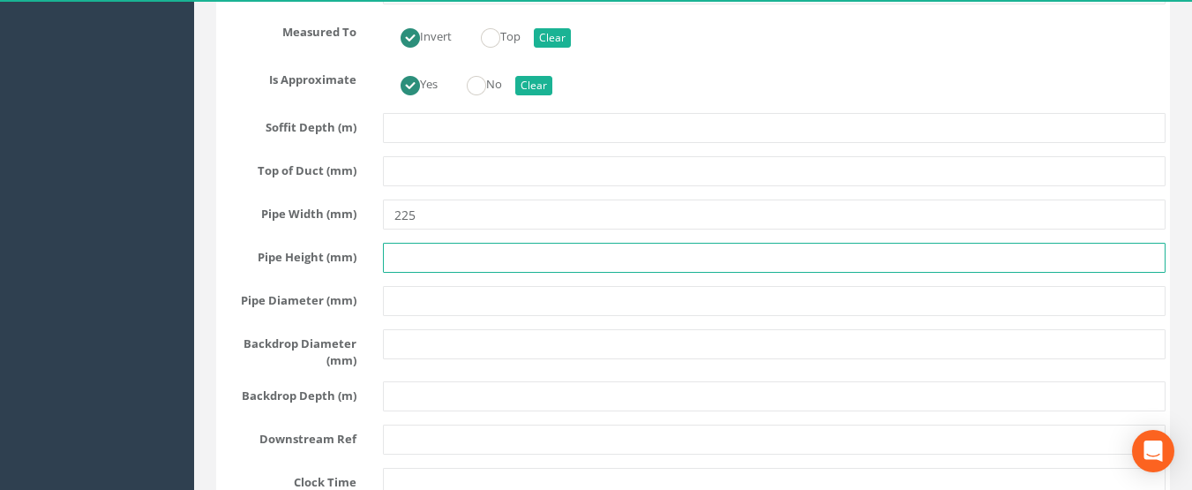
click at [425, 273] on input "text" at bounding box center [775, 258] width 784 height 30
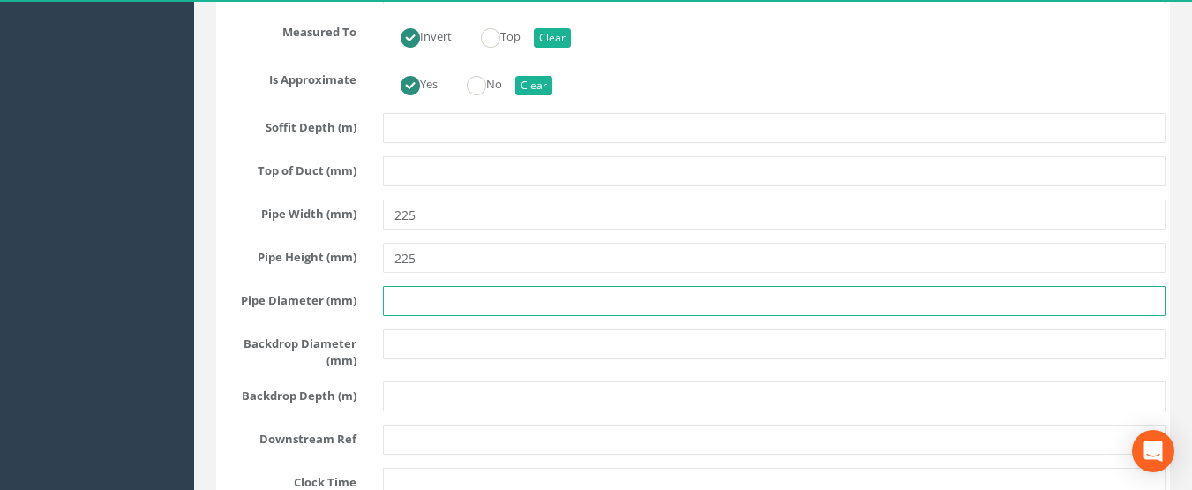
click at [437, 316] on input "text" at bounding box center [775, 301] width 784 height 30
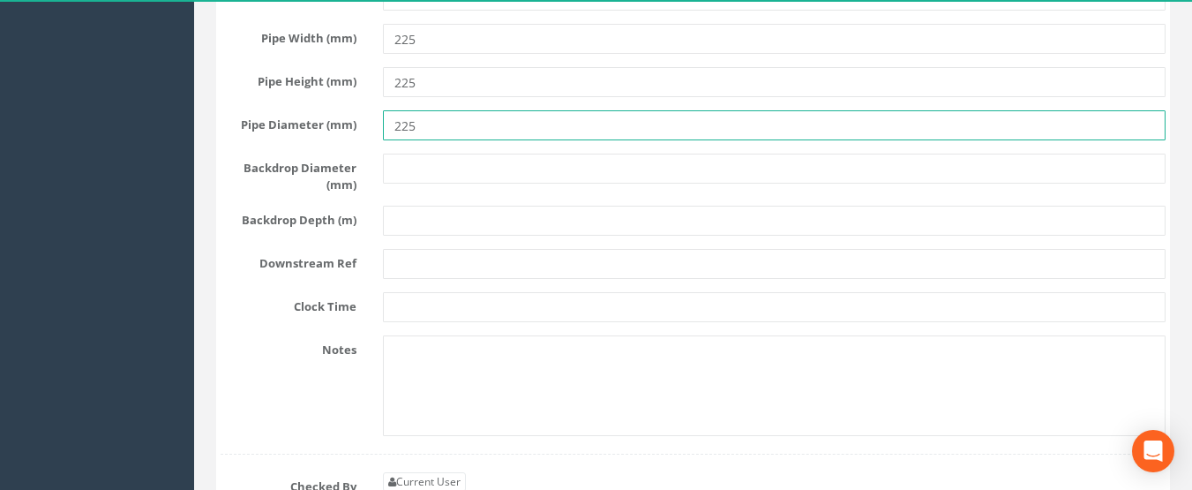
scroll to position [9355, 0]
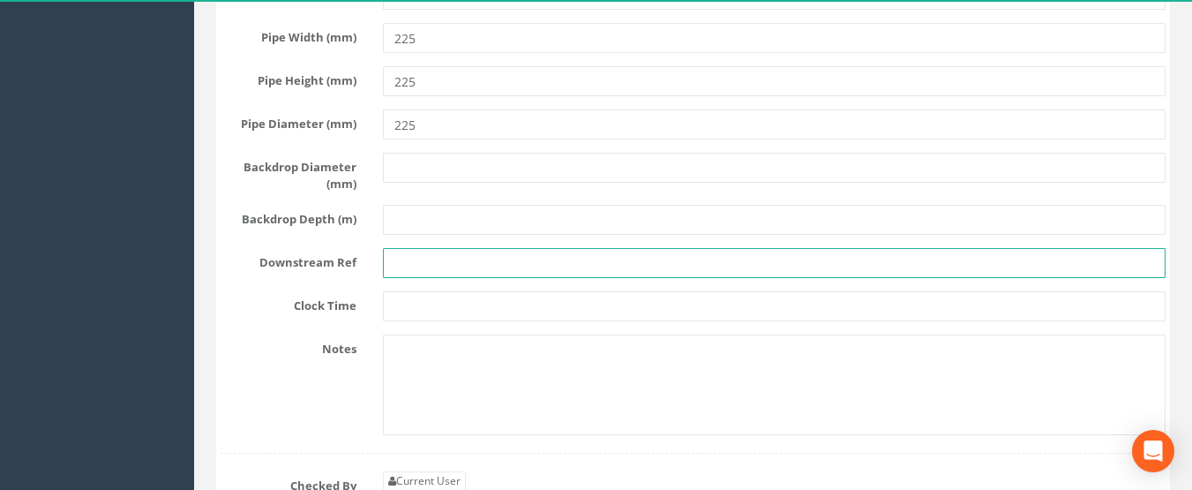
click at [410, 278] on input "text" at bounding box center [775, 263] width 784 height 30
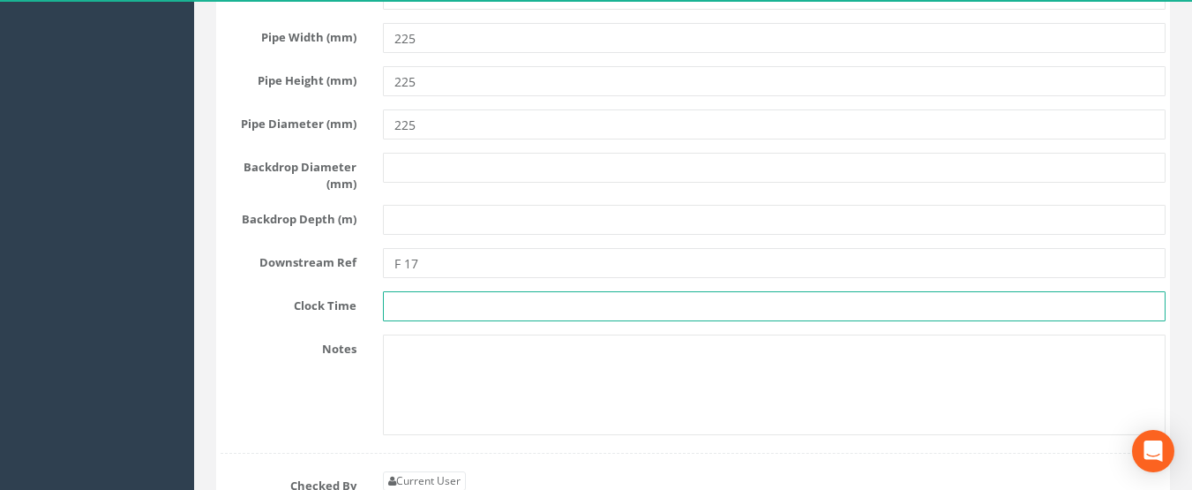
click at [437, 321] on input "text" at bounding box center [775, 306] width 784 height 30
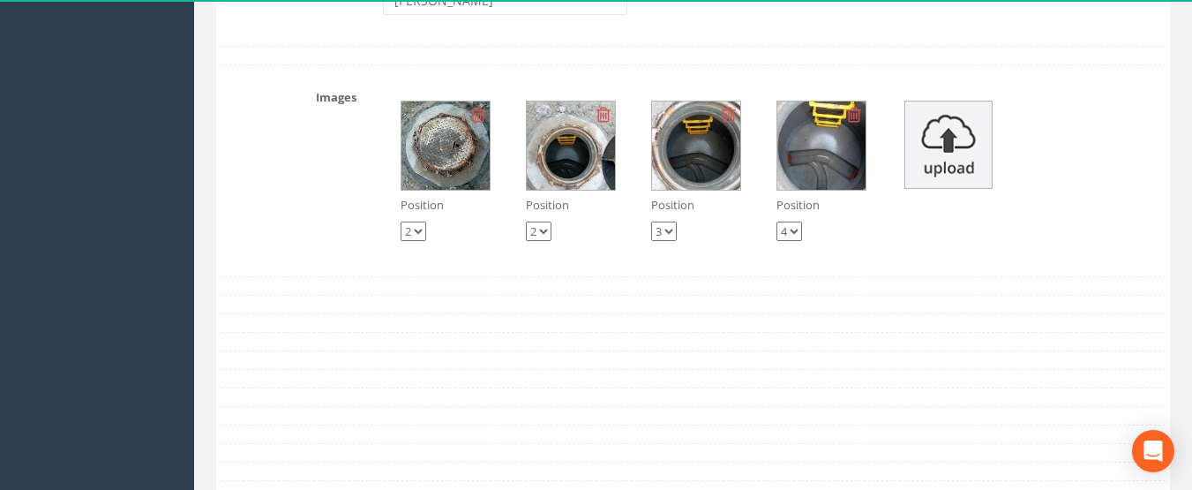
scroll to position [9885, 0]
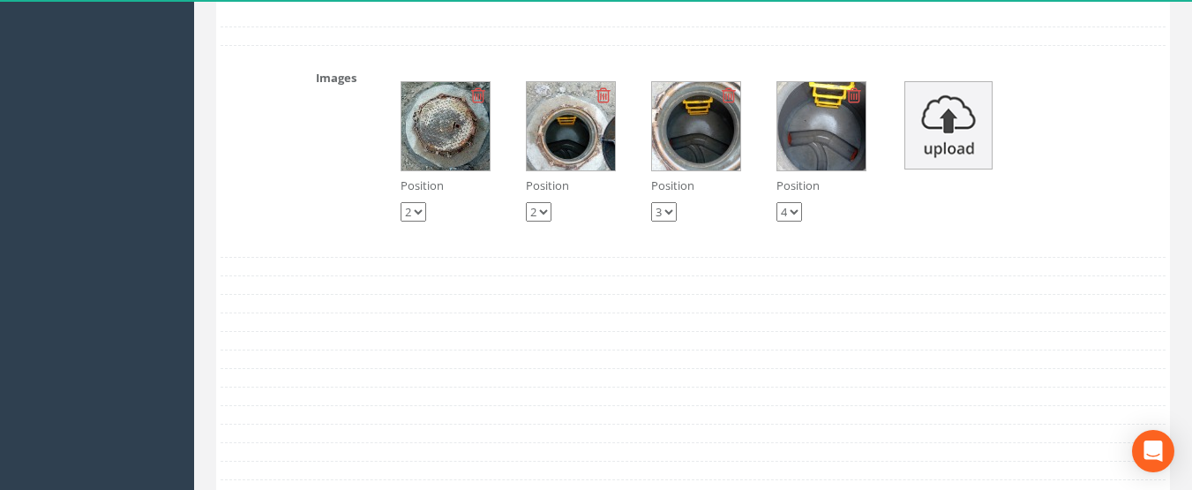
click at [422, 222] on select "1 2 3 4" at bounding box center [414, 211] width 26 height 19
click at [401, 222] on select "1 2 3 4" at bounding box center [414, 211] width 26 height 19
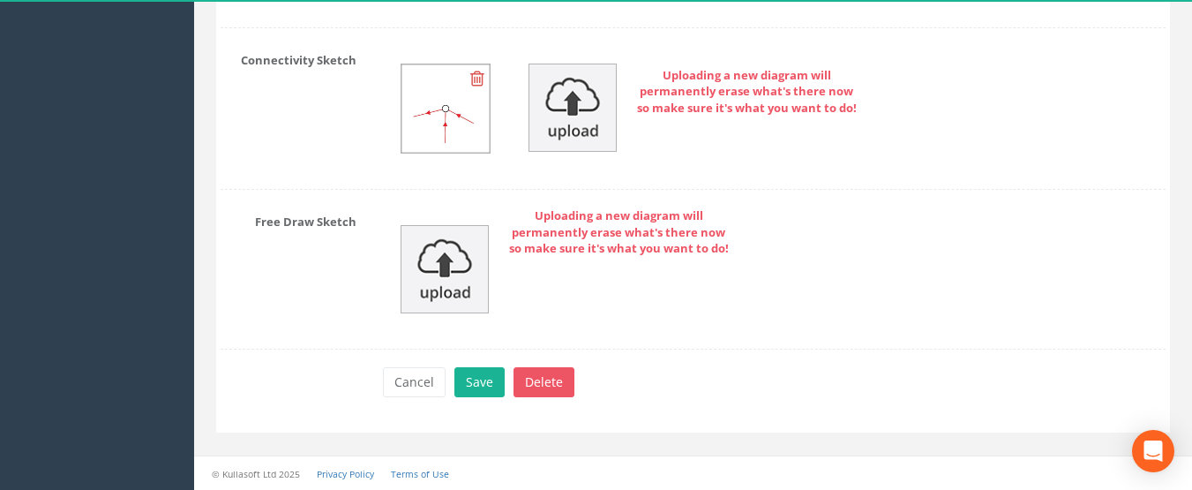
scroll to position [10889, 0]
click at [485, 380] on button "Save" at bounding box center [480, 382] width 50 height 30
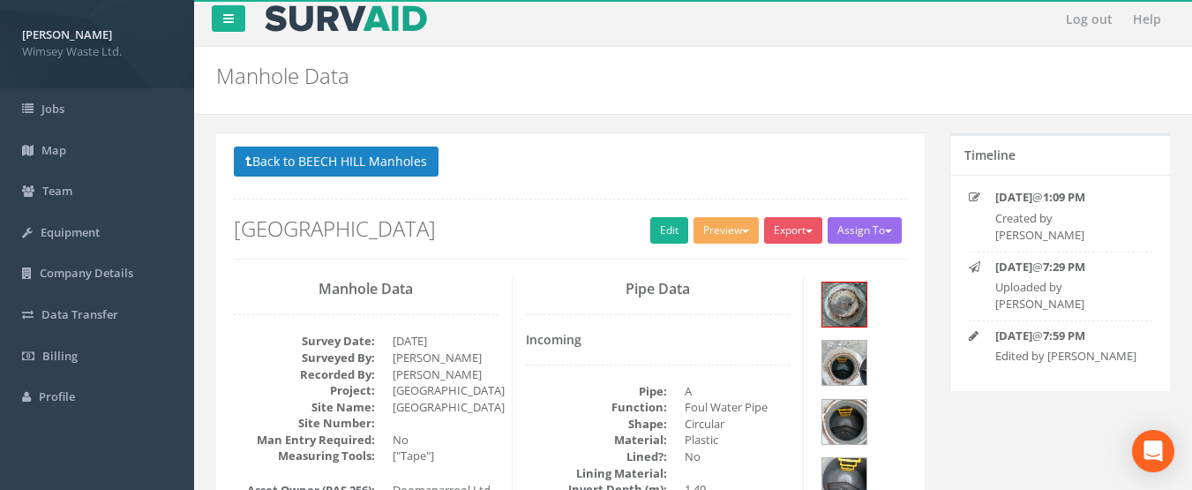
scroll to position [0, 0]
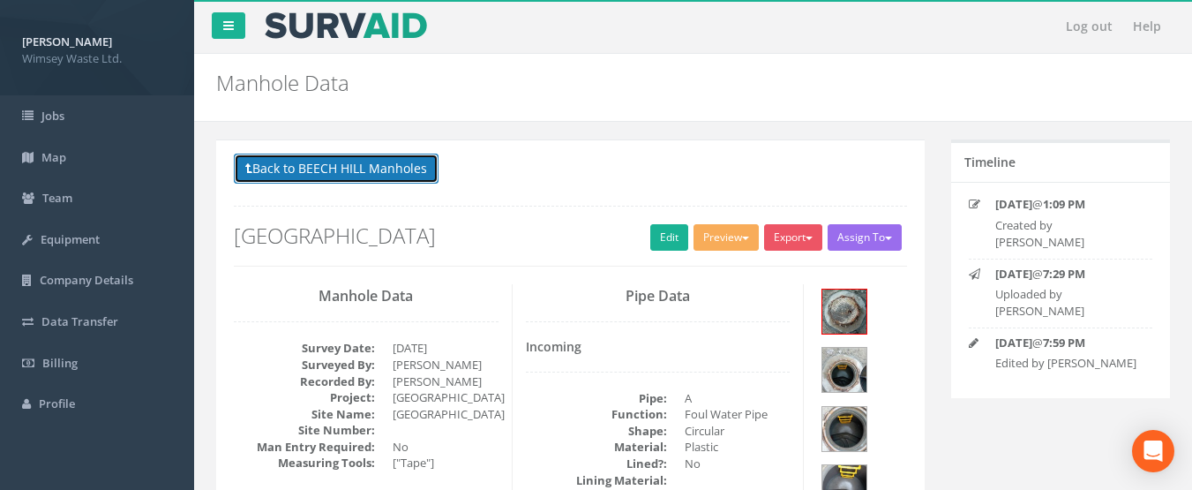
click at [391, 182] on button "Back to BEECH HILL Manholes" at bounding box center [336, 169] width 205 height 30
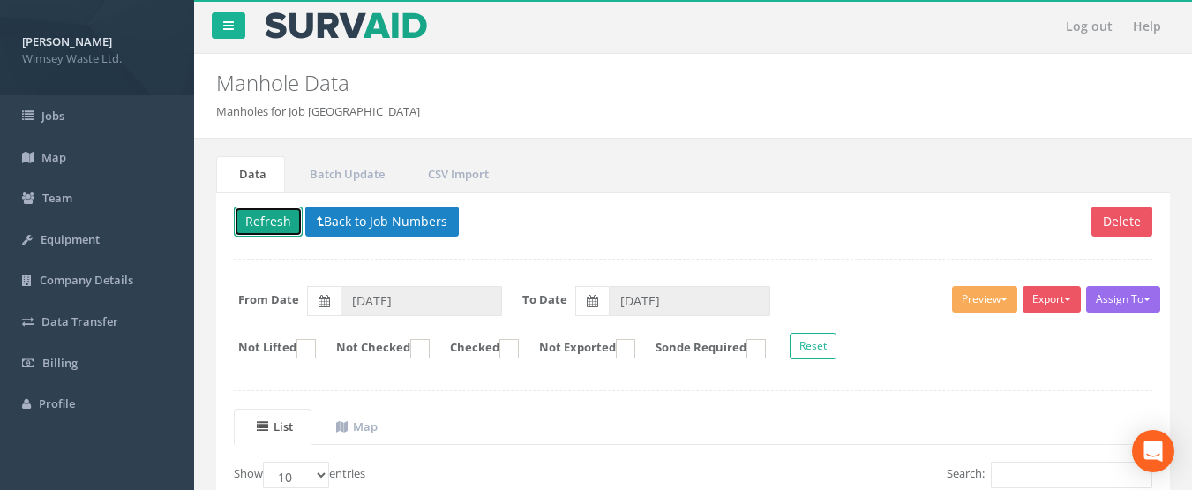
click at [290, 228] on button "Refresh" at bounding box center [268, 222] width 69 height 30
click at [349, 214] on button "Back to Job Numbers" at bounding box center [382, 222] width 154 height 30
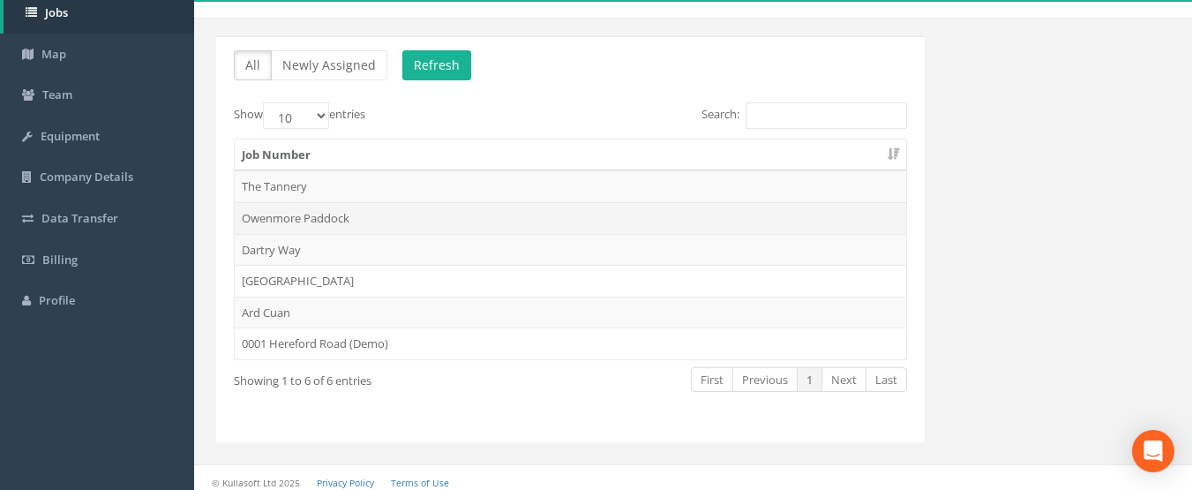
scroll to position [113, 0]
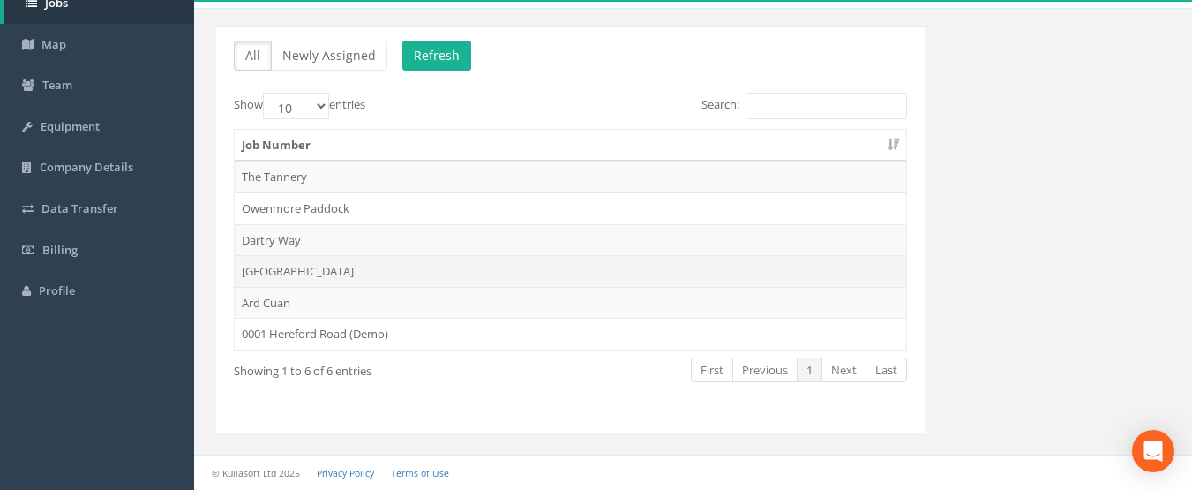
click at [289, 273] on td "[GEOGRAPHIC_DATA]" at bounding box center [571, 271] width 672 height 32
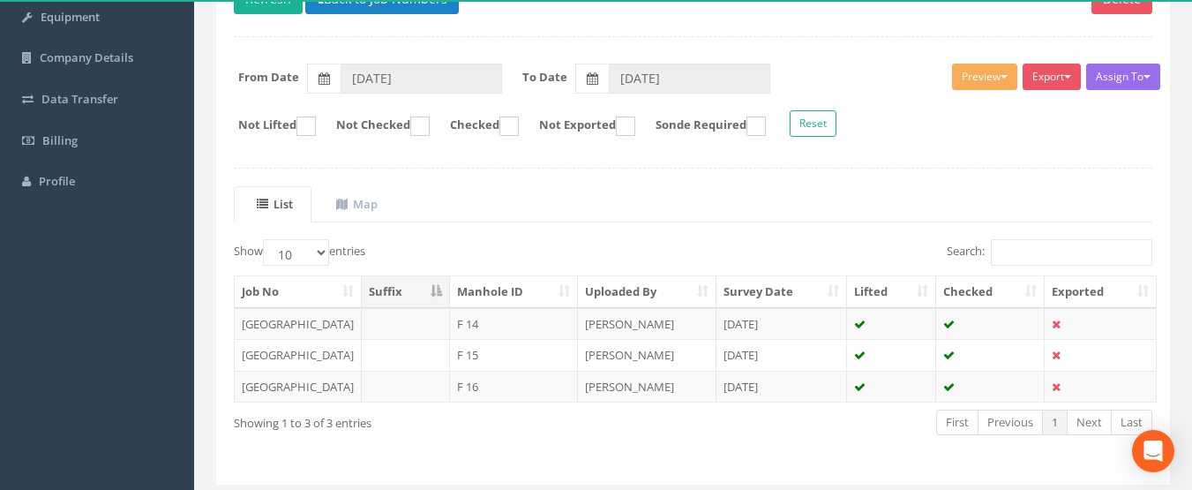
scroll to position [265, 0]
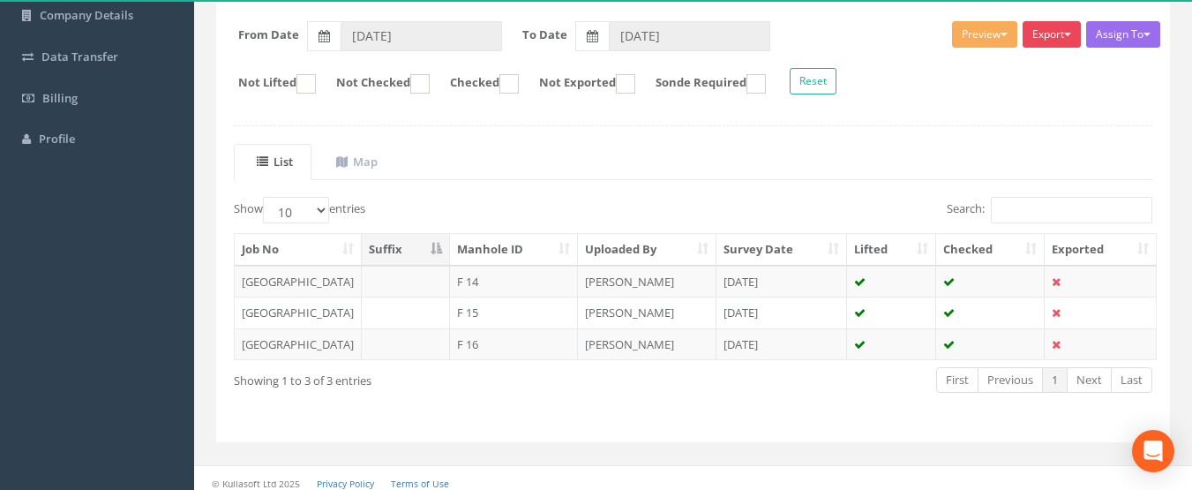
click at [1066, 39] on button "Export" at bounding box center [1052, 34] width 58 height 26
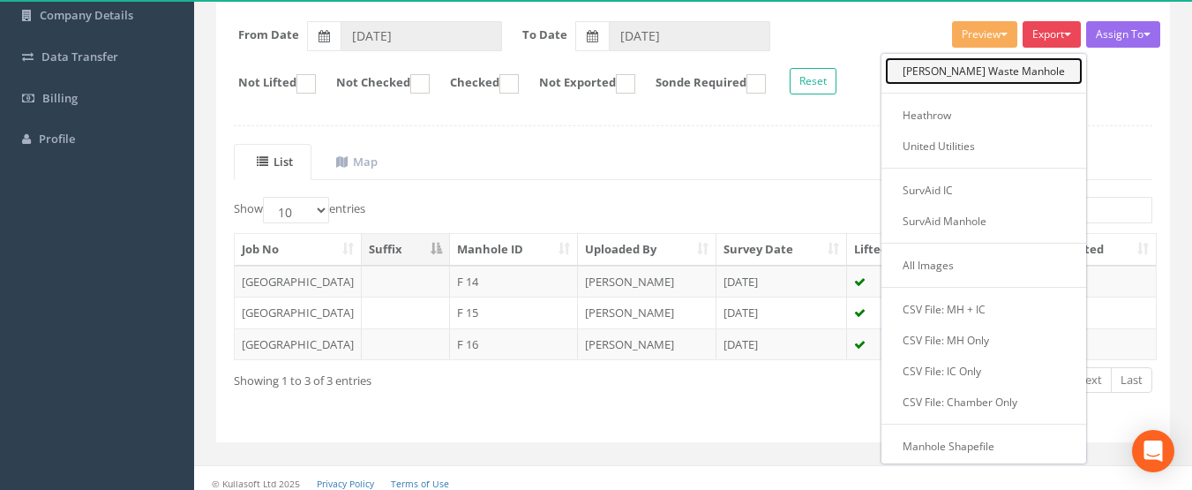
click at [1019, 68] on link "[PERSON_NAME] Waste Manhole" at bounding box center [984, 70] width 198 height 27
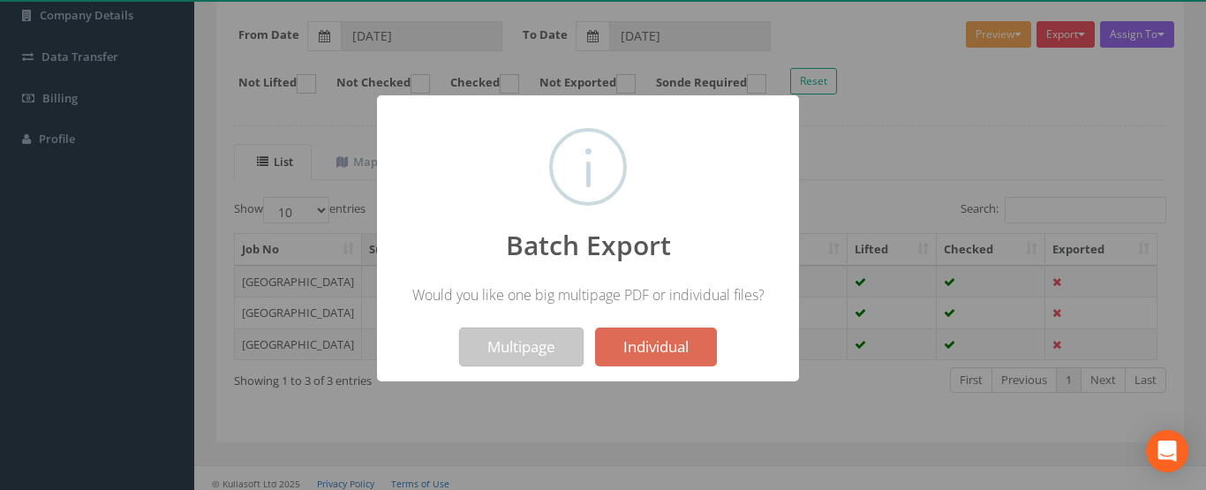
click at [513, 354] on button "Multipage" at bounding box center [521, 346] width 124 height 39
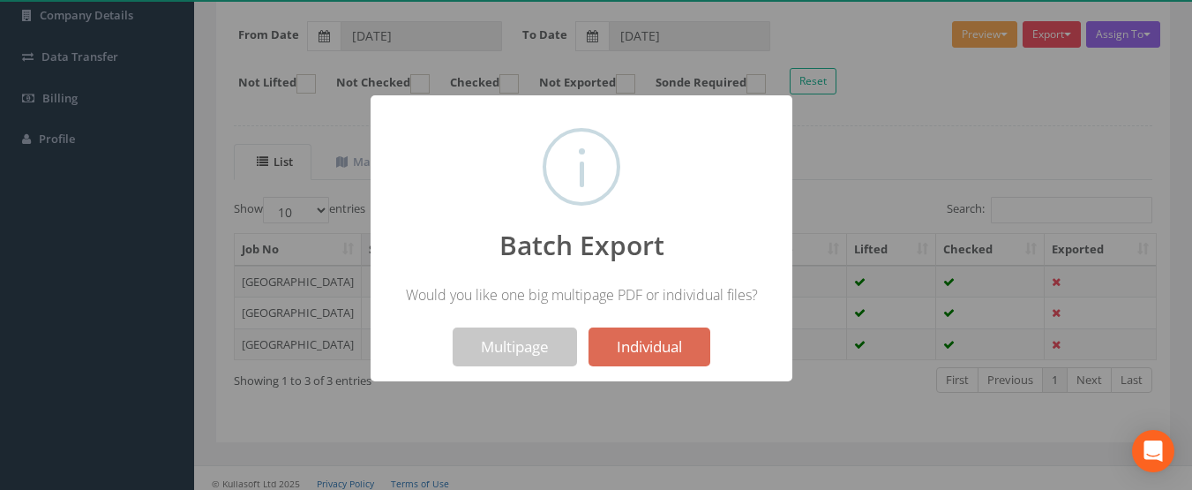
scroll to position [320, 0]
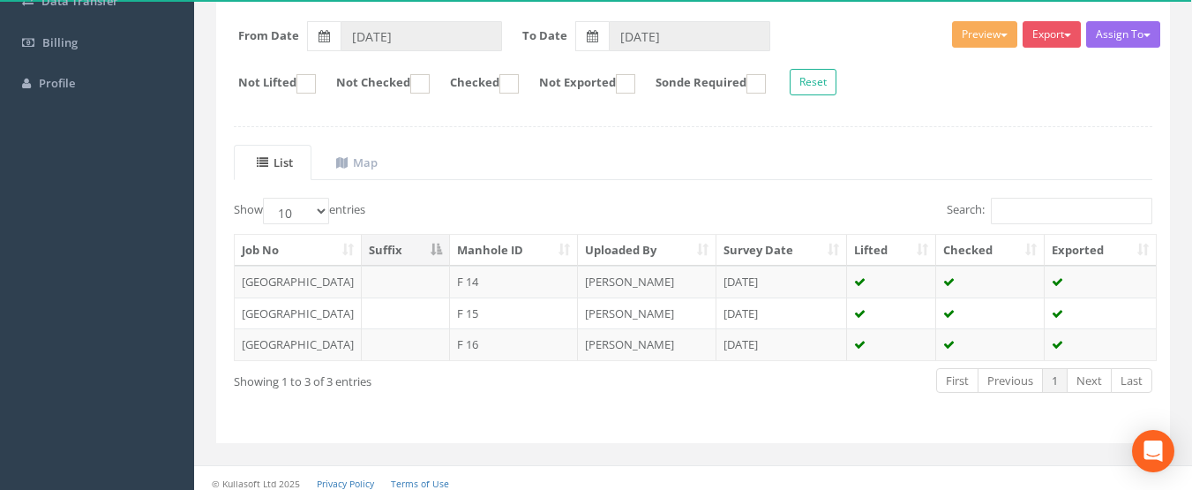
drag, startPoint x: 1172, startPoint y: 1, endPoint x: 673, endPoint y: 131, distance: 515.3
click at [673, 131] on div "Delete Refresh Back to Job Numbers Assign To No Companies Added Export Wimsey W…" at bounding box center [693, 185] width 954 height 515
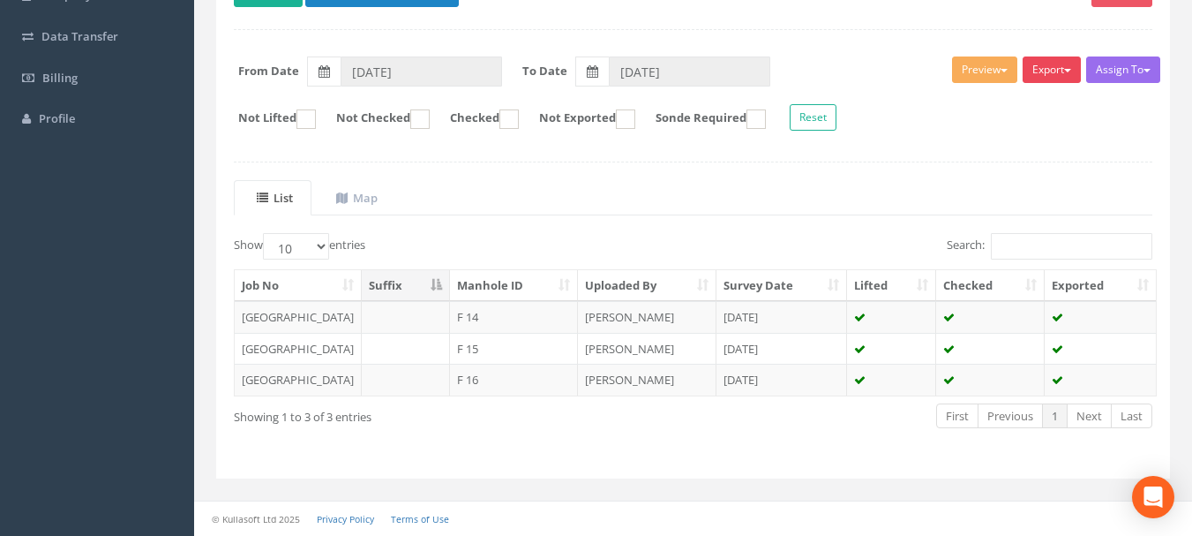
scroll to position [0, 0]
click at [1038, 79] on button "Export" at bounding box center [1052, 69] width 58 height 26
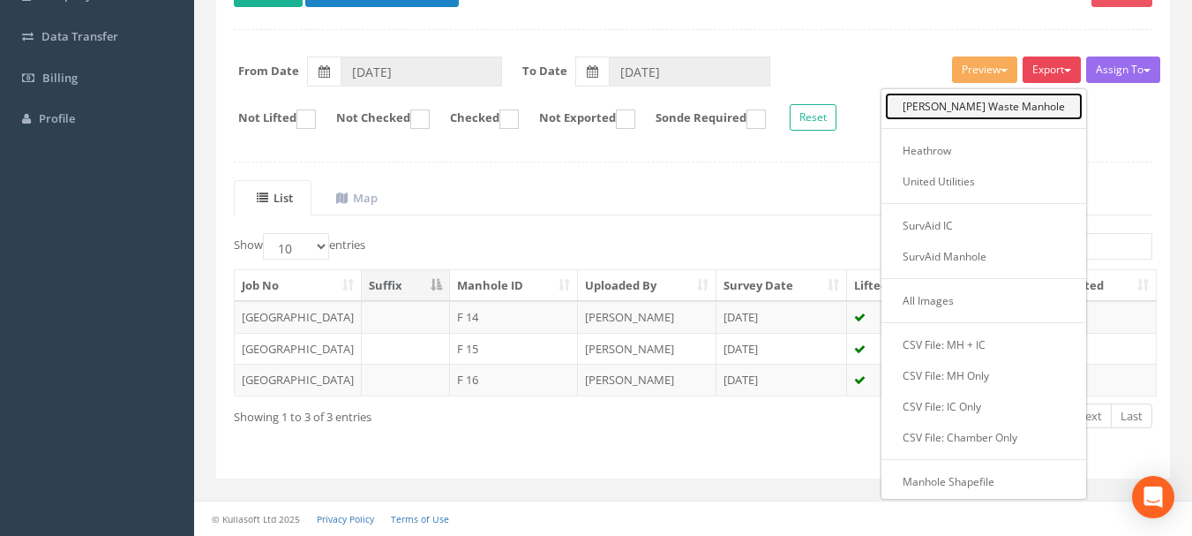
click at [1009, 110] on link "[PERSON_NAME] Waste Manhole" at bounding box center [984, 106] width 198 height 27
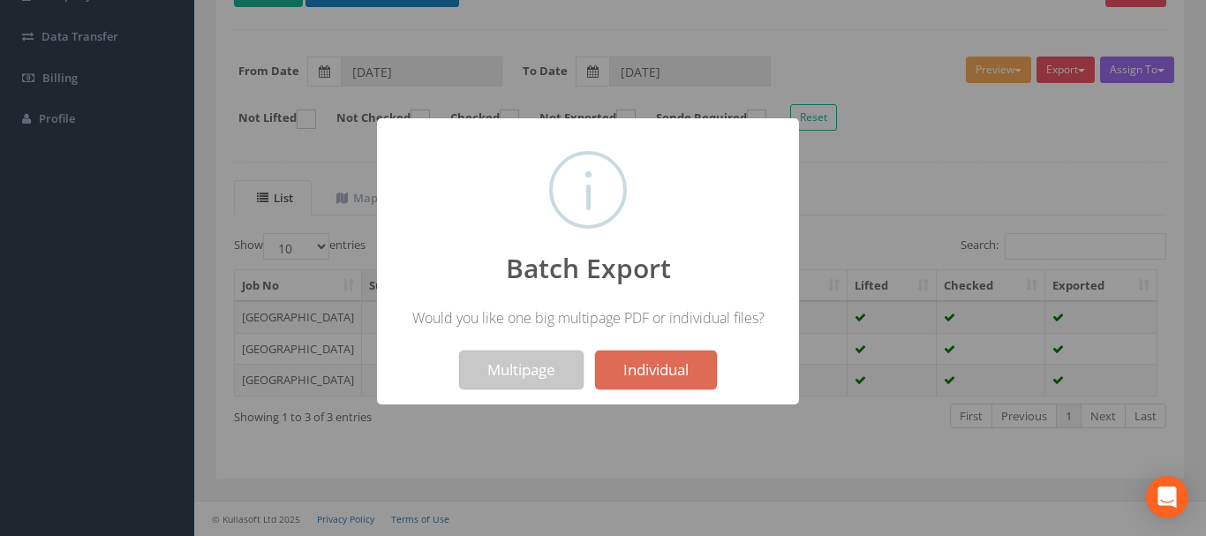
click at [487, 377] on button "Multipage" at bounding box center [521, 369] width 124 height 39
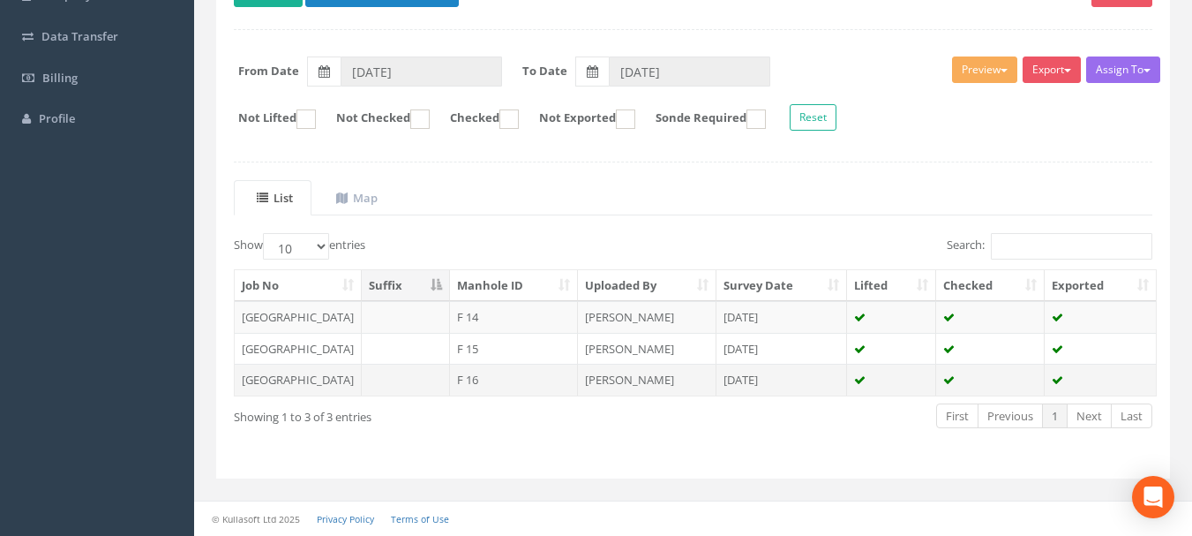
click at [512, 383] on td "F 16" at bounding box center [514, 380] width 128 height 32
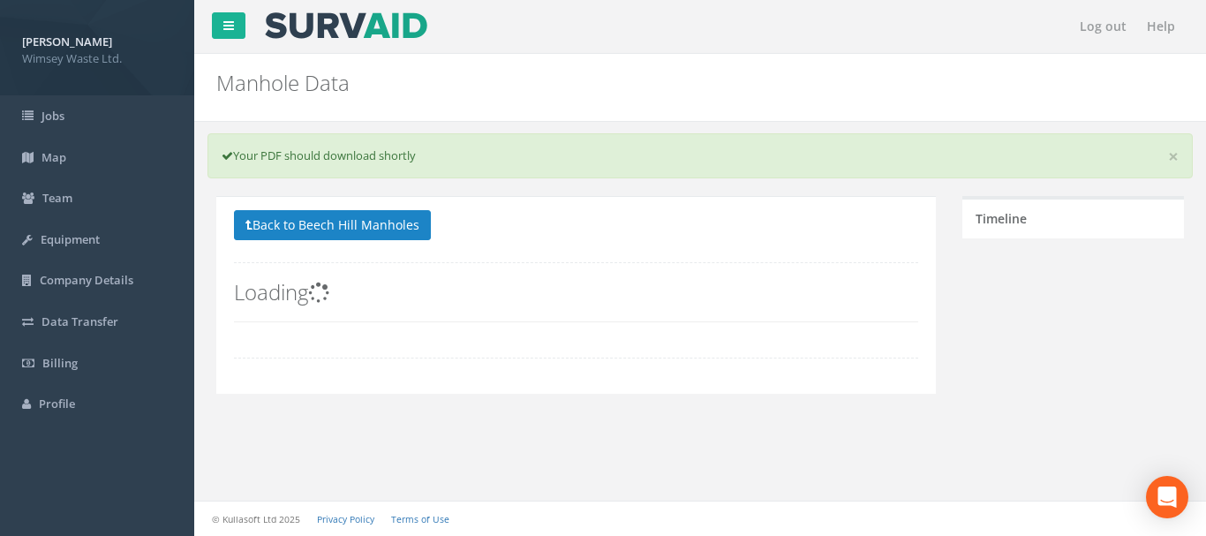
click at [511, 379] on div "Back to [GEOGRAPHIC_DATA] Manholes Back to Map Assign To No Companies Added Exp…" at bounding box center [575, 295] width 719 height 198
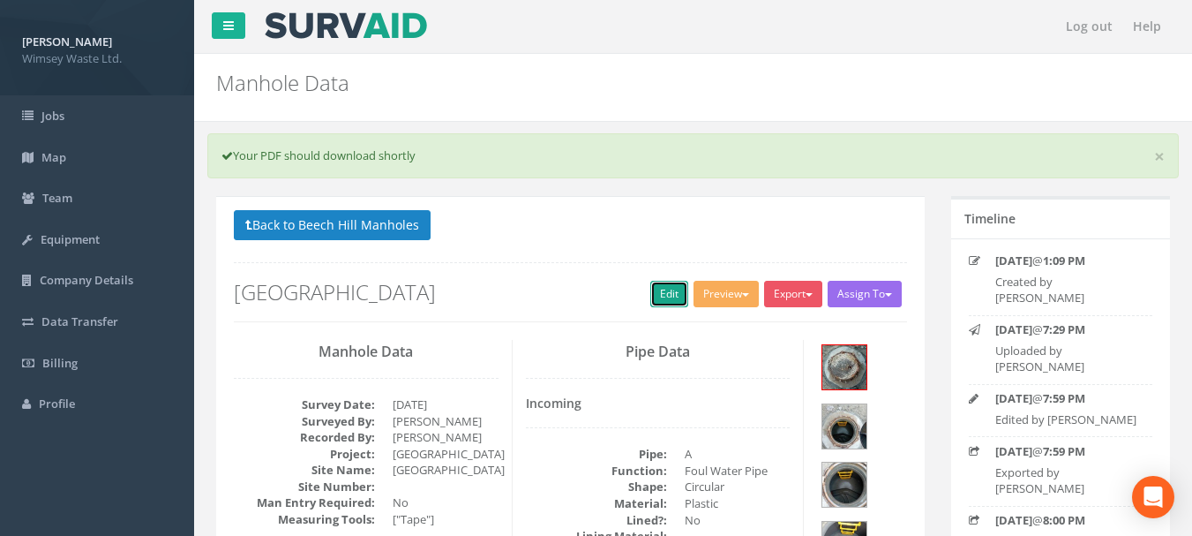
click at [662, 284] on link "Edit" at bounding box center [669, 294] width 38 height 26
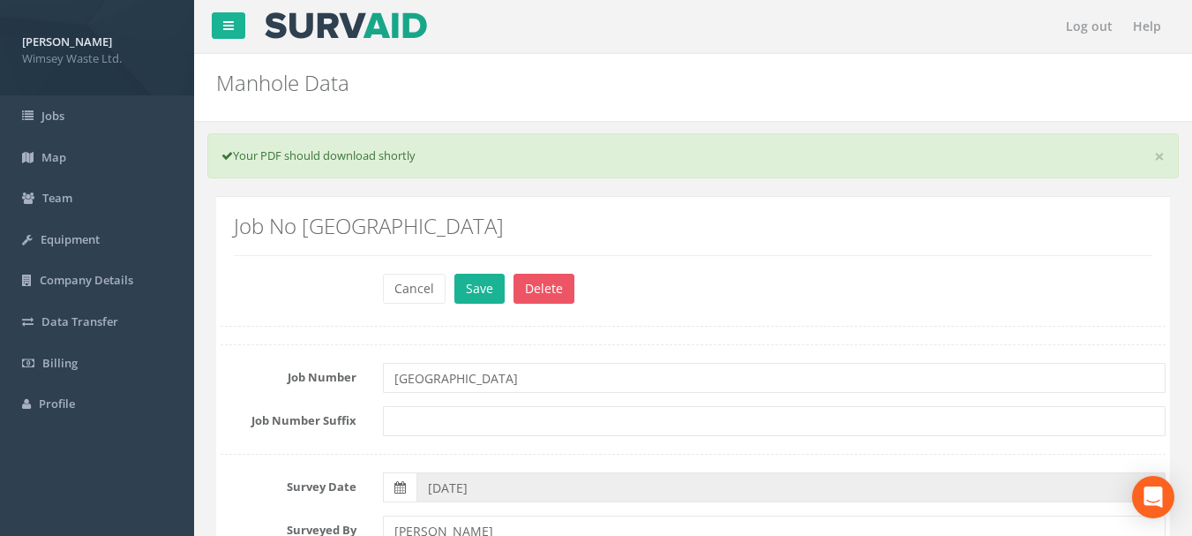
scroll to position [794, 0]
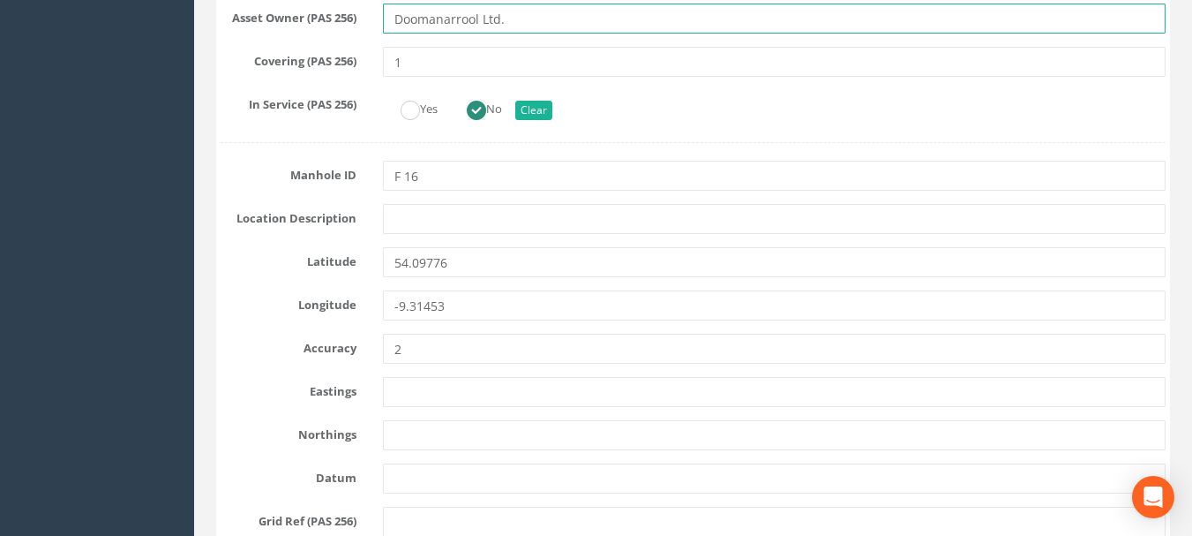
click at [479, 12] on input "Doomanarrool Ltd." at bounding box center [775, 19] width 784 height 30
click at [479, 15] on input "Doomanarrool Ltd." at bounding box center [775, 19] width 784 height 30
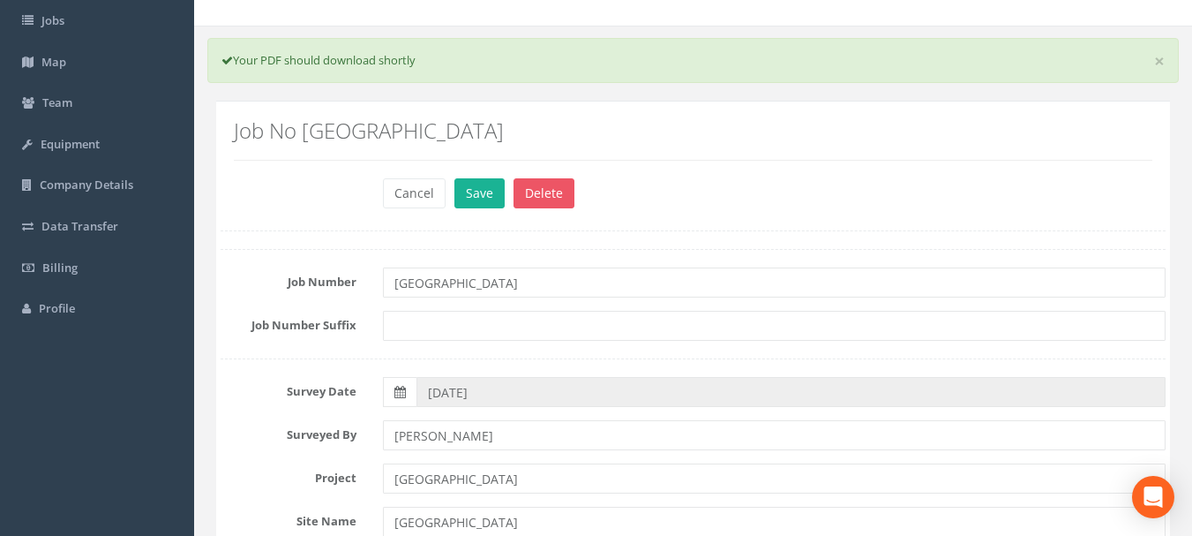
scroll to position [88, 0]
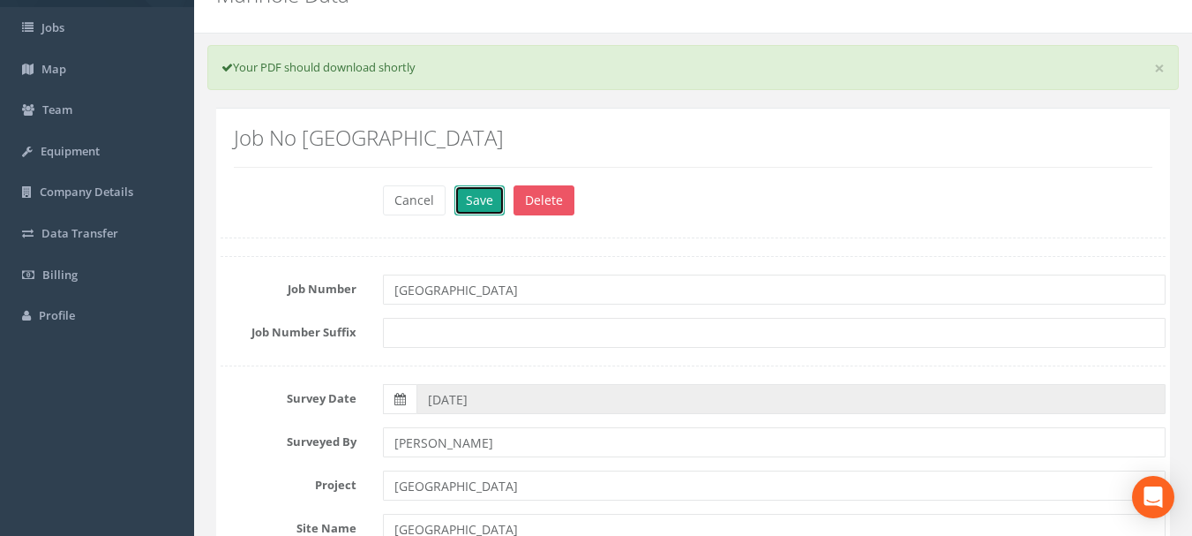
click at [475, 202] on button "Save" at bounding box center [480, 200] width 50 height 30
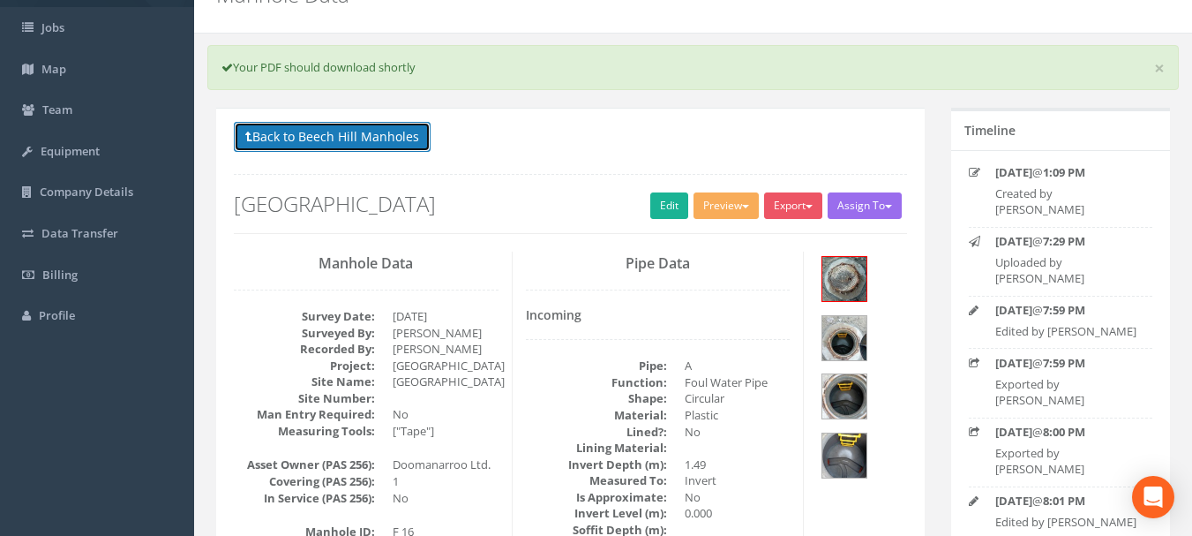
click at [302, 141] on button "Back to Beech Hill Manholes" at bounding box center [332, 137] width 197 height 30
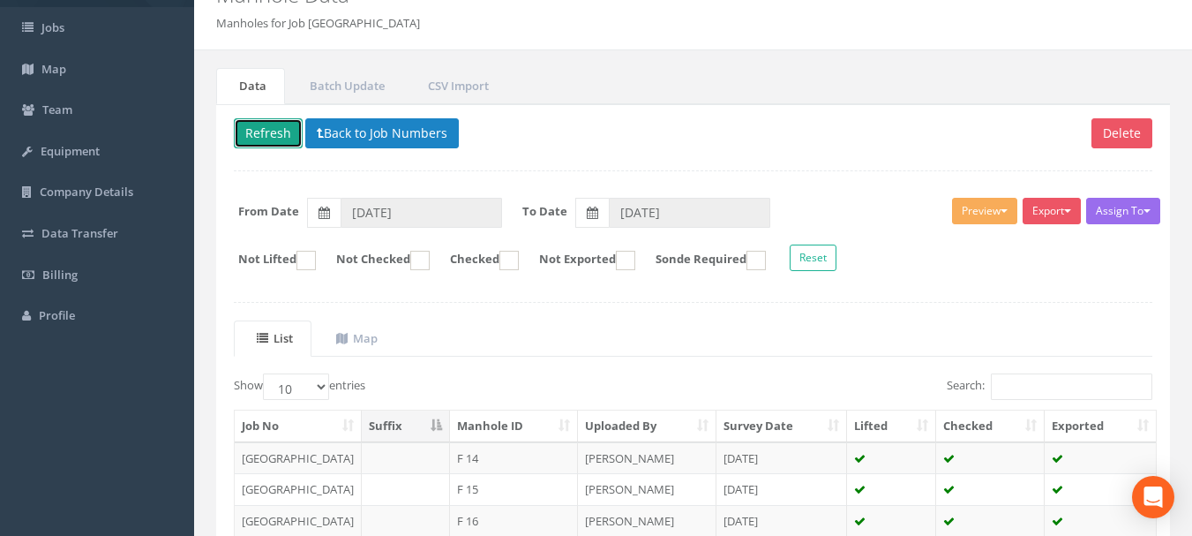
click at [269, 140] on button "Refresh" at bounding box center [268, 133] width 69 height 30
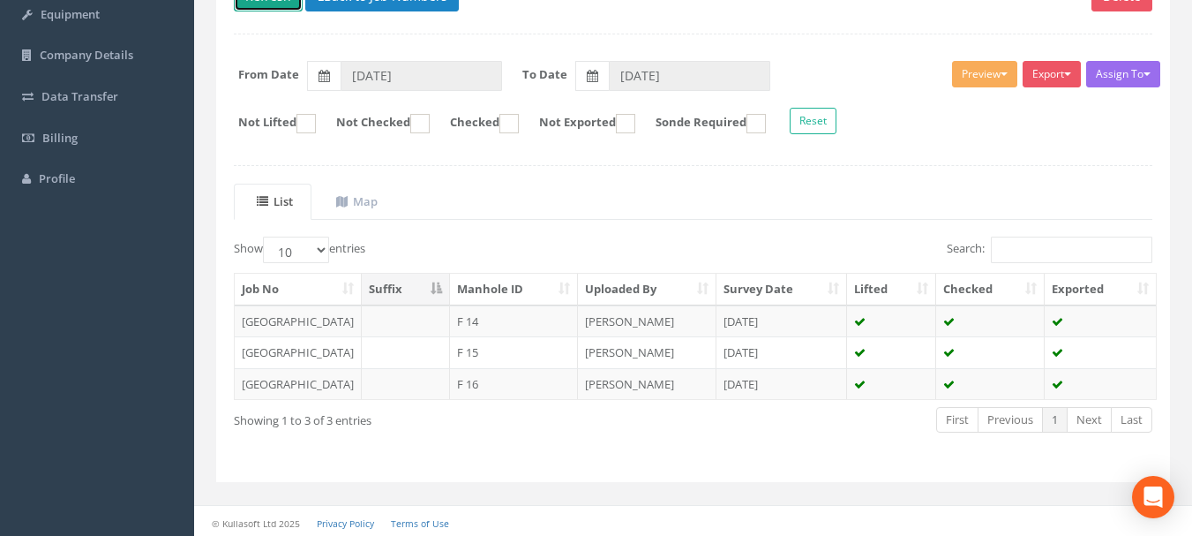
scroll to position [229, 0]
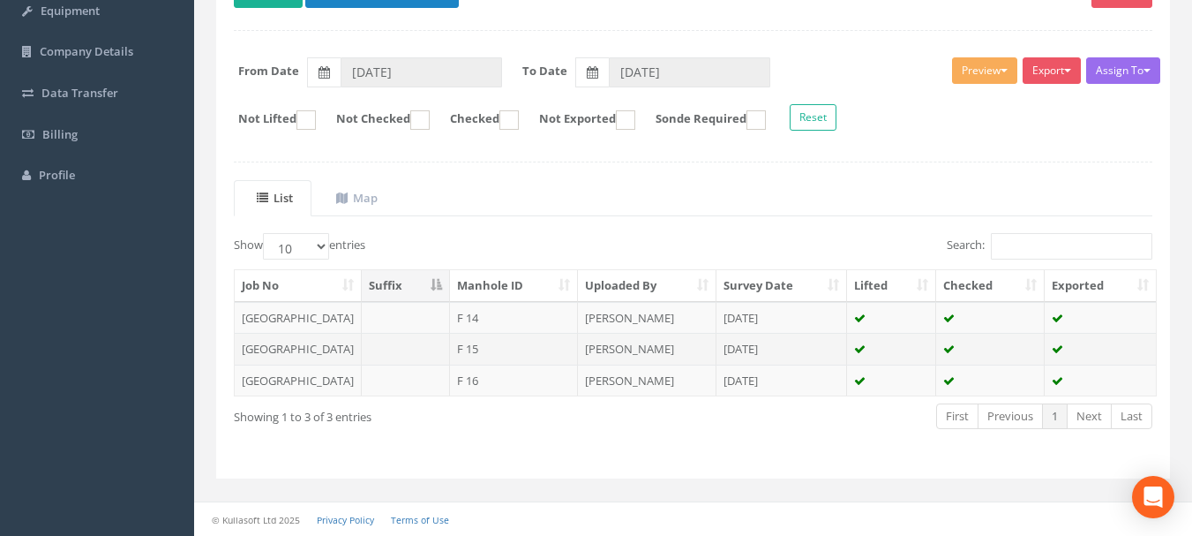
click at [450, 353] on td "F 15" at bounding box center [514, 349] width 128 height 32
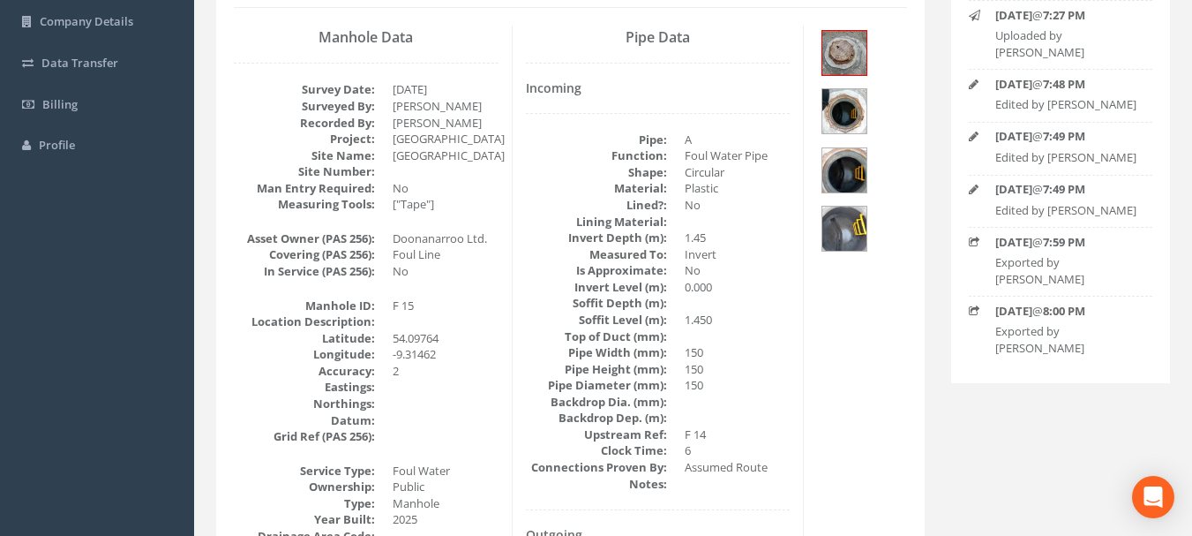
scroll to position [0, 0]
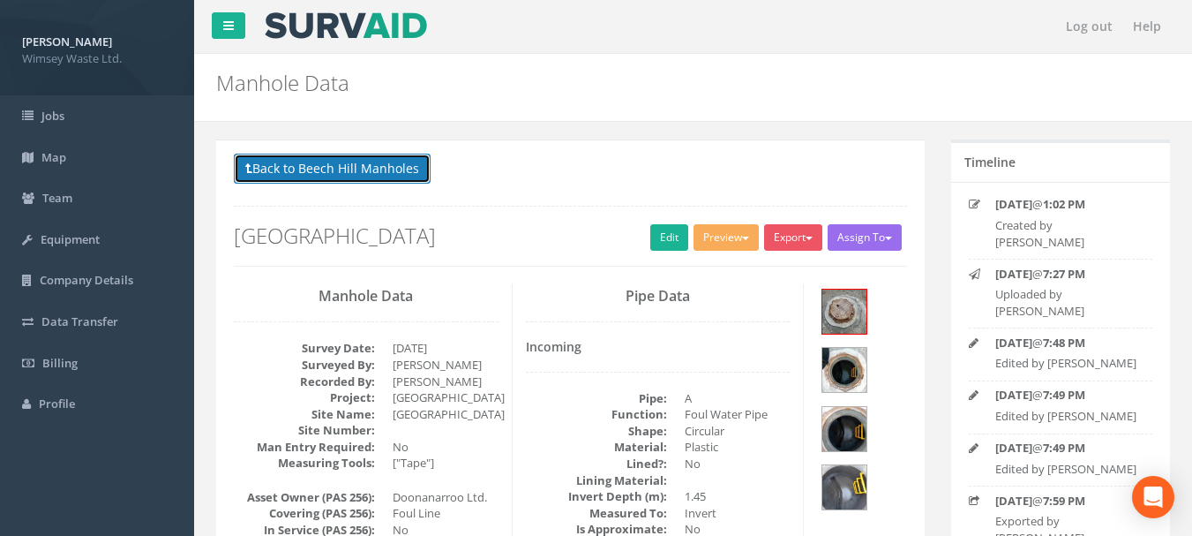
click at [306, 174] on button "Back to Beech Hill Manholes" at bounding box center [332, 169] width 197 height 30
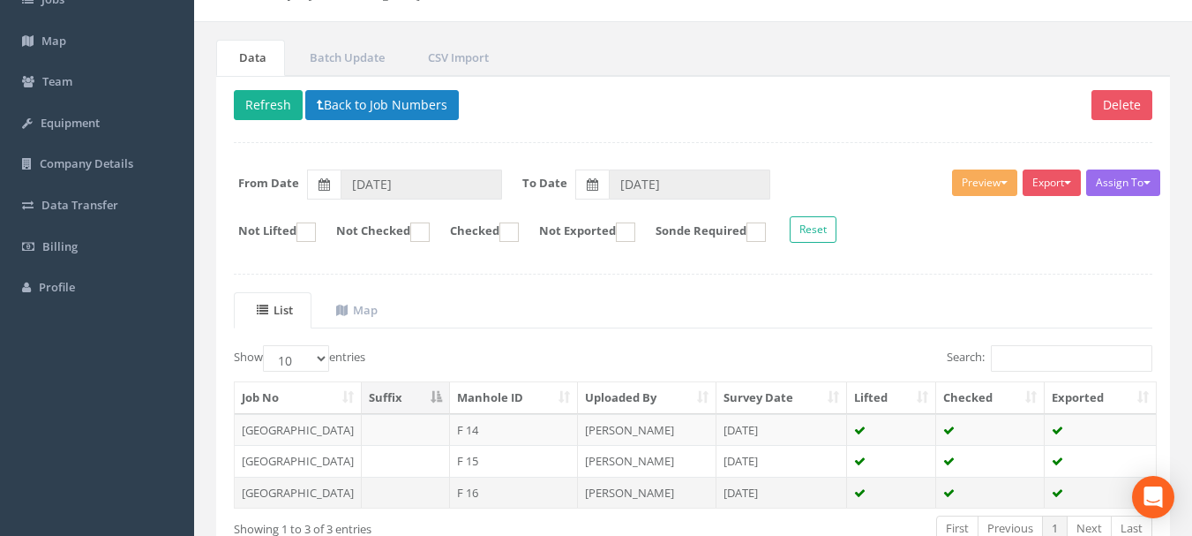
scroll to position [229, 0]
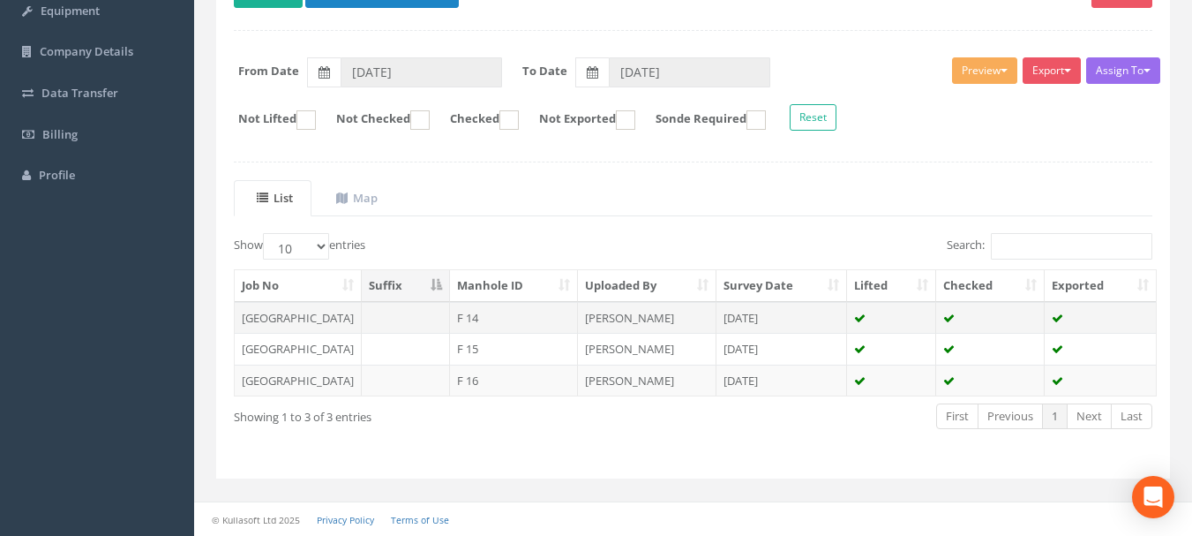
click at [450, 326] on td "F 14" at bounding box center [514, 318] width 128 height 32
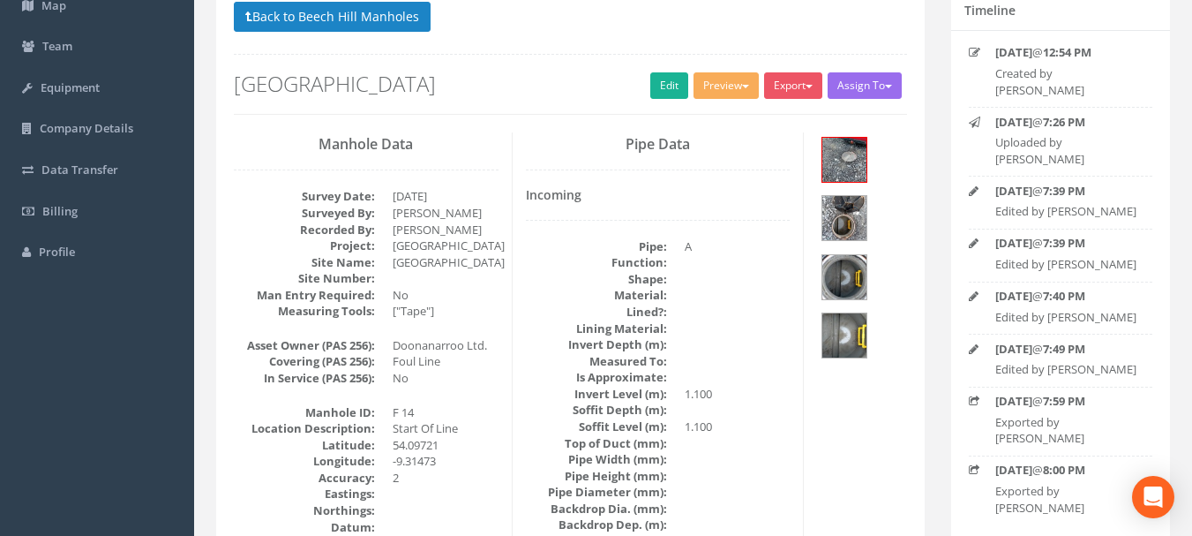
scroll to position [0, 0]
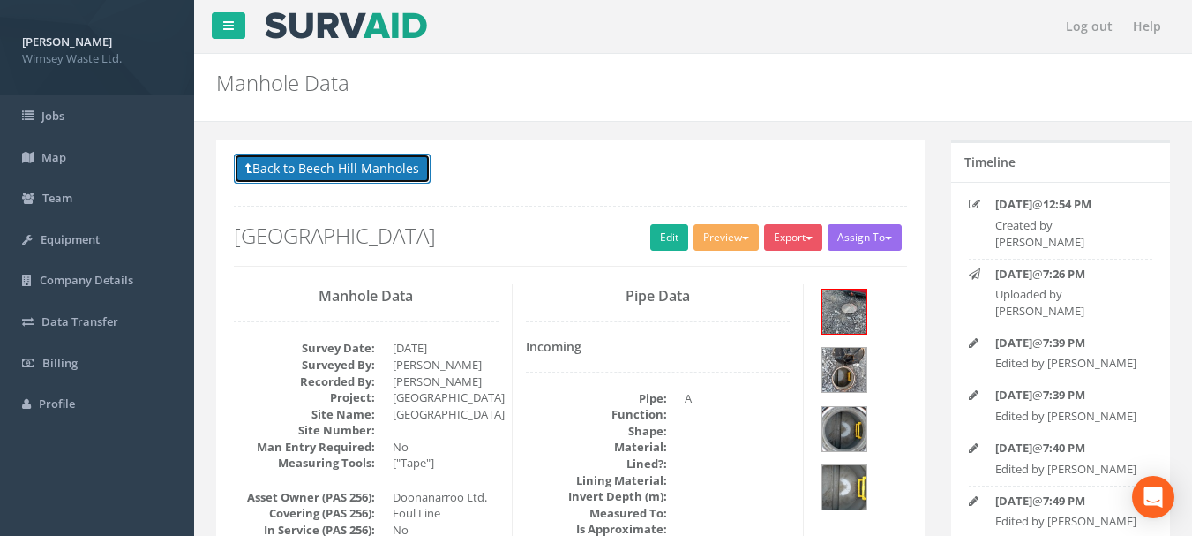
click at [337, 172] on button "Back to Beech Hill Manholes" at bounding box center [332, 169] width 197 height 30
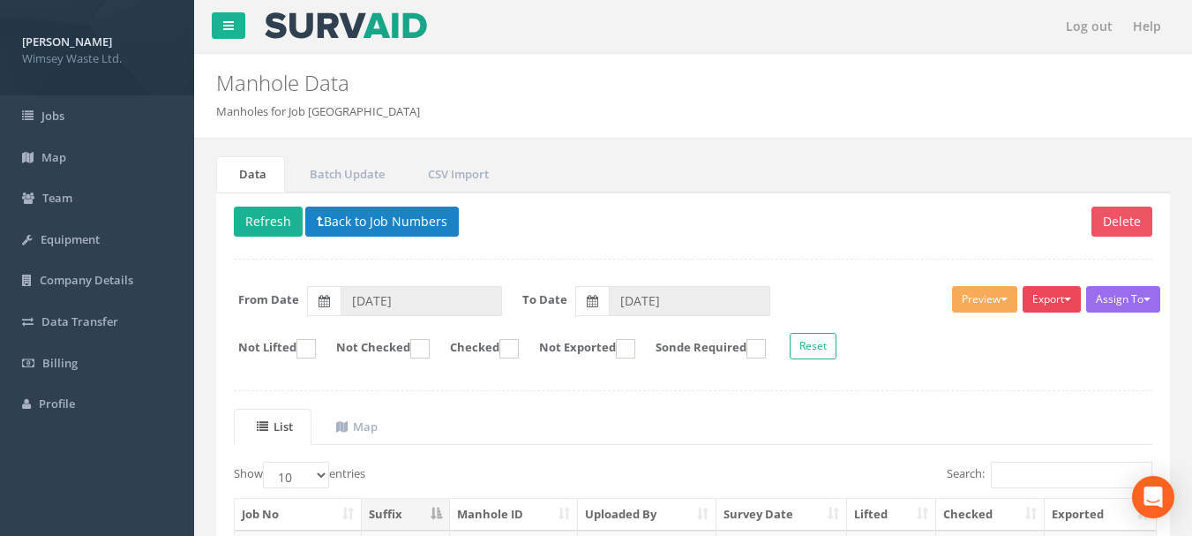
click at [1034, 298] on button "Export" at bounding box center [1052, 299] width 58 height 26
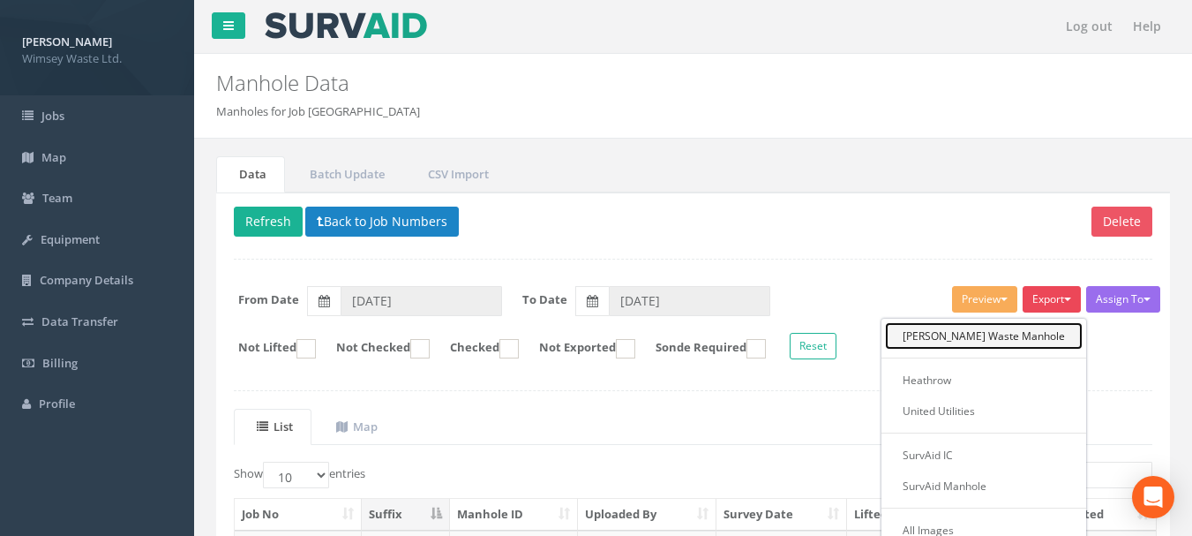
click at [986, 341] on link "[PERSON_NAME] Waste Manhole" at bounding box center [984, 335] width 198 height 27
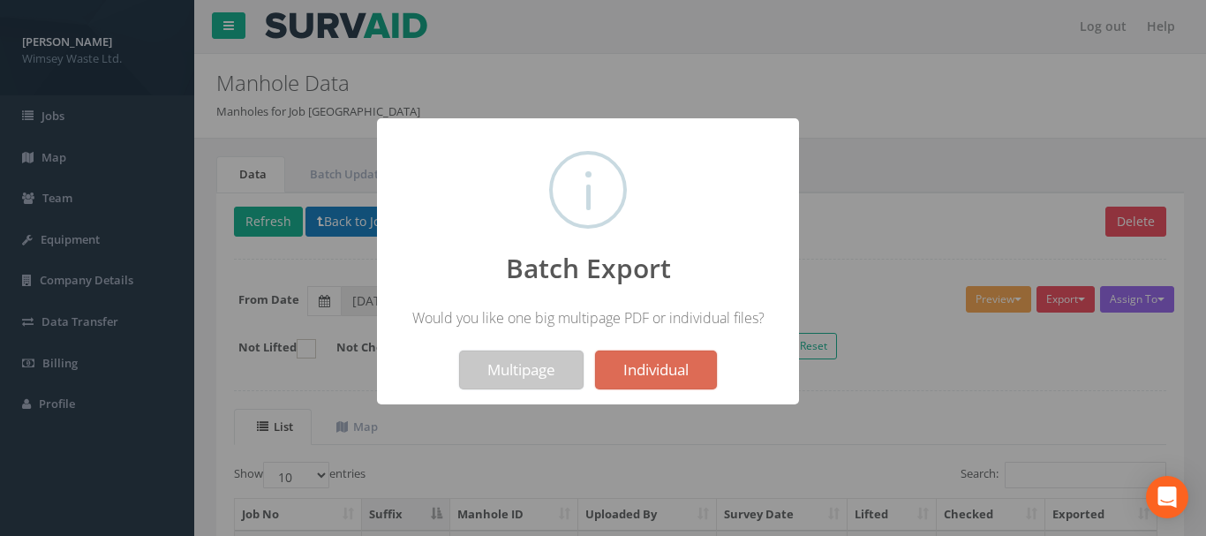
click at [497, 353] on button "Multipage" at bounding box center [521, 369] width 124 height 39
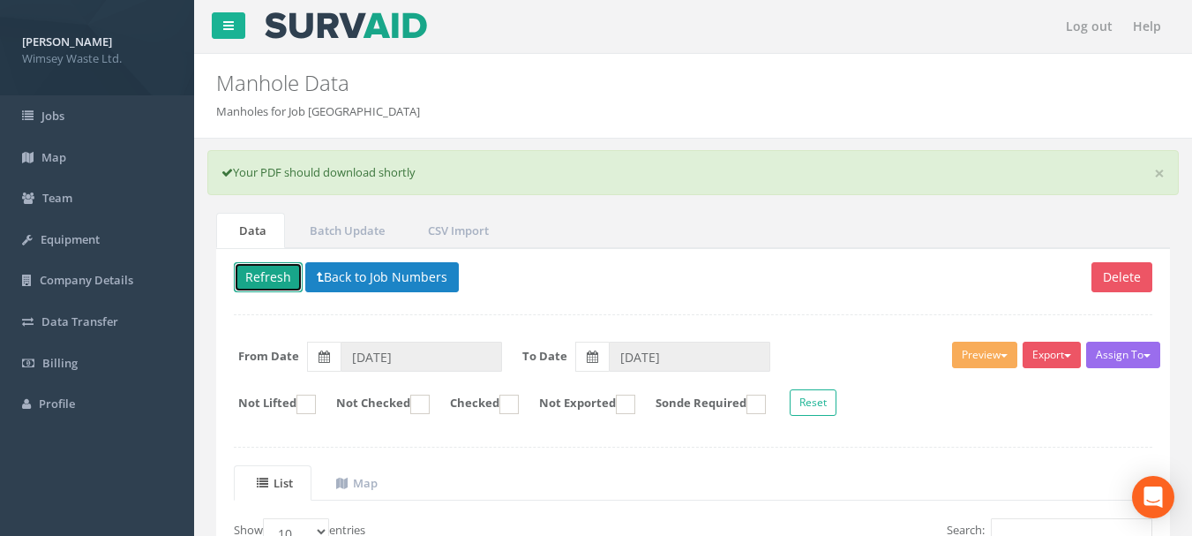
click at [284, 275] on button "Refresh" at bounding box center [268, 277] width 69 height 30
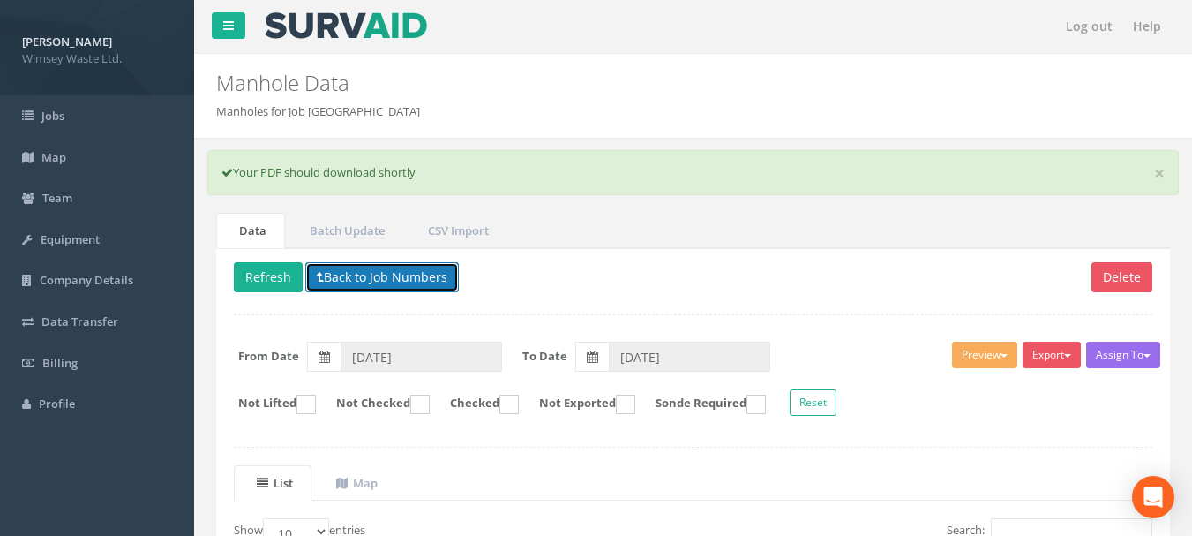
click at [376, 281] on button "Back to Job Numbers" at bounding box center [382, 277] width 154 height 30
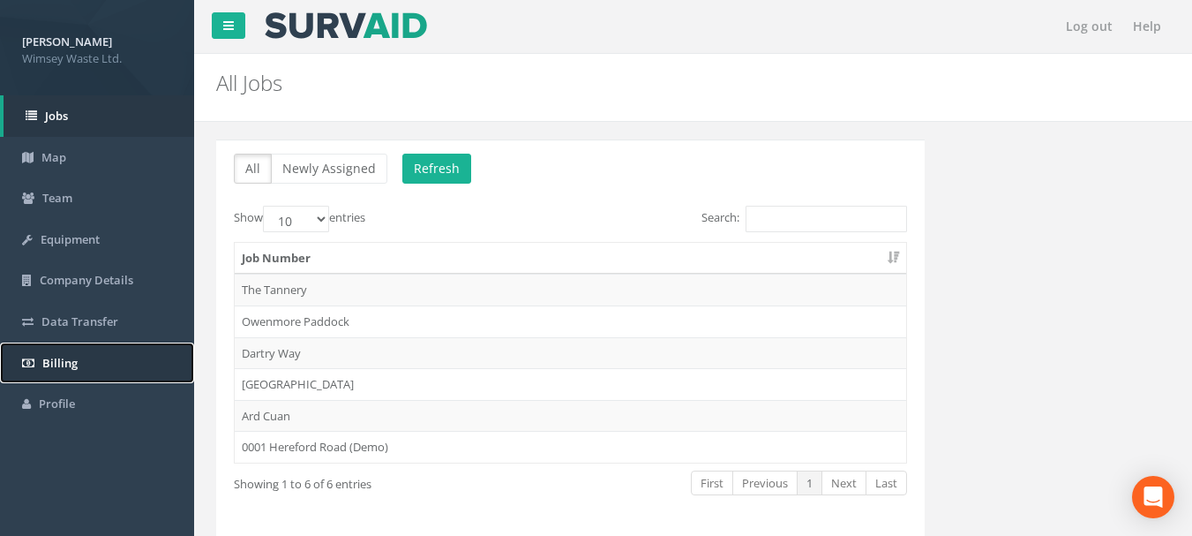
click at [82, 352] on link "Billing" at bounding box center [97, 362] width 194 height 41
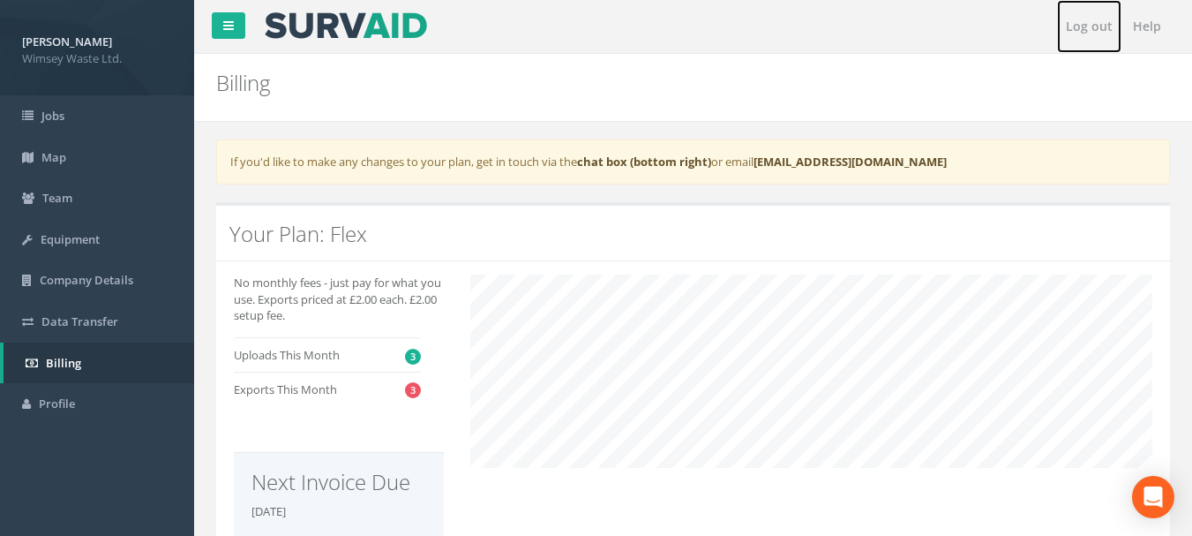
click at [1079, 30] on link "Log out" at bounding box center [1089, 26] width 64 height 53
